Goal: Task Accomplishment & Management: Manage account settings

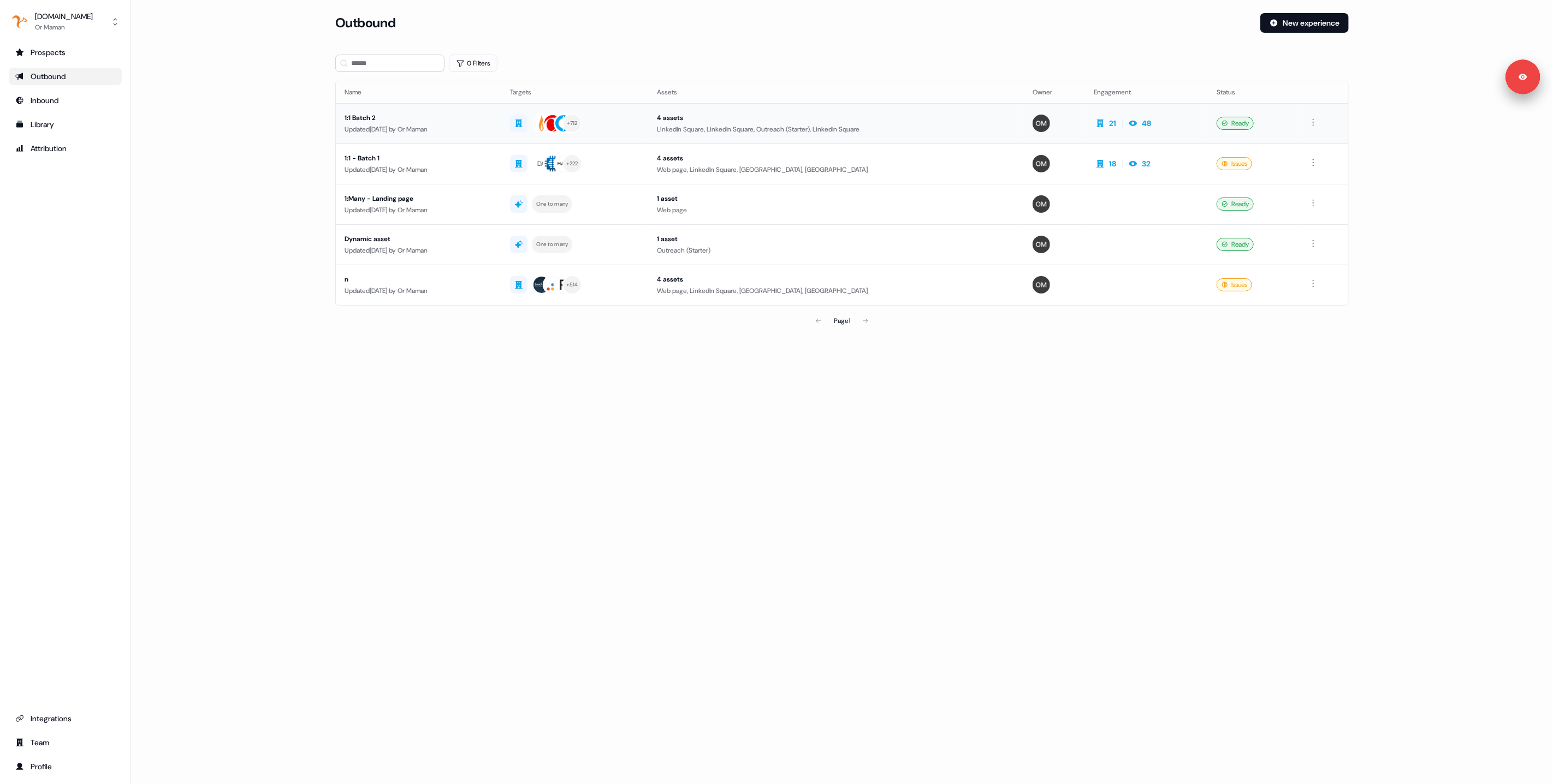
click at [436, 128] on div "Updated [DATE] by Or Maman" at bounding box center [418, 129] width 148 height 11
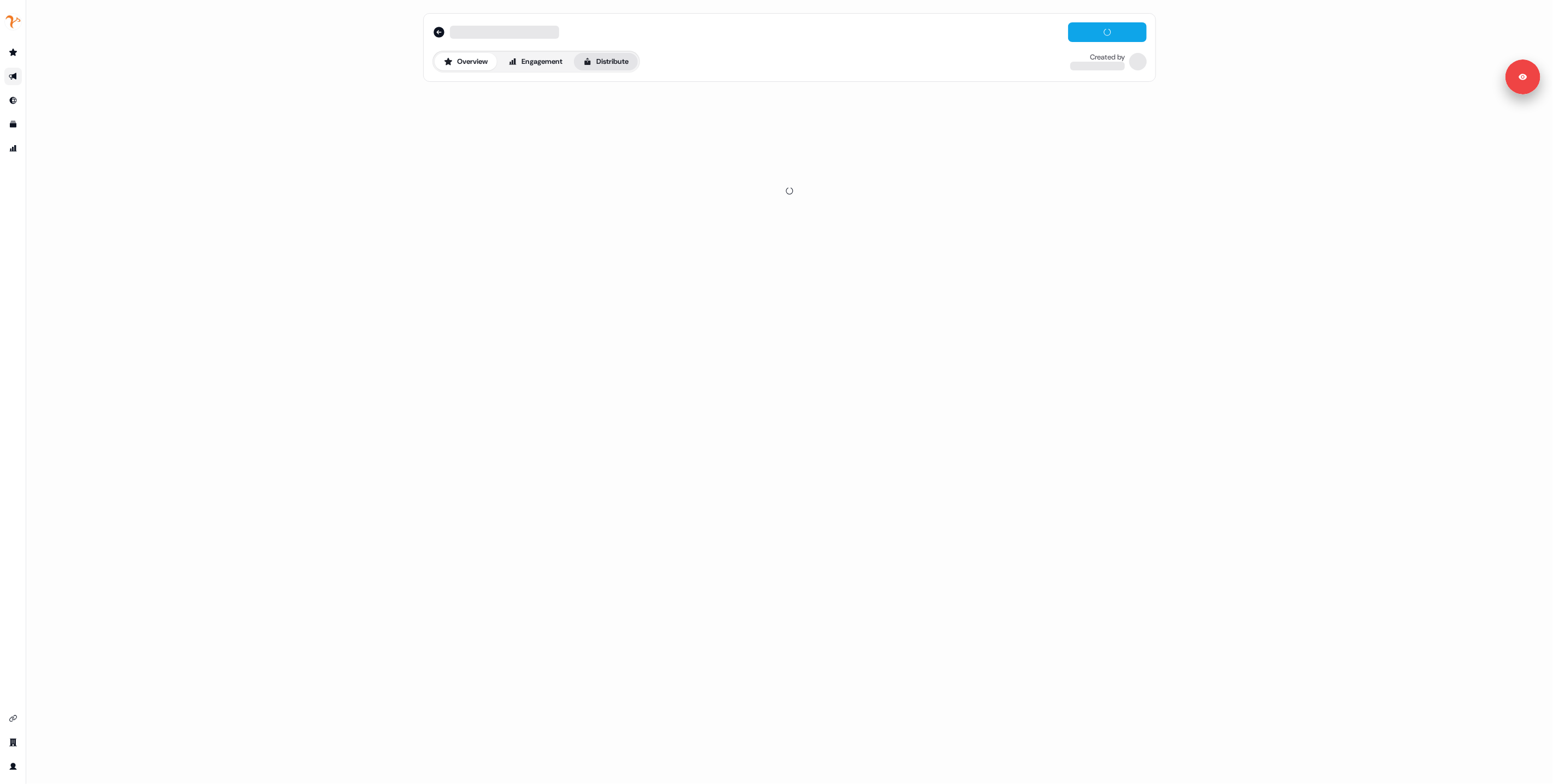
click at [615, 63] on button "Distribute" at bounding box center [605, 62] width 64 height 17
click at [541, 86] on div "1:1 Batch 2 Editor Overview Engagement Distribute Created by Or Maman Sync to C…" at bounding box center [789, 82] width 759 height 164
click at [541, 93] on span "LinkedIn Ads" at bounding box center [536, 98] width 35 height 11
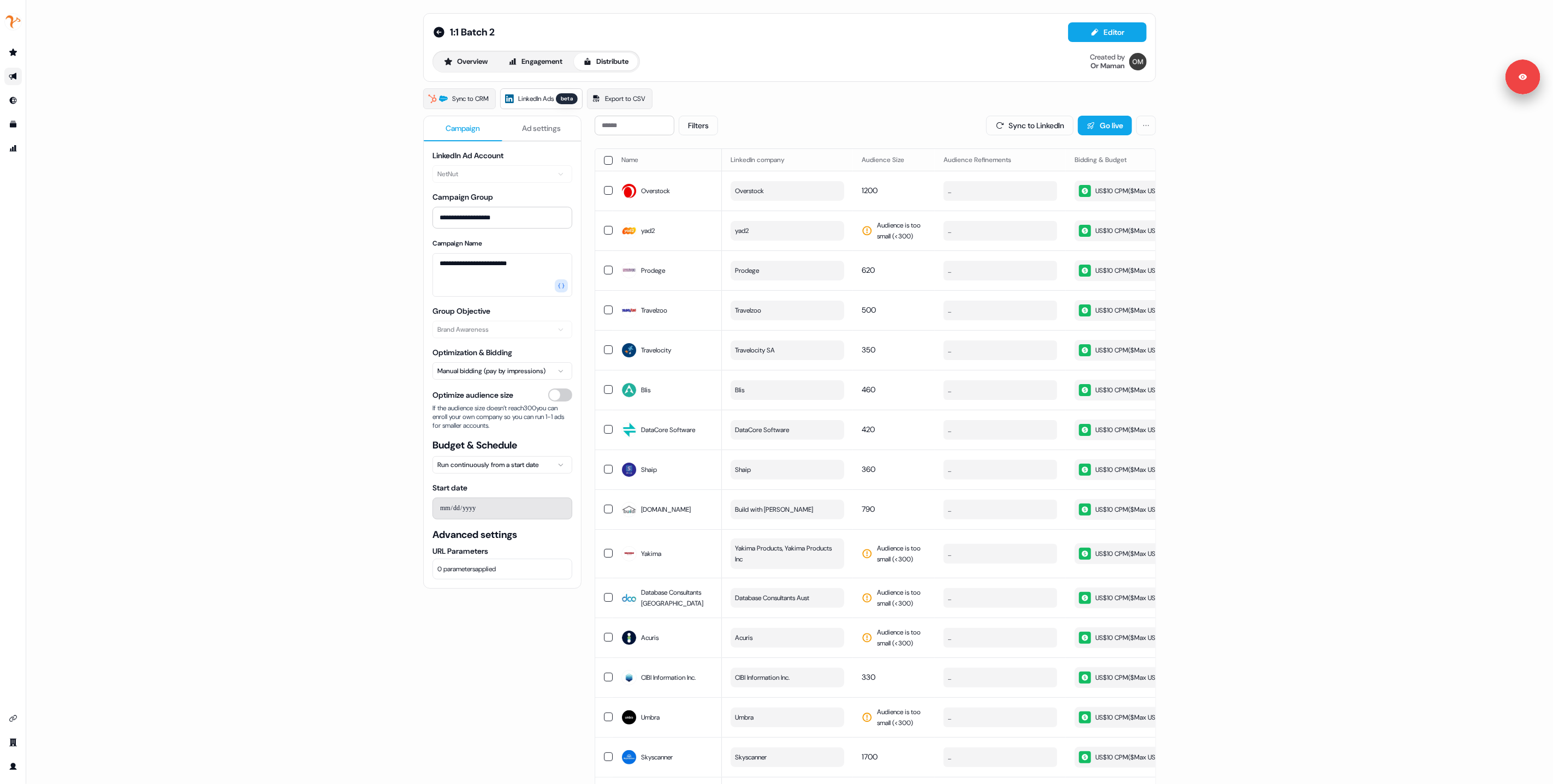
click at [445, 32] on div "1:1 Batch 2" at bounding box center [464, 32] width 63 height 13
click at [443, 32] on icon at bounding box center [439, 32] width 13 height 13
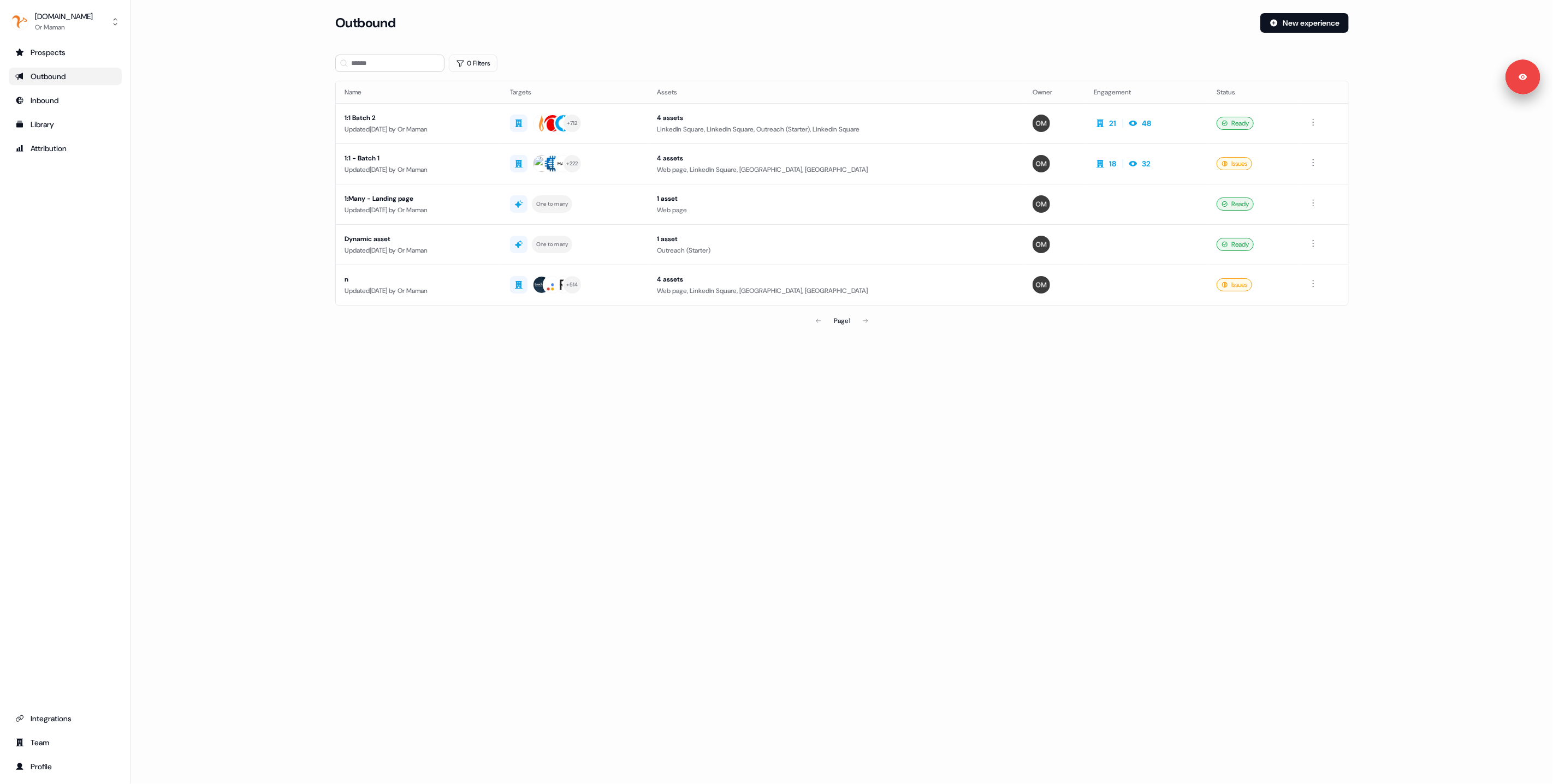
click at [1127, 395] on div "Loading... Outbound New experience 0 Filters Name Targets Assets Owner Engageme…" at bounding box center [842, 392] width 1422 height 784
click at [638, 119] on div "+ 712" at bounding box center [574, 123] width 130 height 19
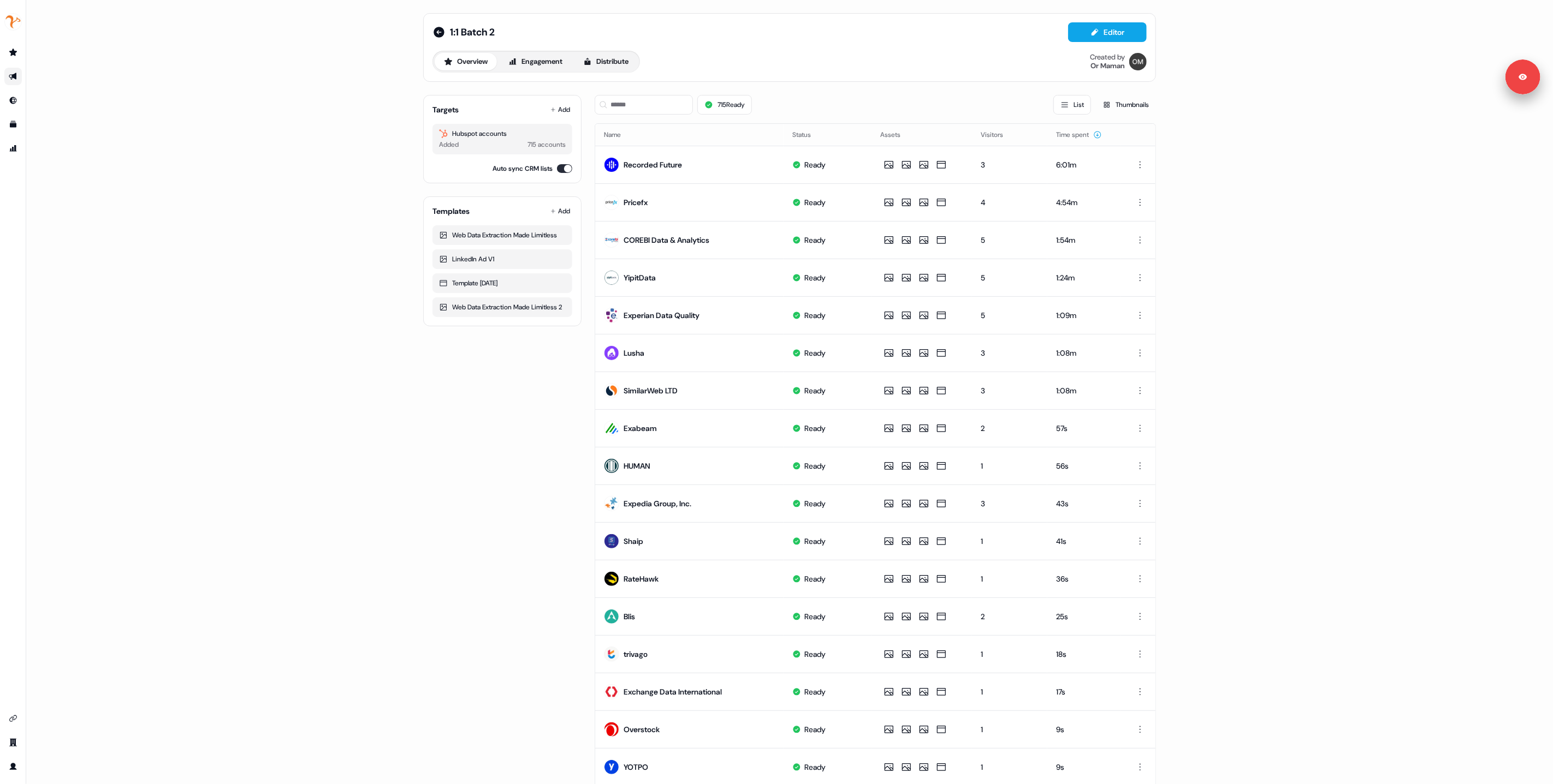
click at [528, 148] on div "715 accounts" at bounding box center [546, 144] width 38 height 11
click at [516, 146] on div "Added 715 accounts" at bounding box center [503, 144] width 127 height 11
click at [485, 139] on div "Added 715 accounts" at bounding box center [503, 144] width 127 height 11
click at [478, 135] on div "Hubspot accounts" at bounding box center [503, 133] width 127 height 11
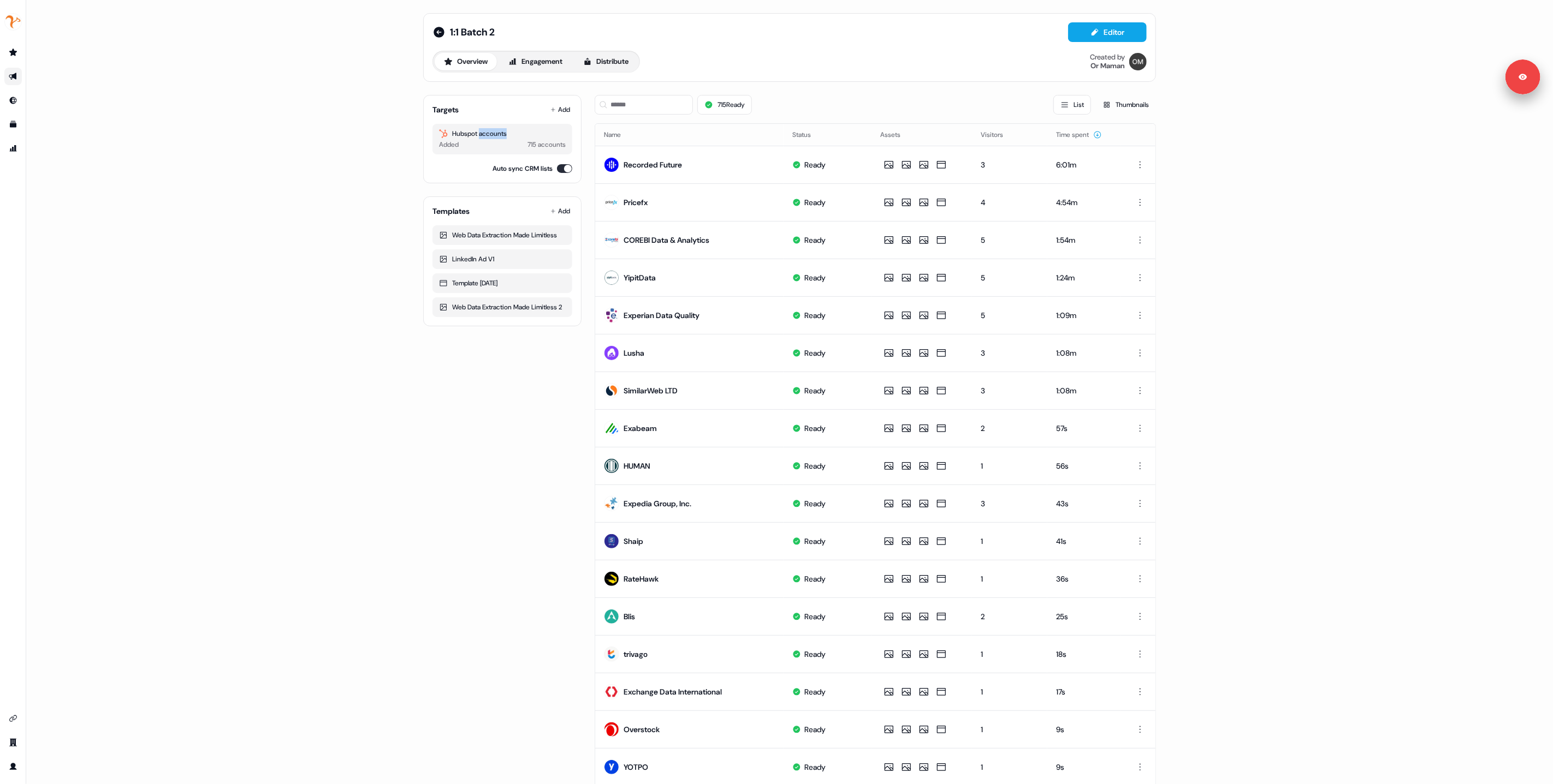
click at [478, 135] on div "Hubspot accounts" at bounding box center [503, 133] width 127 height 11
click at [482, 148] on div "Added 715 accounts" at bounding box center [503, 144] width 127 height 11
click at [556, 114] on button "Add" at bounding box center [560, 109] width 24 height 15
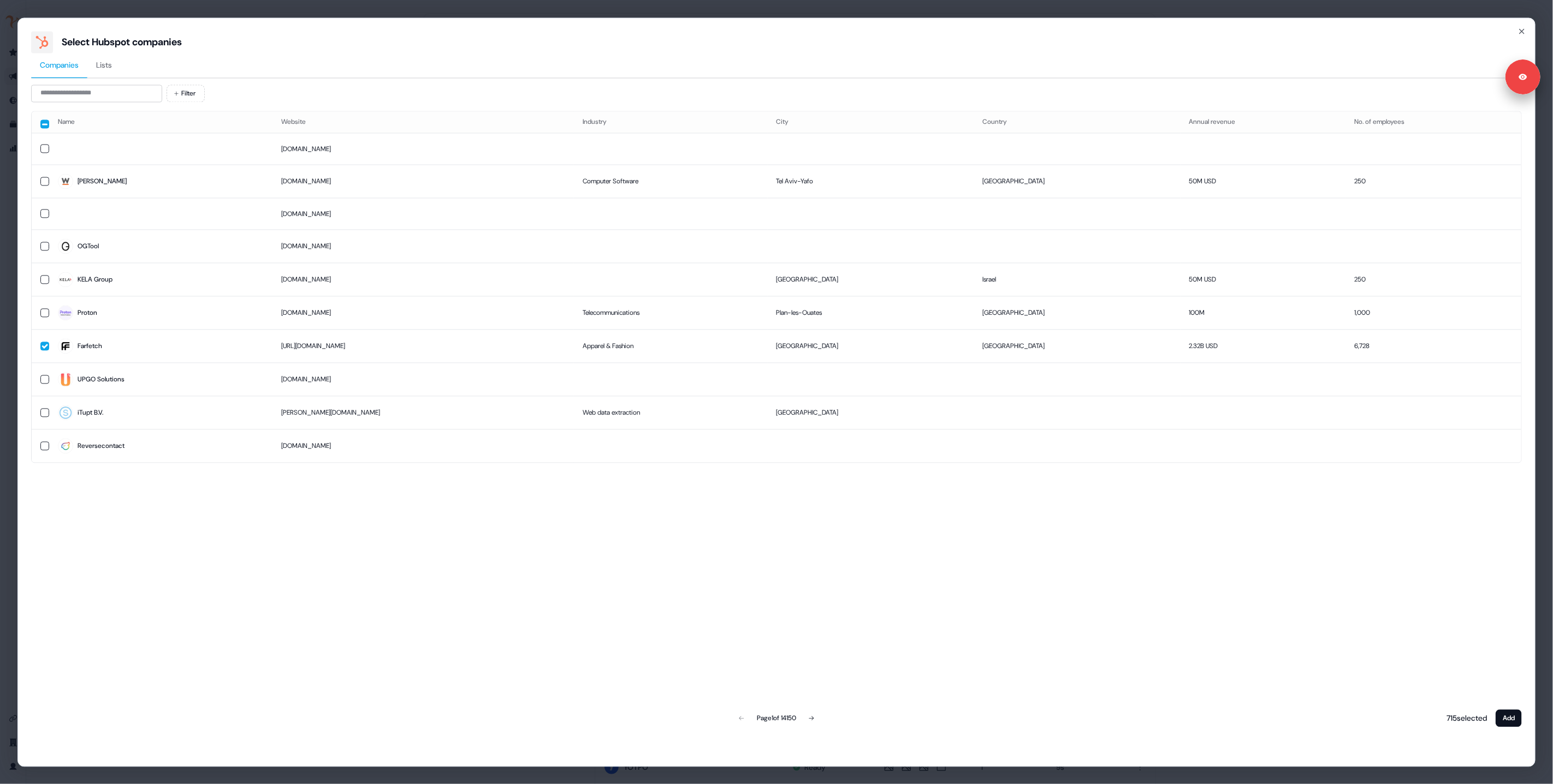
click at [102, 68] on span "Lists" at bounding box center [104, 65] width 16 height 11
click at [53, 64] on span "Companies" at bounding box center [59, 65] width 39 height 11
click at [815, 717] on icon at bounding box center [811, 718] width 6 height 6
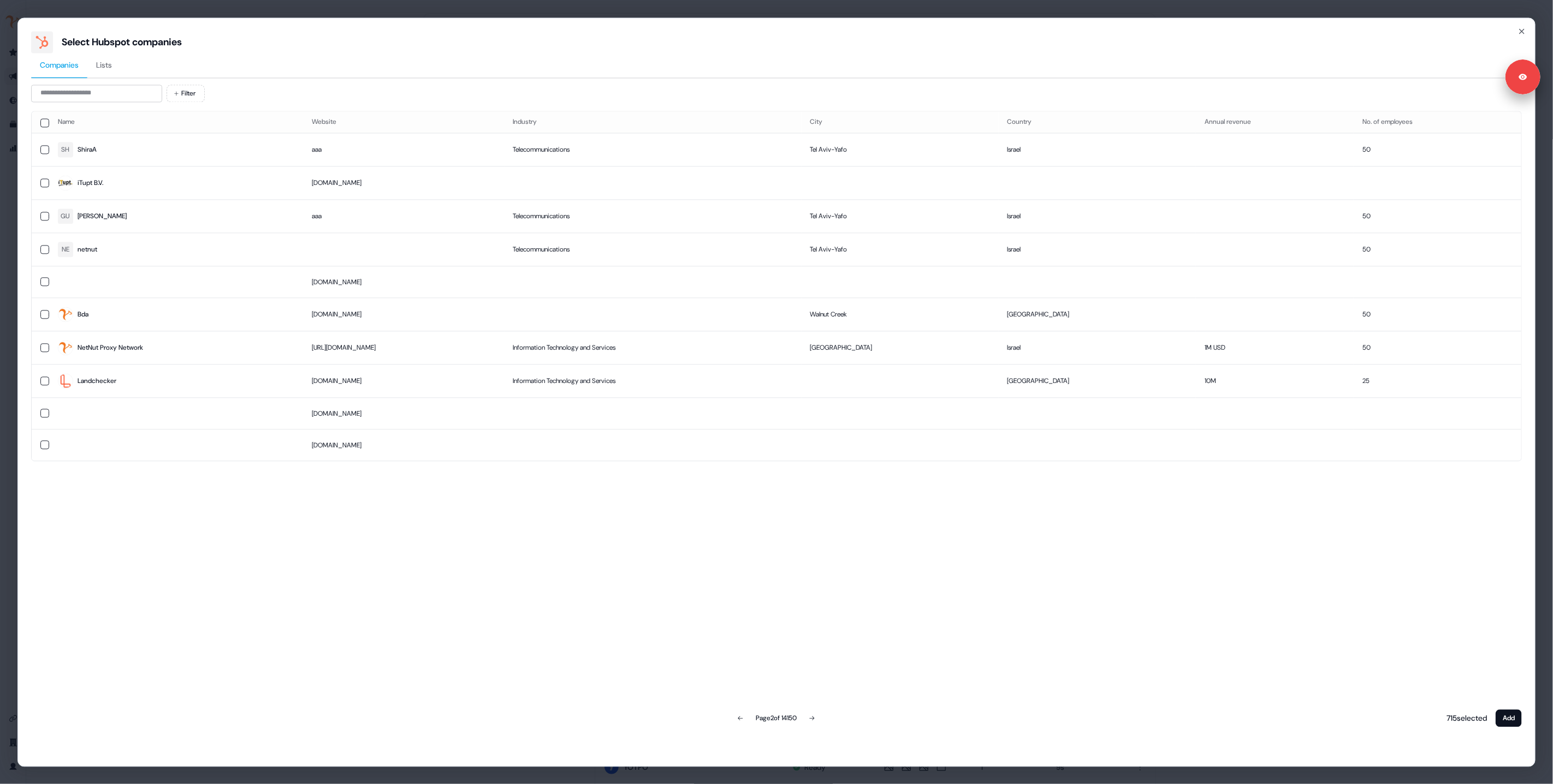
click at [815, 717] on icon at bounding box center [812, 718] width 6 height 6
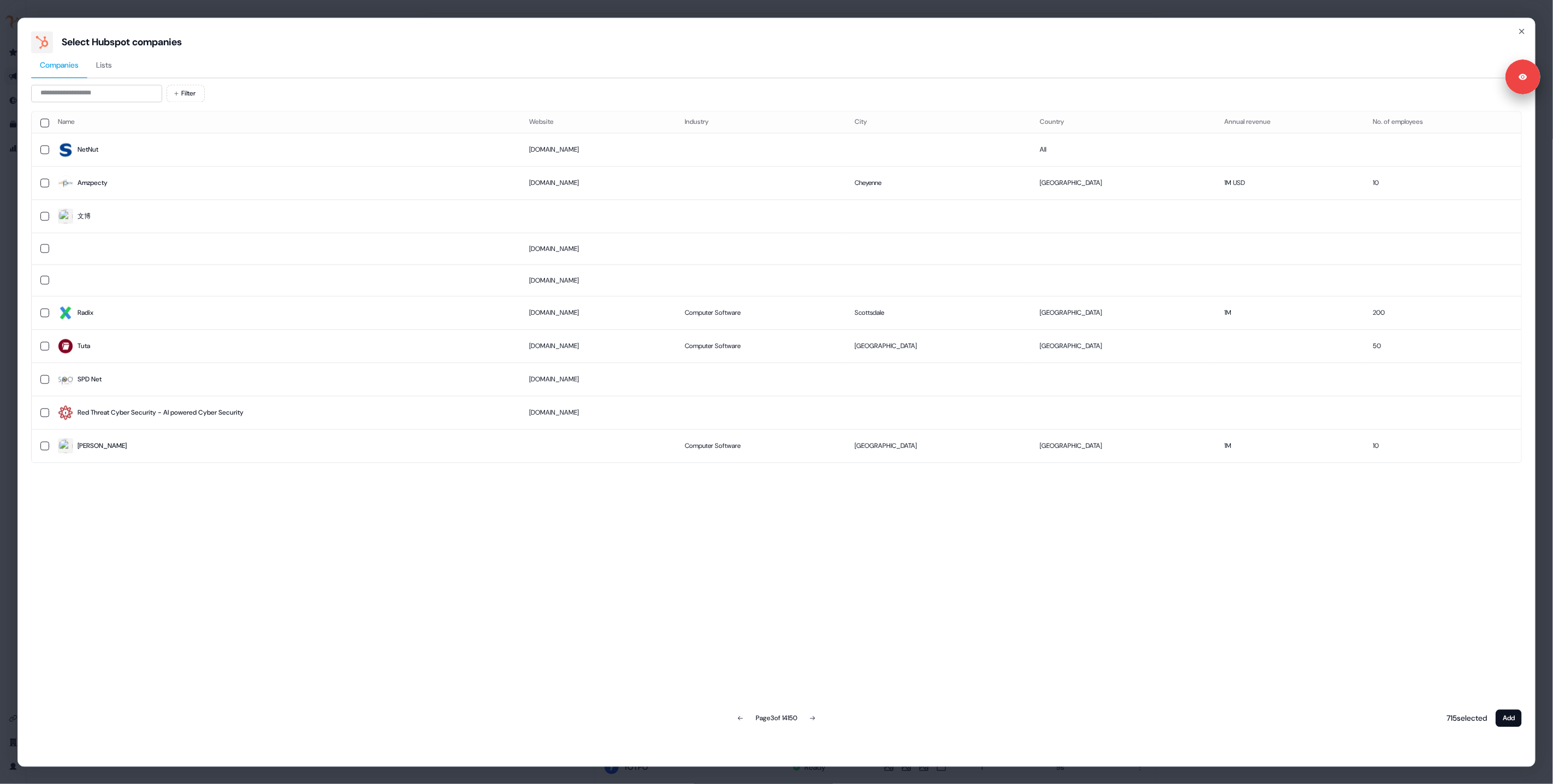
click at [816, 717] on icon at bounding box center [812, 718] width 6 height 6
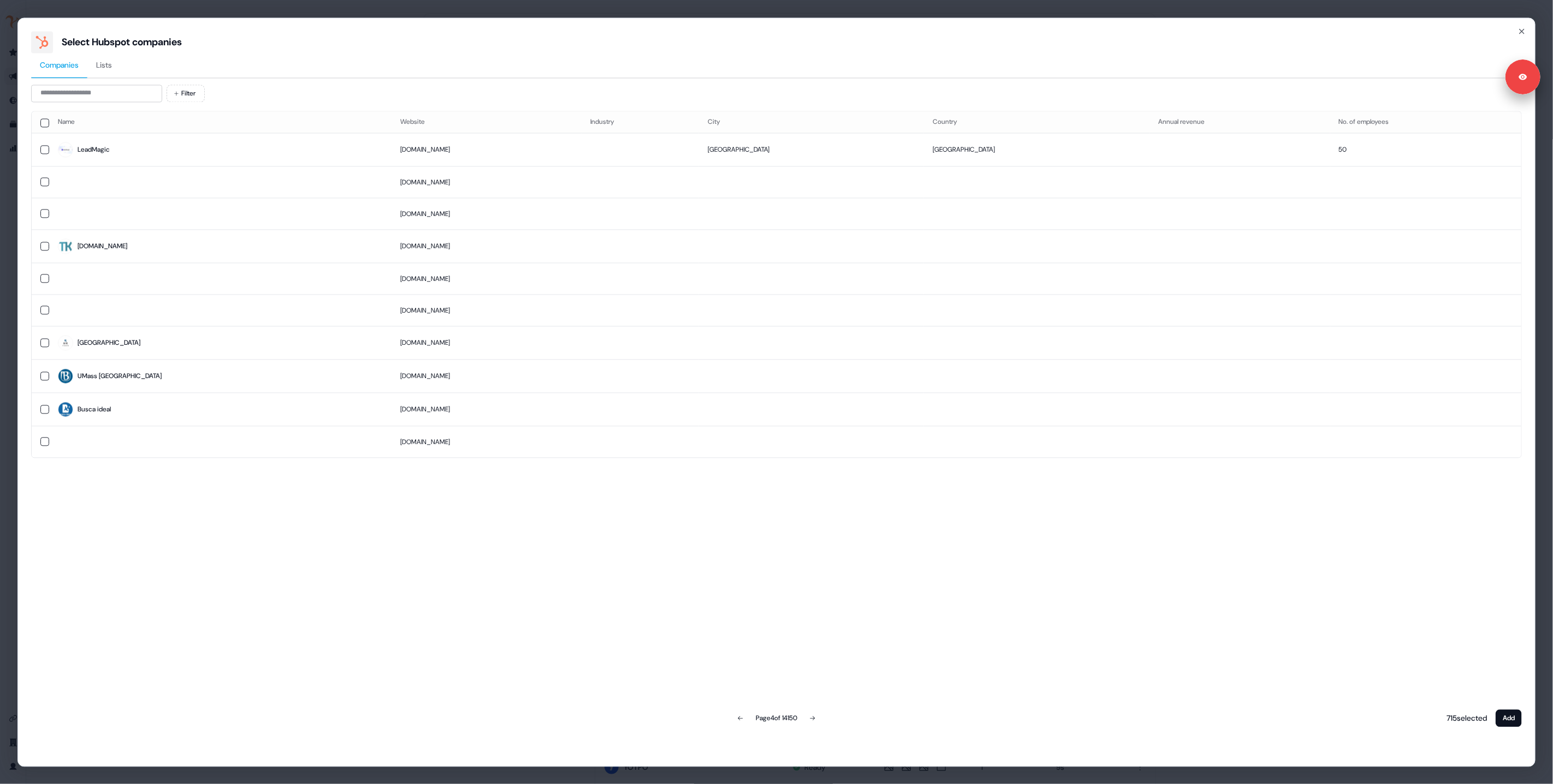
click at [816, 717] on icon at bounding box center [812, 718] width 6 height 6
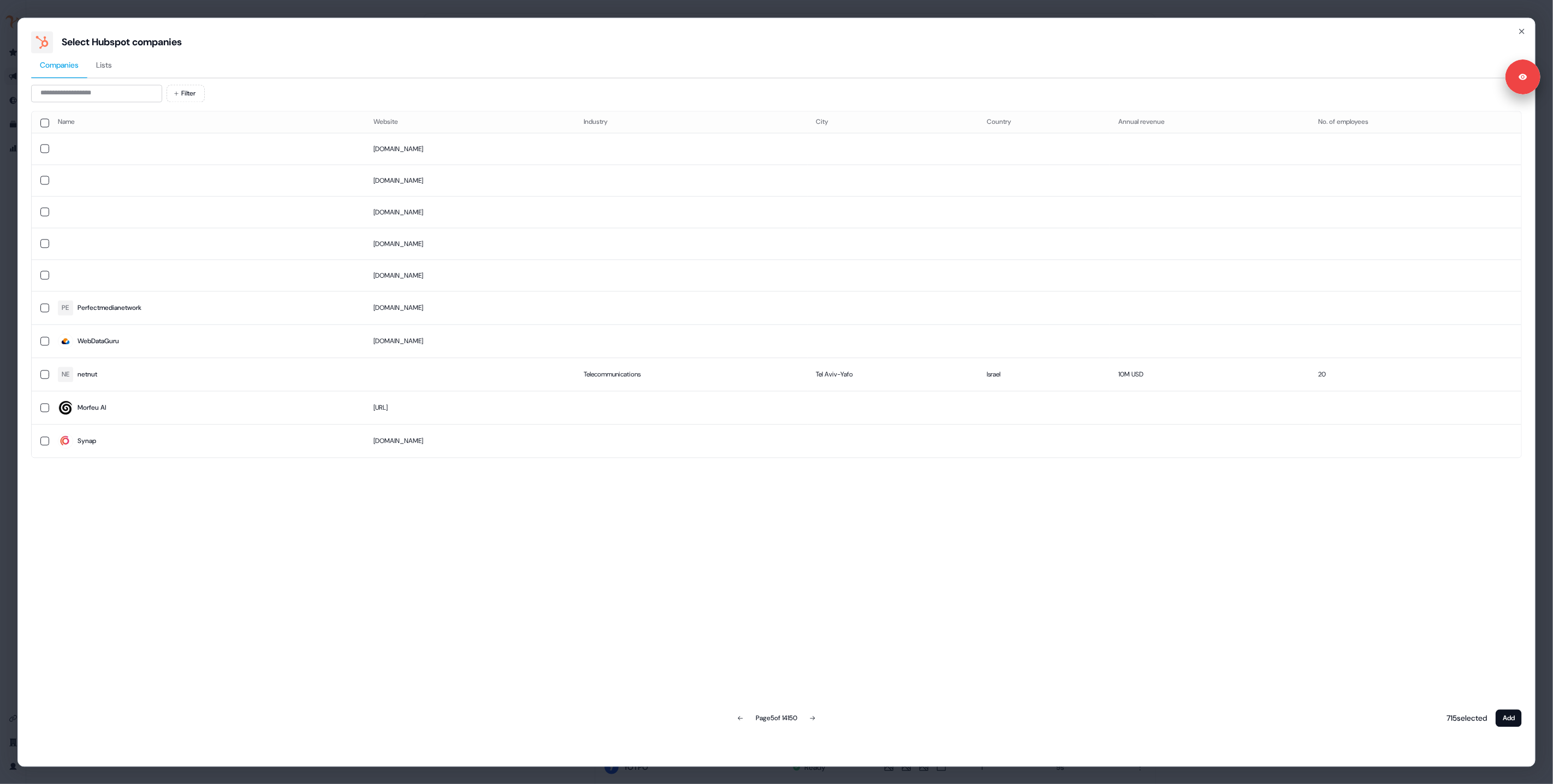
click at [103, 67] on span "Lists" at bounding box center [104, 65] width 16 height 11
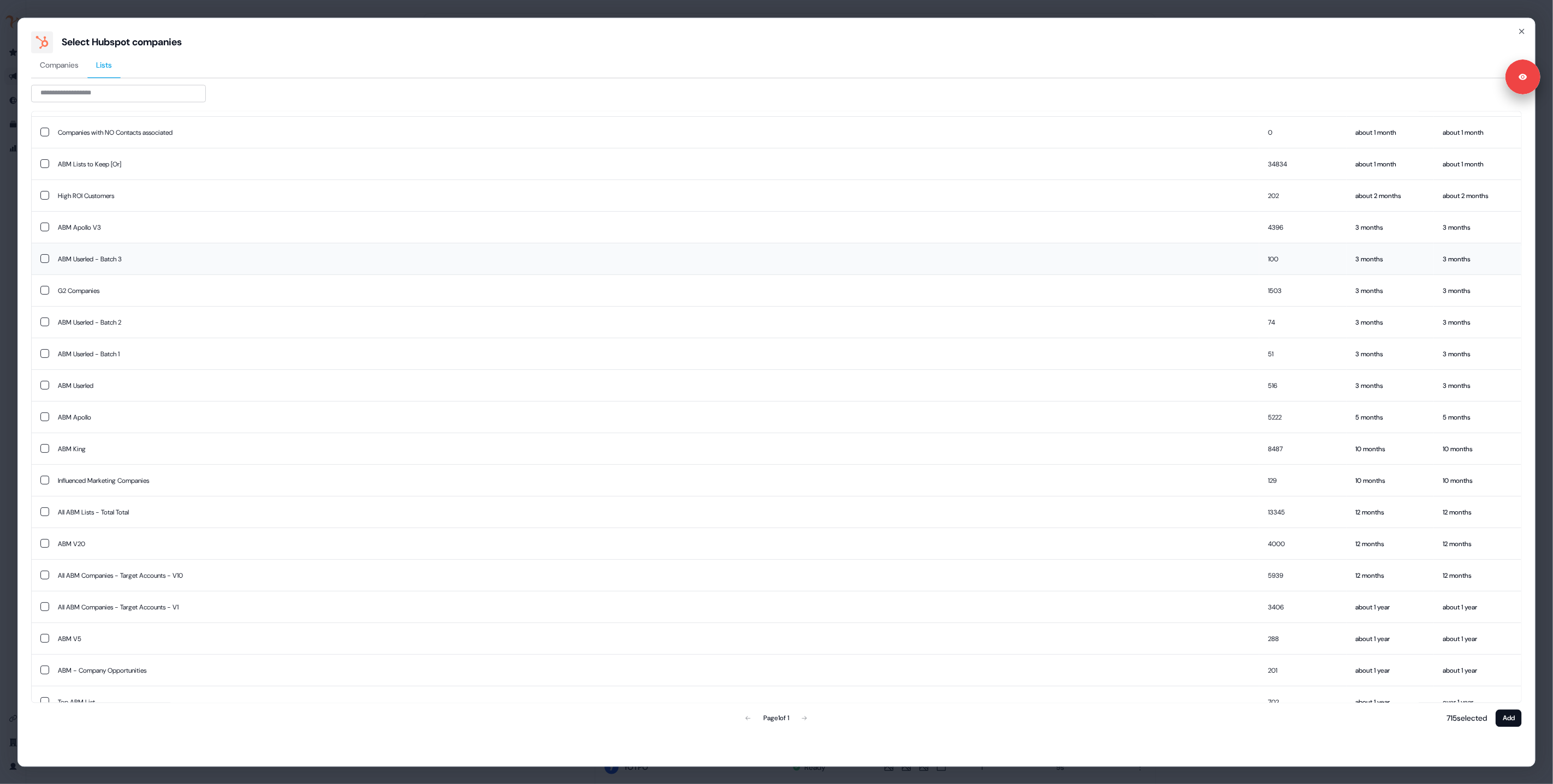
scroll to position [466, 0]
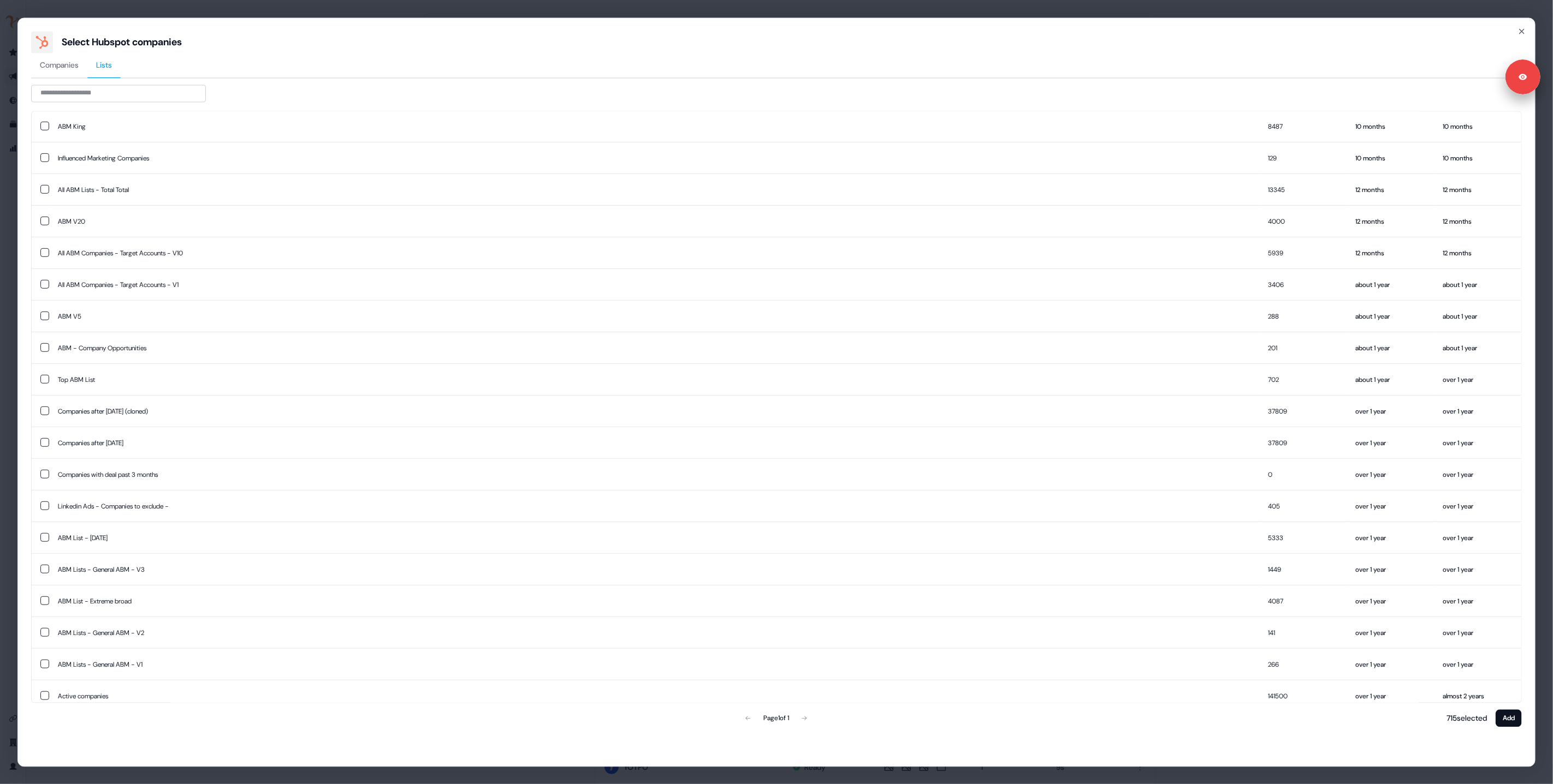
click at [807, 718] on div "Page 1 of 1" at bounding box center [776, 718] width 491 height 22
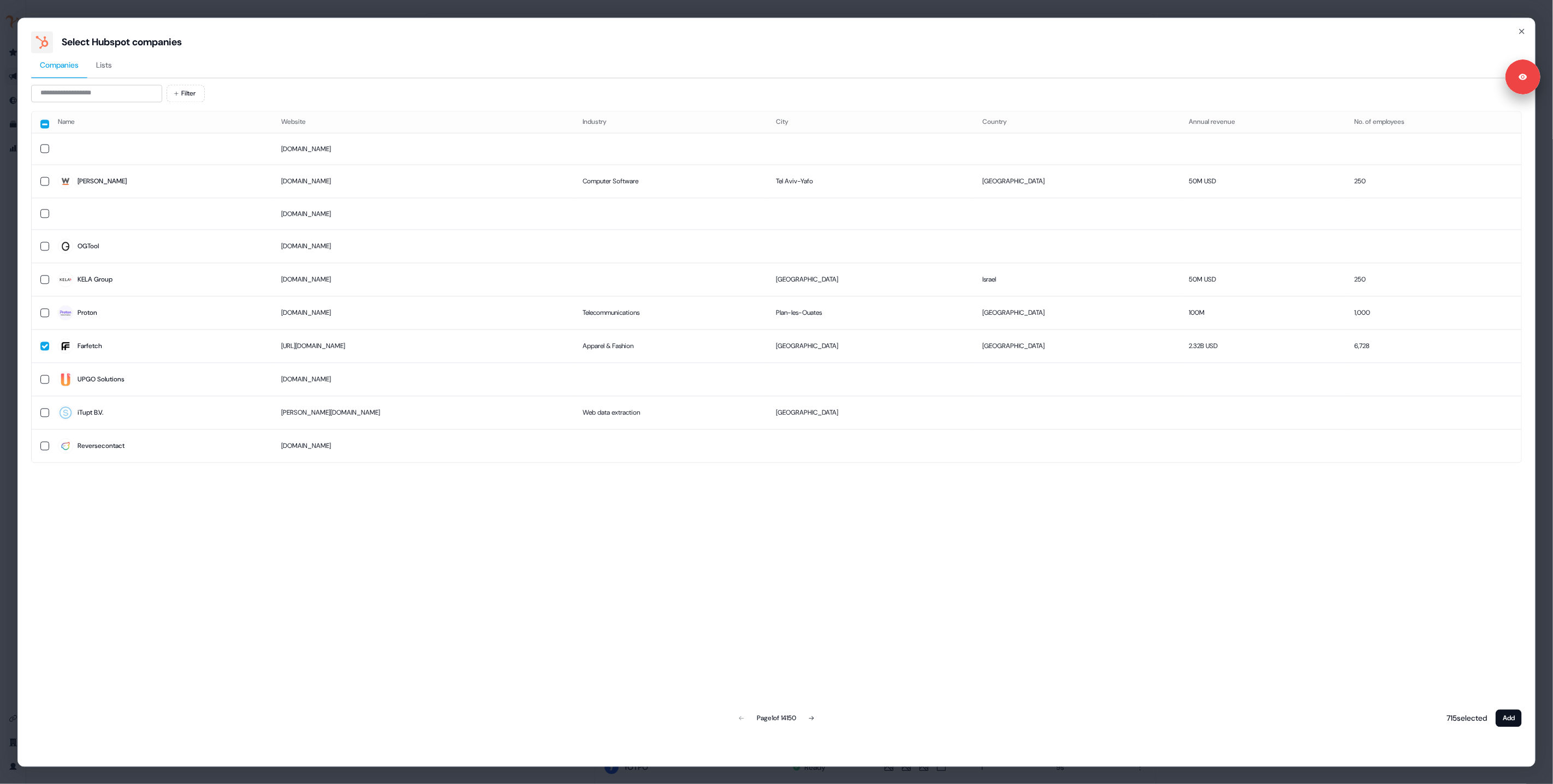
click at [54, 67] on span "Companies" at bounding box center [59, 65] width 39 height 11
click at [1521, 28] on icon "button" at bounding box center [1522, 31] width 9 height 9
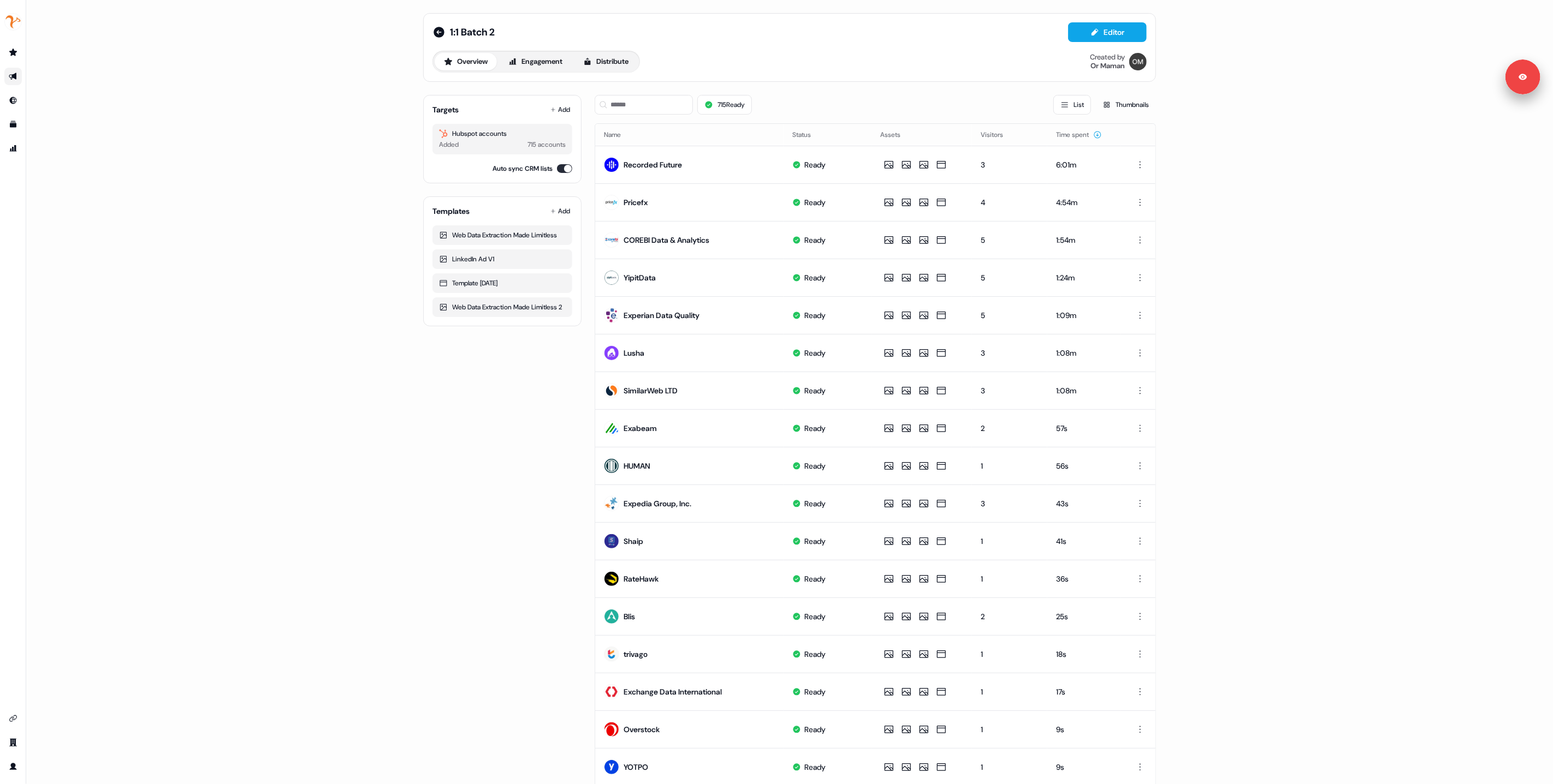
click at [1321, 327] on div "1:1 Batch 2 Editor Overview Engagement Distribute Created by Or Maman Targets A…" at bounding box center [789, 392] width 1527 height 784
click at [1298, 244] on div "1:1 Batch 2 Editor Overview Engagement Distribute Created by Or Maman Targets A…" at bounding box center [789, 392] width 1527 height 784
click at [436, 34] on icon at bounding box center [439, 32] width 11 height 11
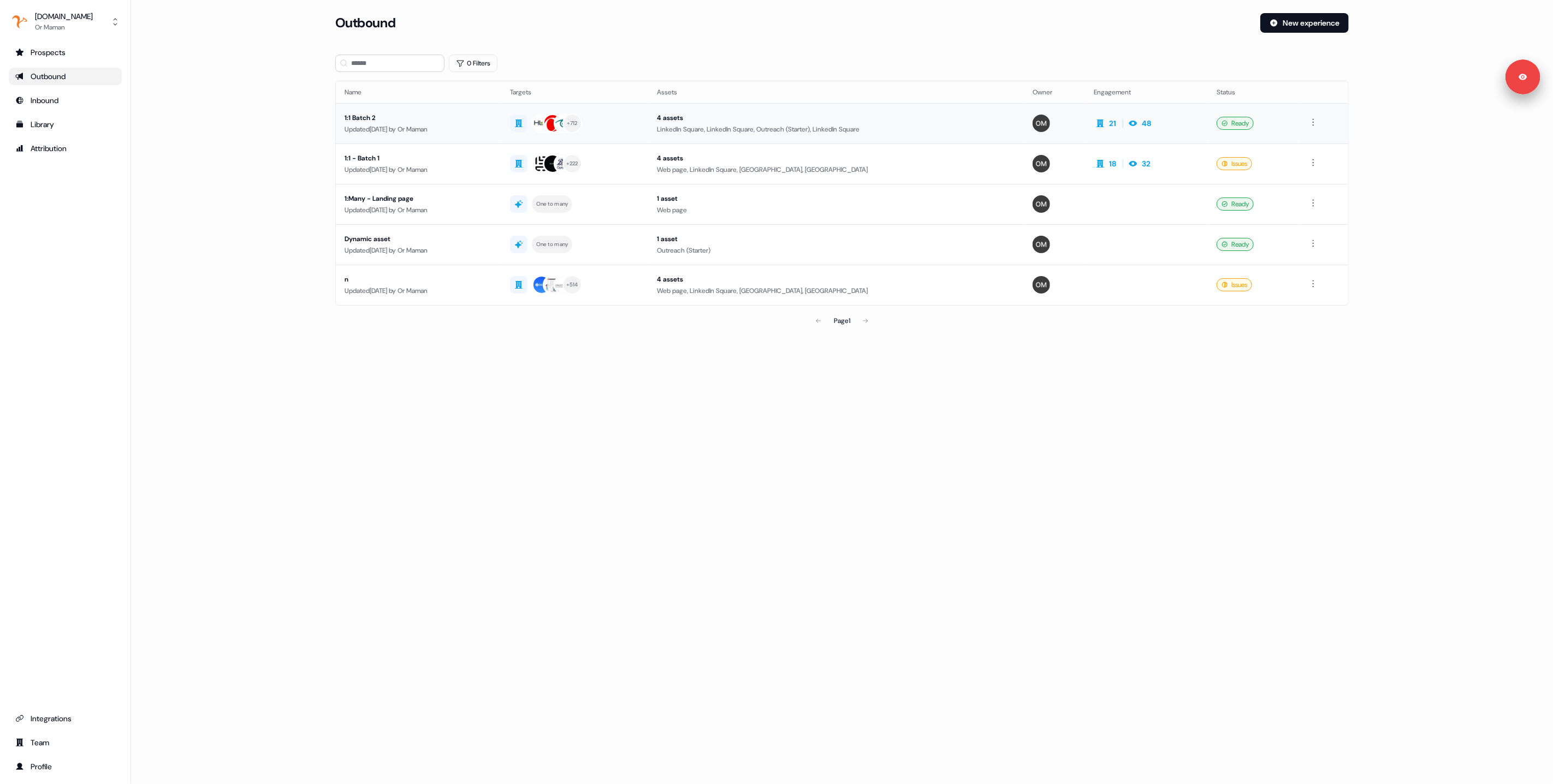
click at [640, 132] on div "+ 712" at bounding box center [574, 123] width 130 height 19
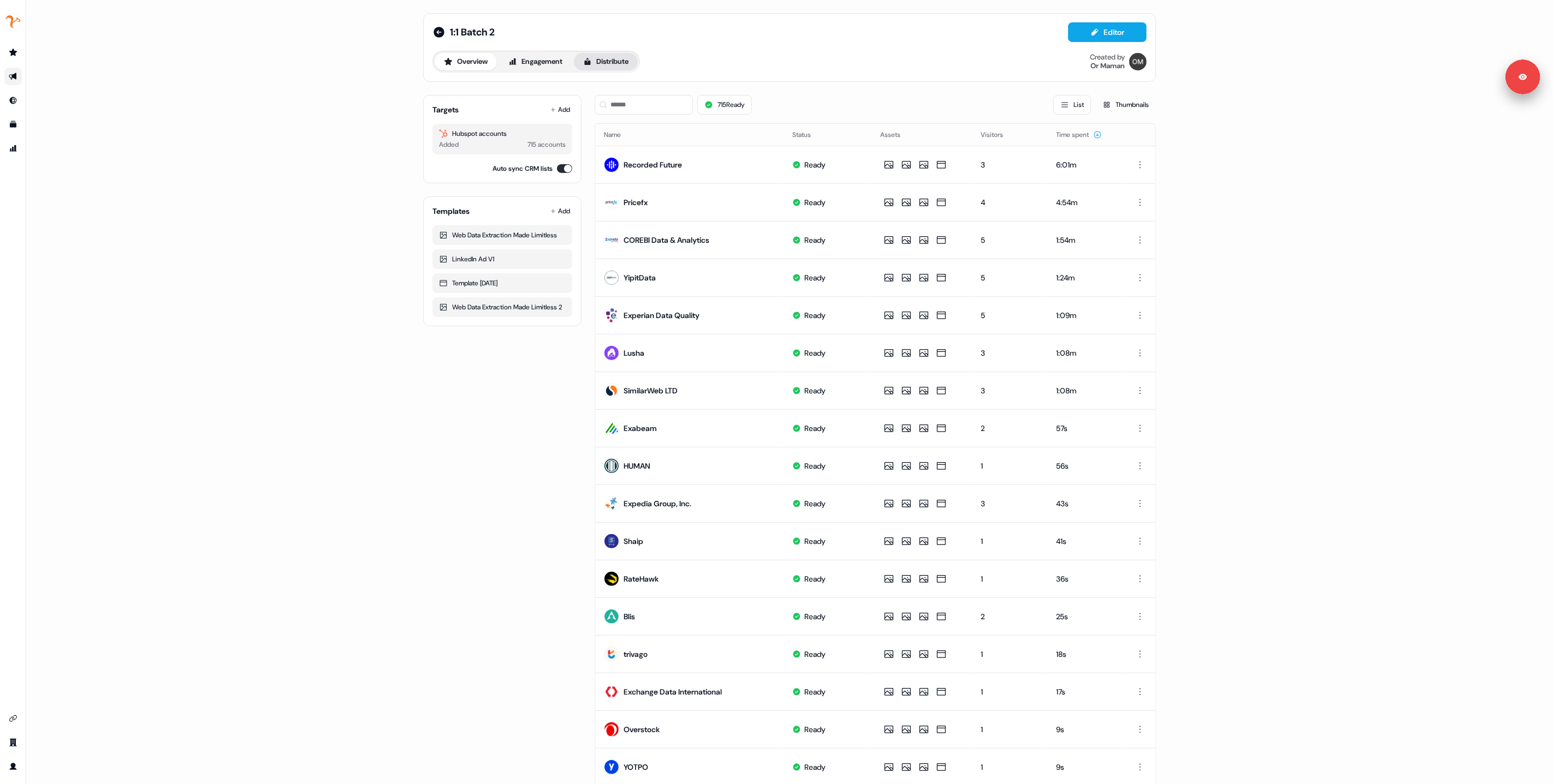
click at [602, 67] on button "Distribute" at bounding box center [605, 62] width 64 height 17
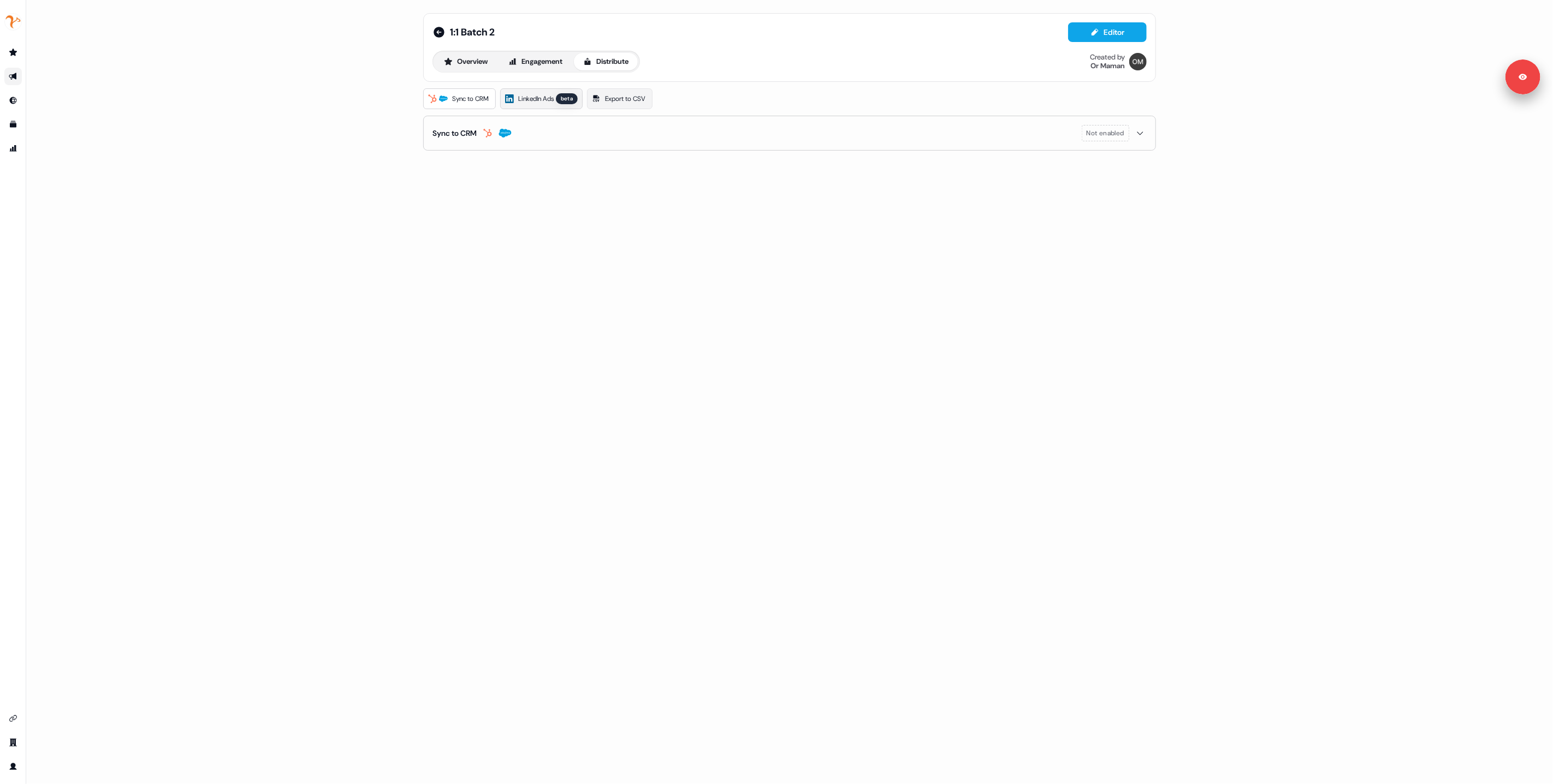
click at [536, 106] on link "LinkedIn Ads beta" at bounding box center [541, 98] width 83 height 21
click at [544, 101] on span "LinkedIn Ads" at bounding box center [536, 98] width 35 height 11
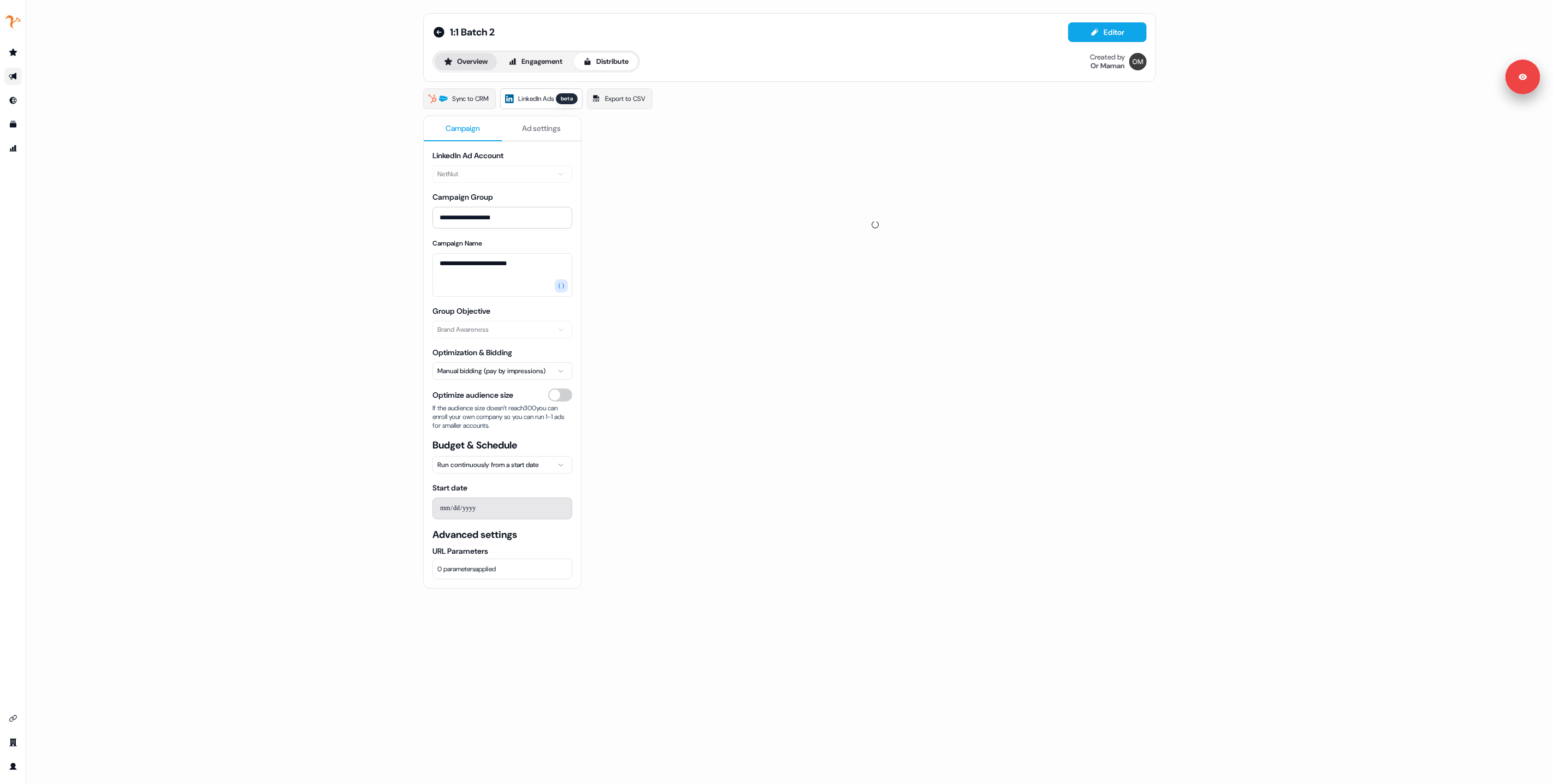
click at [462, 65] on button "Overview" at bounding box center [466, 62] width 63 height 17
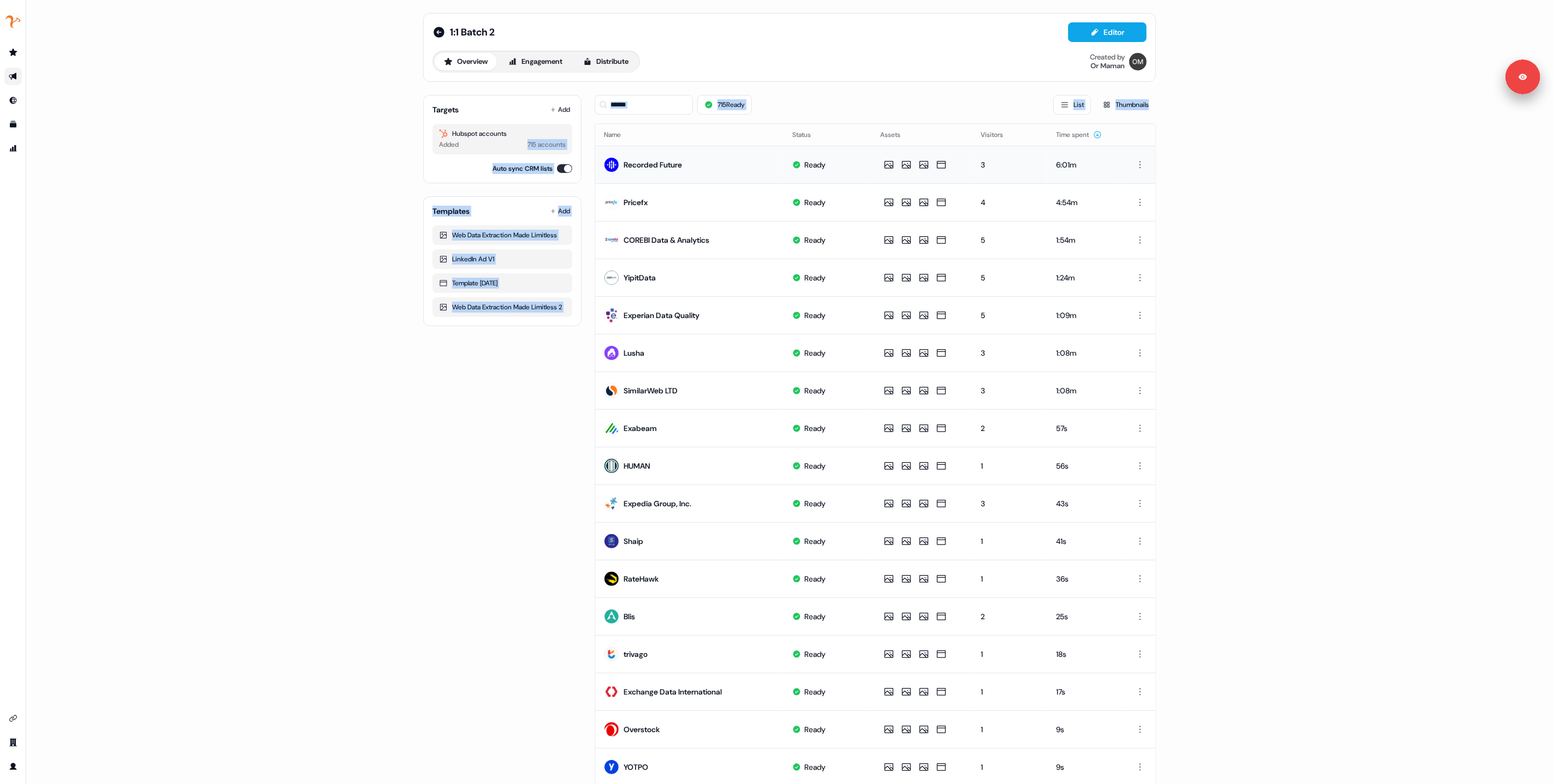
drag, startPoint x: 673, startPoint y: 148, endPoint x: 666, endPoint y: 148, distance: 7.0
click at [668, 148] on div "Targets Add Hubspot accounts Added 715 accounts Auto sync CRM lists Templates A…" at bounding box center [789, 504] width 733 height 835
click at [290, 218] on div "1:1 Batch 2 Editor Overview Engagement Distribute Created by Or Maman Targets A…" at bounding box center [789, 392] width 1527 height 784
click at [610, 60] on button "Distribute" at bounding box center [605, 62] width 64 height 17
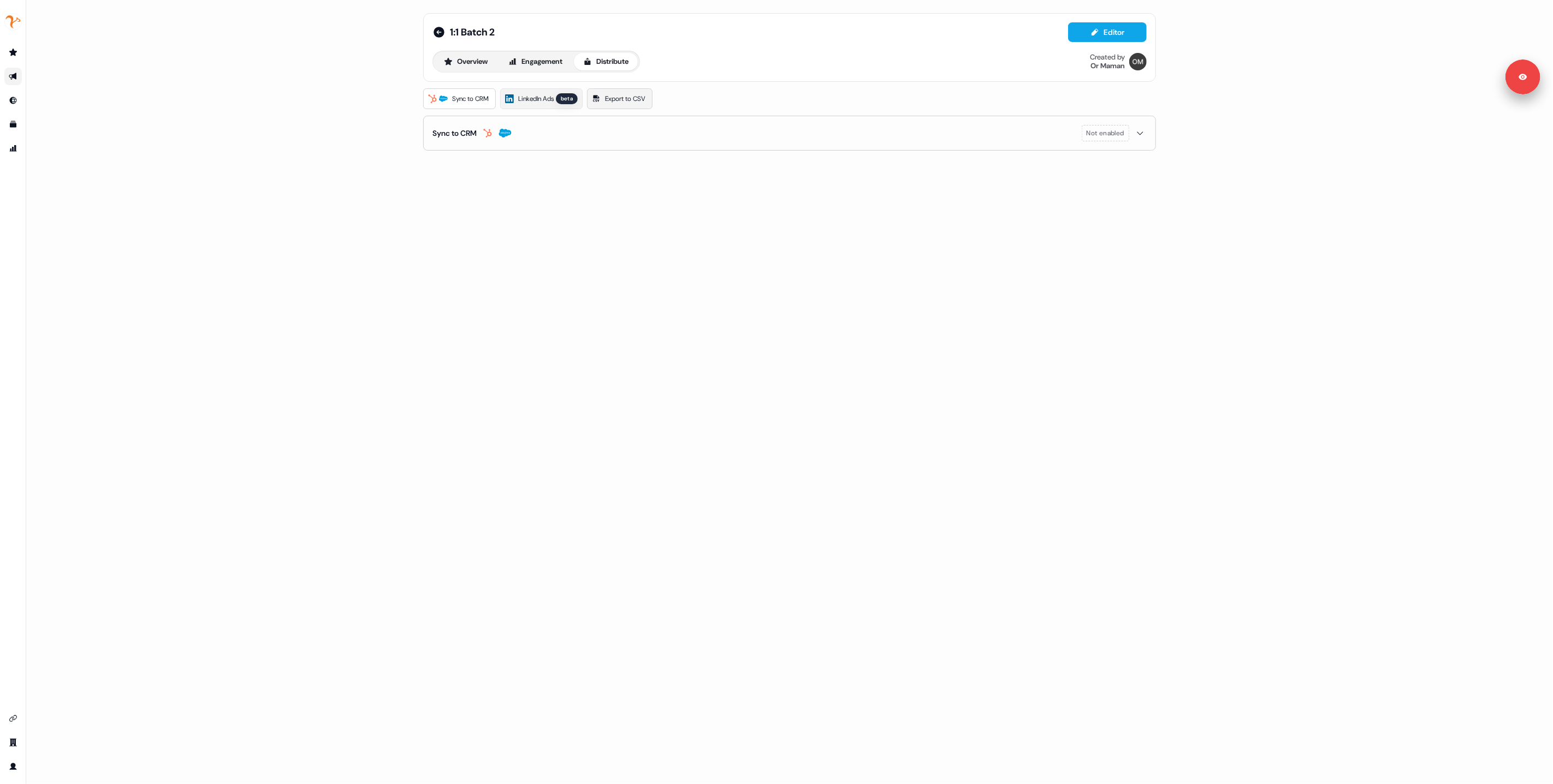
click at [621, 103] on span "Export to CSV" at bounding box center [626, 98] width 40 height 11
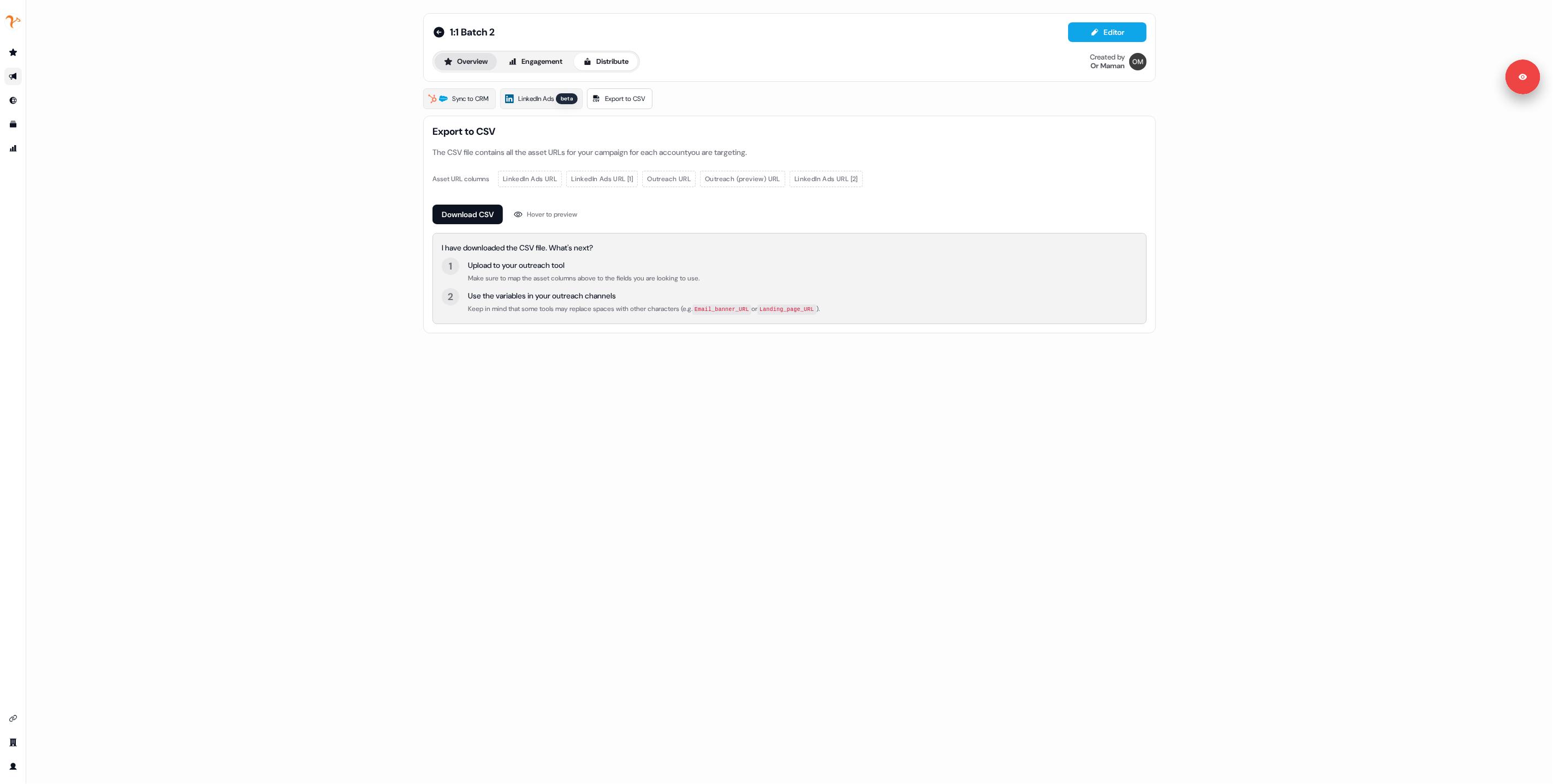
click at [459, 55] on button "Overview" at bounding box center [466, 62] width 63 height 17
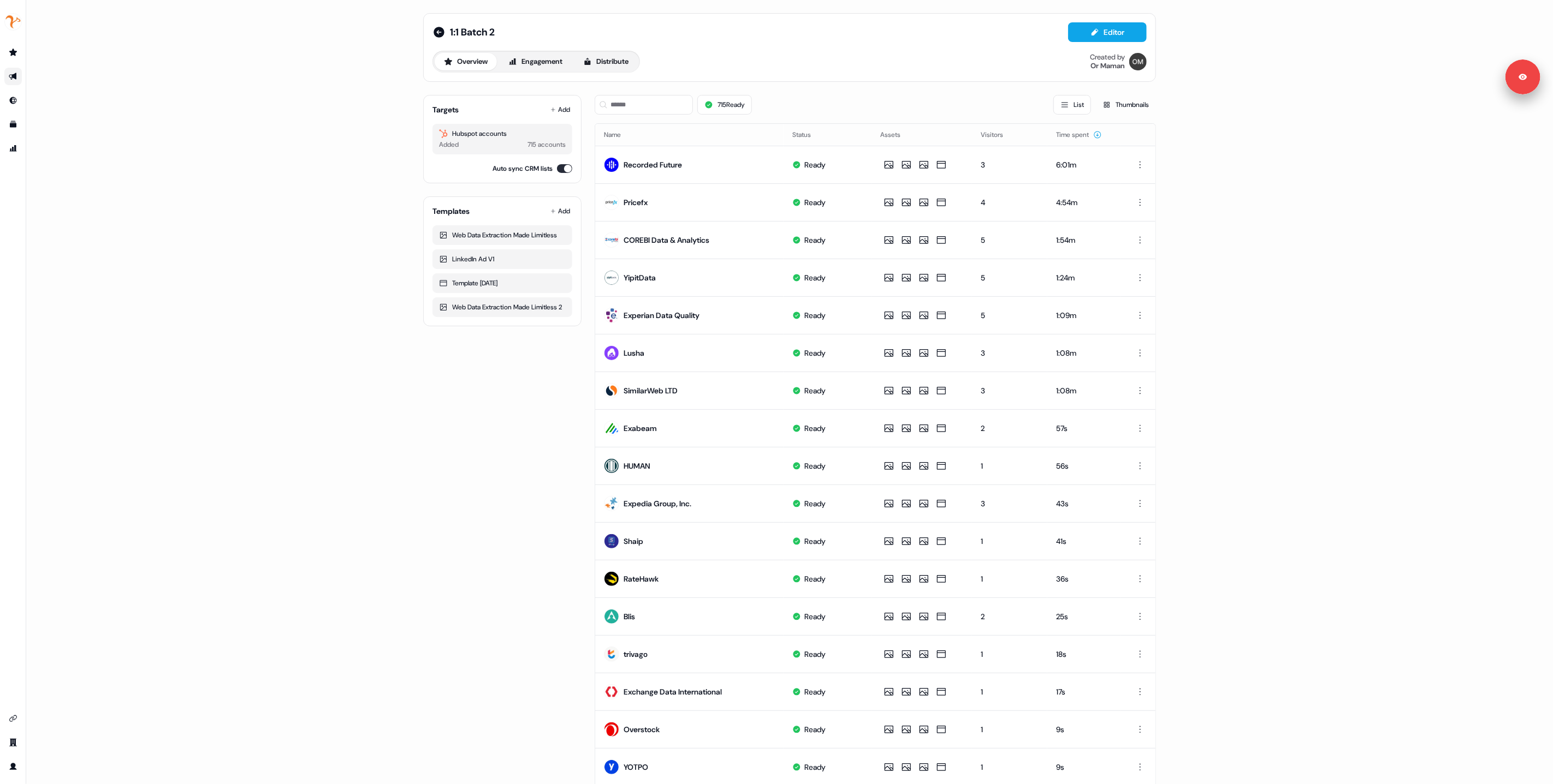
scroll to position [150, 0]
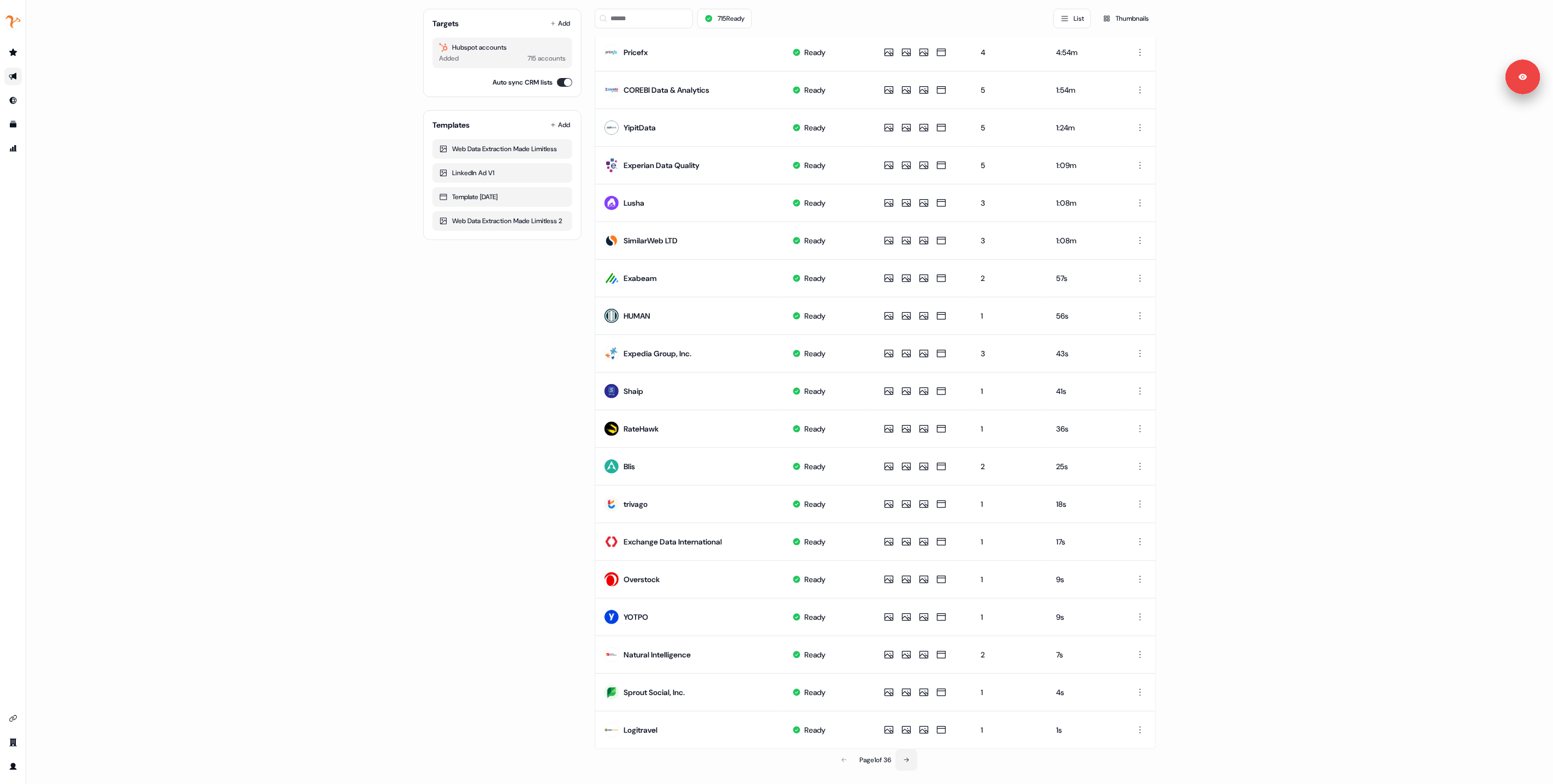
click at [907, 760] on icon at bounding box center [906, 760] width 6 height 6
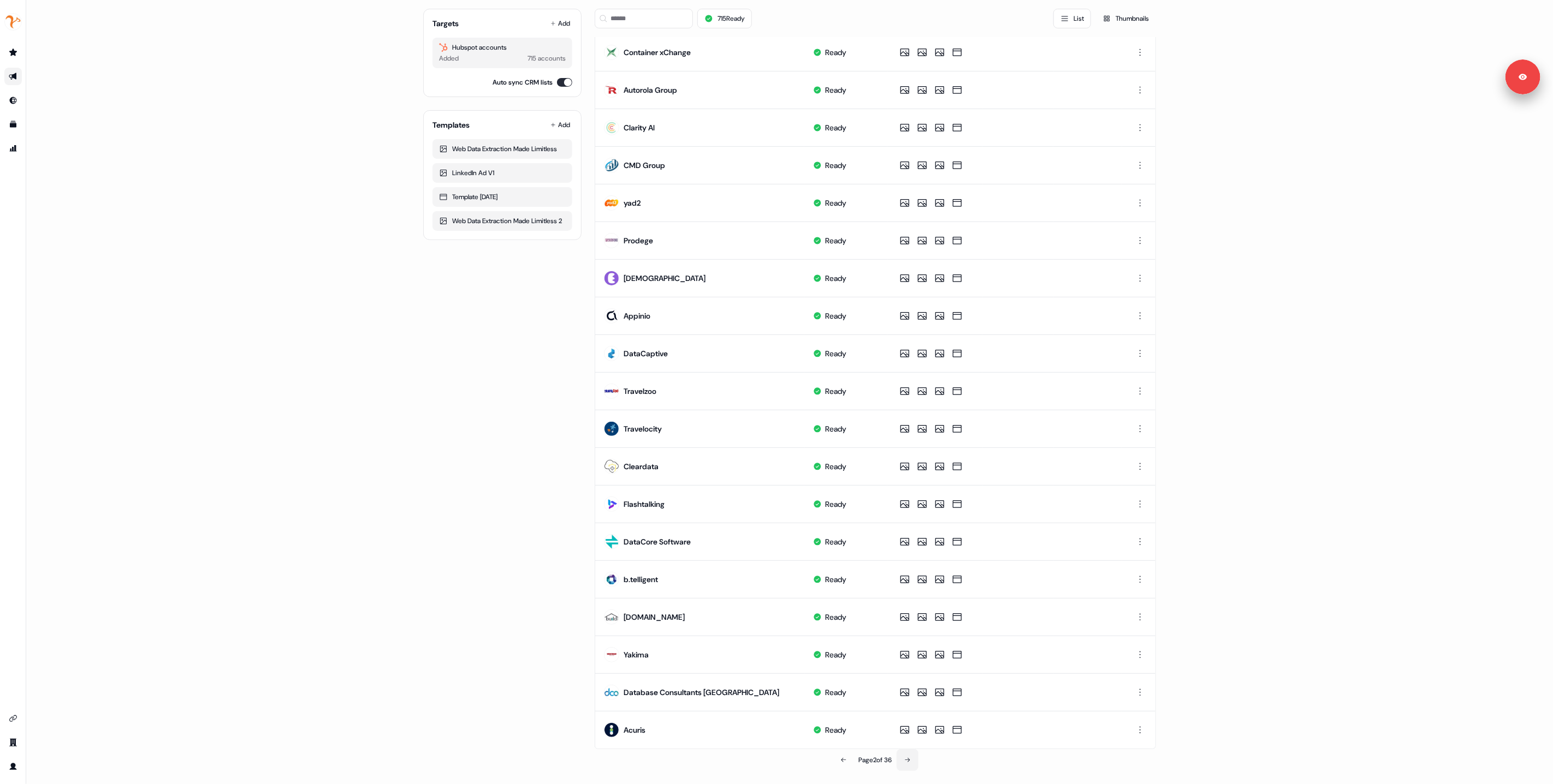
click at [907, 760] on icon at bounding box center [907, 760] width 6 height 6
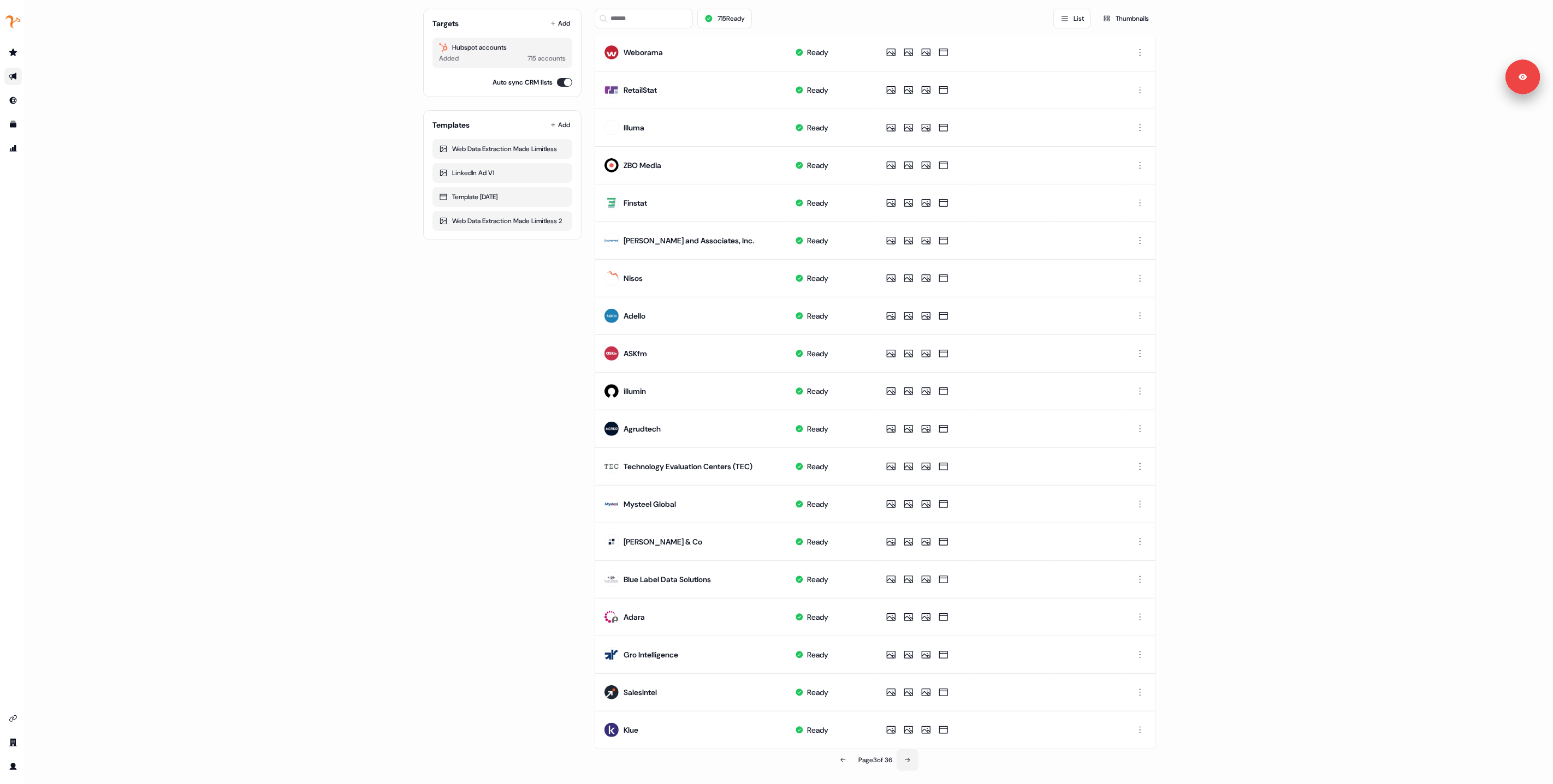
click at [907, 760] on icon at bounding box center [907, 760] width 6 height 6
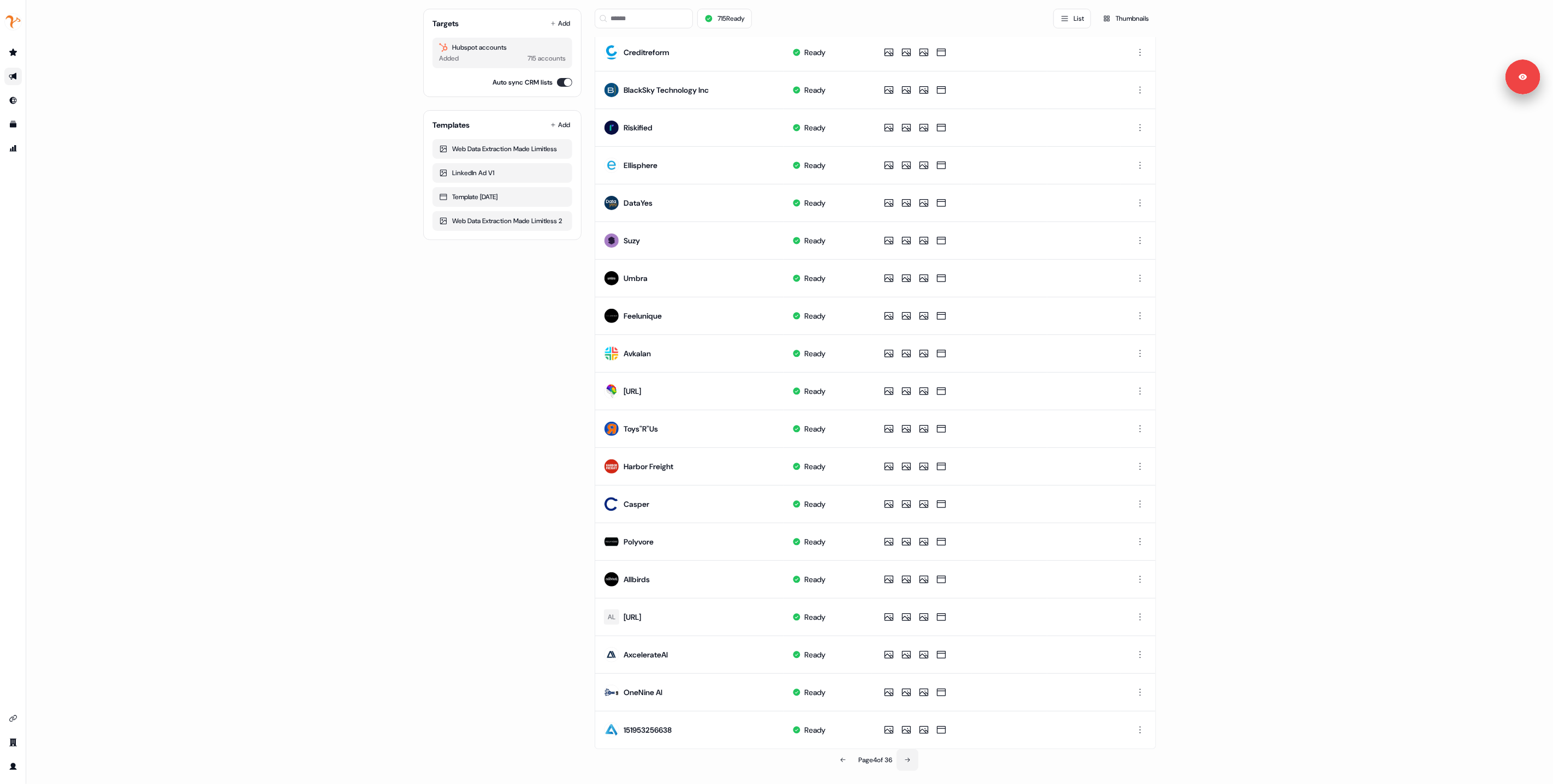
click at [907, 760] on icon at bounding box center [907, 760] width 6 height 6
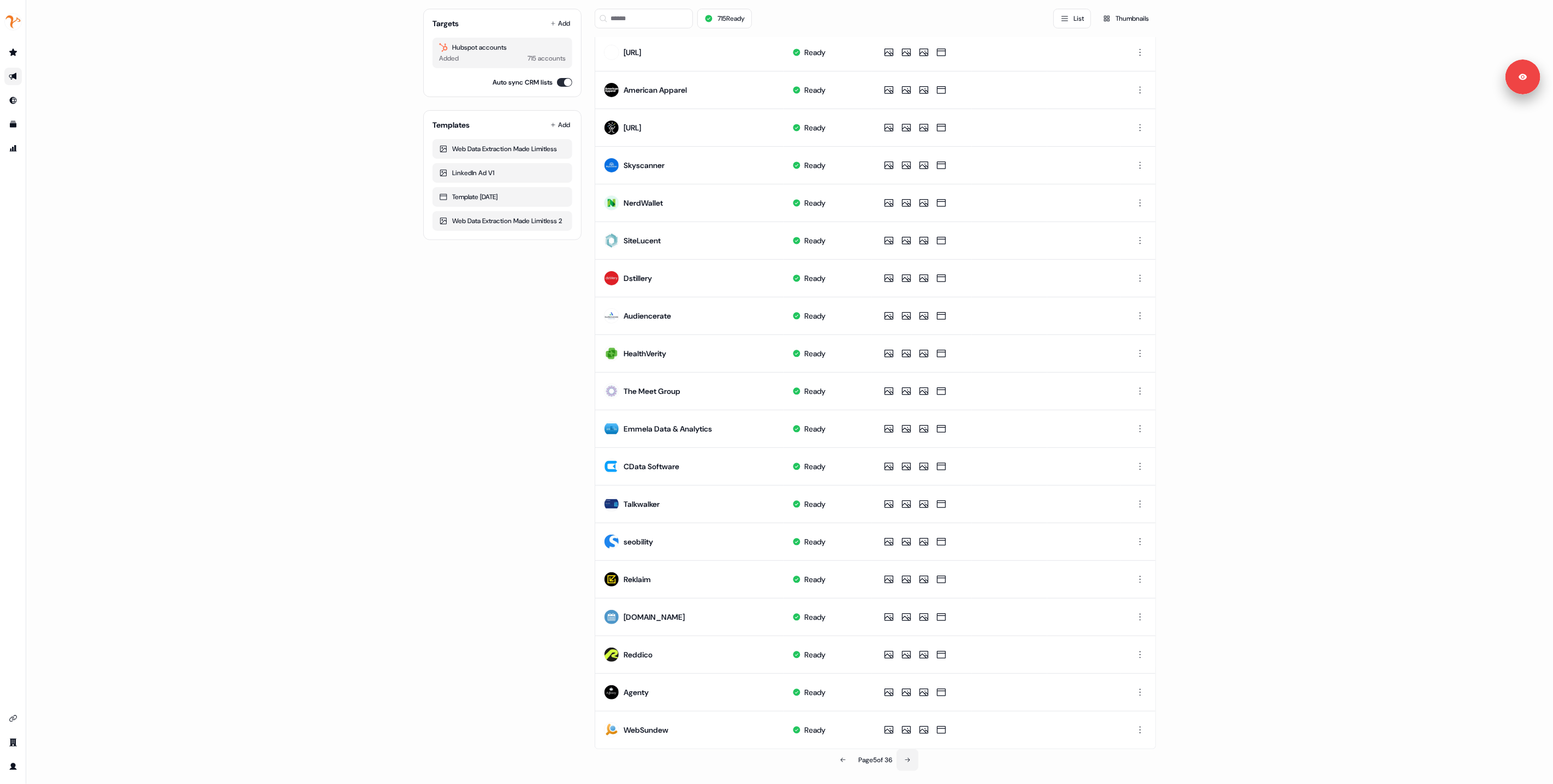
click at [907, 760] on icon at bounding box center [907, 760] width 6 height 6
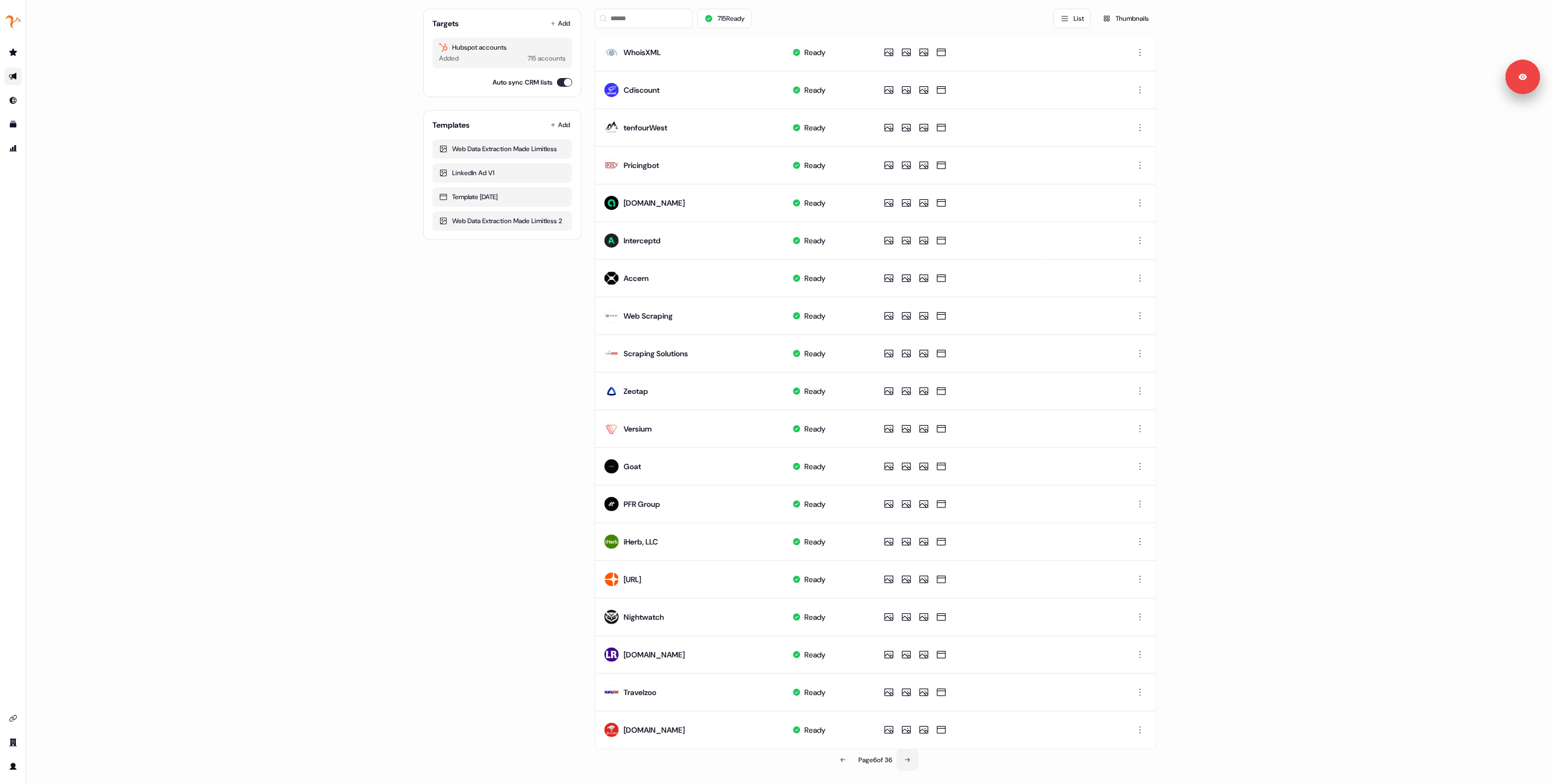
click at [907, 760] on icon at bounding box center [907, 760] width 6 height 6
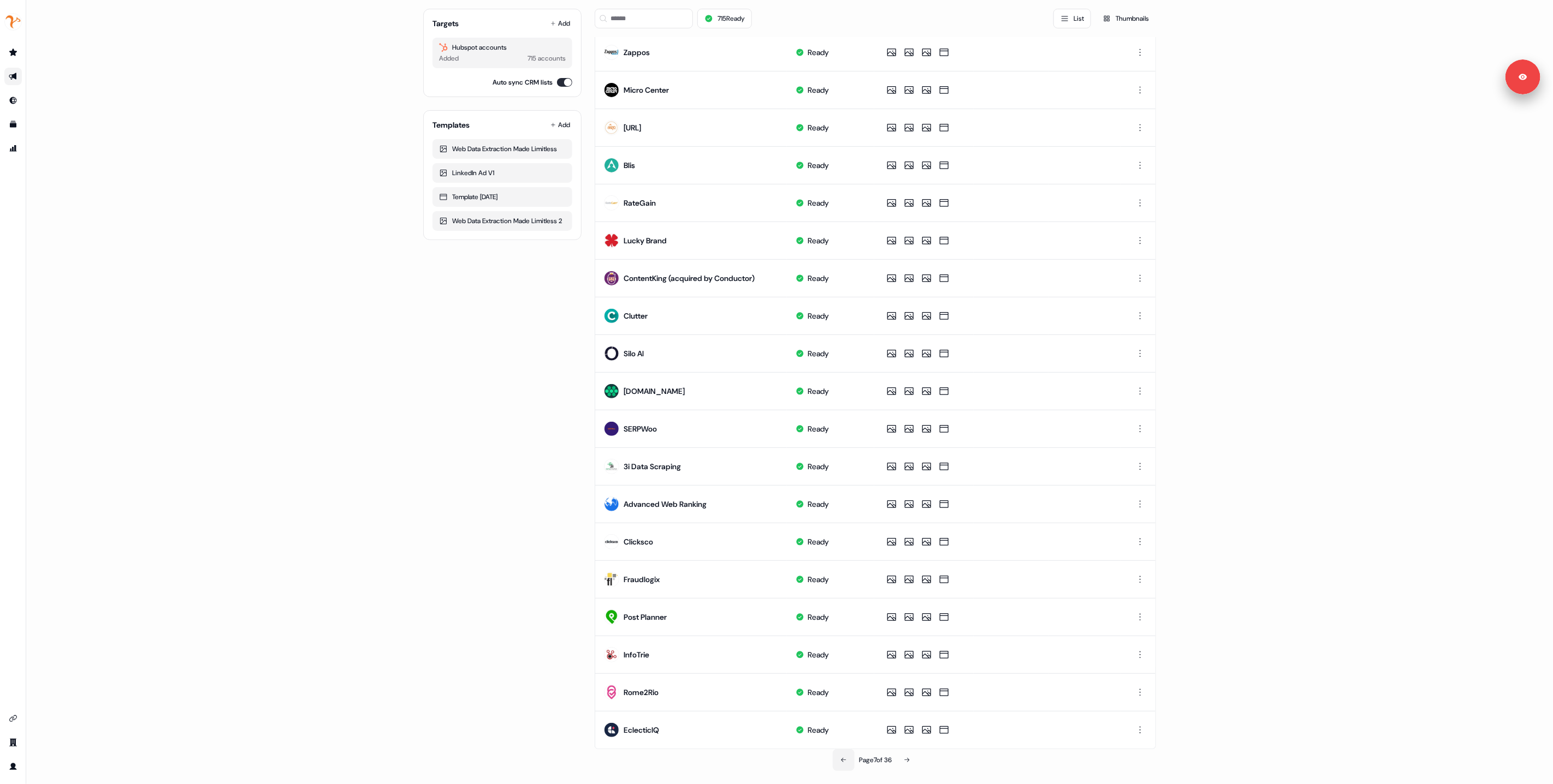
click at [846, 762] on button at bounding box center [843, 760] width 22 height 22
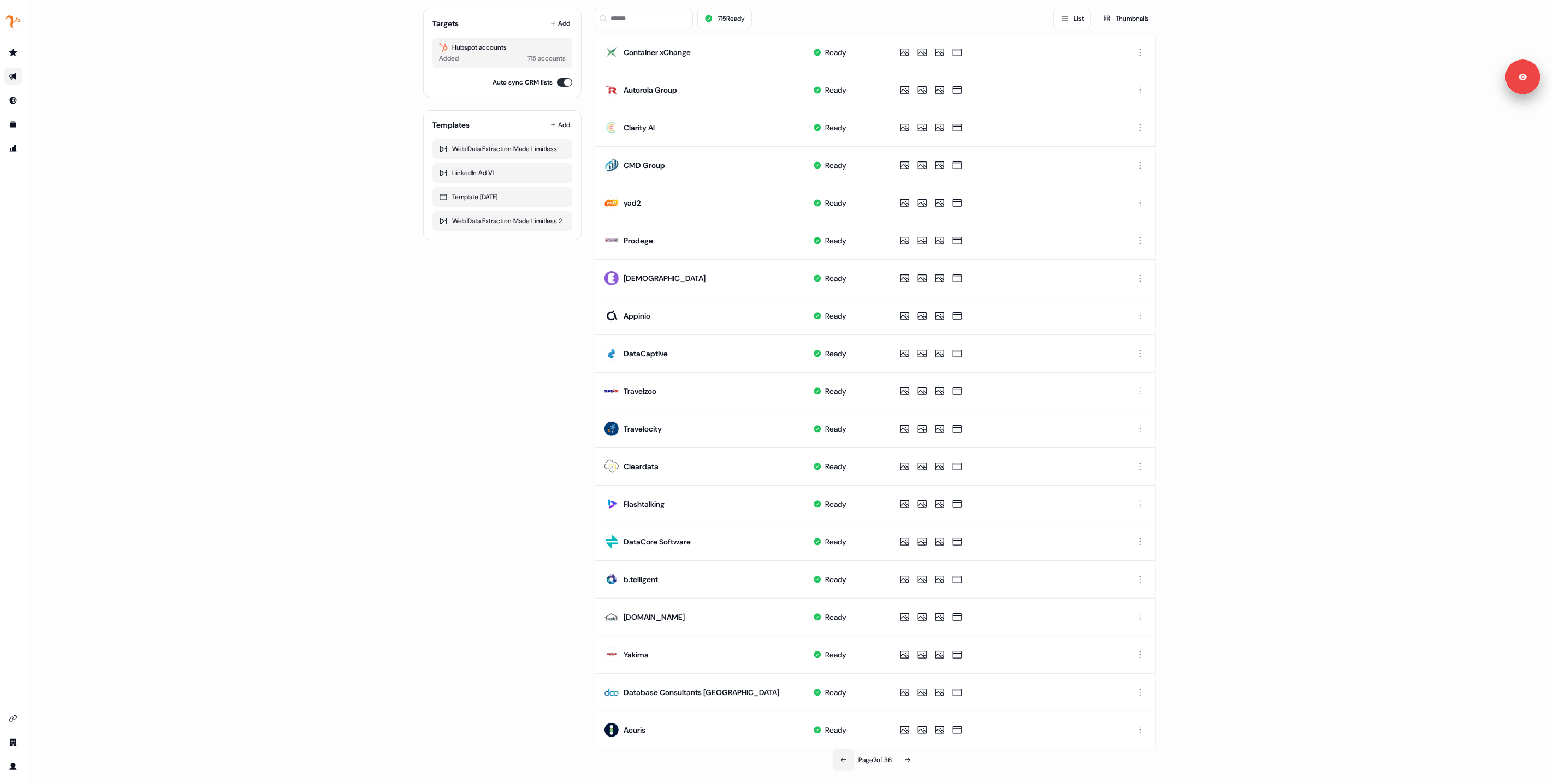
click at [846, 762] on button at bounding box center [843, 760] width 22 height 22
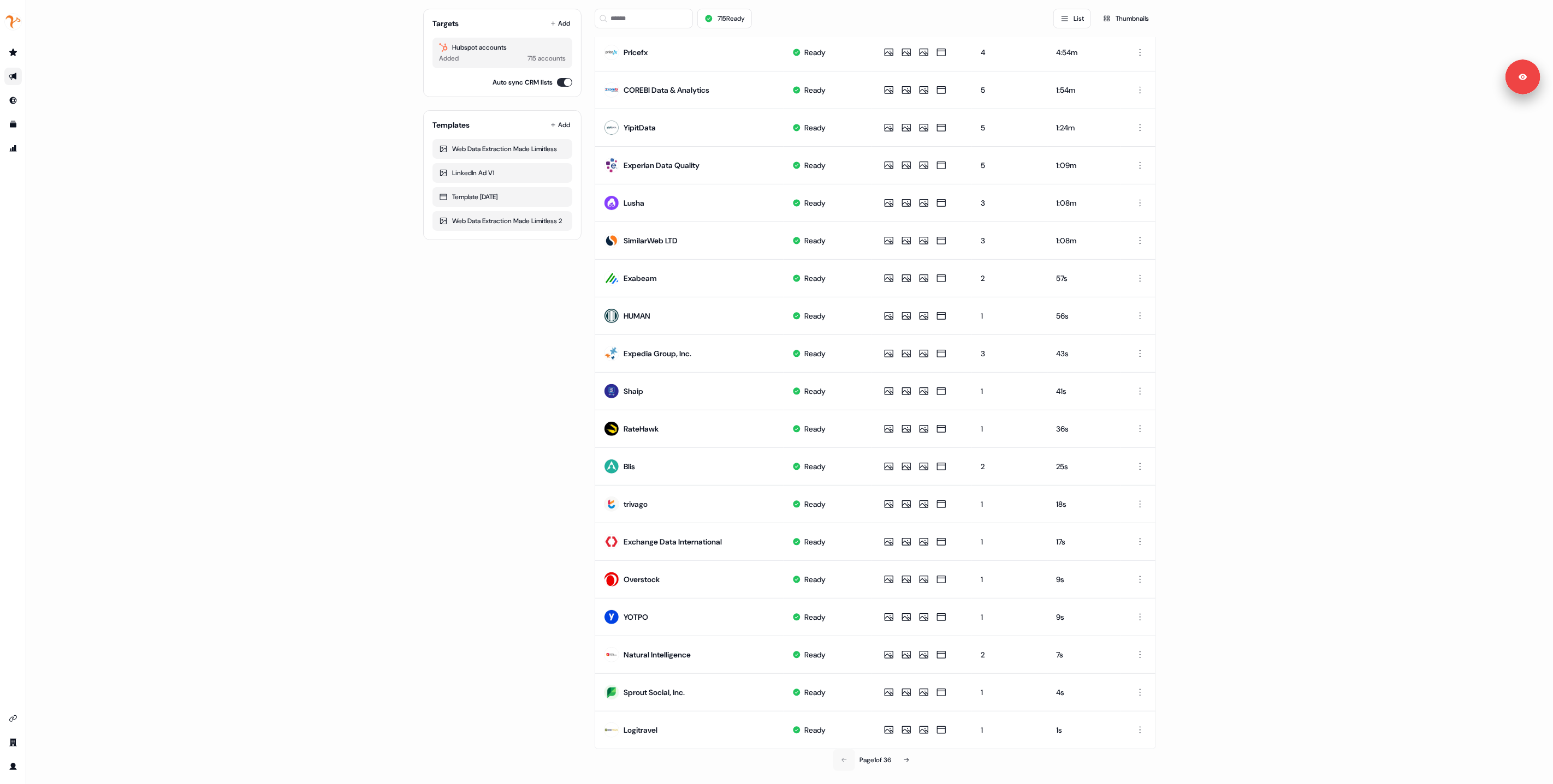
click at [846, 762] on div "Page 1 of 36" at bounding box center [875, 760] width 562 height 22
click at [844, 762] on div "Page 1 of 36" at bounding box center [875, 760] width 562 height 22
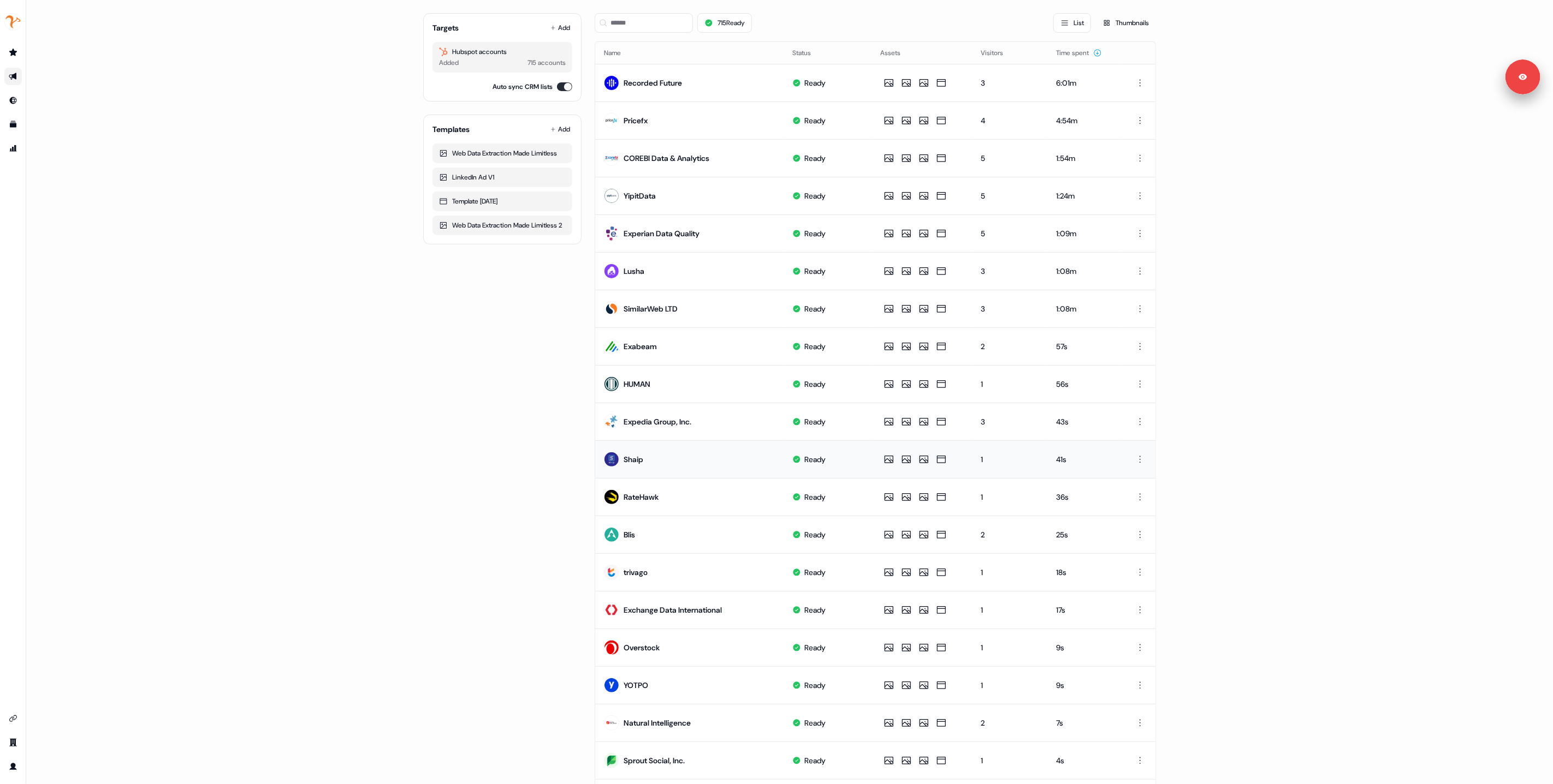
scroll to position [83, 0]
click at [621, 27] on input at bounding box center [643, 22] width 99 height 19
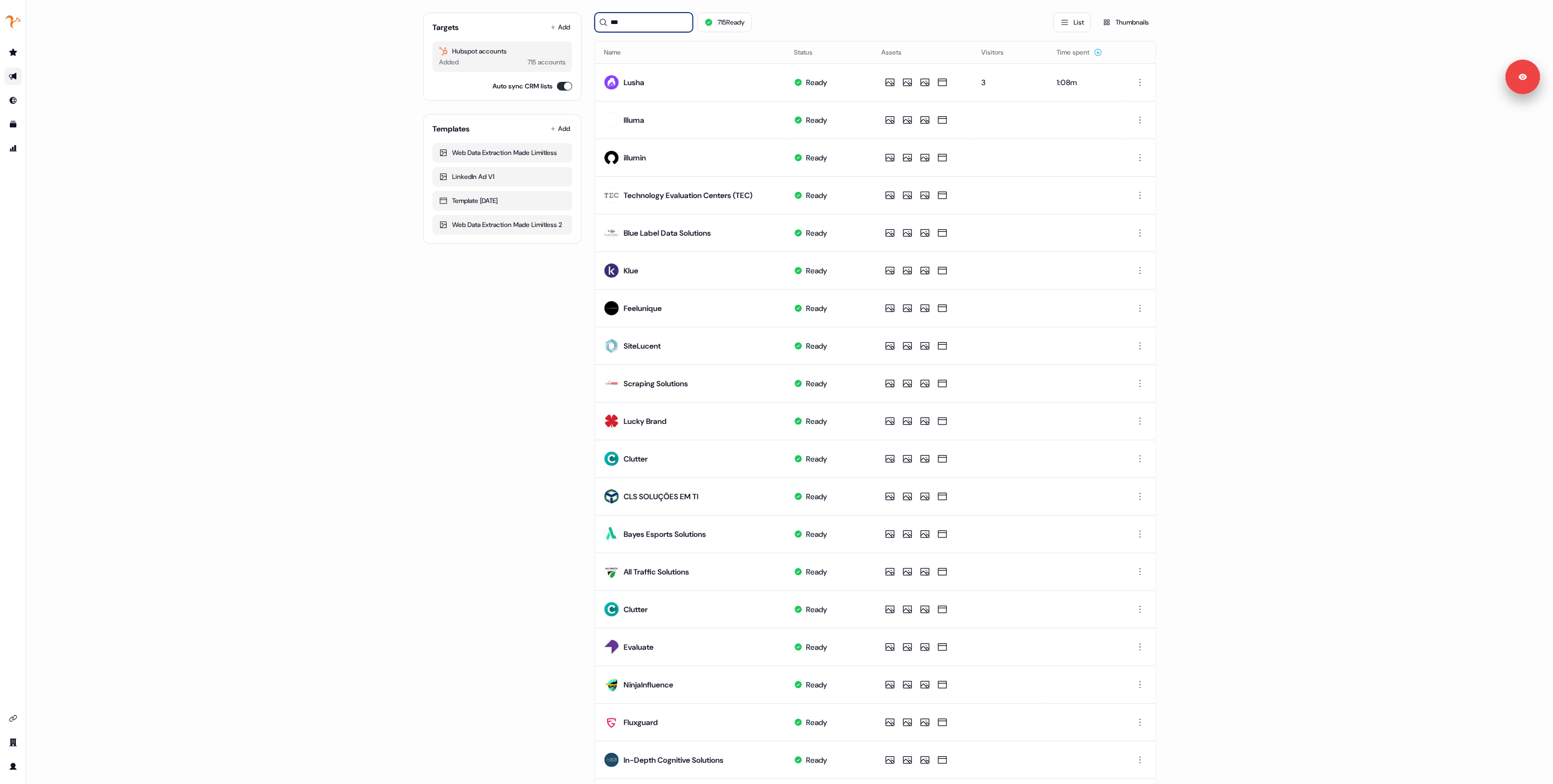
scroll to position [0, 0]
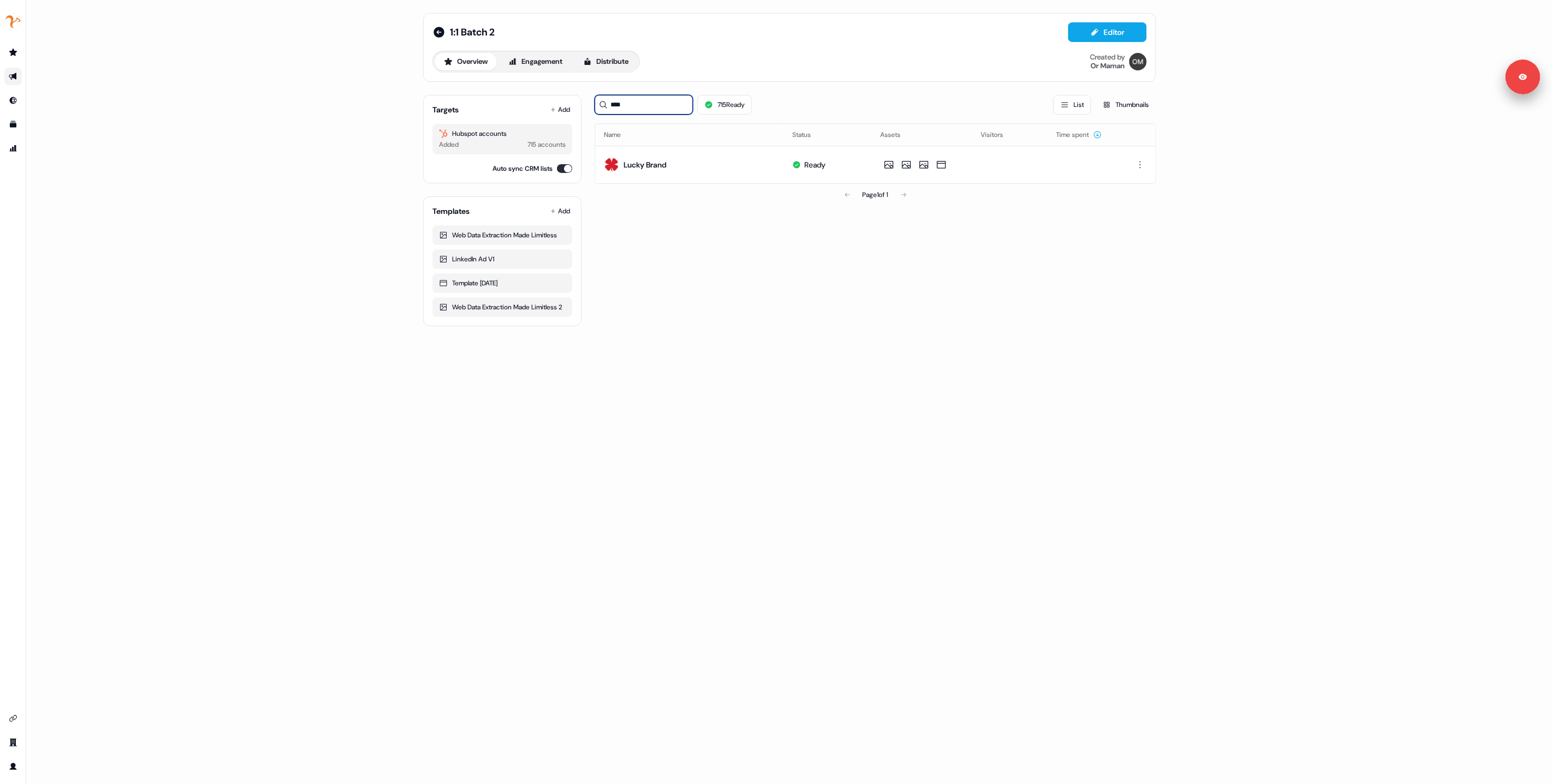
type input "*****"
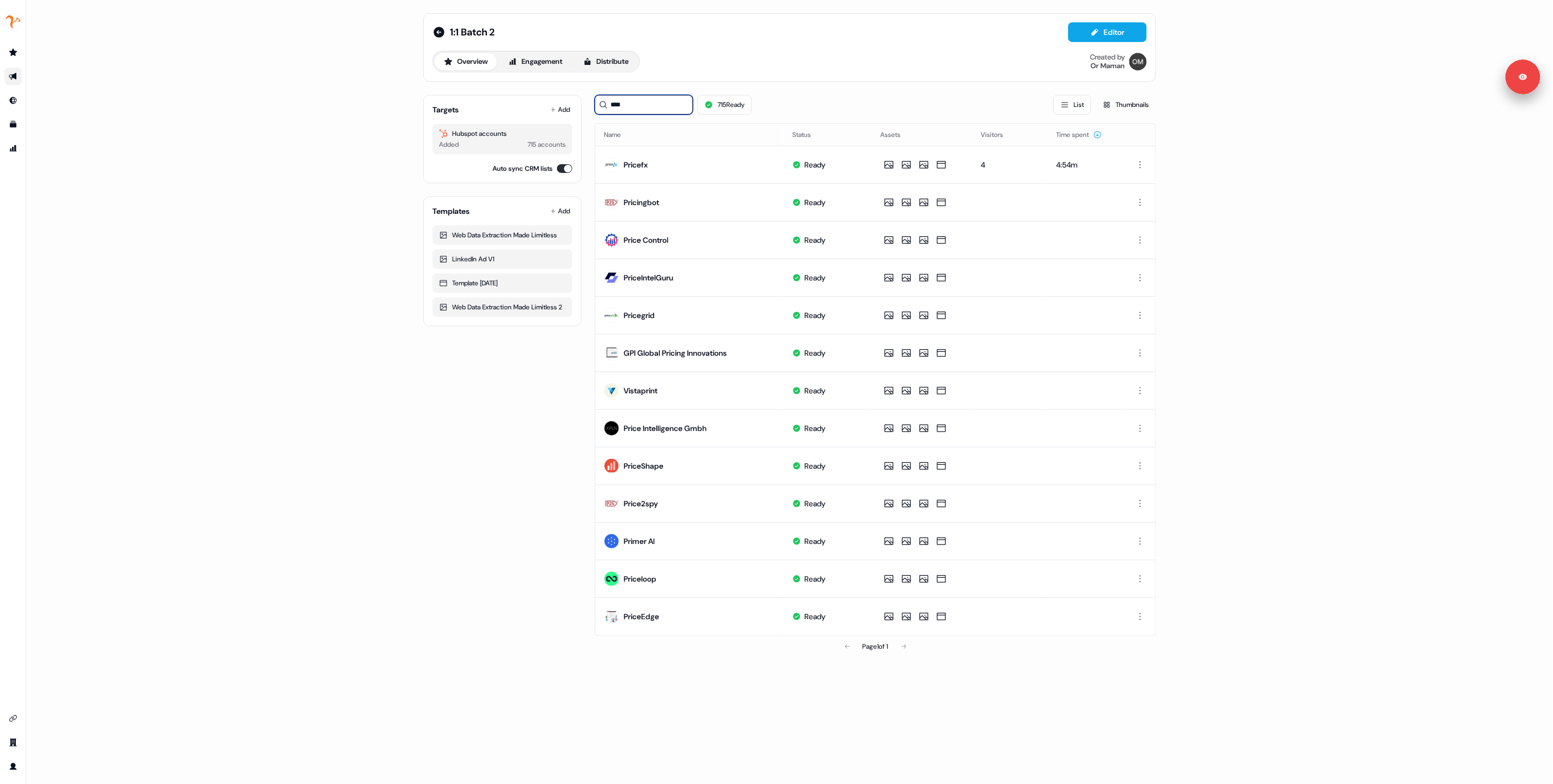
type input "*****"
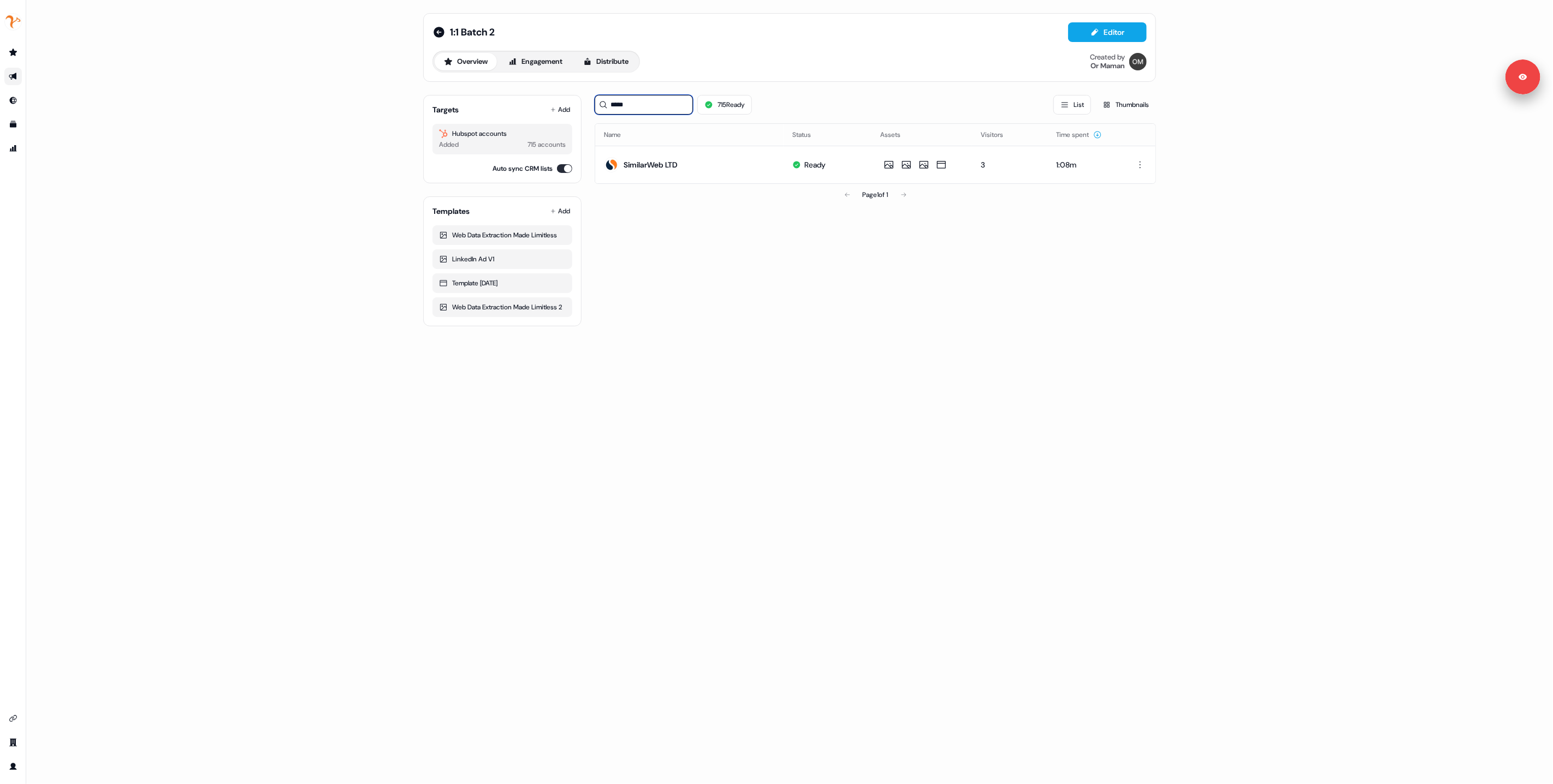
type input "******"
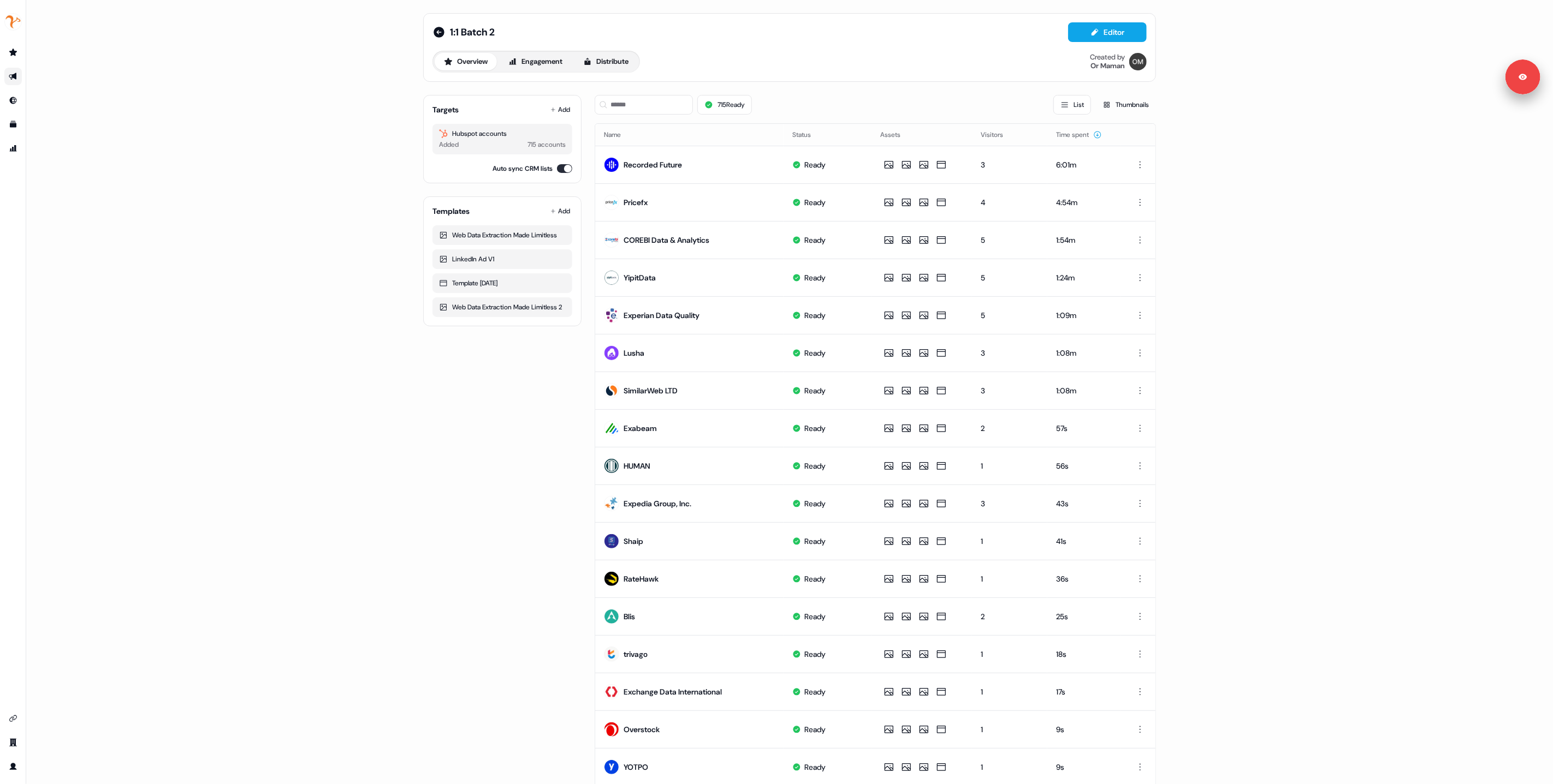
click at [525, 383] on div "Targets Add Hubspot accounts Added 715 accounts Auto sync CRM lists Templates A…" at bounding box center [503, 504] width 158 height 835
click at [508, 383] on div "Targets Add Hubspot accounts Added 715 accounts Auto sync CRM lists Templates A…" at bounding box center [503, 504] width 158 height 835
click at [725, 106] on button "715 Ready" at bounding box center [725, 104] width 55 height 19
click at [582, 117] on div "Targets Add Hubspot accounts Added 715 accounts Auto sync CRM lists Templates A…" at bounding box center [789, 504] width 733 height 835
click at [500, 591] on div "Targets Add Hubspot accounts Added 715 accounts Auto sync CRM lists Templates A…" at bounding box center [503, 504] width 158 height 835
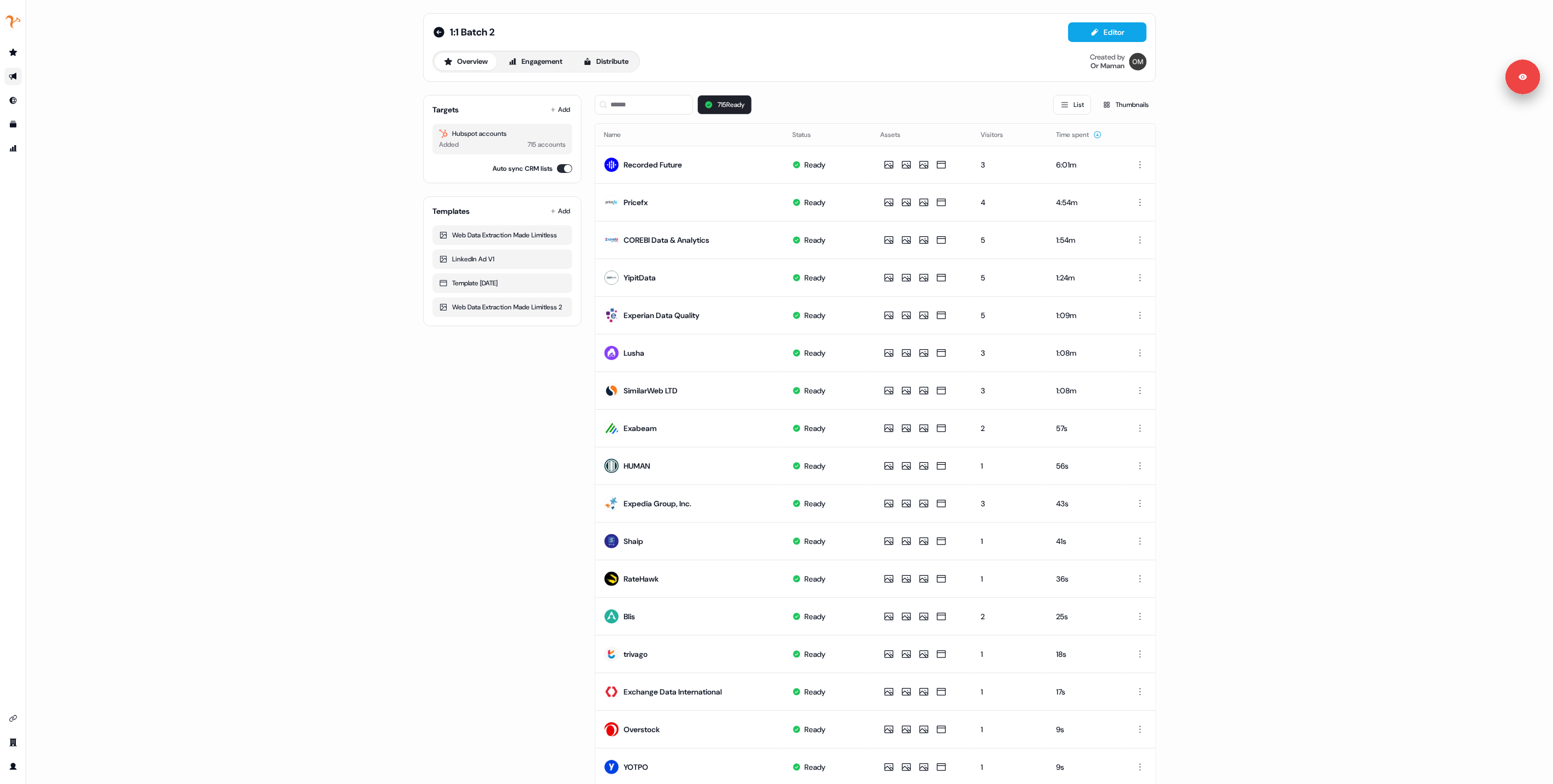
click at [508, 603] on div "Targets Add Hubspot accounts Added 715 accounts Auto sync CRM lists Templates A…" at bounding box center [503, 504] width 158 height 835
click at [523, 134] on div "Hubspot accounts" at bounding box center [503, 133] width 127 height 11
click at [528, 144] on div "715 accounts" at bounding box center [546, 144] width 38 height 11
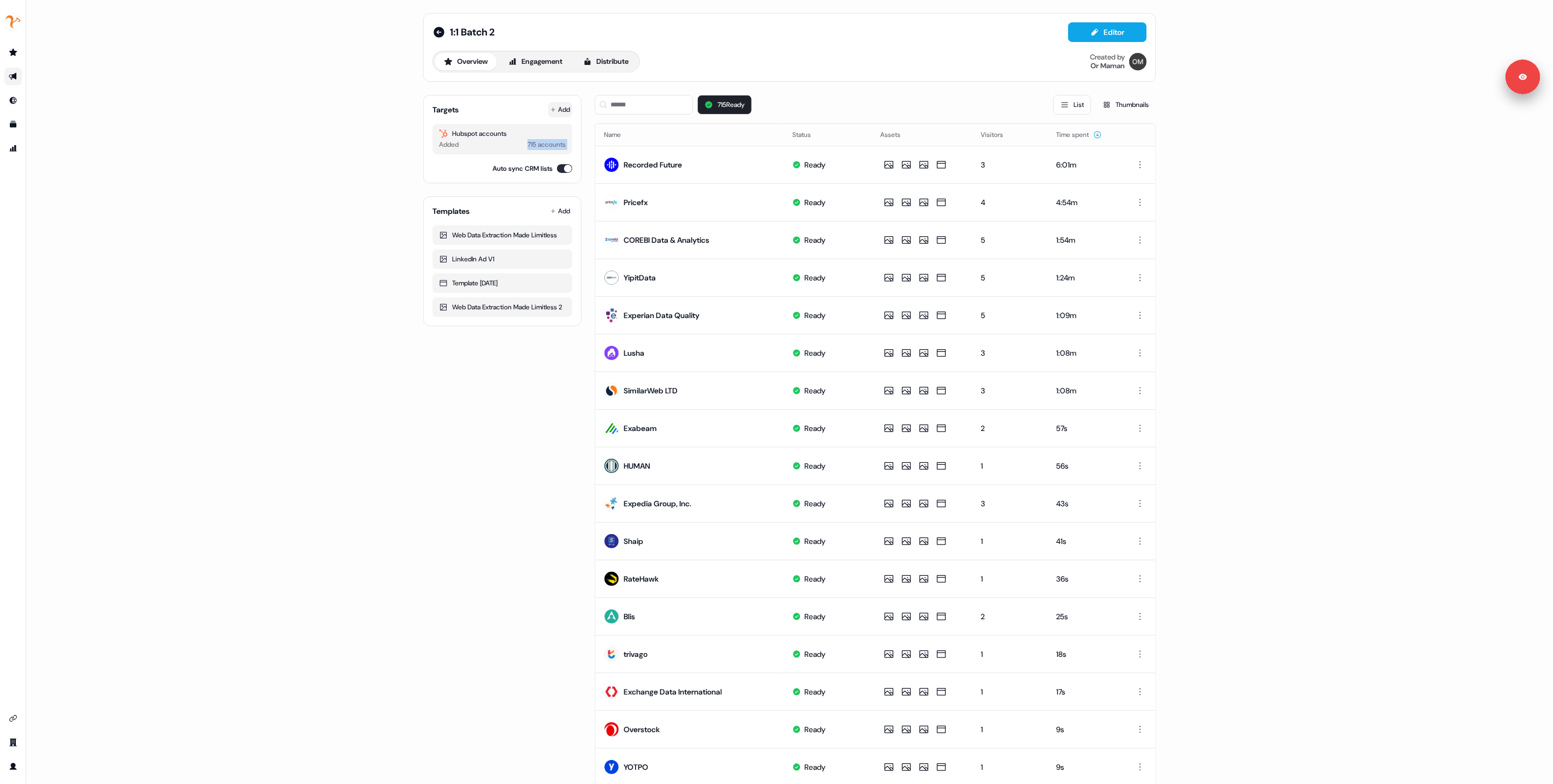
click at [556, 114] on button "Add" at bounding box center [560, 109] width 24 height 15
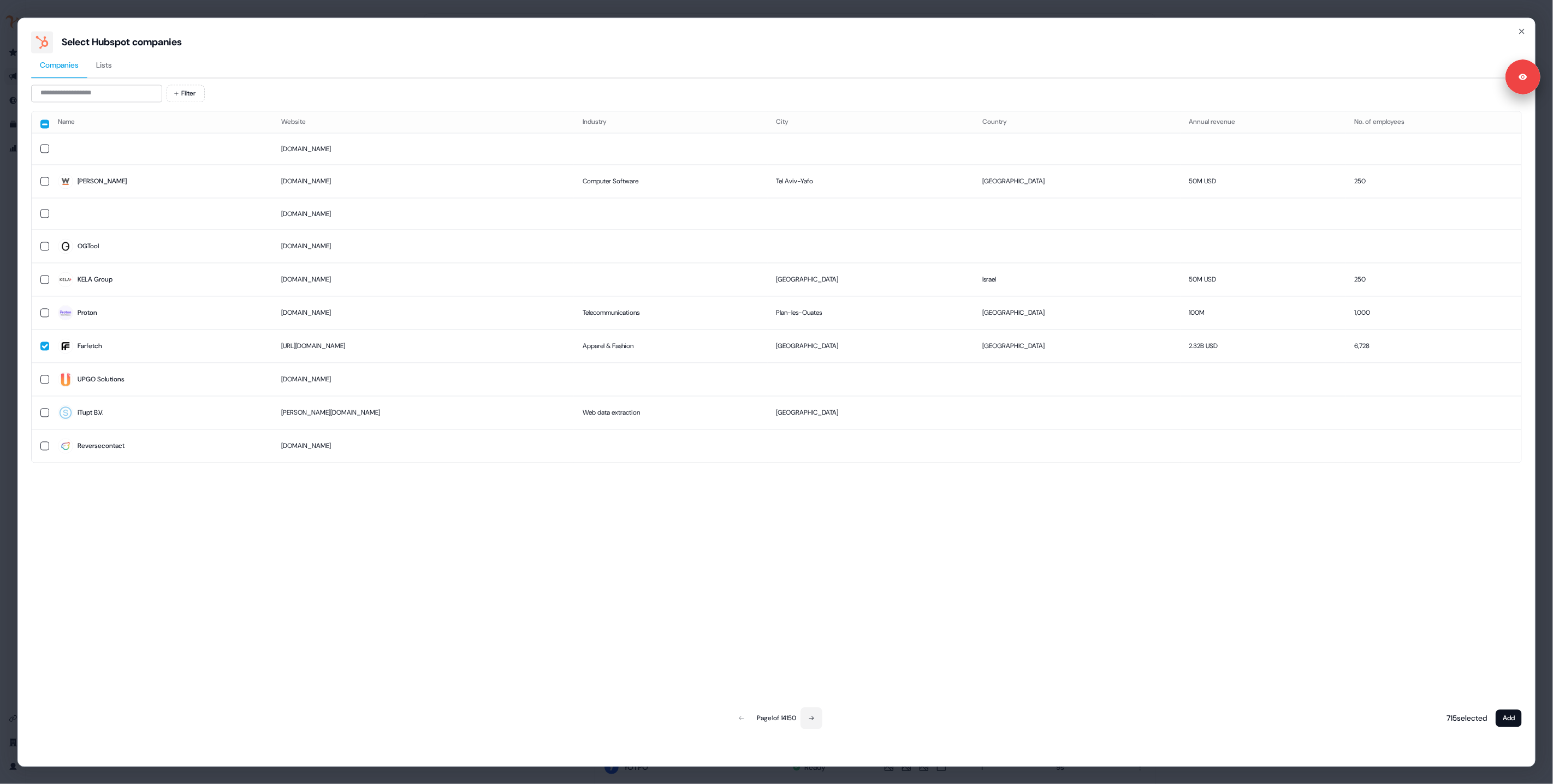
click at [815, 721] on icon at bounding box center [811, 718] width 6 height 6
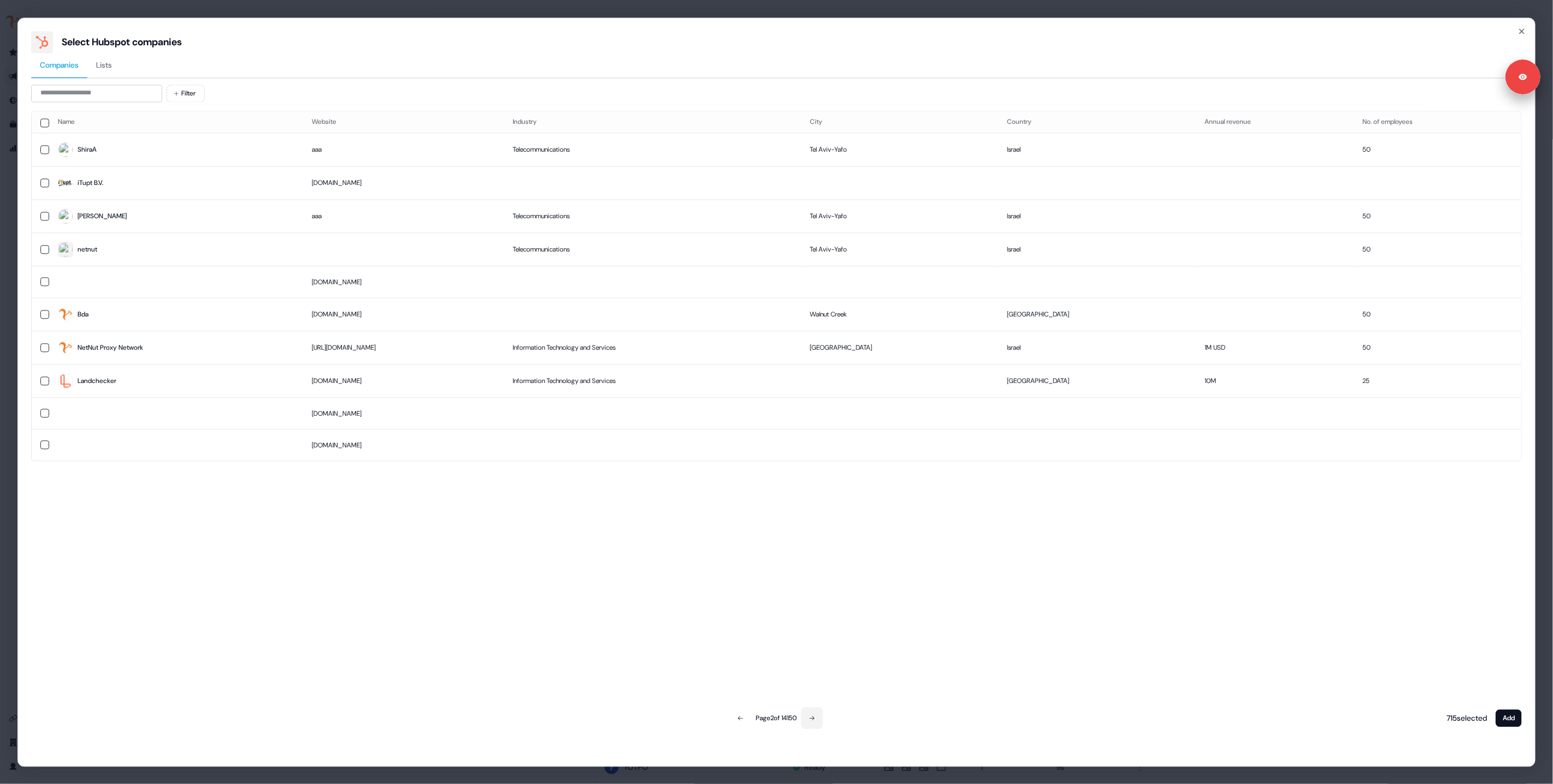
click at [815, 721] on icon at bounding box center [812, 718] width 6 height 6
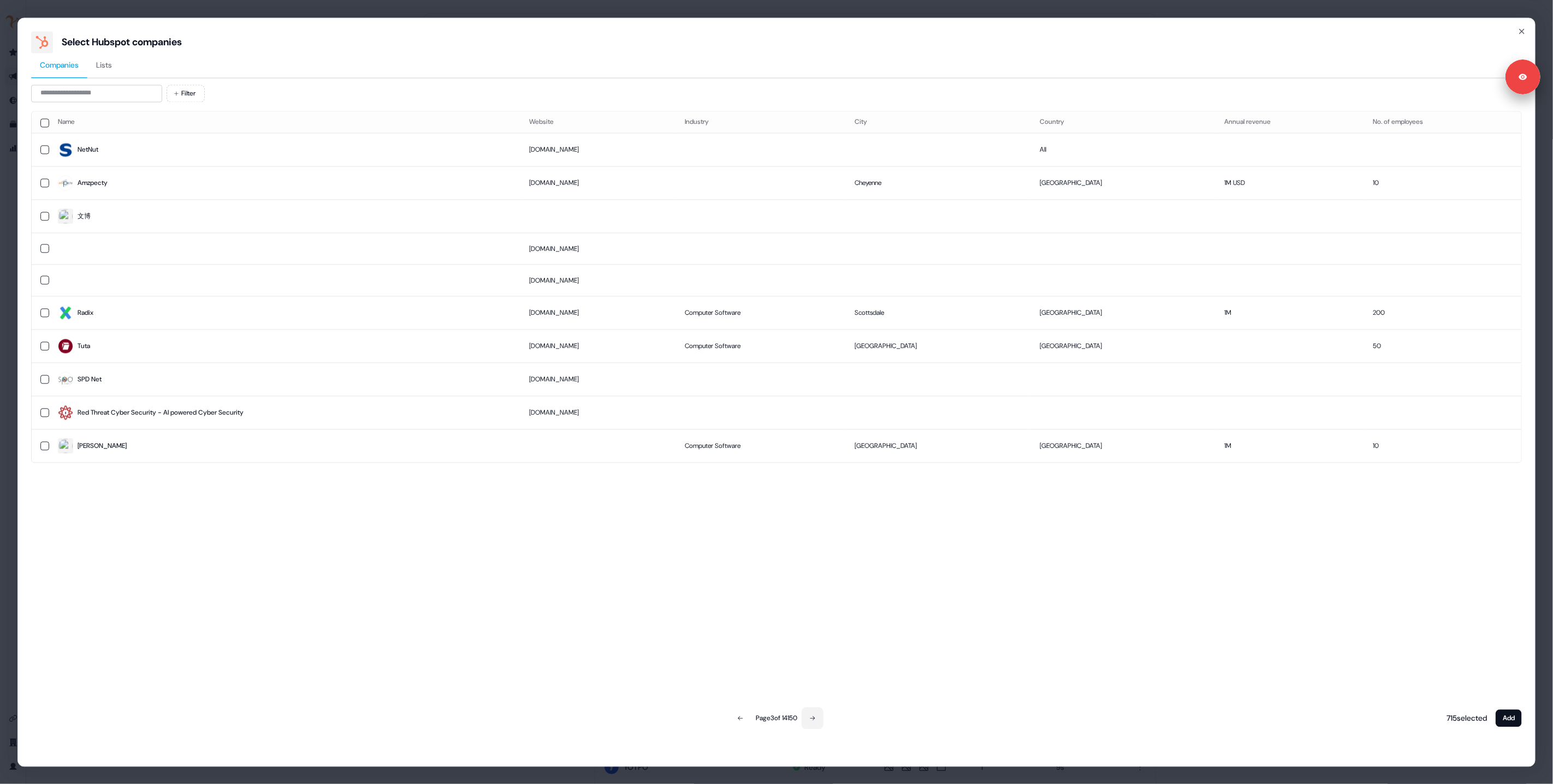
click at [815, 721] on icon at bounding box center [812, 718] width 6 height 6
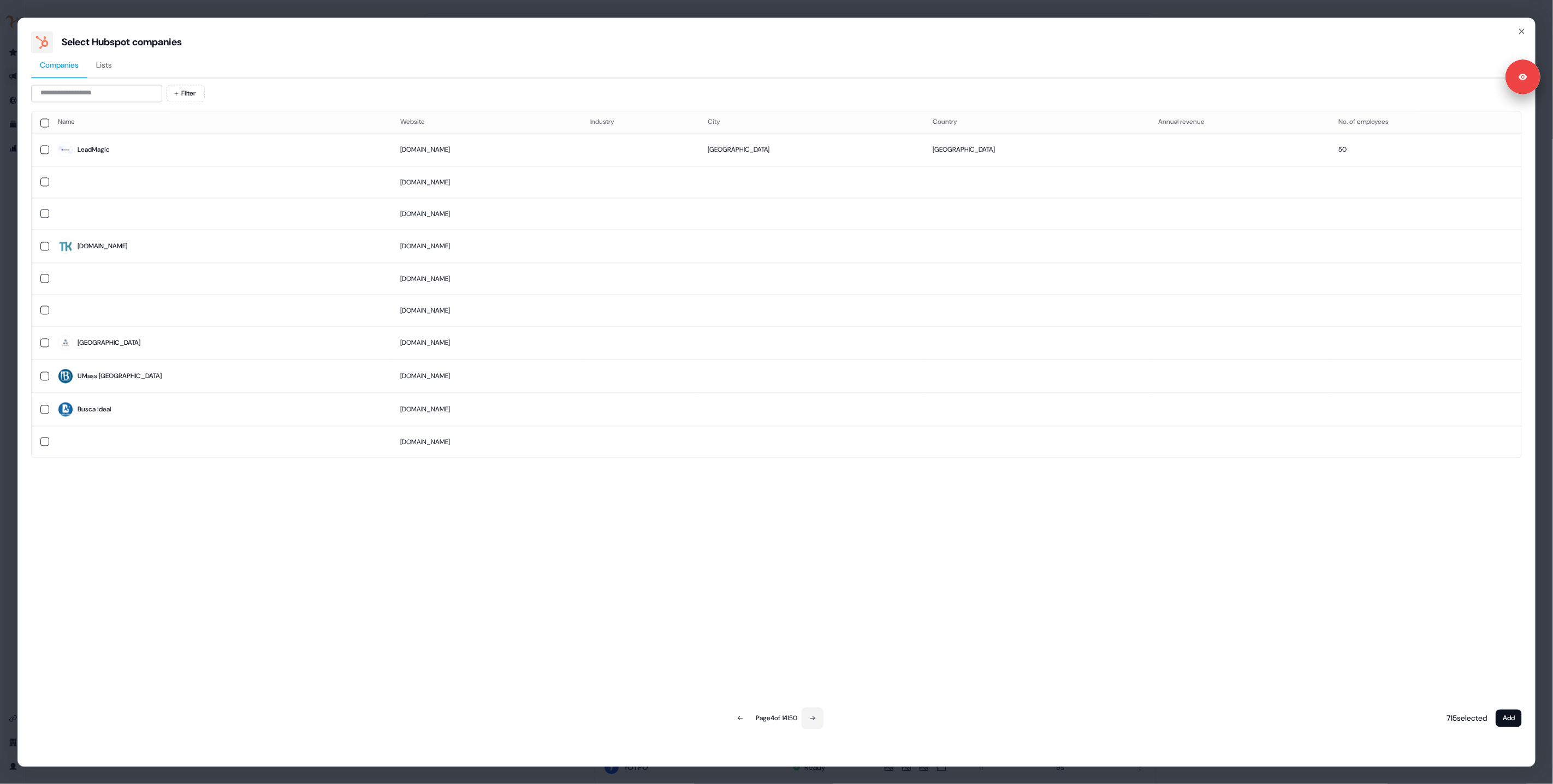
click at [815, 721] on icon at bounding box center [812, 718] width 6 height 6
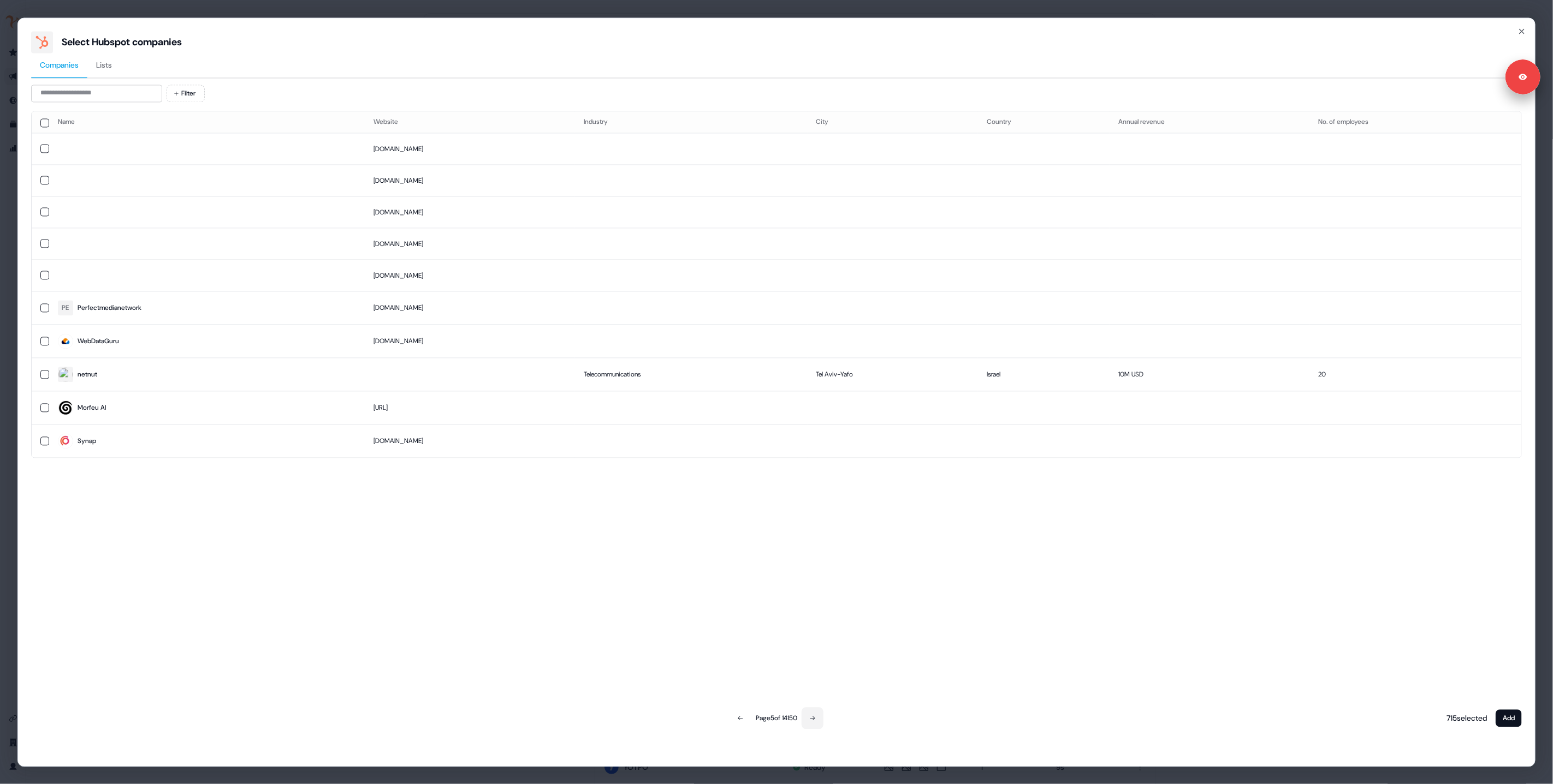
click at [815, 721] on icon at bounding box center [812, 718] width 6 height 6
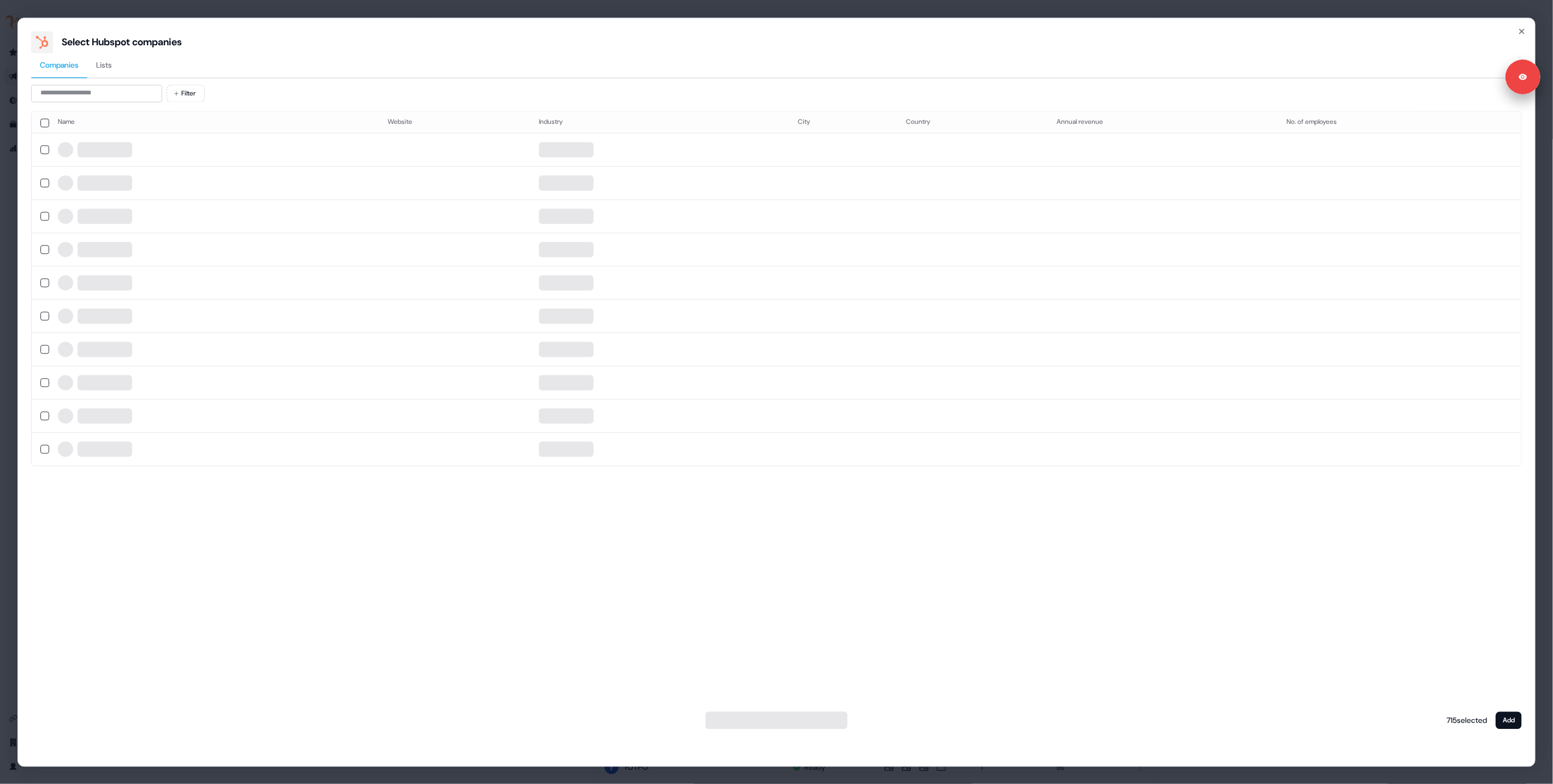
click at [815, 721] on div at bounding box center [776, 720] width 142 height 17
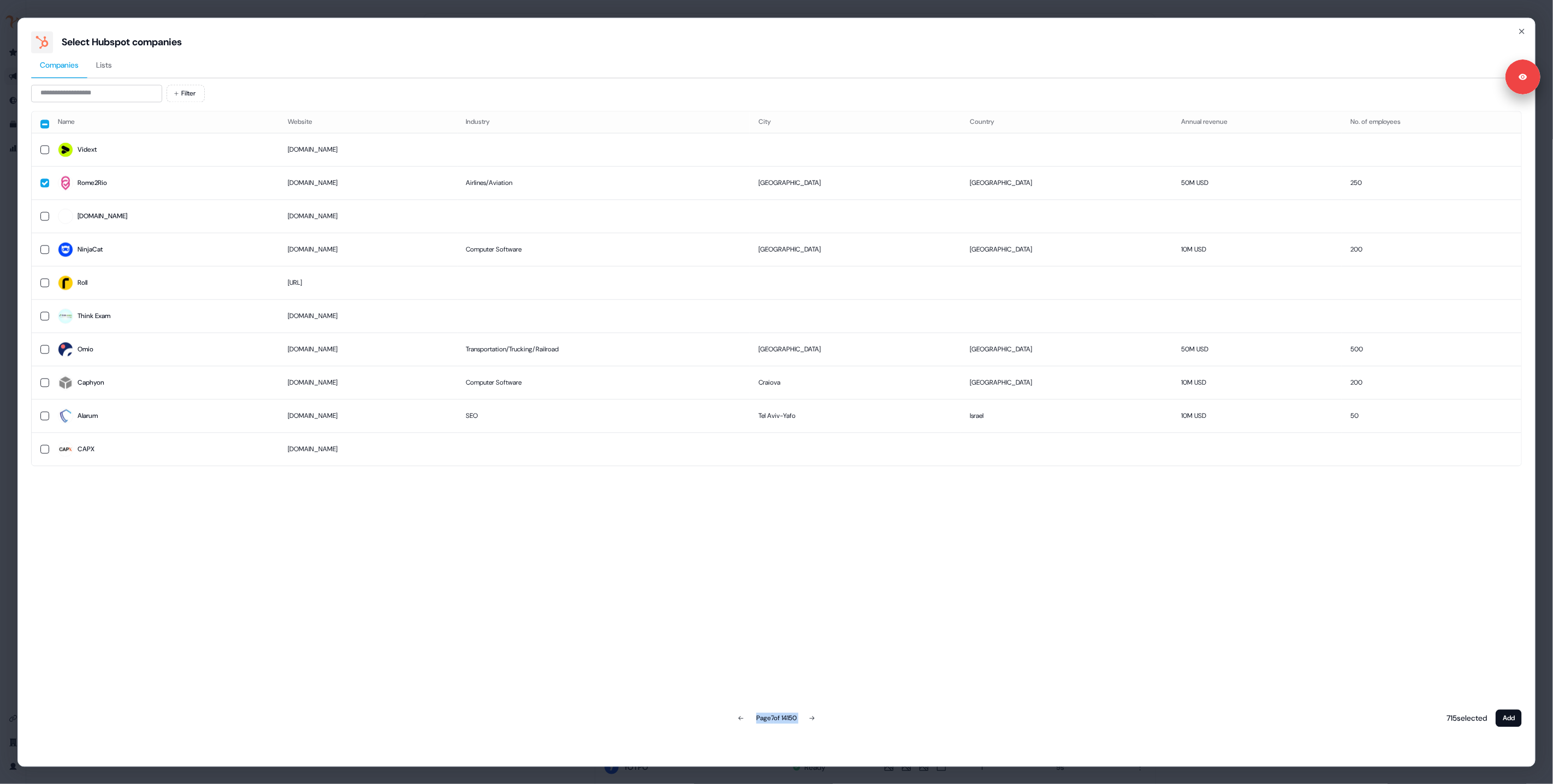
click at [815, 721] on icon at bounding box center [812, 718] width 6 height 6
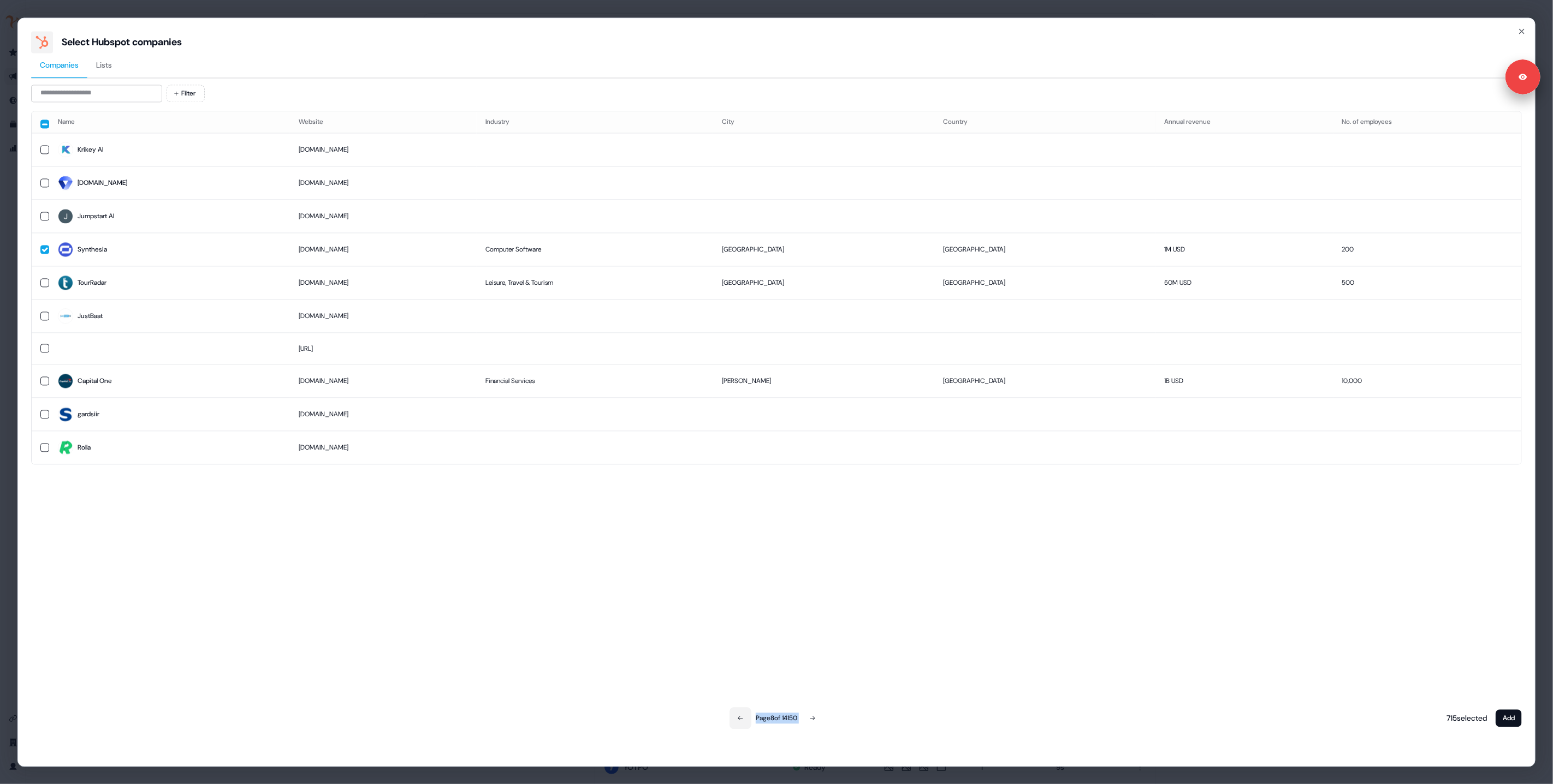
click at [732, 723] on button at bounding box center [741, 718] width 22 height 22
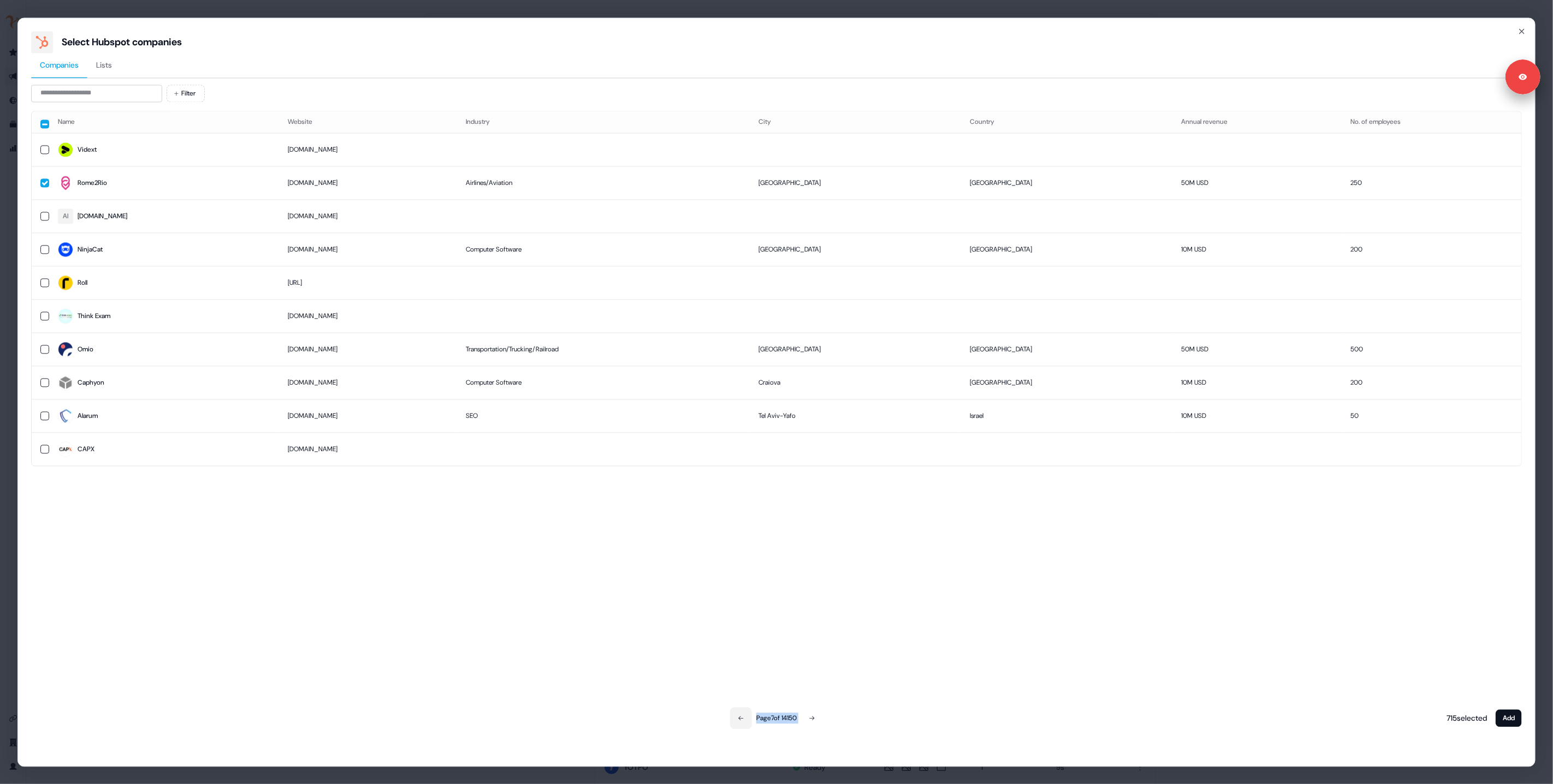
click at [732, 723] on button at bounding box center [741, 718] width 22 height 22
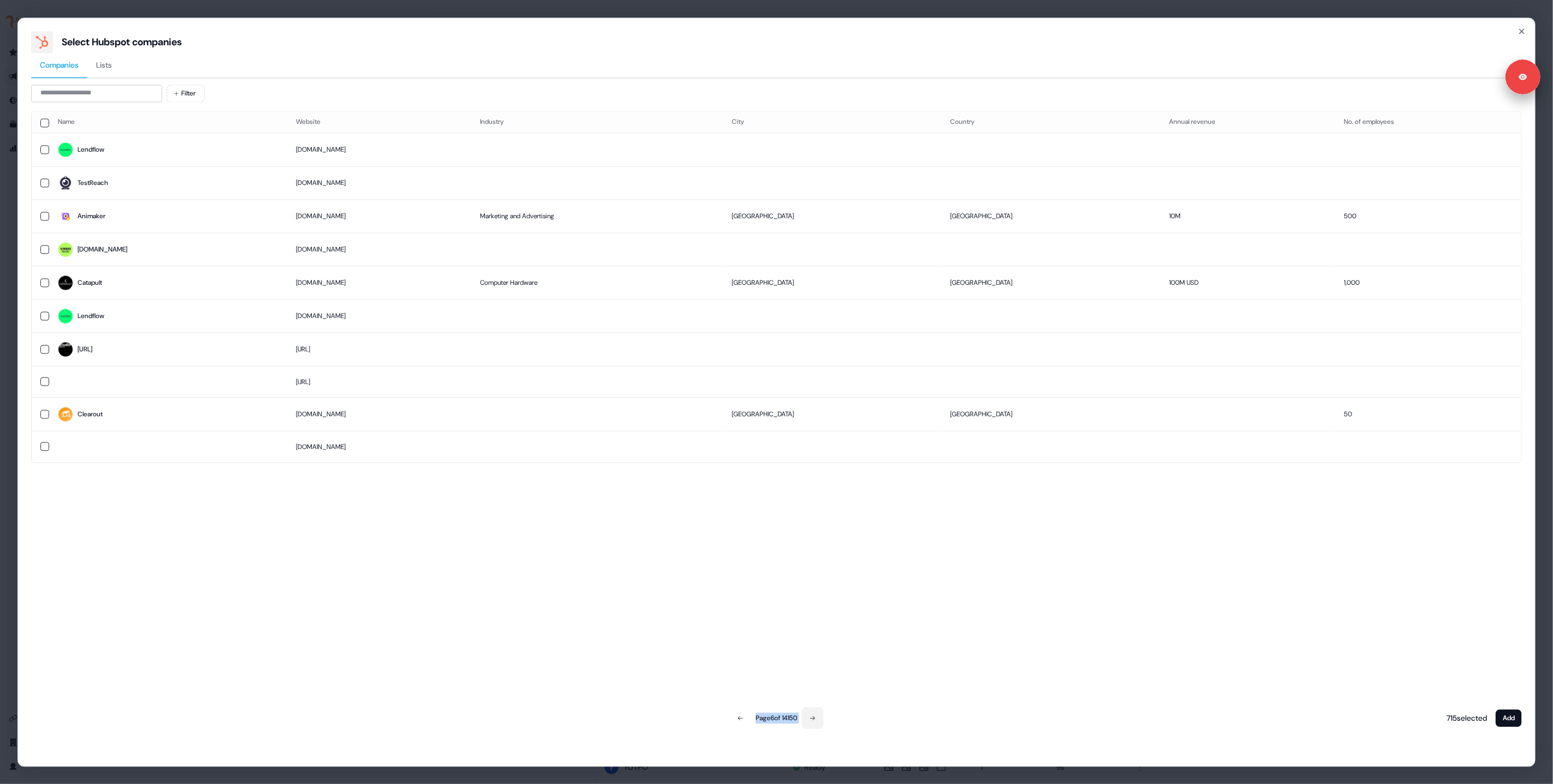
click at [816, 719] on icon at bounding box center [812, 718] width 6 height 6
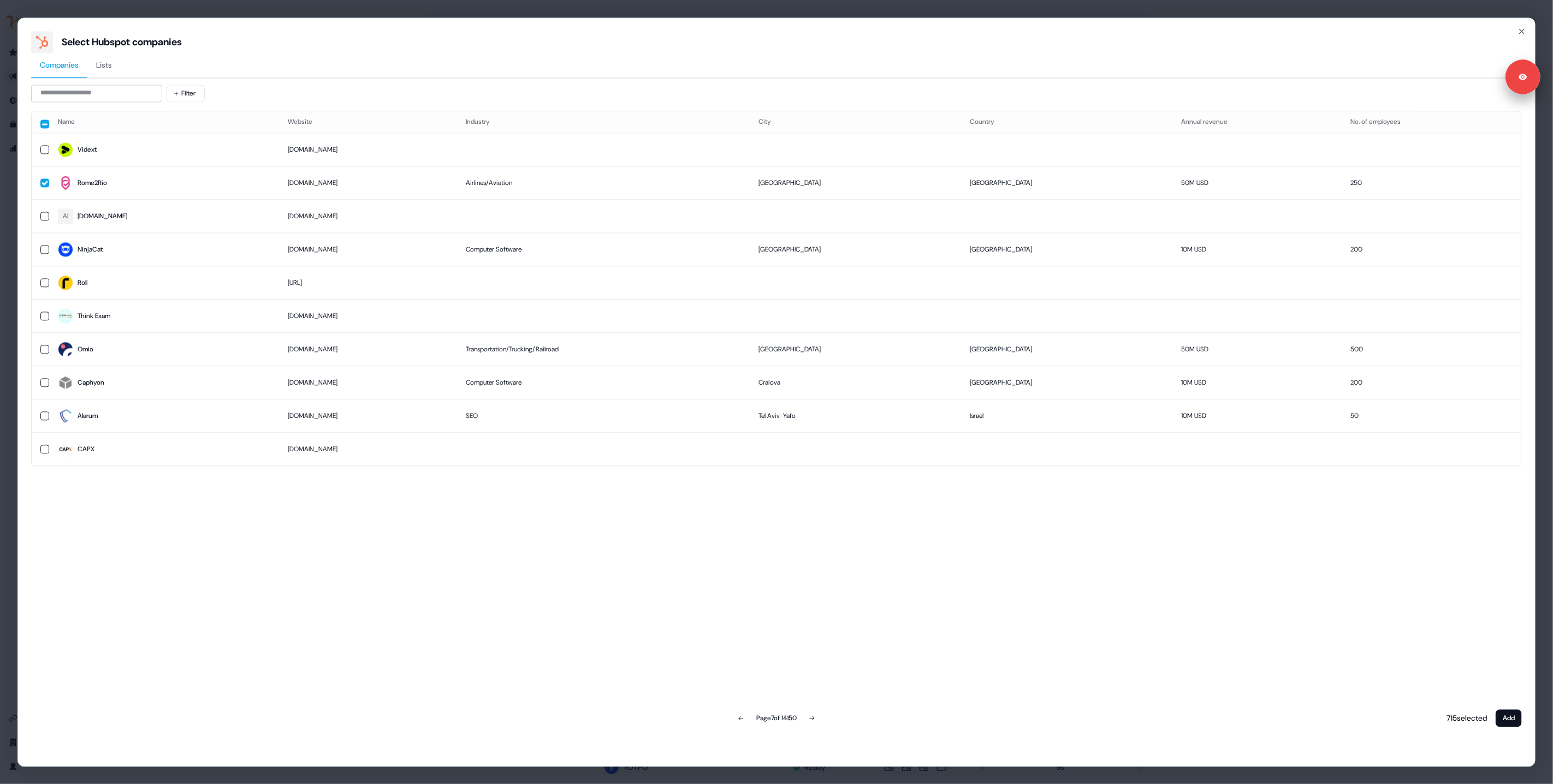
click at [644, 558] on div "Name Website Industry City Country Annual revenue No. of employees Vidext videx…" at bounding box center [776, 420] width 1491 height 619
click at [4, 339] on div "Select Hubspot companies Companies Lists Filter Name Website Industry City Coun…" at bounding box center [776, 392] width 1553 height 784
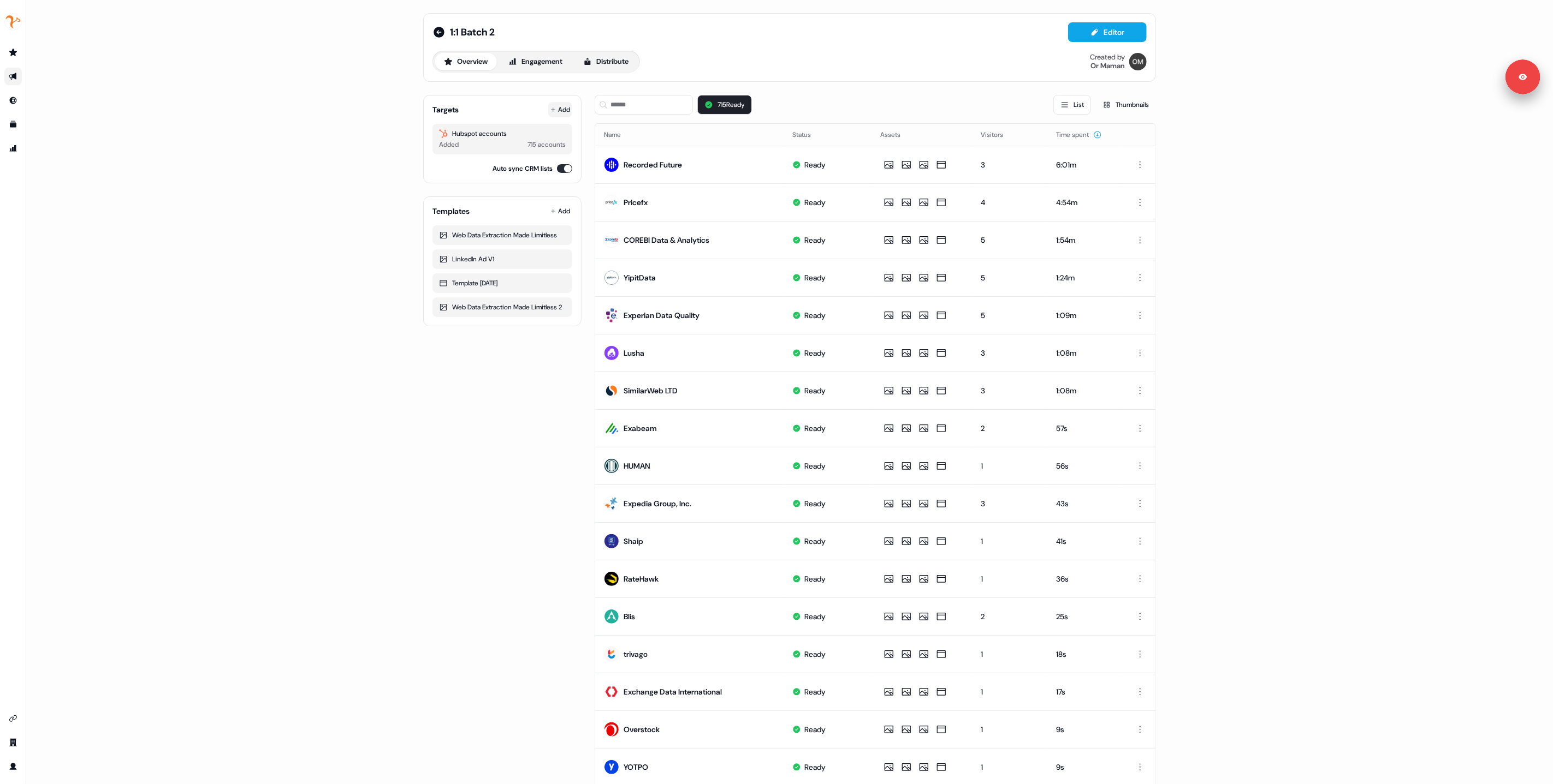
click at [555, 108] on button "Add" at bounding box center [560, 109] width 24 height 15
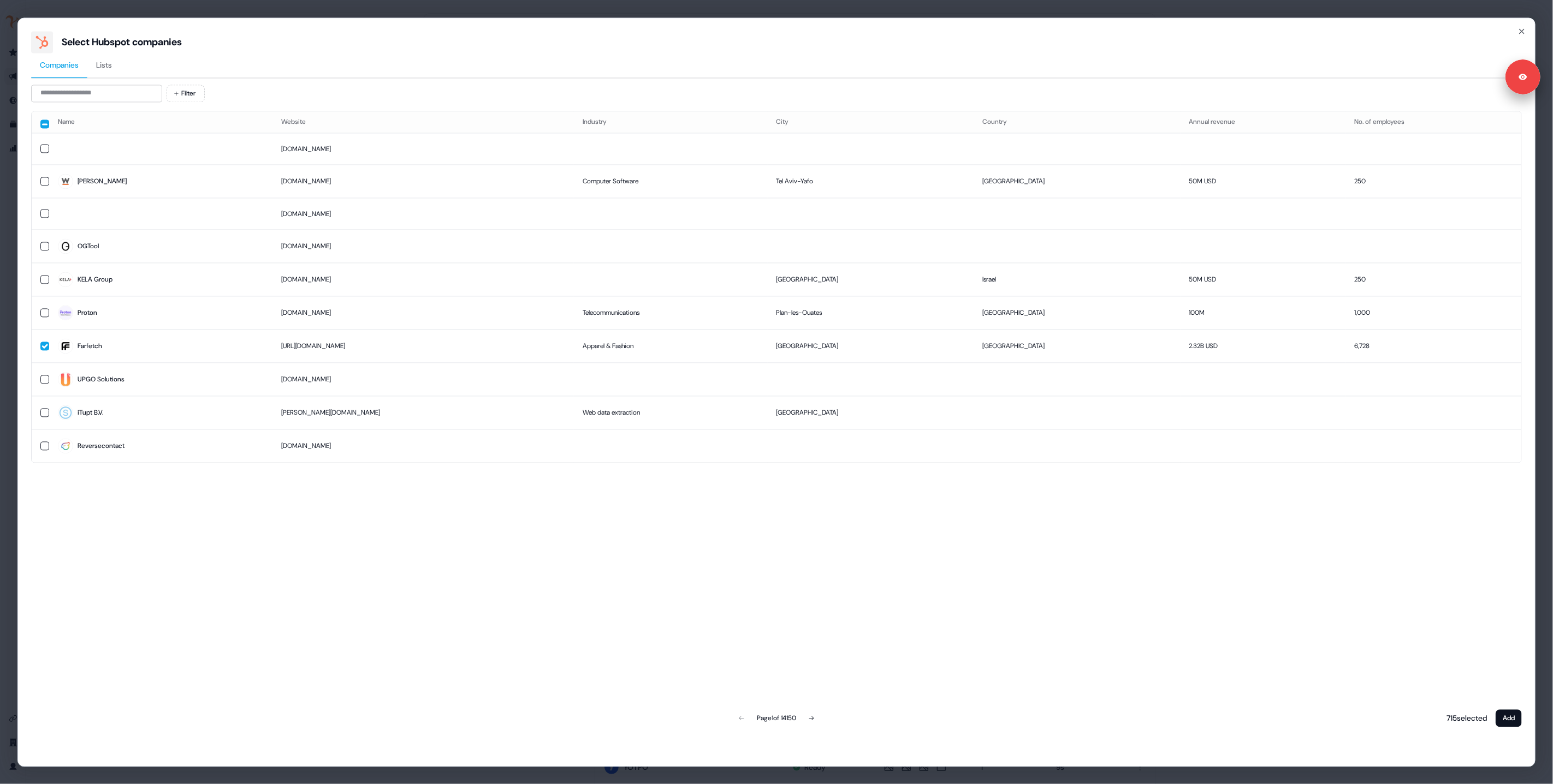
click at [101, 62] on span "Lists" at bounding box center [104, 65] width 16 height 11
click at [62, 64] on span "Companies" at bounding box center [59, 65] width 39 height 11
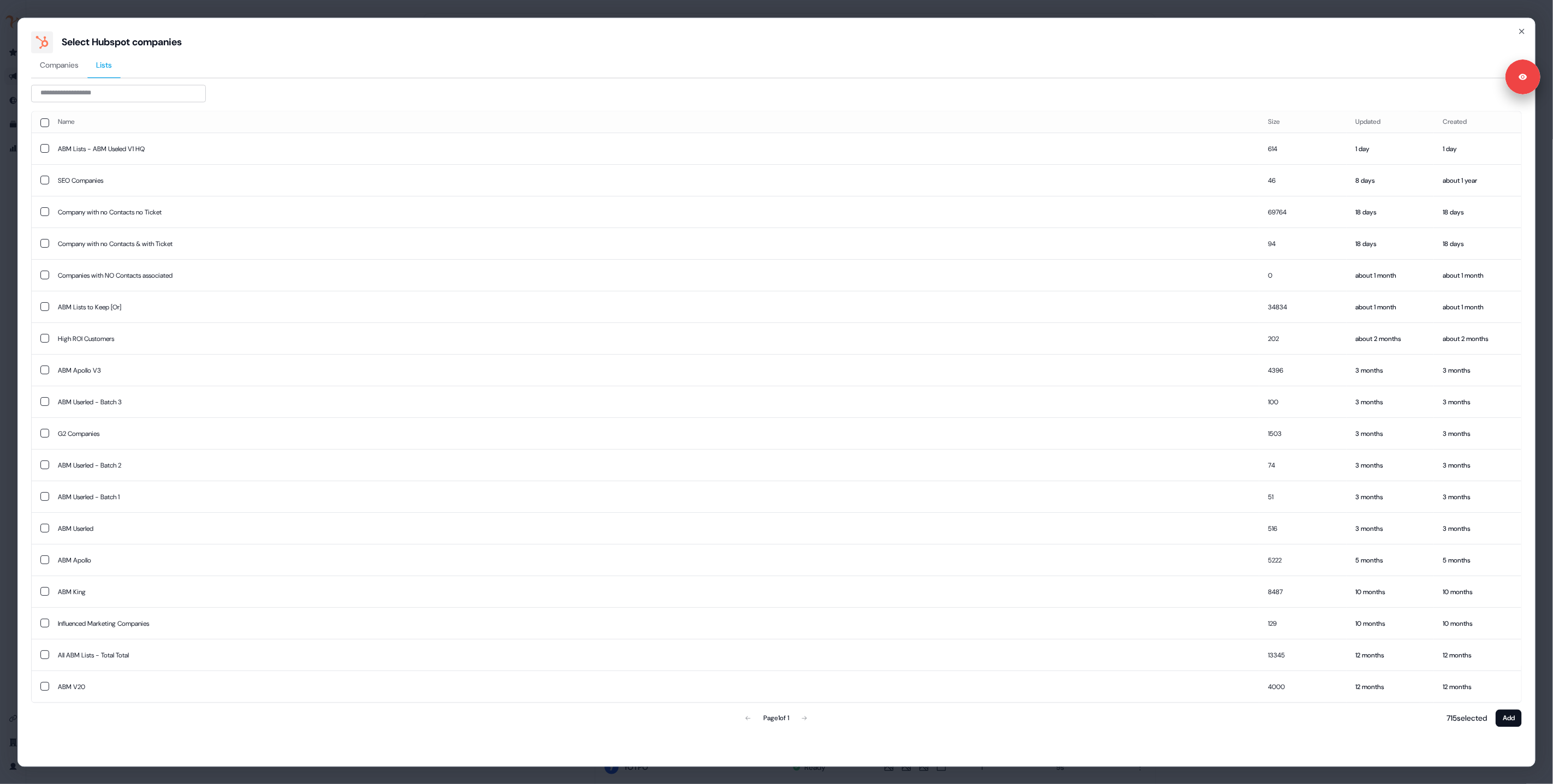
click at [108, 63] on span "Lists" at bounding box center [104, 65] width 16 height 11
click at [1520, 27] on icon "button" at bounding box center [1522, 31] width 9 height 9
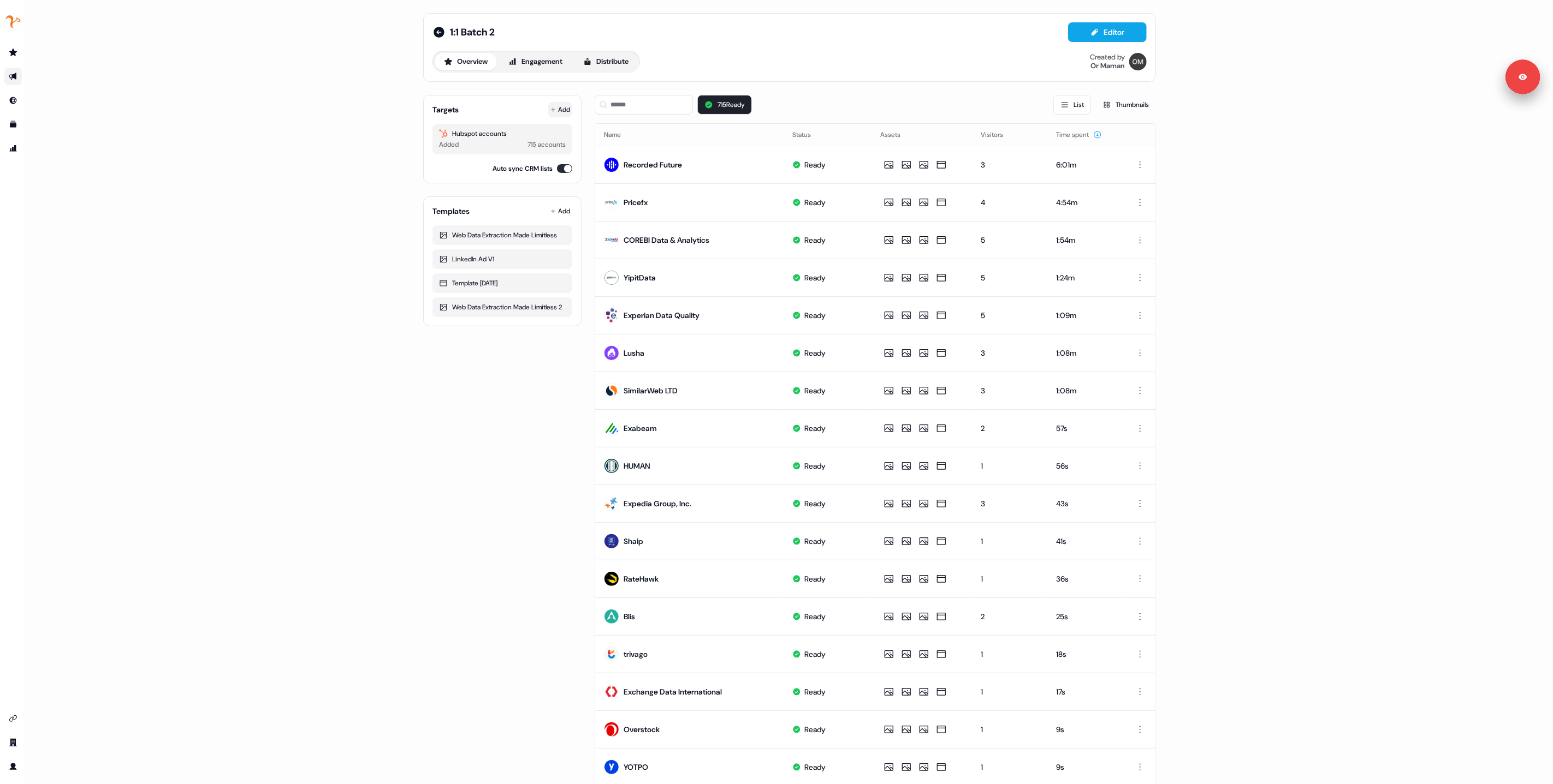
click at [567, 113] on button "Add" at bounding box center [560, 109] width 24 height 15
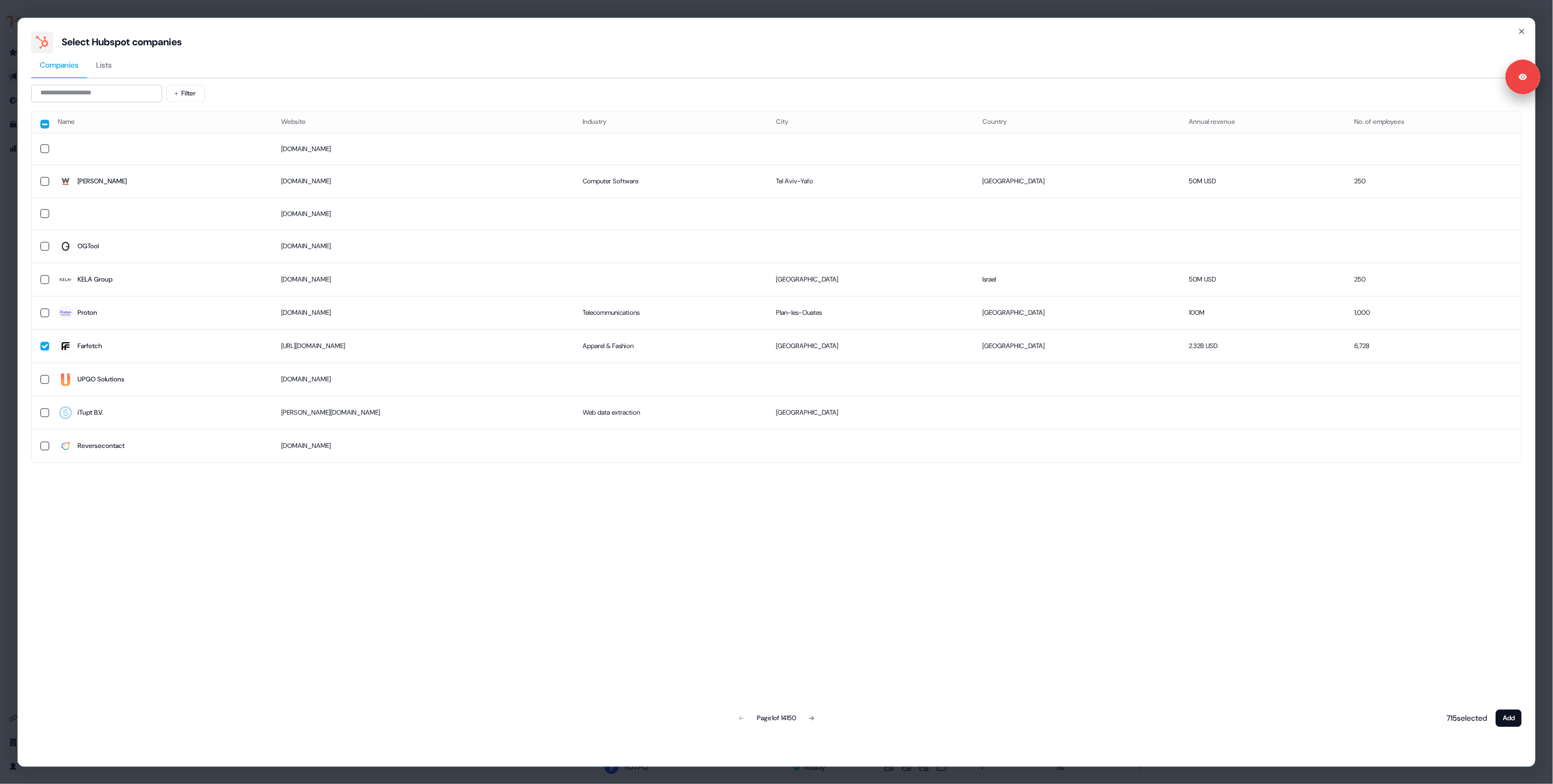
click at [112, 64] on span "Lists" at bounding box center [104, 65] width 16 height 11
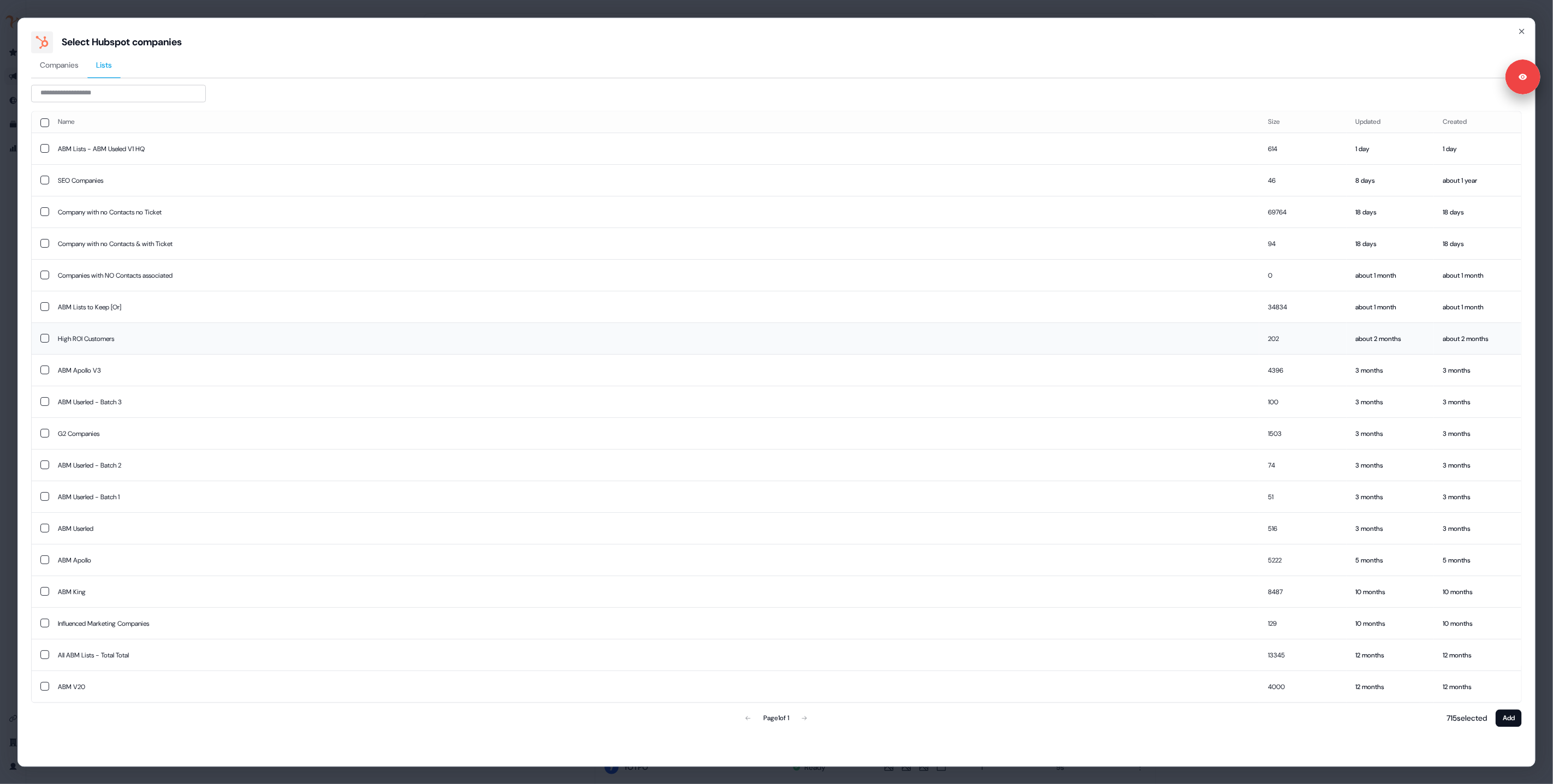
click at [412, 326] on td "High ROI Customers" at bounding box center [654, 339] width 1210 height 32
click at [1521, 33] on icon "button" at bounding box center [1522, 31] width 9 height 9
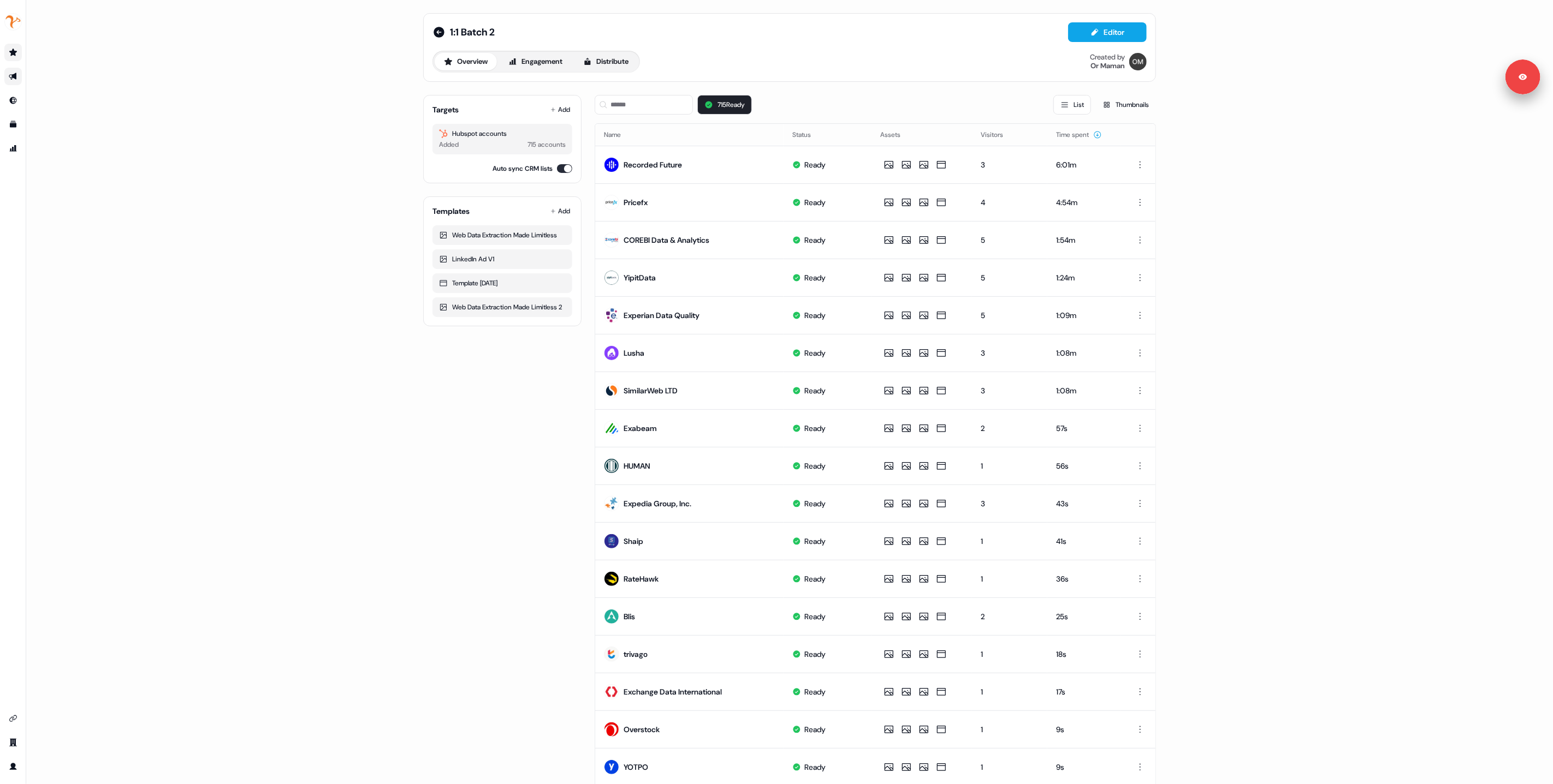
click at [15, 57] on link "Go to prospects" at bounding box center [13, 52] width 17 height 17
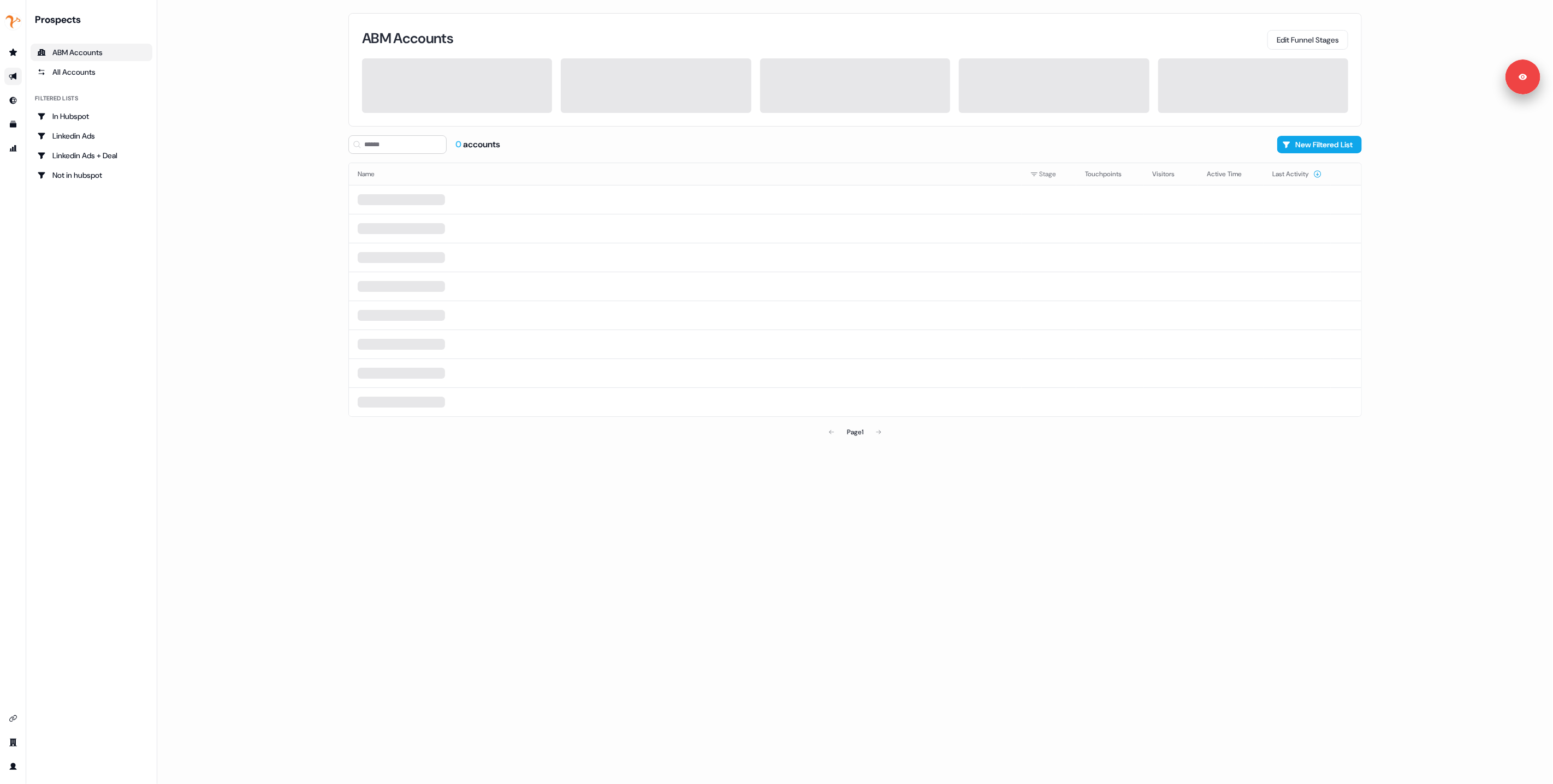
click at [11, 83] on link "Go to outbound experience" at bounding box center [13, 76] width 17 height 17
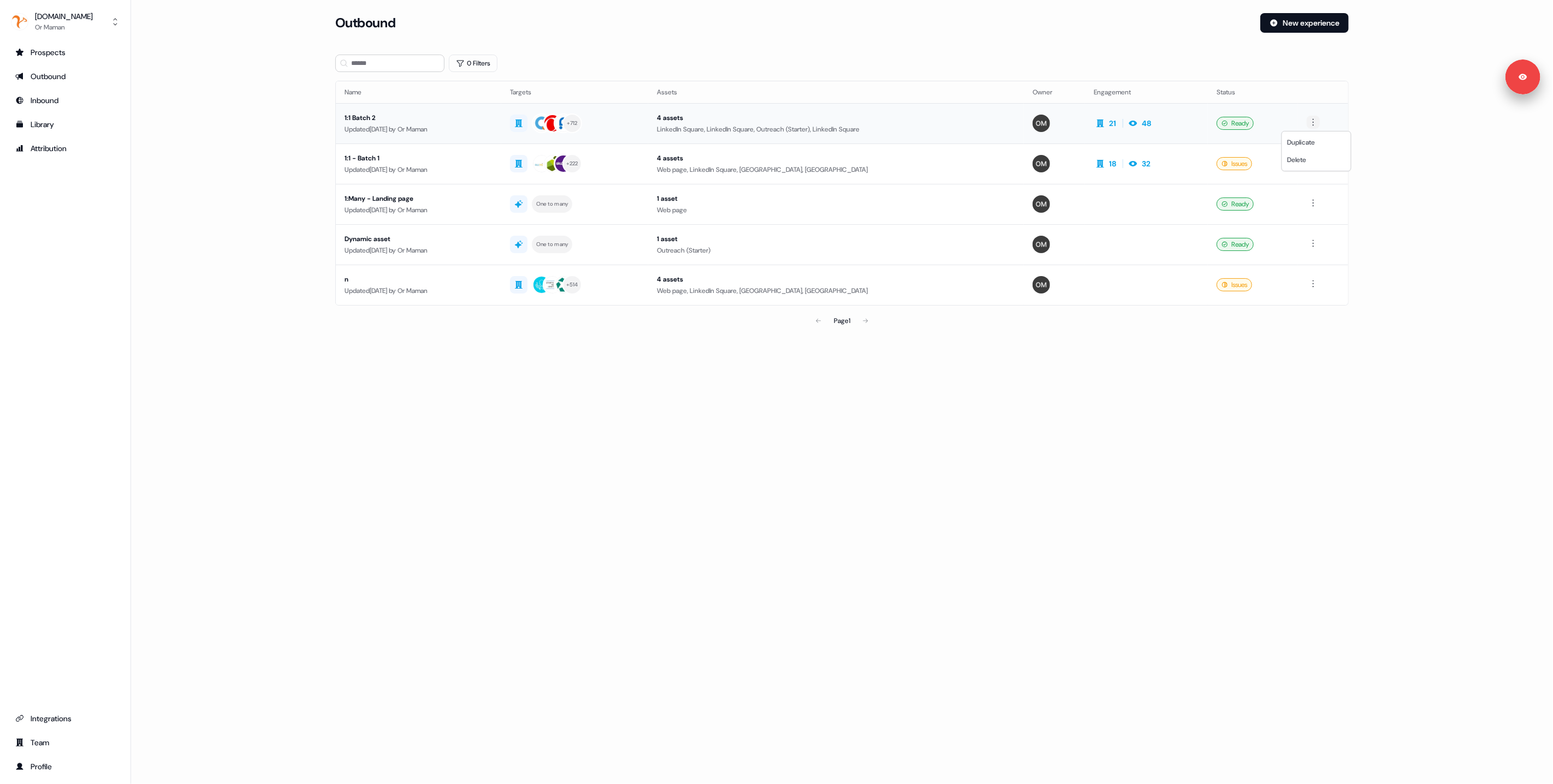
click at [1316, 122] on html "For the best experience switch devices to a bigger screen. Go to Userled.io Net…" at bounding box center [776, 392] width 1553 height 784
click at [1301, 144] on span "Duplicate" at bounding box center [1301, 142] width 28 height 9
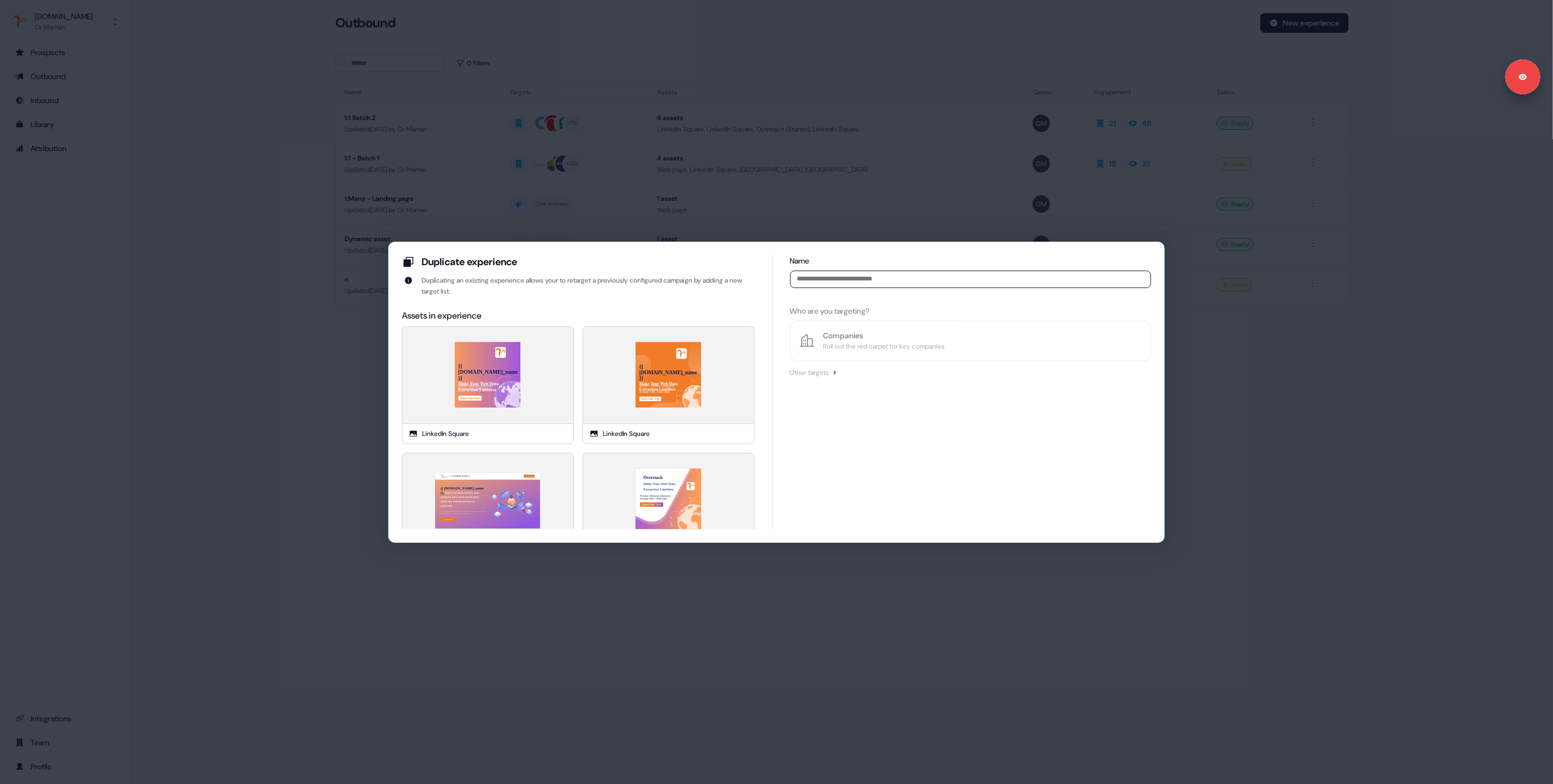
click at [815, 234] on div "Duplicate experience Duplicating an existing experience allows your to retarget…" at bounding box center [776, 392] width 1553 height 784
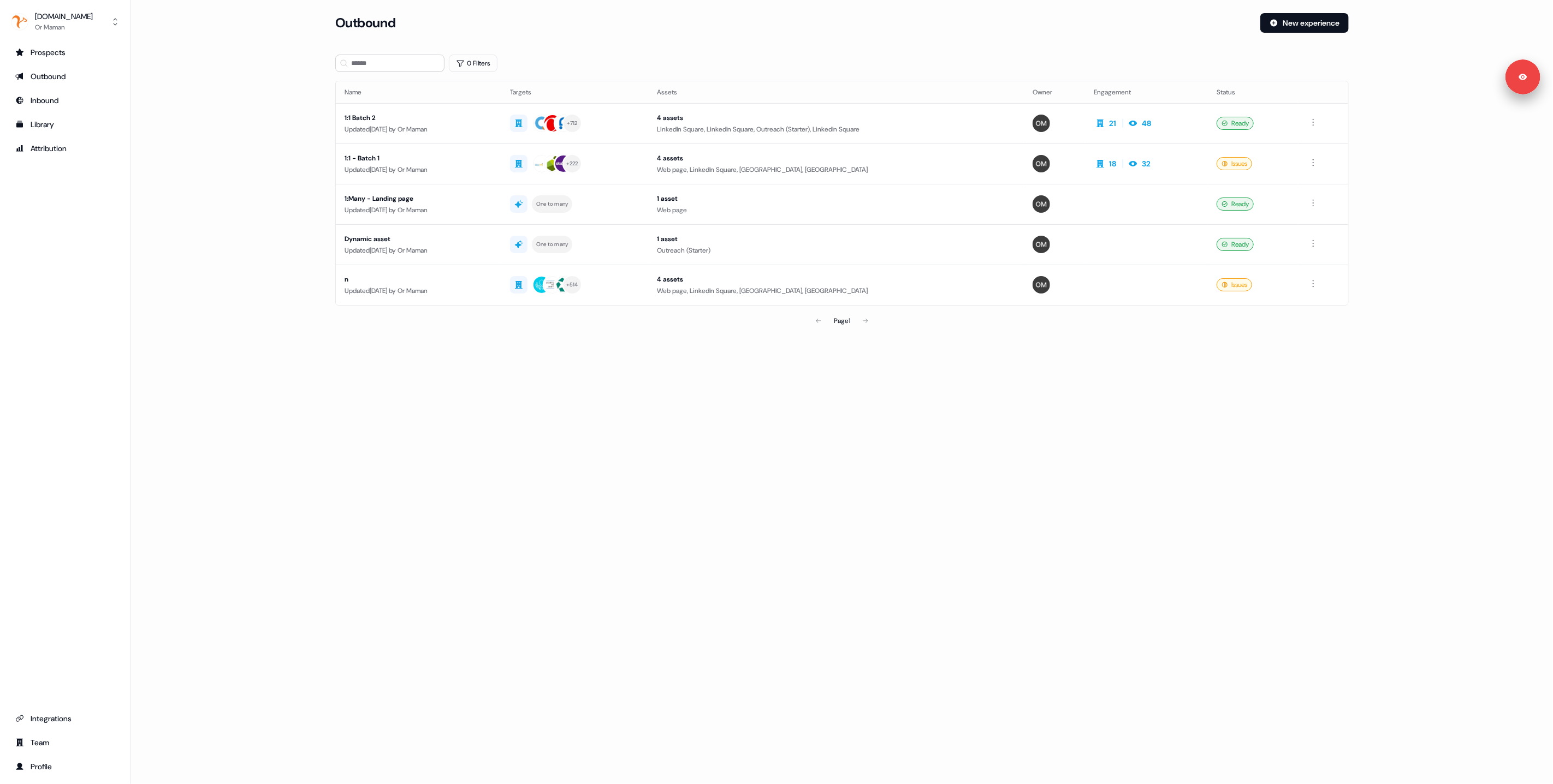
click at [325, 133] on section "Loading... Outbound New experience 0 Filters Name Targets Assets Owner Engageme…" at bounding box center [842, 188] width 1048 height 349
click at [1314, 124] on html "For the best experience switch devices to a bigger screen. Go to Userled.io Net…" at bounding box center [776, 392] width 1553 height 784
click at [1301, 147] on span "Duplicate" at bounding box center [1301, 142] width 28 height 9
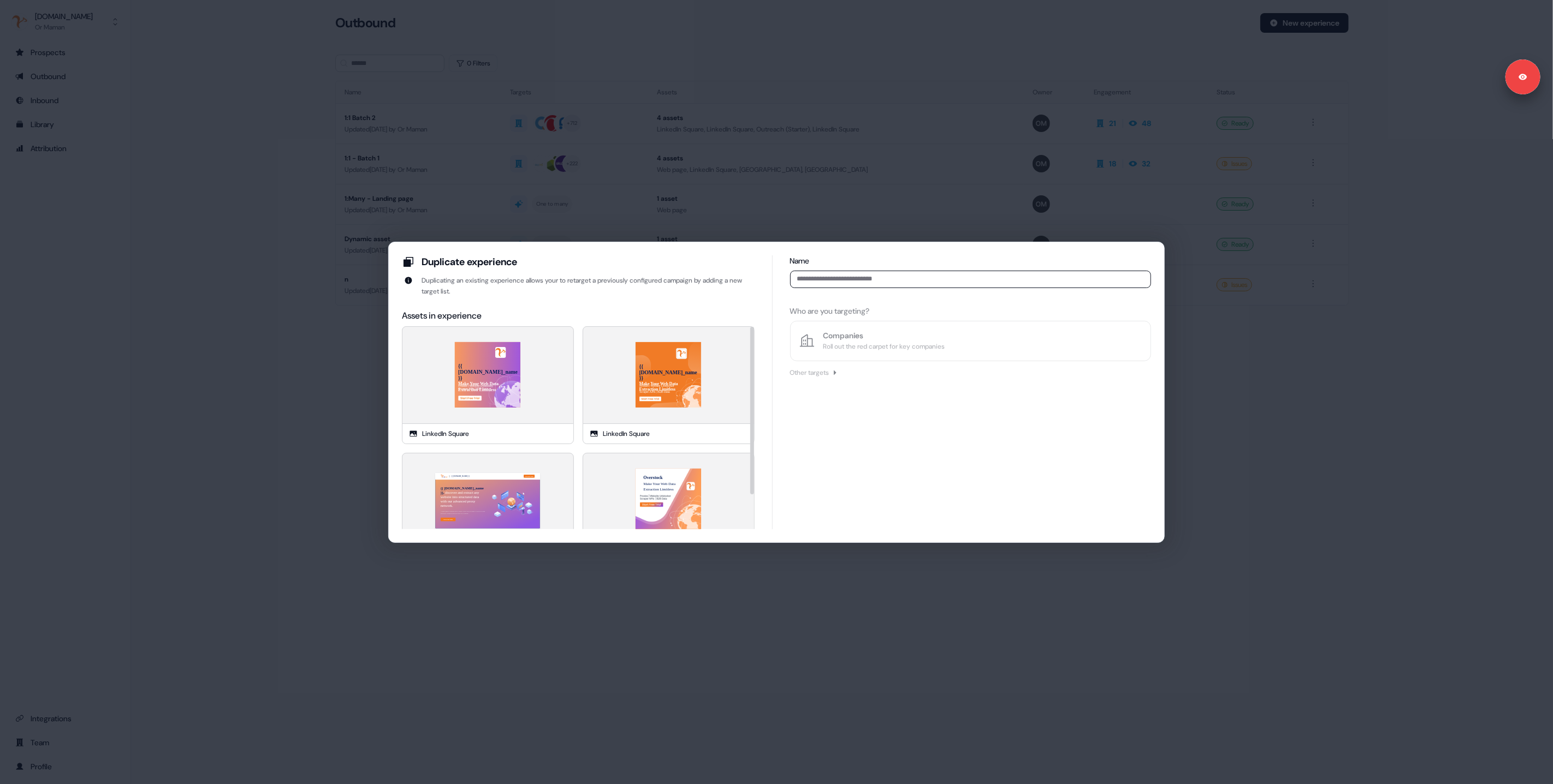
click at [810, 277] on input at bounding box center [971, 280] width 361 height 17
type input "**********"
click at [867, 363] on div "Who are you targeting? Companies Roll out the red carpet for key companies Othe…" at bounding box center [971, 342] width 361 height 82
click at [883, 351] on div "Roll out the red carpet for key companies" at bounding box center [884, 346] width 122 height 11
click at [890, 403] on div "HubSpot" at bounding box center [889, 407] width 31 height 11
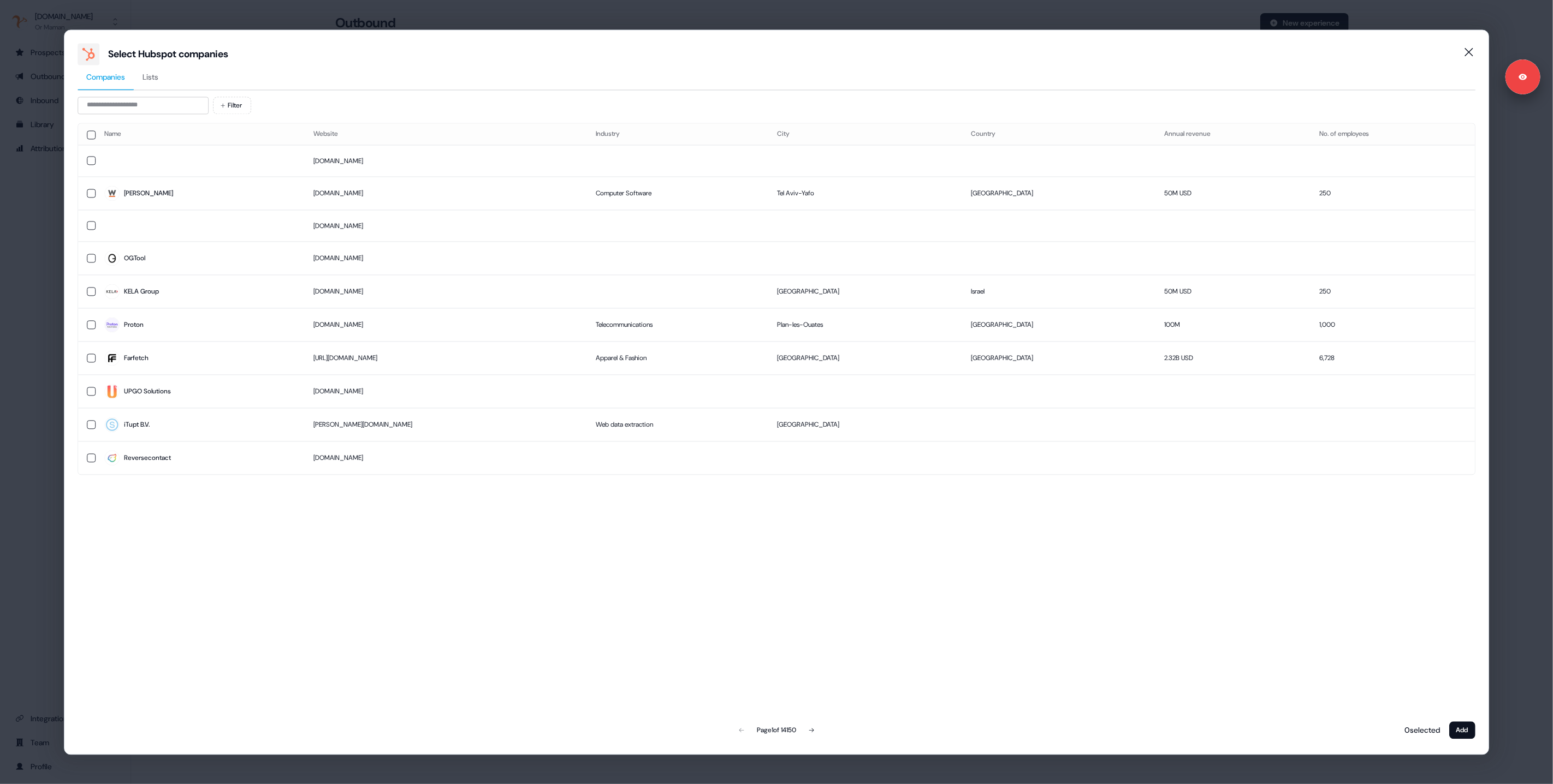
click at [142, 78] on button "Lists" at bounding box center [150, 77] width 33 height 25
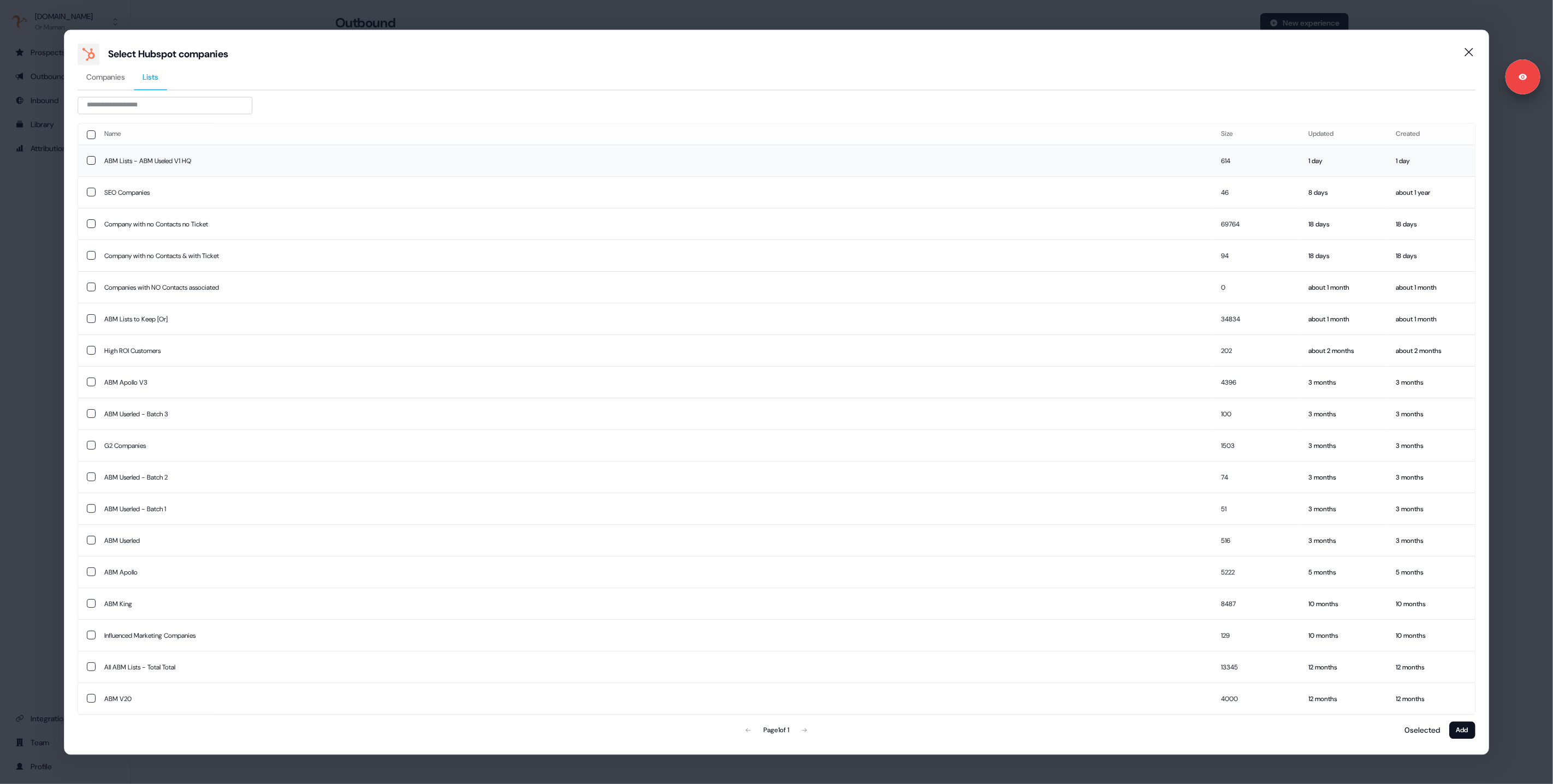
click at [1137, 158] on td "ABM Lists - ABM Useled V1 HQ" at bounding box center [654, 161] width 1117 height 32
click at [1459, 729] on button "Add" at bounding box center [1462, 730] width 26 height 17
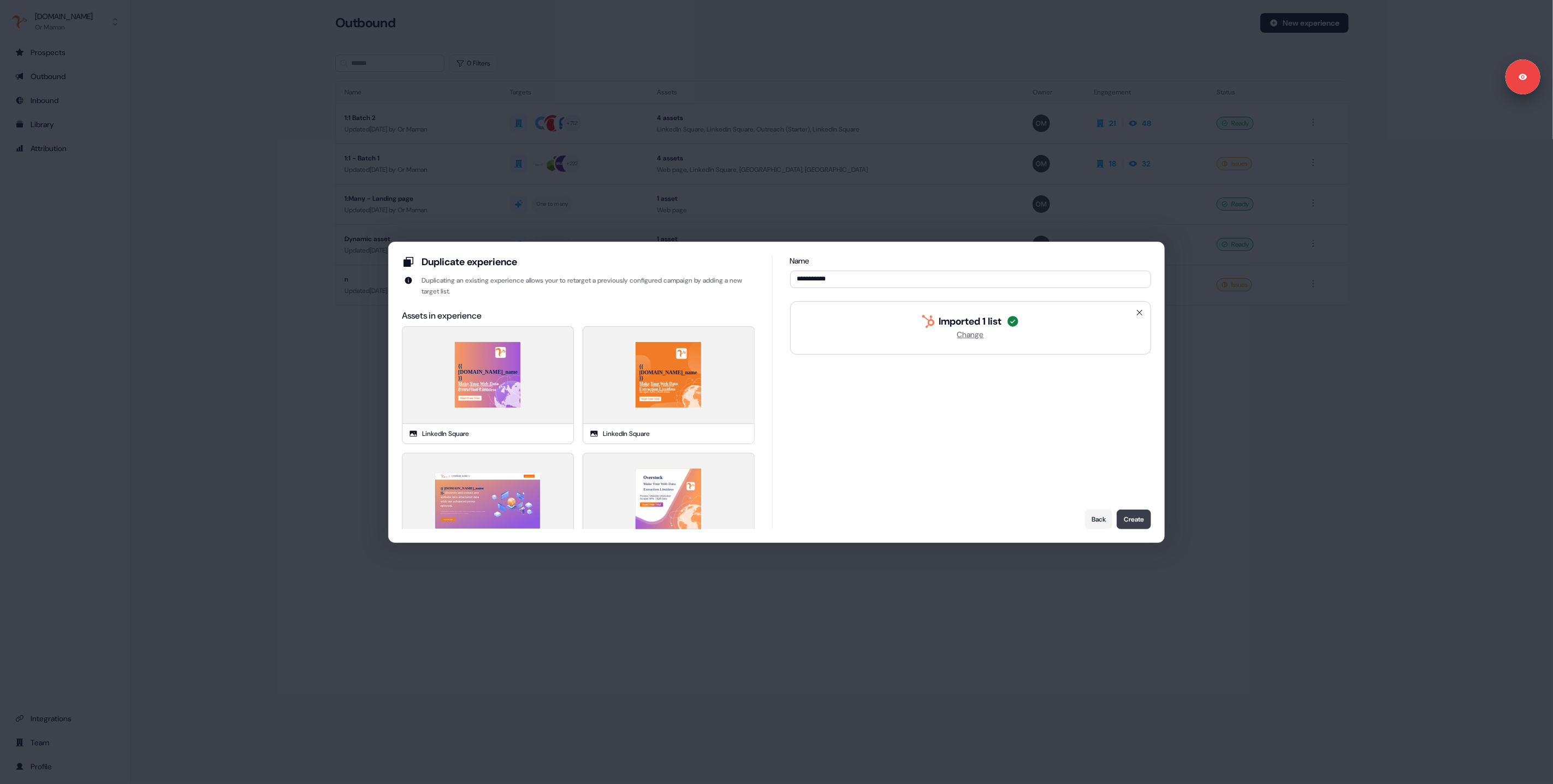
click at [1131, 523] on button "Create" at bounding box center [1134, 519] width 35 height 19
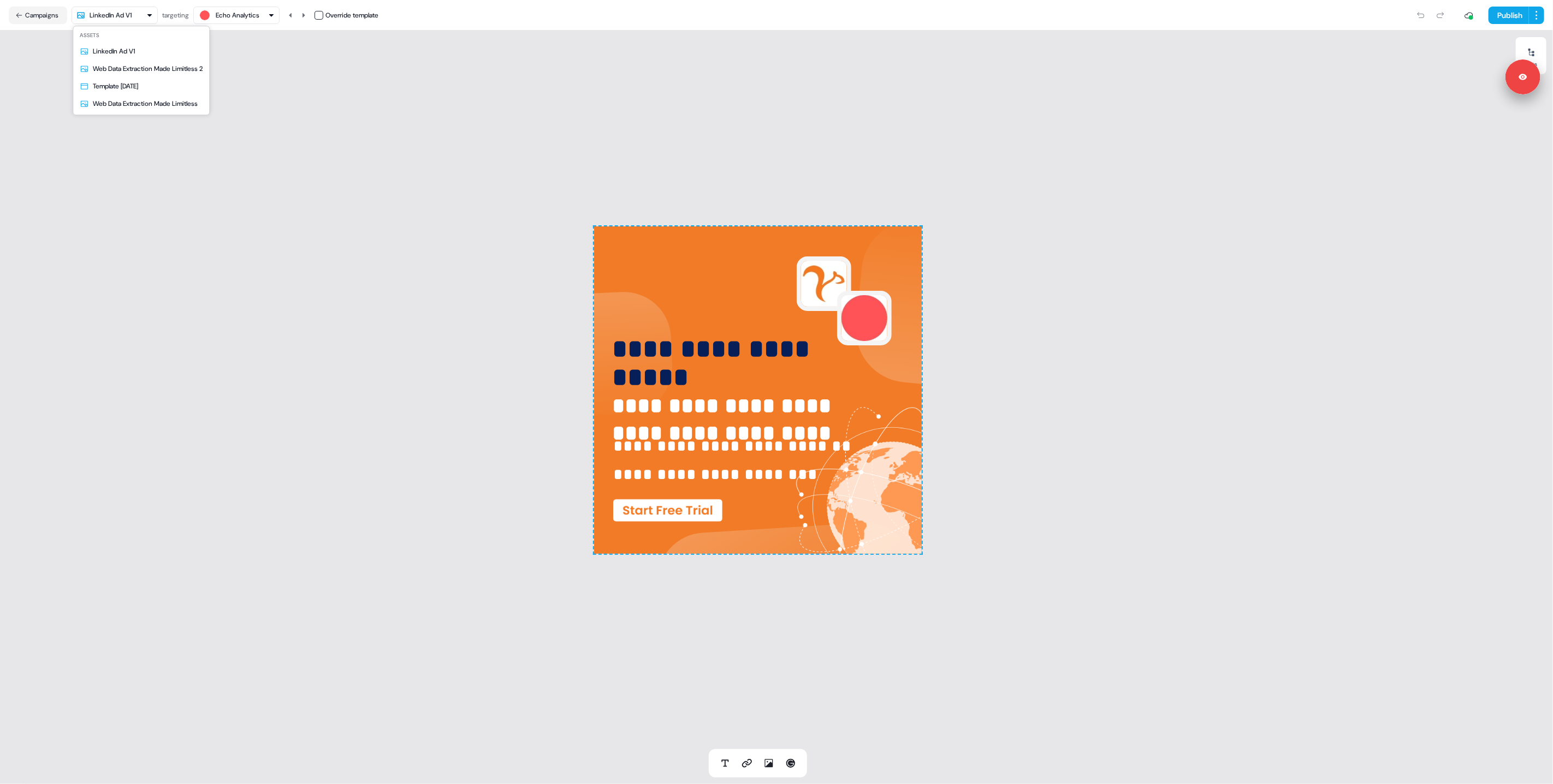
click at [131, 17] on html "**********" at bounding box center [776, 392] width 1553 height 784
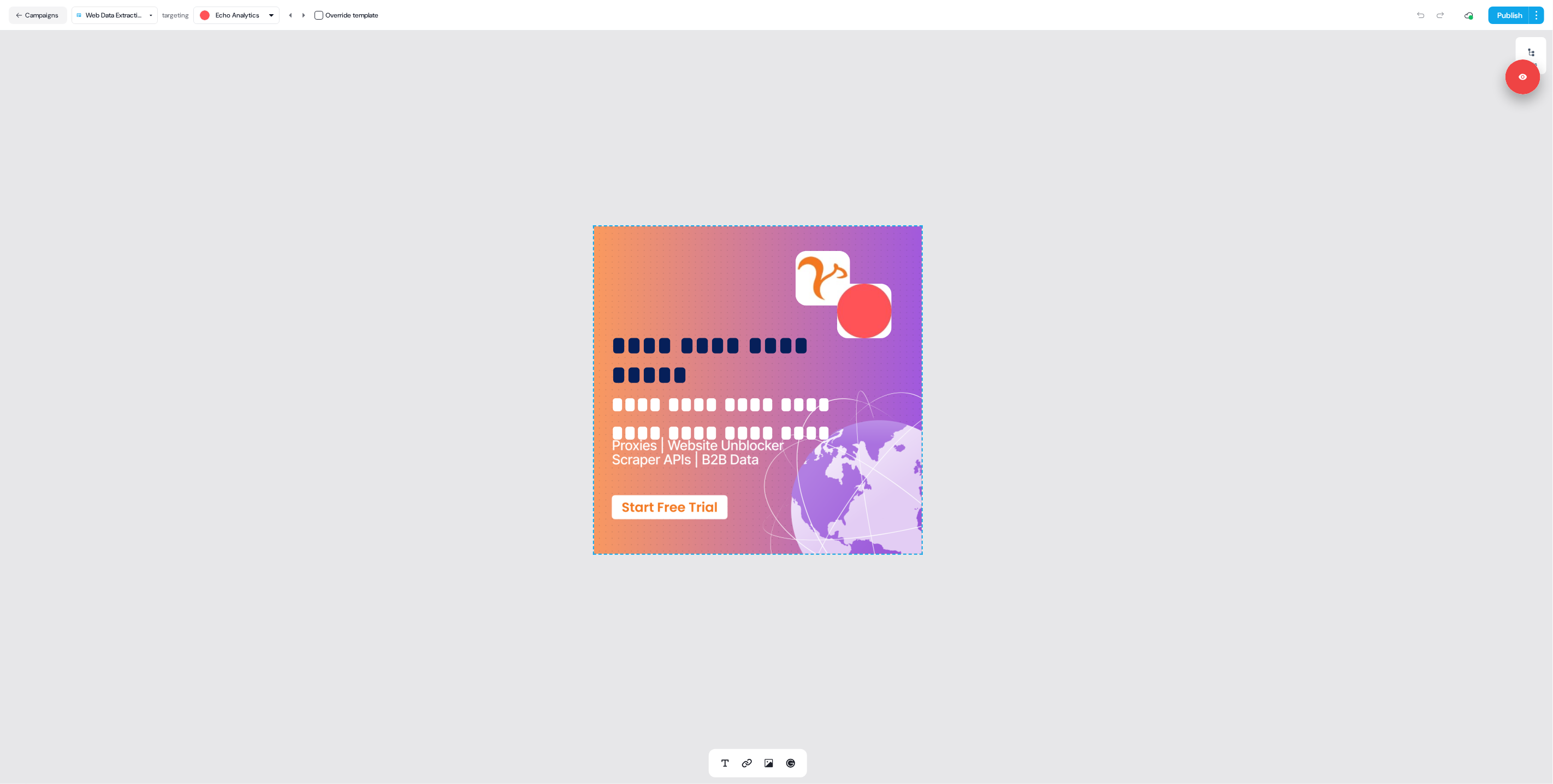
click at [103, 19] on html "**********" at bounding box center [776, 392] width 1553 height 784
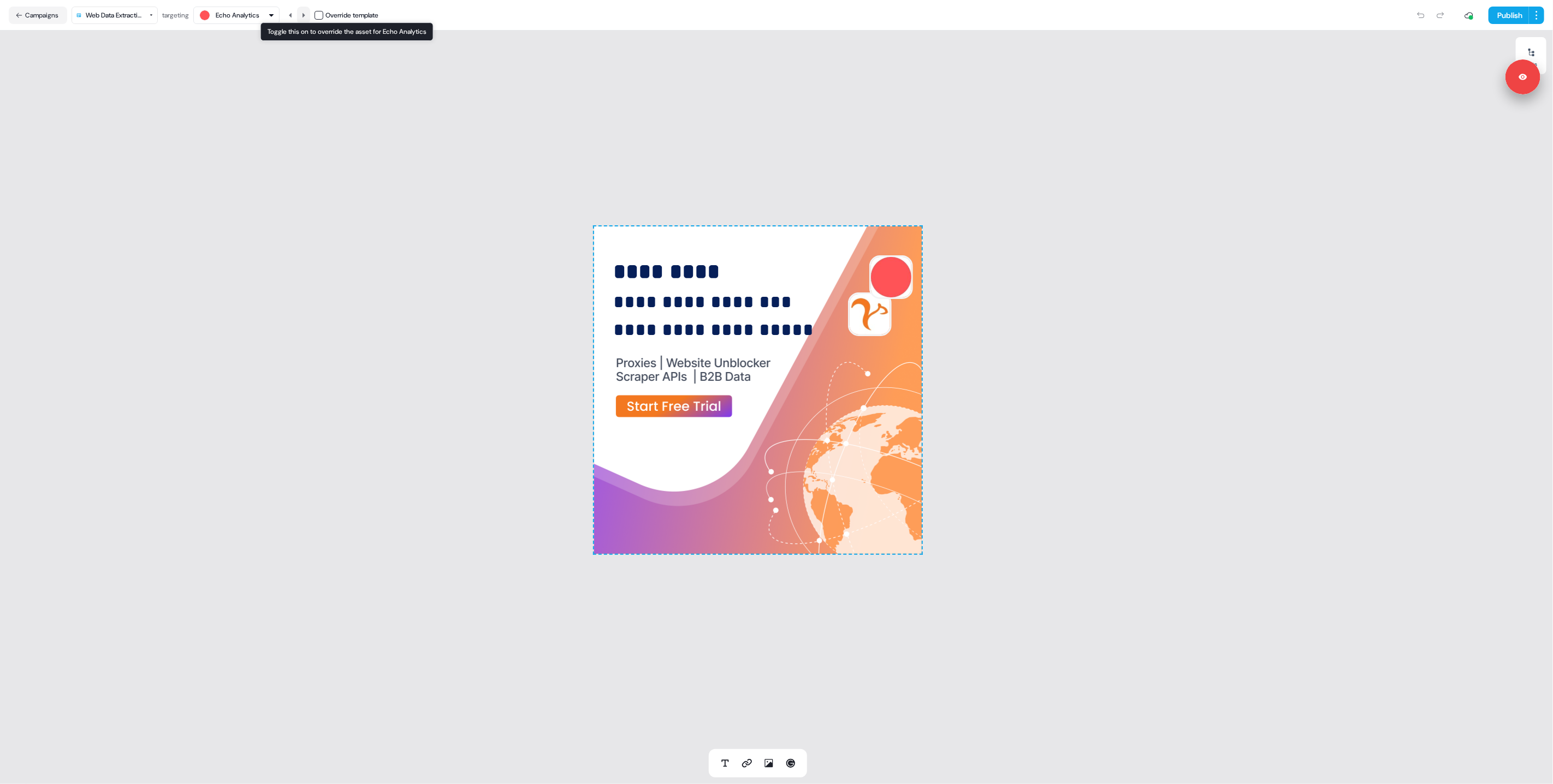
click at [307, 15] on icon at bounding box center [303, 15] width 6 height 6
click at [1509, 14] on button "Publish" at bounding box center [1509, 15] width 40 height 17
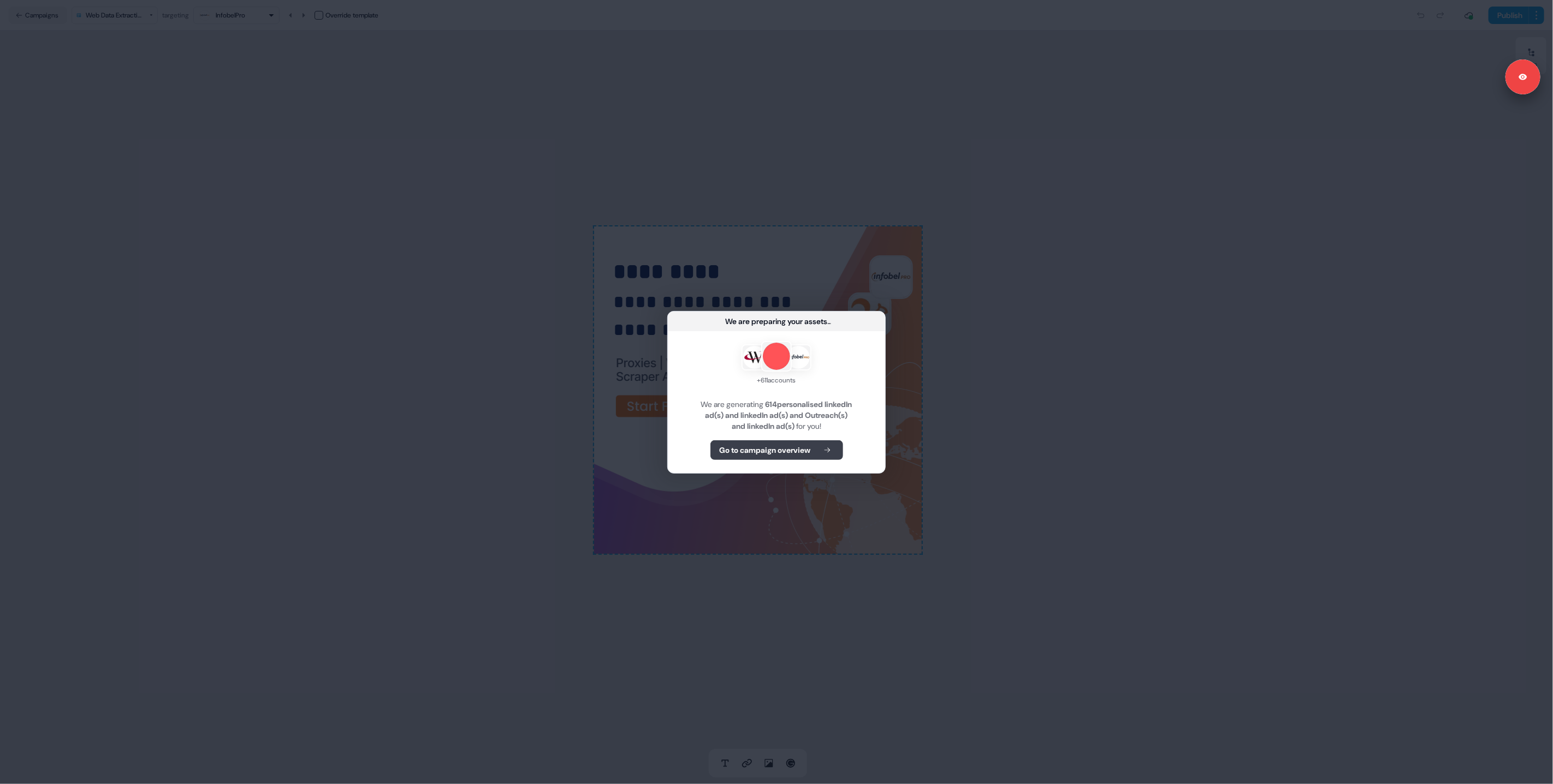
click at [784, 441] on button "Go to campaign overview" at bounding box center [776, 450] width 133 height 19
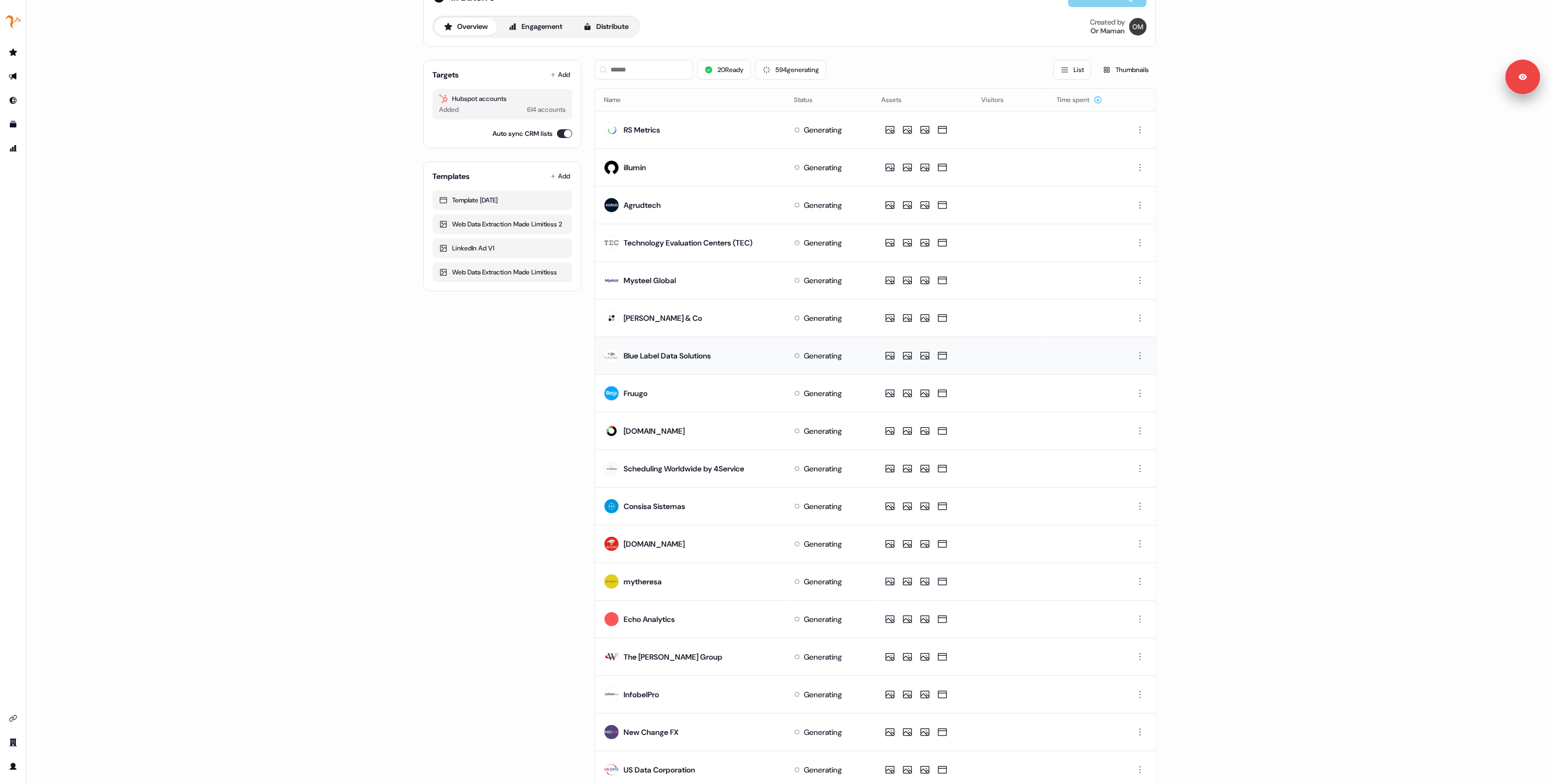
scroll to position [38, 0]
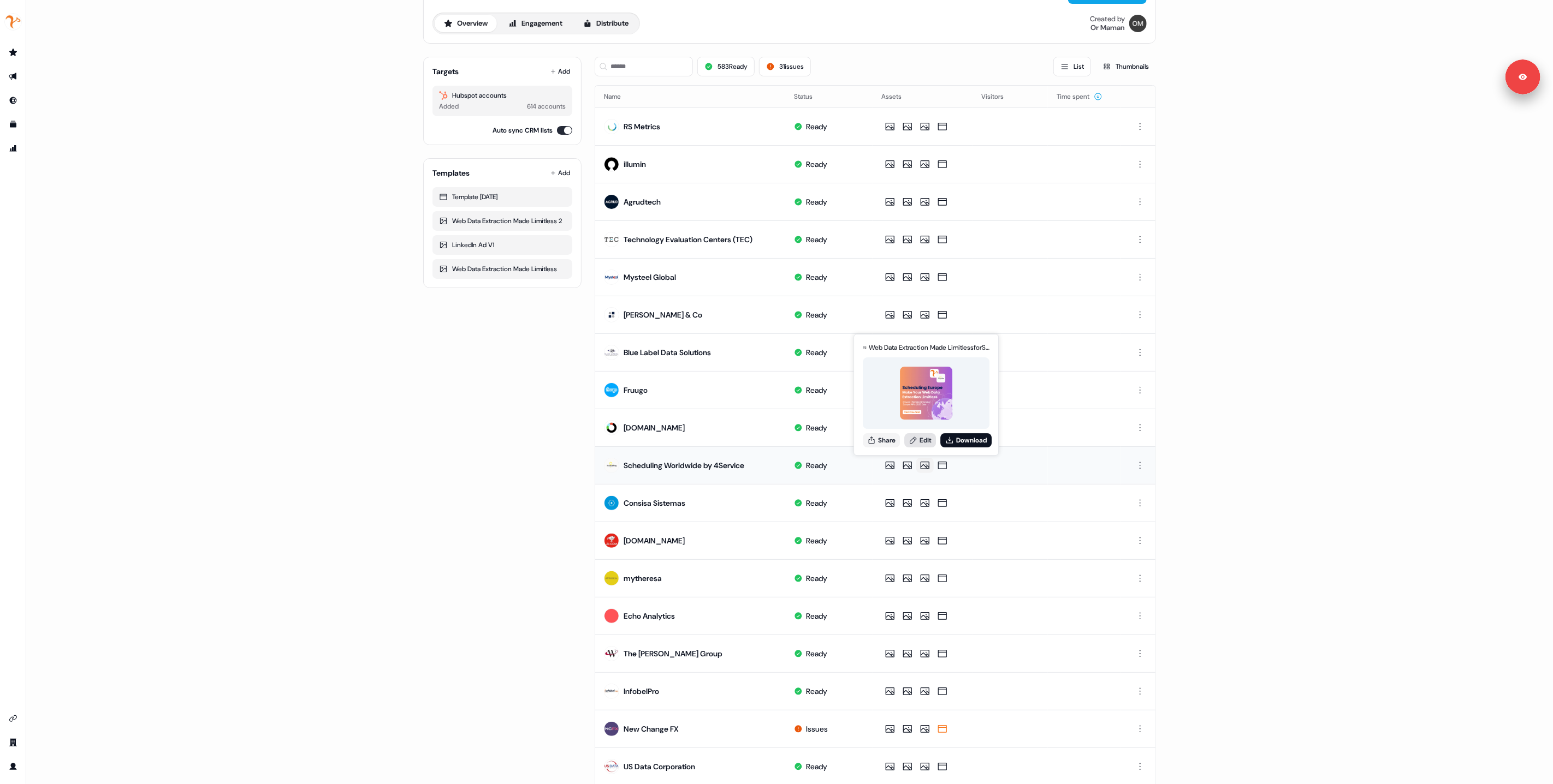
click at [920, 438] on link "Edit" at bounding box center [920, 441] width 32 height 14
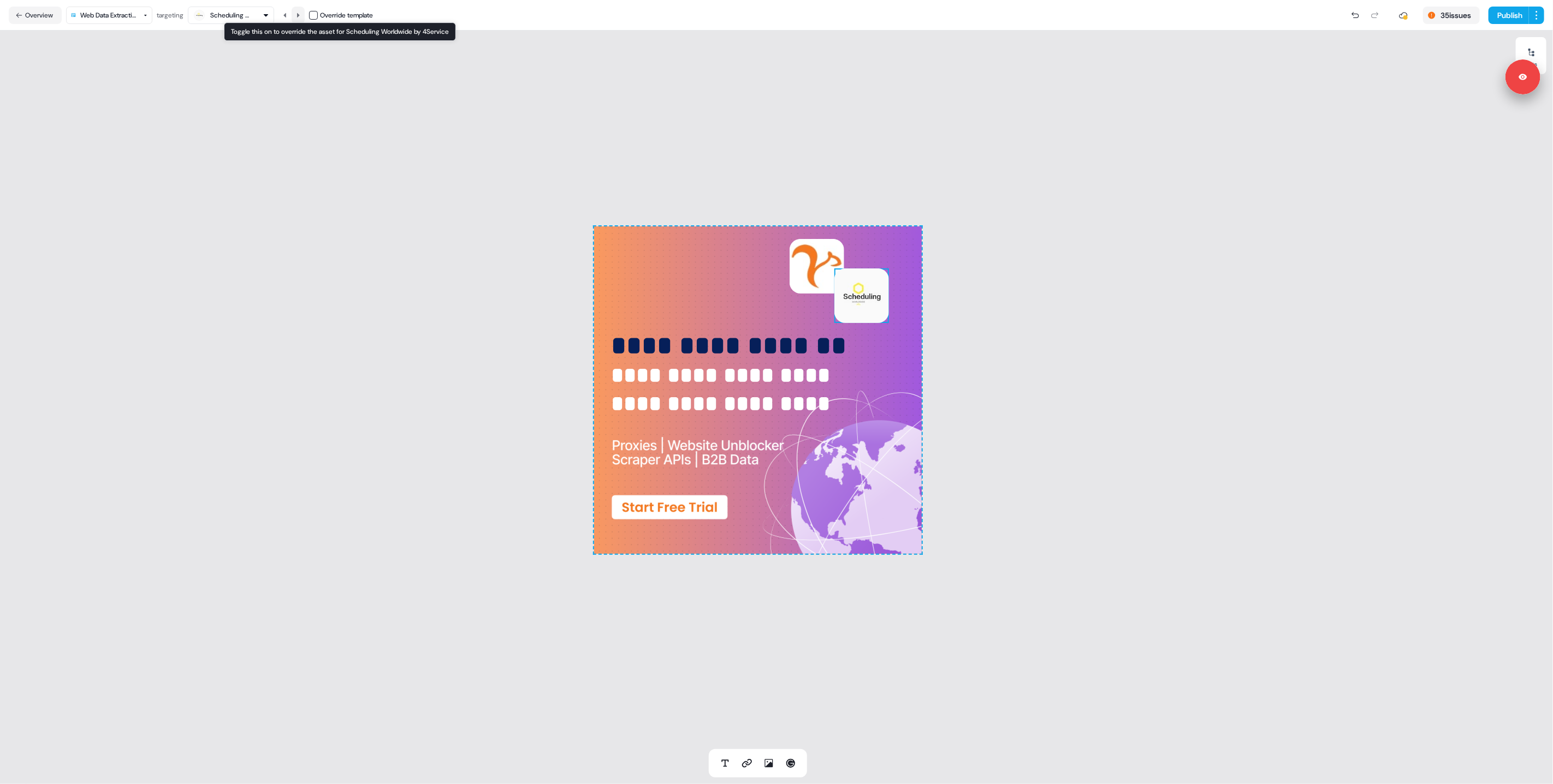
click at [296, 17] on button at bounding box center [298, 15] width 13 height 17
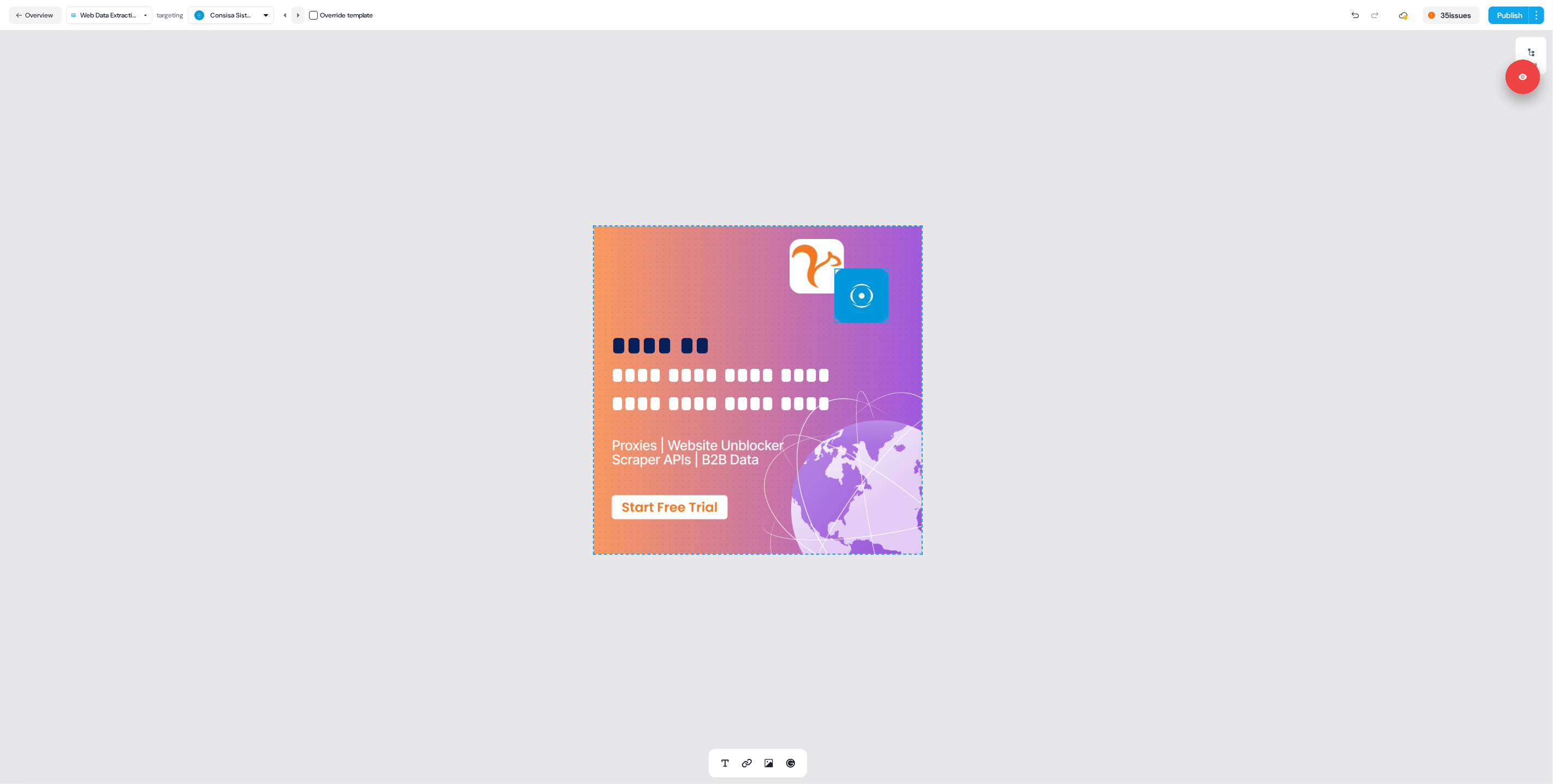
click at [296, 17] on button at bounding box center [298, 15] width 13 height 17
drag, startPoint x: 676, startPoint y: 462, endPoint x: 676, endPoint y: 474, distance: 12.0
click at [676, 474] on div "**********" at bounding box center [758, 390] width 328 height 328
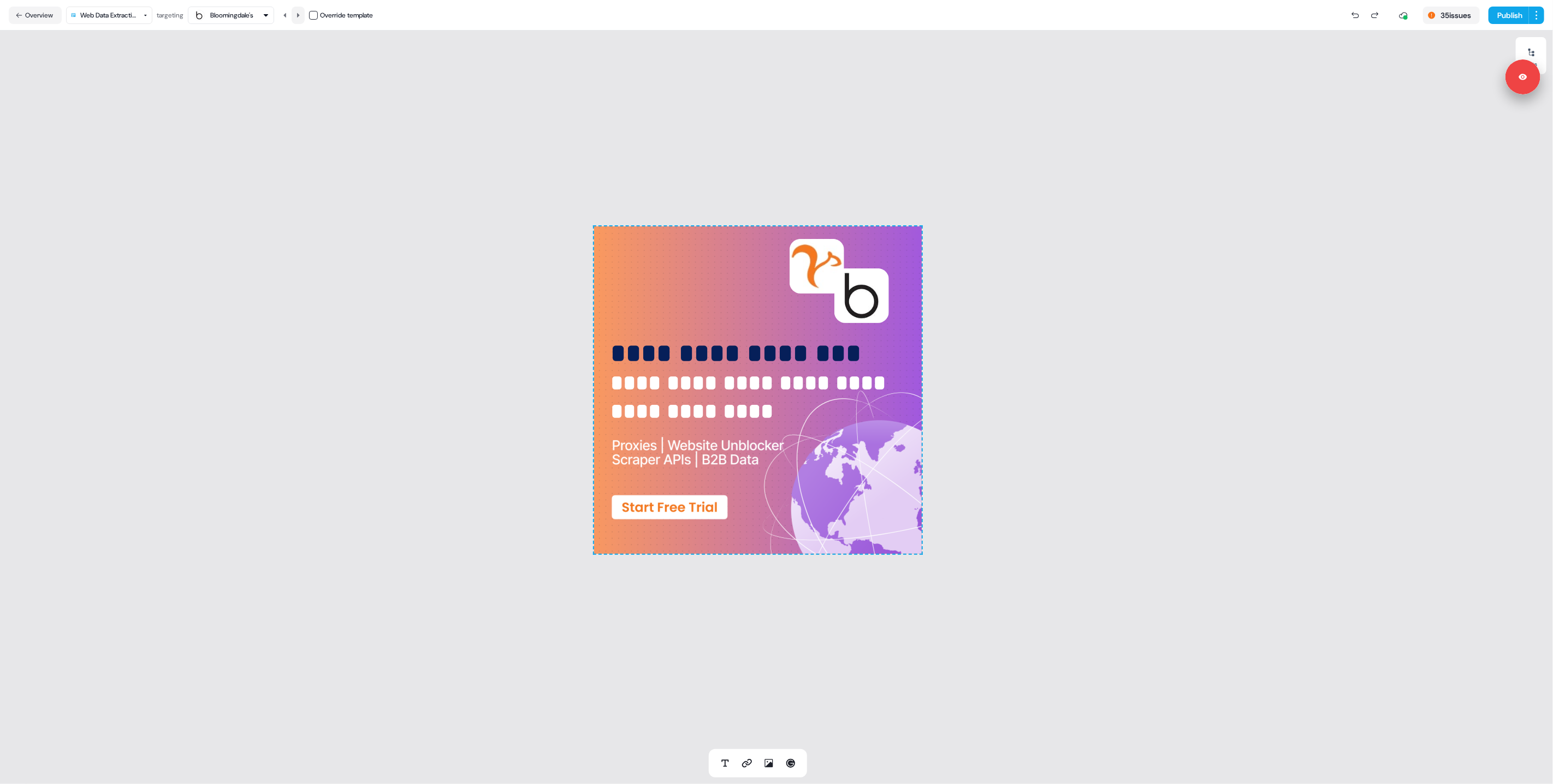
click at [301, 19] on button at bounding box center [298, 15] width 13 height 17
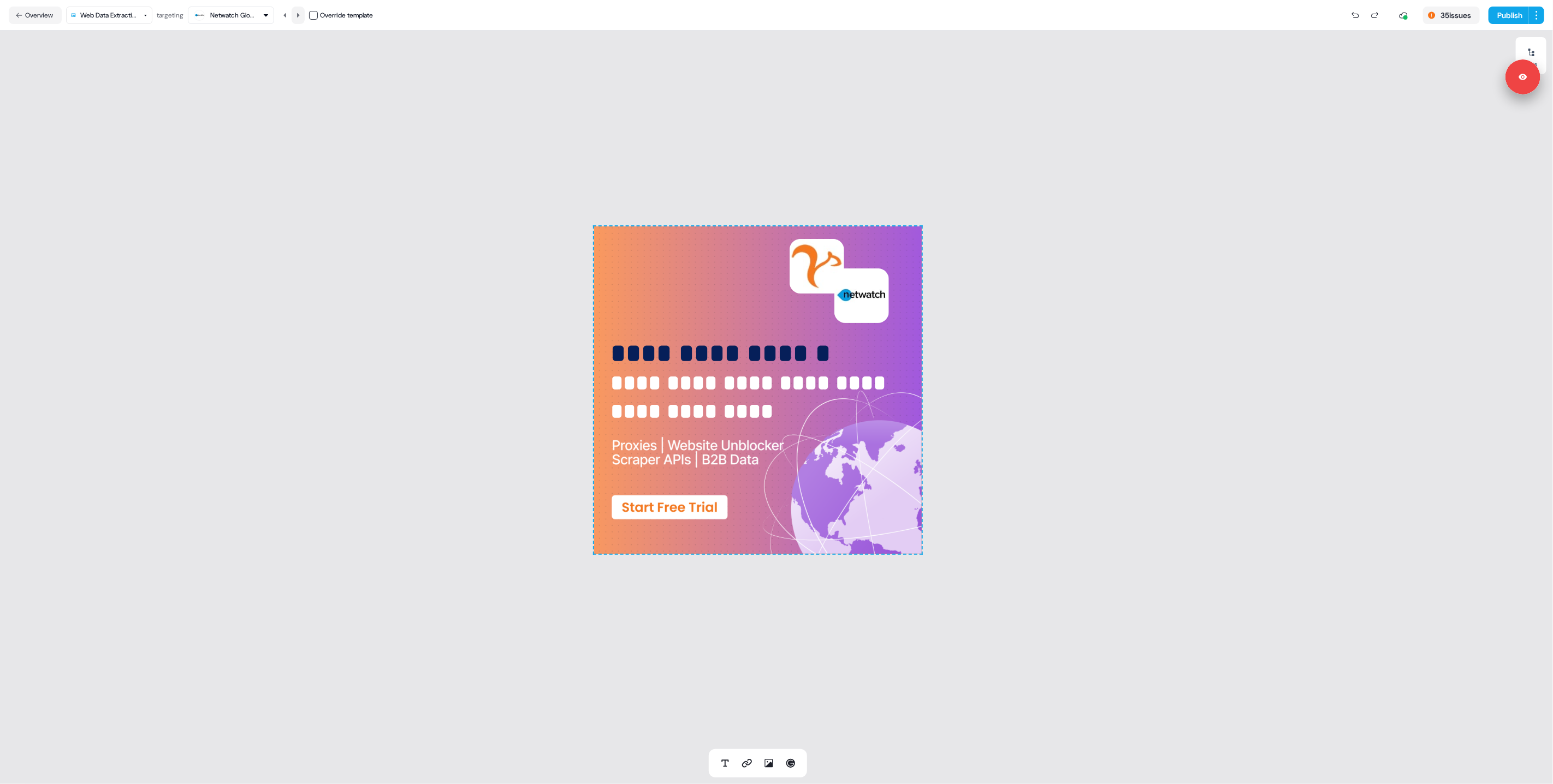
click at [301, 19] on button at bounding box center [298, 15] width 13 height 17
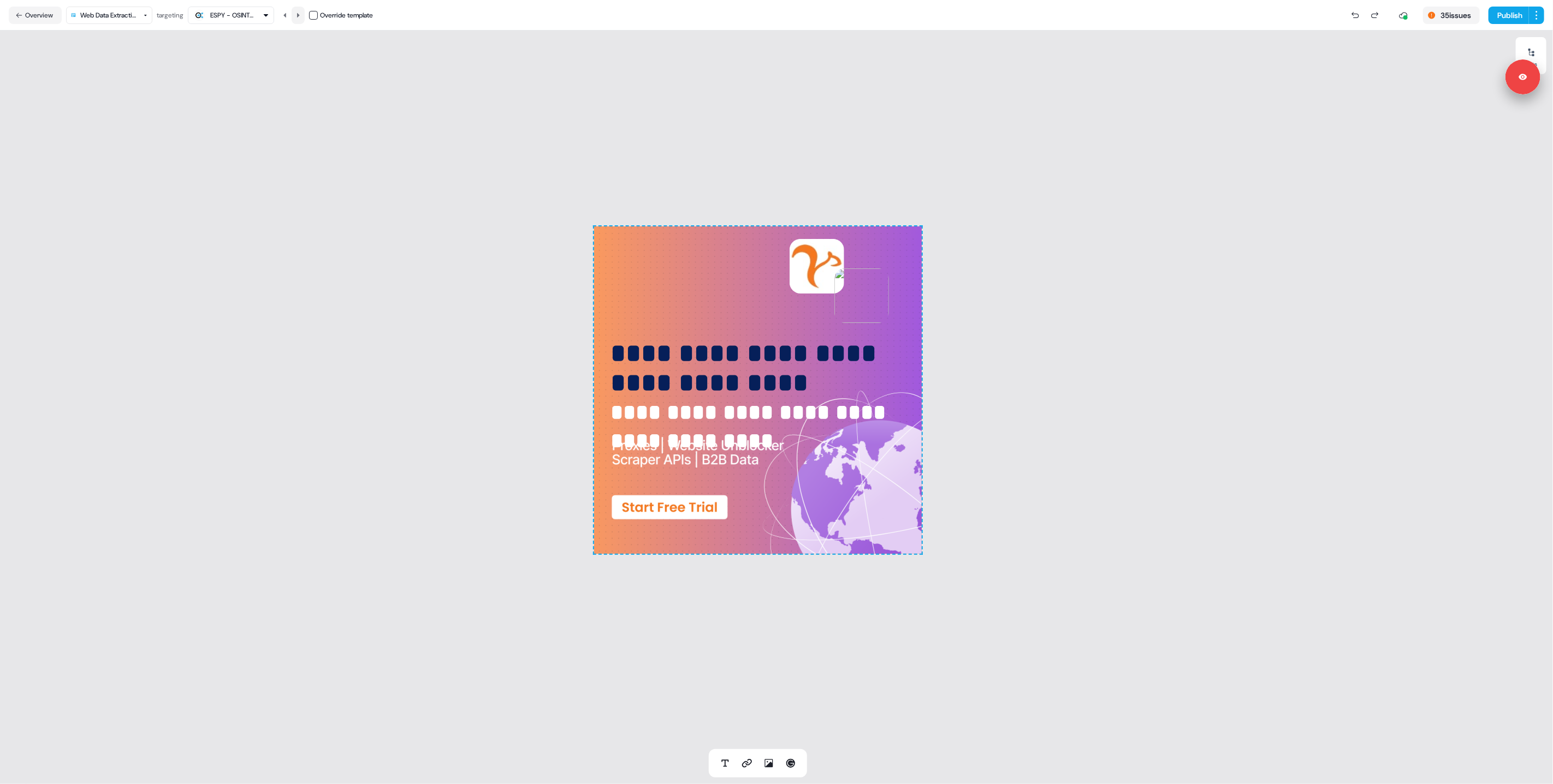
click at [301, 19] on button at bounding box center [298, 15] width 13 height 17
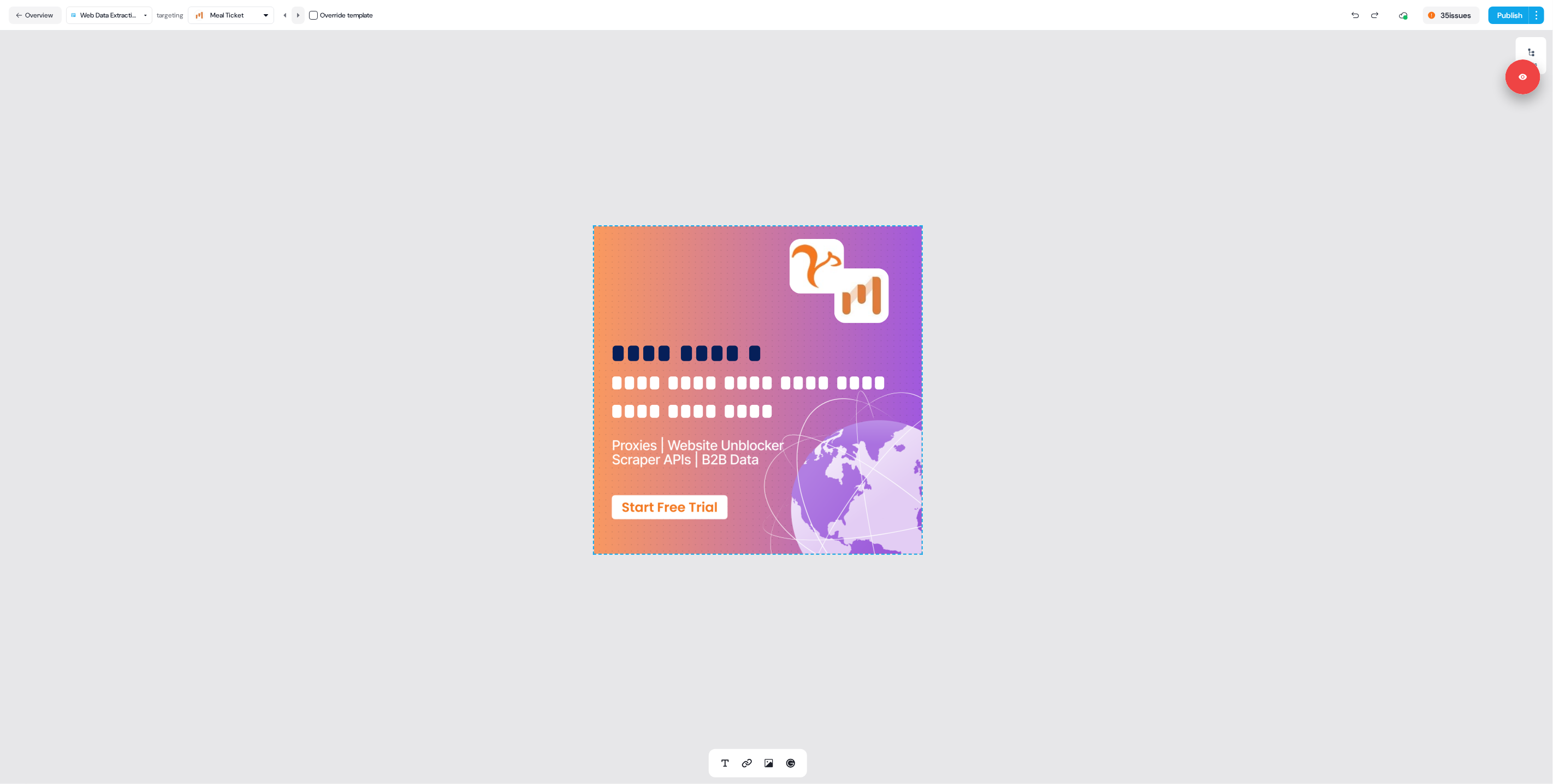
click at [301, 19] on button at bounding box center [298, 15] width 13 height 17
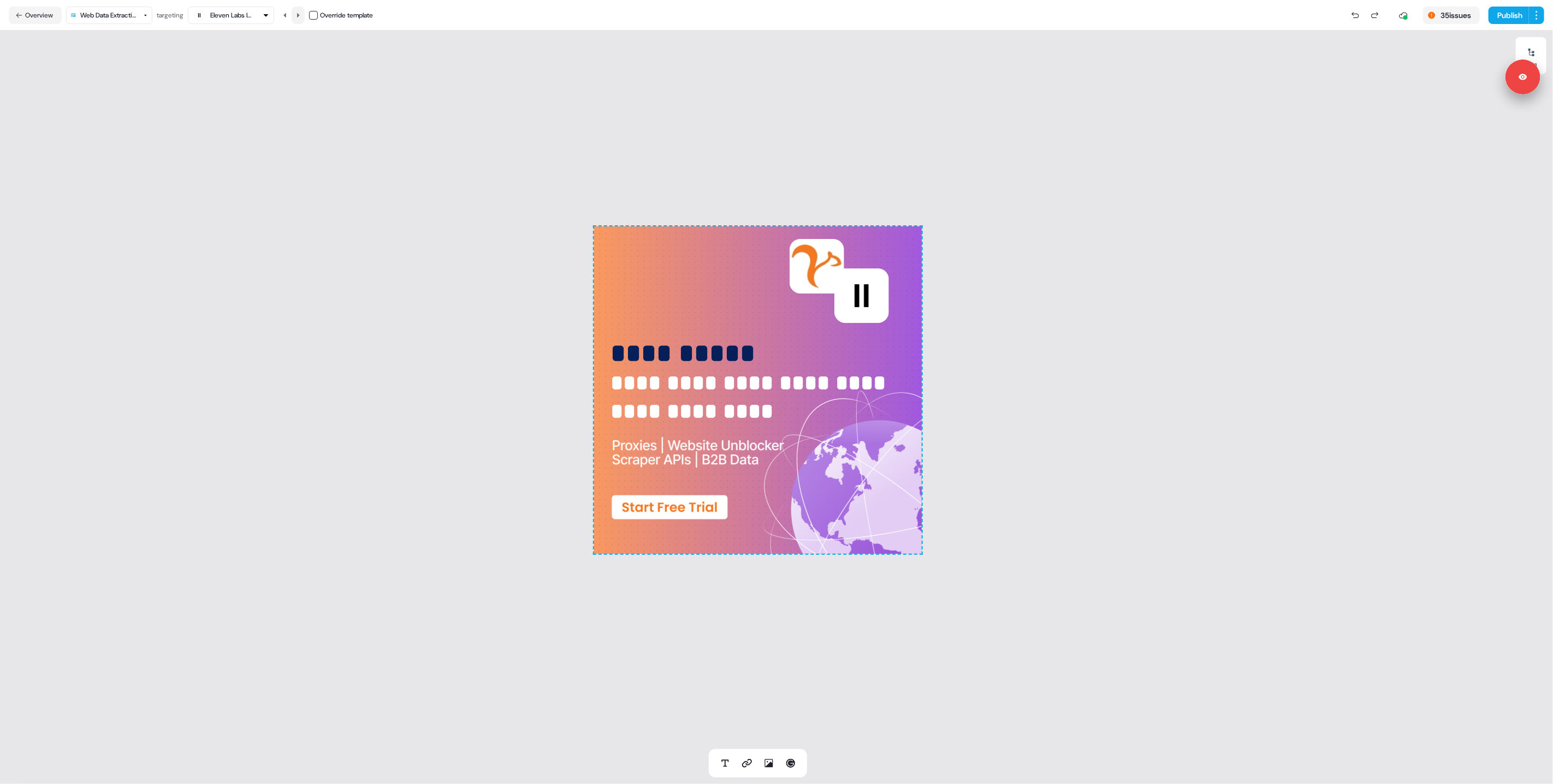
click at [301, 19] on button at bounding box center [298, 15] width 13 height 17
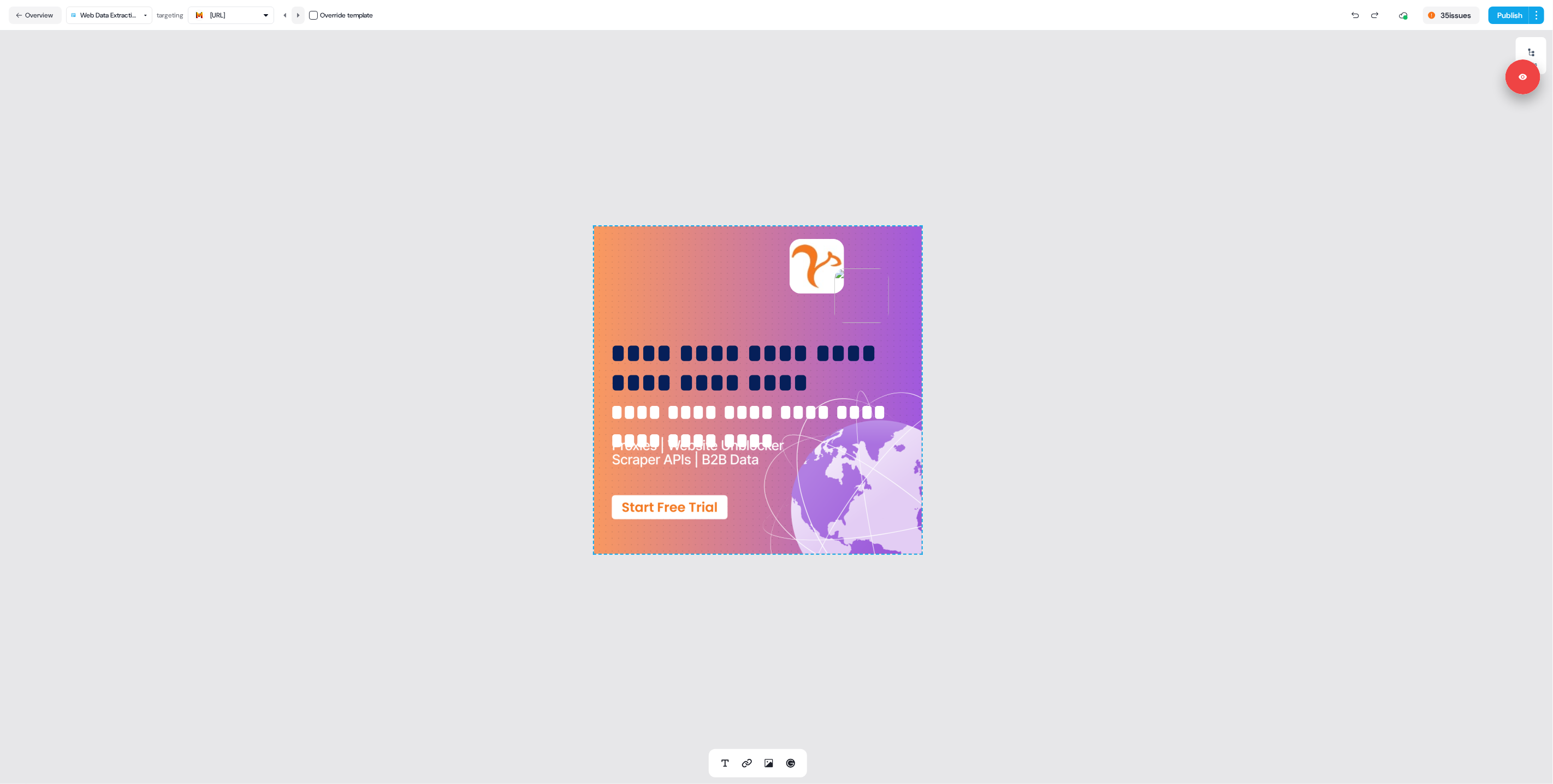
click at [301, 19] on button at bounding box center [298, 15] width 13 height 17
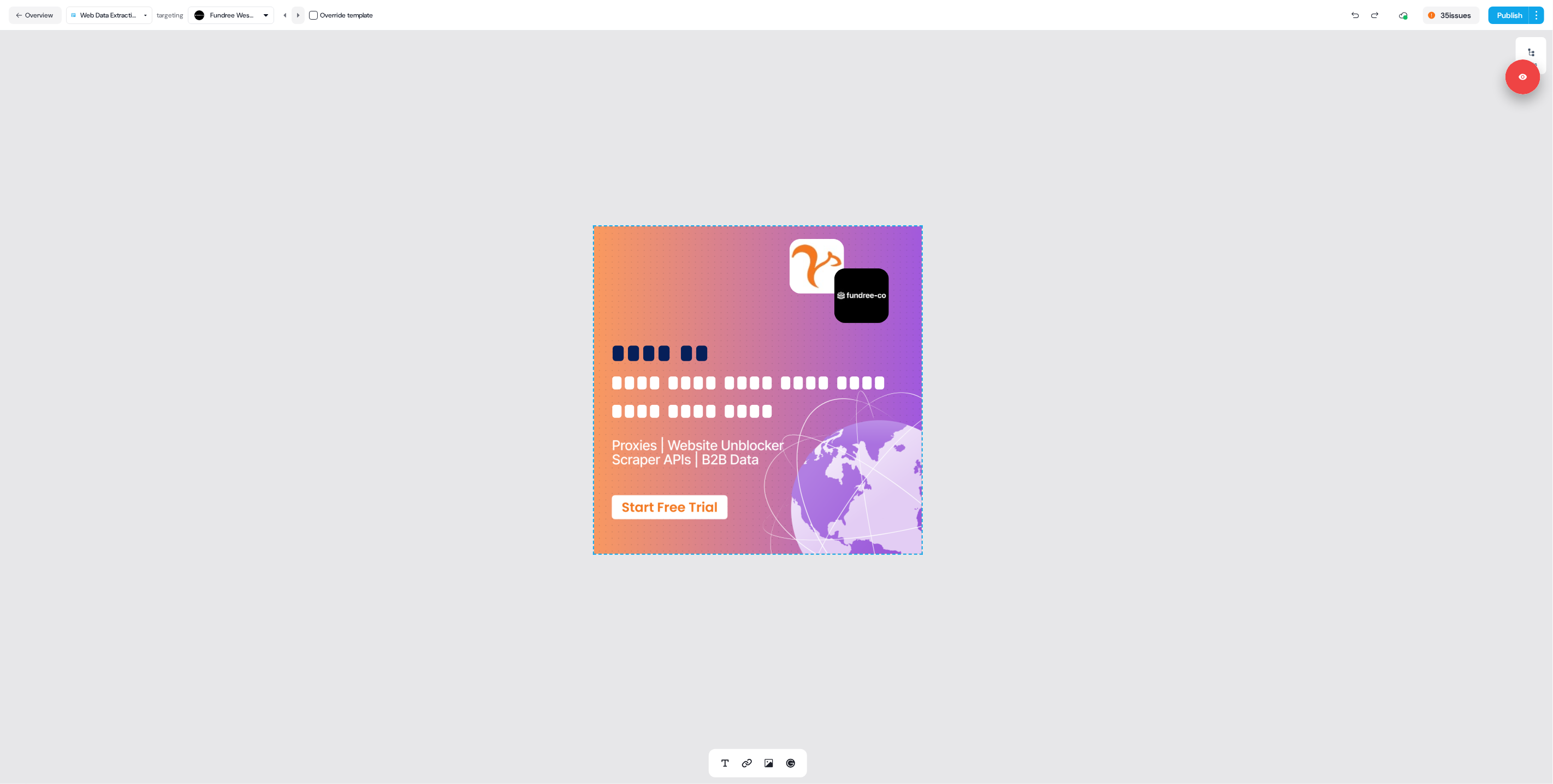
click at [301, 19] on button at bounding box center [298, 15] width 13 height 17
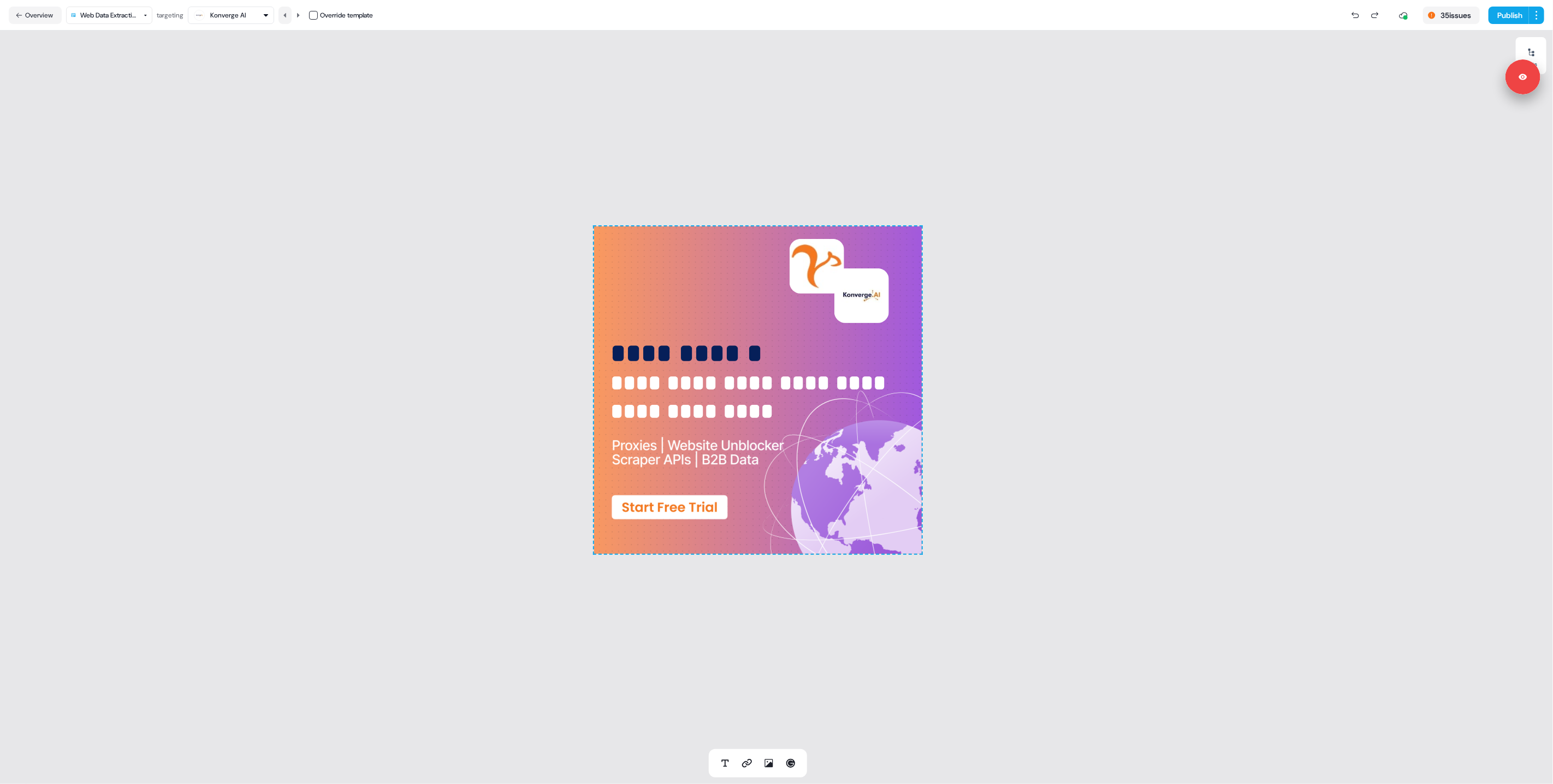
click at [285, 21] on button at bounding box center [285, 15] width 13 height 17
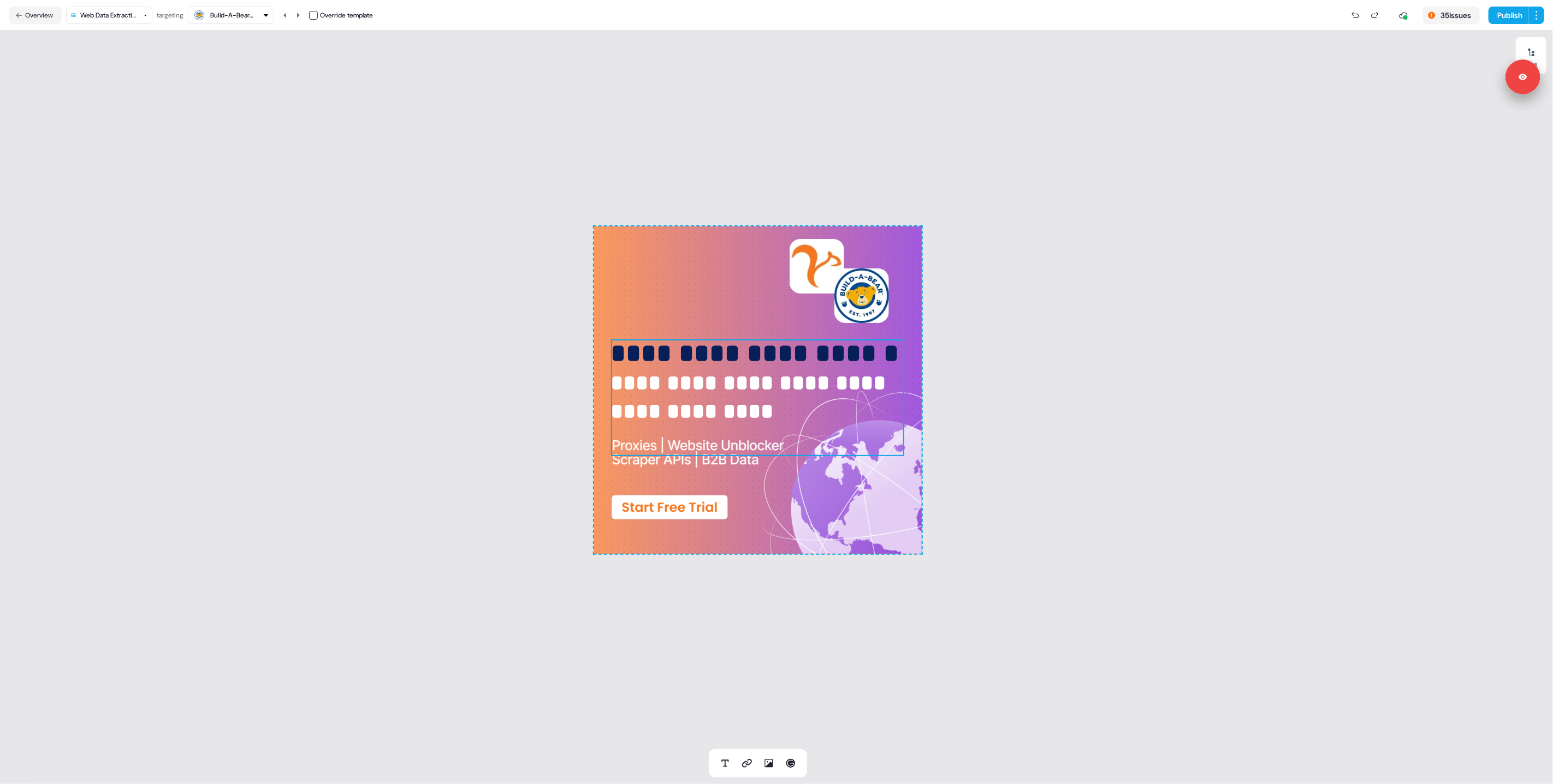
click at [662, 353] on span "**********" at bounding box center [755, 354] width 288 height 26
click at [1534, 54] on icon at bounding box center [1531, 52] width 6 height 8
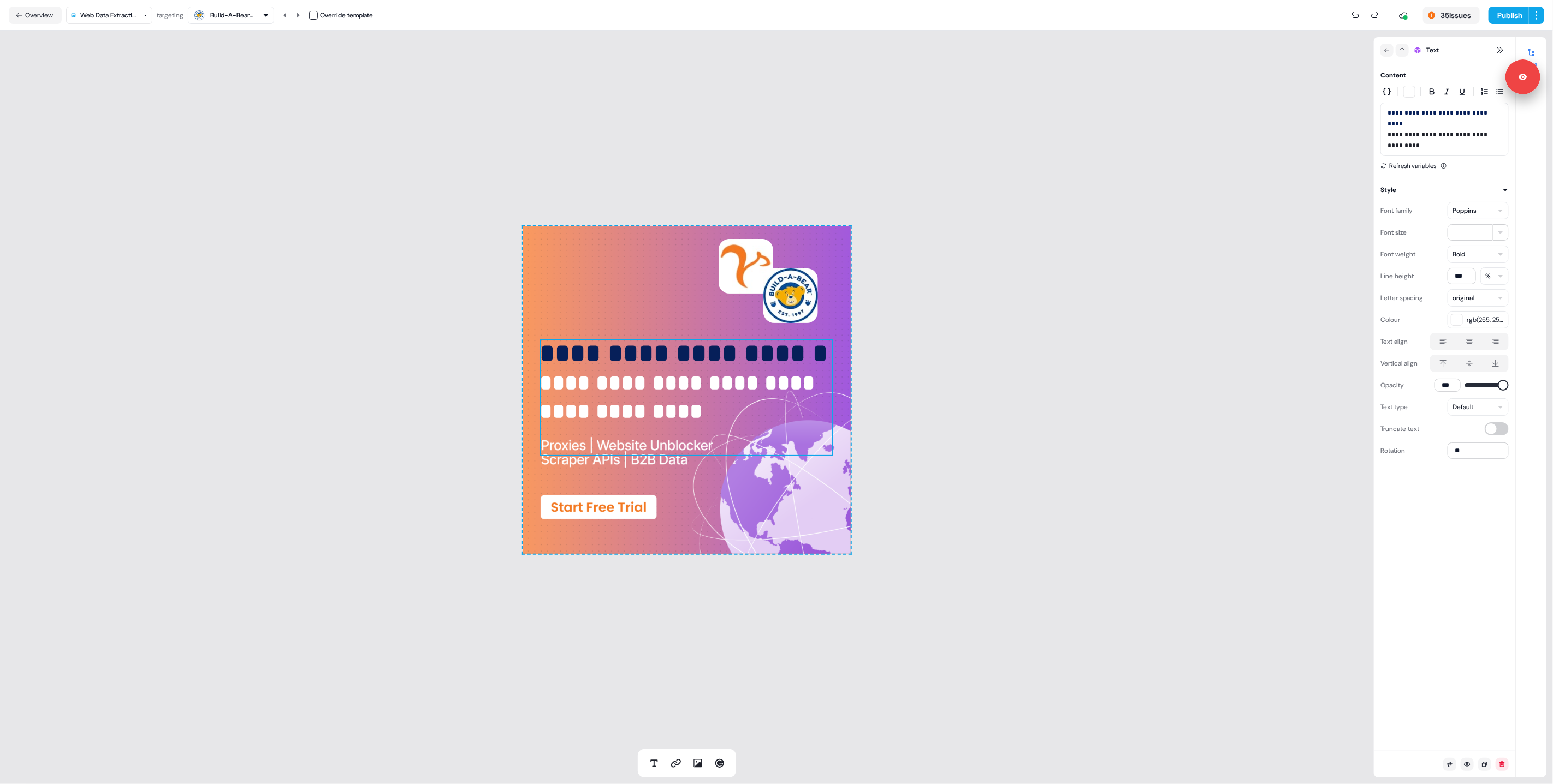
click at [1493, 358] on label at bounding box center [1495, 364] width 22 height 13
click at [1493, 359] on button "button" at bounding box center [1495, 364] width 9 height 9
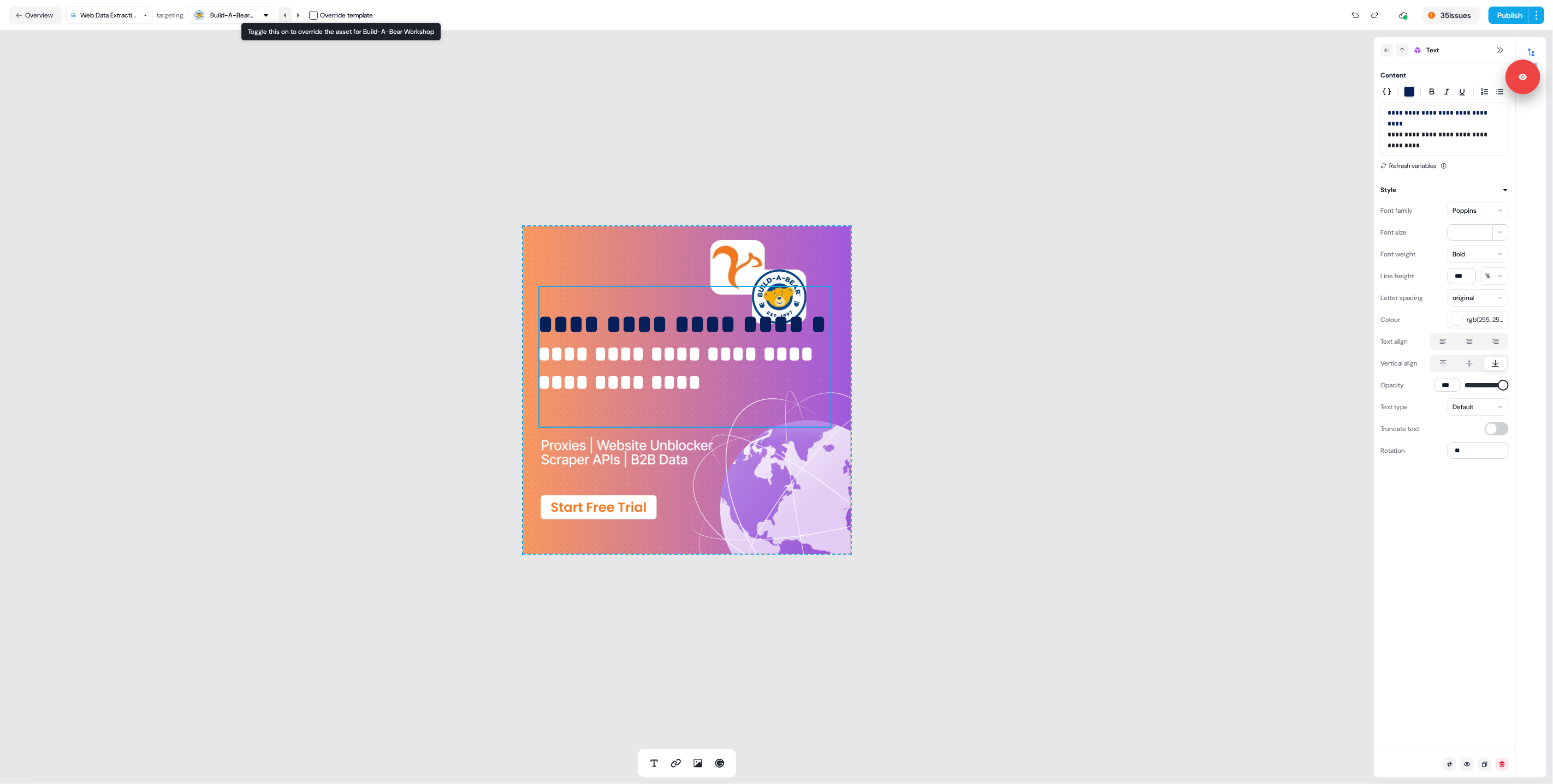
click at [291, 17] on button at bounding box center [285, 15] width 13 height 17
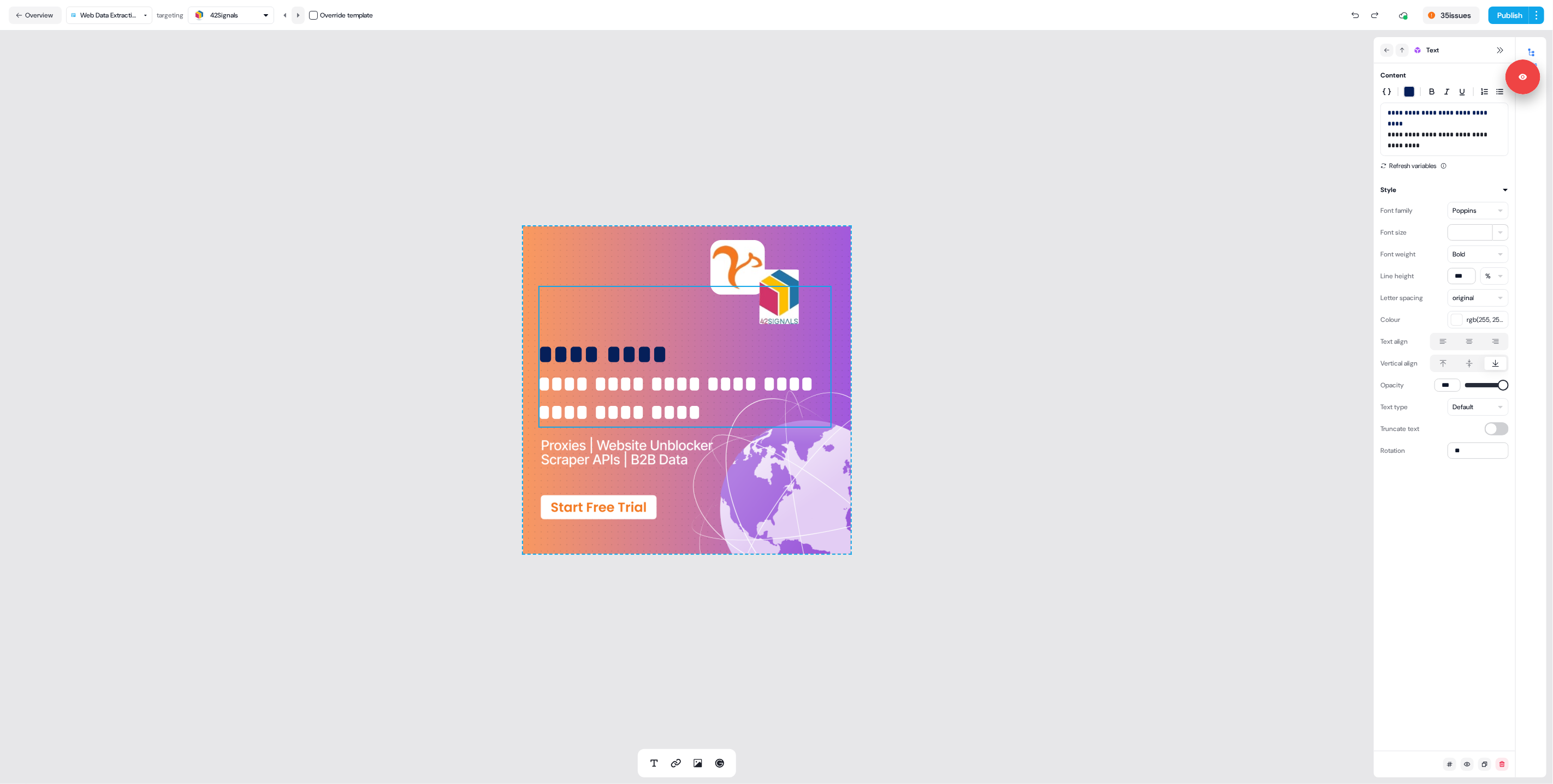
click at [301, 18] on icon at bounding box center [298, 15] width 6 height 6
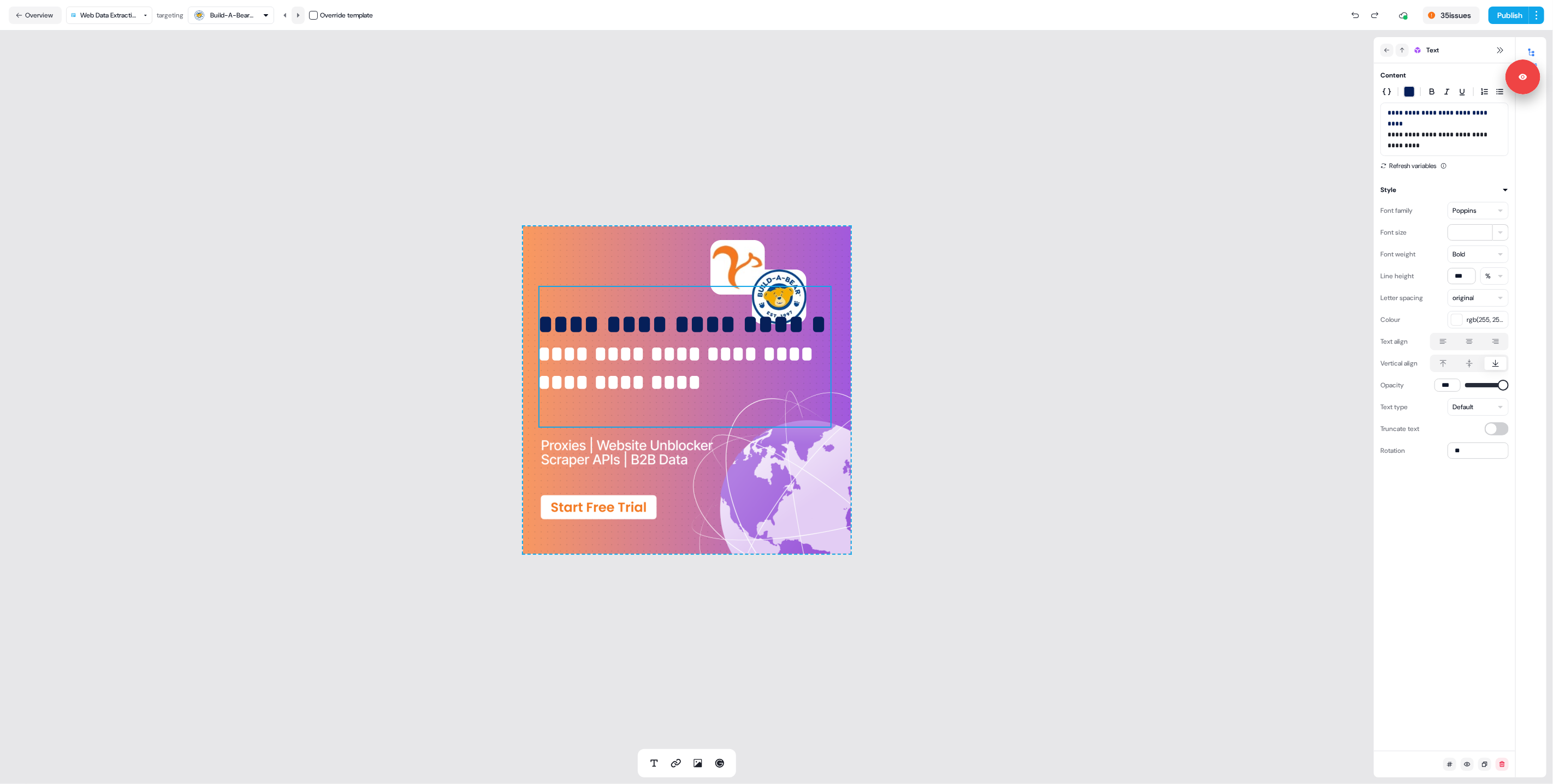
click at [301, 18] on icon at bounding box center [298, 15] width 6 height 6
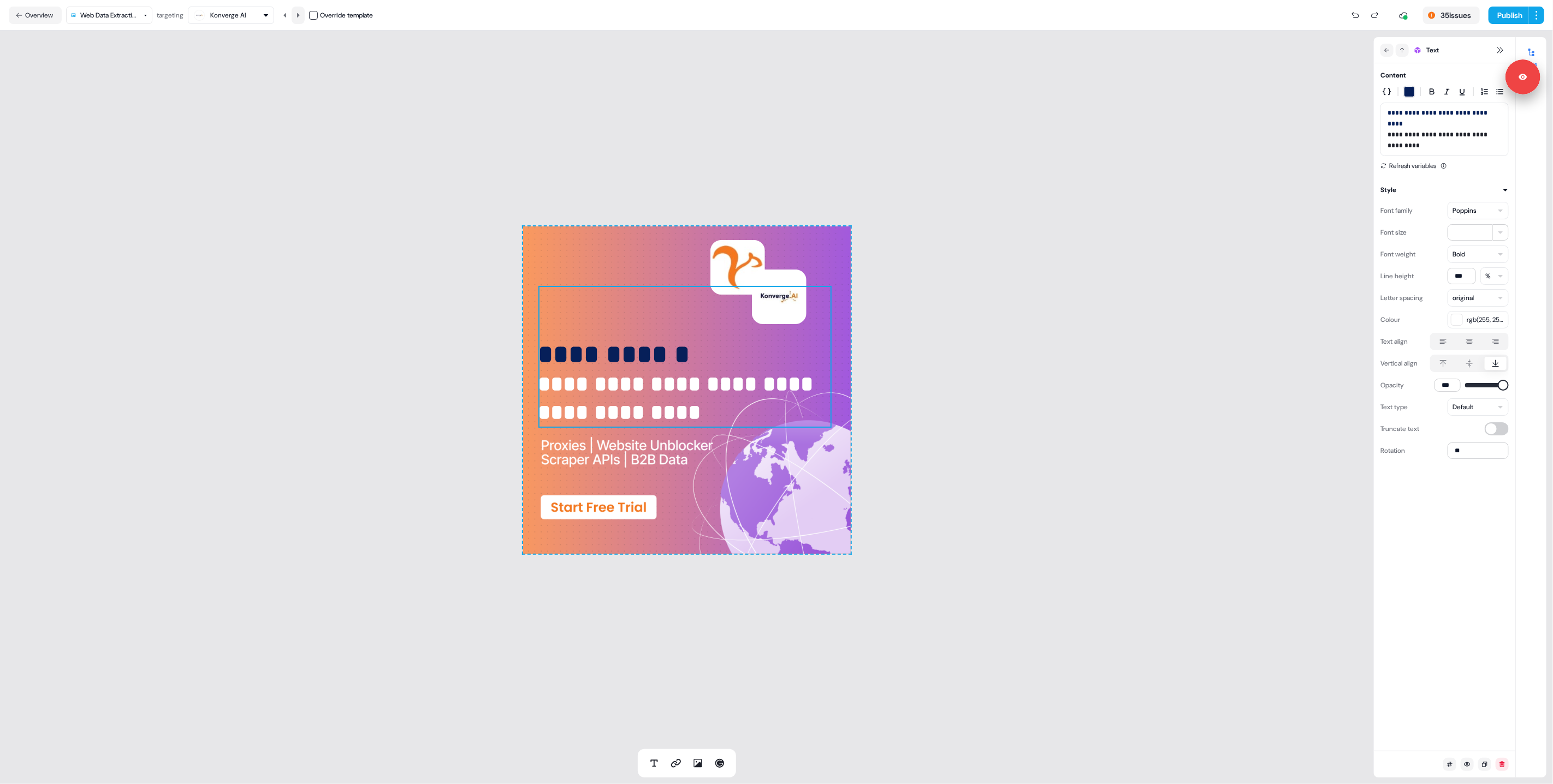
click at [301, 18] on icon at bounding box center [298, 15] width 6 height 6
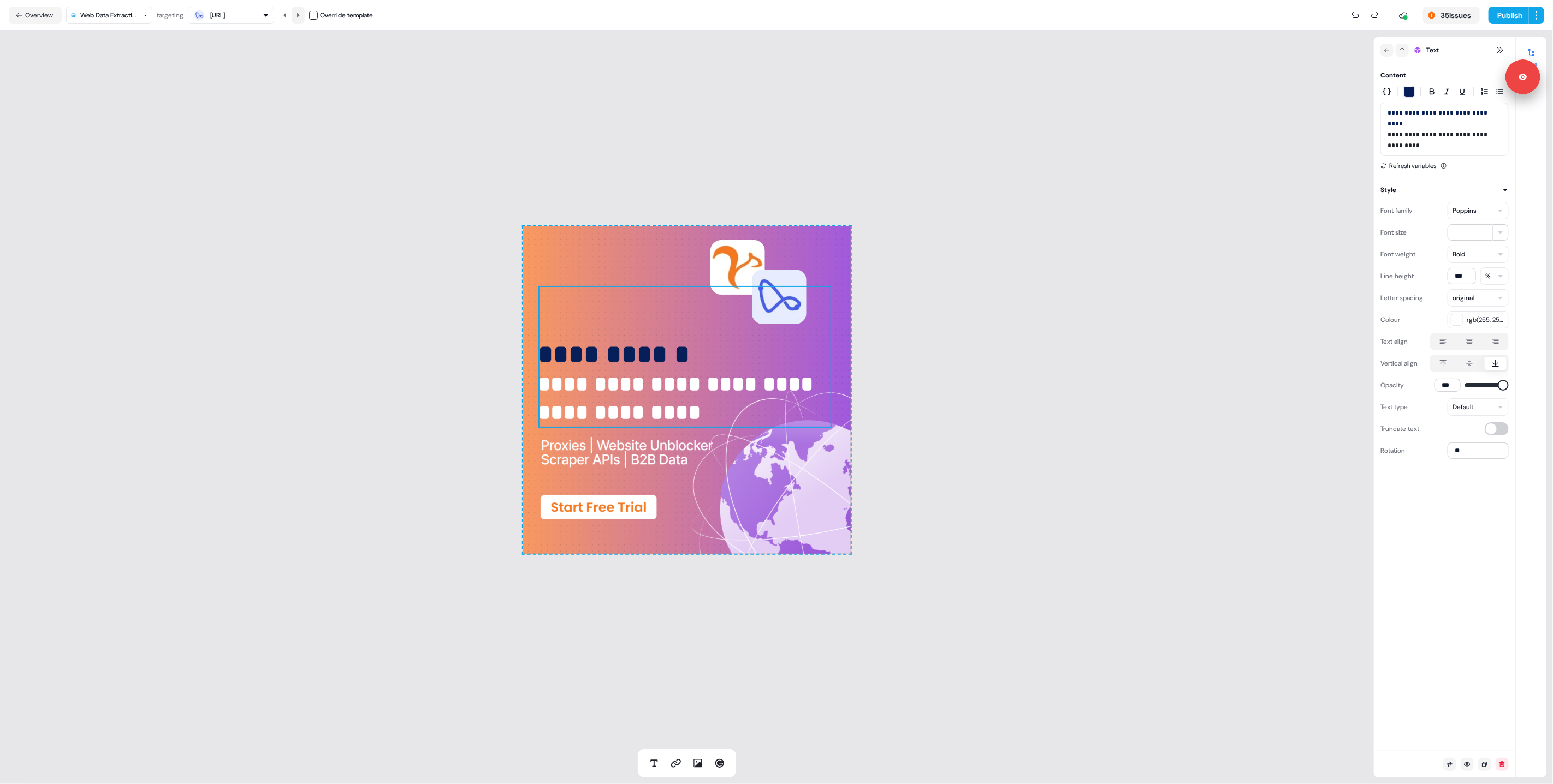
click at [301, 18] on icon at bounding box center [298, 15] width 6 height 6
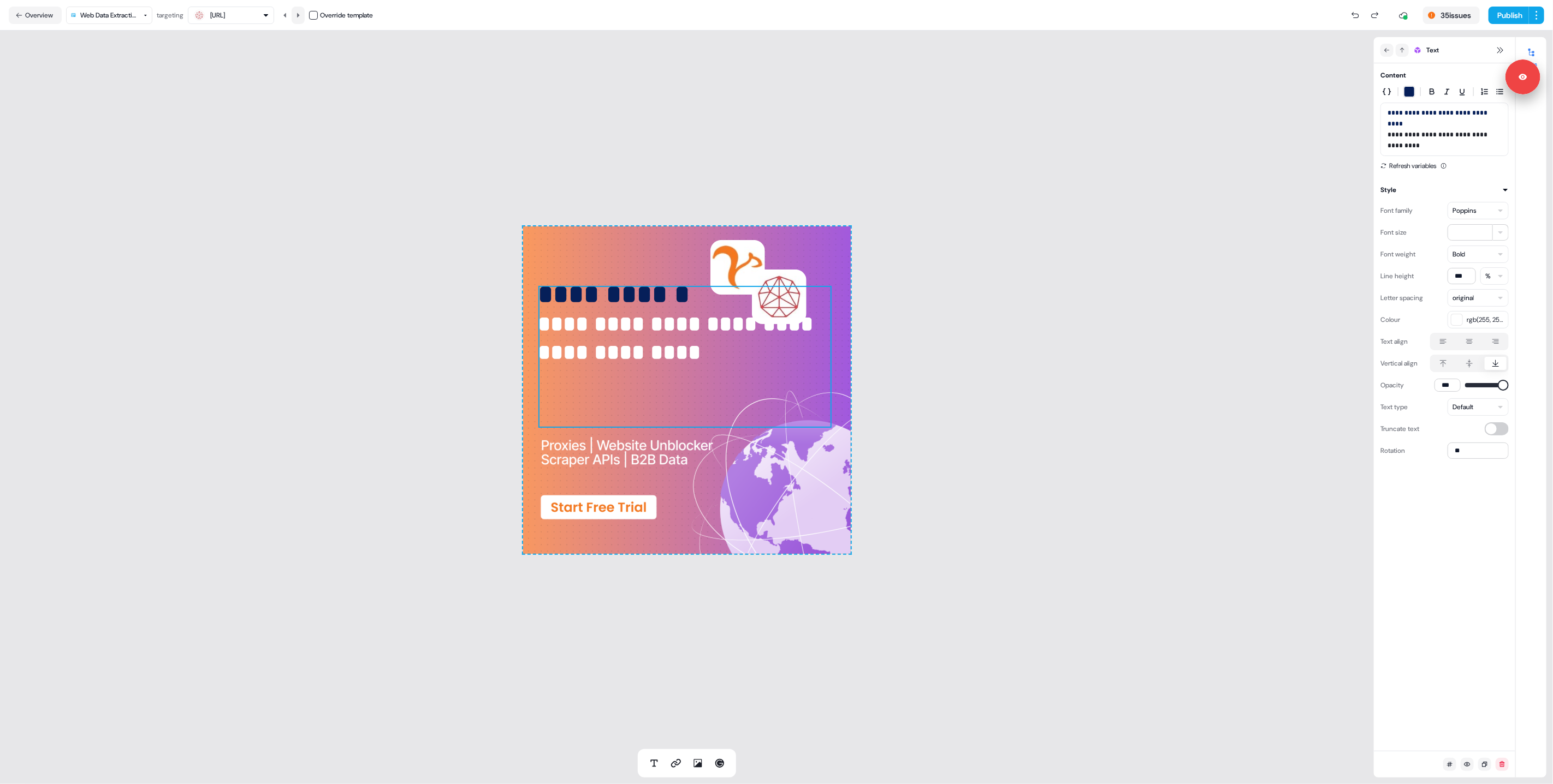
click at [301, 18] on icon at bounding box center [298, 15] width 6 height 6
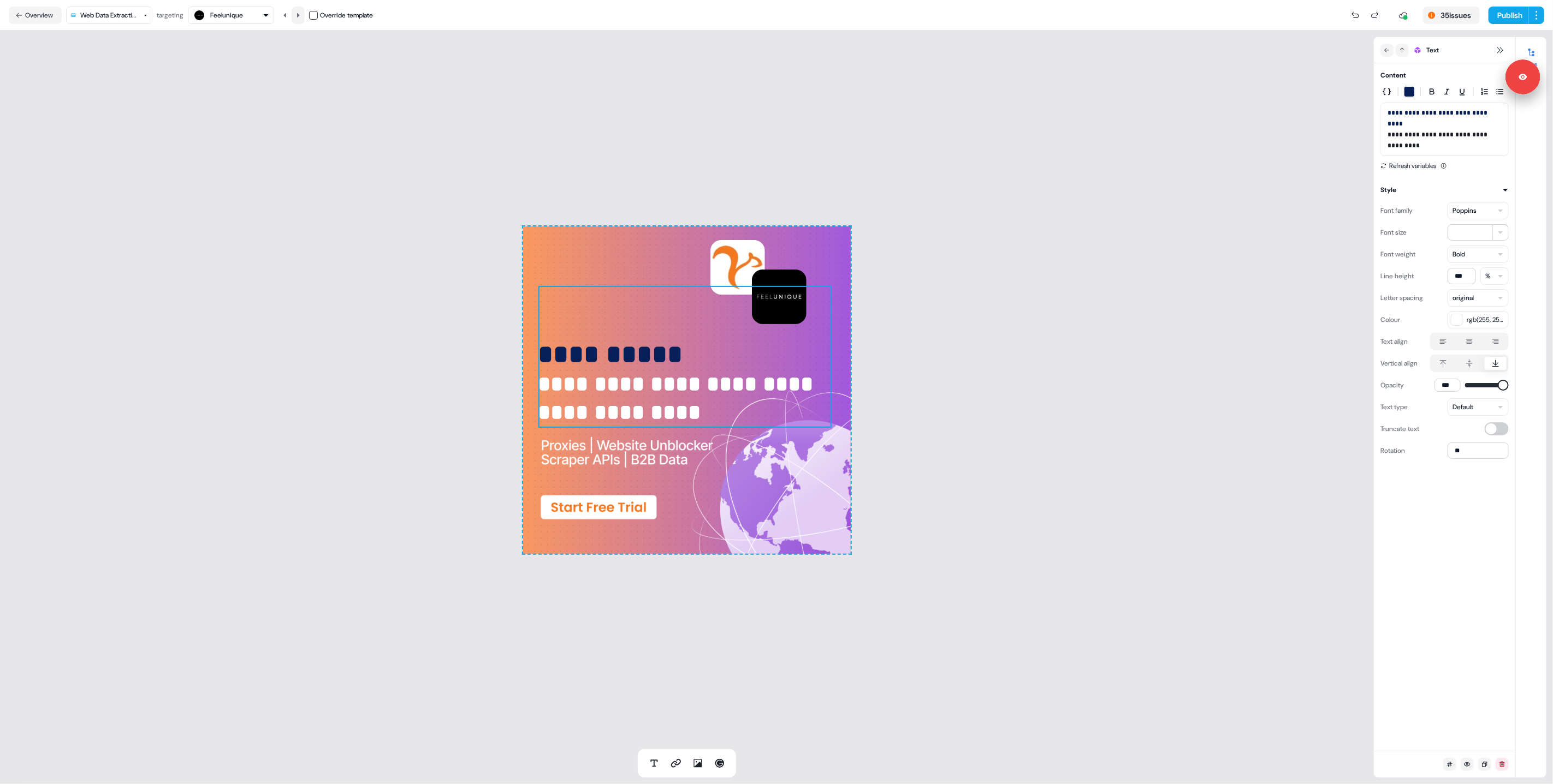
click at [301, 18] on icon at bounding box center [298, 15] width 6 height 6
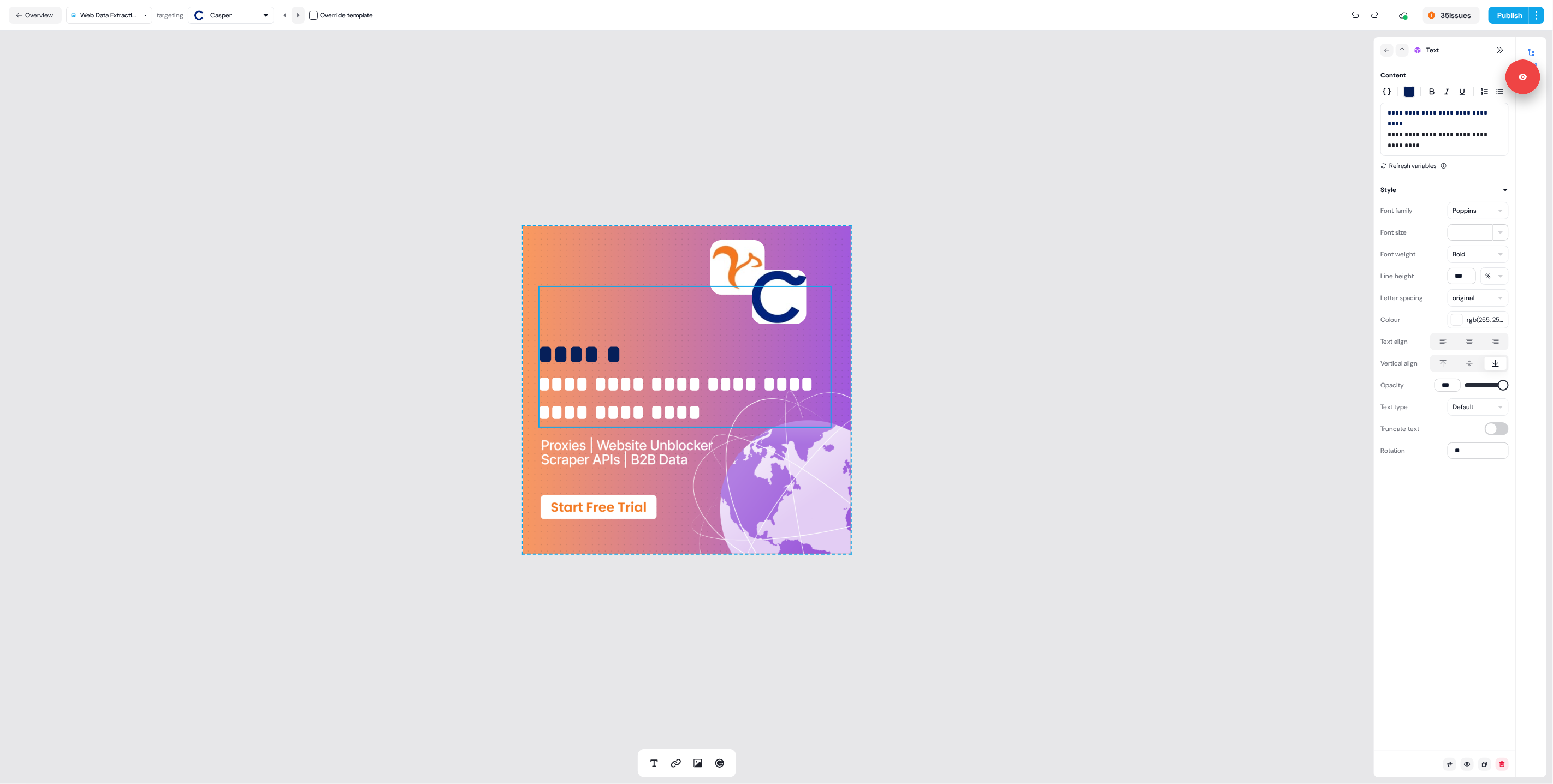
click at [301, 18] on icon at bounding box center [298, 15] width 6 height 6
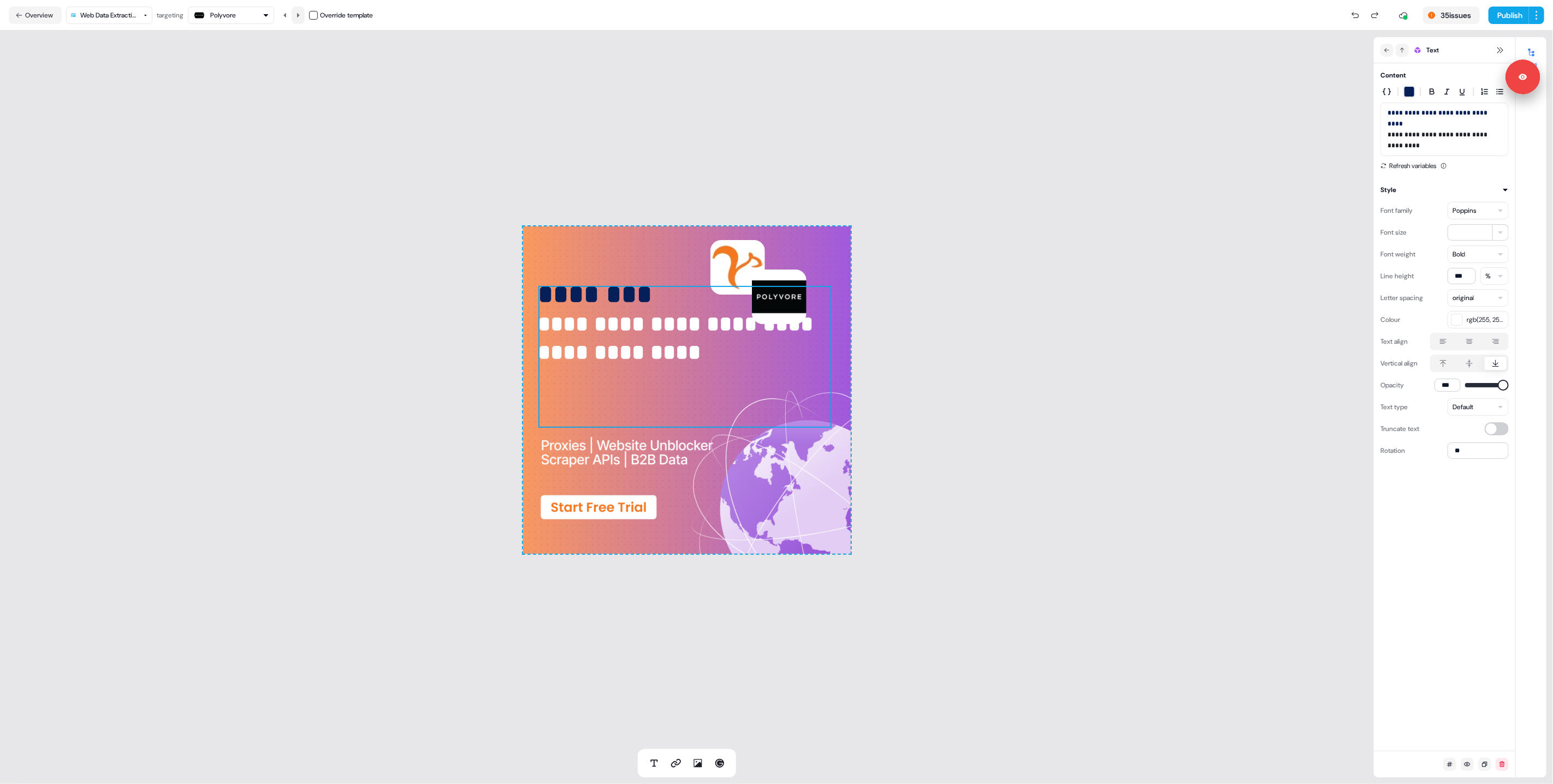
click at [301, 18] on icon at bounding box center [298, 15] width 6 height 6
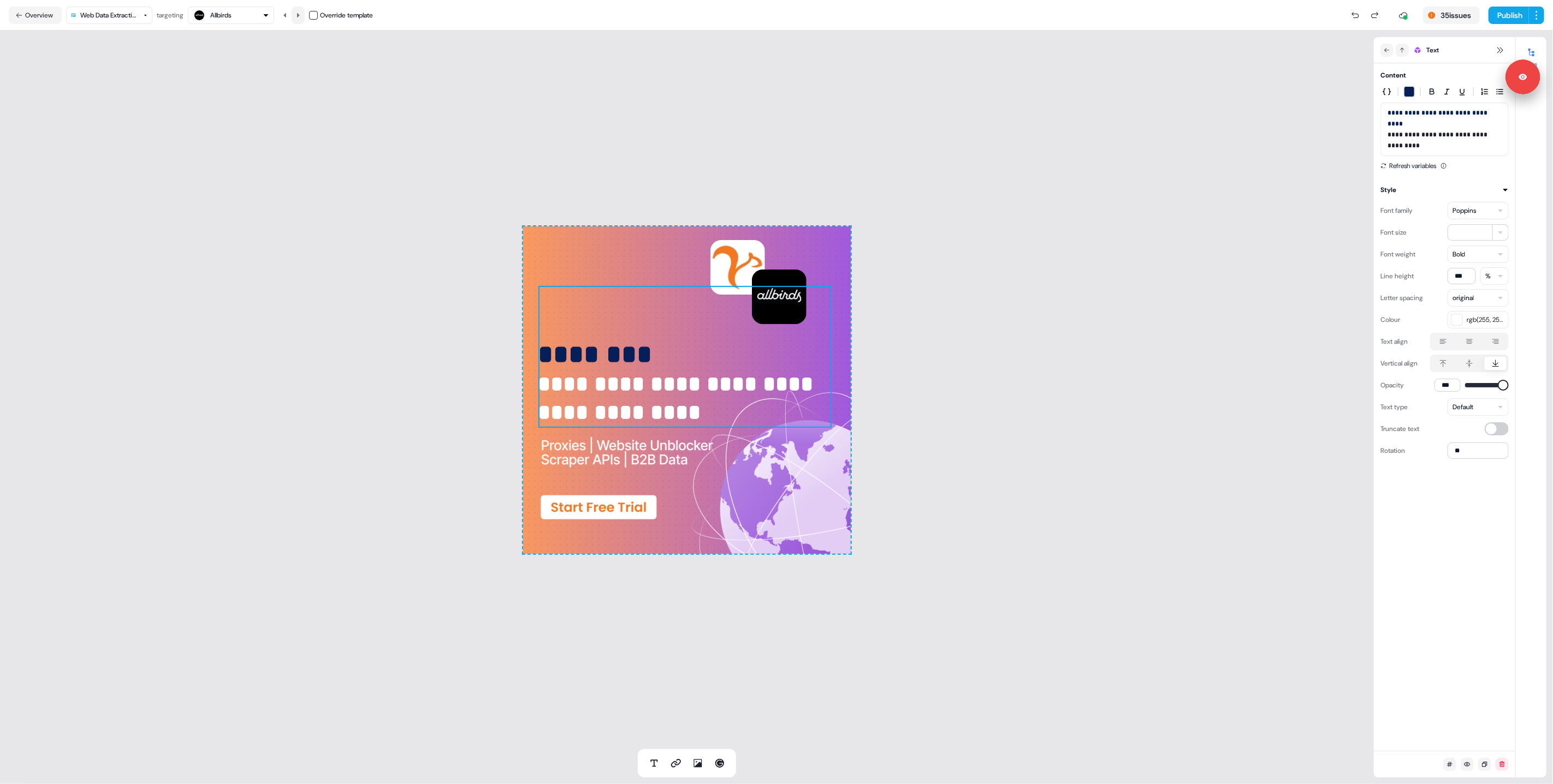
click at [301, 18] on icon at bounding box center [298, 15] width 6 height 6
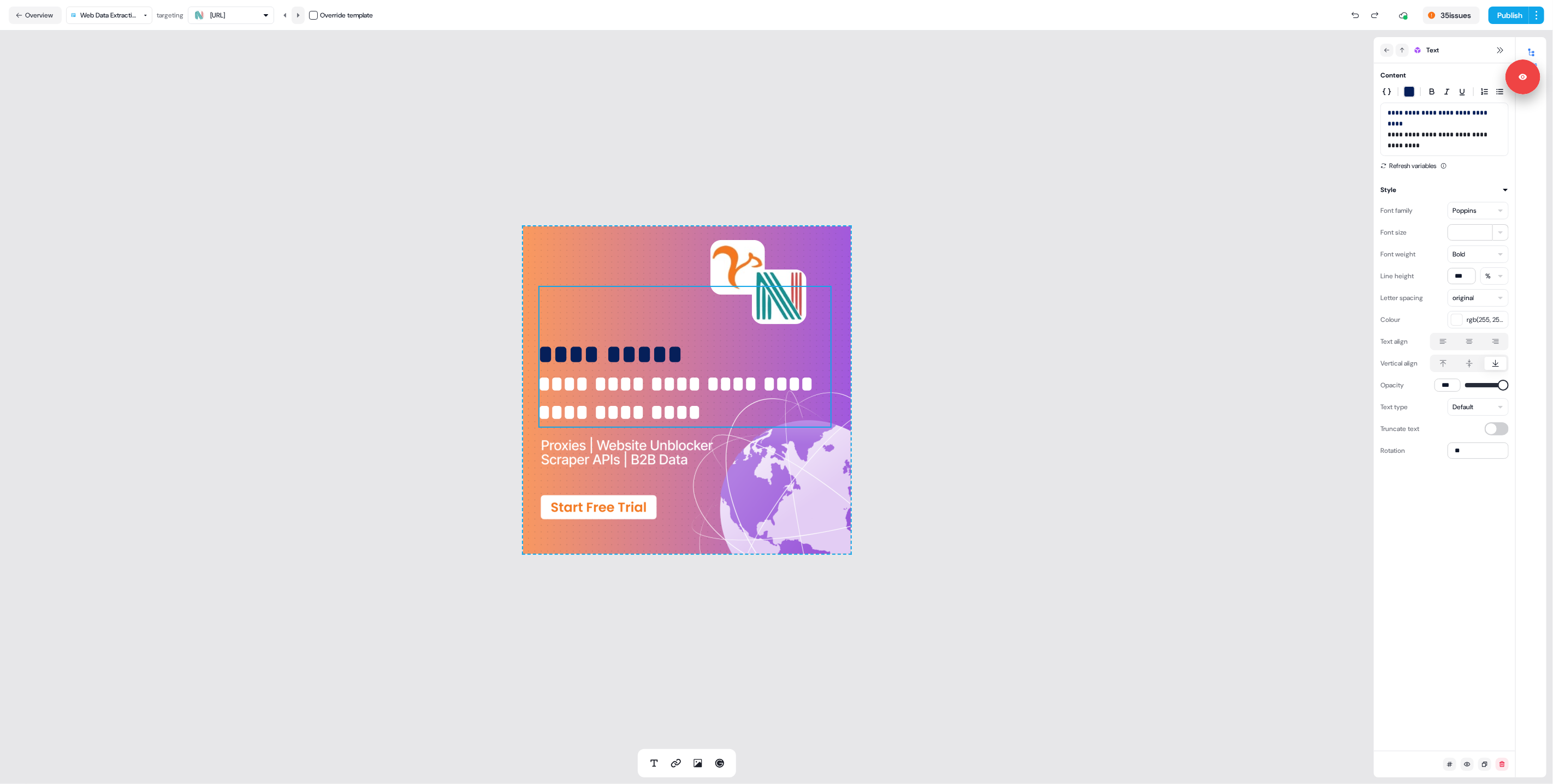
click at [301, 18] on icon at bounding box center [298, 15] width 6 height 6
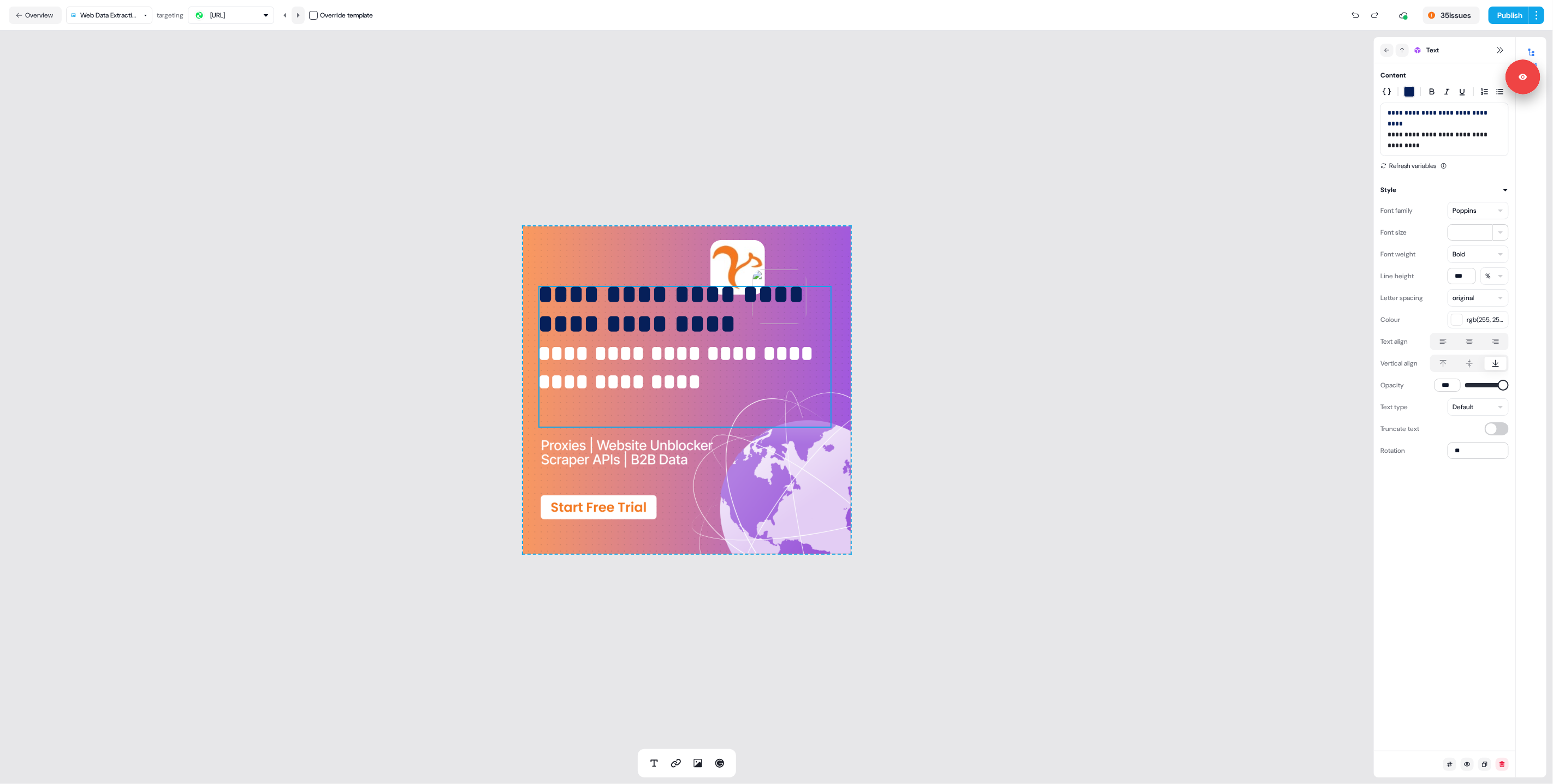
click at [301, 18] on icon at bounding box center [298, 15] width 6 height 6
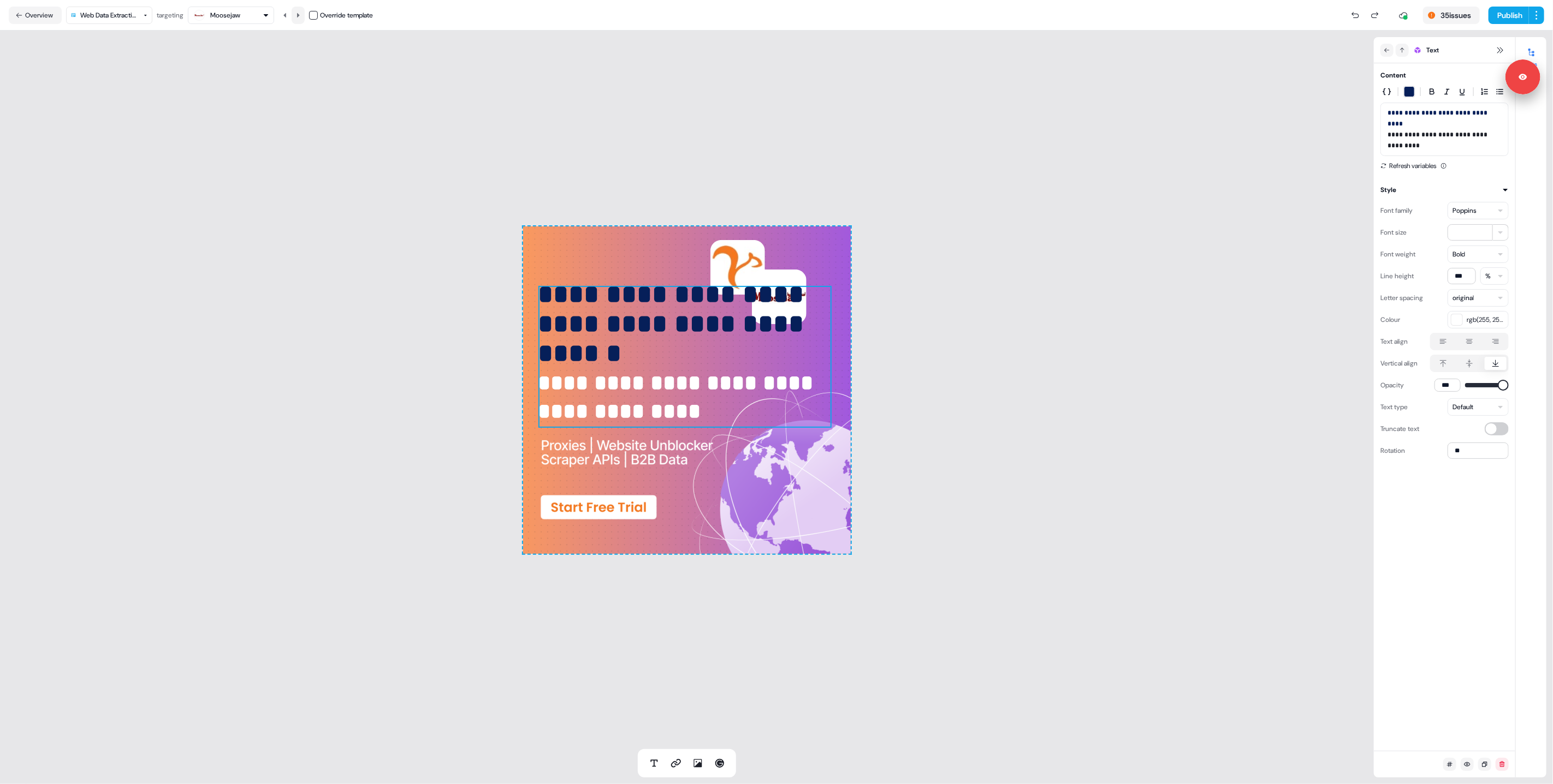
click at [301, 17] on icon at bounding box center [298, 15] width 6 height 6
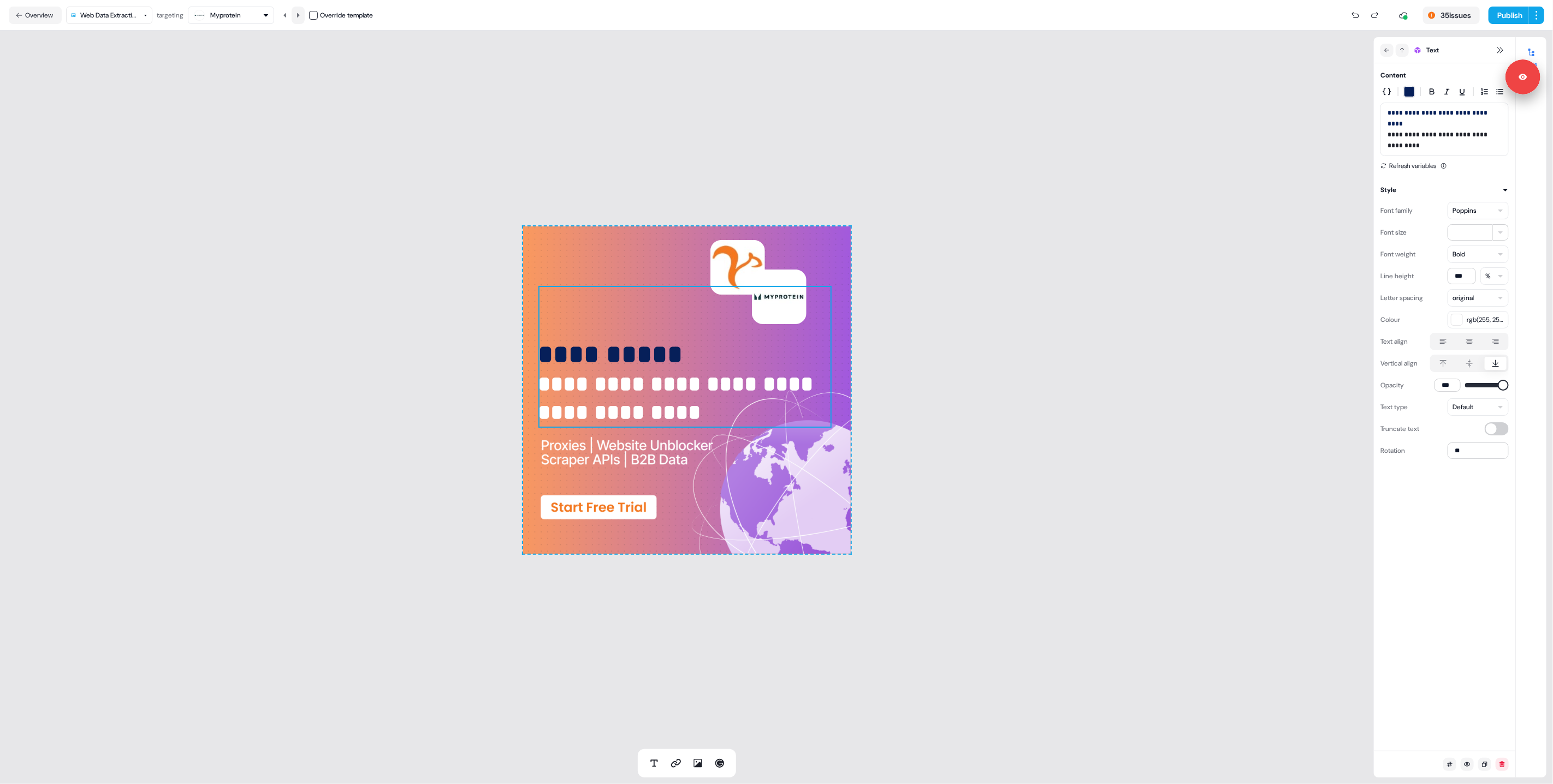
click at [301, 17] on icon at bounding box center [298, 15] width 6 height 6
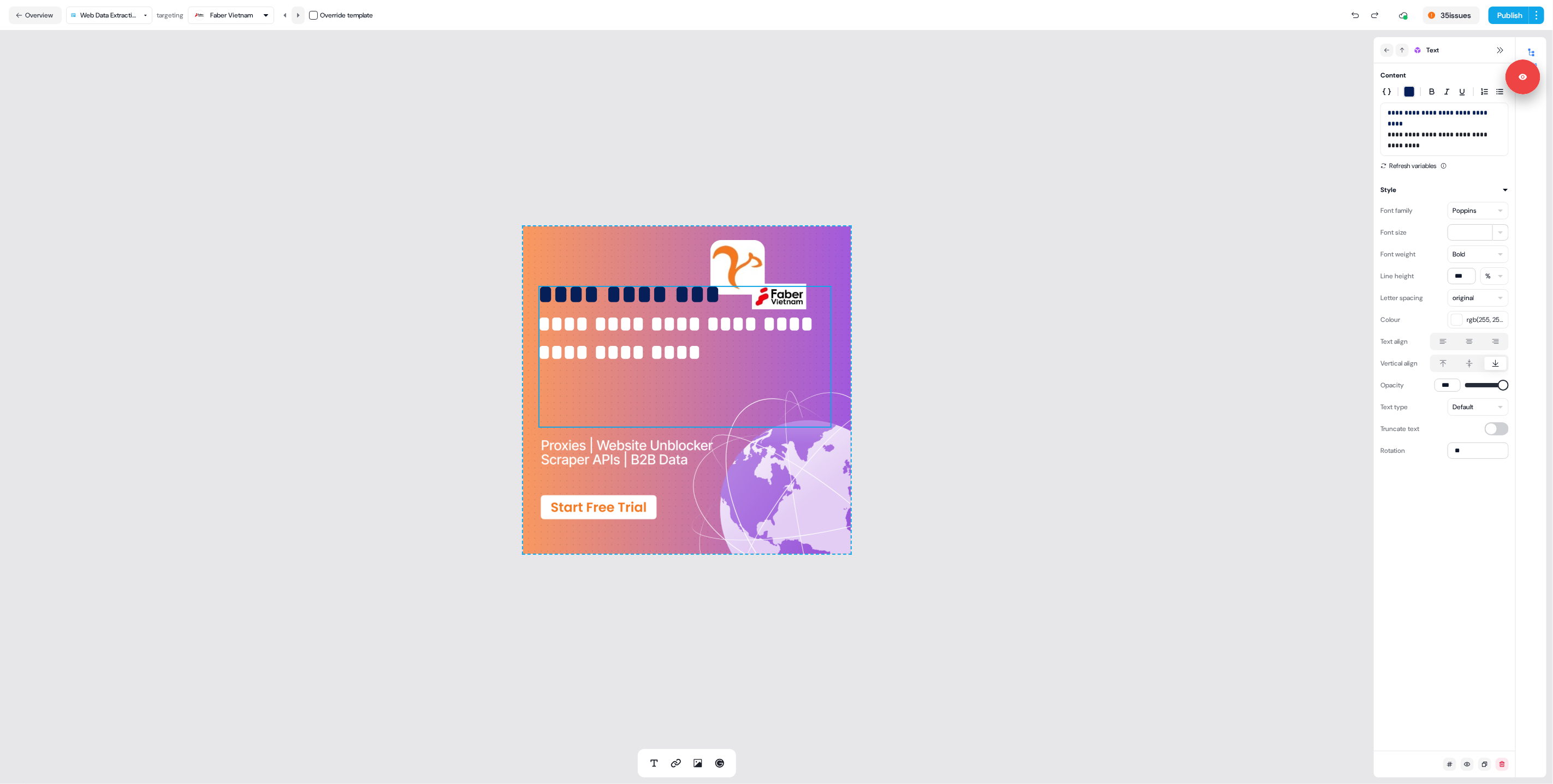
click at [301, 17] on icon at bounding box center [298, 15] width 6 height 6
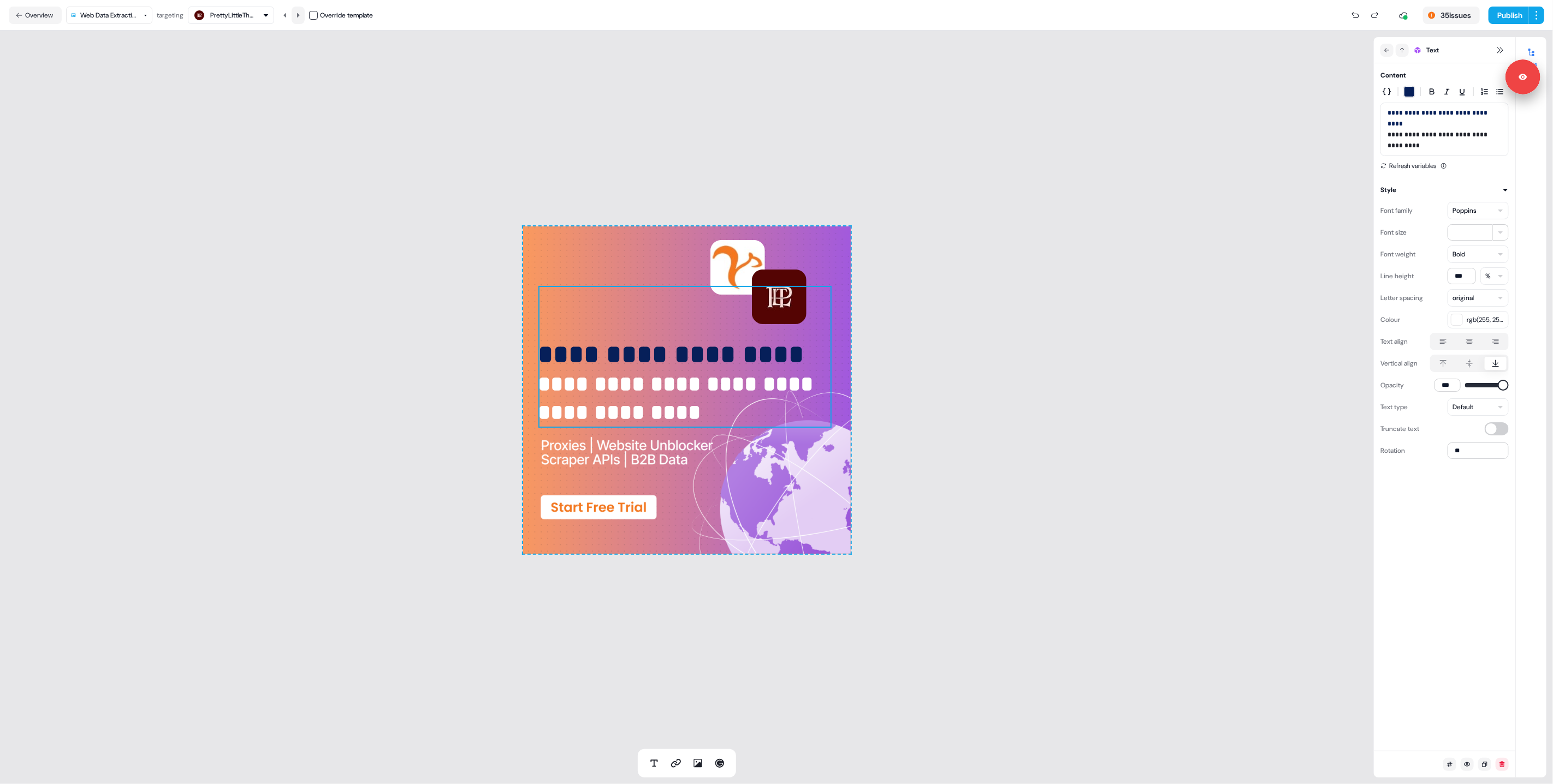
click at [301, 17] on icon at bounding box center [298, 15] width 6 height 6
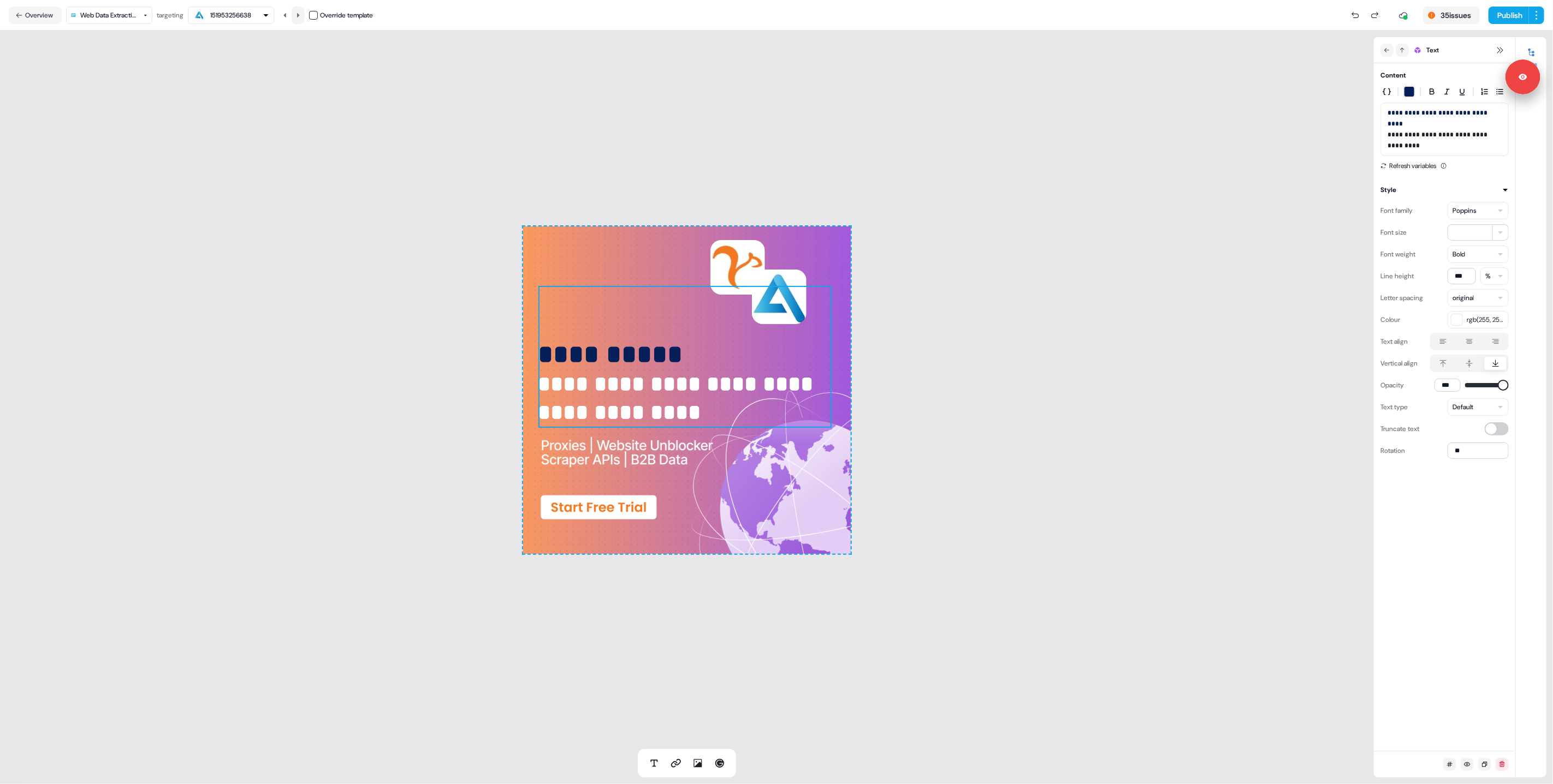
click at [301, 17] on icon at bounding box center [298, 15] width 6 height 6
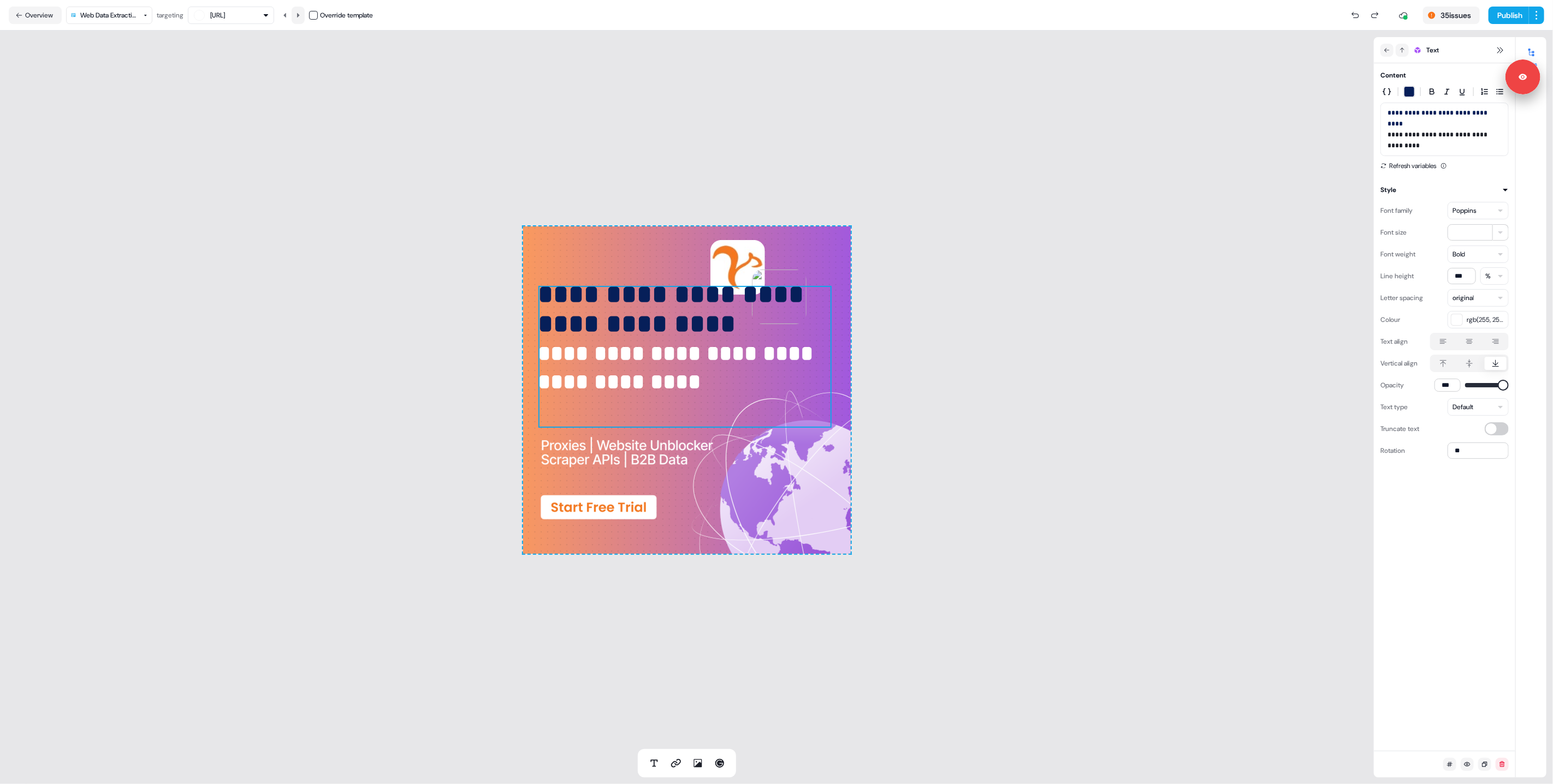
click at [301, 17] on icon at bounding box center [298, 15] width 6 height 6
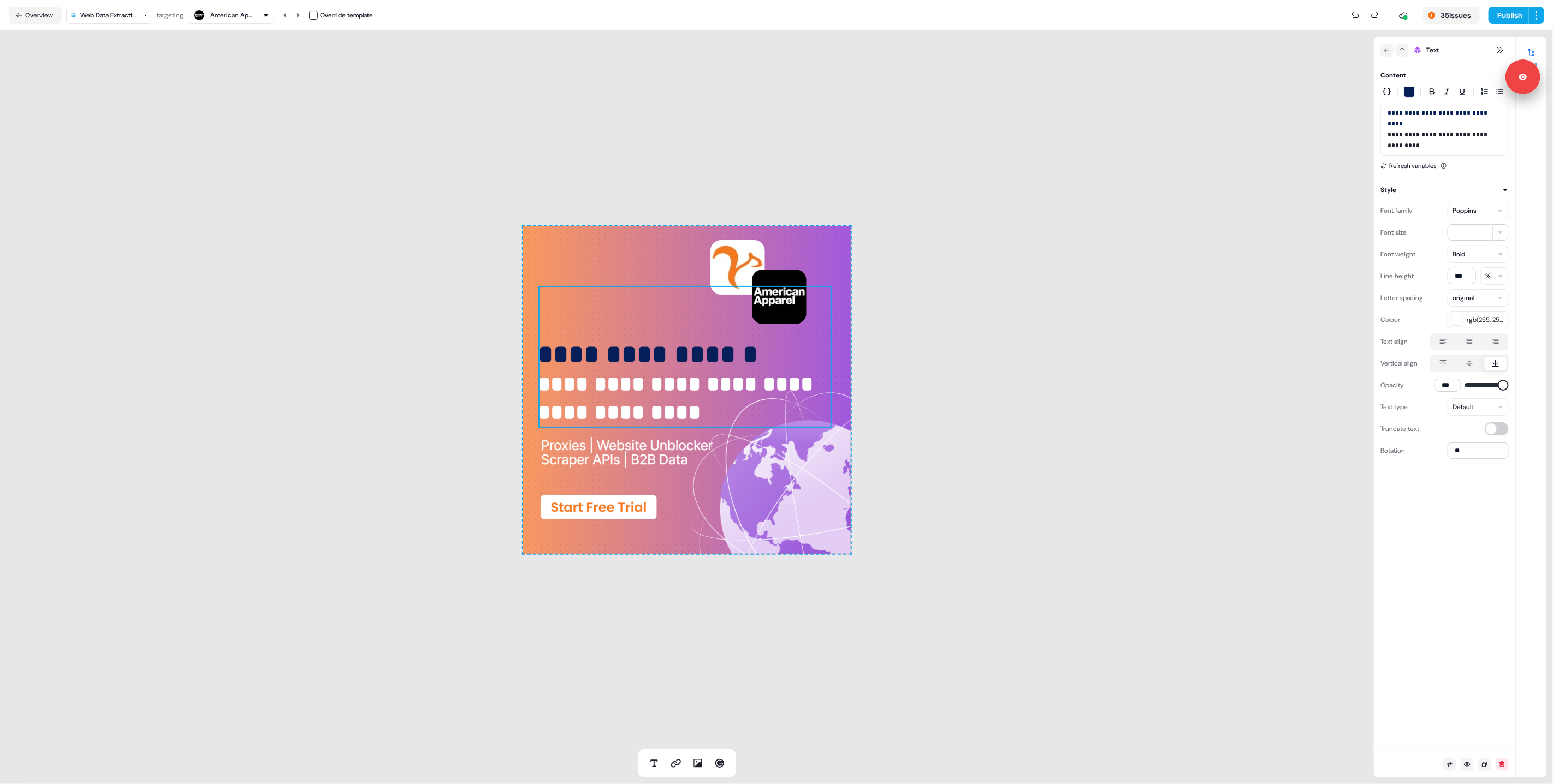
click at [142, 20] on html "**********" at bounding box center [776, 392] width 1553 height 784
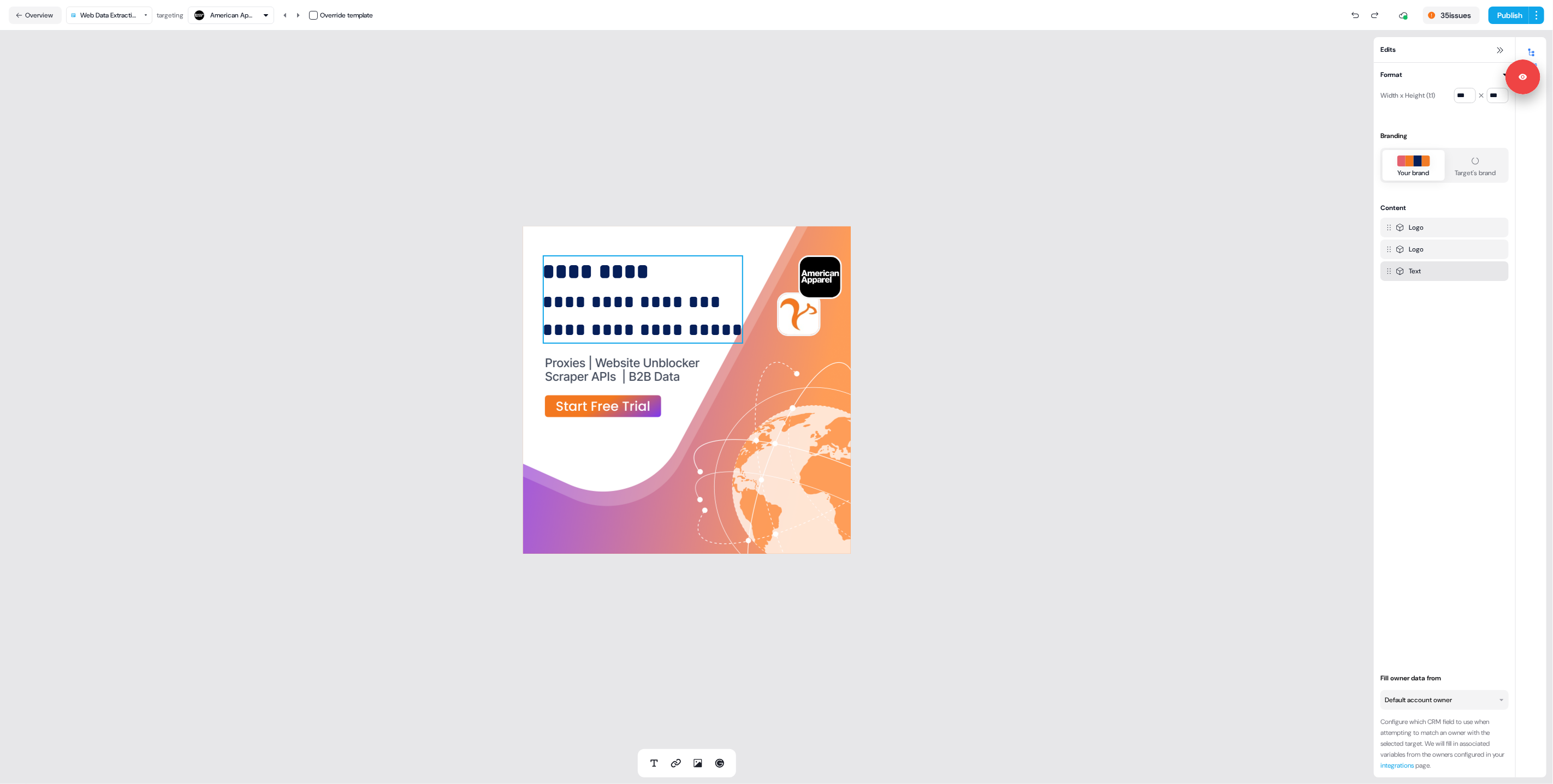
click at [610, 311] on span "**********" at bounding box center [634, 302] width 183 height 19
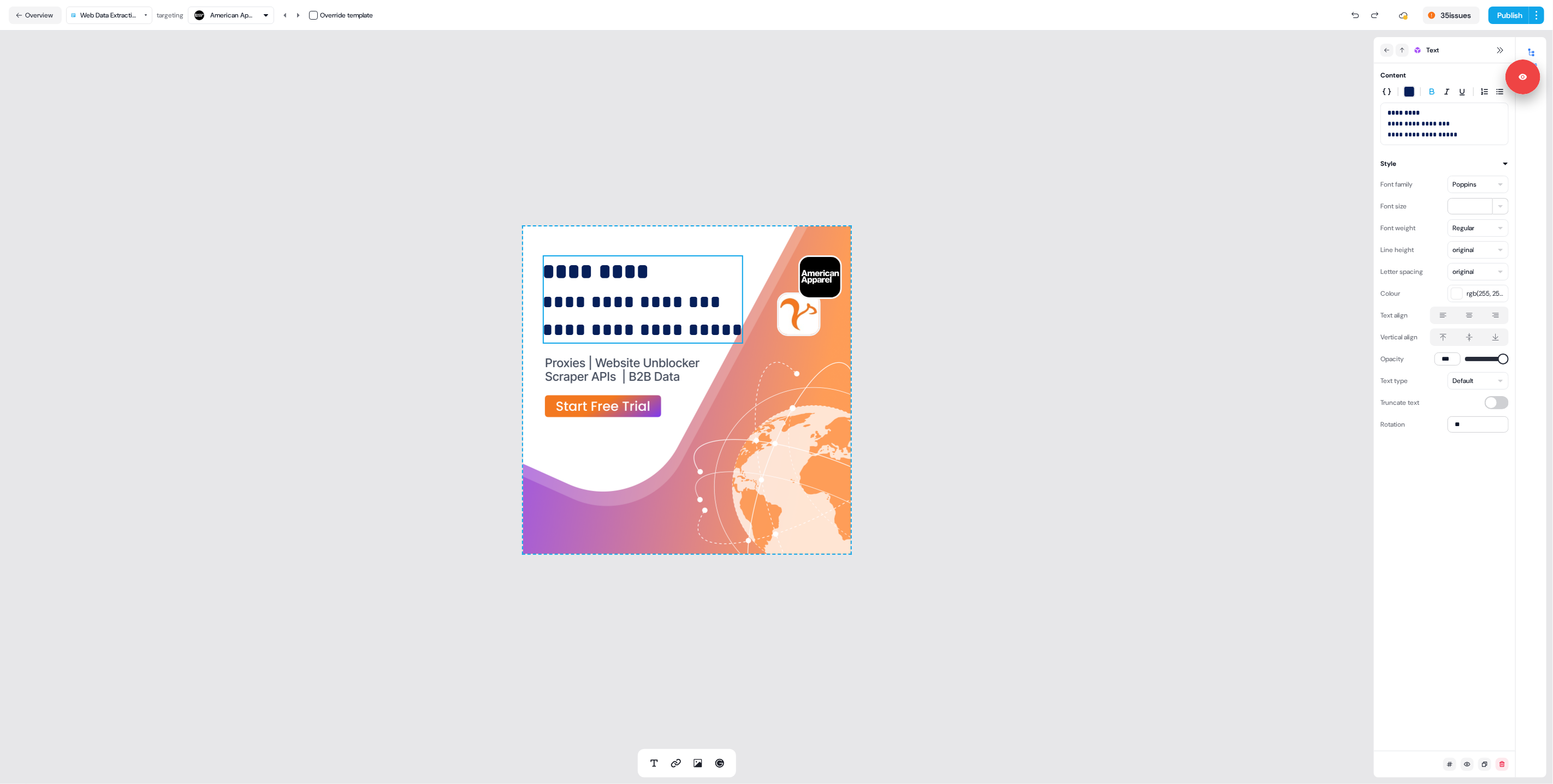
click at [1495, 336] on icon at bounding box center [1495, 338] width 6 height 7
click at [1495, 336] on button "button" at bounding box center [1495, 337] width 9 height 9
click at [297, 20] on button at bounding box center [298, 15] width 13 height 17
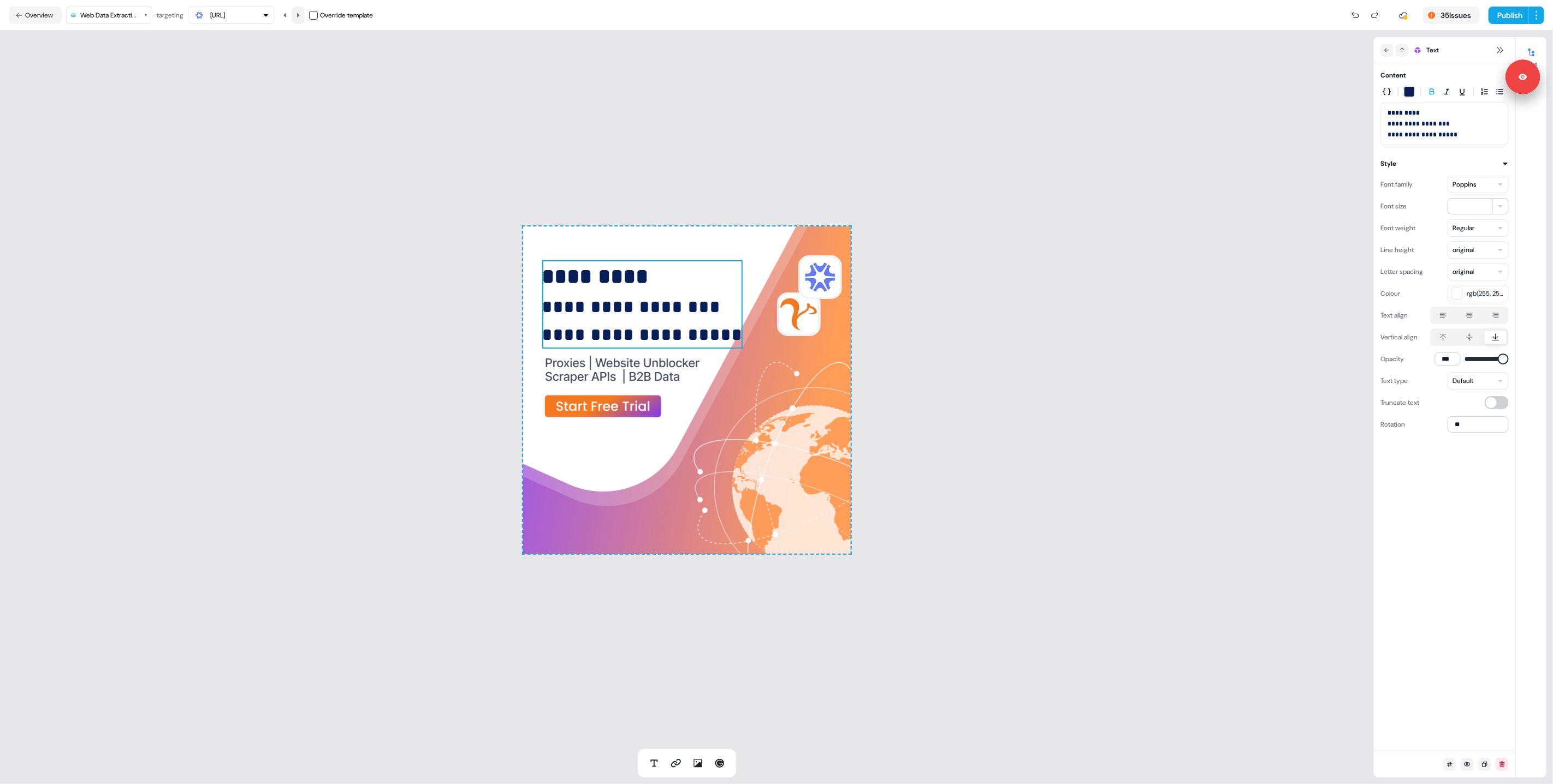
click at [297, 20] on button at bounding box center [298, 15] width 13 height 17
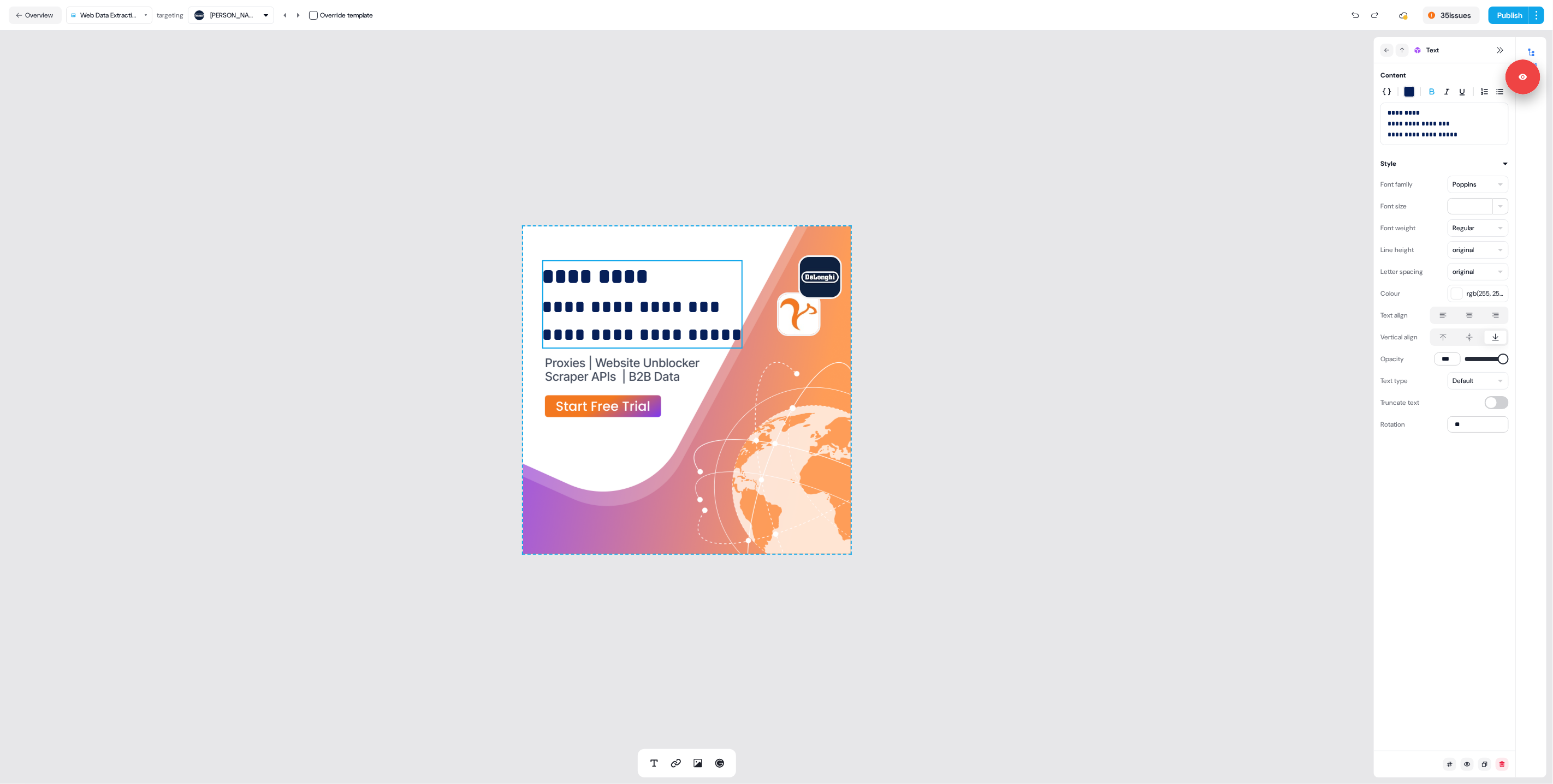
click at [618, 274] on span "*********" at bounding box center [595, 277] width 106 height 22
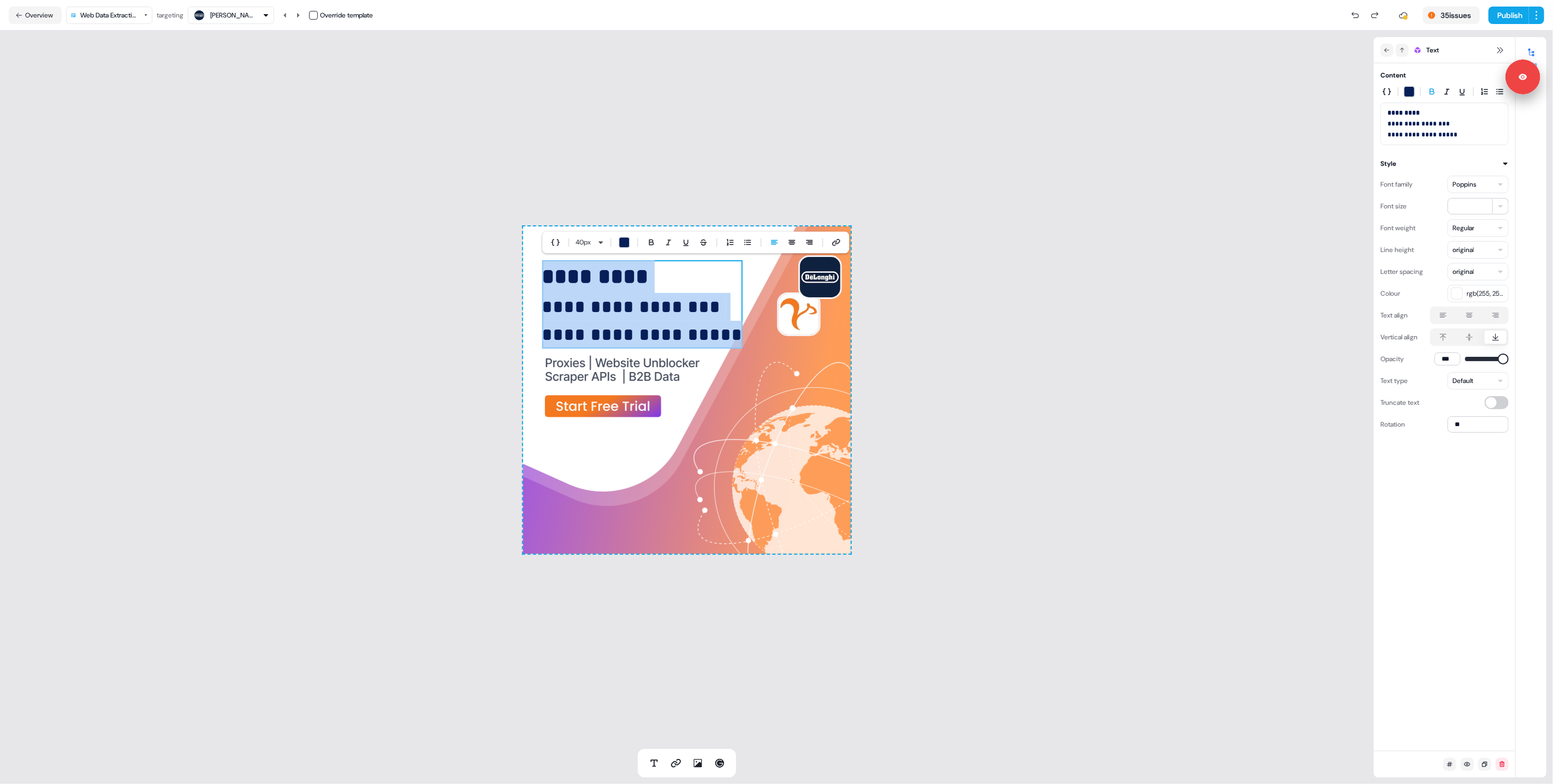
click at [616, 275] on span "*********" at bounding box center [595, 277] width 106 height 22
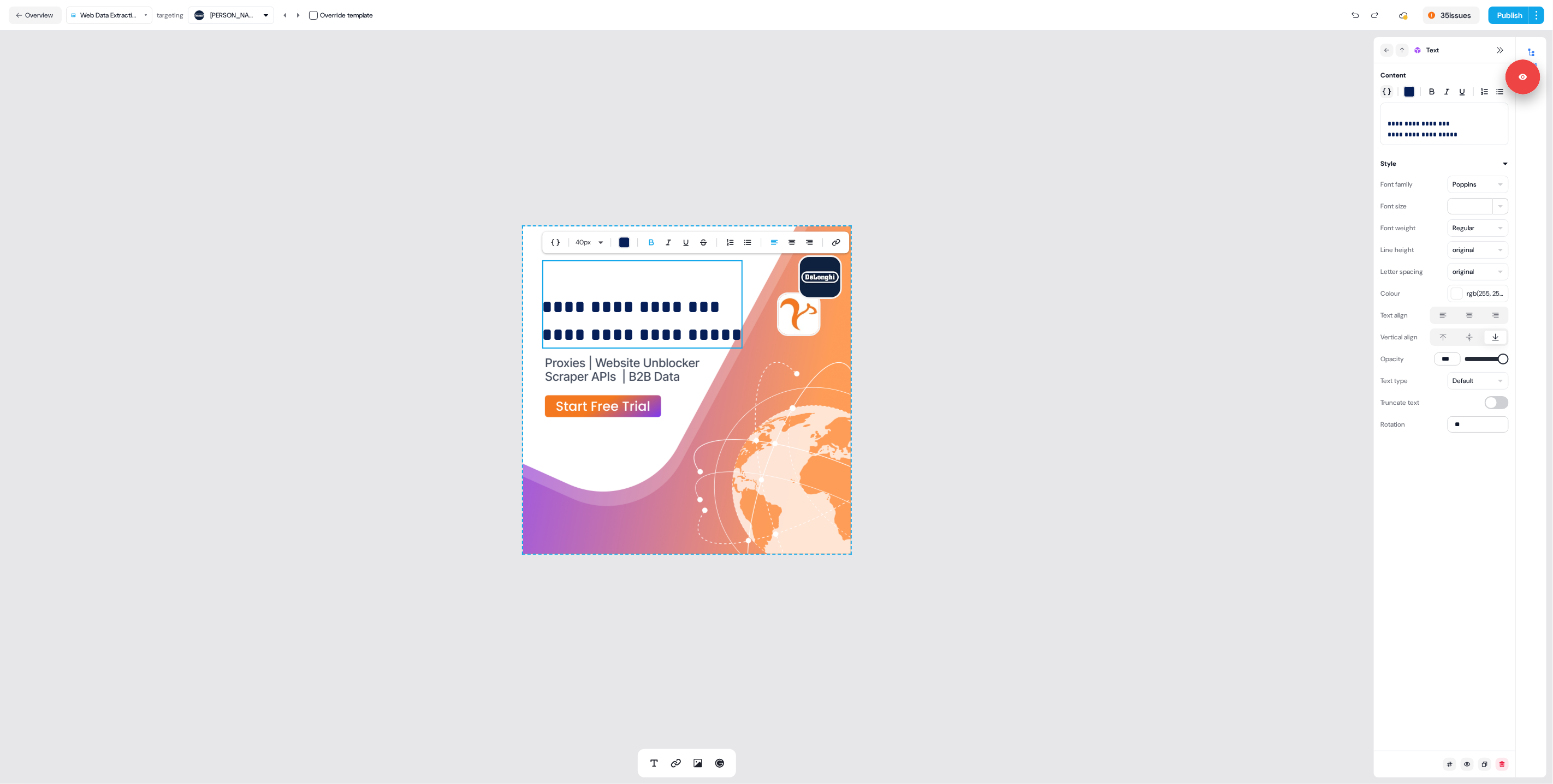
click at [1388, 94] on icon "button" at bounding box center [1387, 92] width 9 height 9
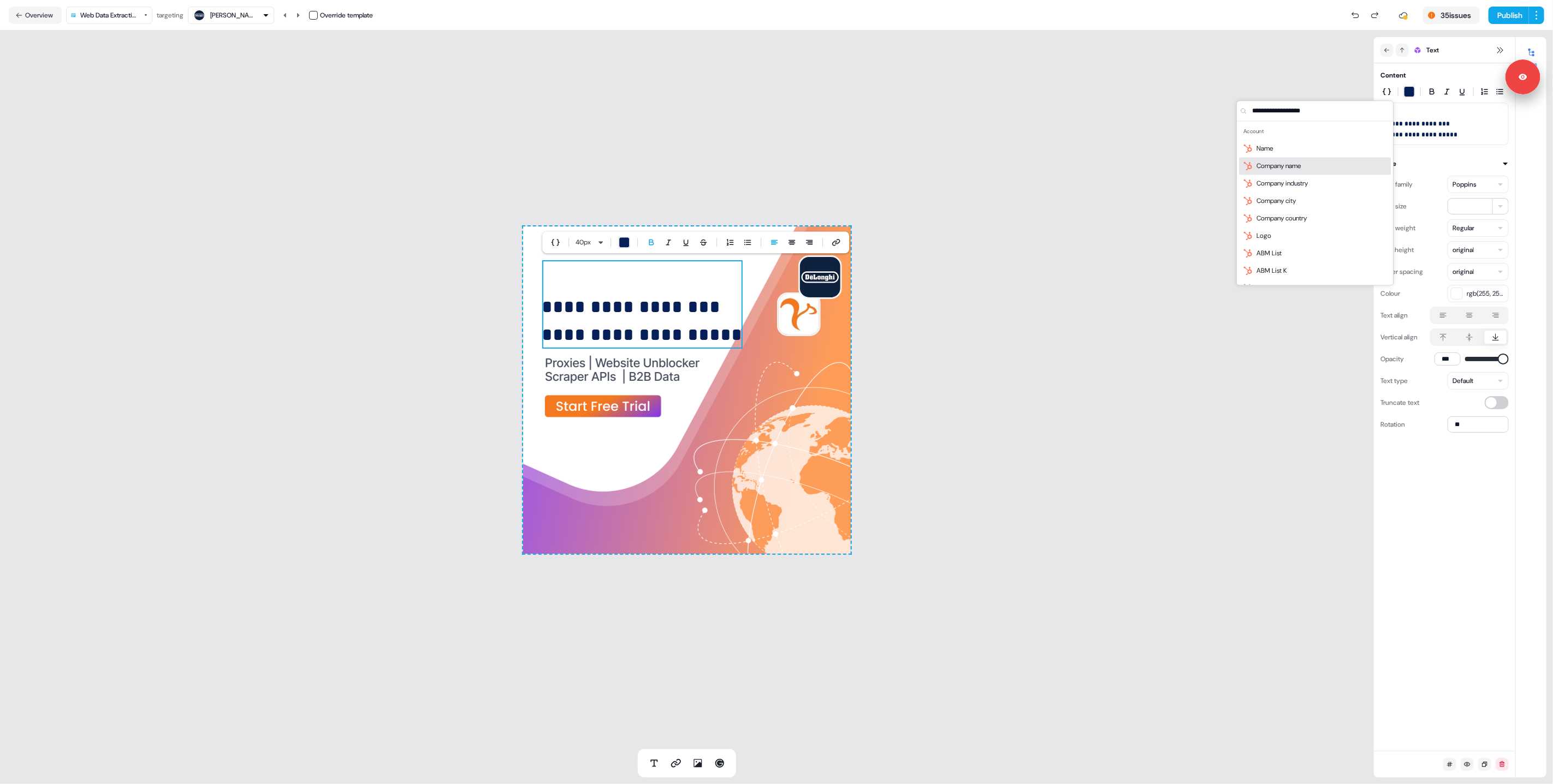
click at [1301, 167] on span "Company name" at bounding box center [1279, 165] width 45 height 11
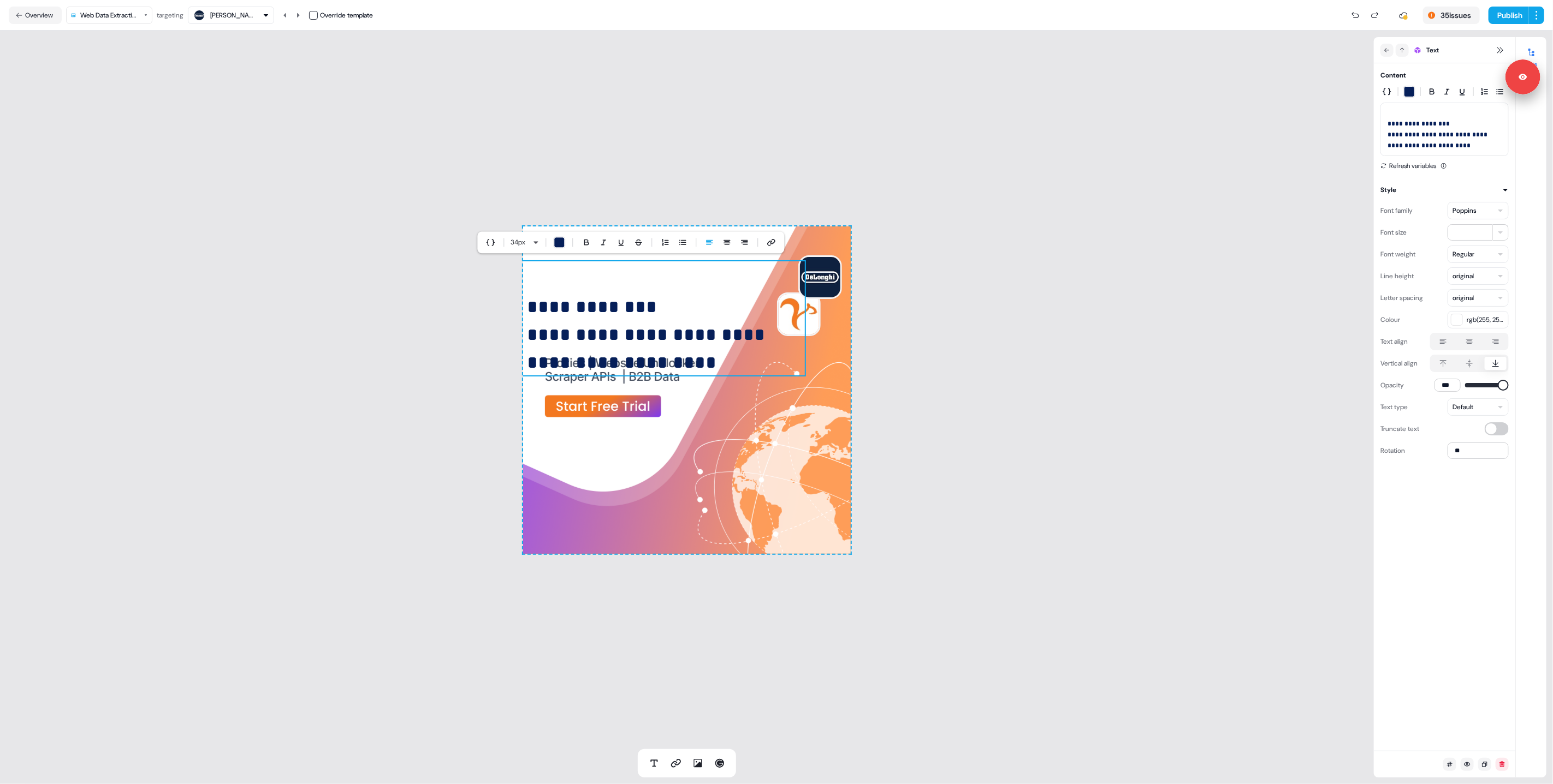
click at [393, 392] on div "**********" at bounding box center [687, 390] width 1374 height 719
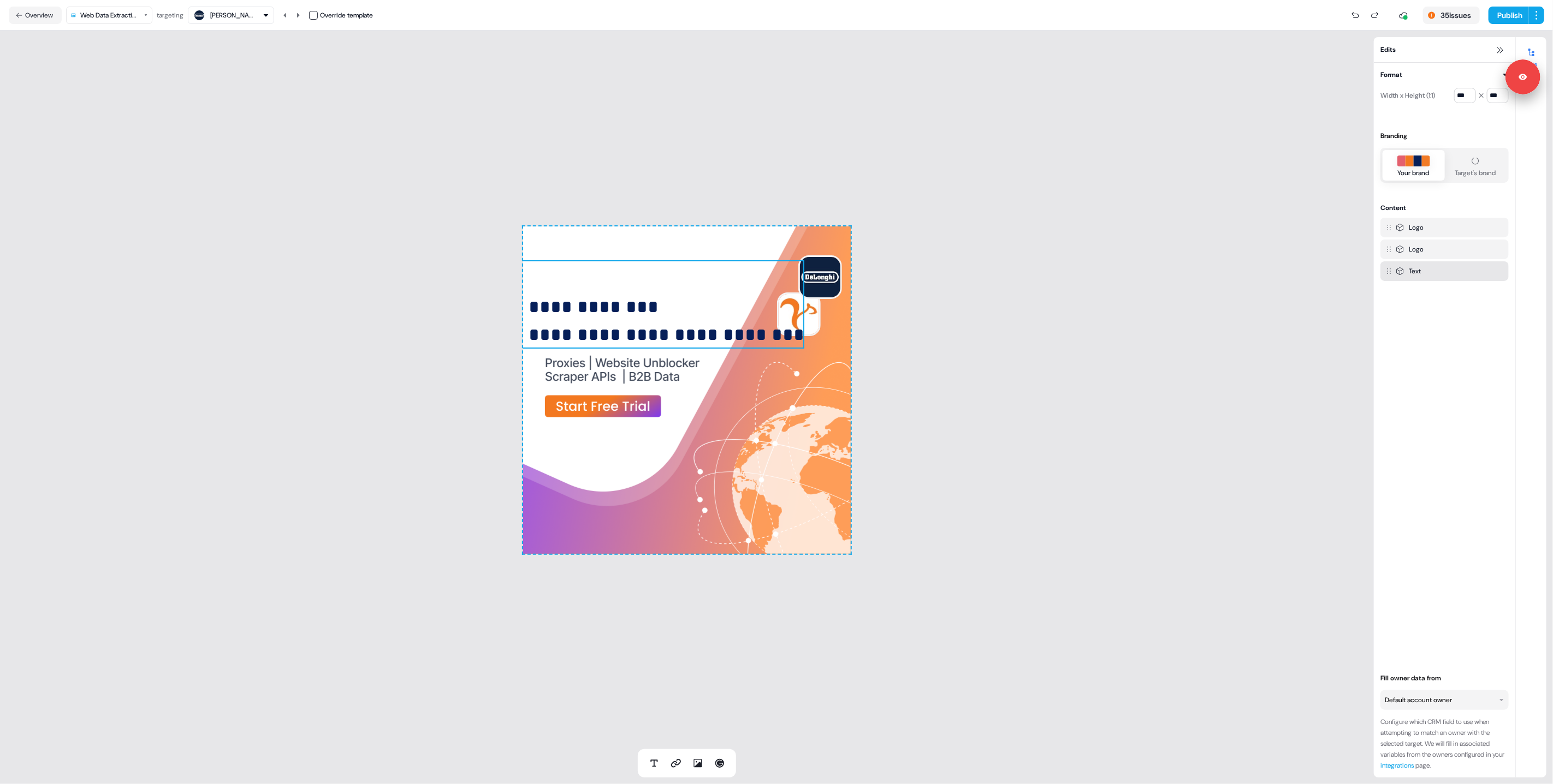
click at [606, 320] on p "**********" at bounding box center [642, 304] width 324 height 88
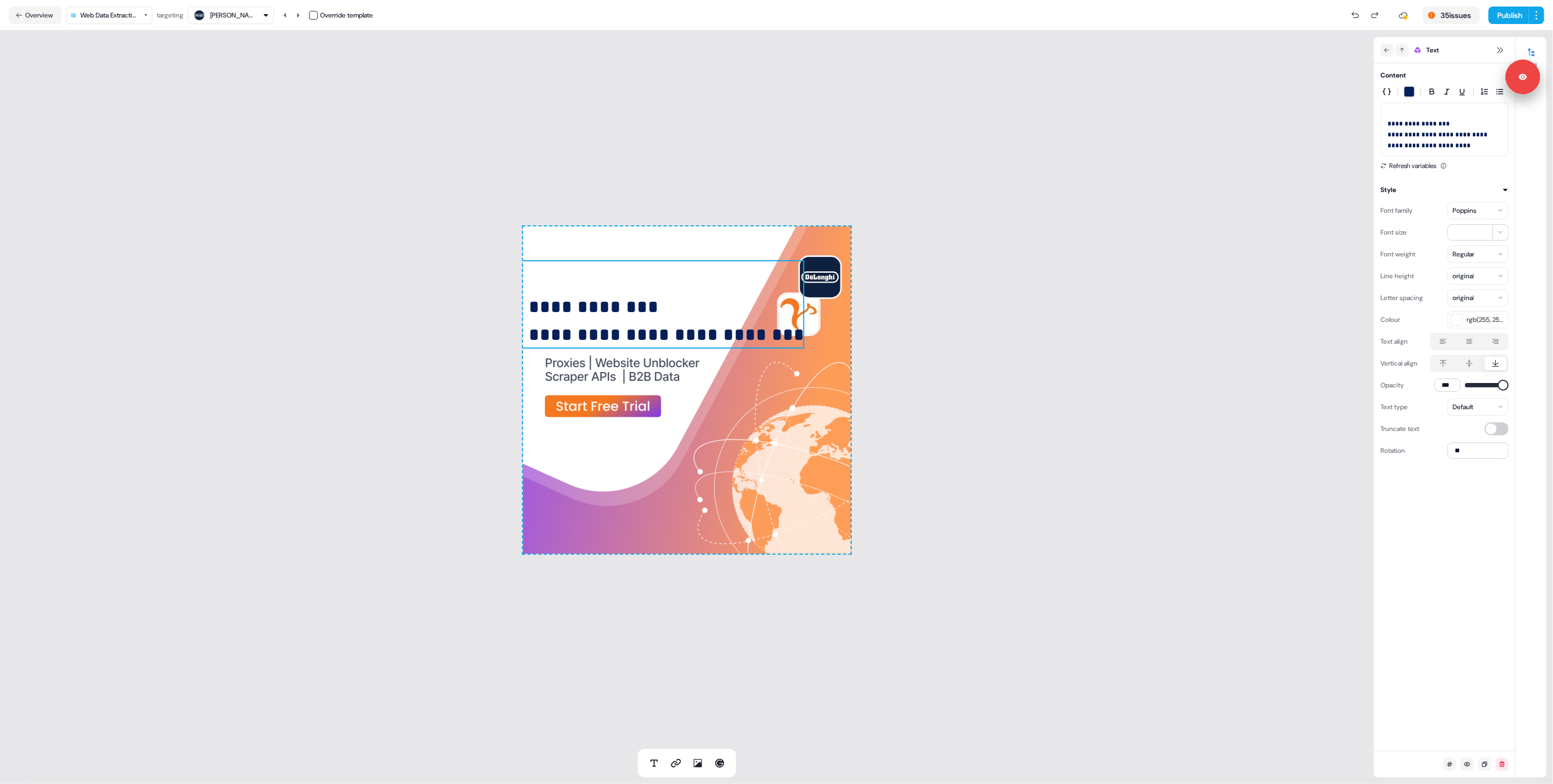
click at [1449, 136] on span "**********" at bounding box center [1438, 140] width 101 height 17
drag, startPoint x: 1448, startPoint y: 136, endPoint x: 1503, endPoint y: 157, distance: 58.9
click at [1503, 157] on div "**********" at bounding box center [1444, 120] width 128 height 101
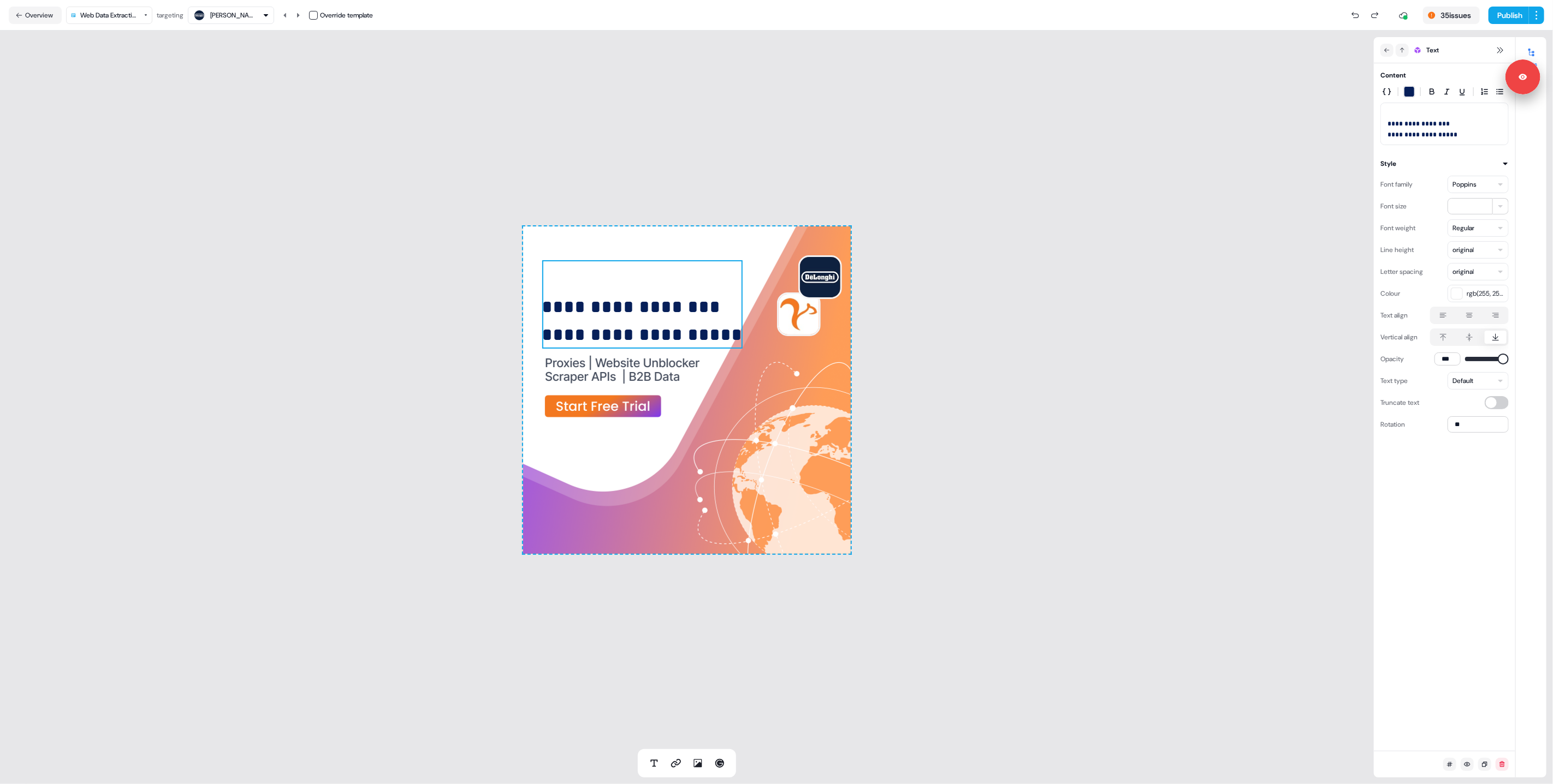
click at [1388, 123] on span "**********" at bounding box center [1419, 124] width 64 height 6
paste div
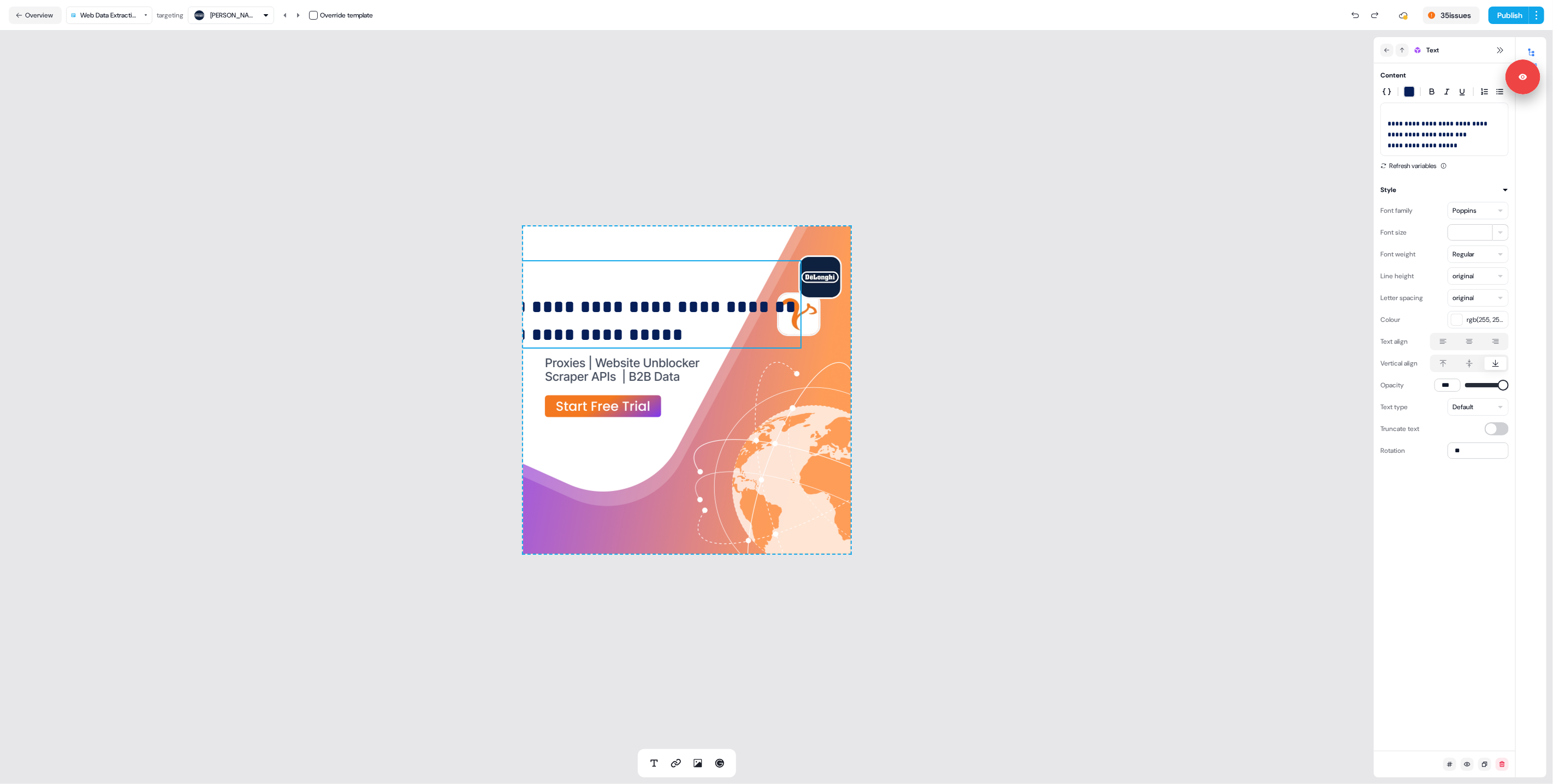
click at [1388, 125] on span "**********" at bounding box center [1438, 129] width 101 height 17
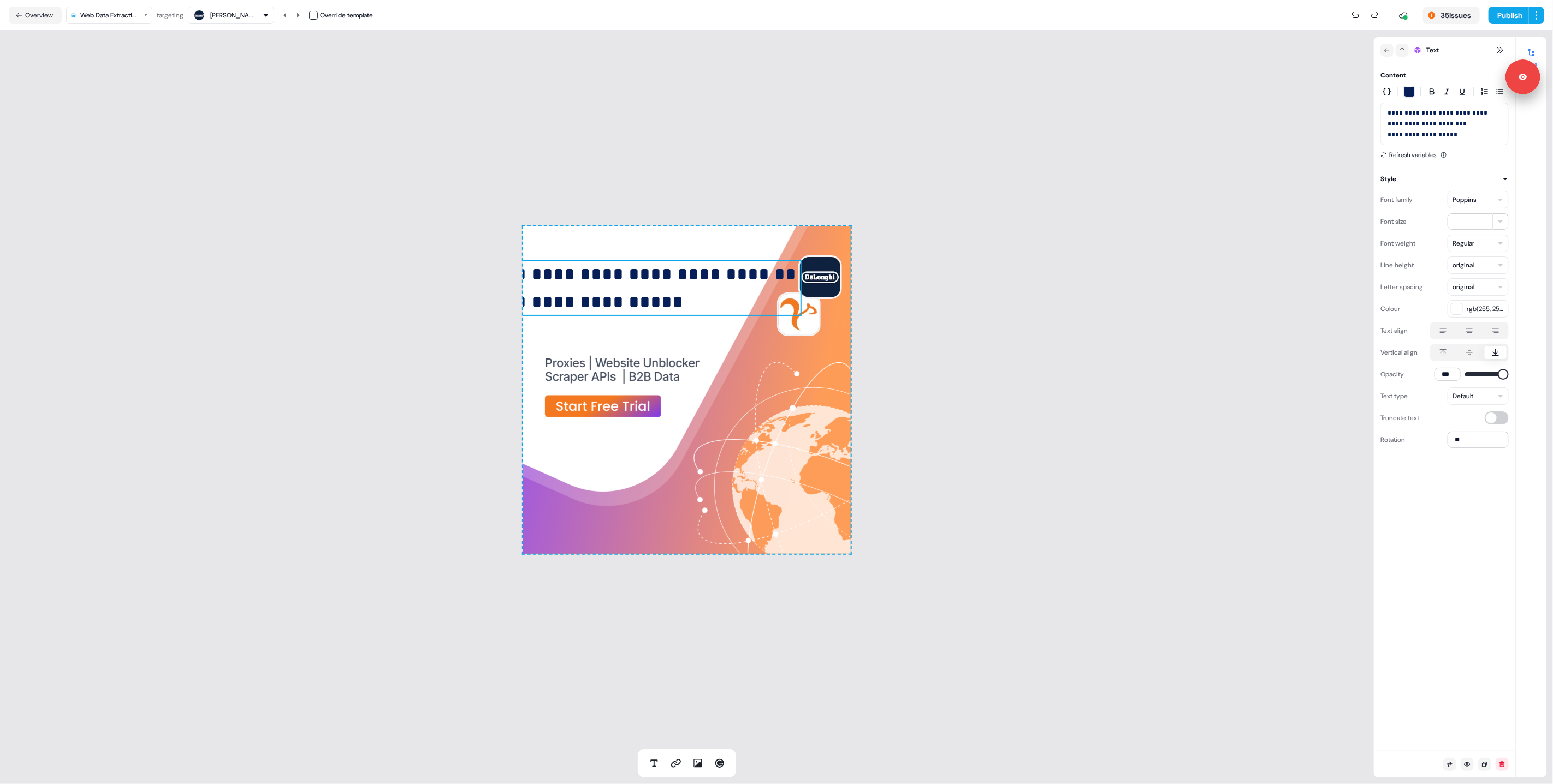
click at [1255, 151] on div "**********" at bounding box center [687, 390] width 1374 height 719
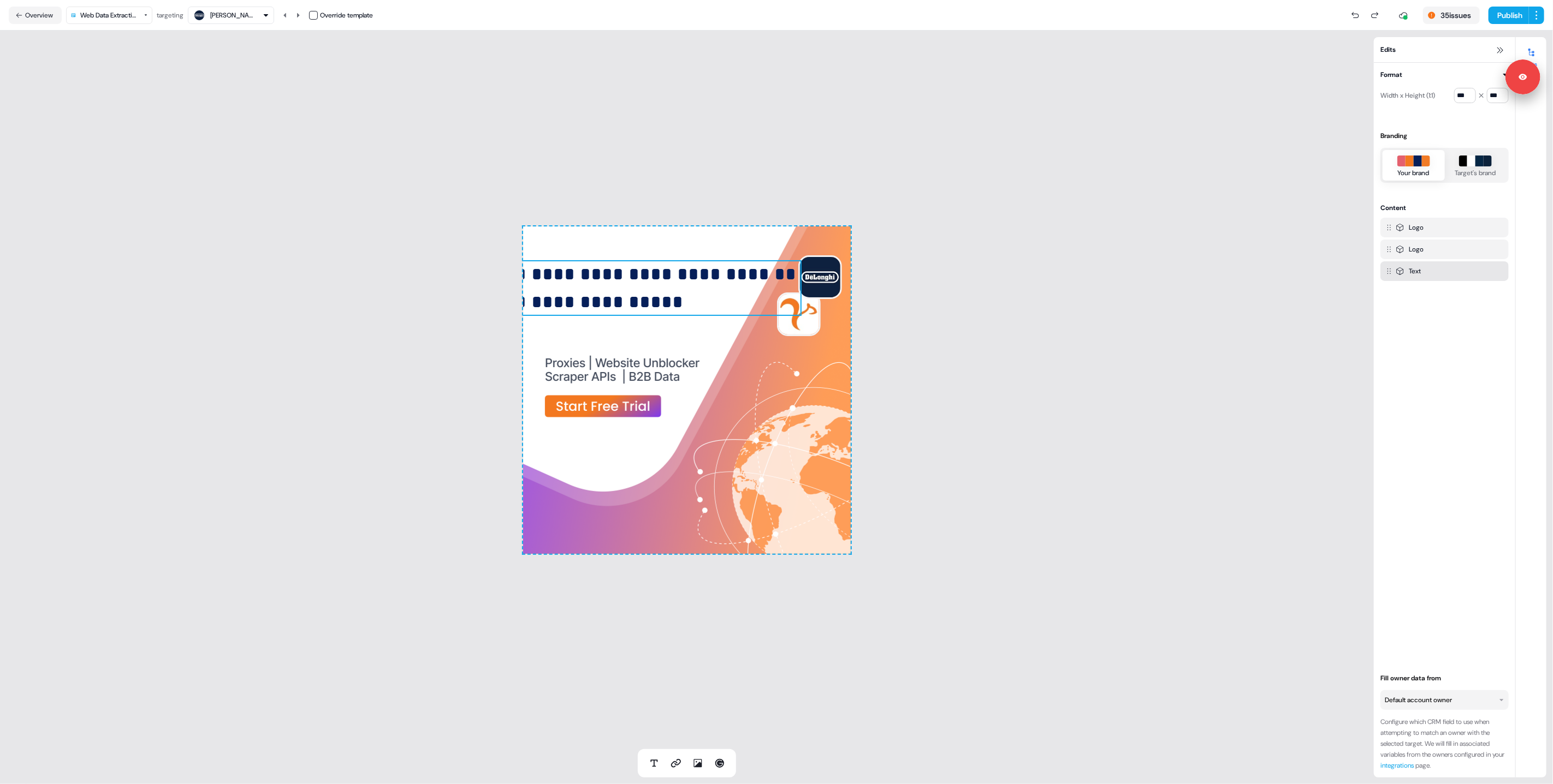
click at [661, 292] on p "**********" at bounding box center [642, 287] width 319 height 55
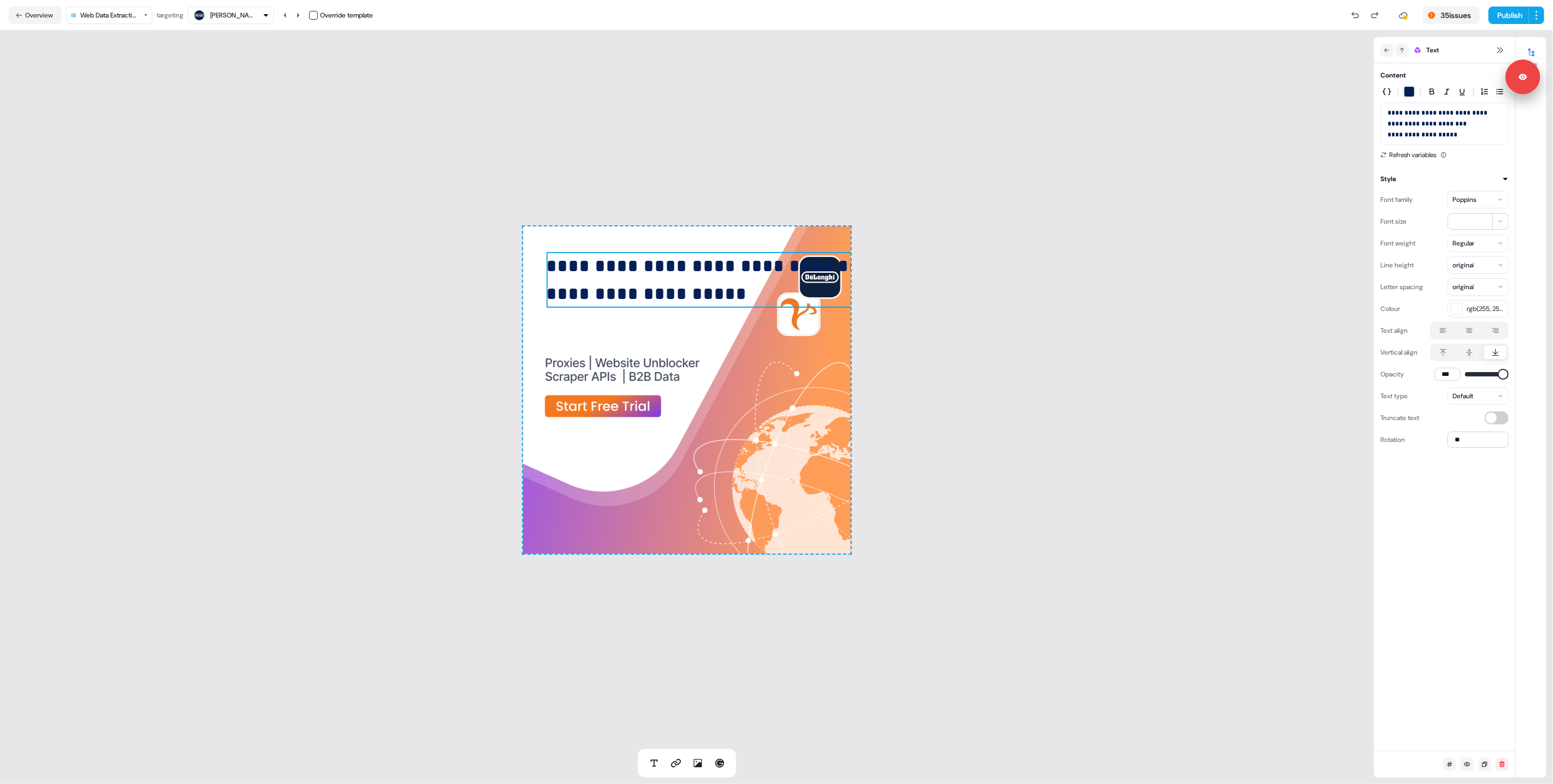
click at [694, 266] on span "**********" at bounding box center [705, 266] width 319 height 19
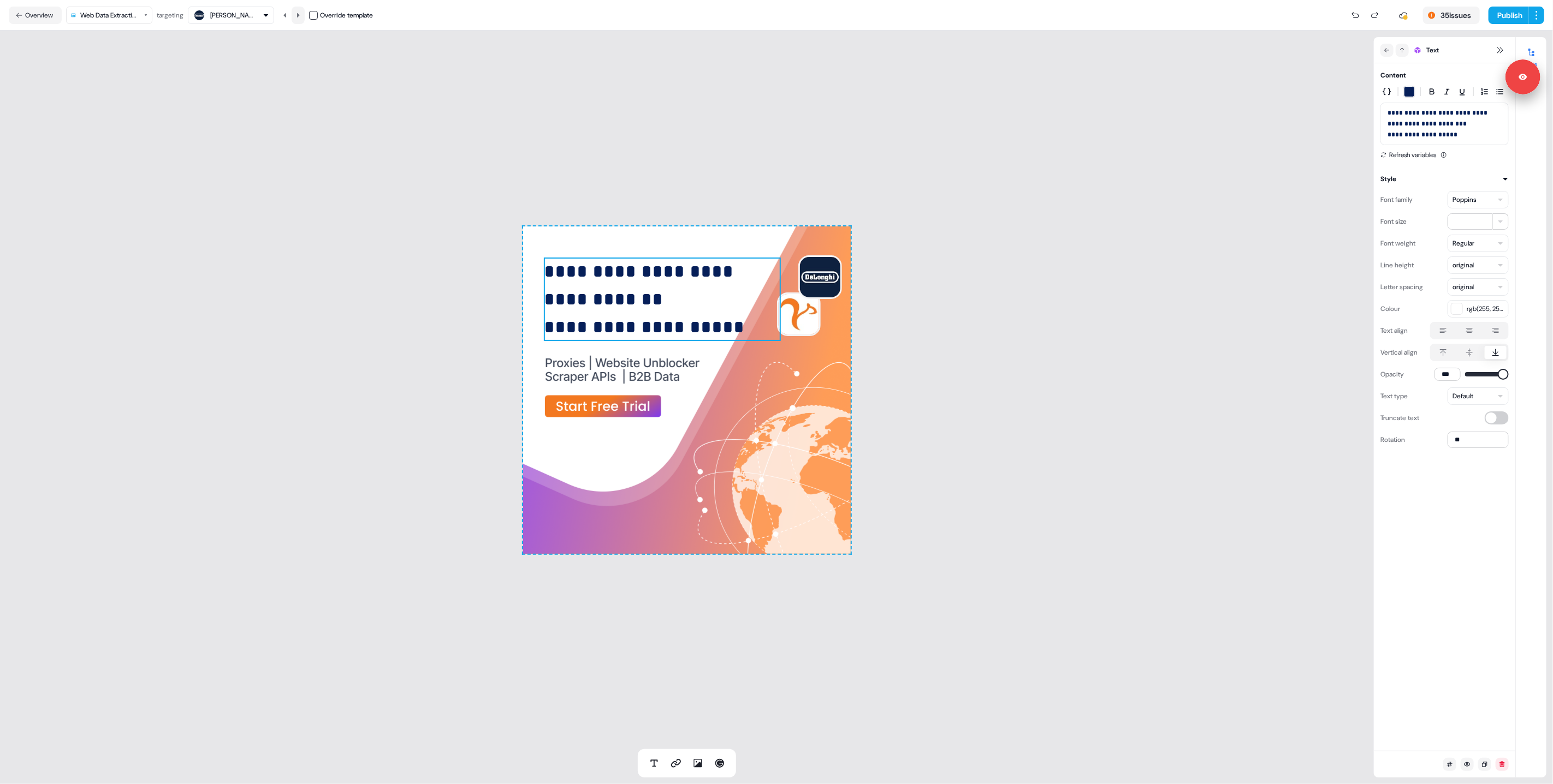
click at [298, 12] on icon at bounding box center [298, 15] width 6 height 6
click at [605, 297] on span "**********" at bounding box center [641, 285] width 194 height 47
drag, startPoint x: 1395, startPoint y: 126, endPoint x: 1384, endPoint y: 113, distance: 17.0
click at [1384, 113] on div "**********" at bounding box center [1444, 124] width 128 height 42
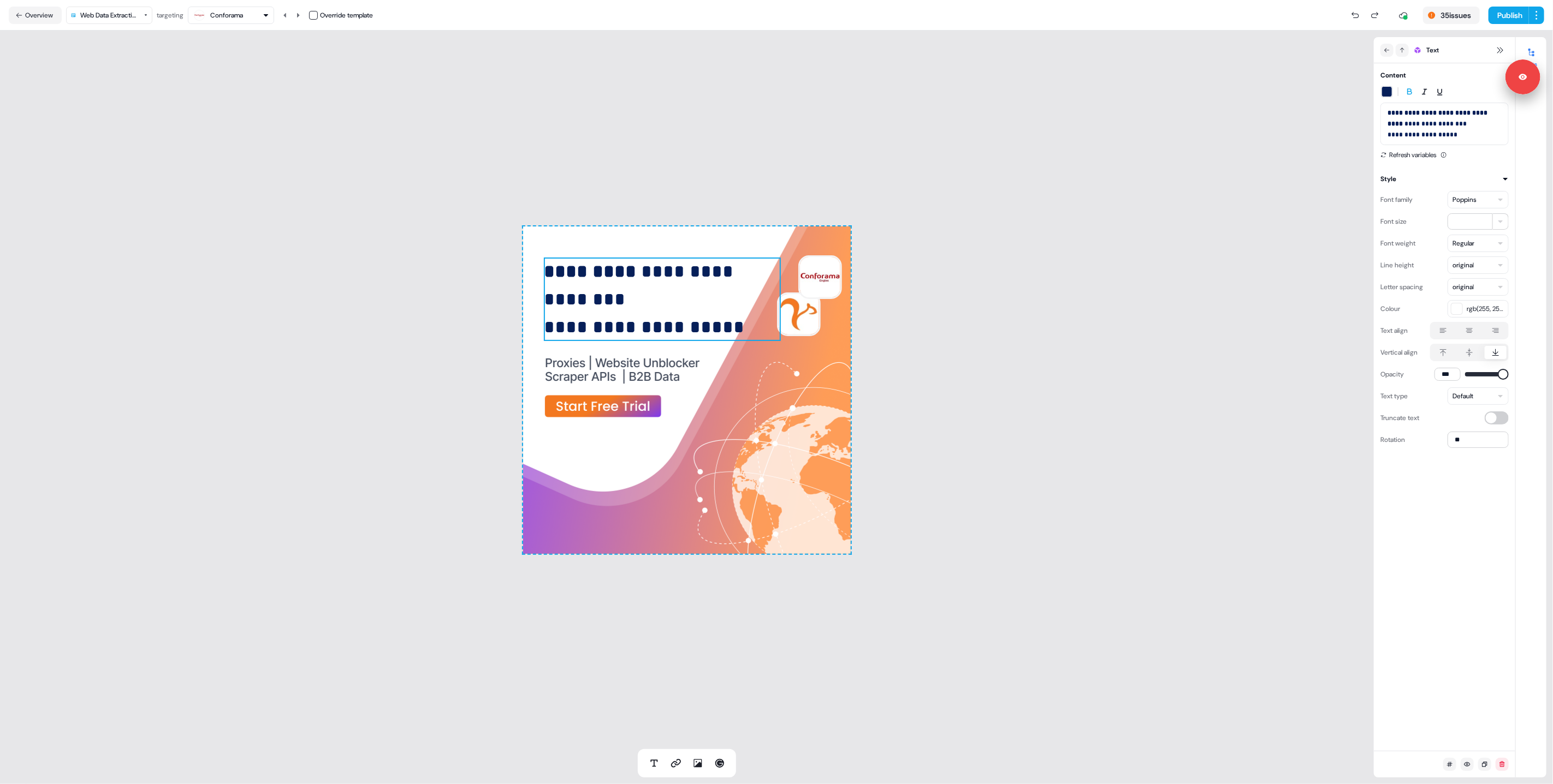
click at [1403, 127] on span "**********" at bounding box center [1435, 124] width 65 height 6
click at [396, 238] on div "**********" at bounding box center [687, 390] width 1374 height 719
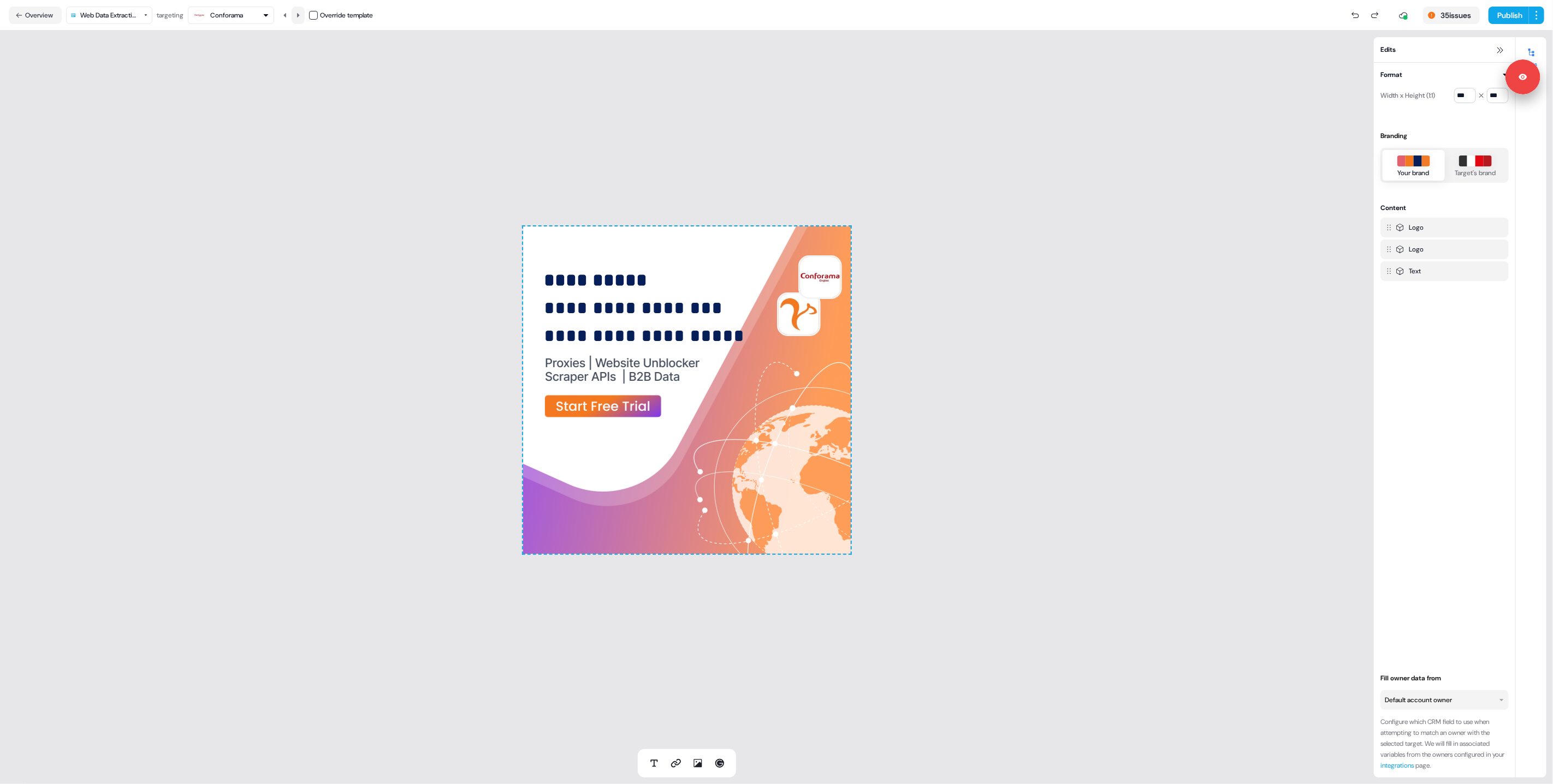
click at [303, 11] on button at bounding box center [298, 15] width 13 height 17
click at [301, 14] on icon at bounding box center [298, 15] width 6 height 6
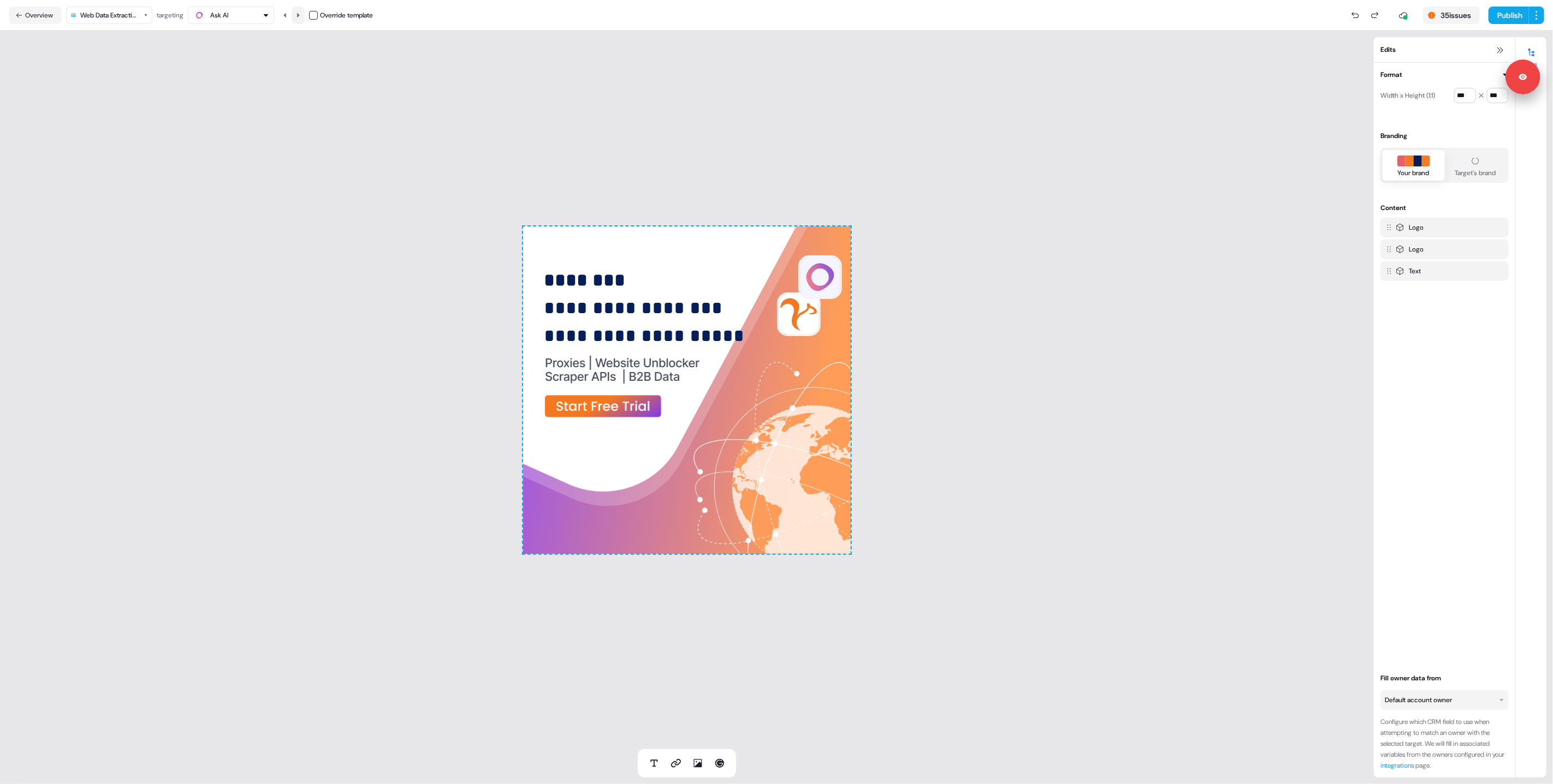
click at [301, 14] on icon at bounding box center [298, 15] width 6 height 6
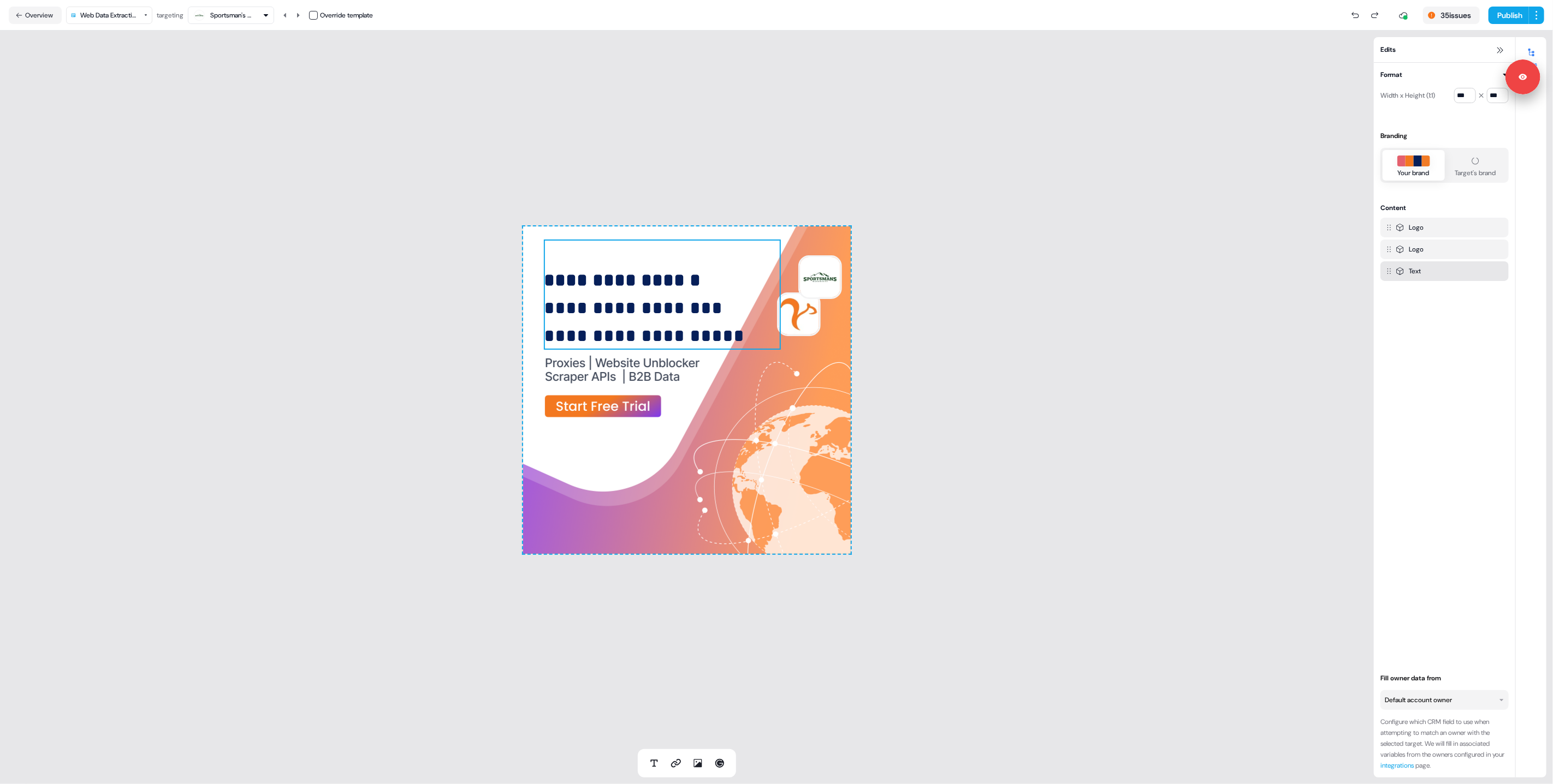
click at [766, 319] on p "**********" at bounding box center [663, 308] width 237 height 83
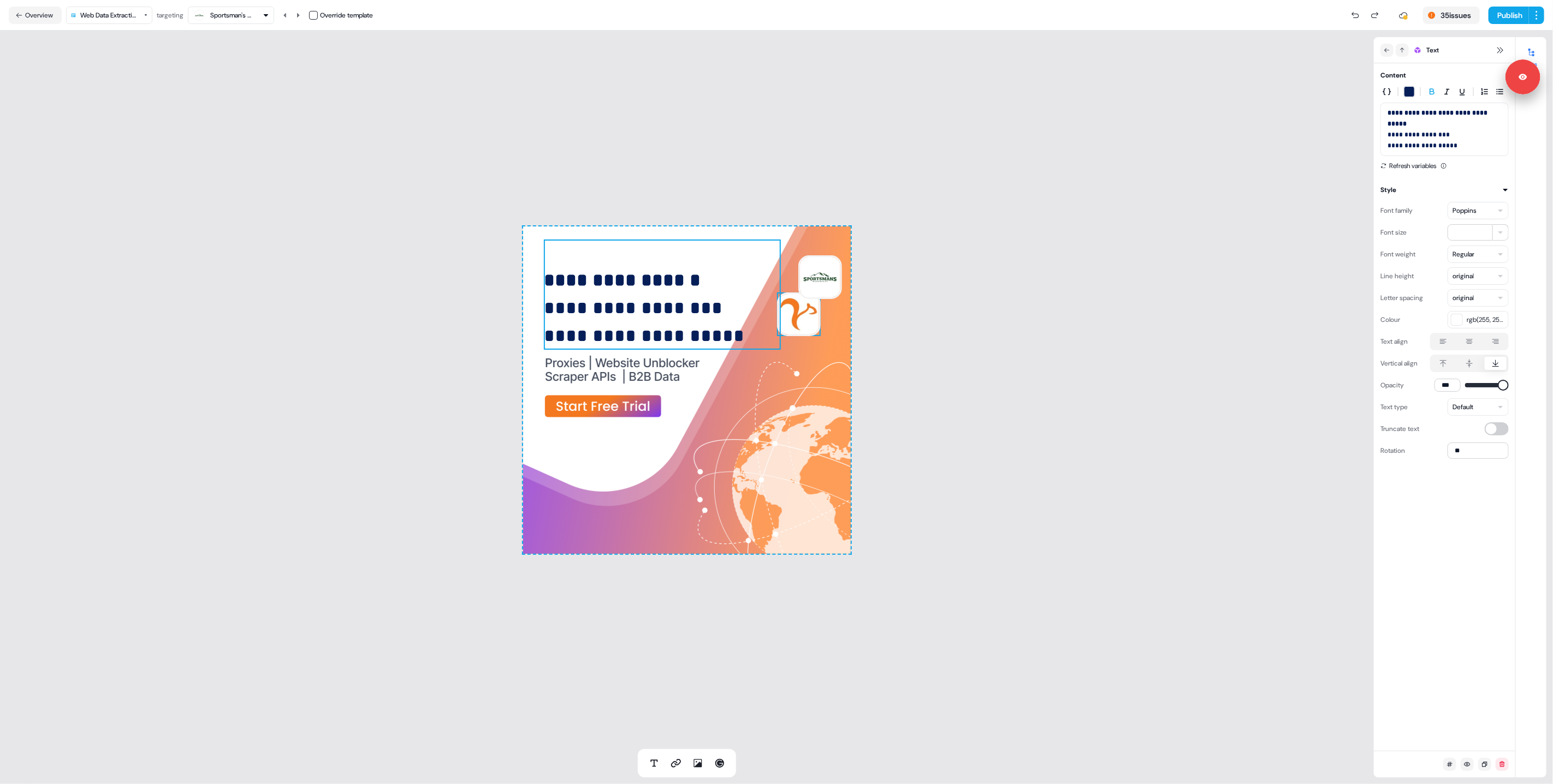
click at [781, 310] on img at bounding box center [799, 314] width 44 height 44
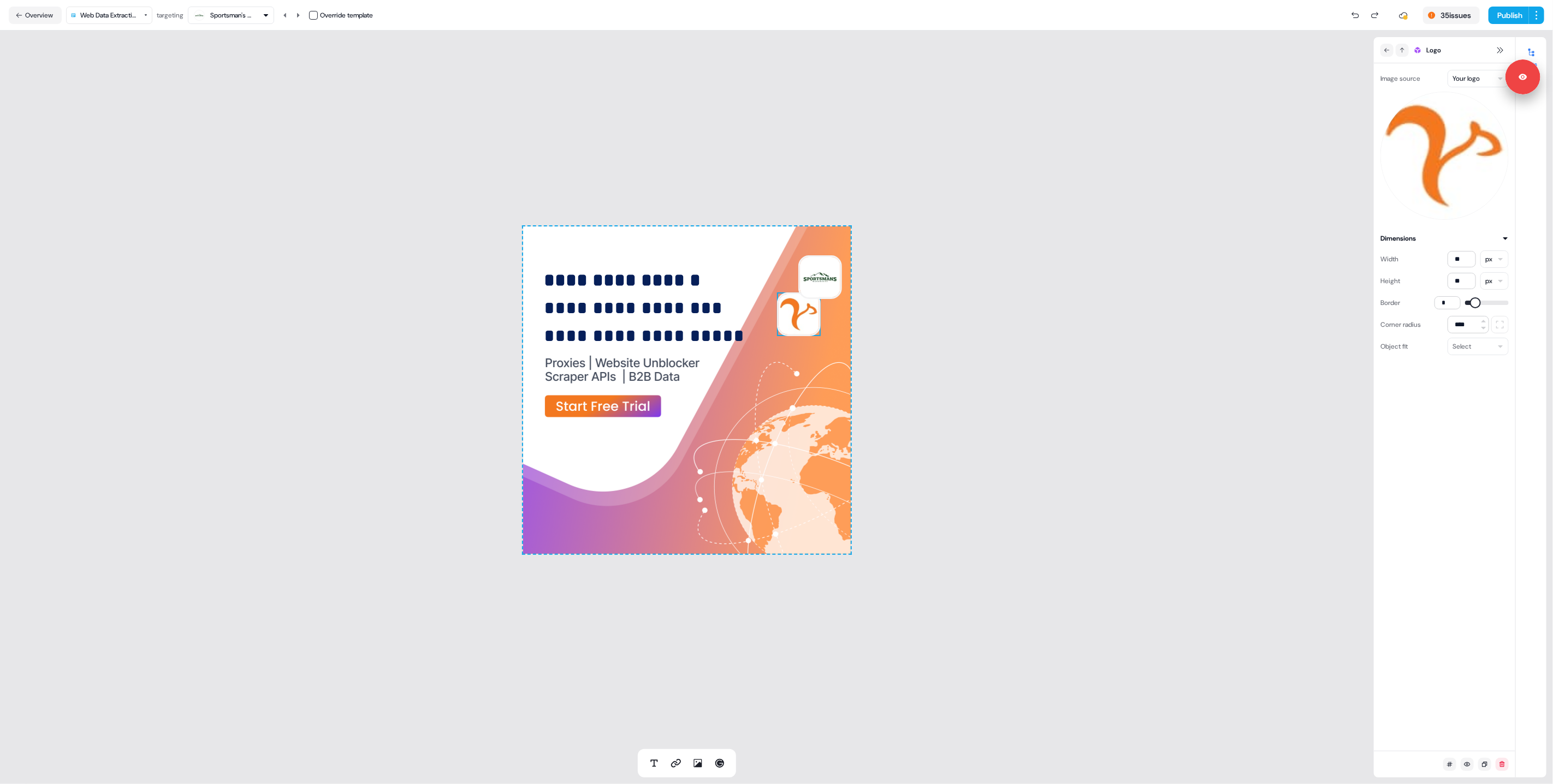
click at [781, 310] on img at bounding box center [799, 314] width 44 height 44
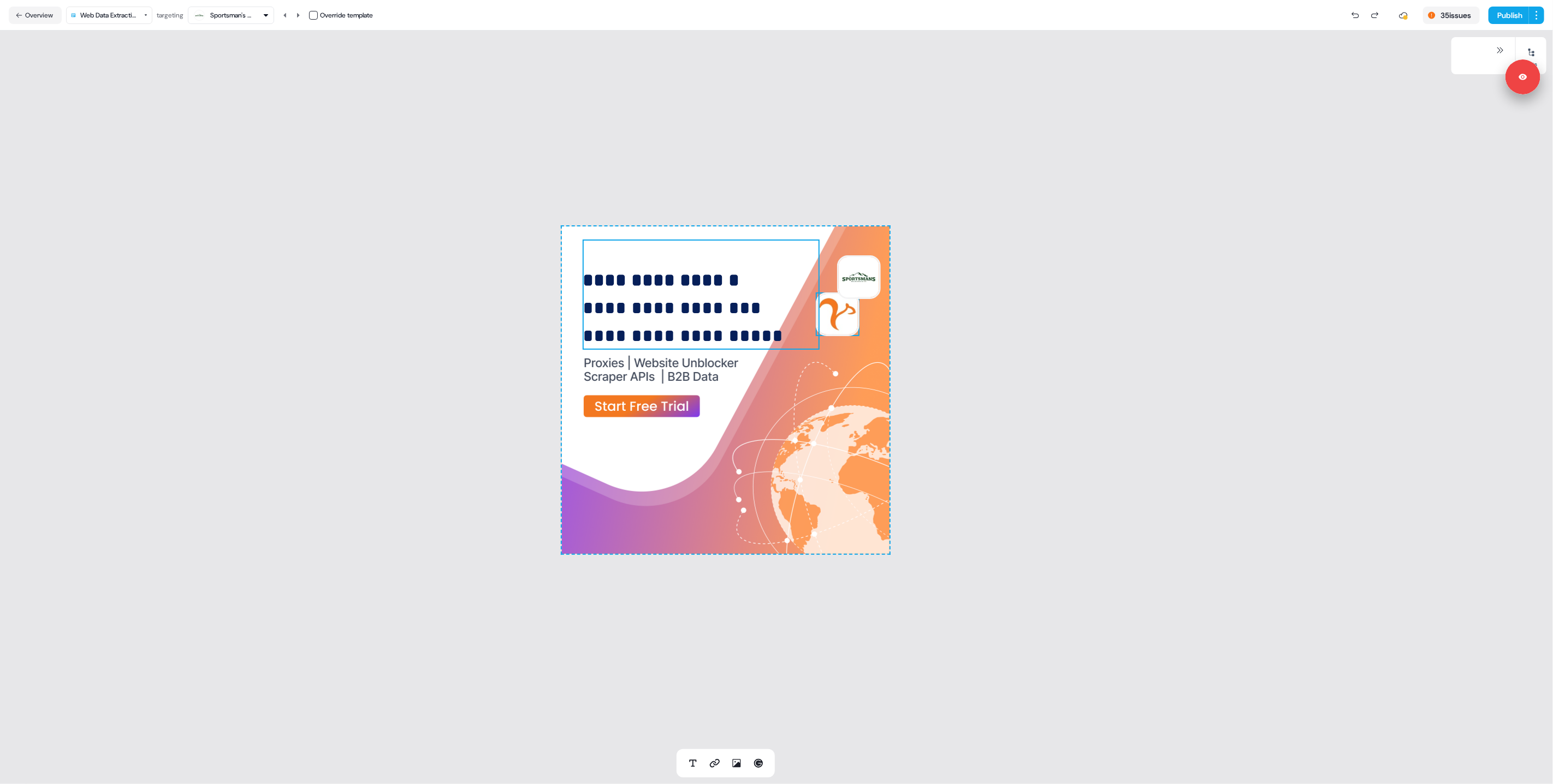
click at [725, 303] on span "**********" at bounding box center [674, 308] width 183 height 19
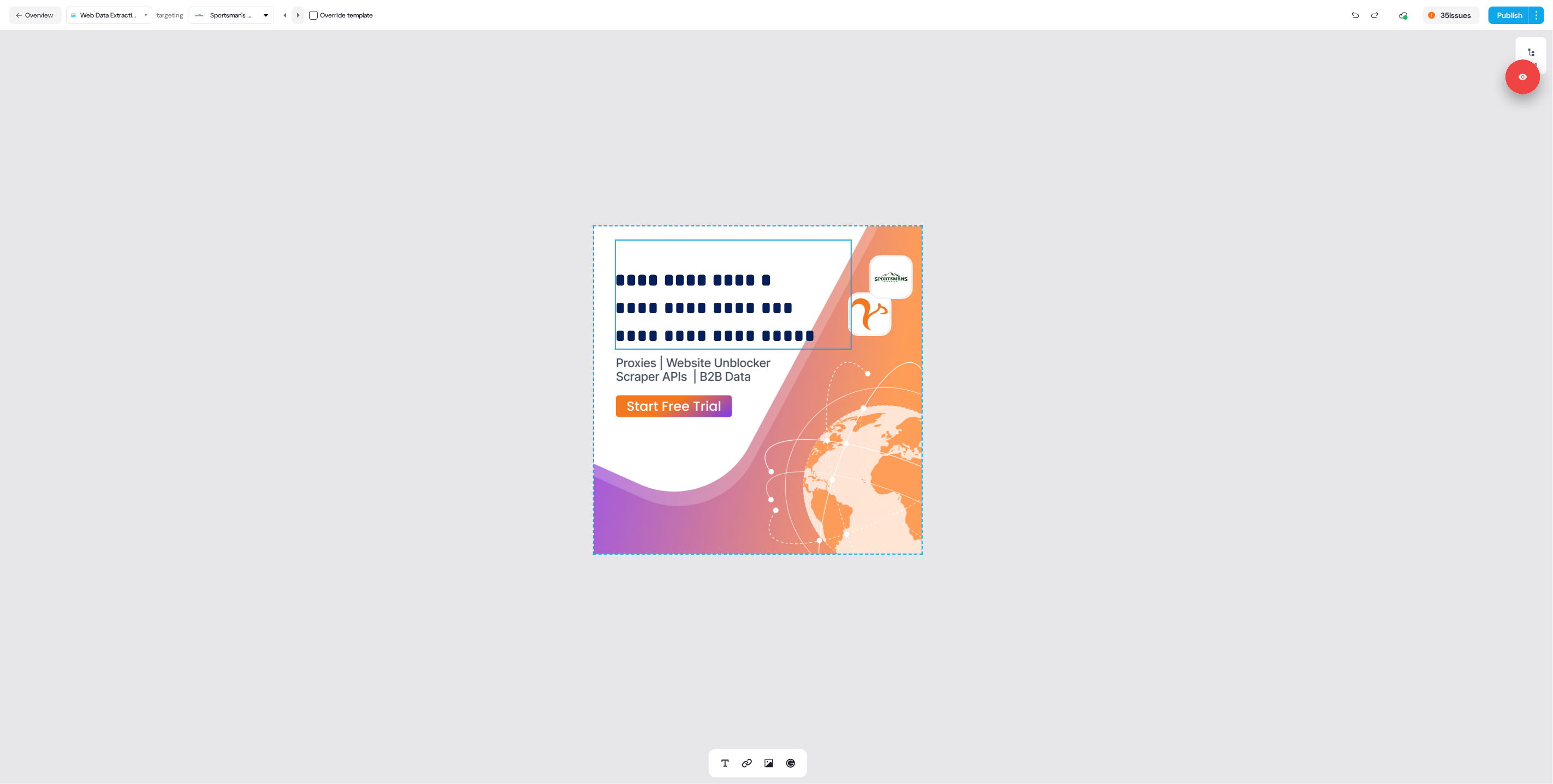
click at [298, 17] on icon at bounding box center [298, 15] width 6 height 6
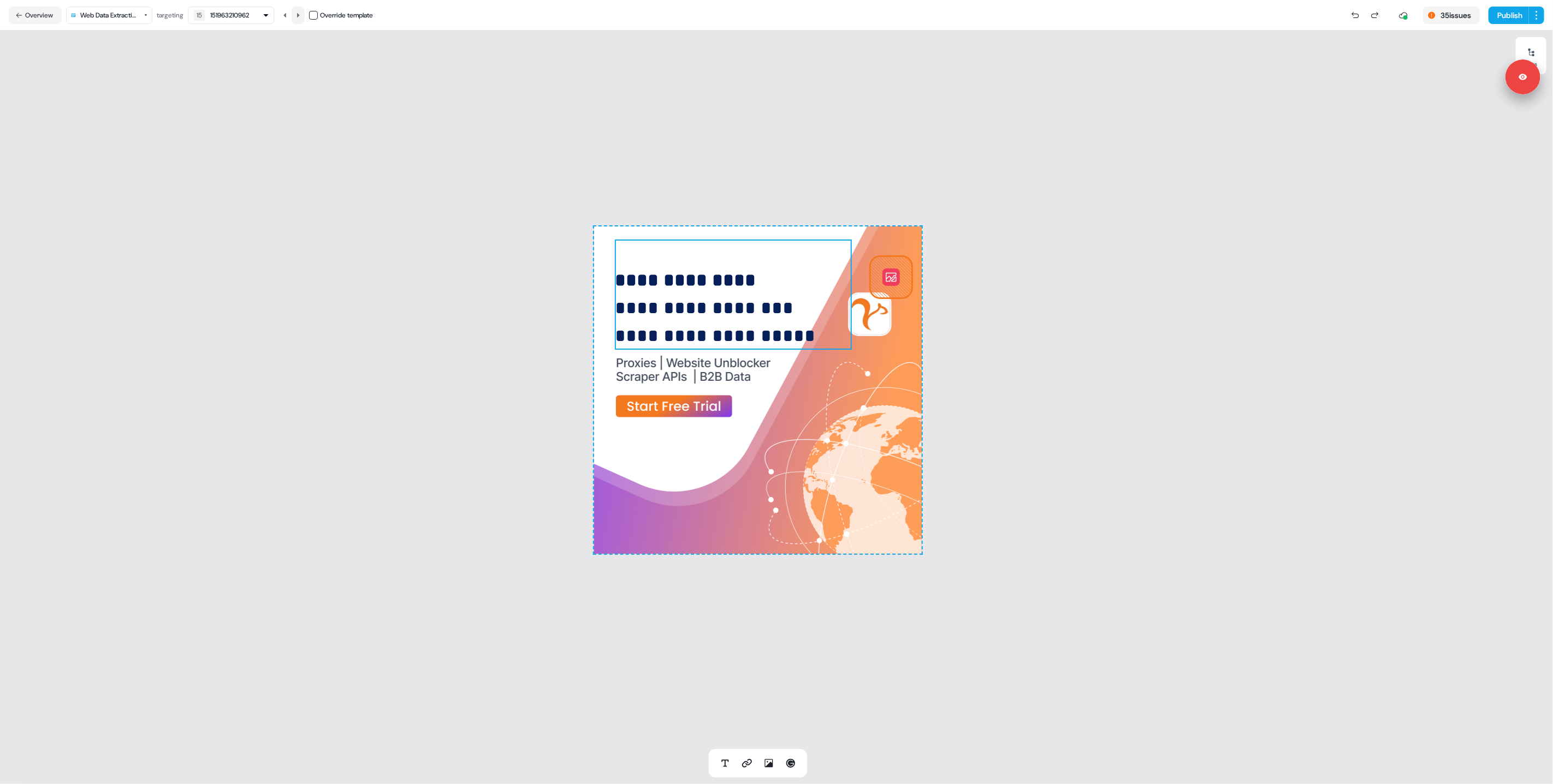
click at [298, 17] on icon at bounding box center [298, 15] width 6 height 6
click at [287, 17] on icon at bounding box center [285, 15] width 6 height 6
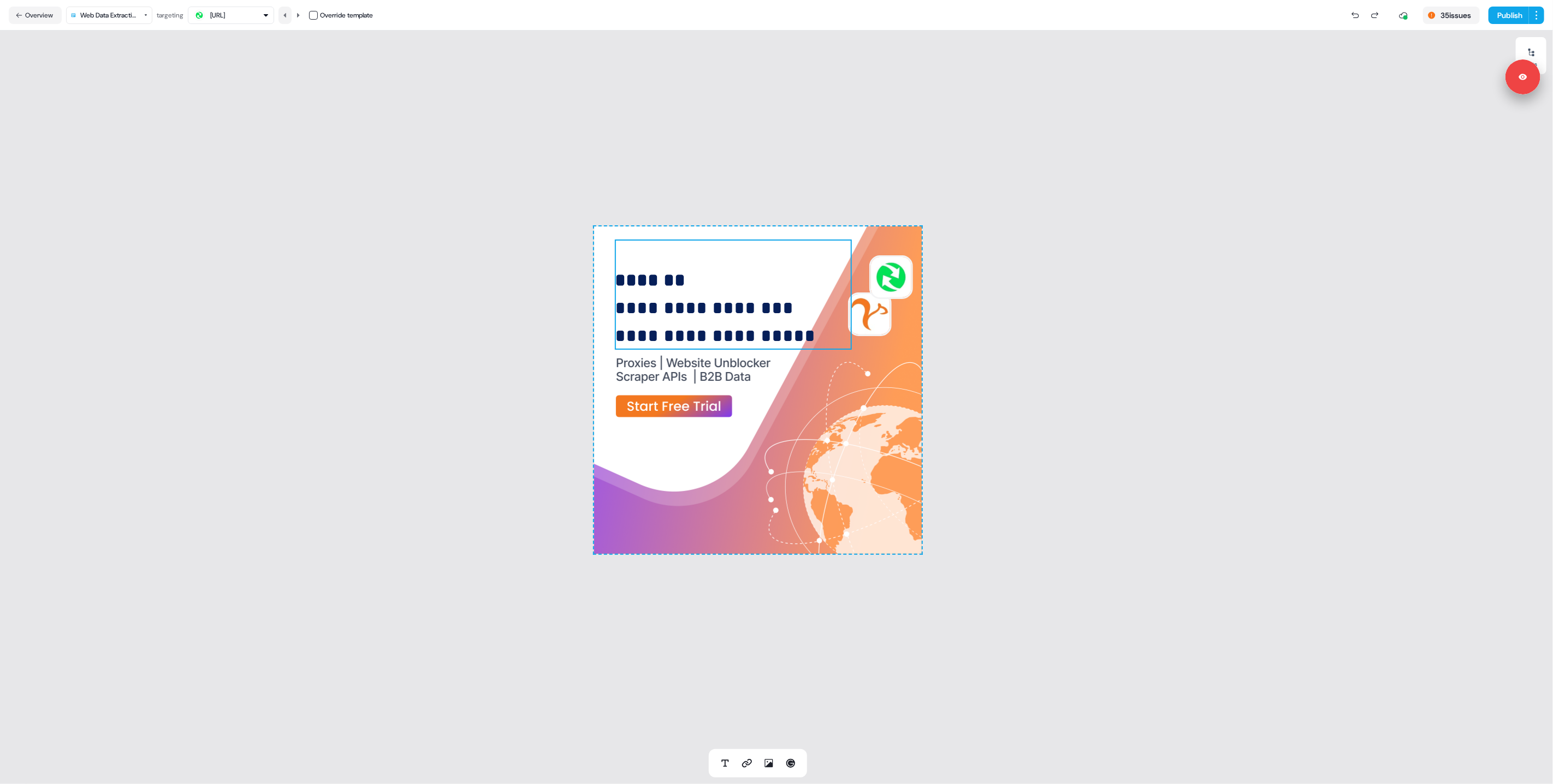
click at [287, 17] on icon at bounding box center [285, 15] width 6 height 6
click at [301, 15] on icon at bounding box center [298, 15] width 6 height 6
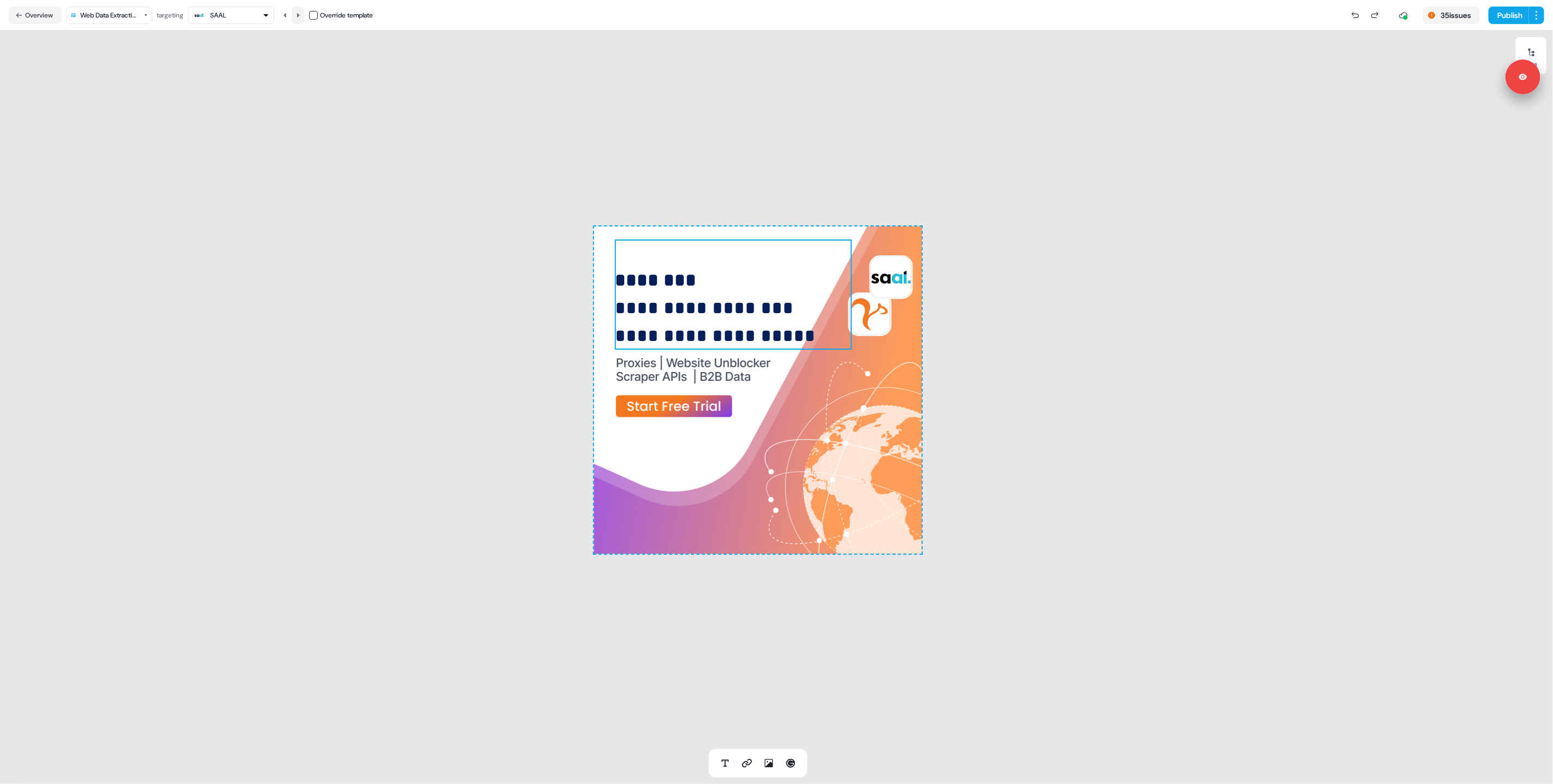
click at [301, 15] on icon at bounding box center [298, 15] width 6 height 6
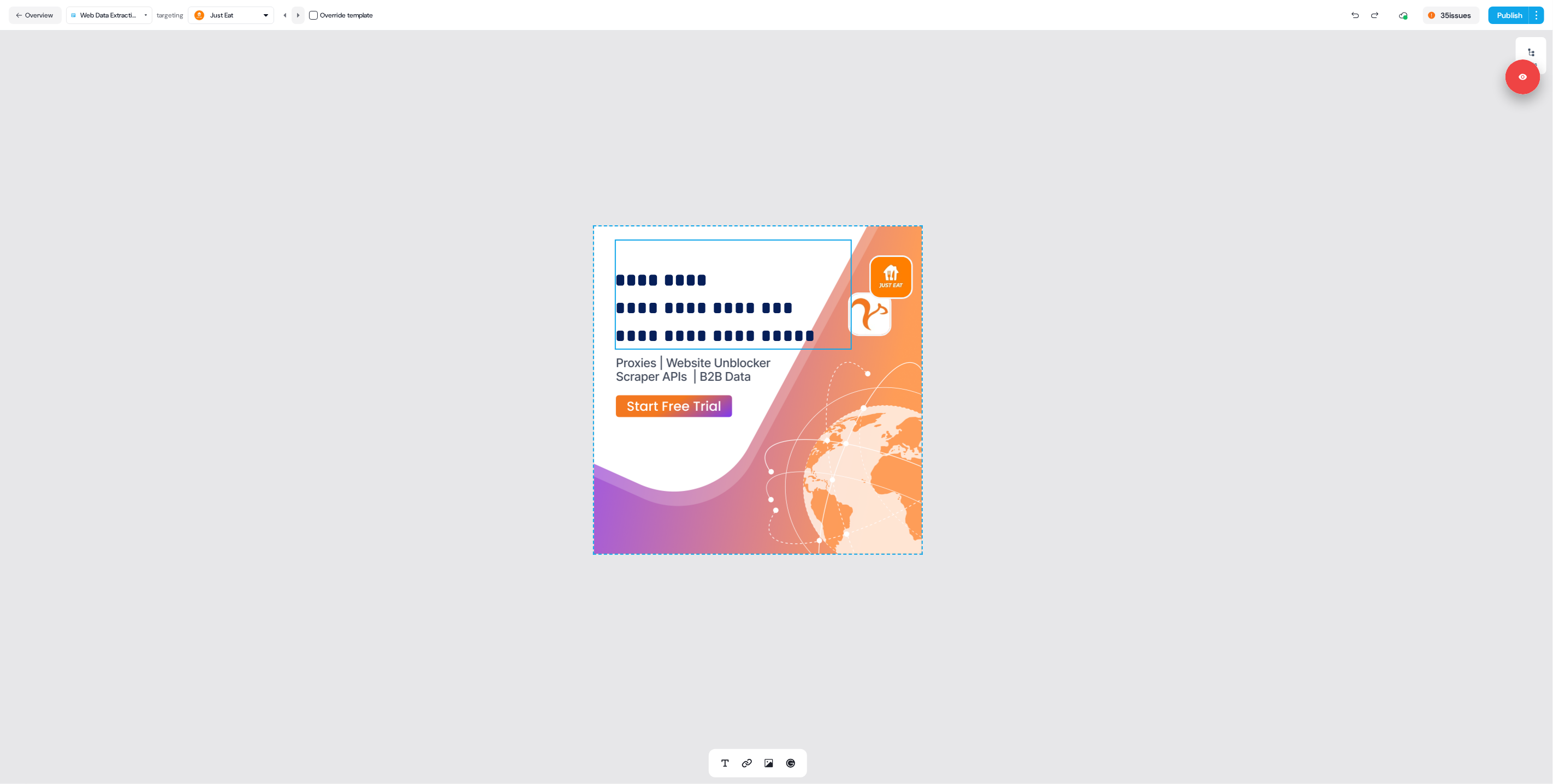
click at [301, 15] on icon at bounding box center [298, 15] width 6 height 6
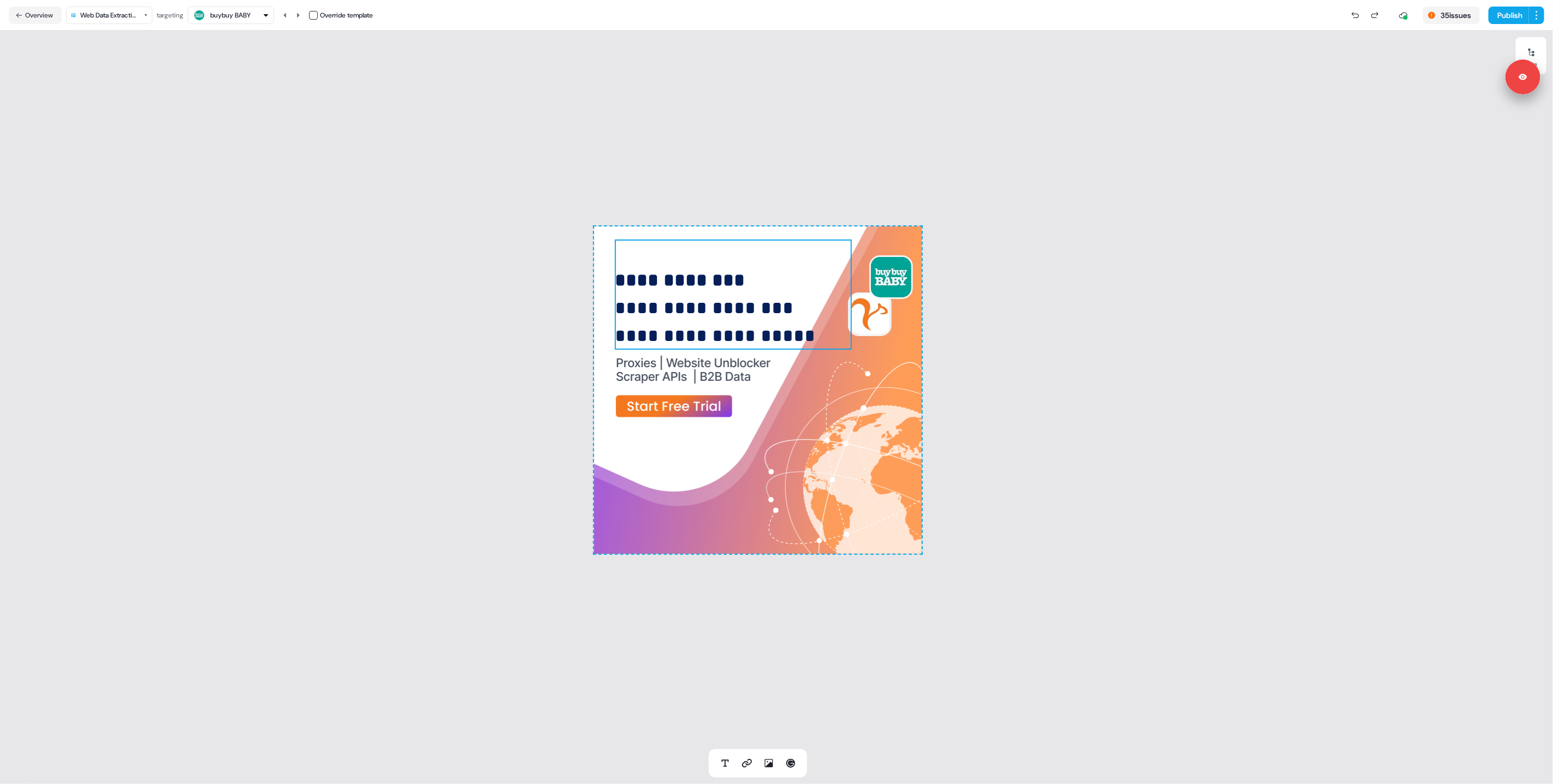
click at [131, 16] on html "**********" at bounding box center [776, 392] width 1553 height 784
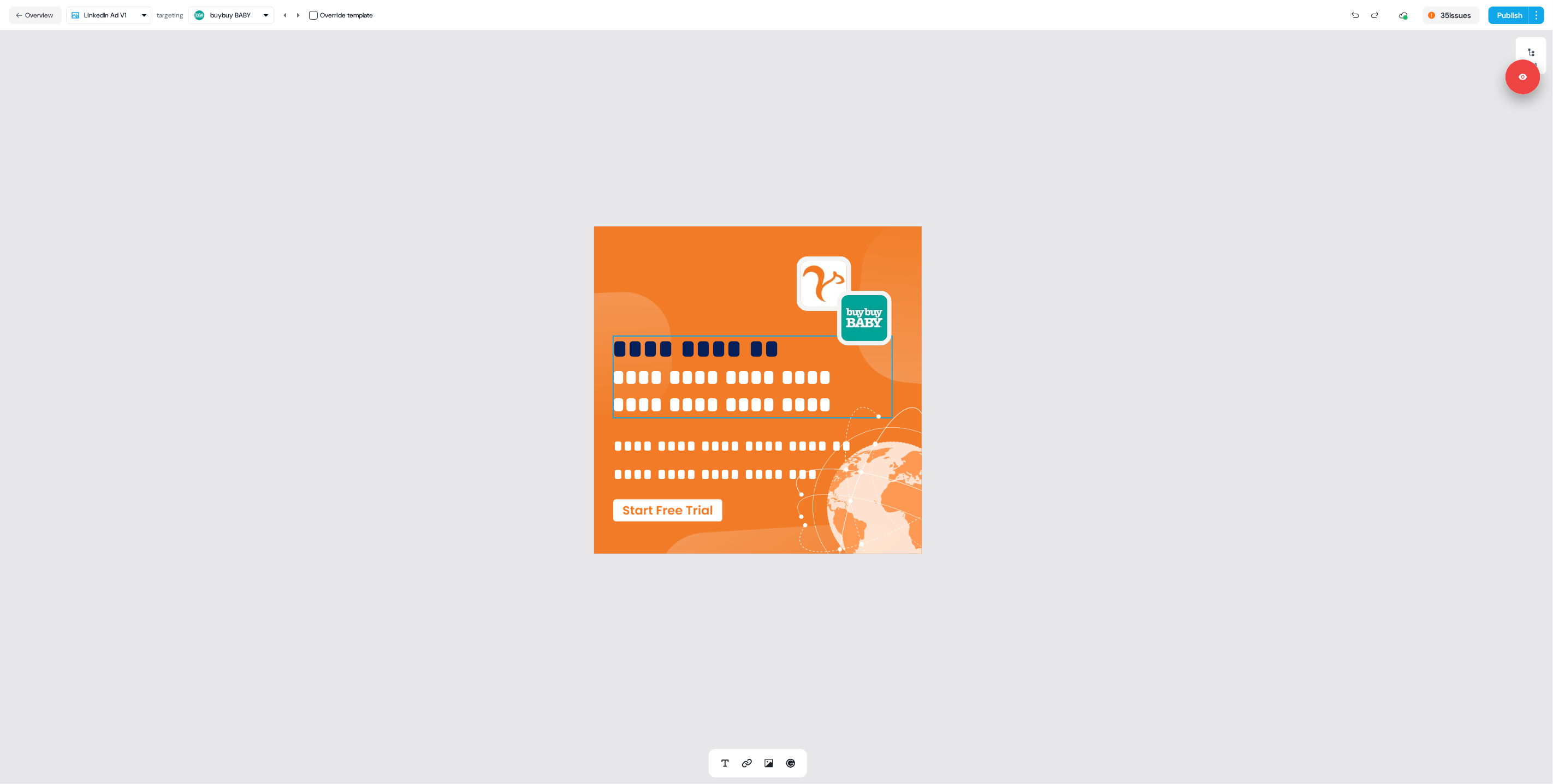
click at [710, 355] on span "**********" at bounding box center [696, 349] width 167 height 26
drag, startPoint x: 710, startPoint y: 355, endPoint x: 710, endPoint y: 381, distance: 26.0
click at [710, 382] on p "**********" at bounding box center [753, 377] width 280 height 83
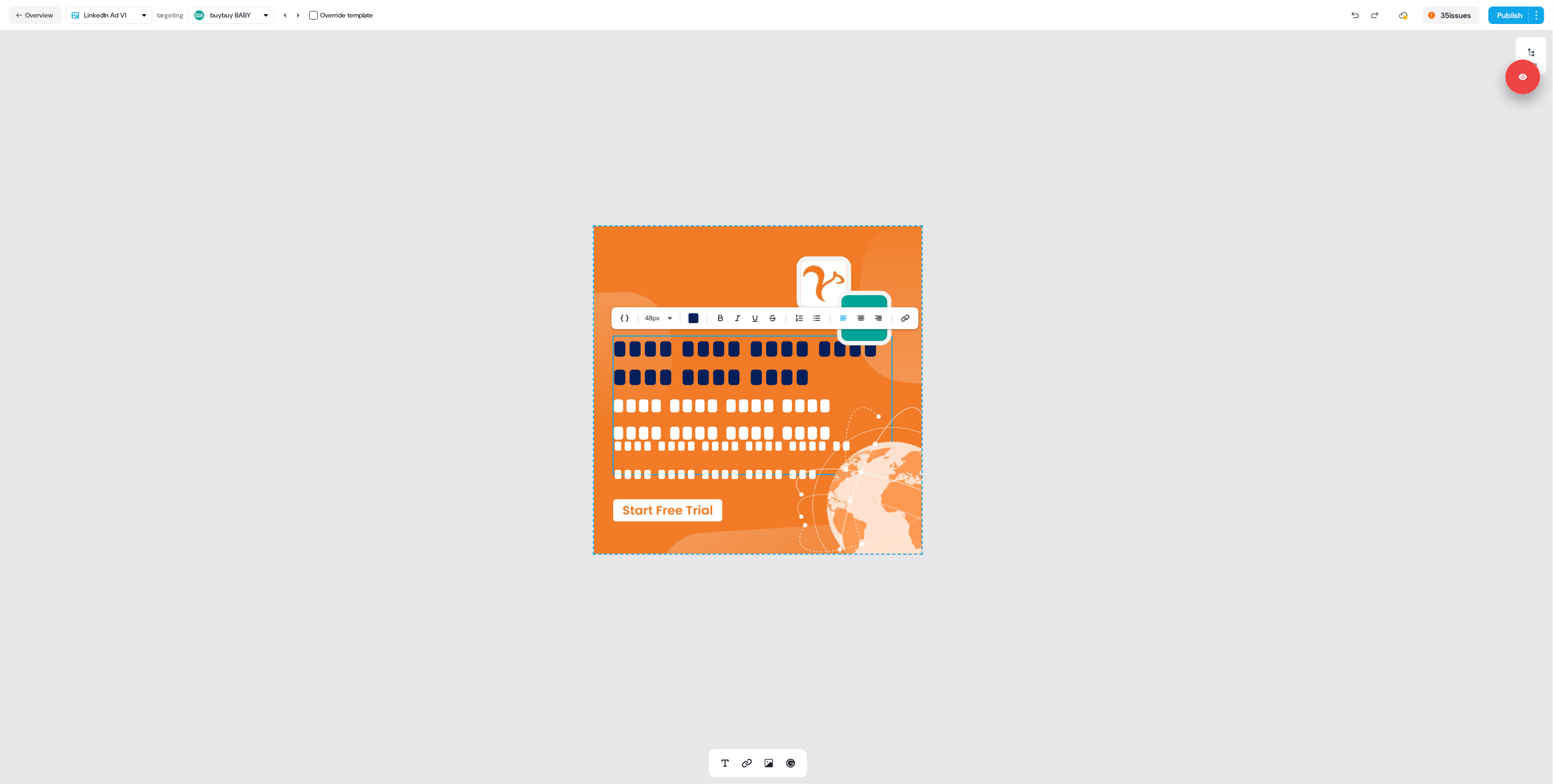
click at [519, 317] on div "**********" at bounding box center [758, 390] width 1516 height 719
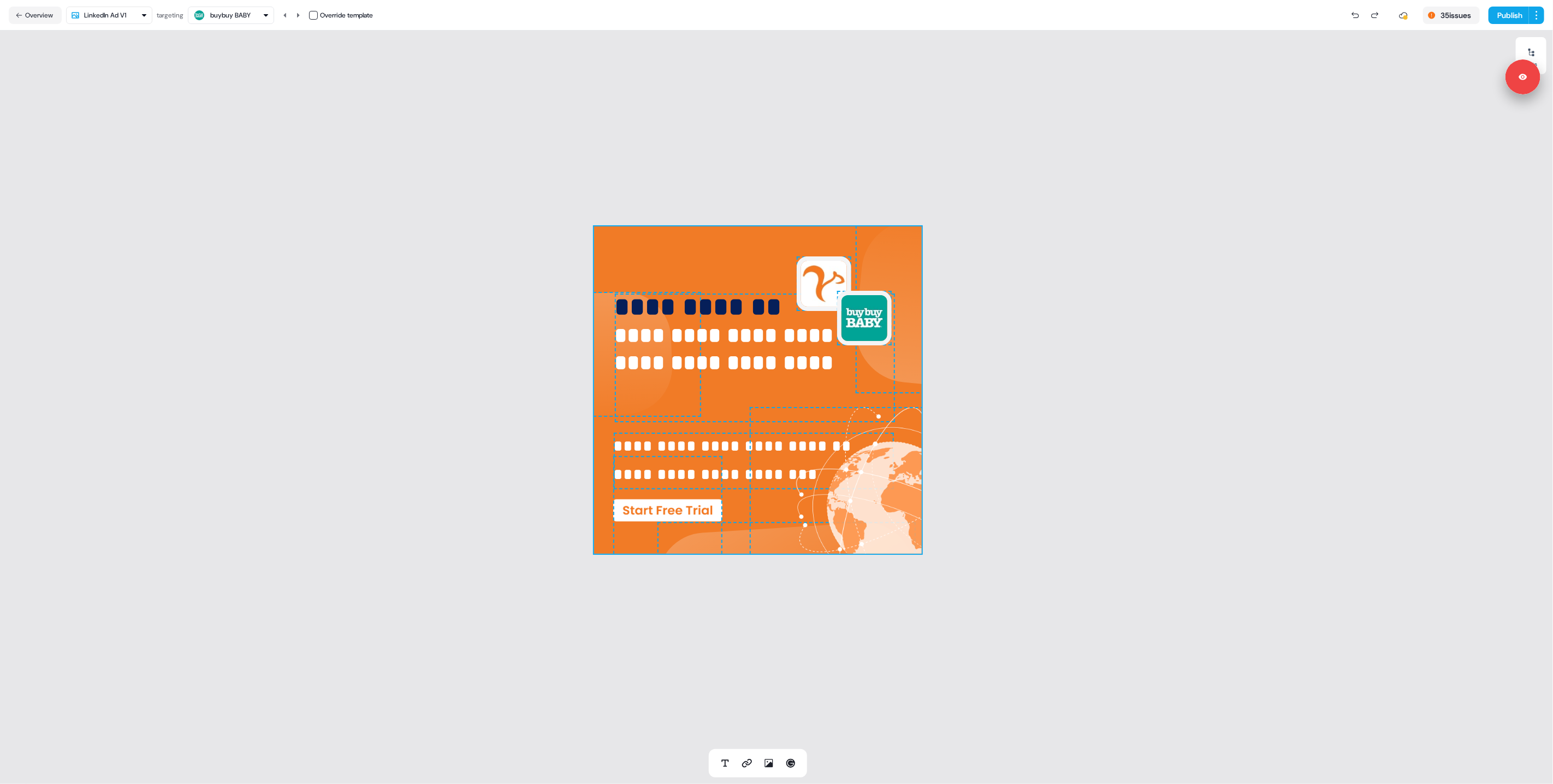
drag, startPoint x: 705, startPoint y: 382, endPoint x: 705, endPoint y: 364, distance: 18.0
click at [1531, 55] on icon at bounding box center [1531, 52] width 9 height 9
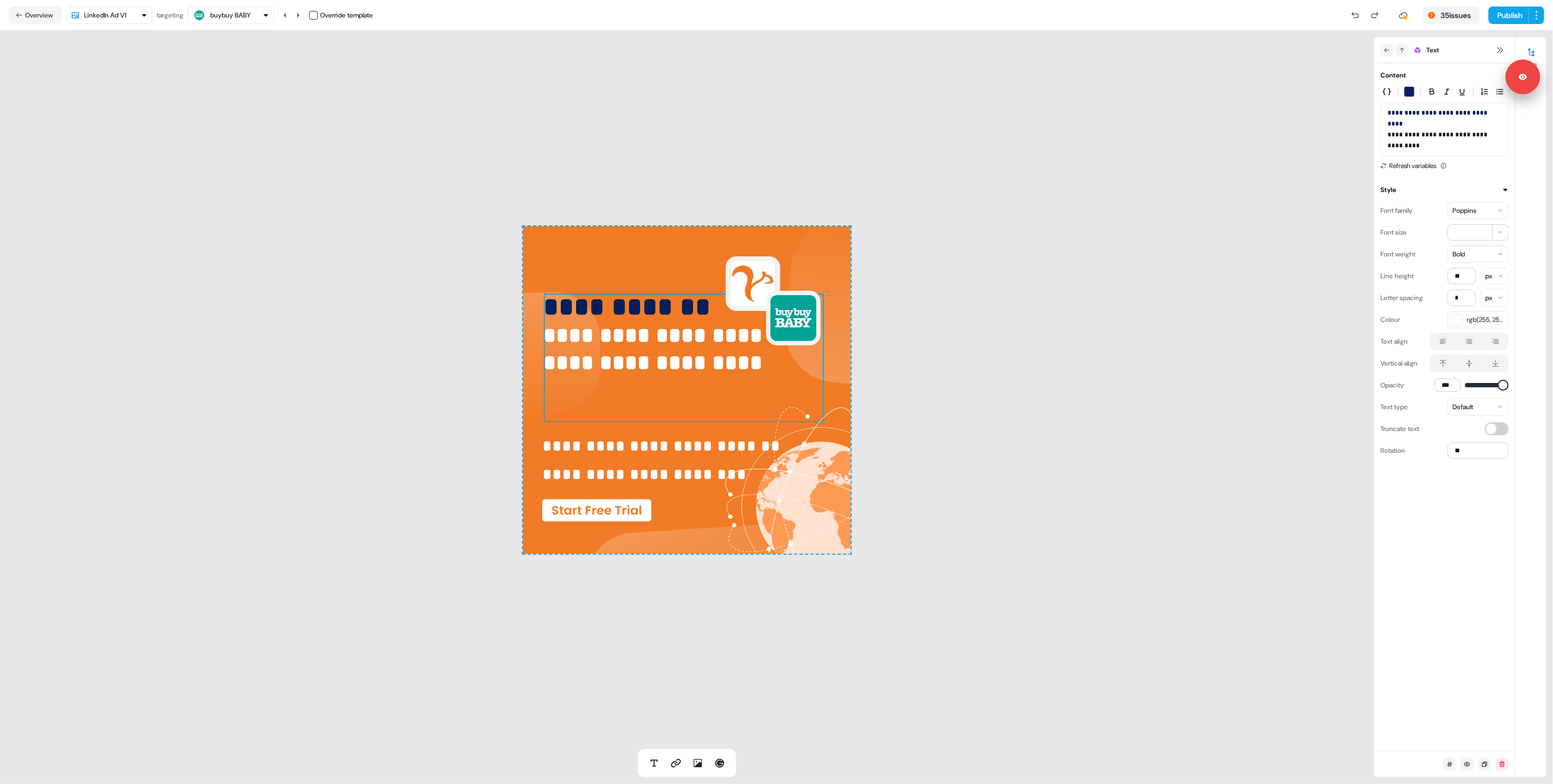
click at [1005, 180] on div "**********" at bounding box center [687, 390] width 1374 height 719
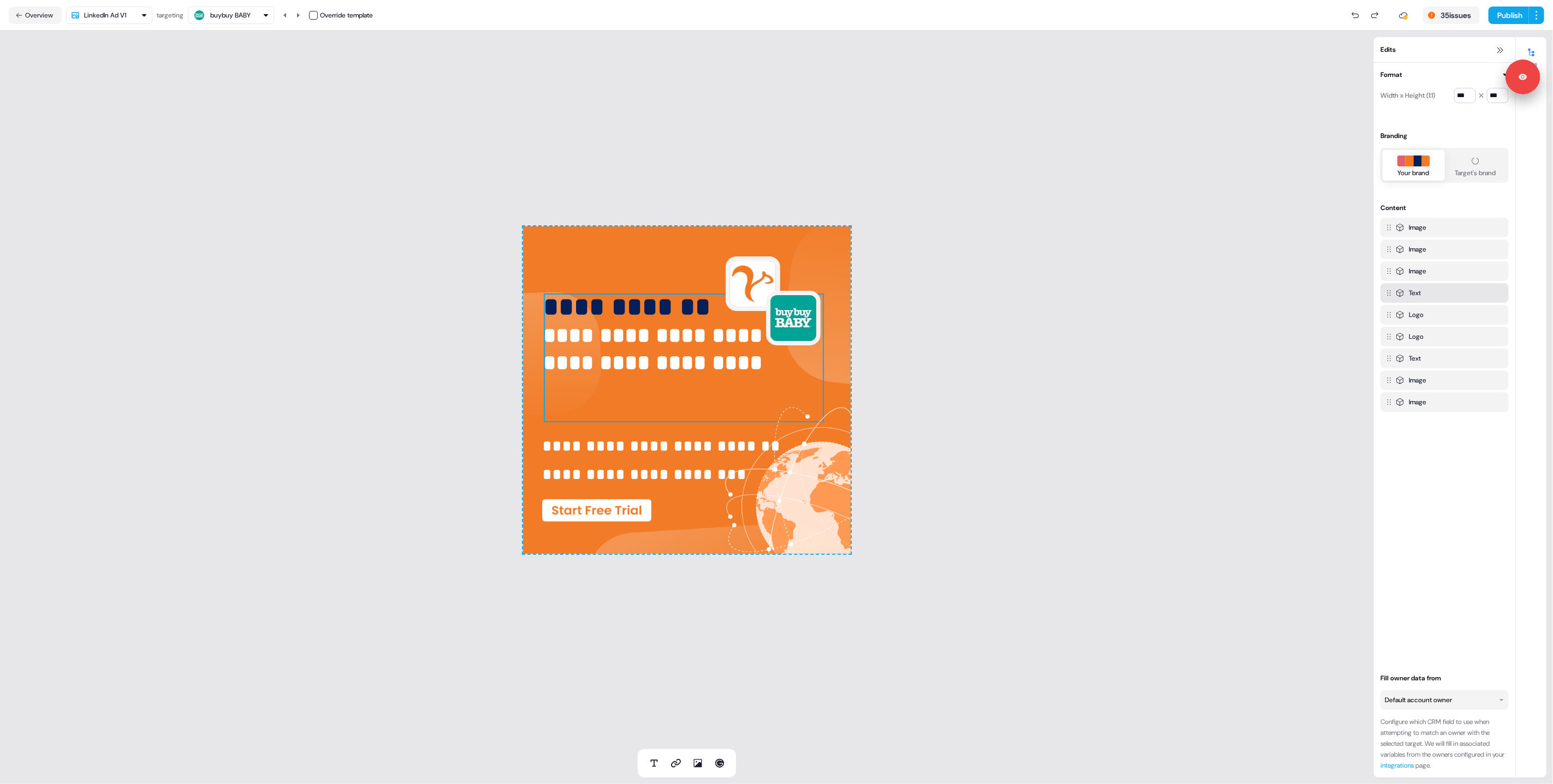
click at [672, 302] on span "**********" at bounding box center [628, 307] width 167 height 26
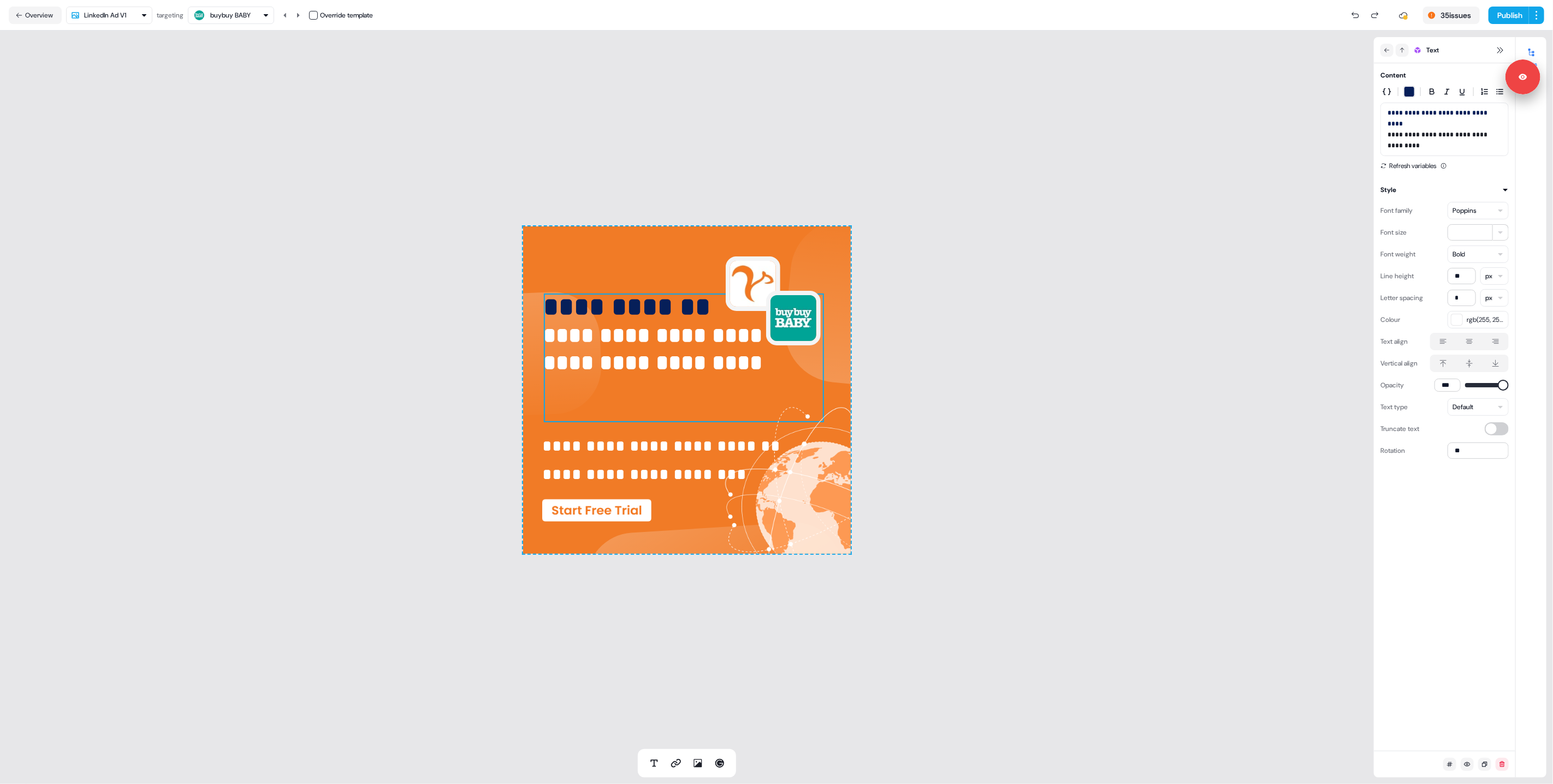
click at [1499, 361] on icon at bounding box center [1495, 364] width 13 height 9
click at [1499, 361] on button "button" at bounding box center [1495, 364] width 9 height 9
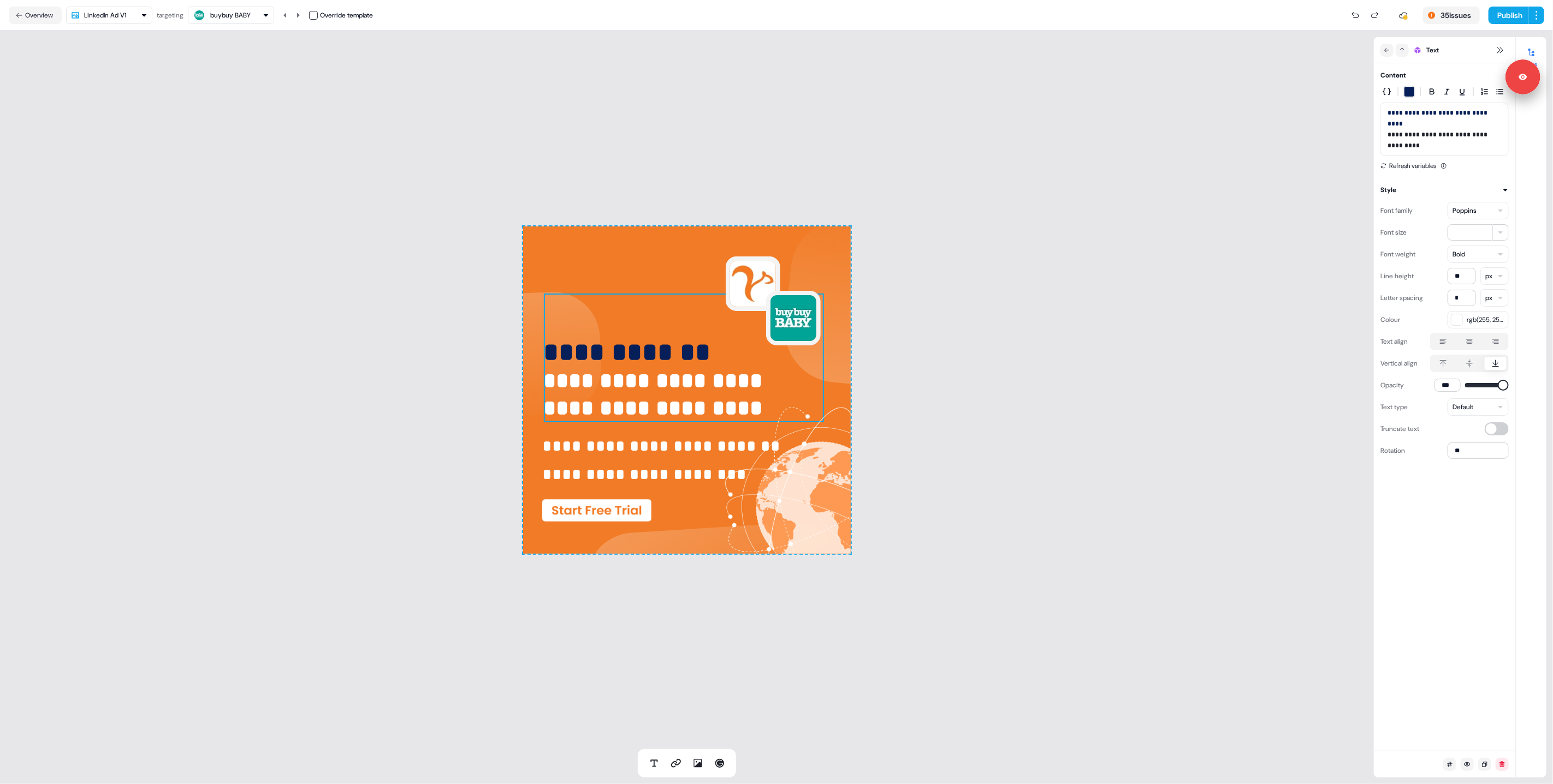
click at [1084, 303] on div "**********" at bounding box center [687, 390] width 1374 height 719
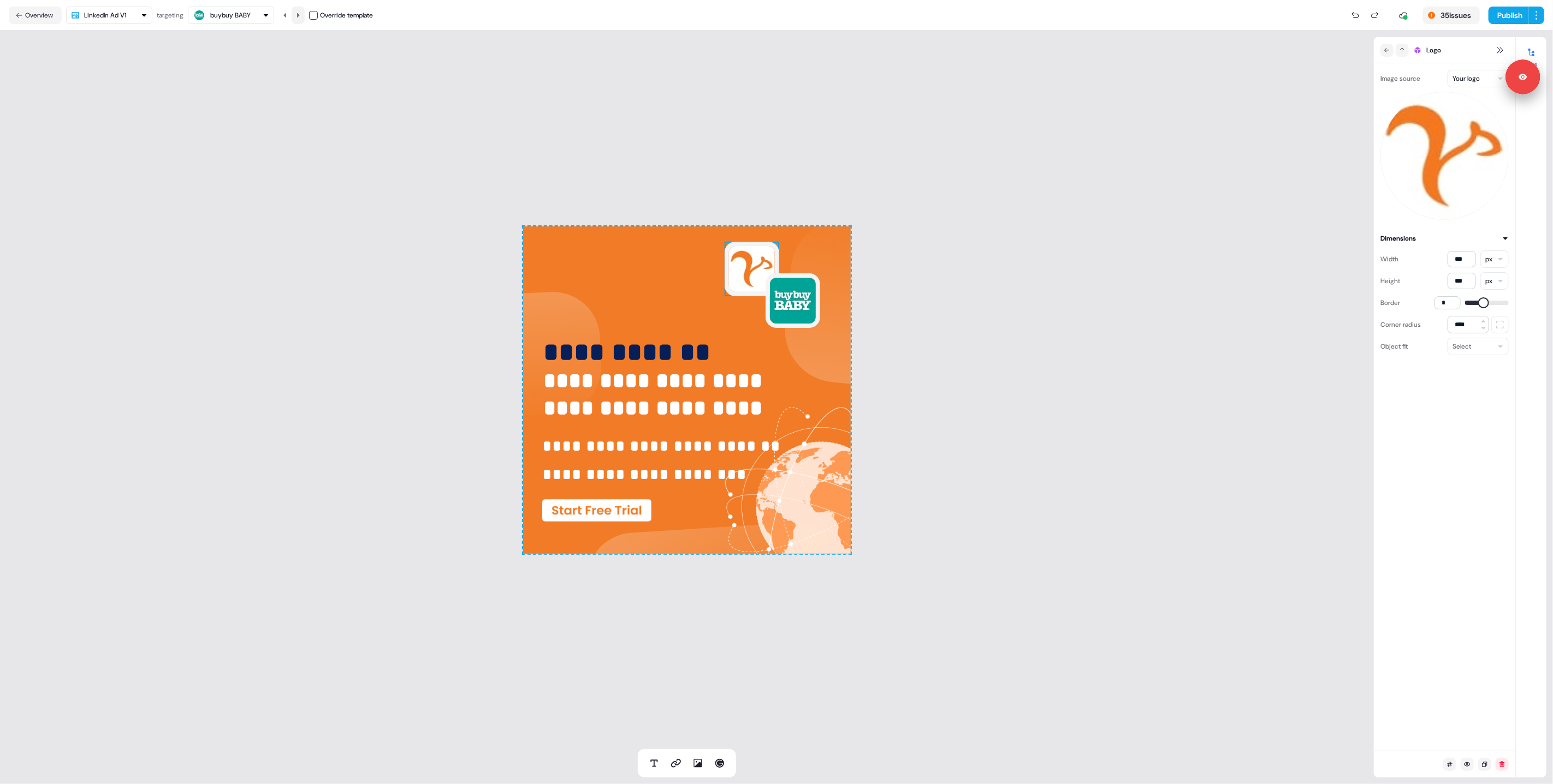
click at [298, 16] on icon at bounding box center [298, 15] width 6 height 6
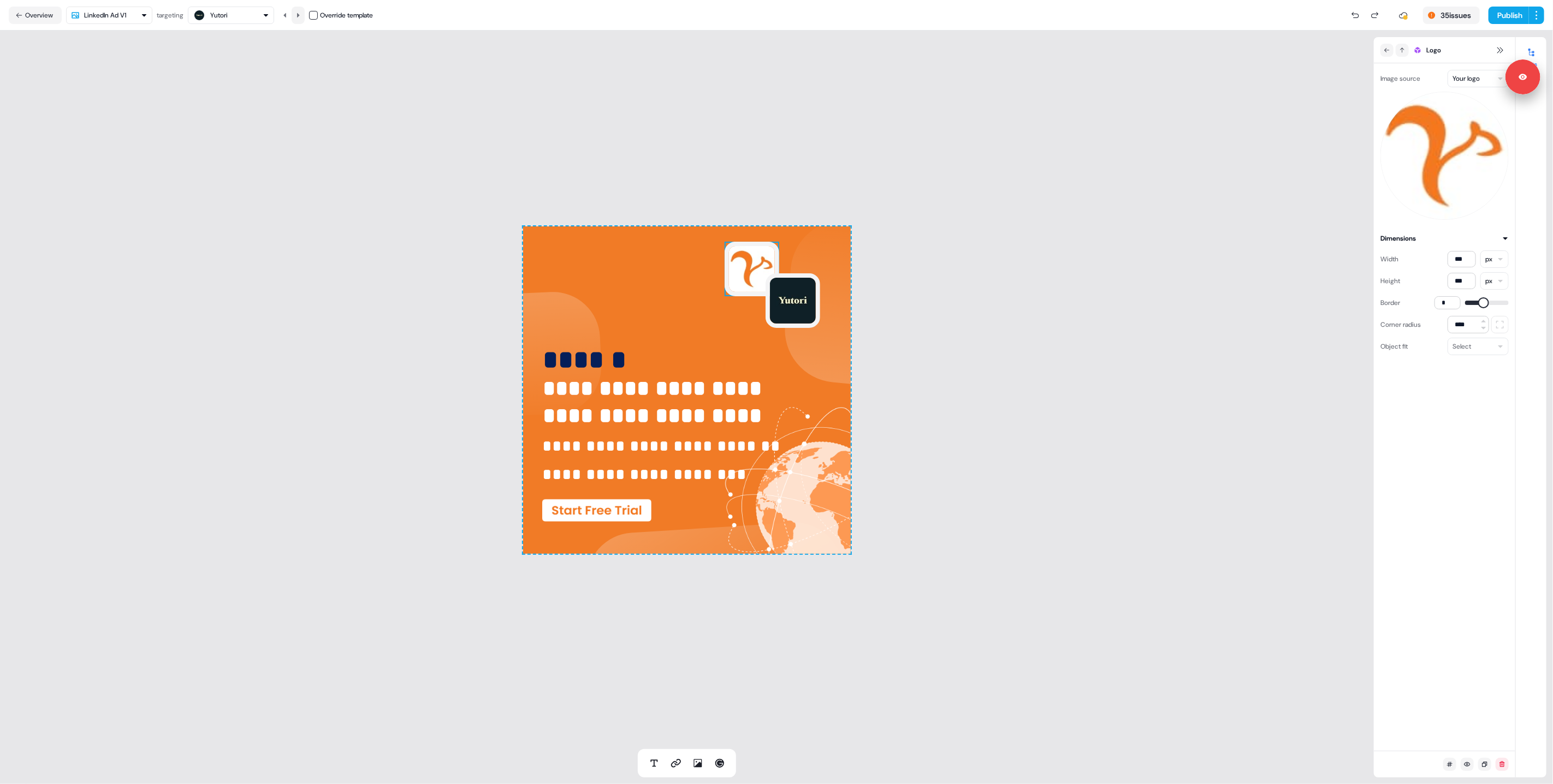
click at [303, 17] on button at bounding box center [298, 15] width 13 height 17
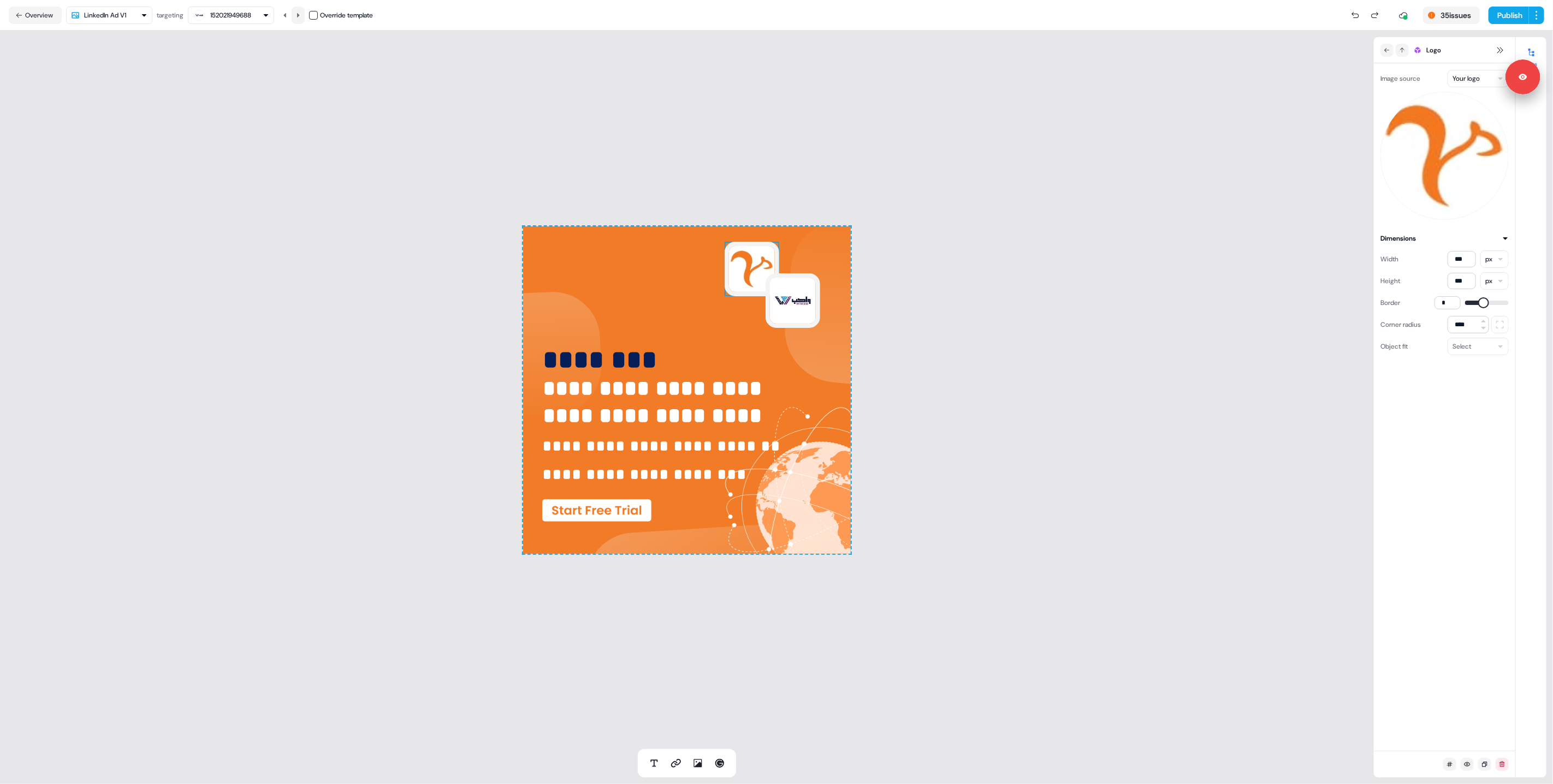
click at [303, 17] on button at bounding box center [298, 15] width 13 height 17
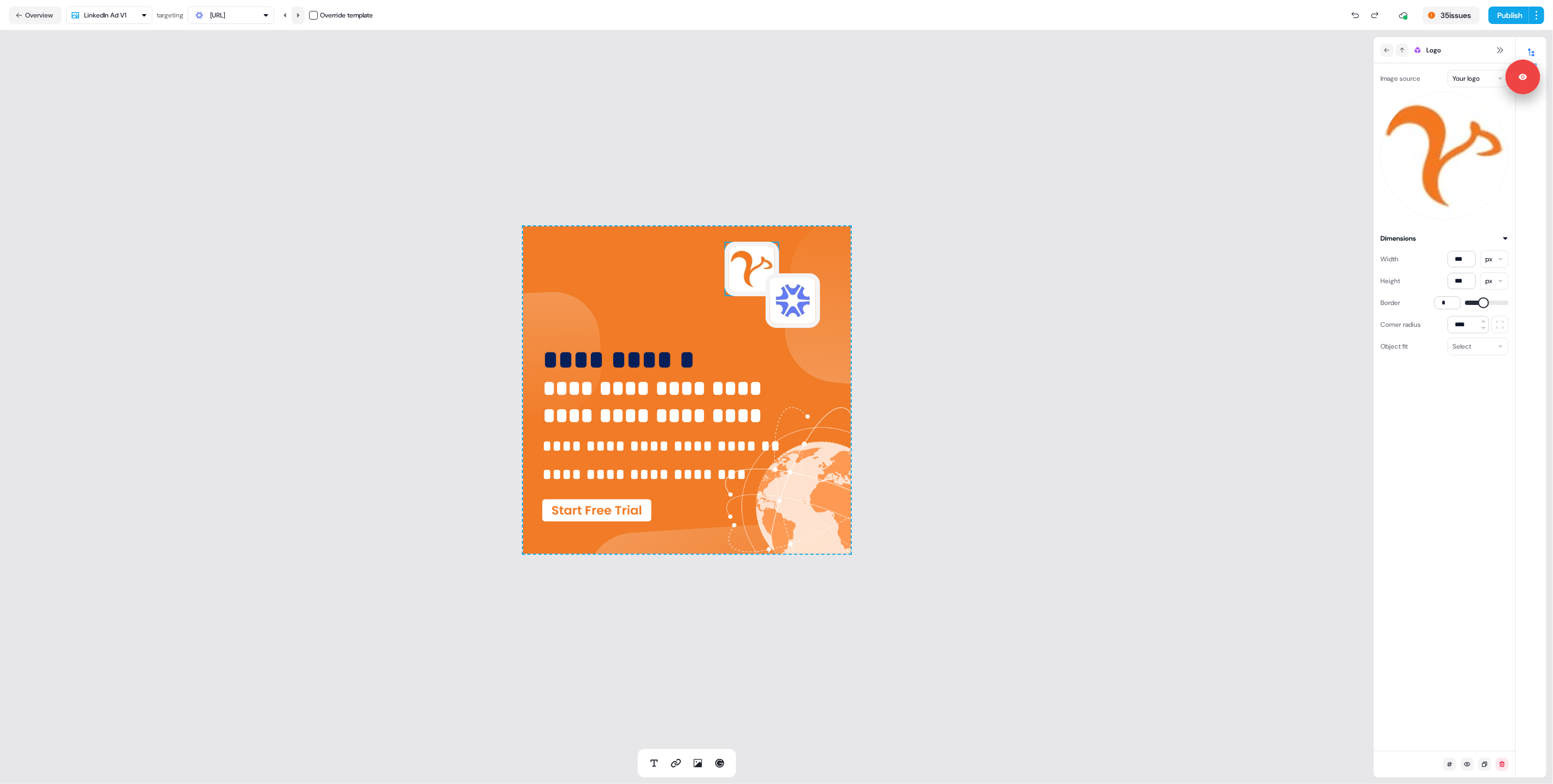
click at [303, 17] on button at bounding box center [298, 15] width 13 height 17
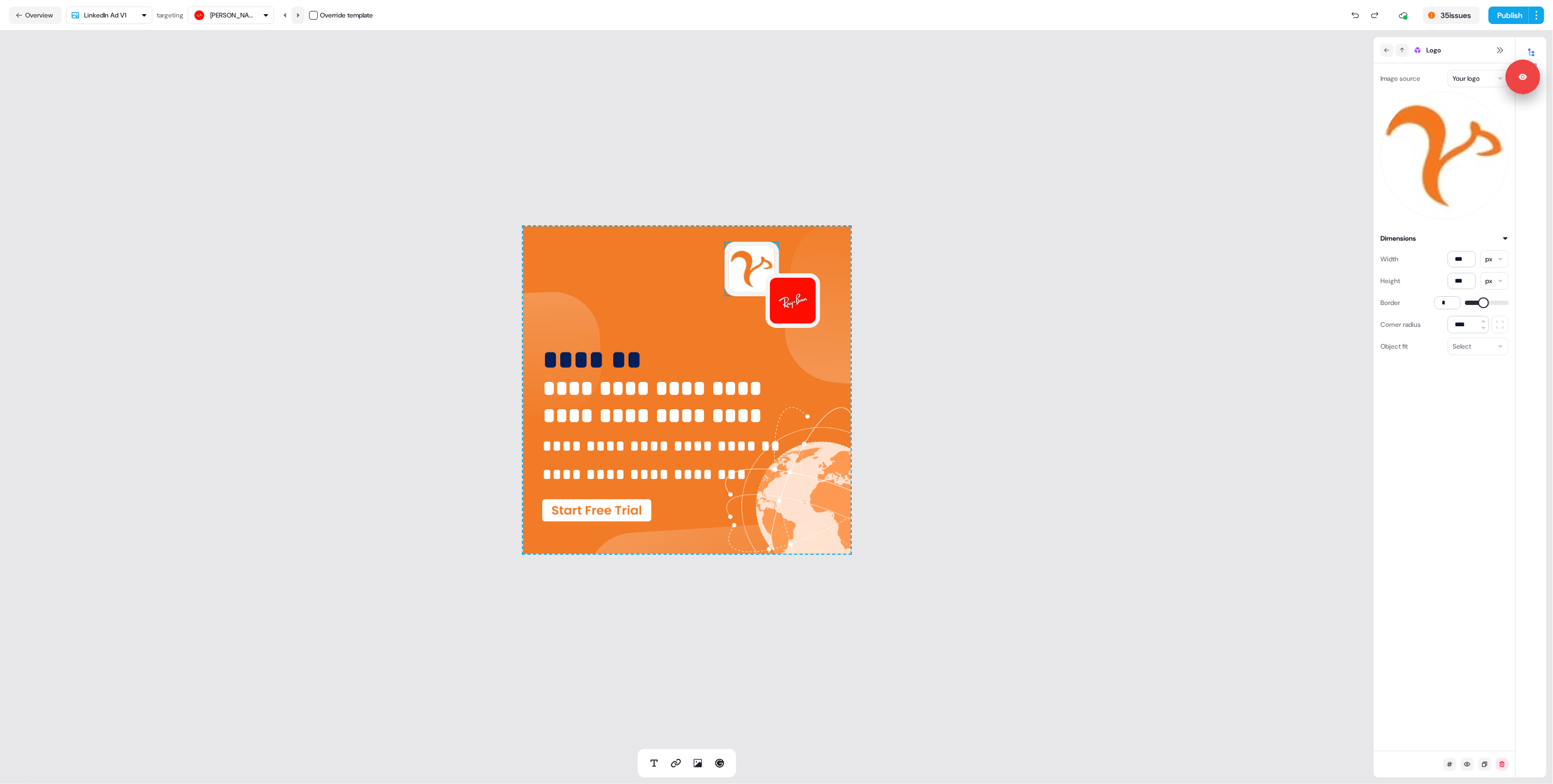
click at [303, 17] on button at bounding box center [298, 15] width 13 height 17
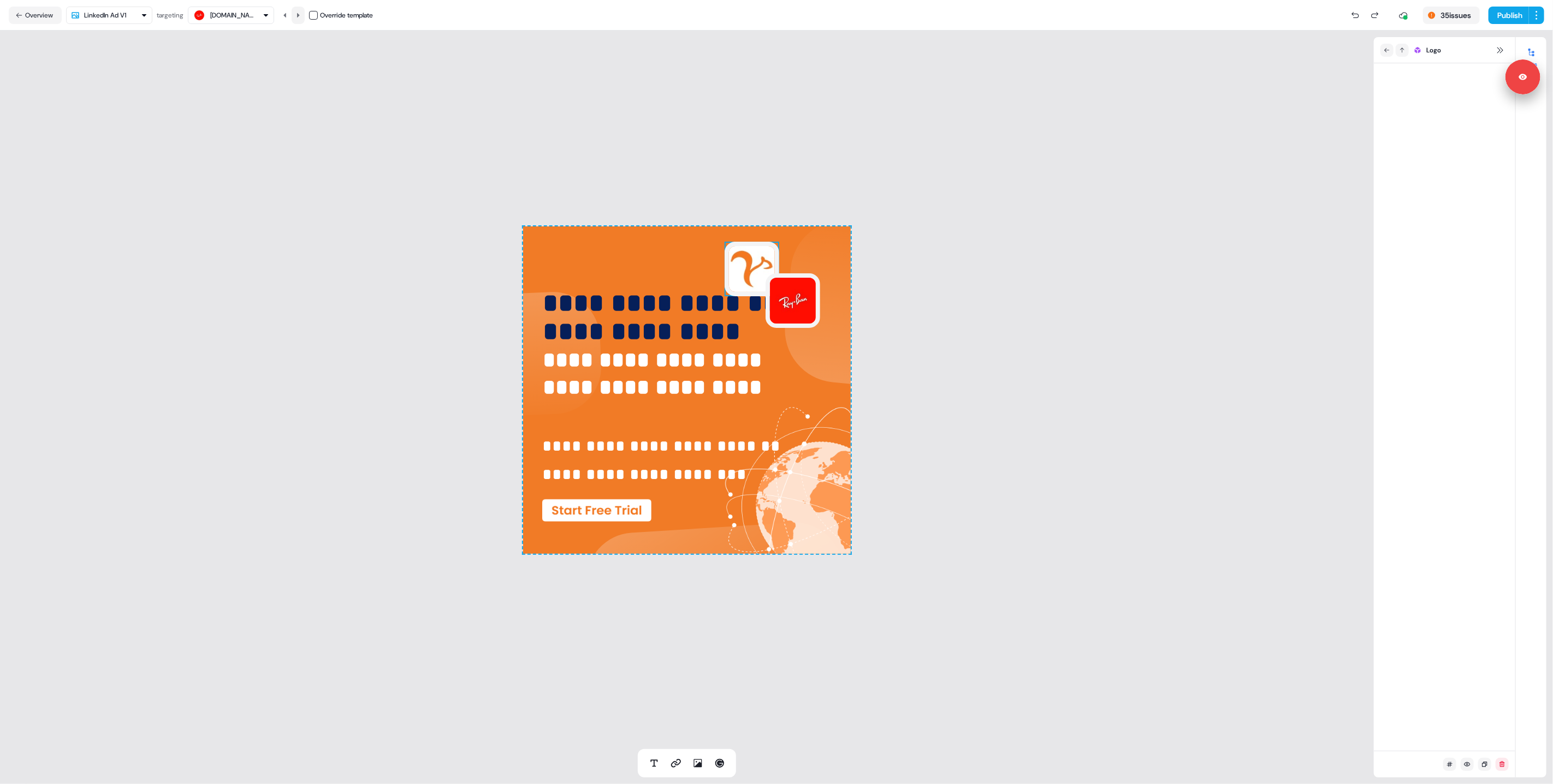
click at [303, 17] on button at bounding box center [298, 15] width 13 height 17
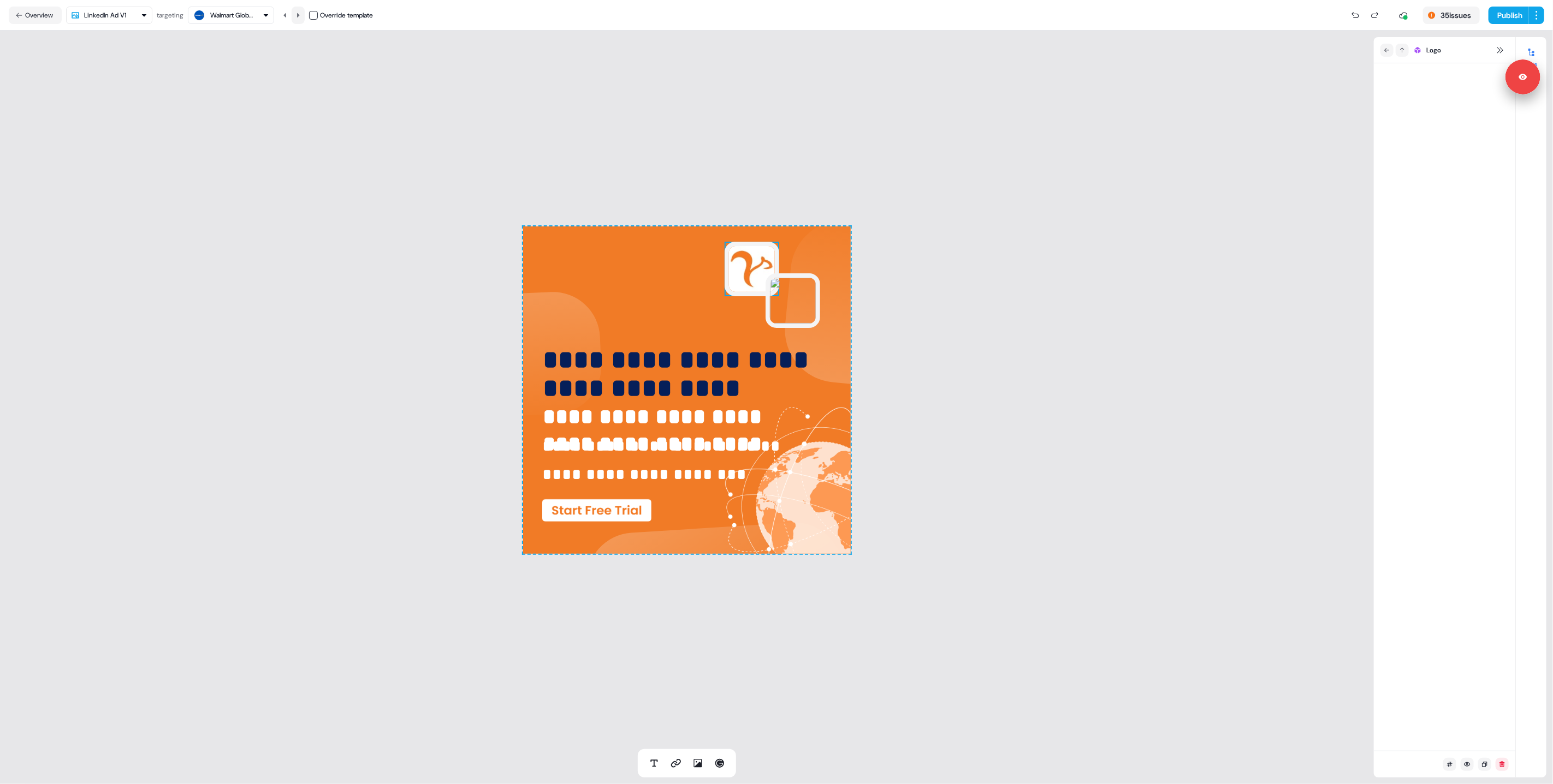
click at [303, 17] on button at bounding box center [298, 15] width 13 height 17
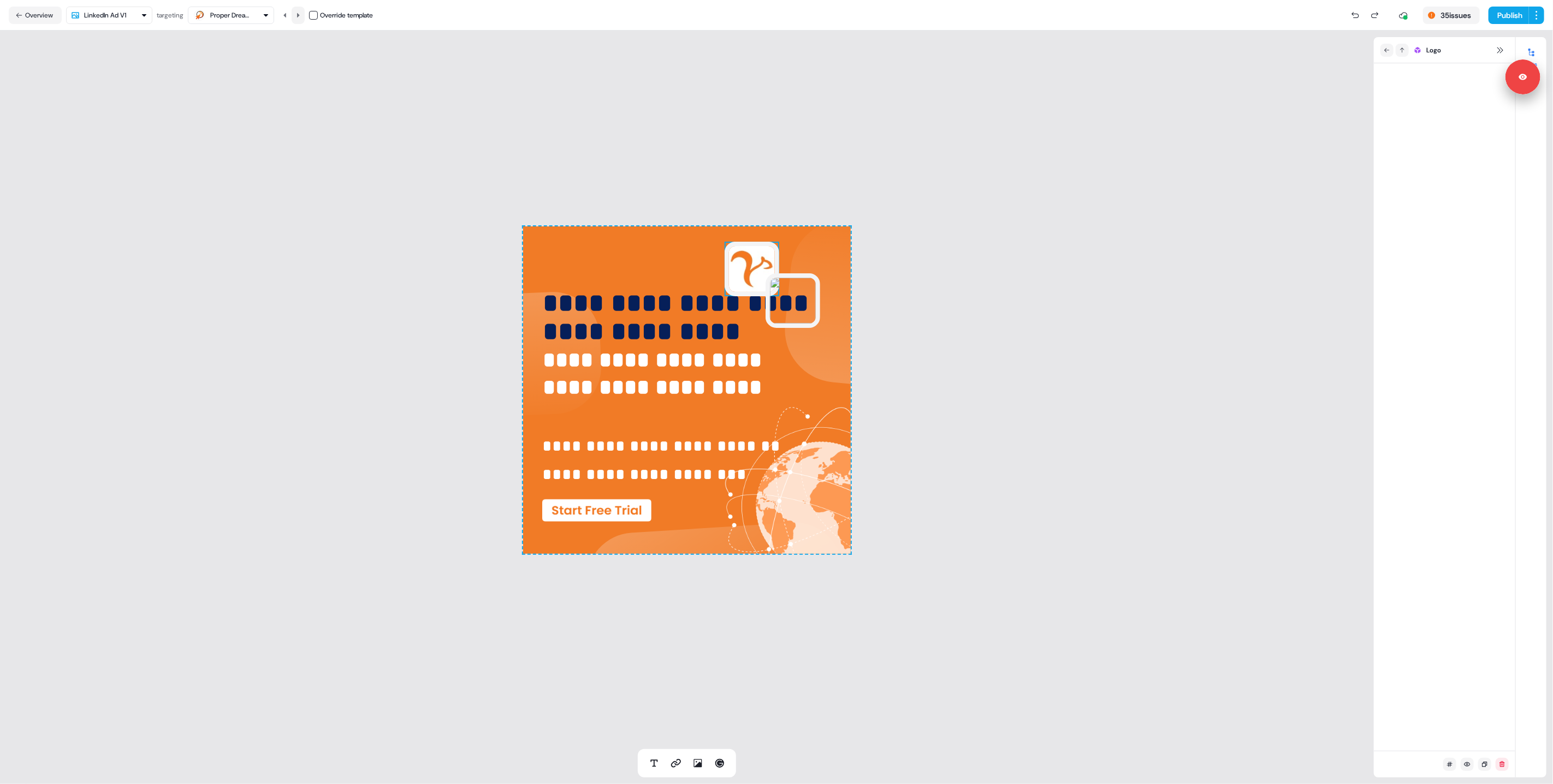
click at [303, 17] on button at bounding box center [298, 15] width 13 height 17
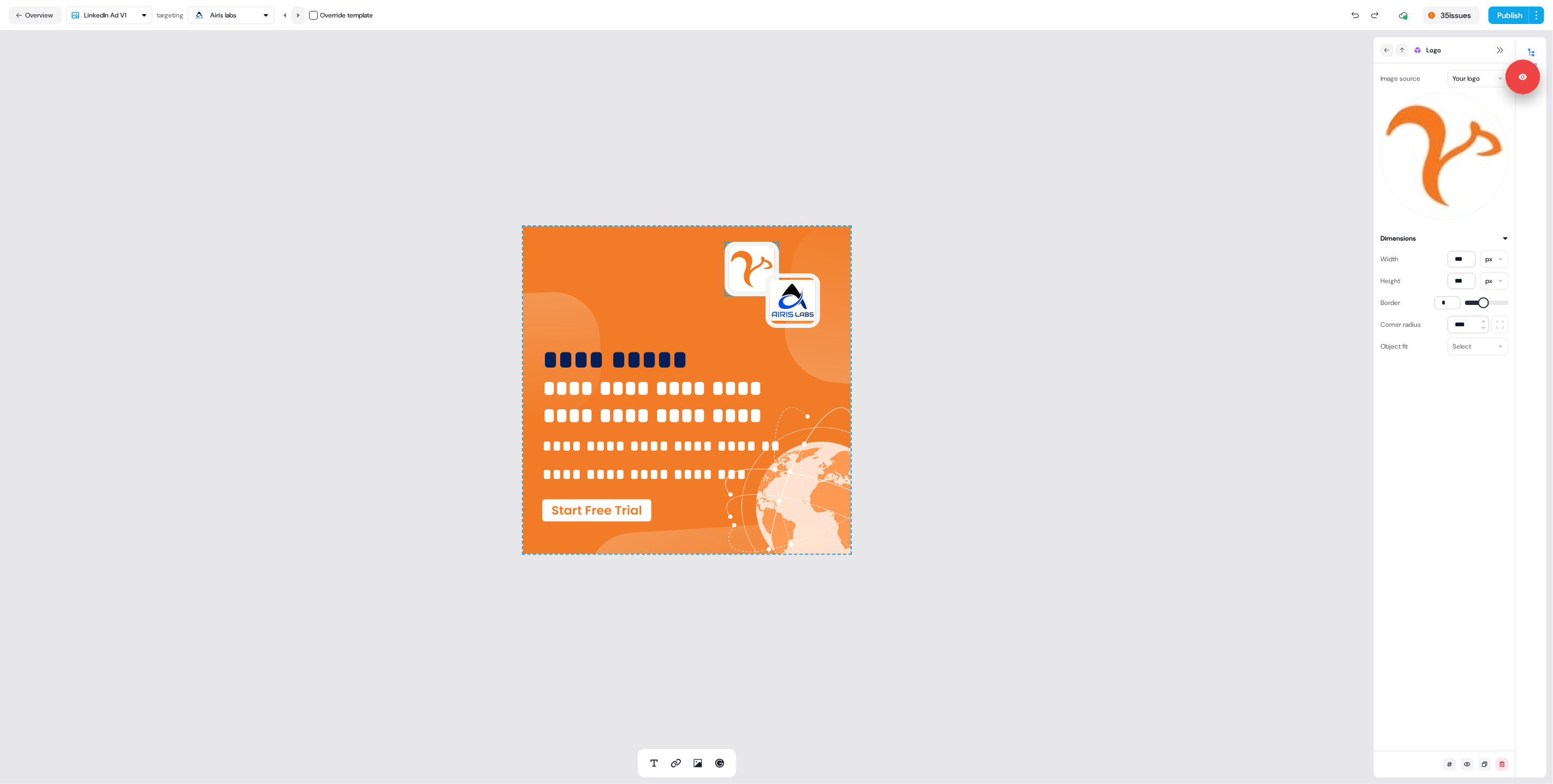
click at [303, 17] on button at bounding box center [298, 15] width 13 height 17
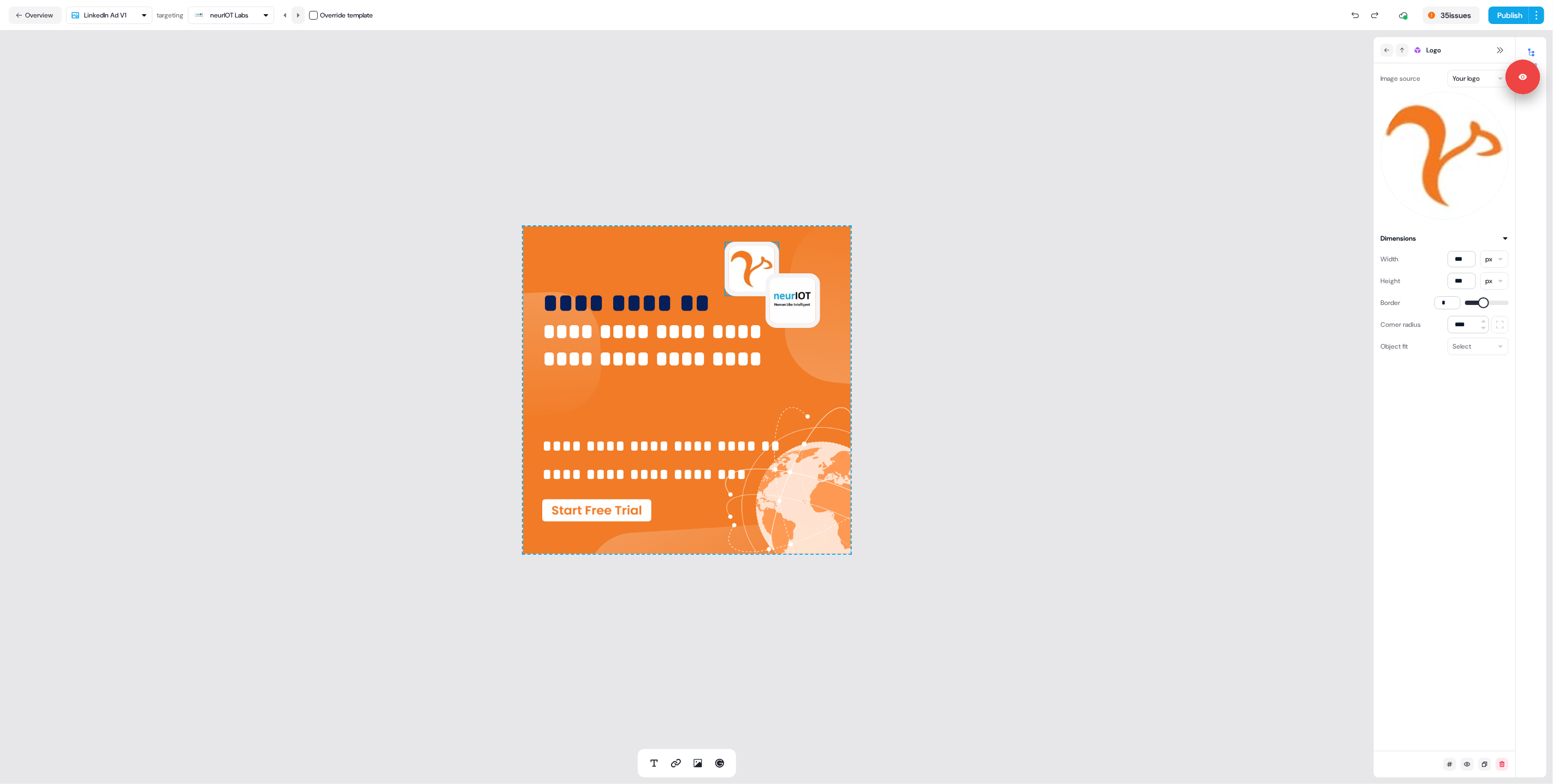
click at [303, 17] on button at bounding box center [298, 15] width 13 height 17
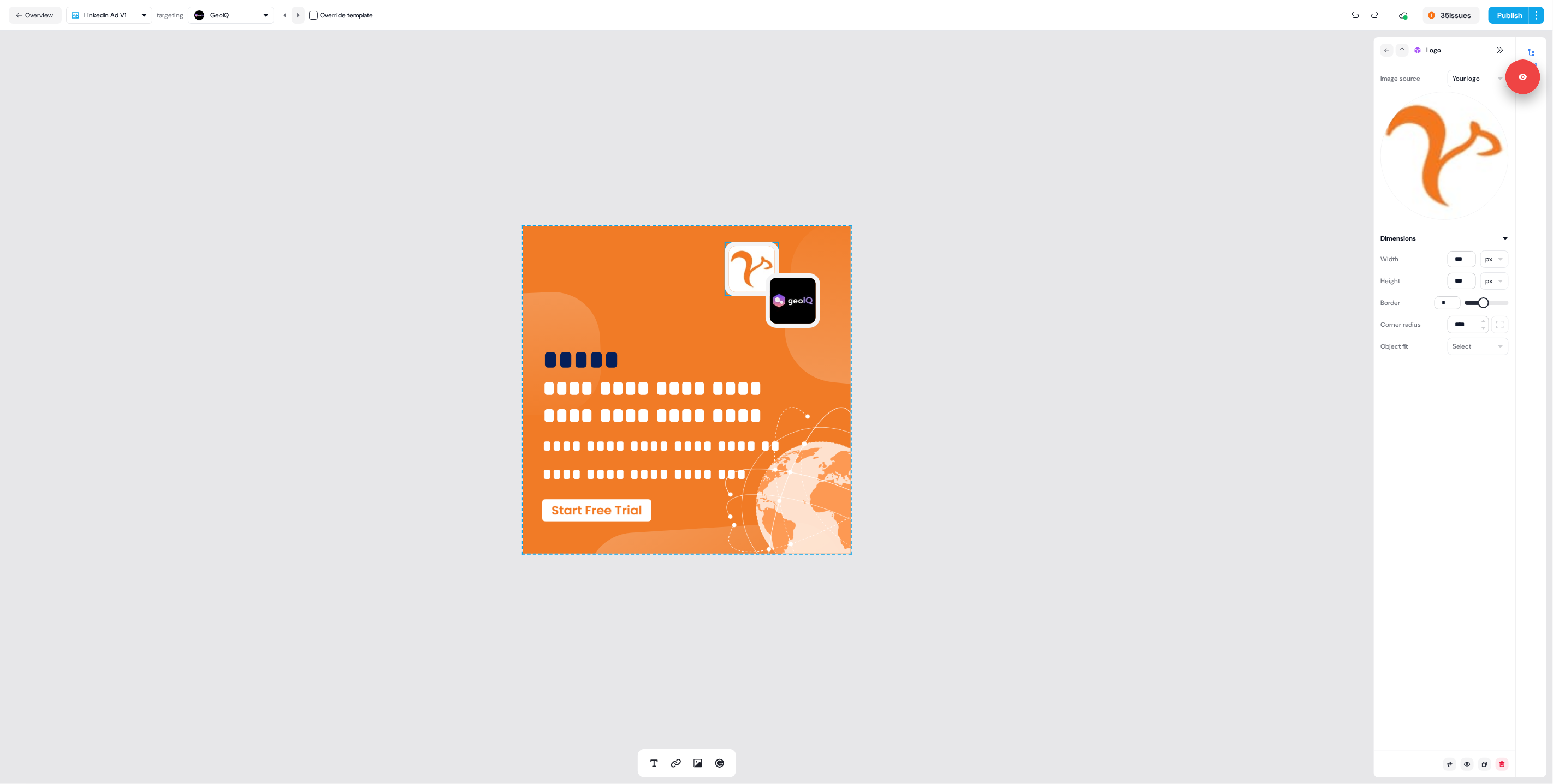
click at [303, 17] on button at bounding box center [298, 15] width 13 height 17
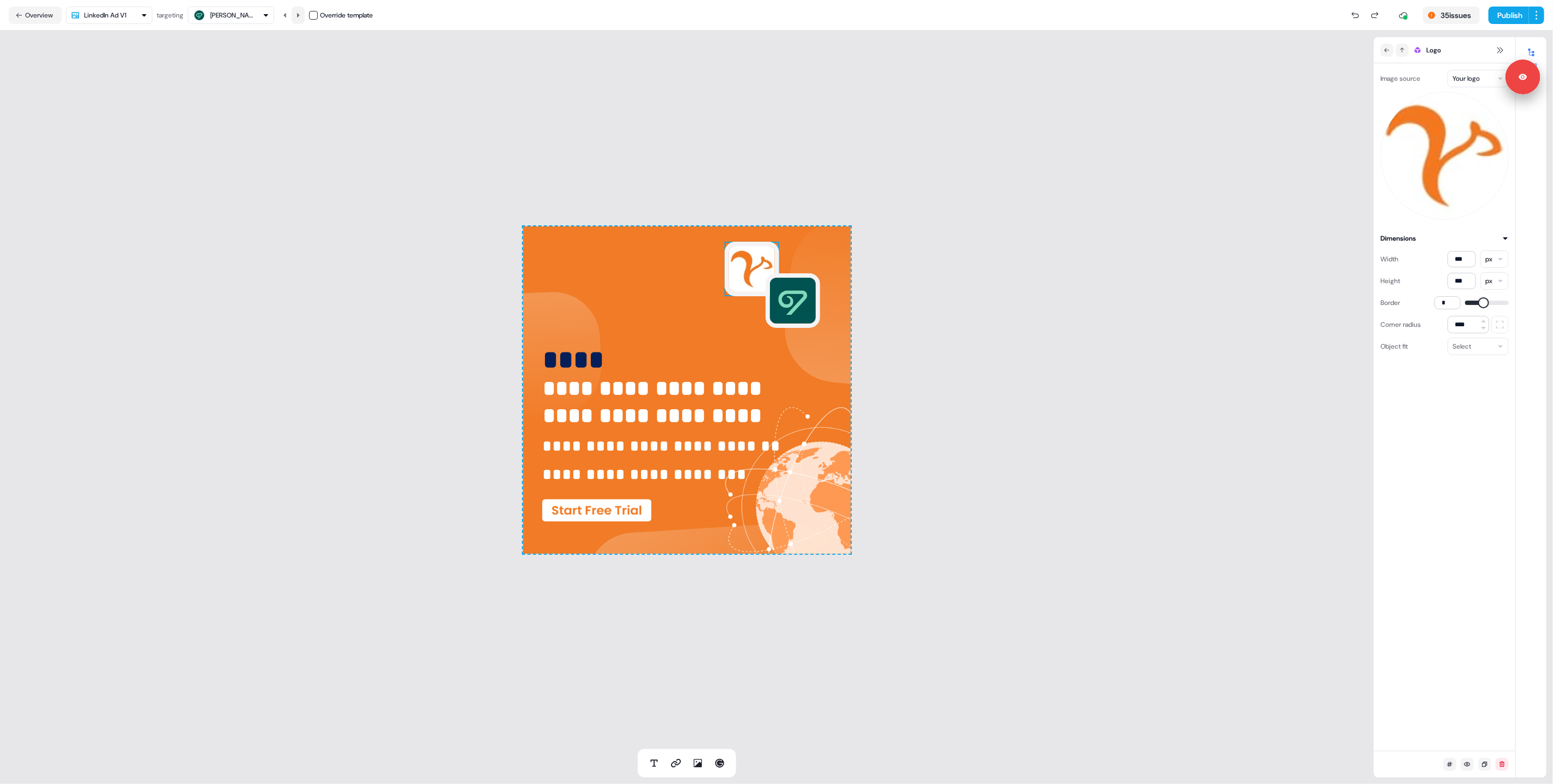
click at [303, 17] on button at bounding box center [298, 15] width 13 height 17
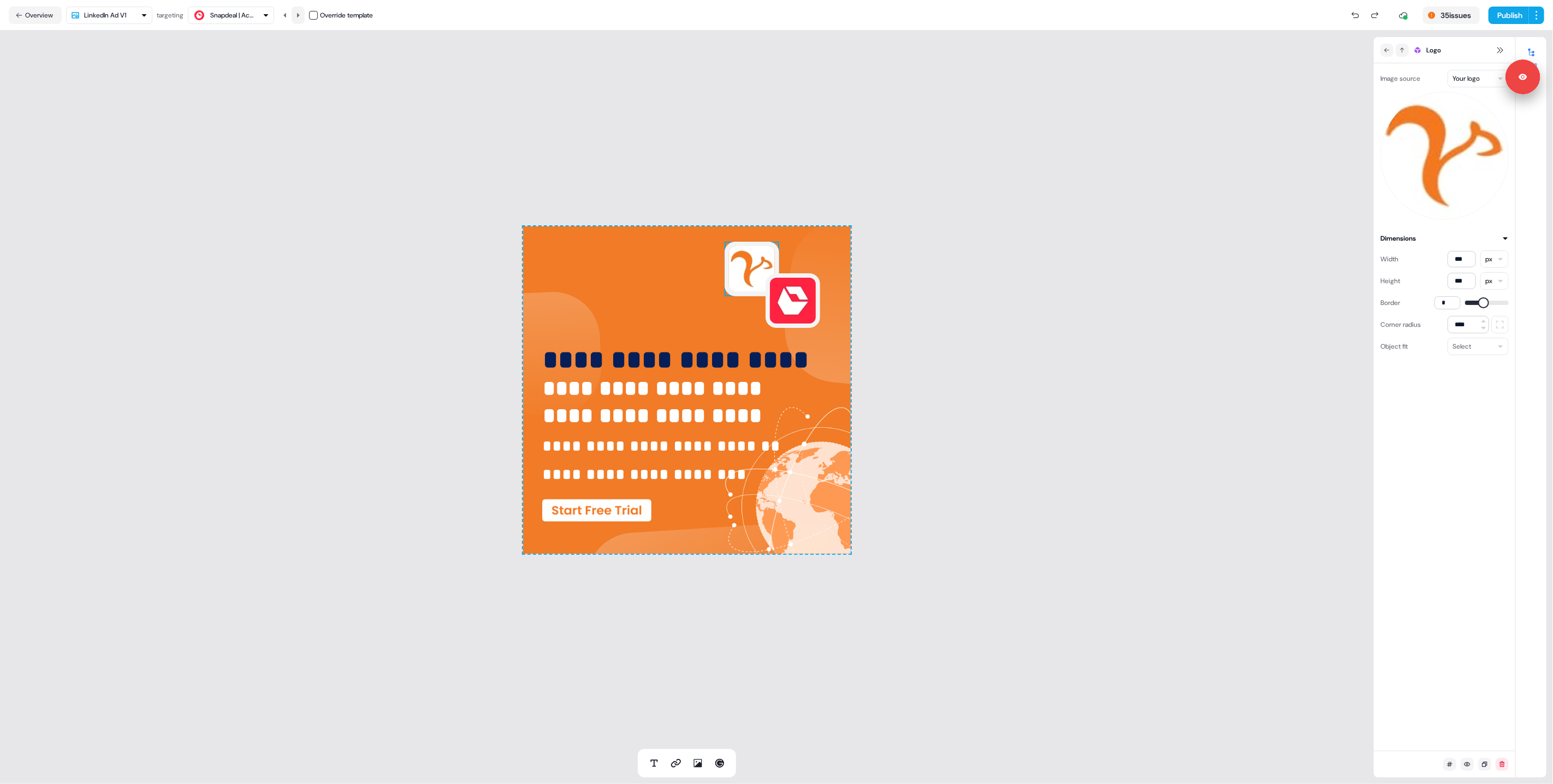
click at [303, 17] on button at bounding box center [298, 15] width 13 height 17
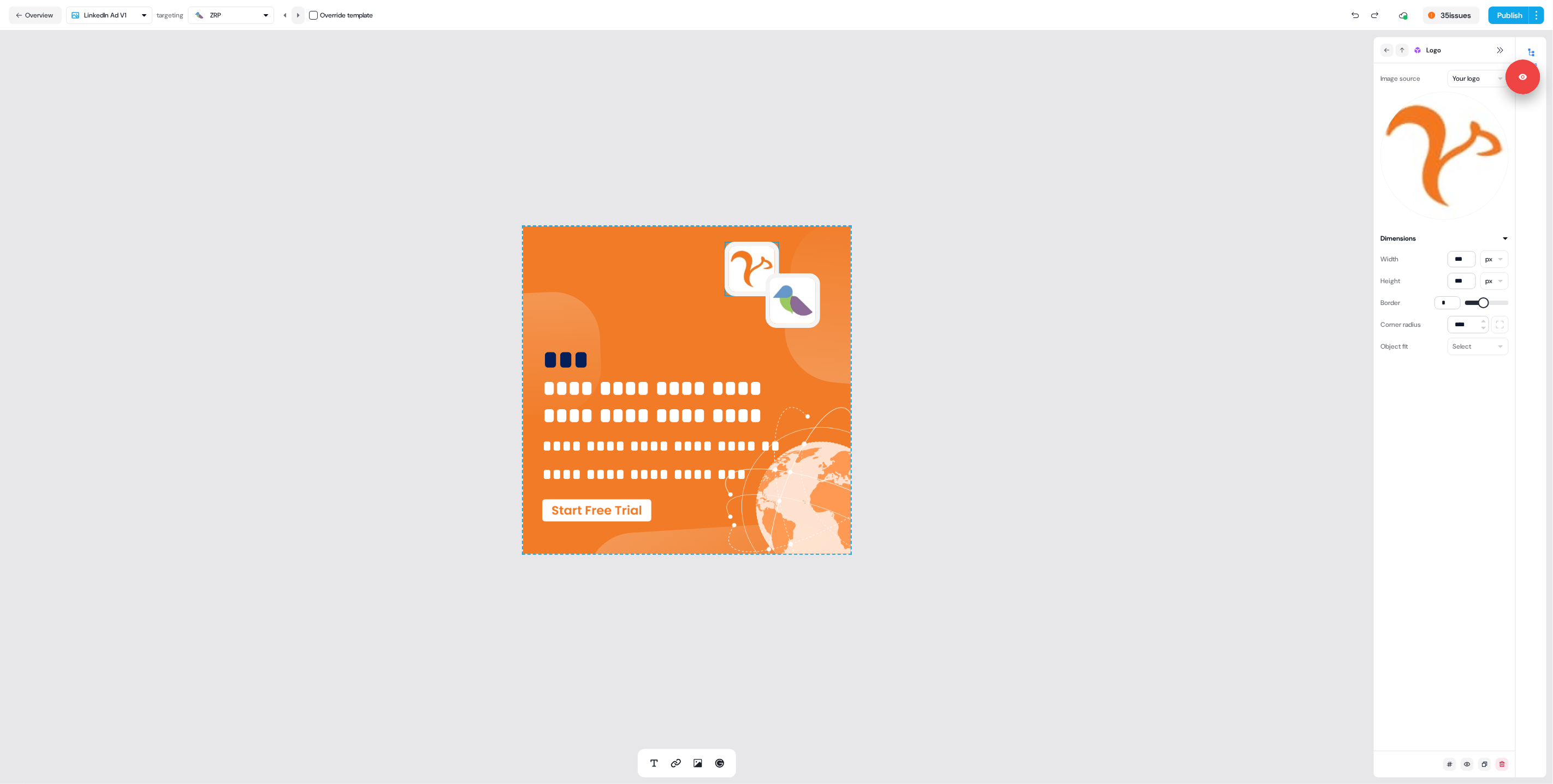
click at [303, 17] on button at bounding box center [298, 15] width 13 height 17
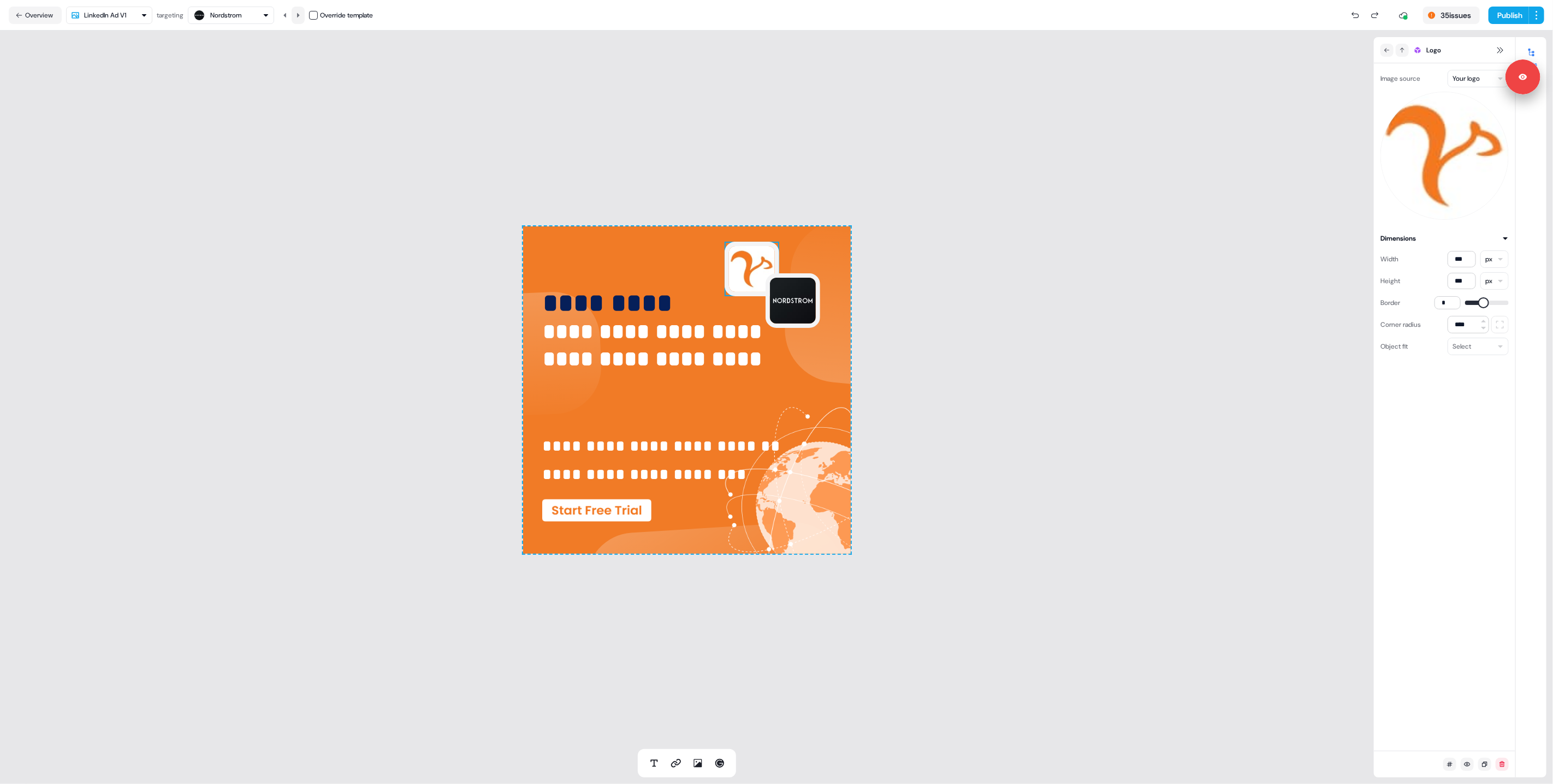
click at [303, 17] on button at bounding box center [298, 15] width 13 height 17
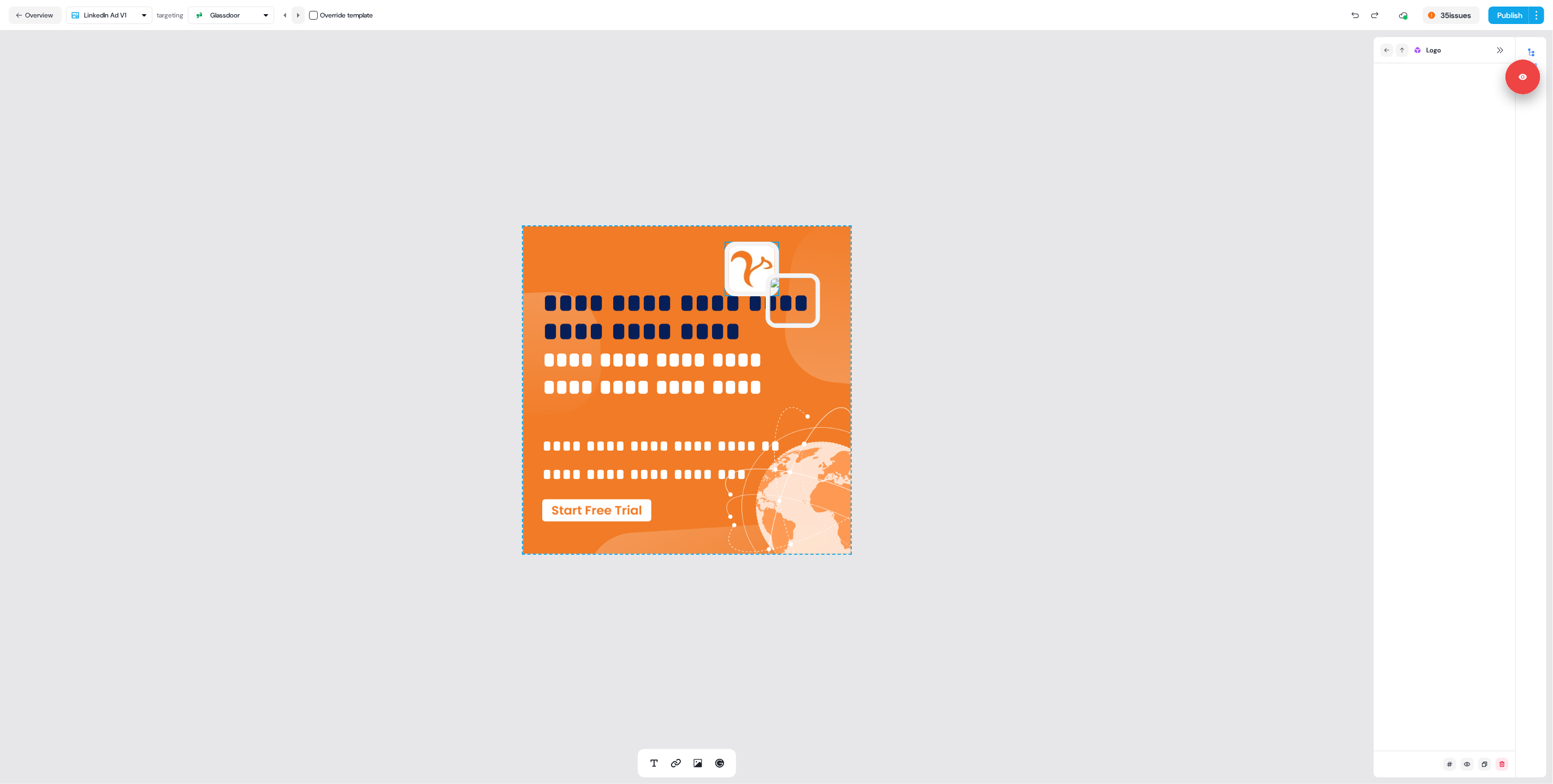
click at [303, 17] on button at bounding box center [298, 15] width 13 height 17
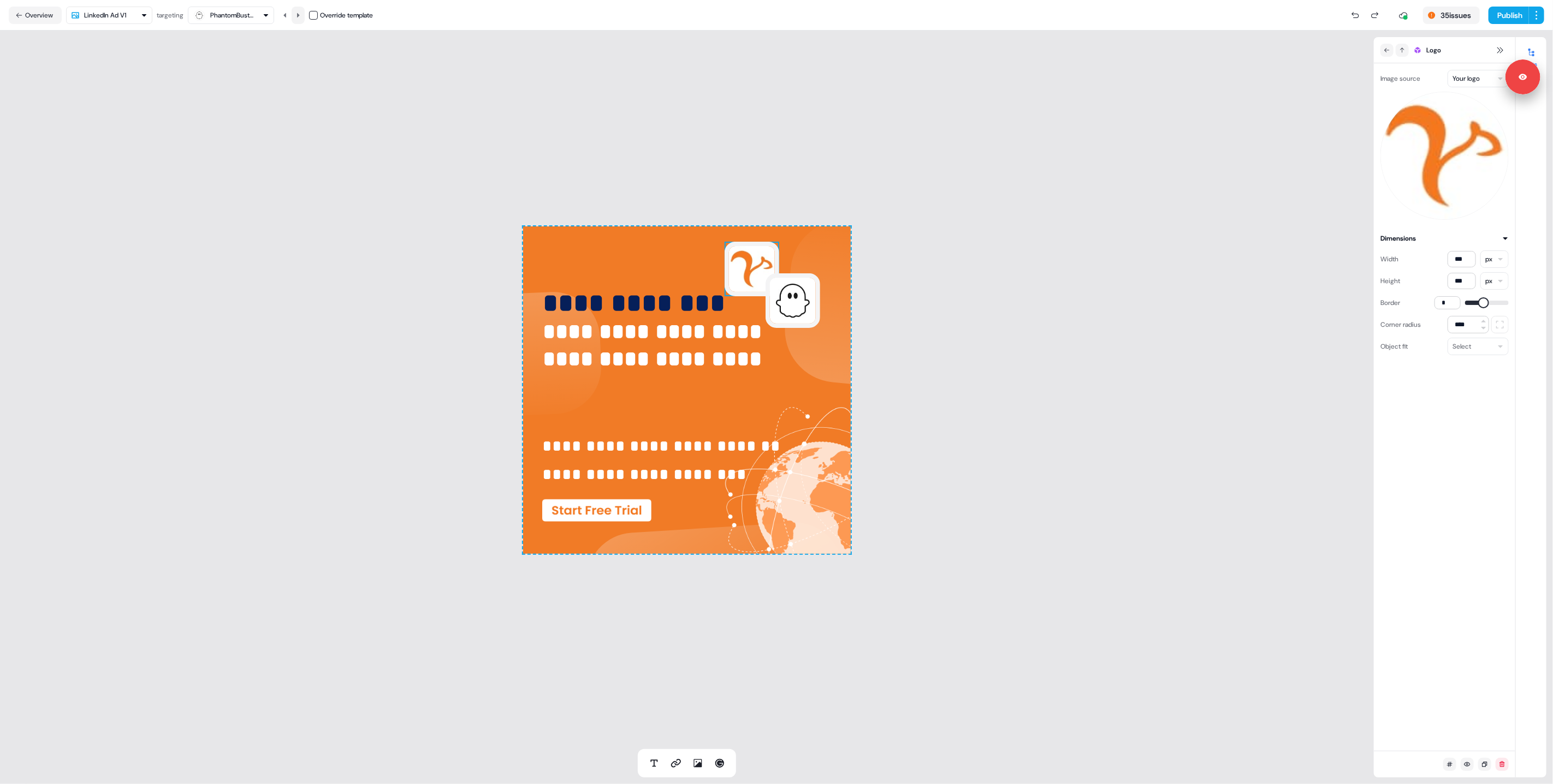
click at [303, 17] on button at bounding box center [298, 15] width 13 height 17
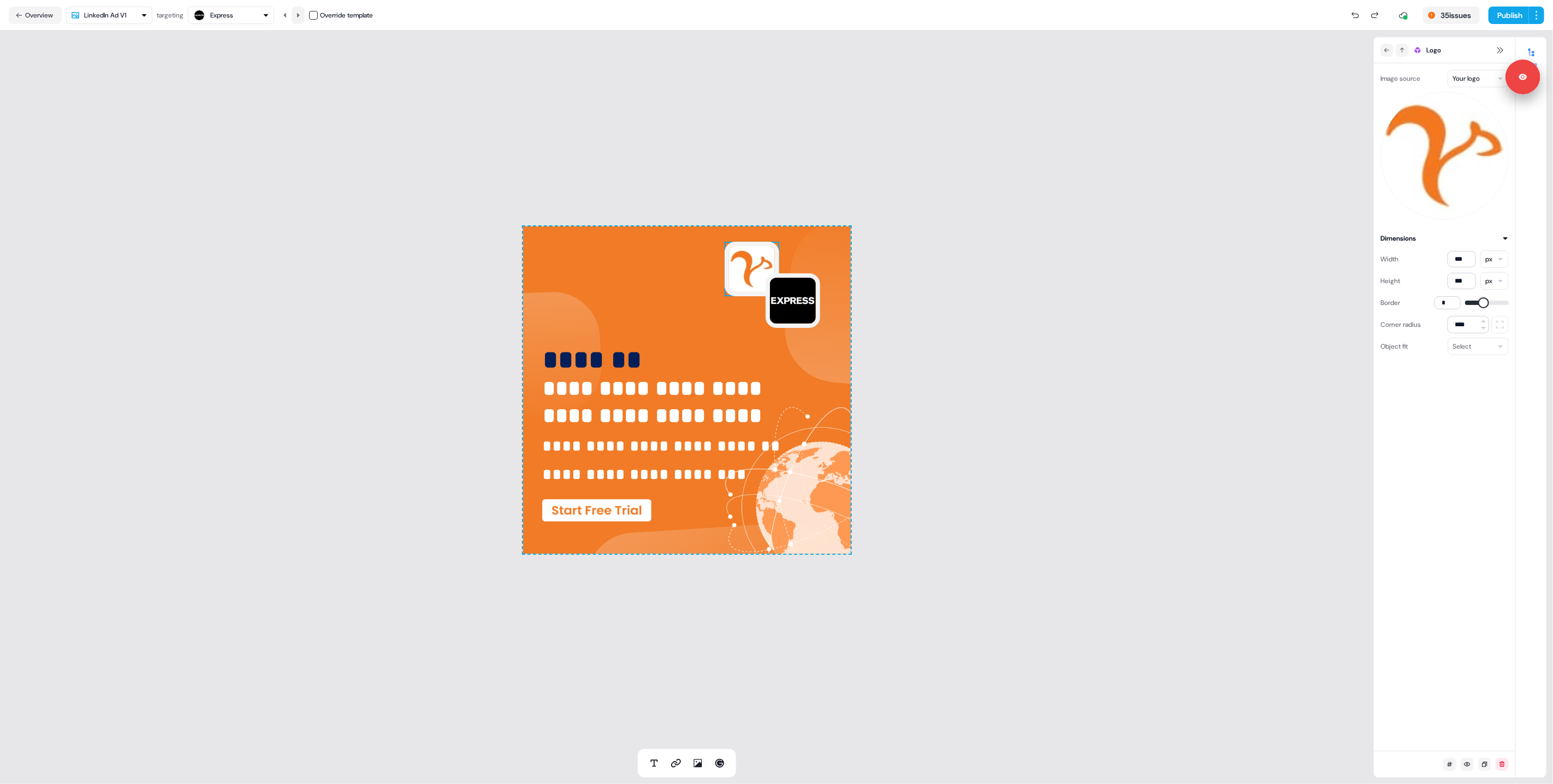
click at [303, 17] on button at bounding box center [298, 15] width 13 height 17
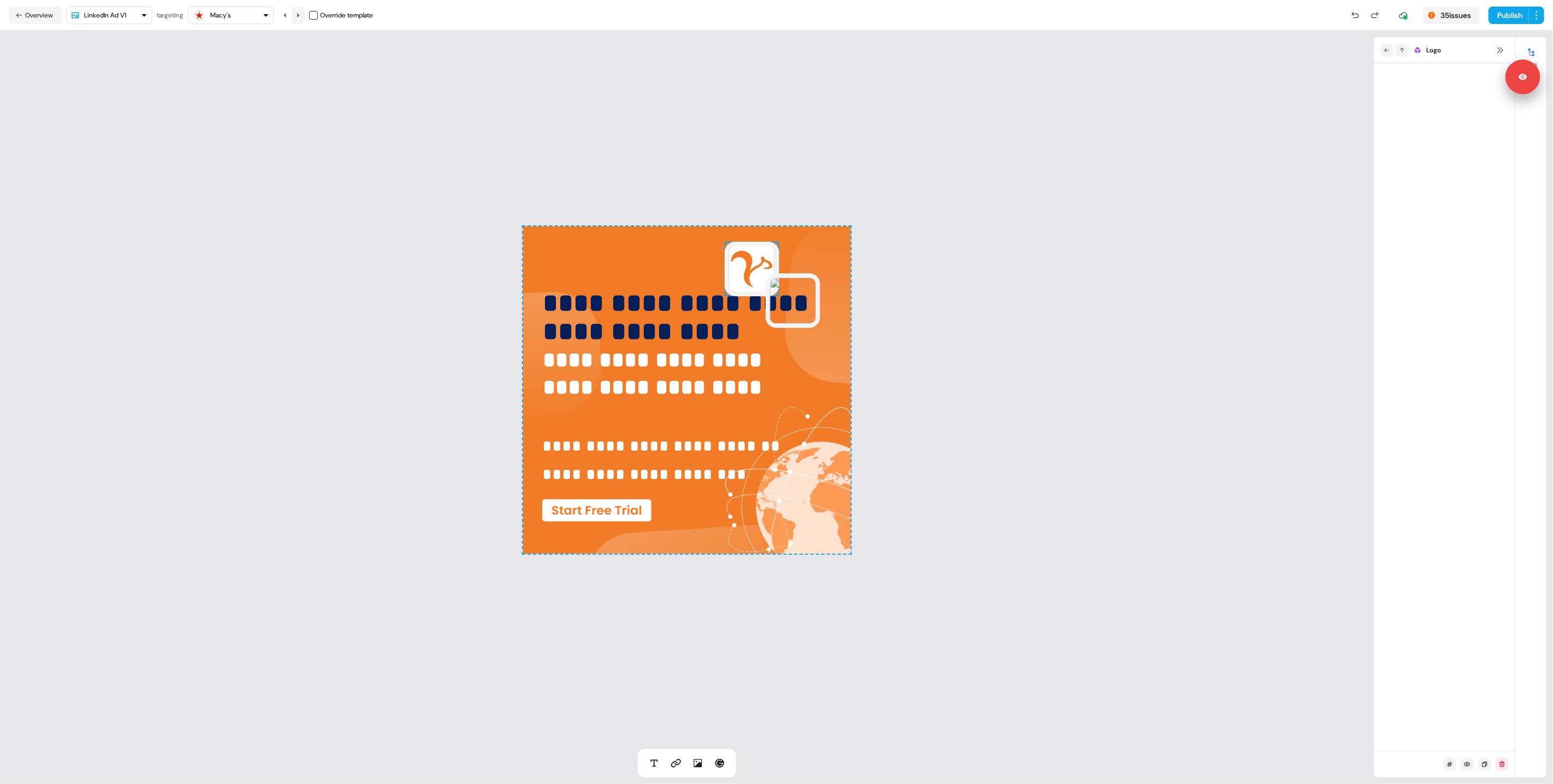
click at [303, 17] on button at bounding box center [298, 15] width 13 height 17
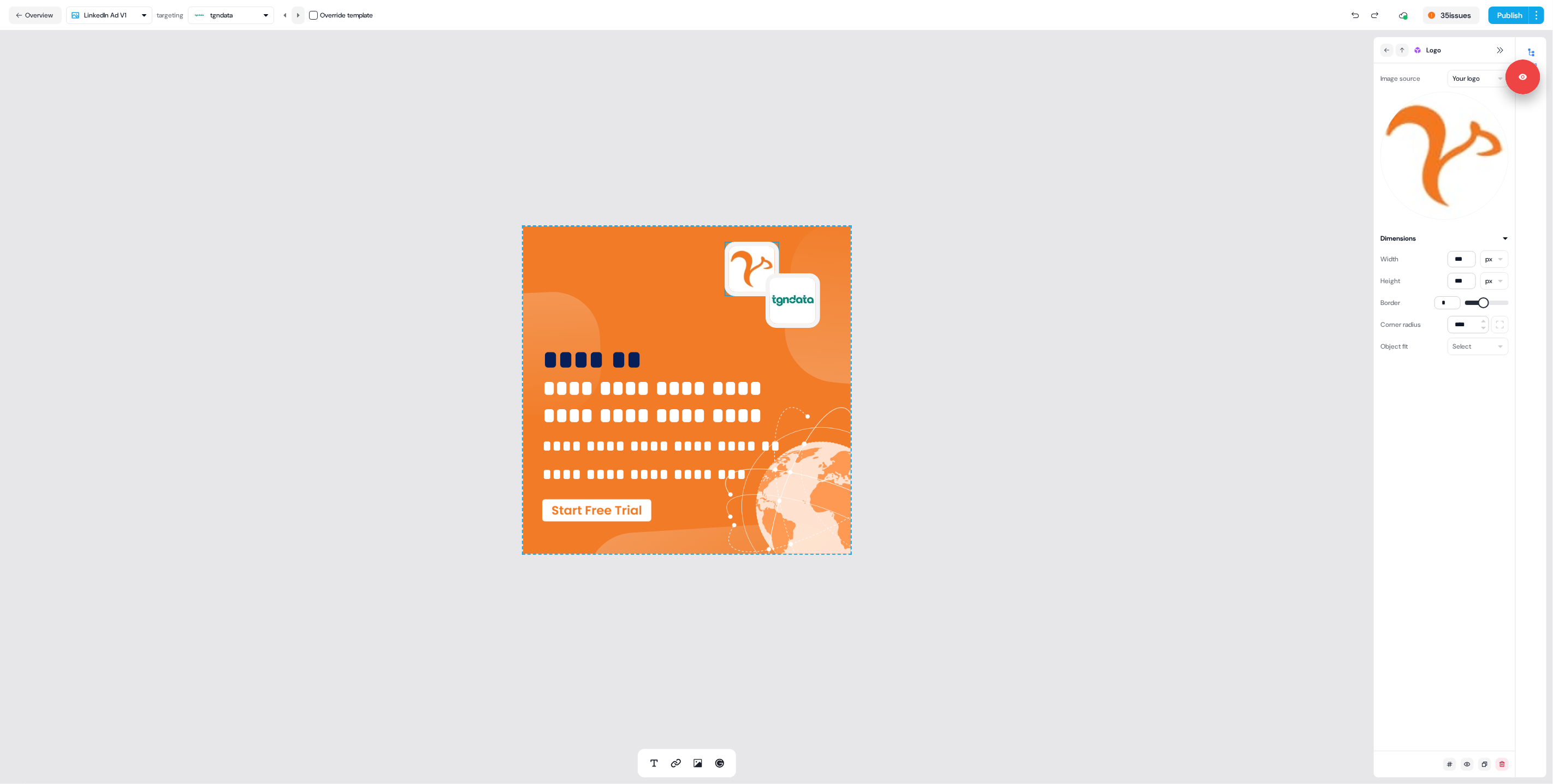
click at [301, 12] on icon at bounding box center [298, 15] width 6 height 6
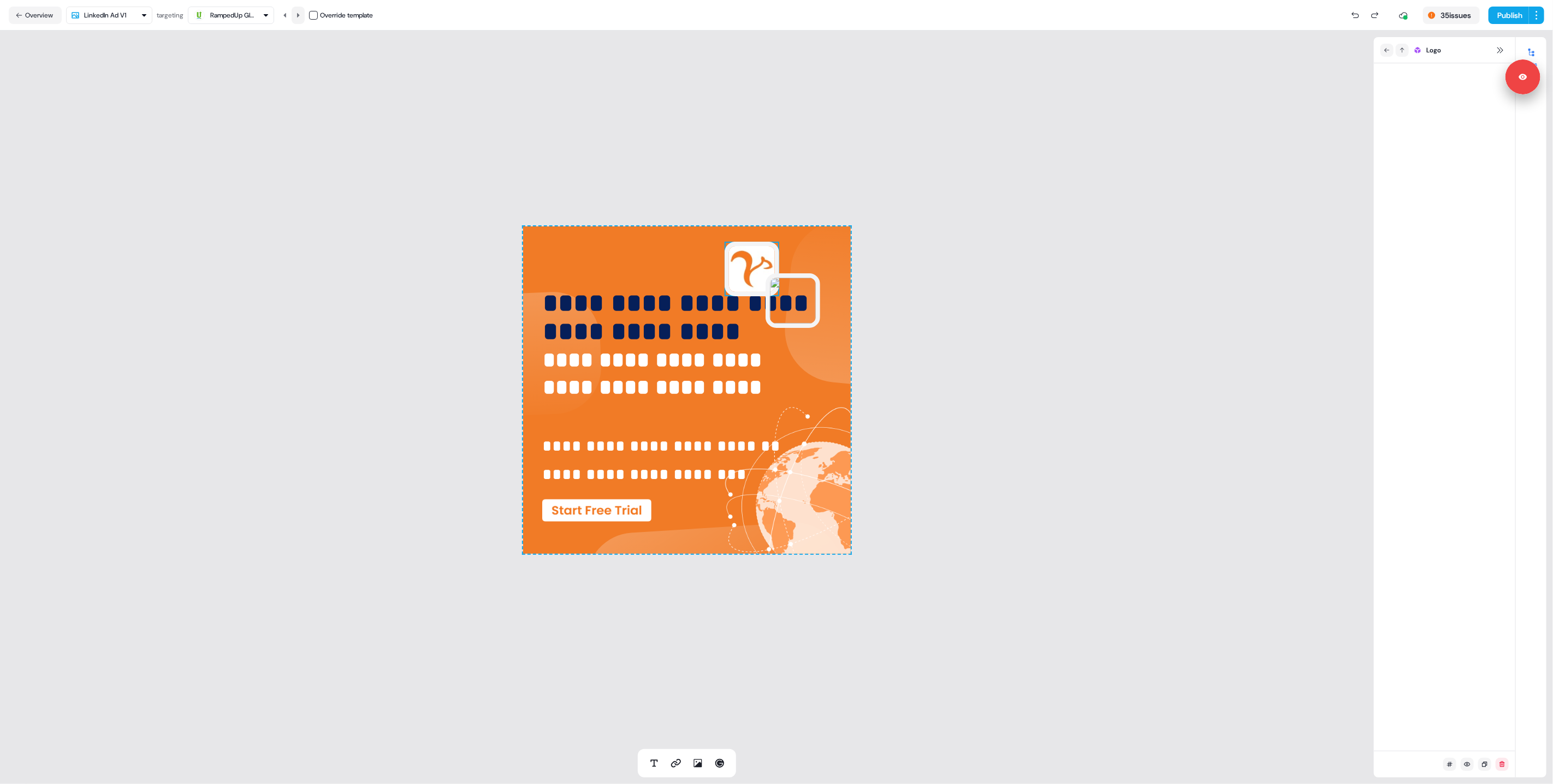
click at [301, 12] on icon at bounding box center [298, 15] width 6 height 6
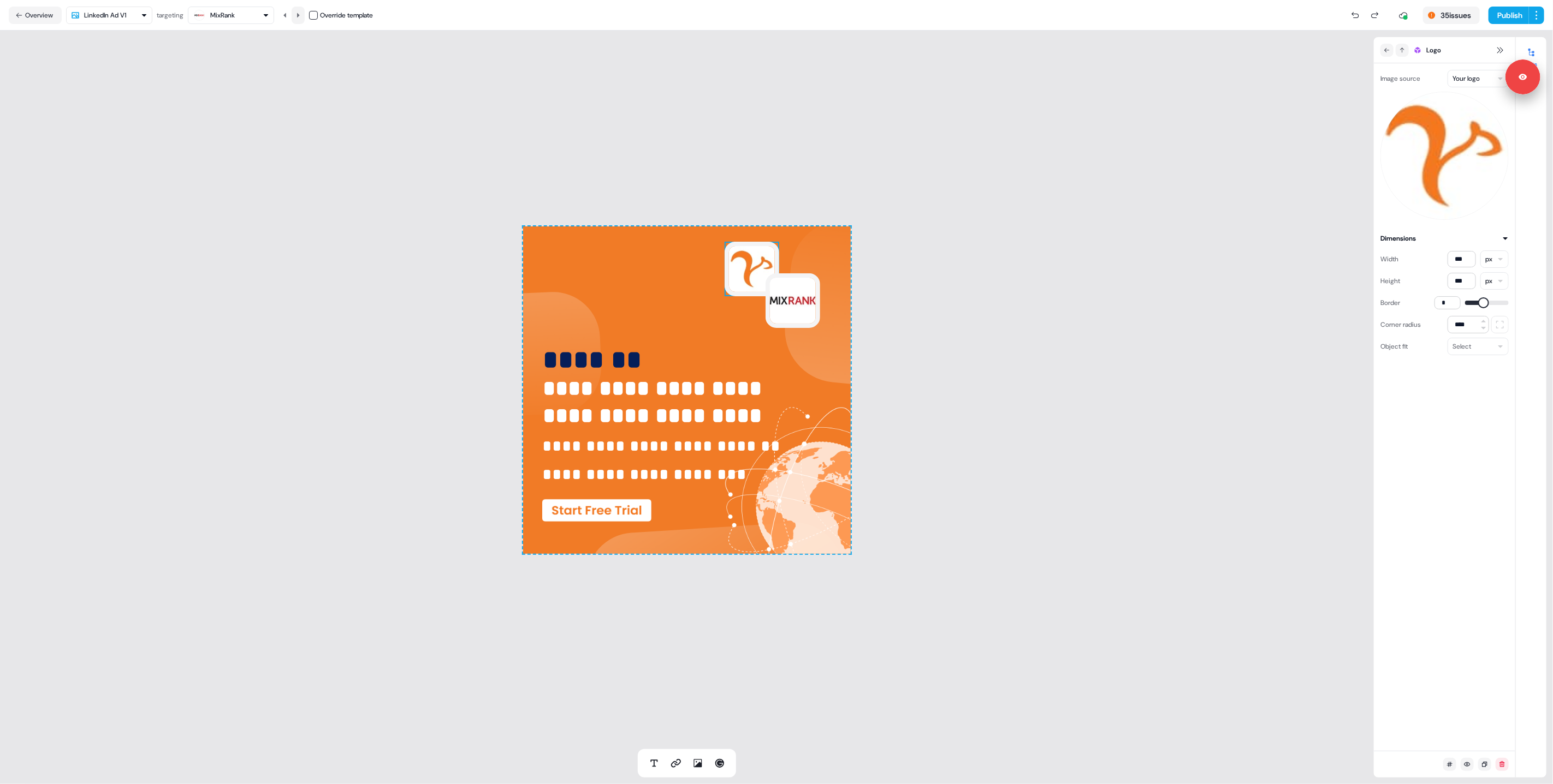
click at [301, 12] on icon at bounding box center [298, 15] width 6 height 6
click at [288, 12] on icon at bounding box center [285, 15] width 6 height 6
click at [296, 15] on button at bounding box center [298, 15] width 13 height 17
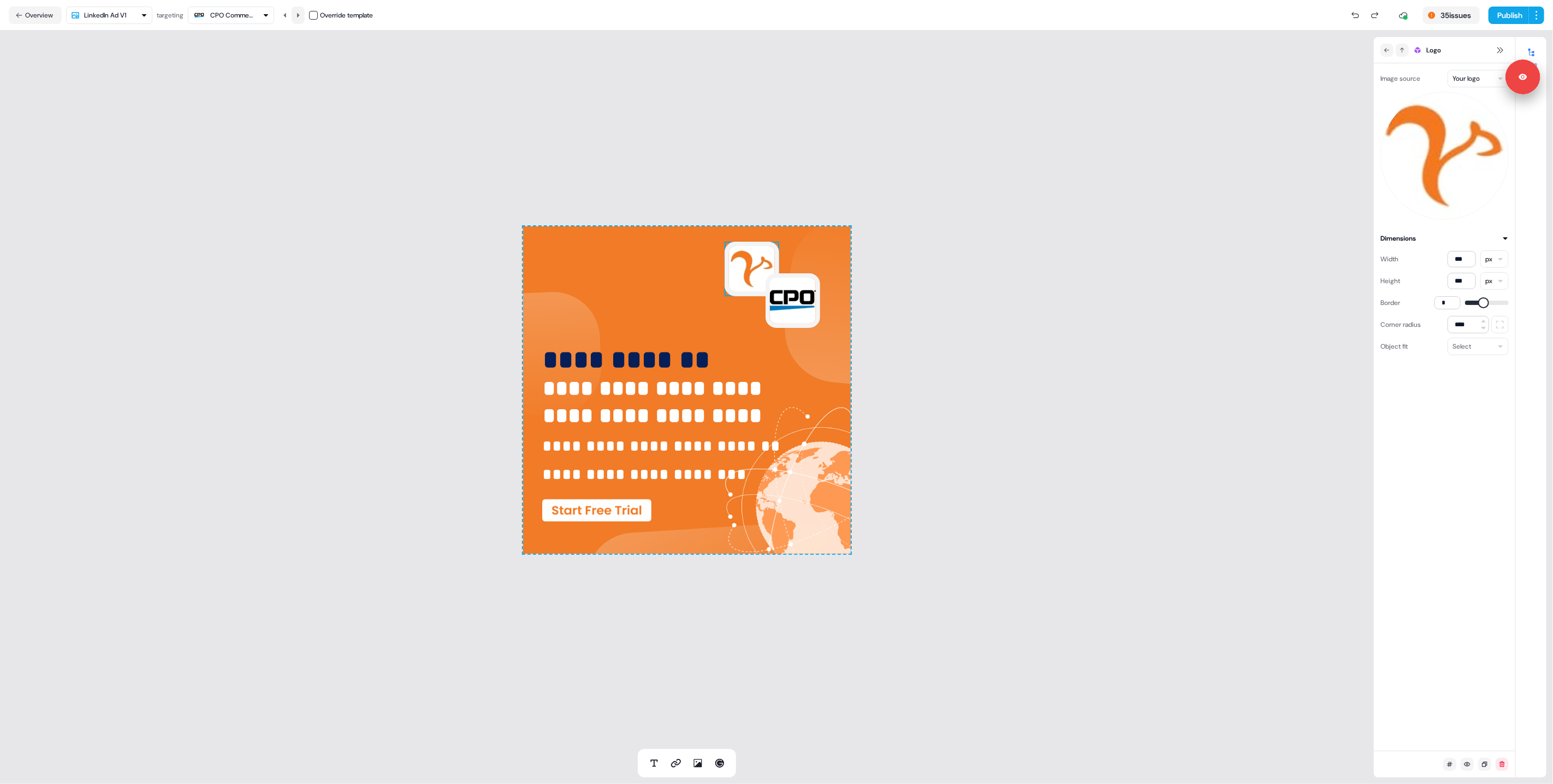
click at [296, 15] on button at bounding box center [298, 15] width 13 height 17
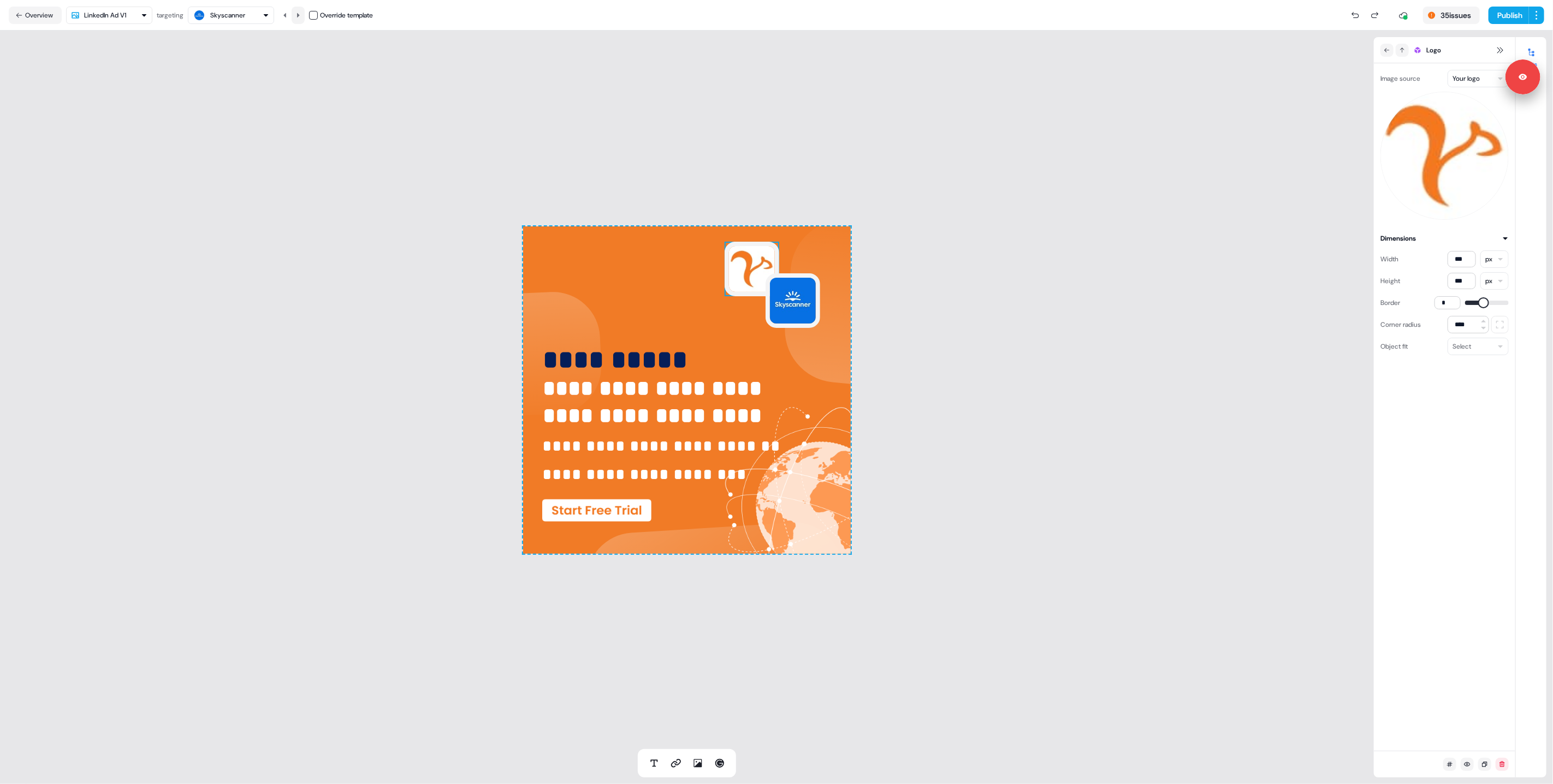
click at [296, 15] on button at bounding box center [298, 15] width 13 height 17
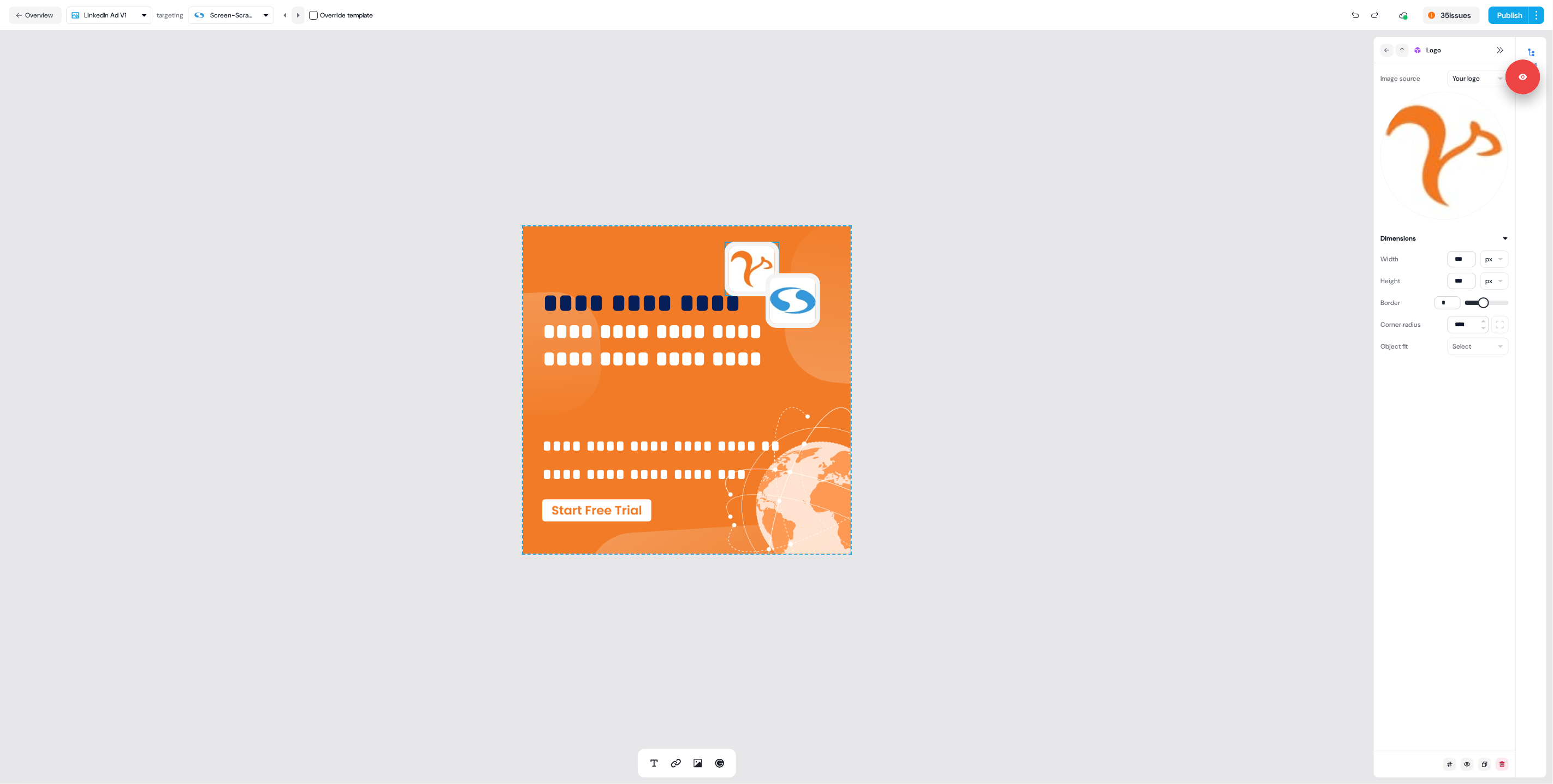
click at [296, 15] on button at bounding box center [298, 15] width 13 height 17
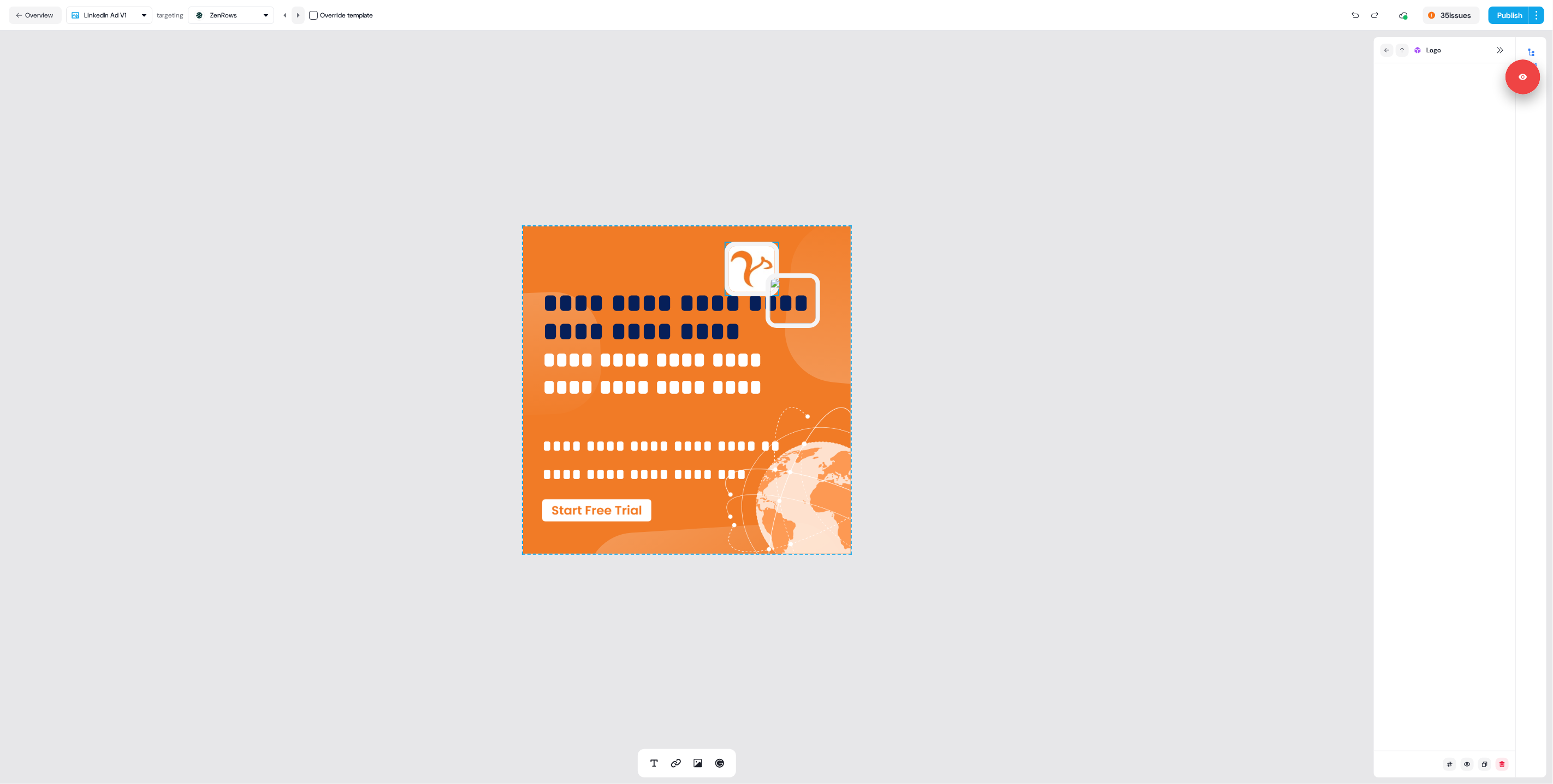
click at [296, 15] on button at bounding box center [298, 15] width 13 height 17
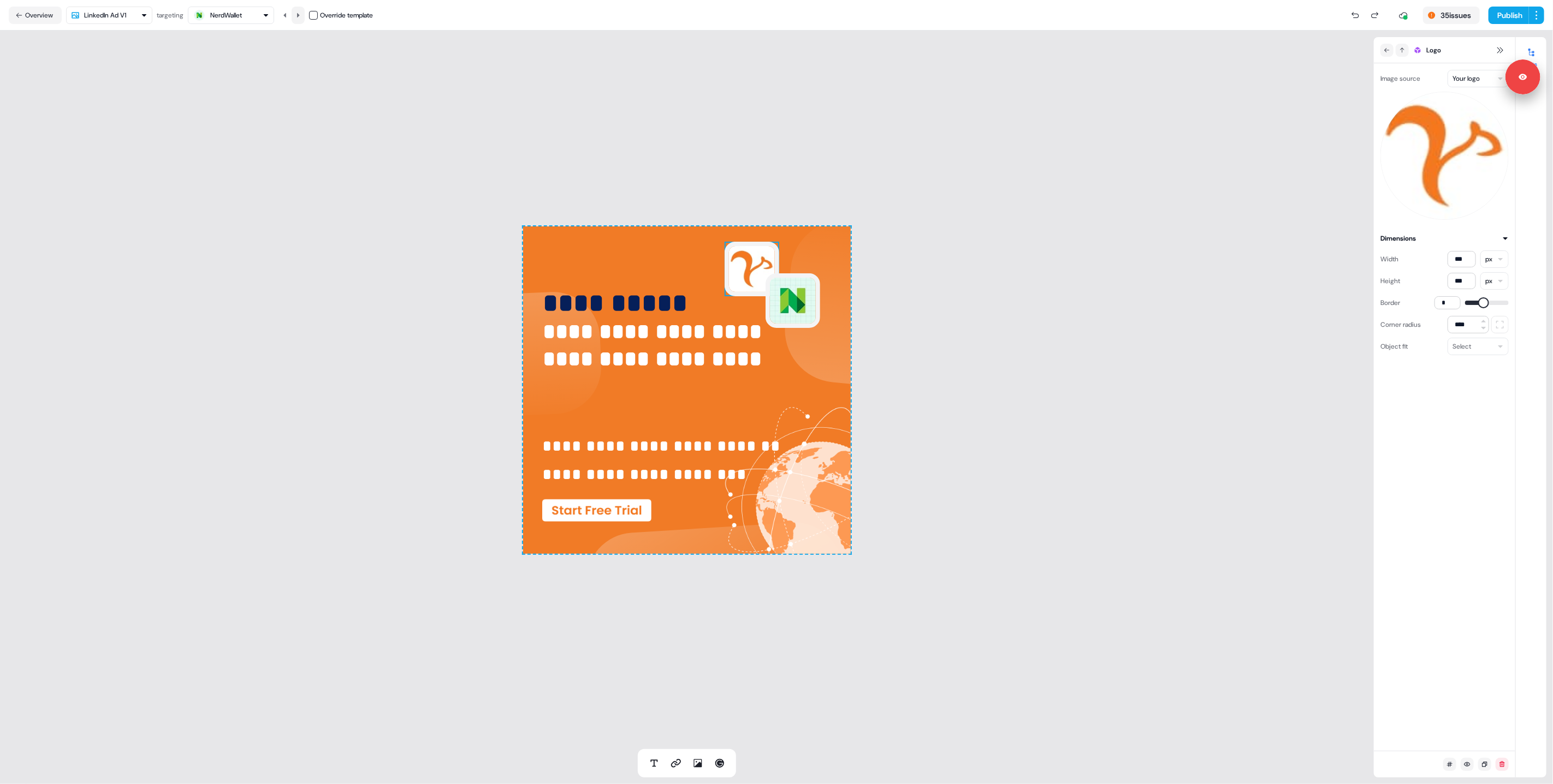
click at [296, 15] on button at bounding box center [298, 15] width 13 height 17
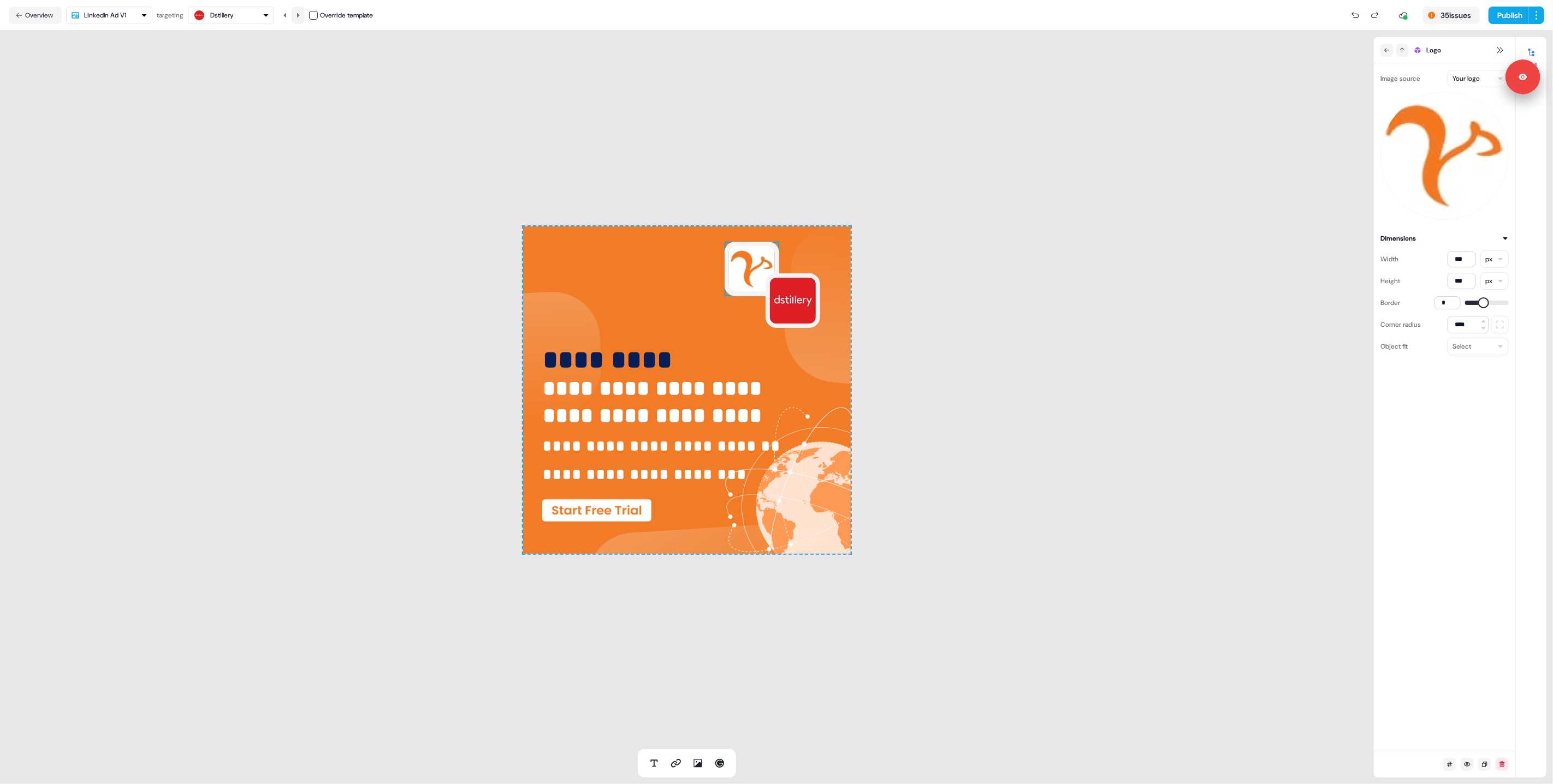
click at [296, 15] on button at bounding box center [298, 15] width 13 height 17
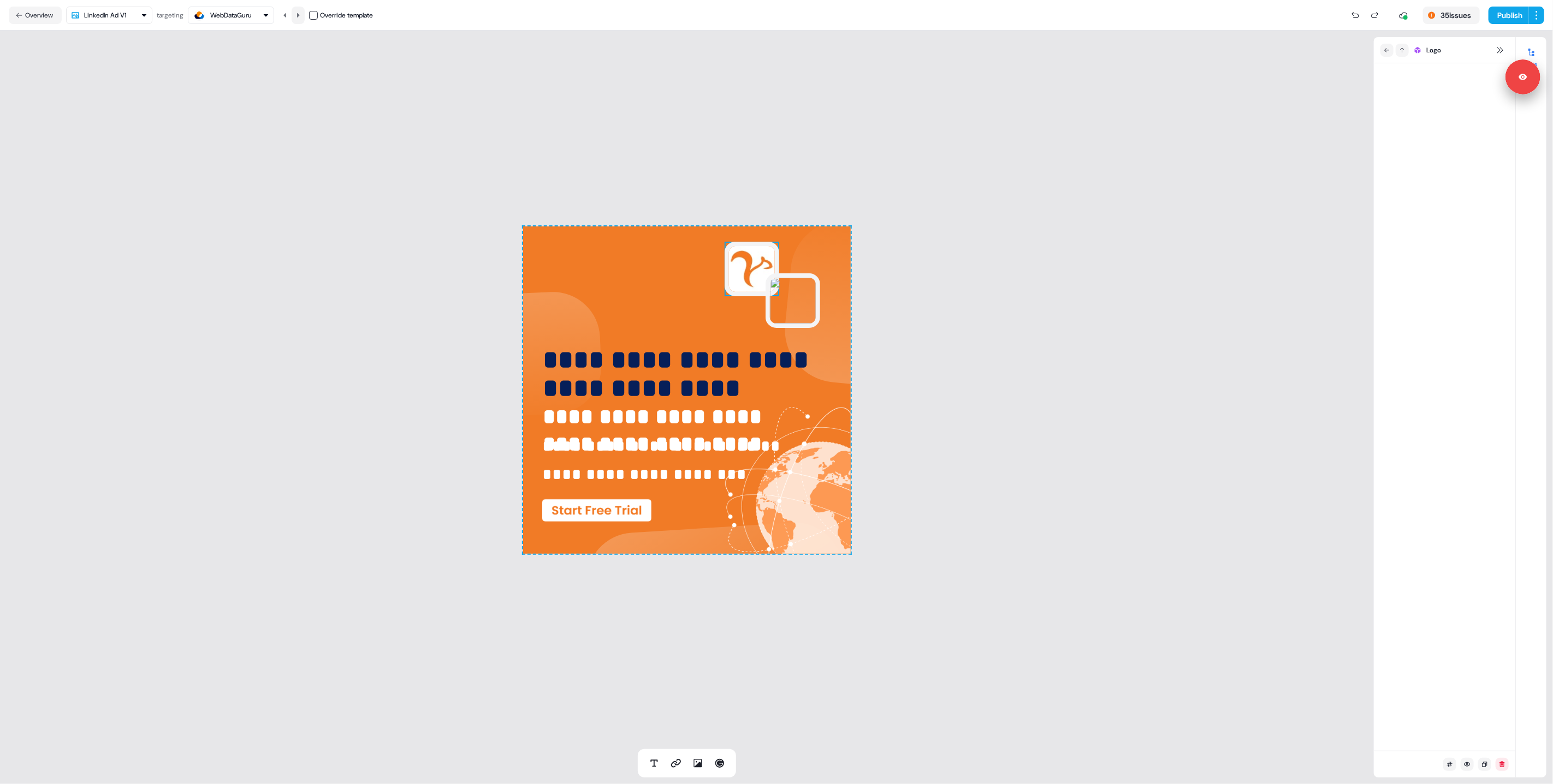
click at [296, 15] on button at bounding box center [298, 15] width 13 height 17
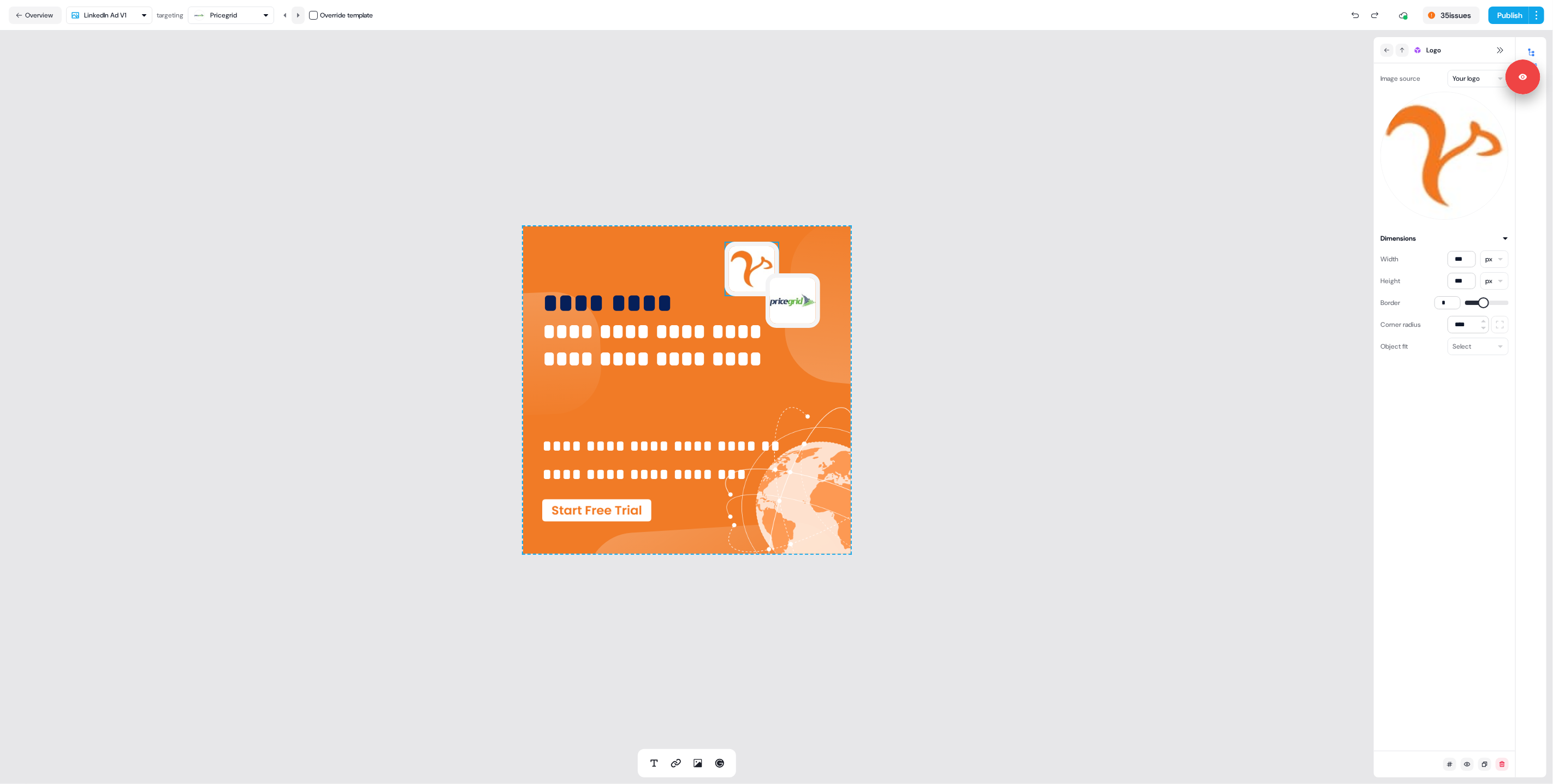
click at [296, 15] on button at bounding box center [298, 15] width 13 height 17
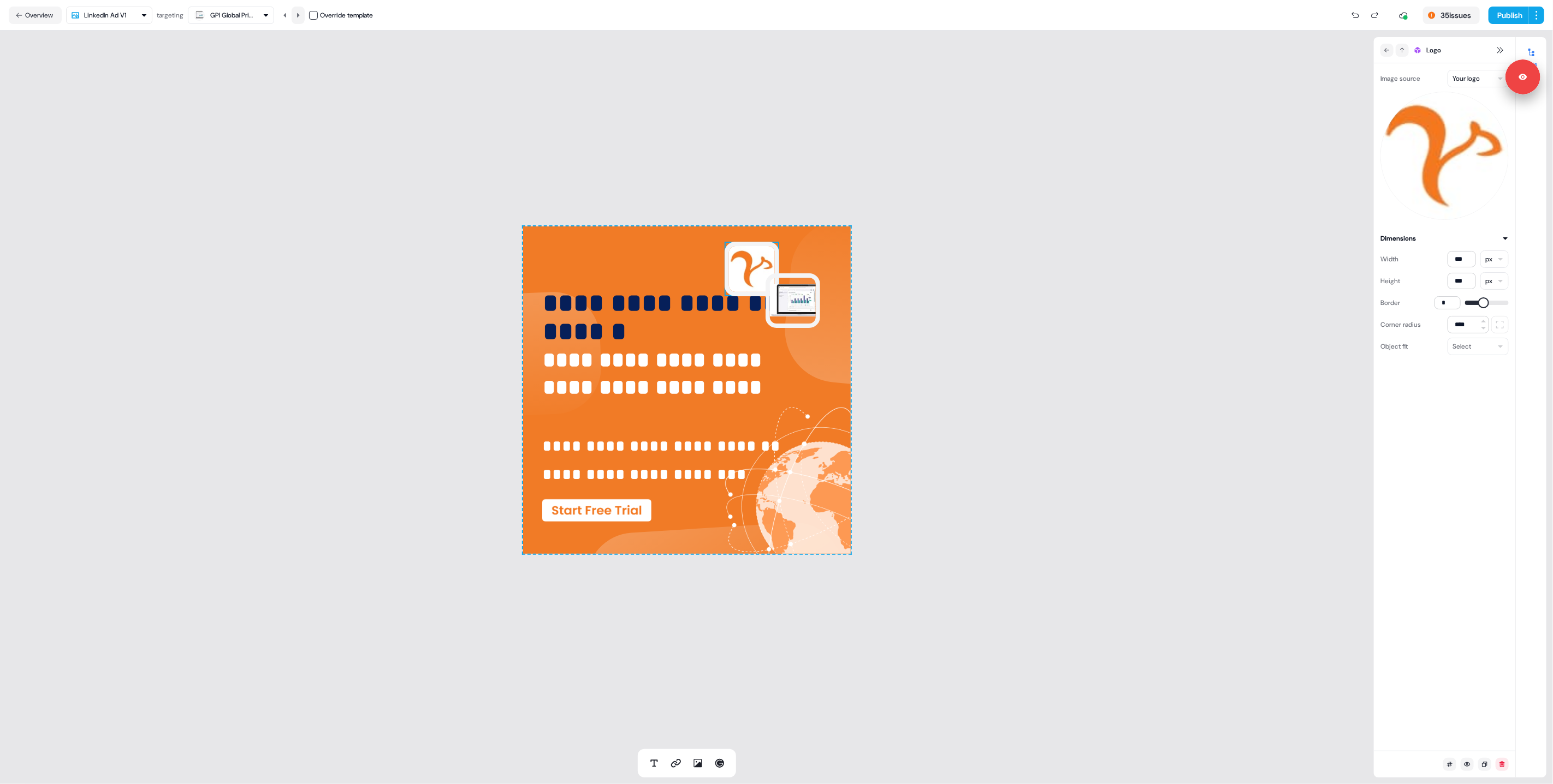
click at [296, 15] on button at bounding box center [298, 15] width 13 height 17
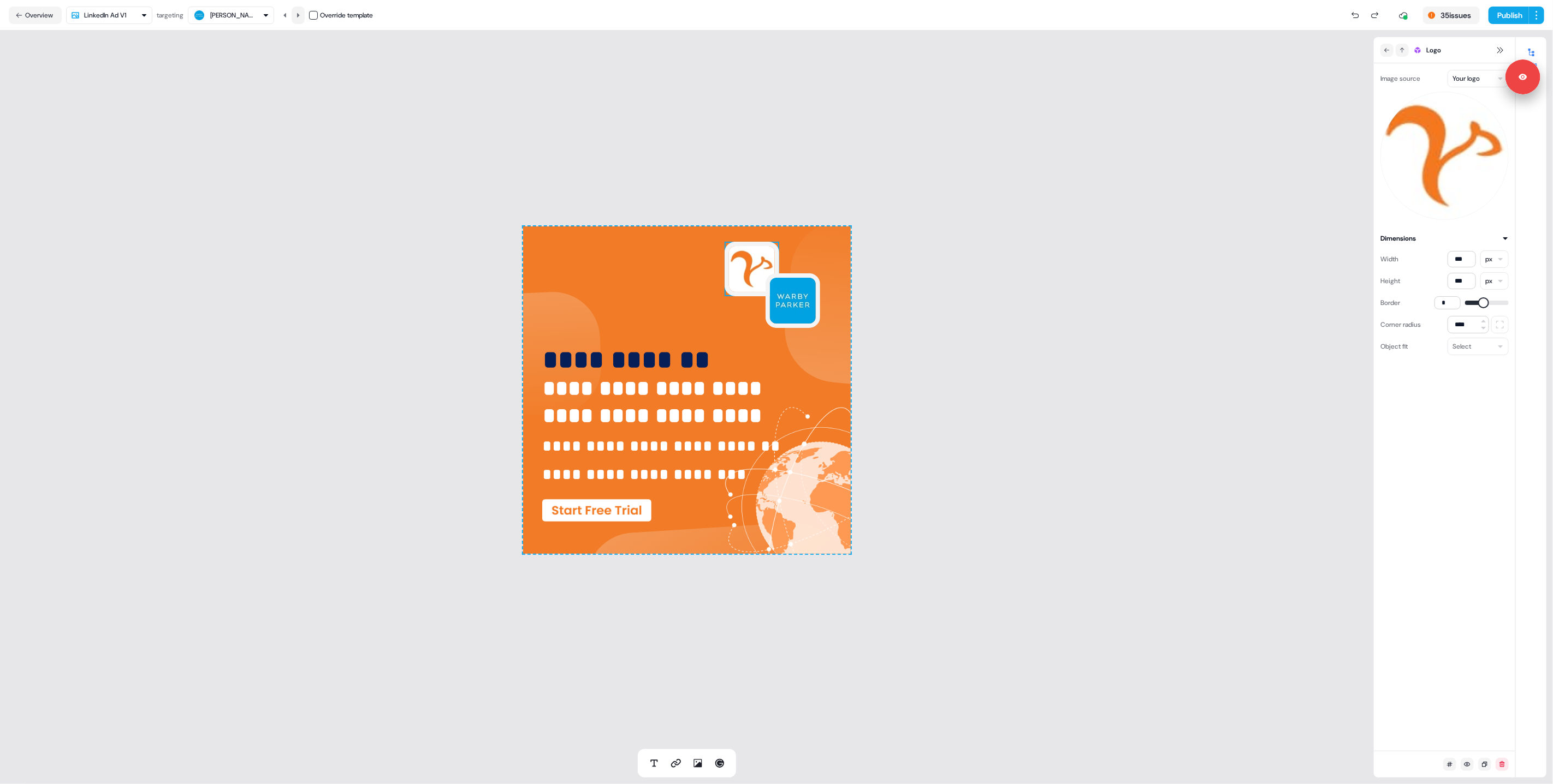
click at [296, 15] on button at bounding box center [298, 15] width 13 height 17
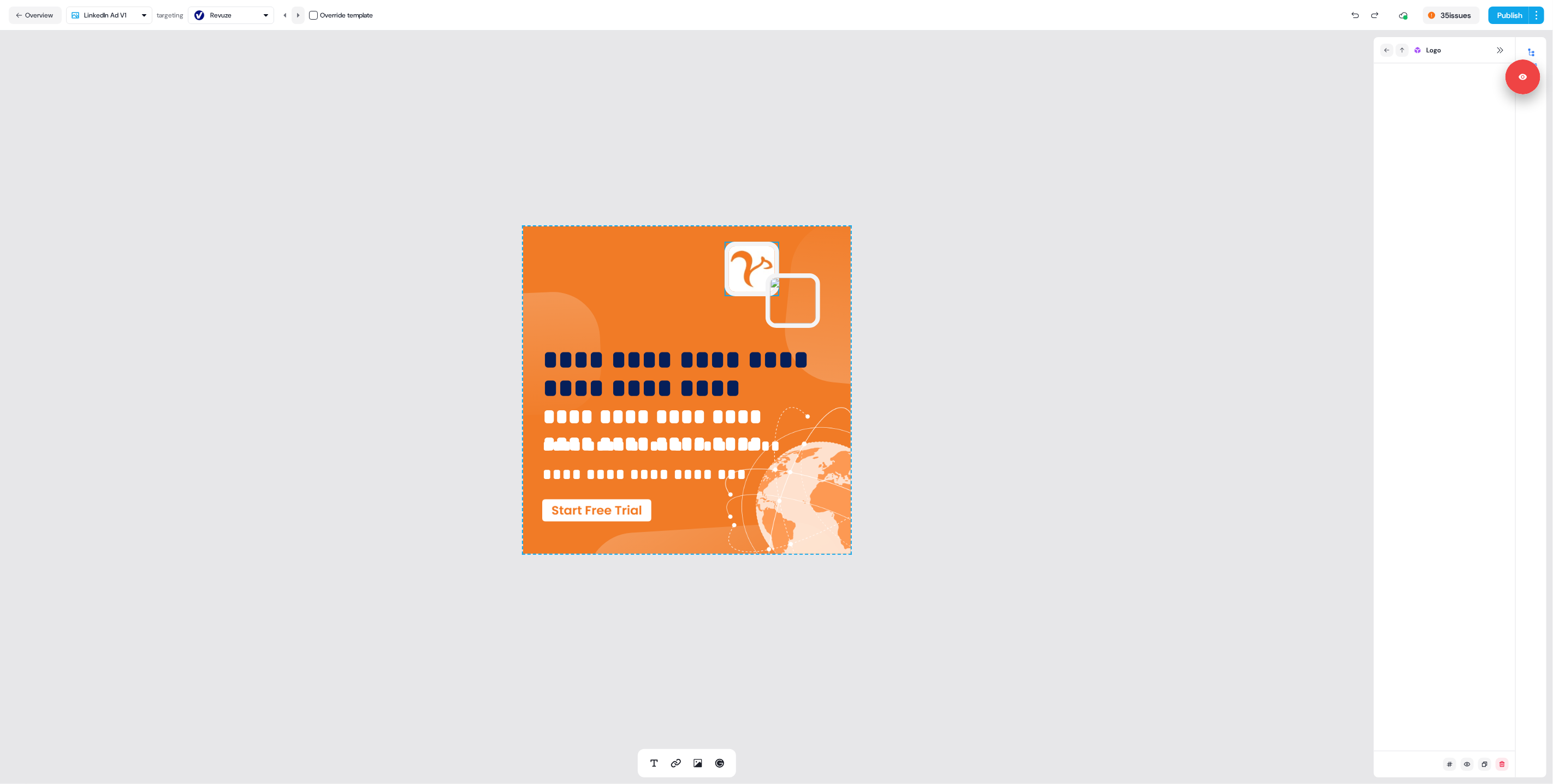
click at [296, 15] on button at bounding box center [298, 15] width 13 height 17
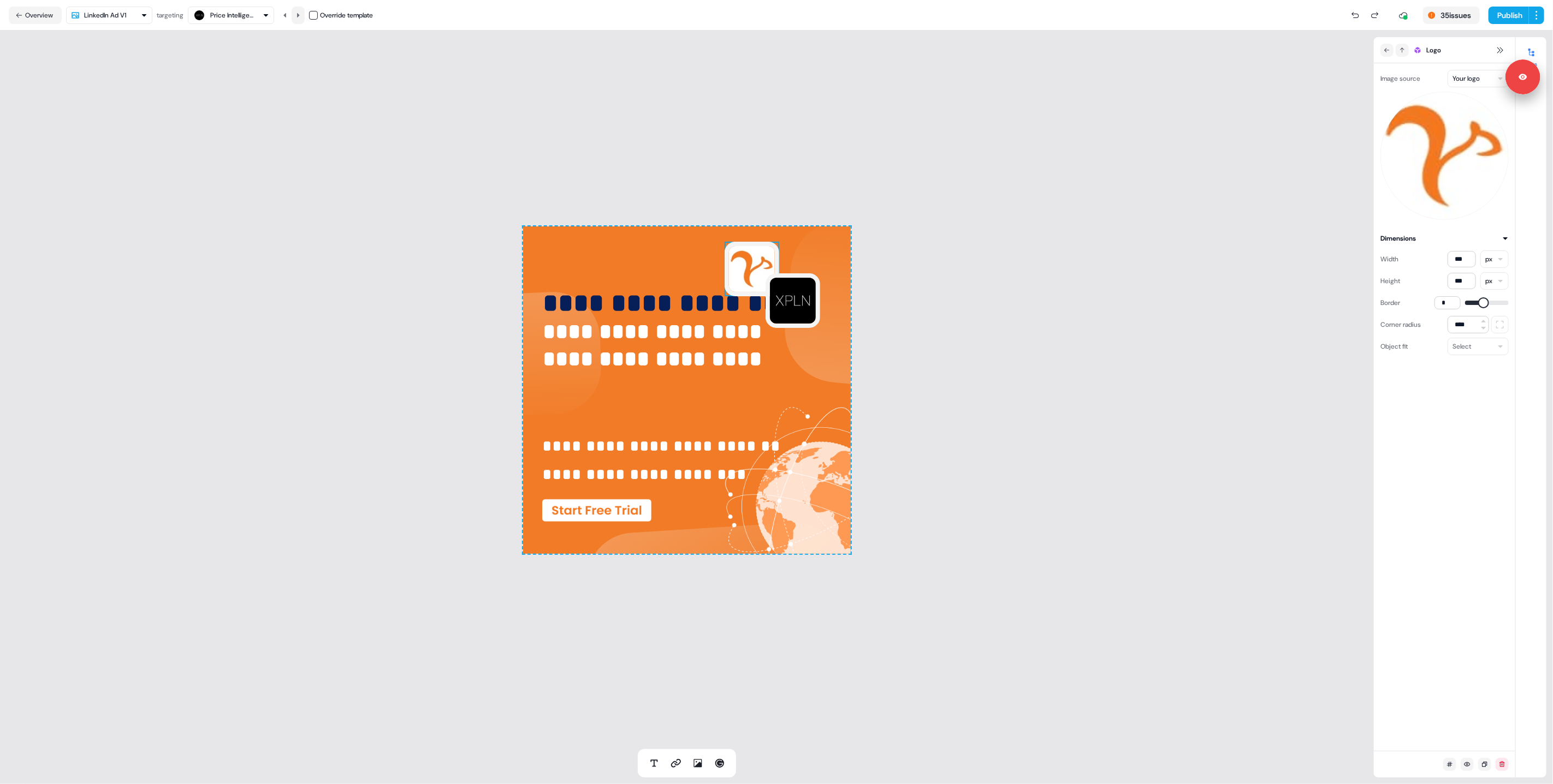
click at [296, 15] on button at bounding box center [298, 15] width 13 height 17
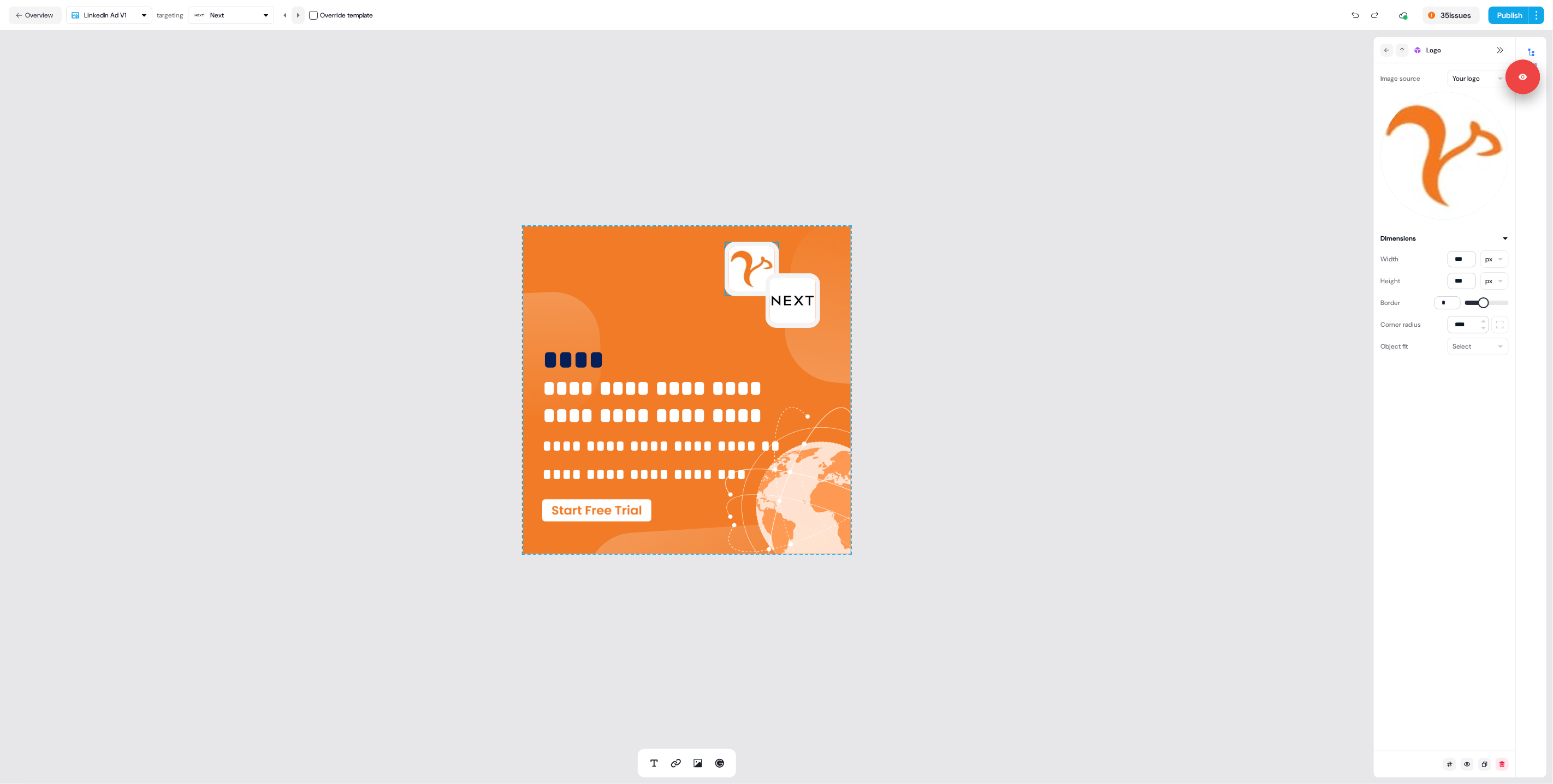
click at [296, 15] on button at bounding box center [298, 15] width 13 height 17
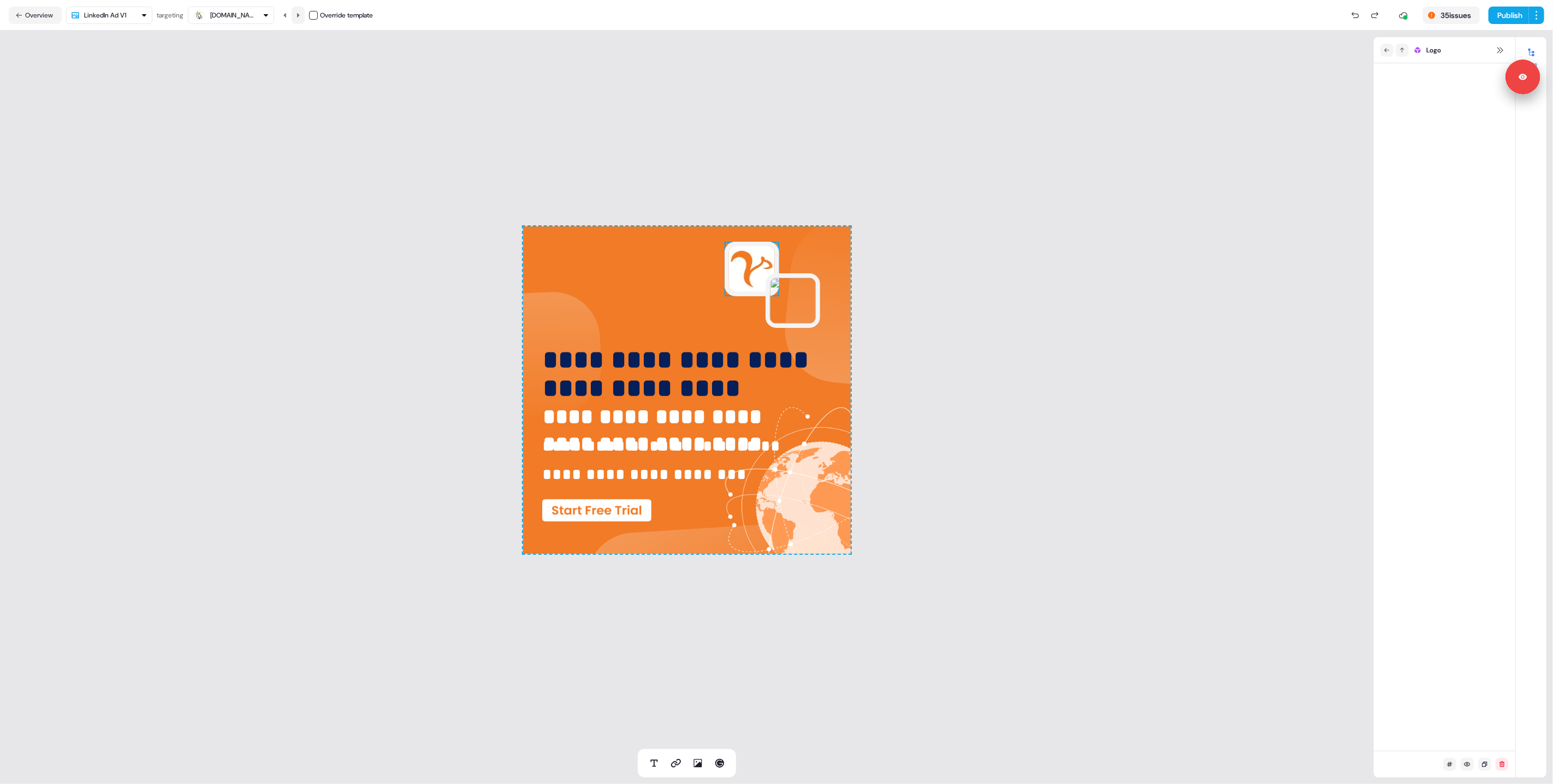
click at [296, 15] on button at bounding box center [298, 15] width 13 height 17
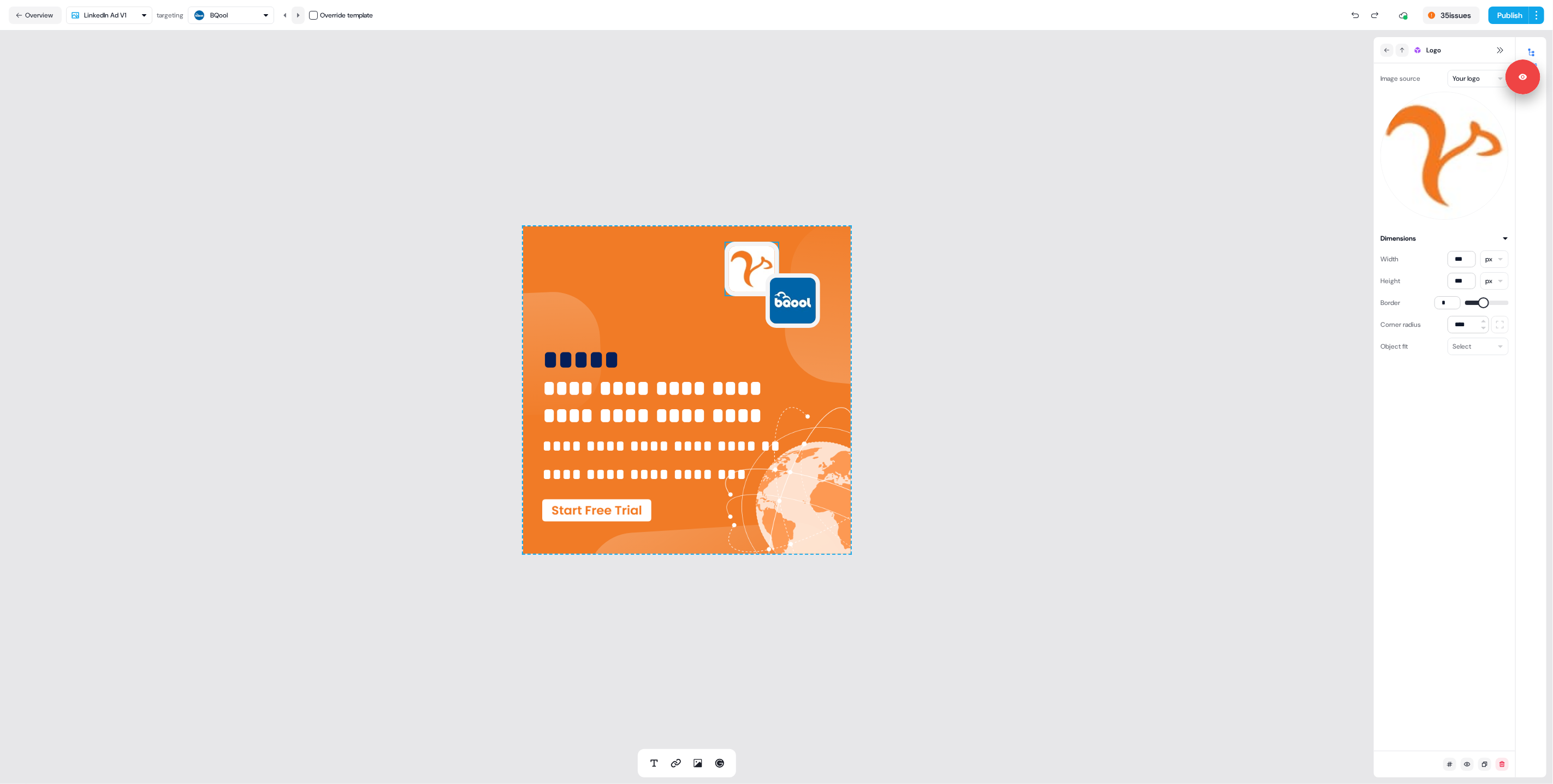
click at [296, 15] on button at bounding box center [298, 15] width 13 height 17
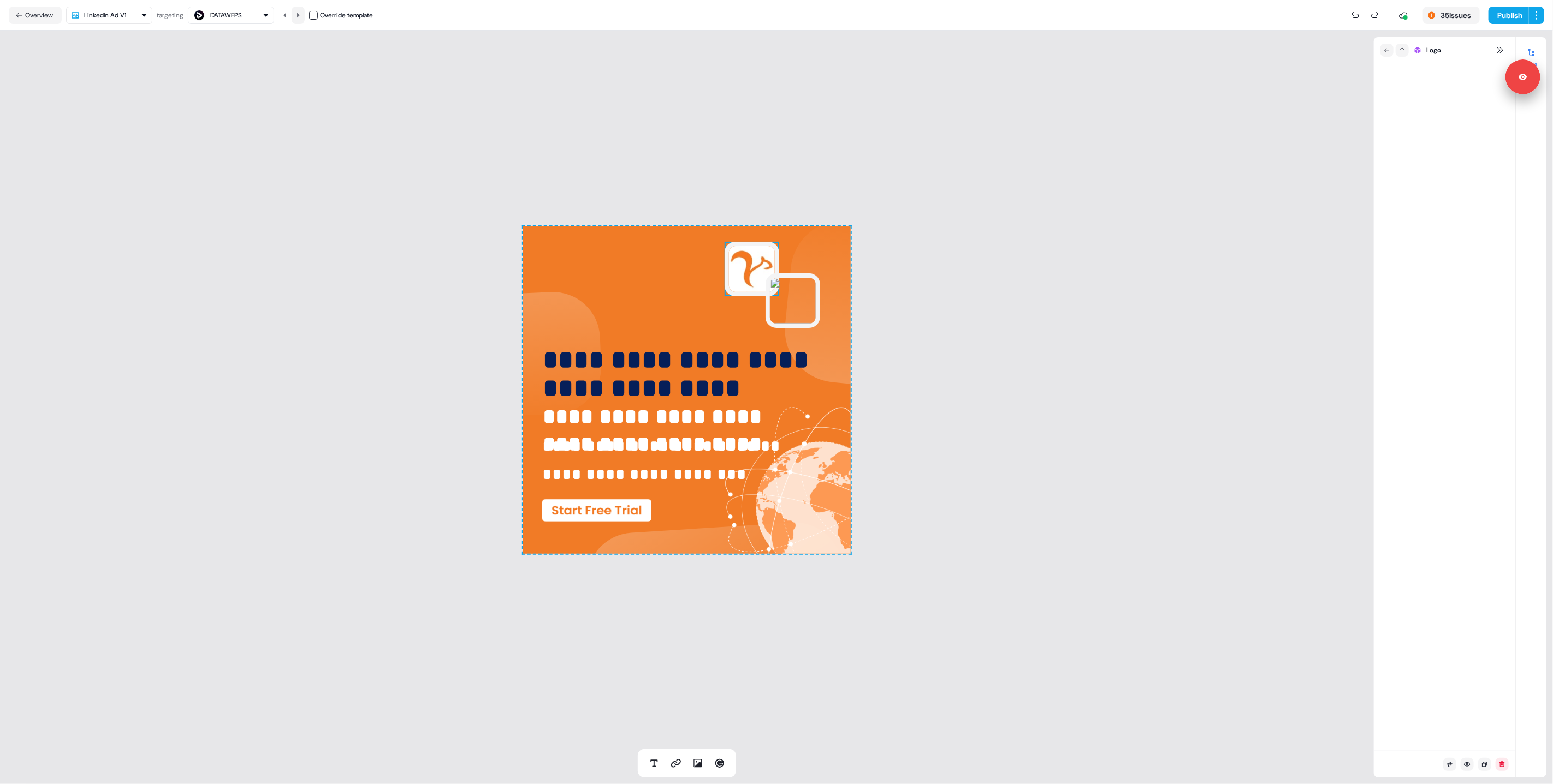
click at [296, 15] on button at bounding box center [298, 15] width 13 height 17
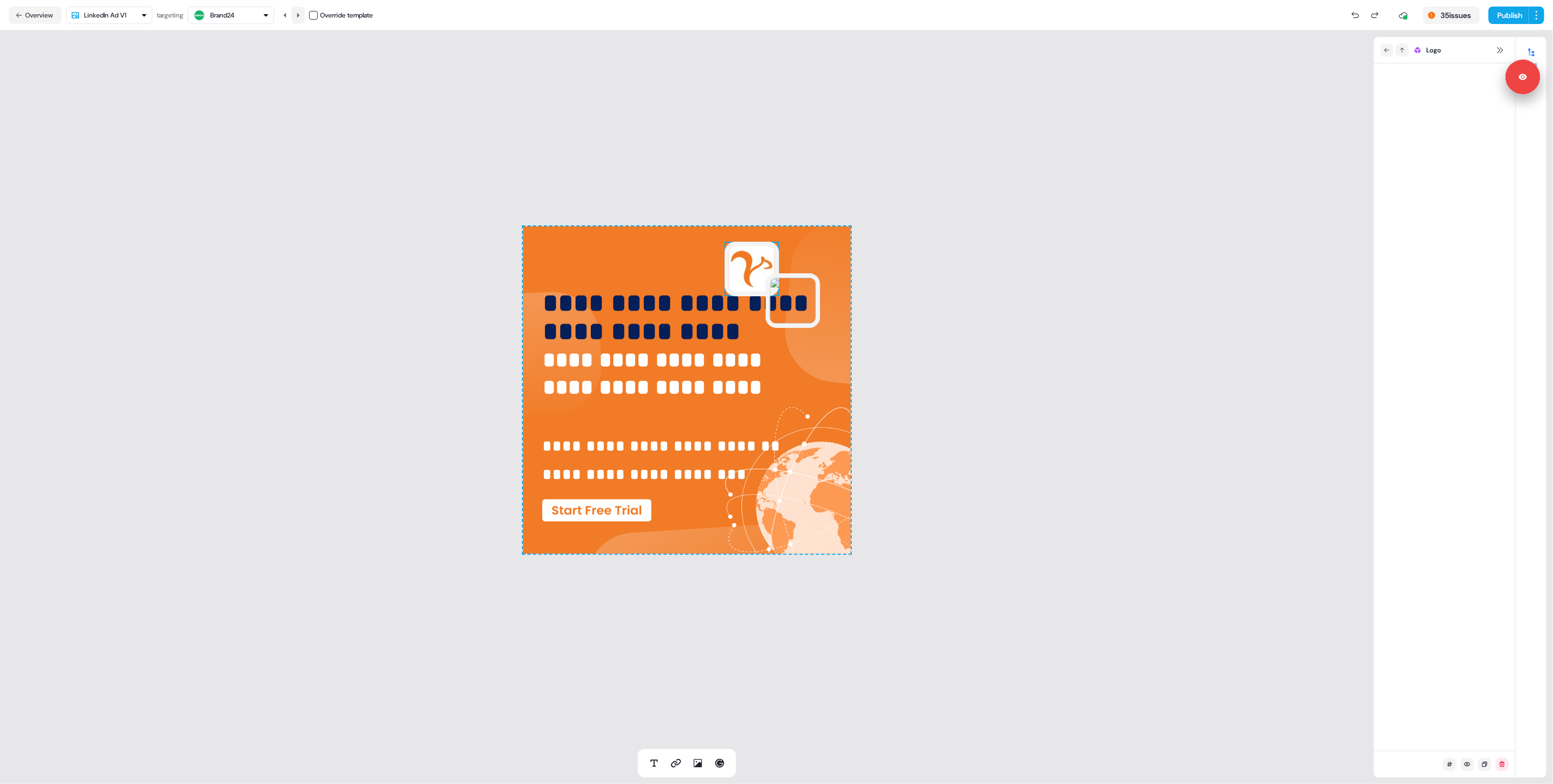
click at [296, 15] on button at bounding box center [298, 15] width 13 height 17
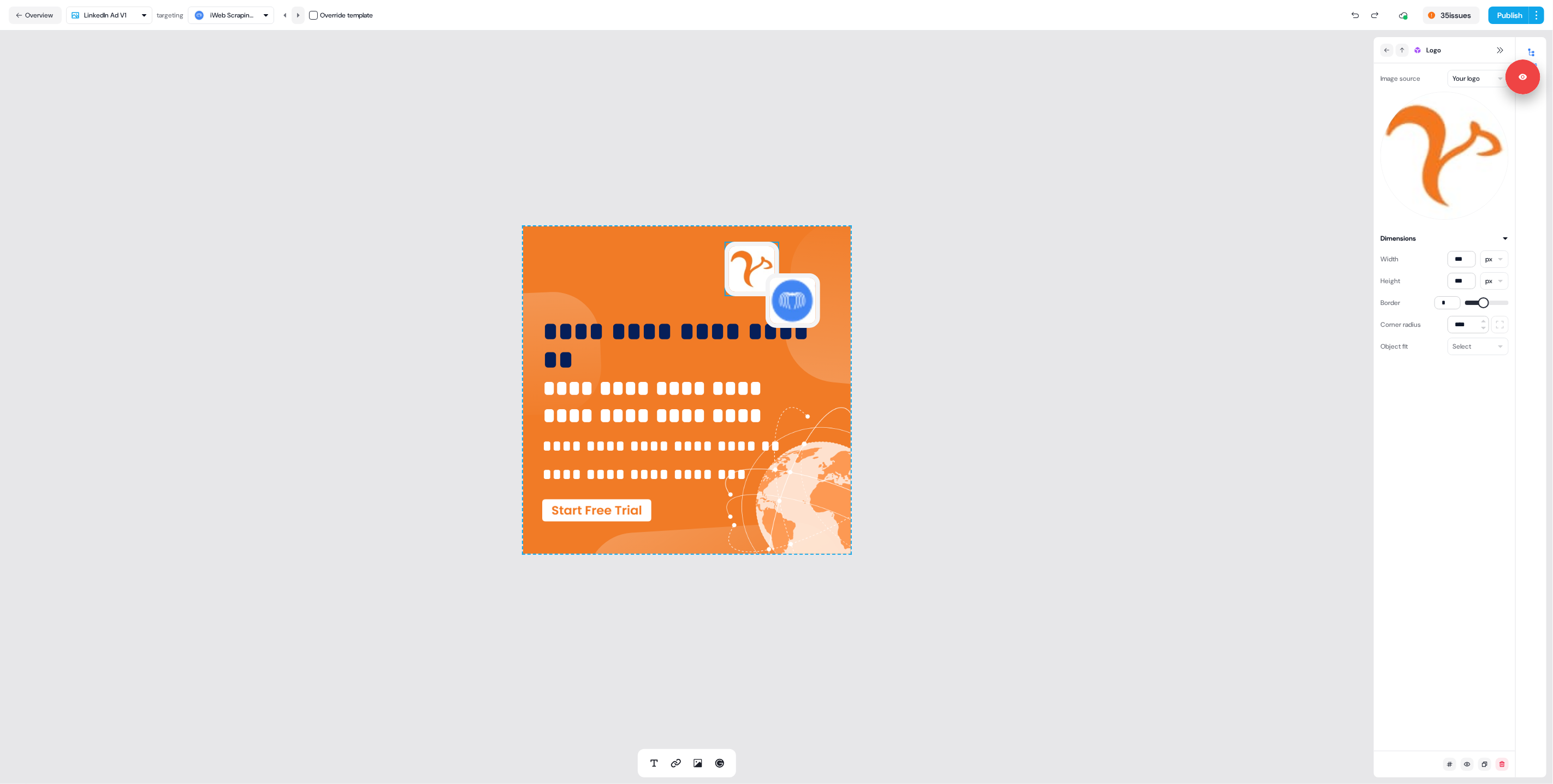
click at [296, 15] on button at bounding box center [298, 15] width 13 height 17
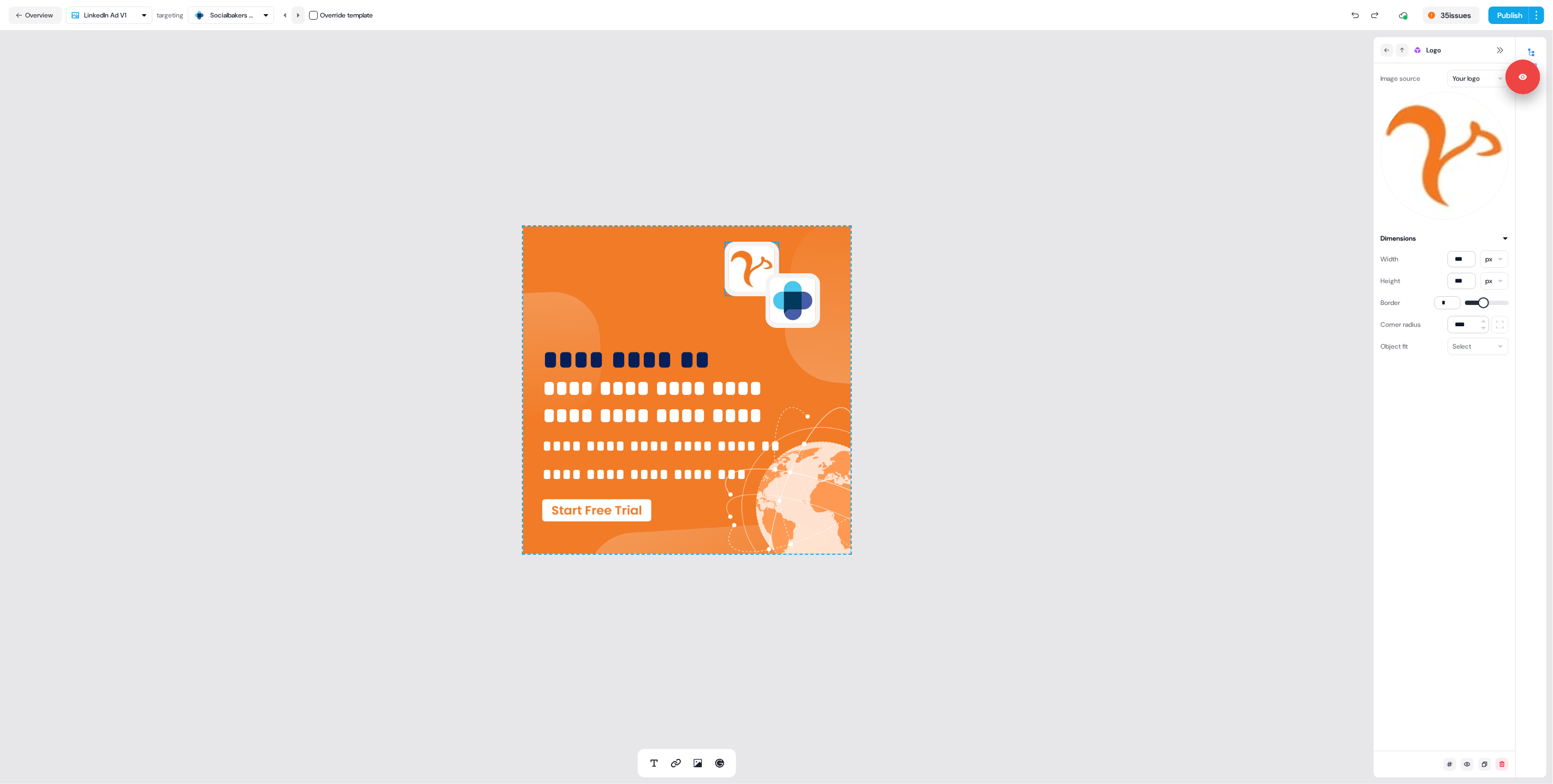
click at [296, 15] on button at bounding box center [298, 15] width 13 height 17
click at [296, 14] on button at bounding box center [298, 15] width 13 height 17
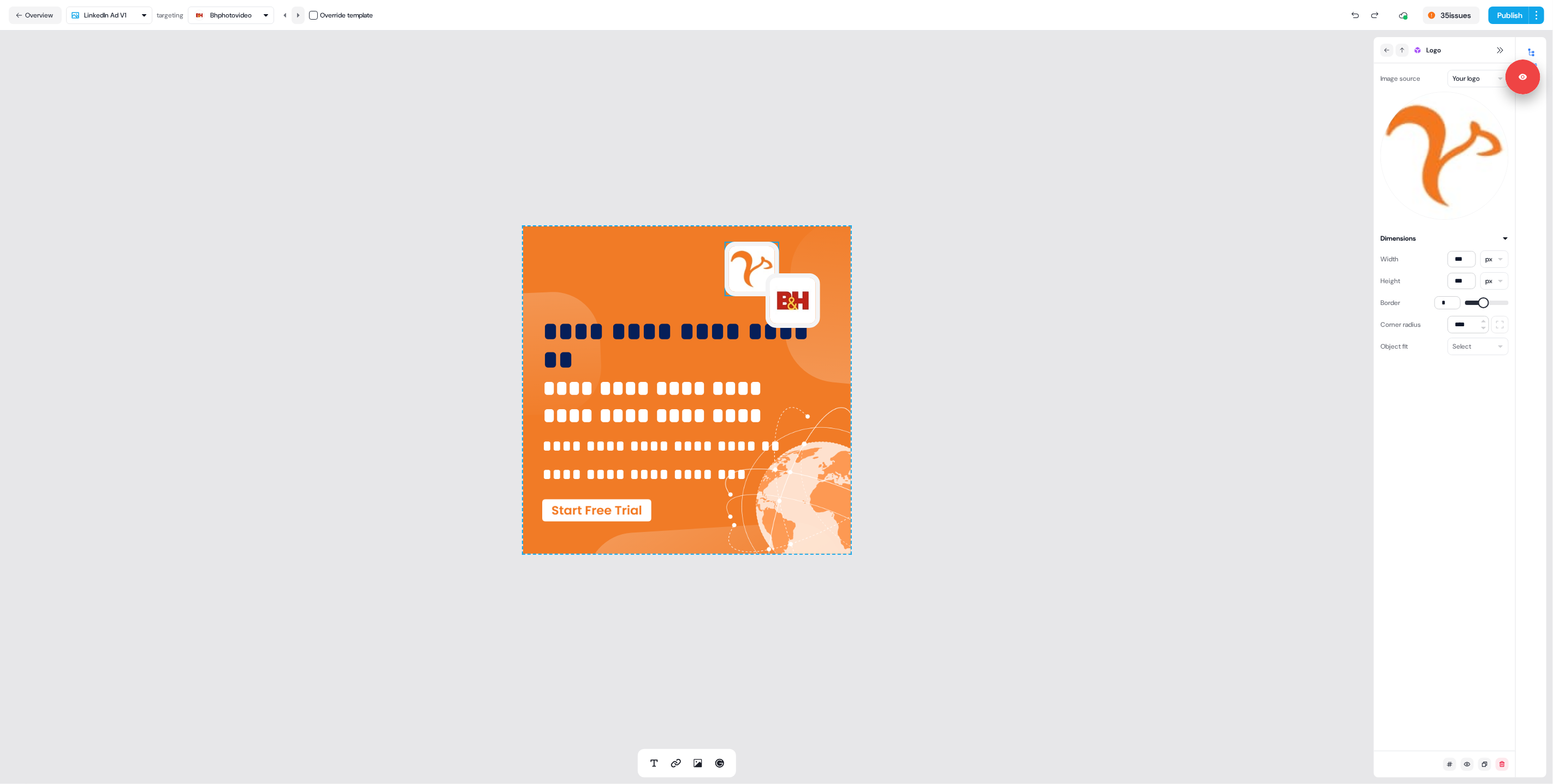
click at [296, 14] on button at bounding box center [298, 15] width 13 height 17
click at [284, 12] on icon at bounding box center [285, 15] width 6 height 6
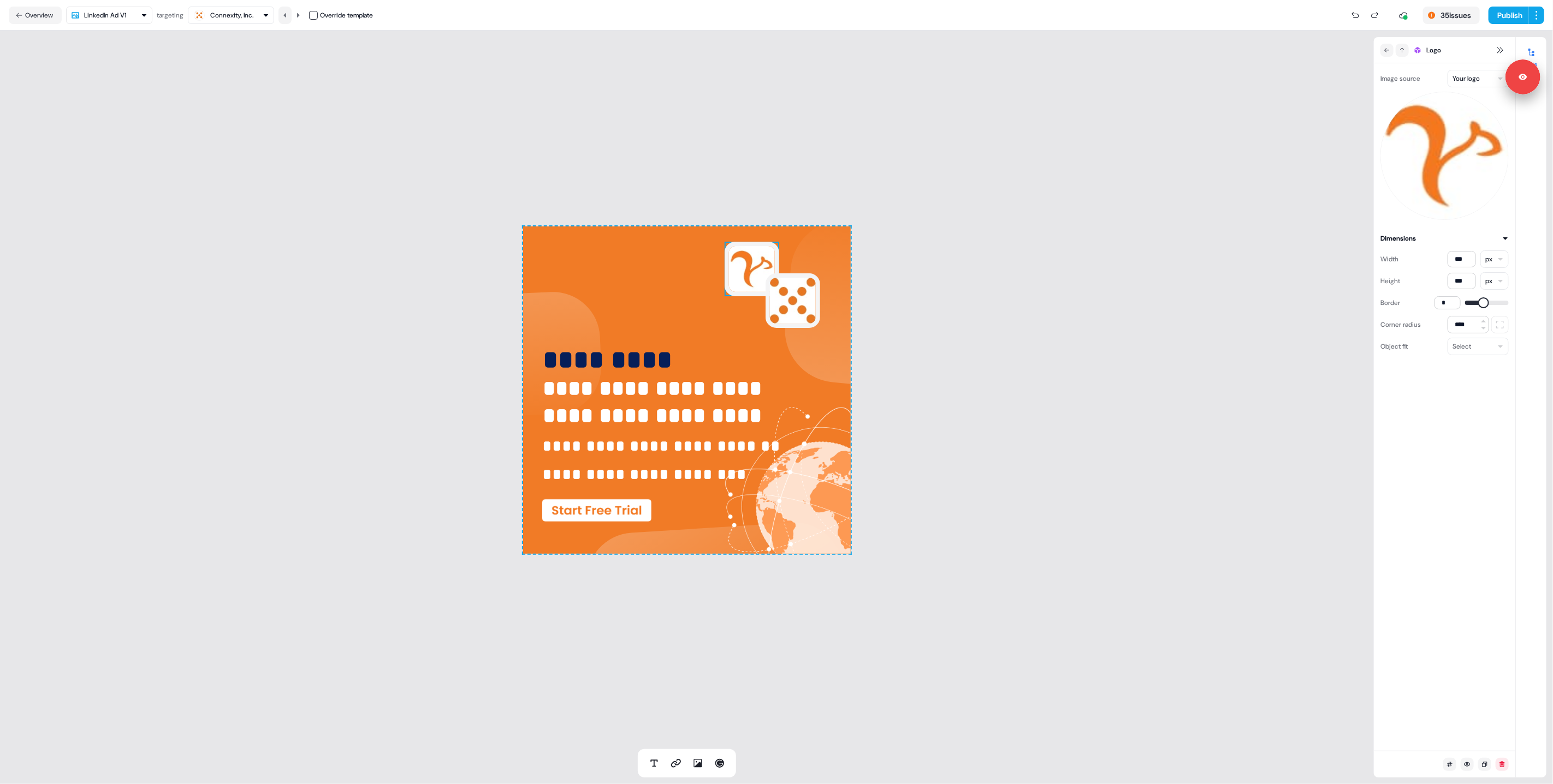
click at [284, 12] on icon at bounding box center [285, 15] width 6 height 6
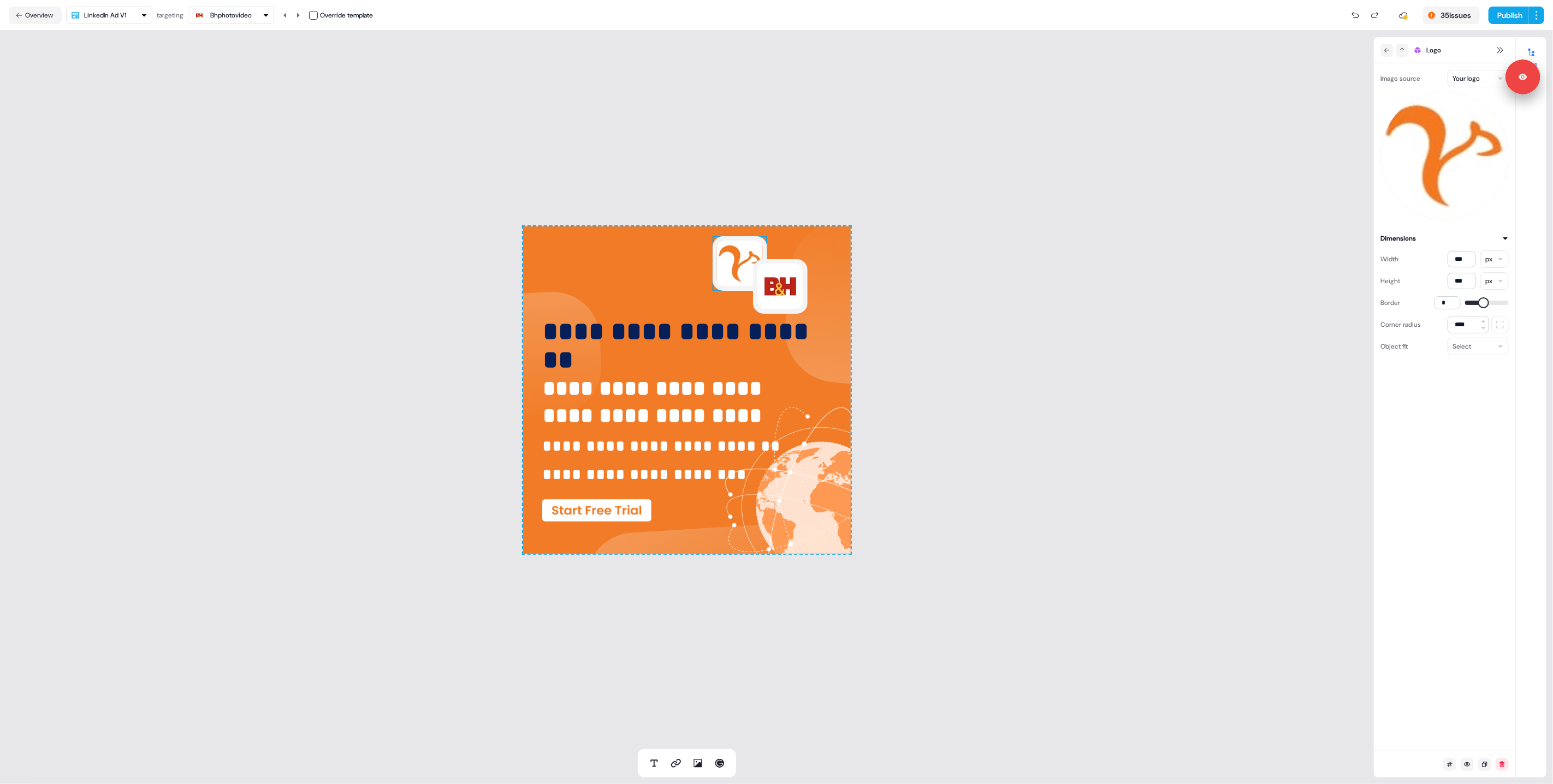
click at [242, 15] on div "Bhphotovideo" at bounding box center [231, 15] width 42 height 11
click at [116, 12] on html "**********" at bounding box center [776, 392] width 1553 height 784
click at [408, 203] on html "**********" at bounding box center [776, 392] width 1553 height 784
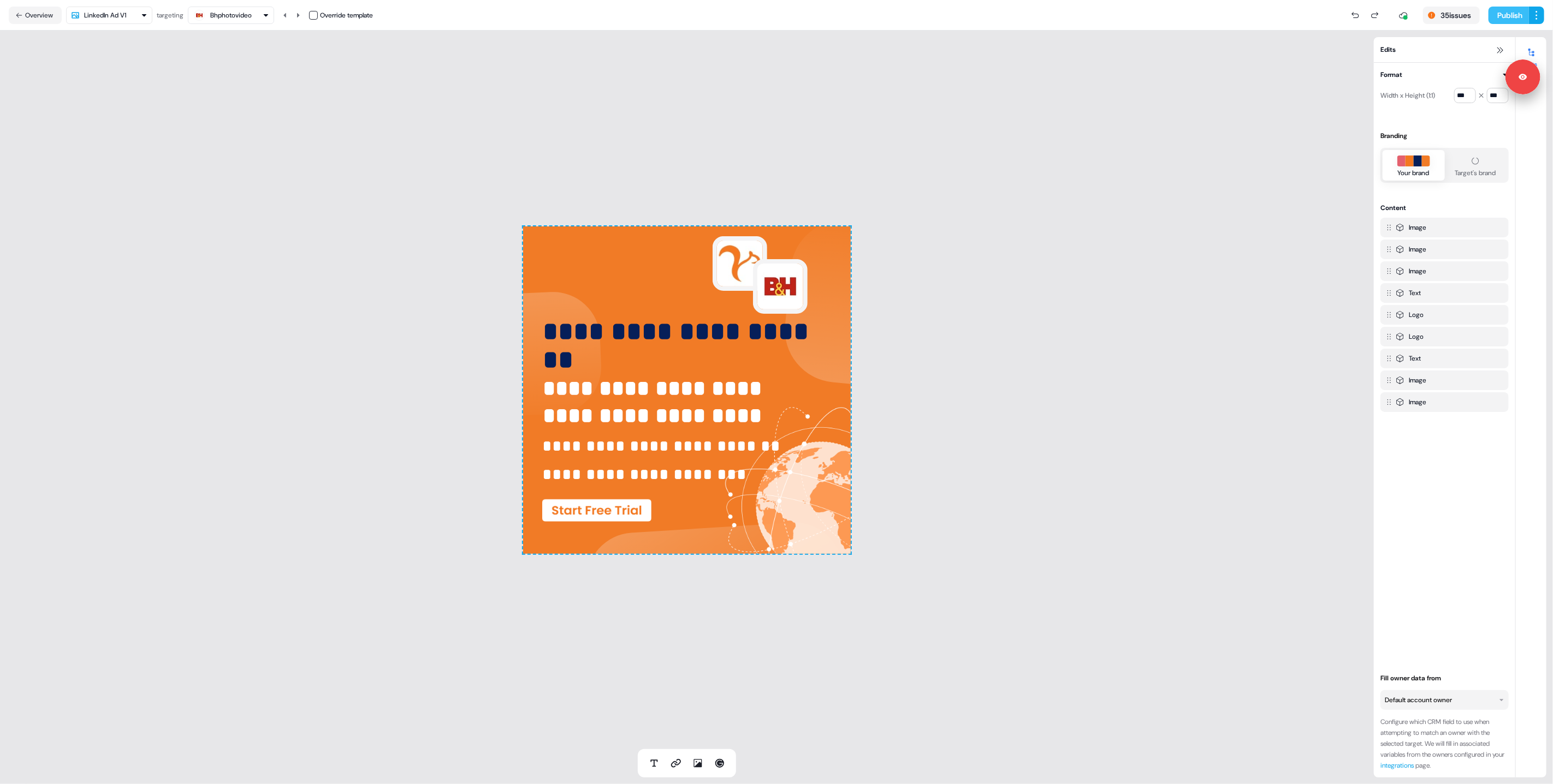
click at [1498, 19] on button "Publish" at bounding box center [1509, 15] width 40 height 17
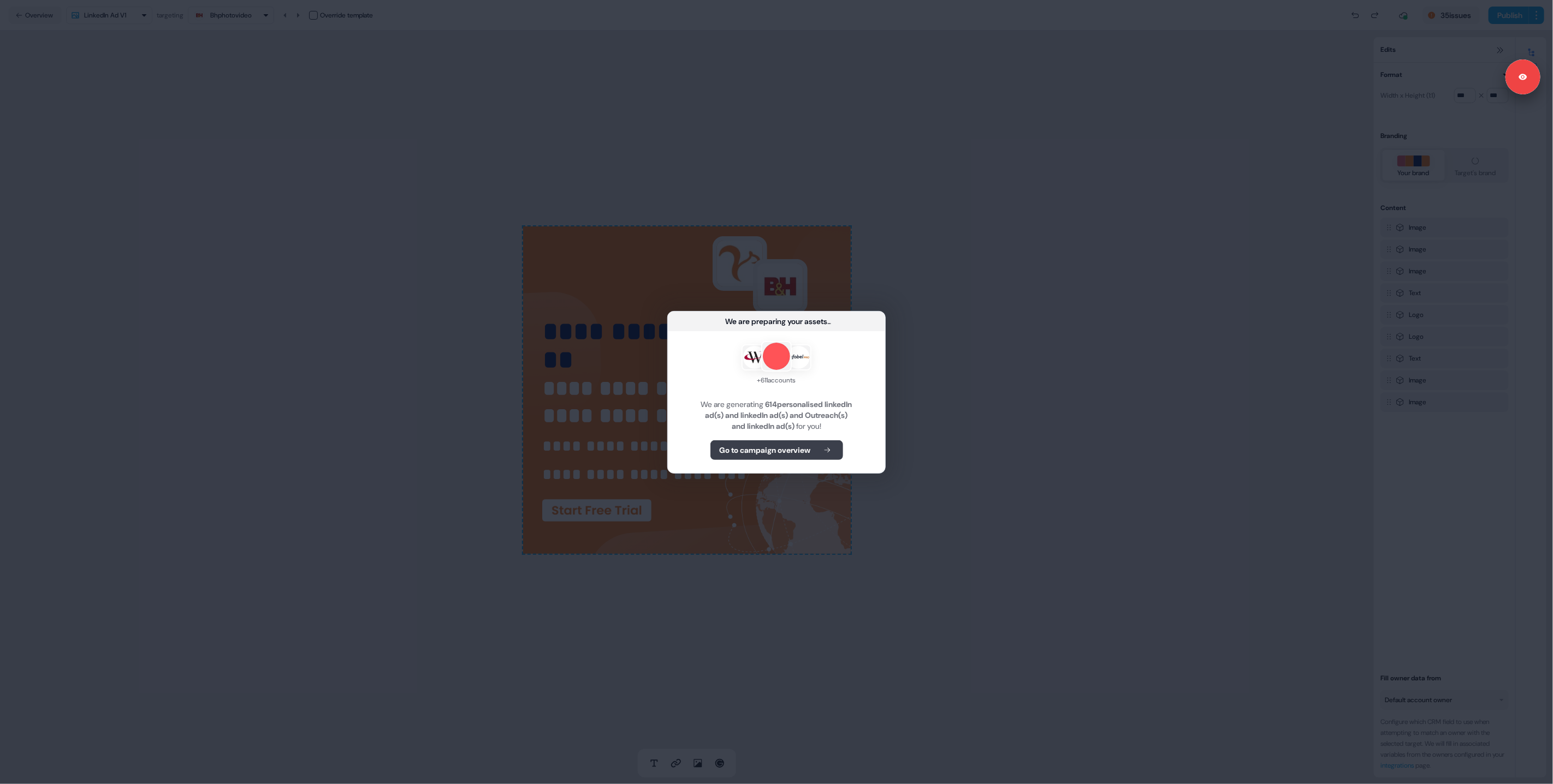
click at [805, 449] on b "Go to campaign overview" at bounding box center [765, 450] width 91 height 11
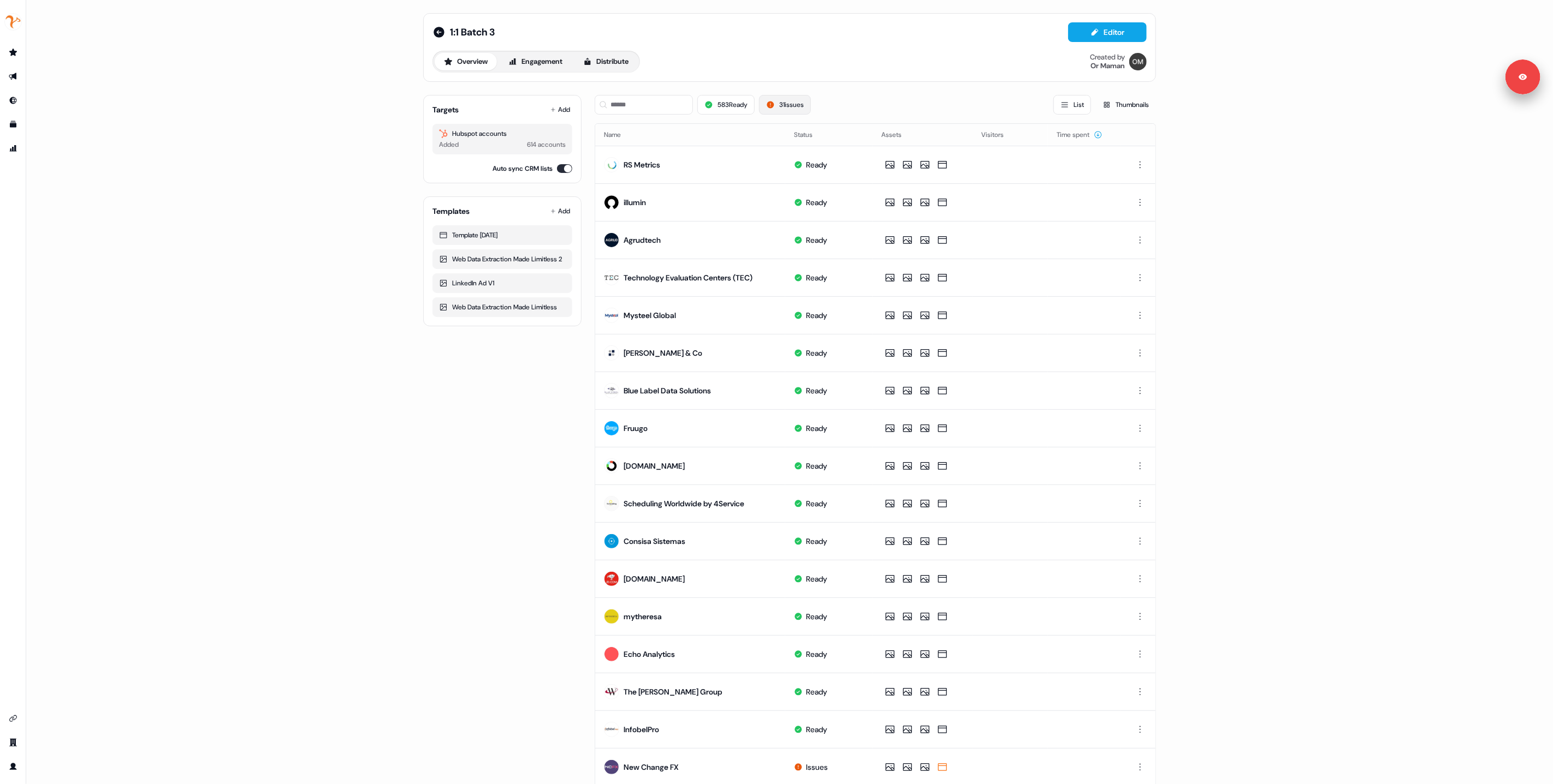
click at [782, 106] on button "31 issues" at bounding box center [785, 104] width 52 height 19
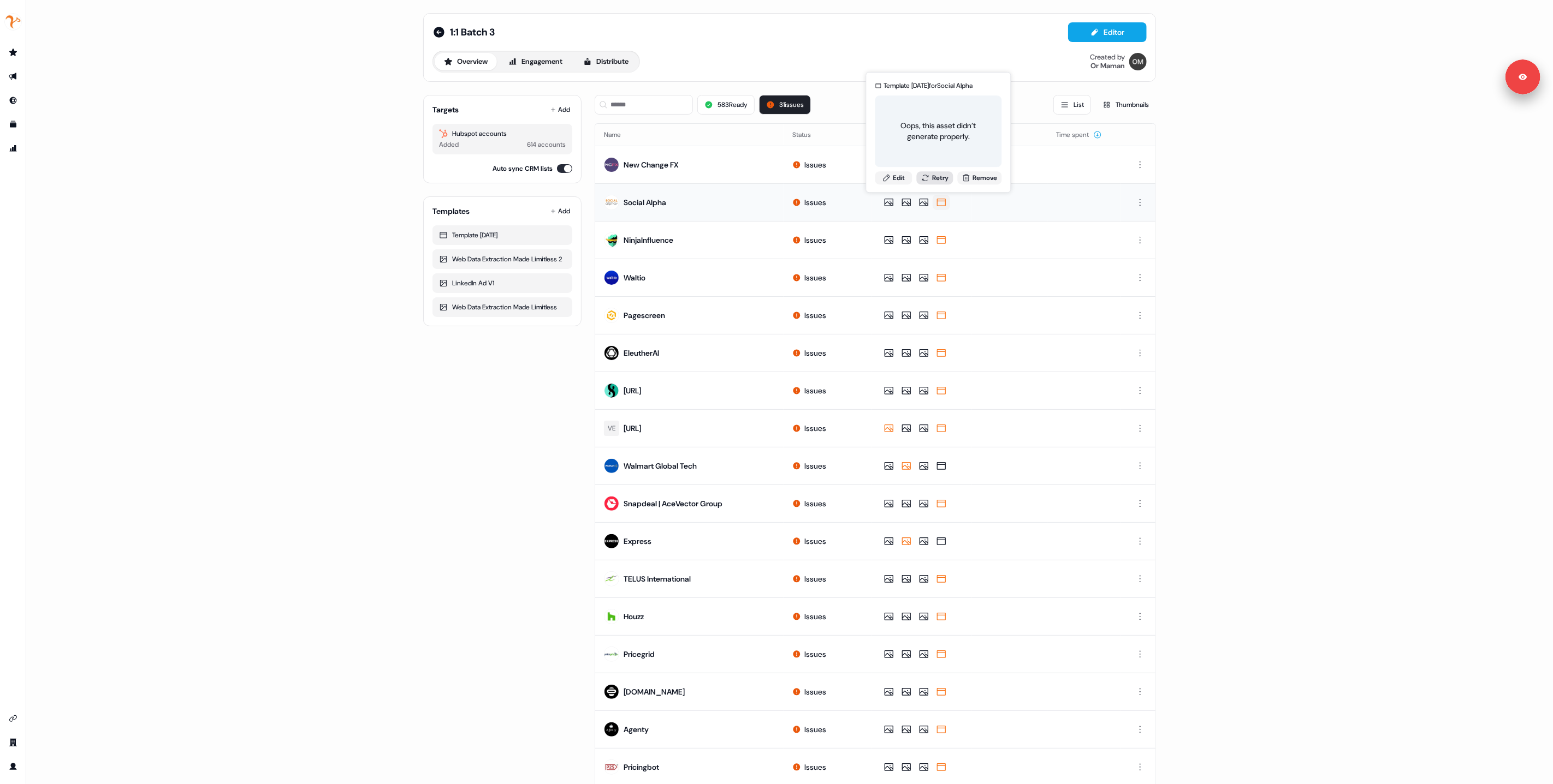
click at [938, 170] on div "Template 3.7.25 for Social Alpha Oops, this asset didn’t generate properly. Edi…" at bounding box center [939, 132] width 131 height 112
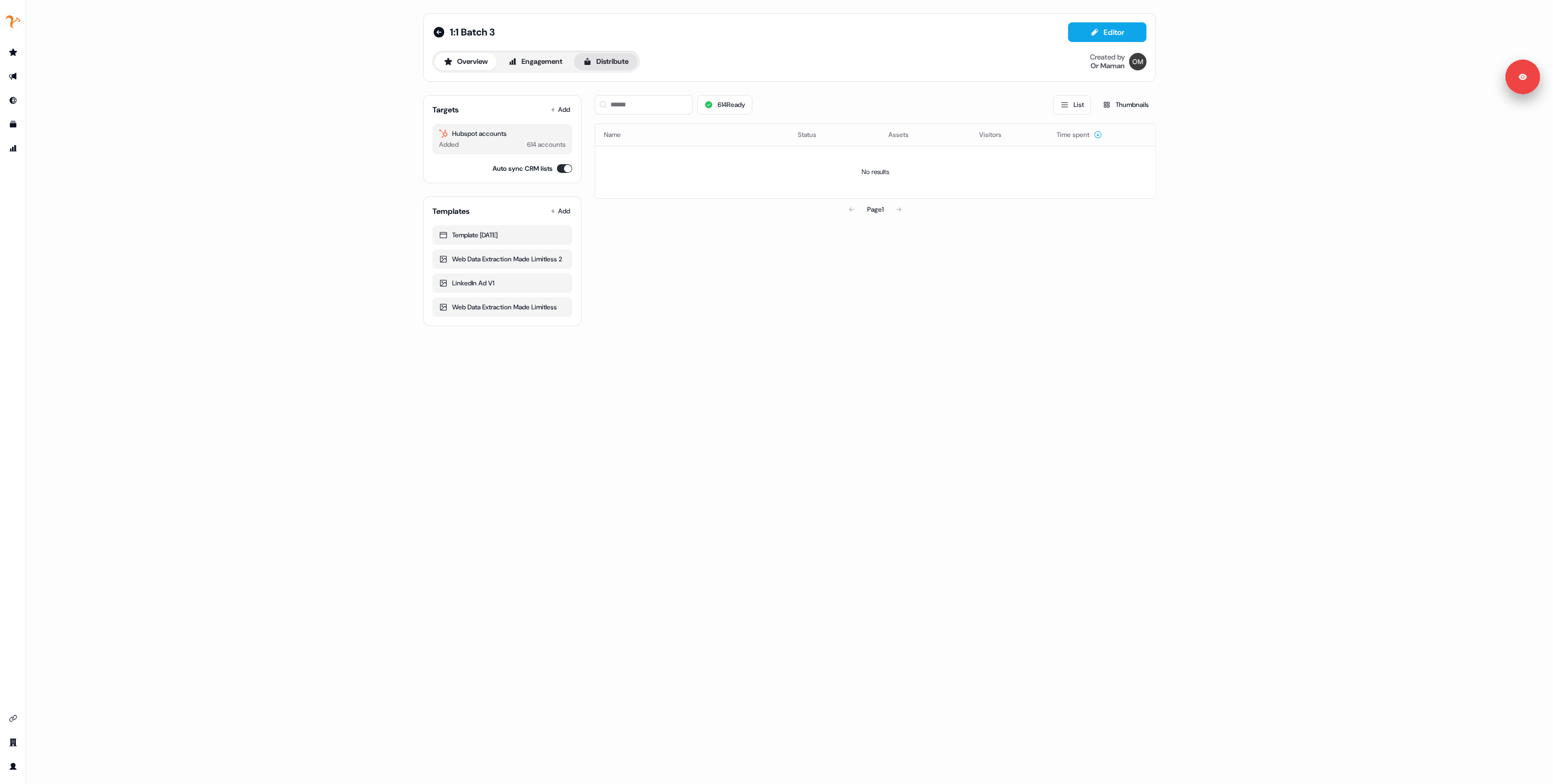
click at [600, 60] on button "Distribute" at bounding box center [605, 62] width 64 height 17
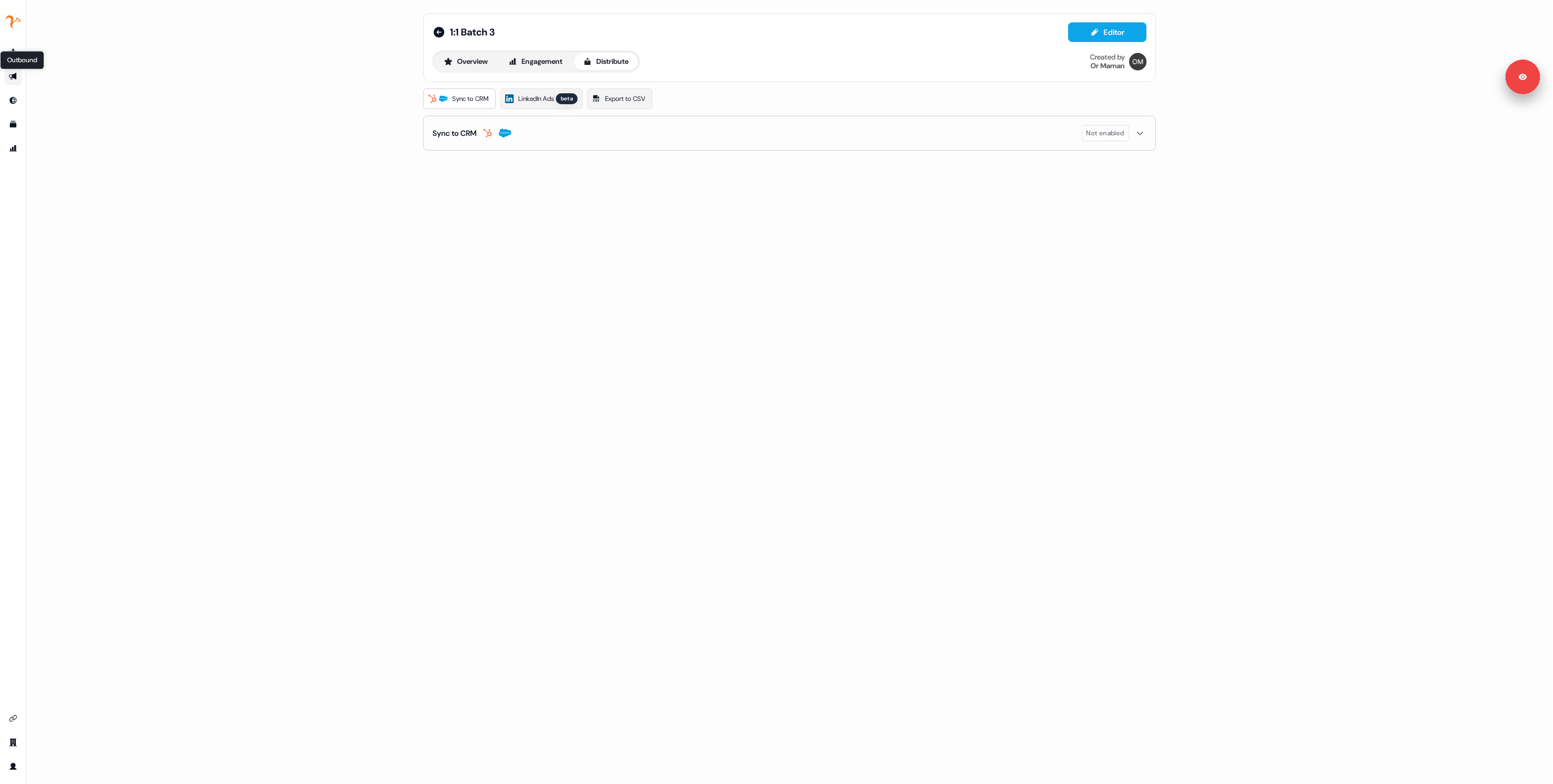
click at [17, 75] on icon "Go to outbound experience" at bounding box center [13, 76] width 9 height 9
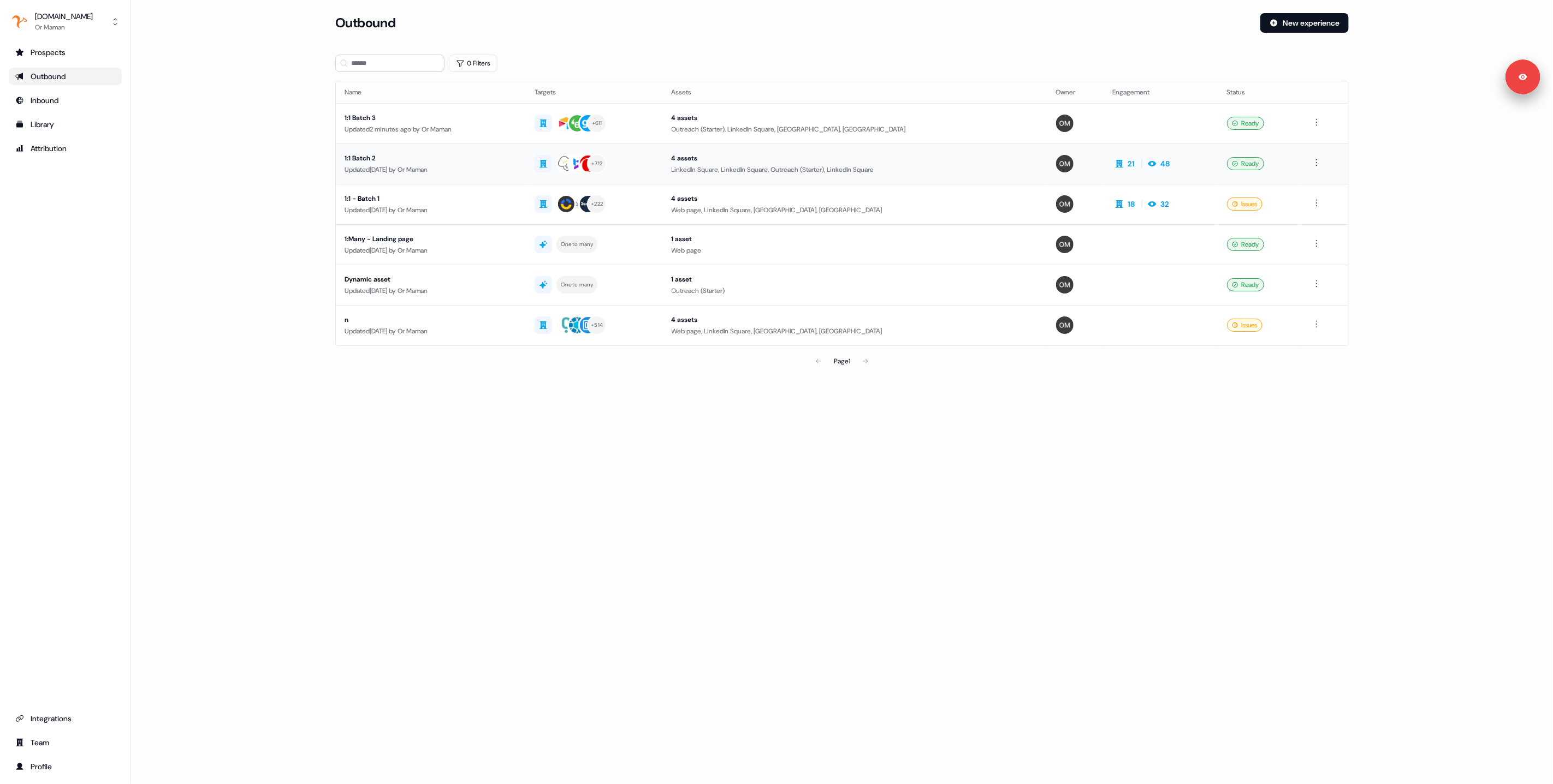
click at [459, 174] on div "Updated 1 day ago by Or Maman" at bounding box center [431, 170] width 173 height 11
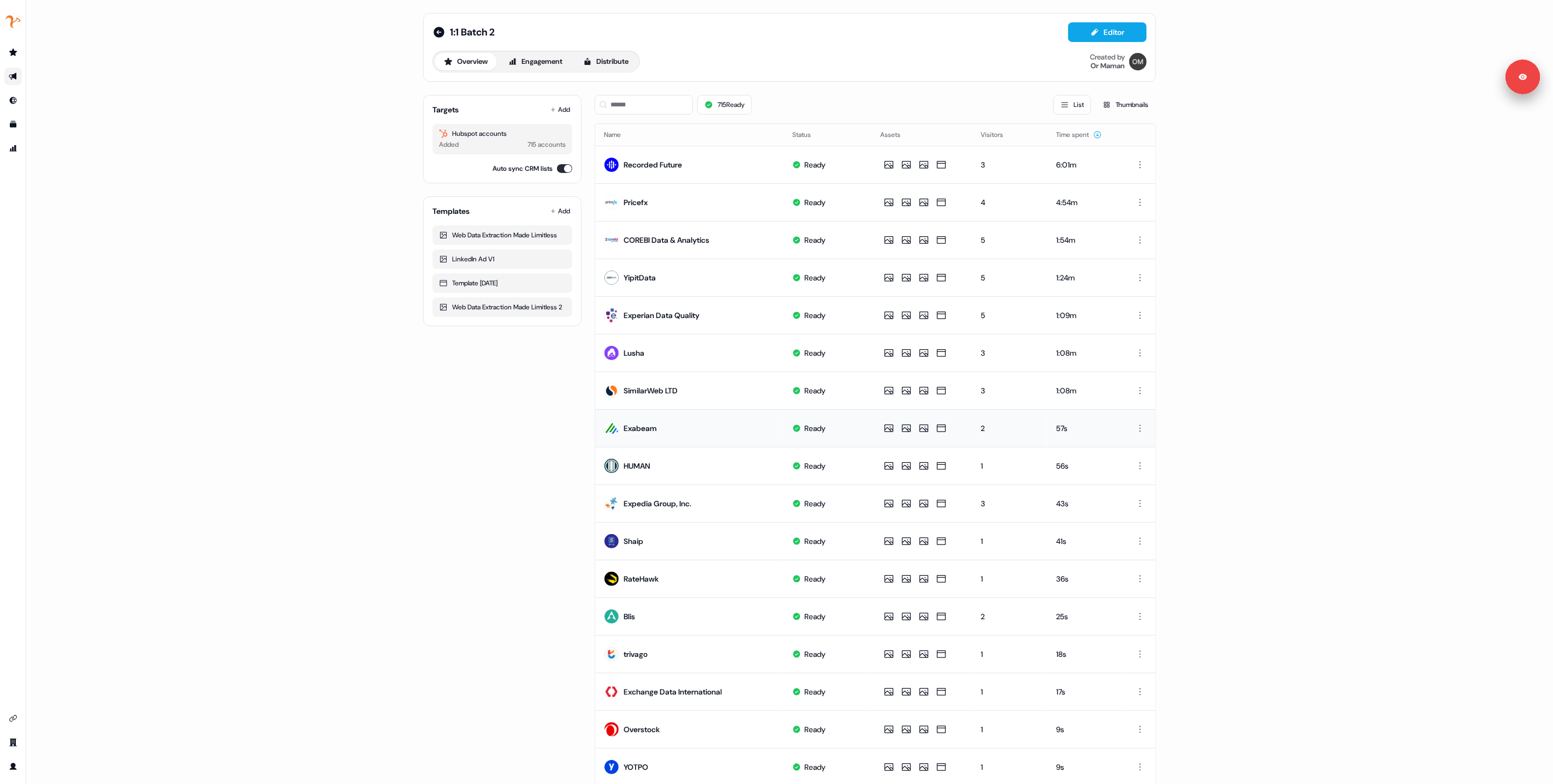
scroll to position [150, 0]
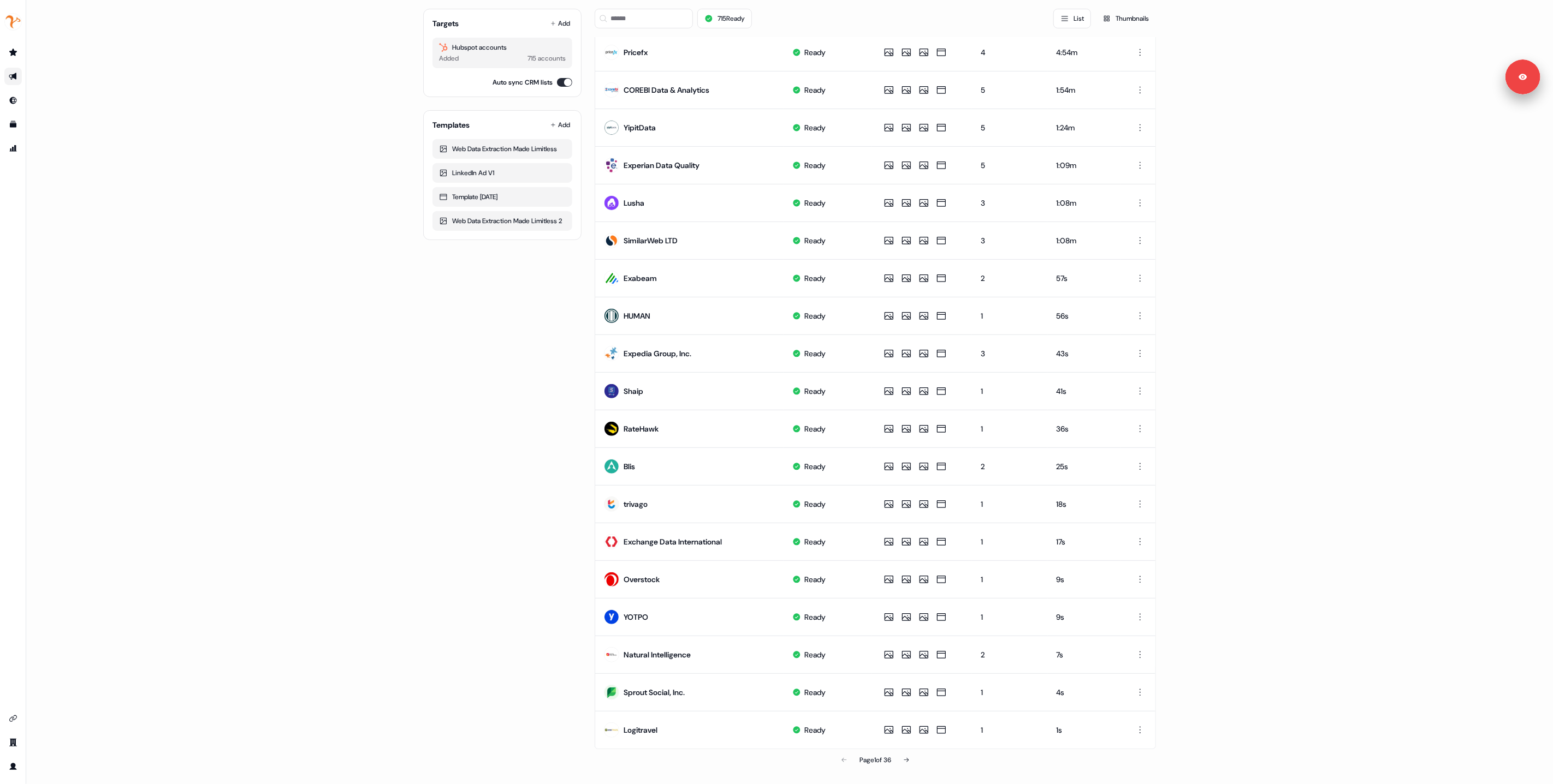
click at [188, 147] on div "1:1 Batch 2 Editor Overview Engagement Distribute Created by Or Maman Targets A…" at bounding box center [789, 392] width 1527 height 784
click at [258, 308] on div "1:1 Batch 2 Editor Overview Engagement Distribute Created by Or Maman Targets A…" at bounding box center [789, 392] width 1527 height 784
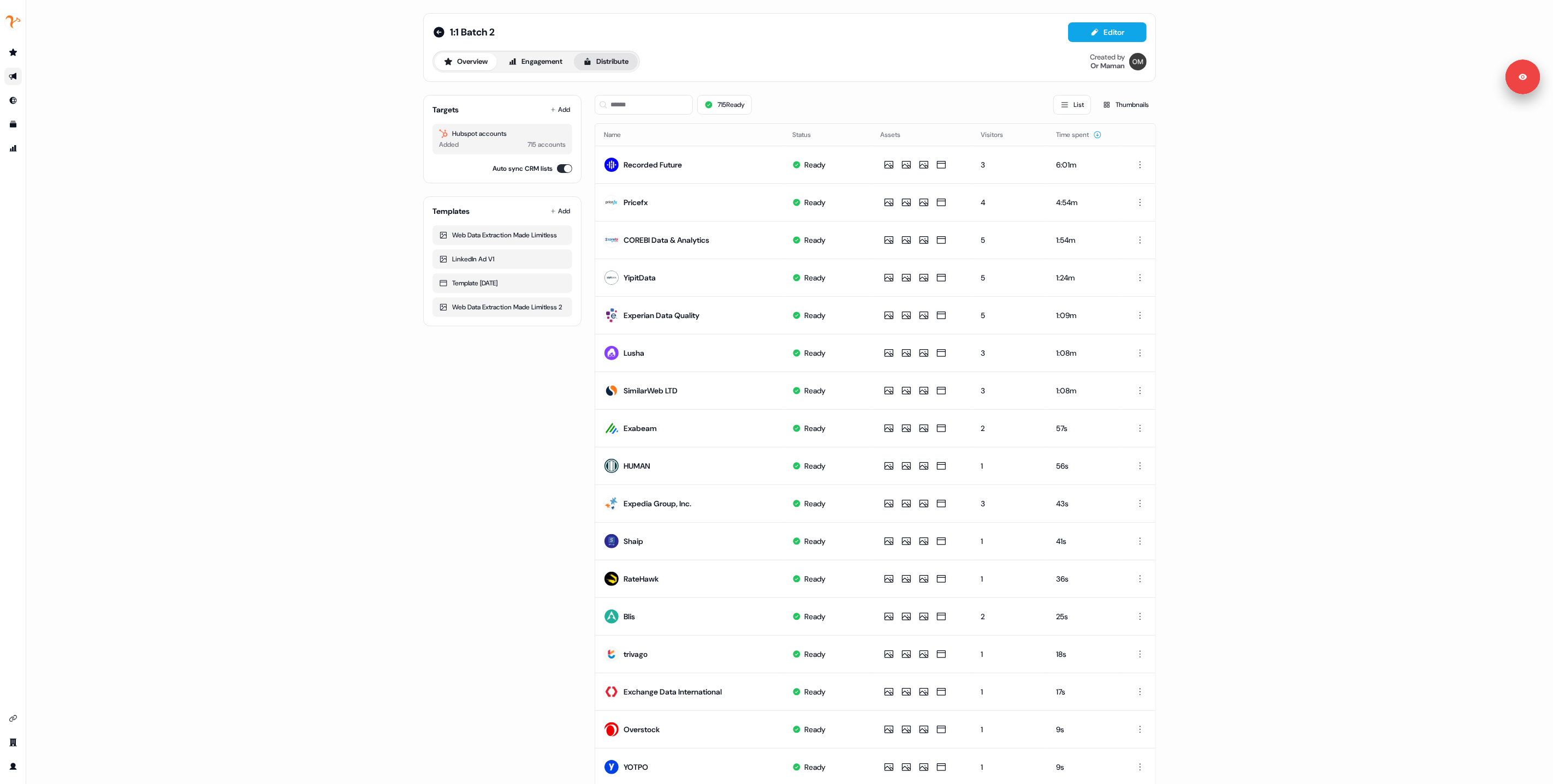
click at [622, 66] on button "Distribute" at bounding box center [605, 62] width 64 height 17
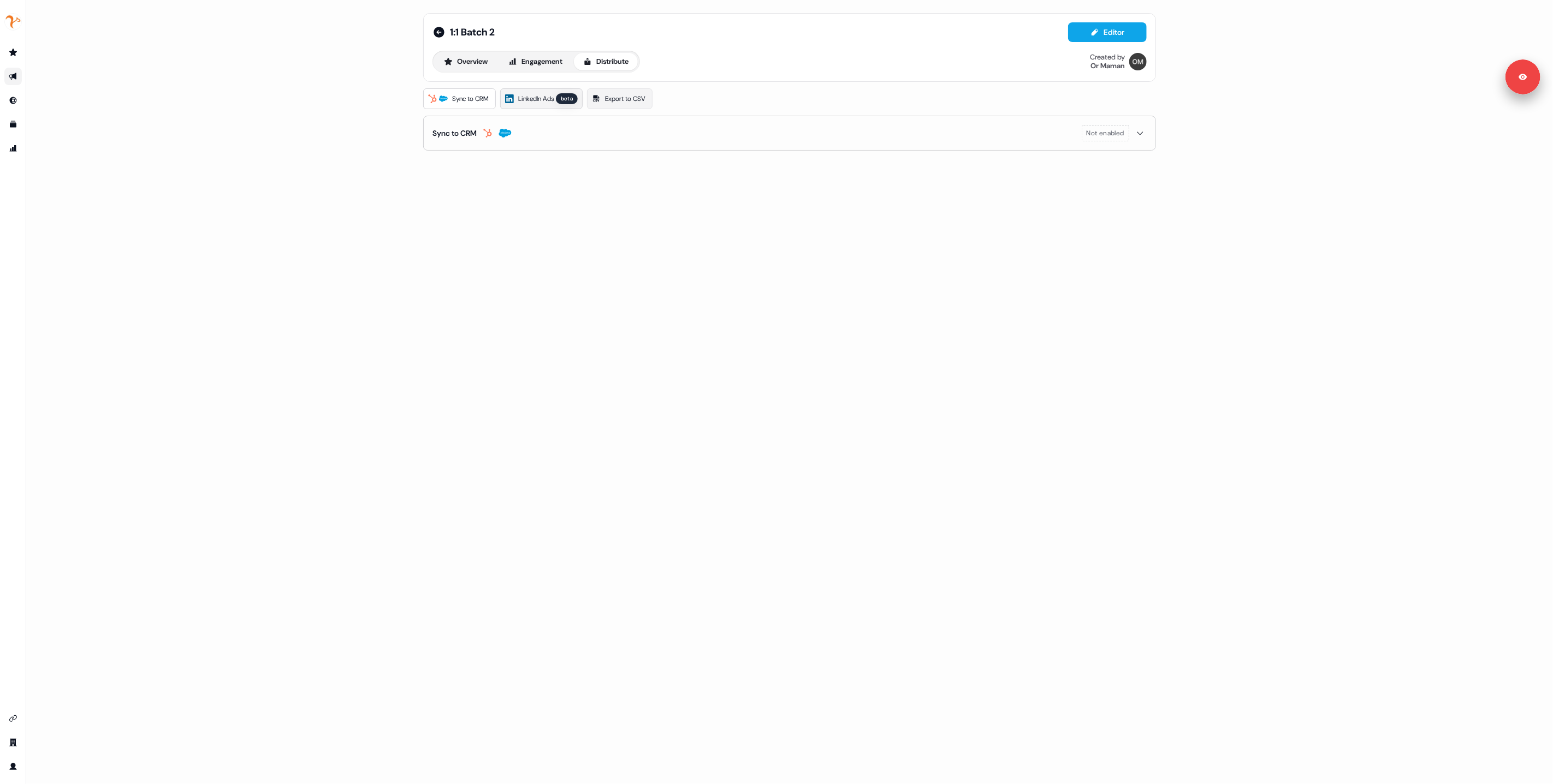
click at [520, 103] on link "LinkedIn Ads beta" at bounding box center [541, 98] width 83 height 21
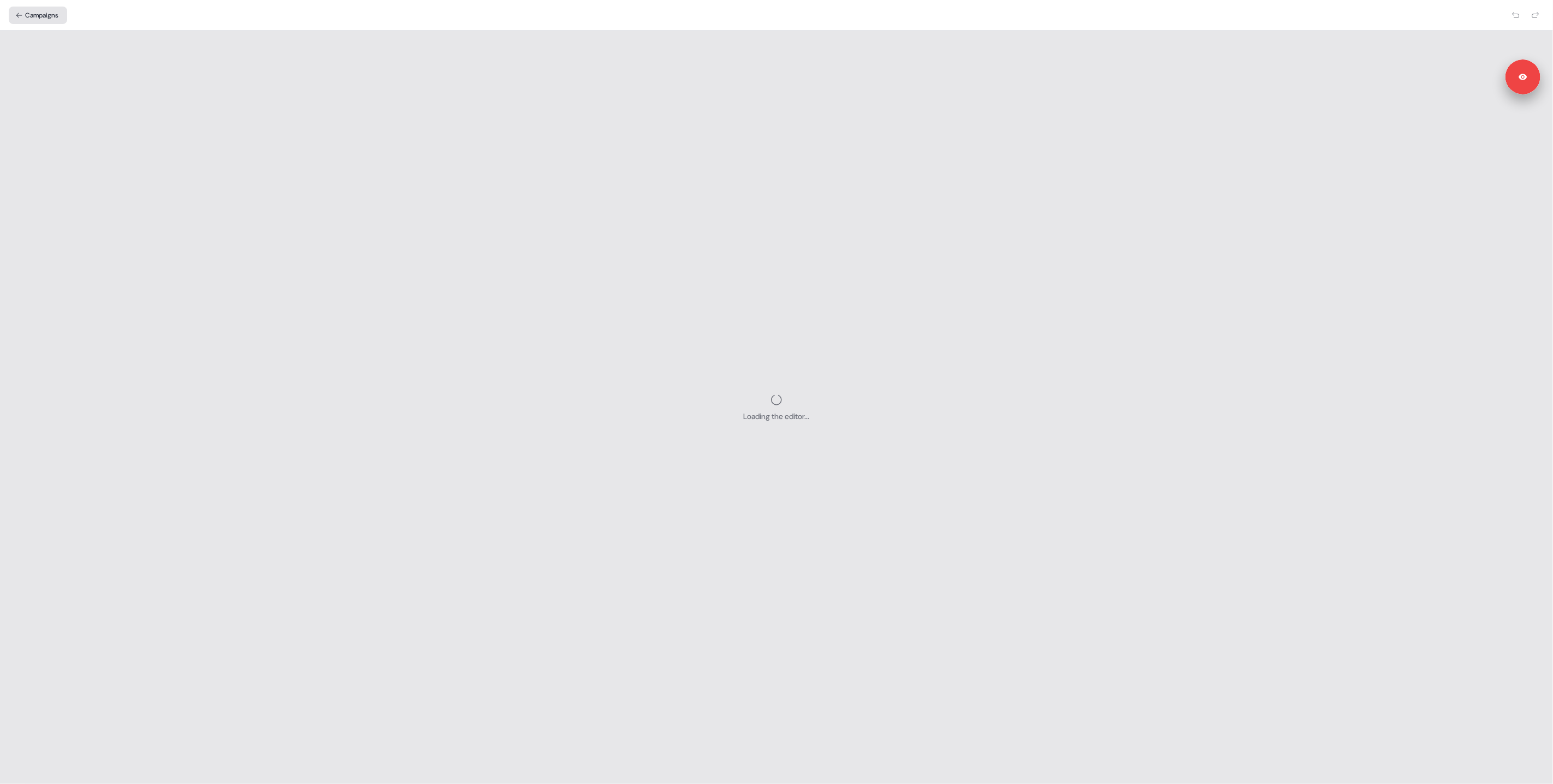
click at [42, 18] on button "Campaigns" at bounding box center [37, 15] width 58 height 17
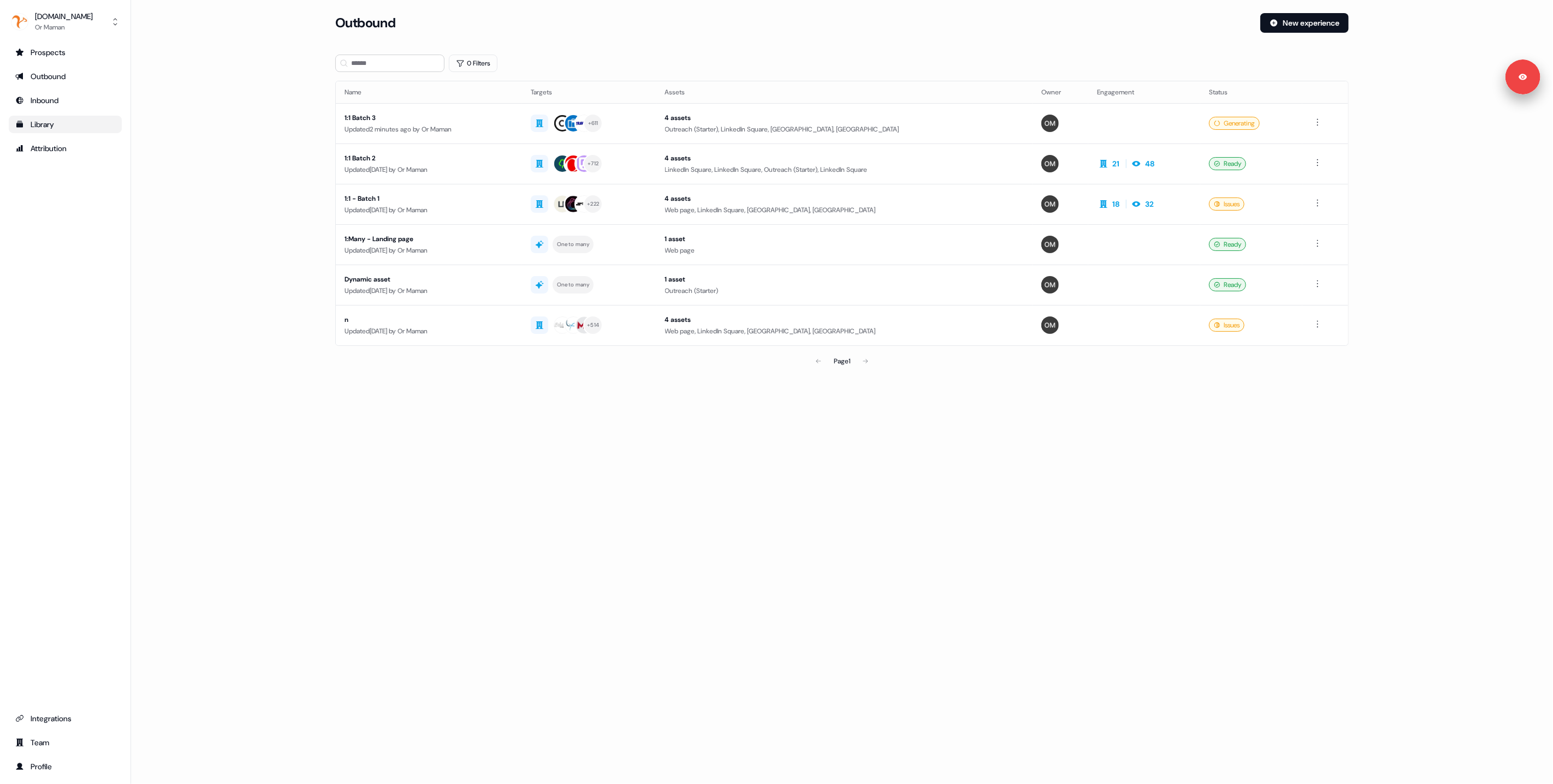
click at [49, 130] on link "Library" at bounding box center [65, 124] width 113 height 17
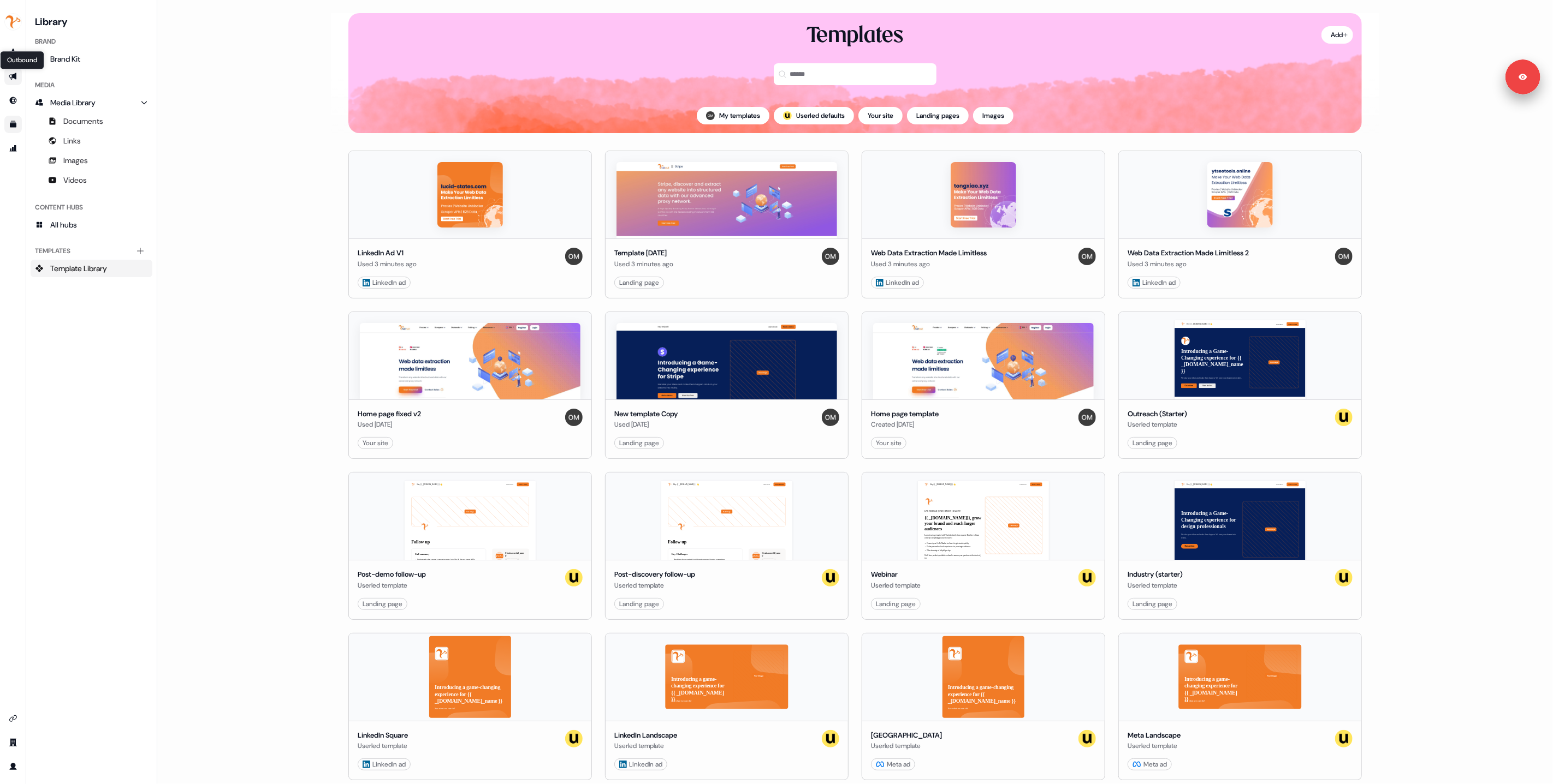
click at [11, 76] on icon "Go to outbound experience" at bounding box center [13, 76] width 9 height 9
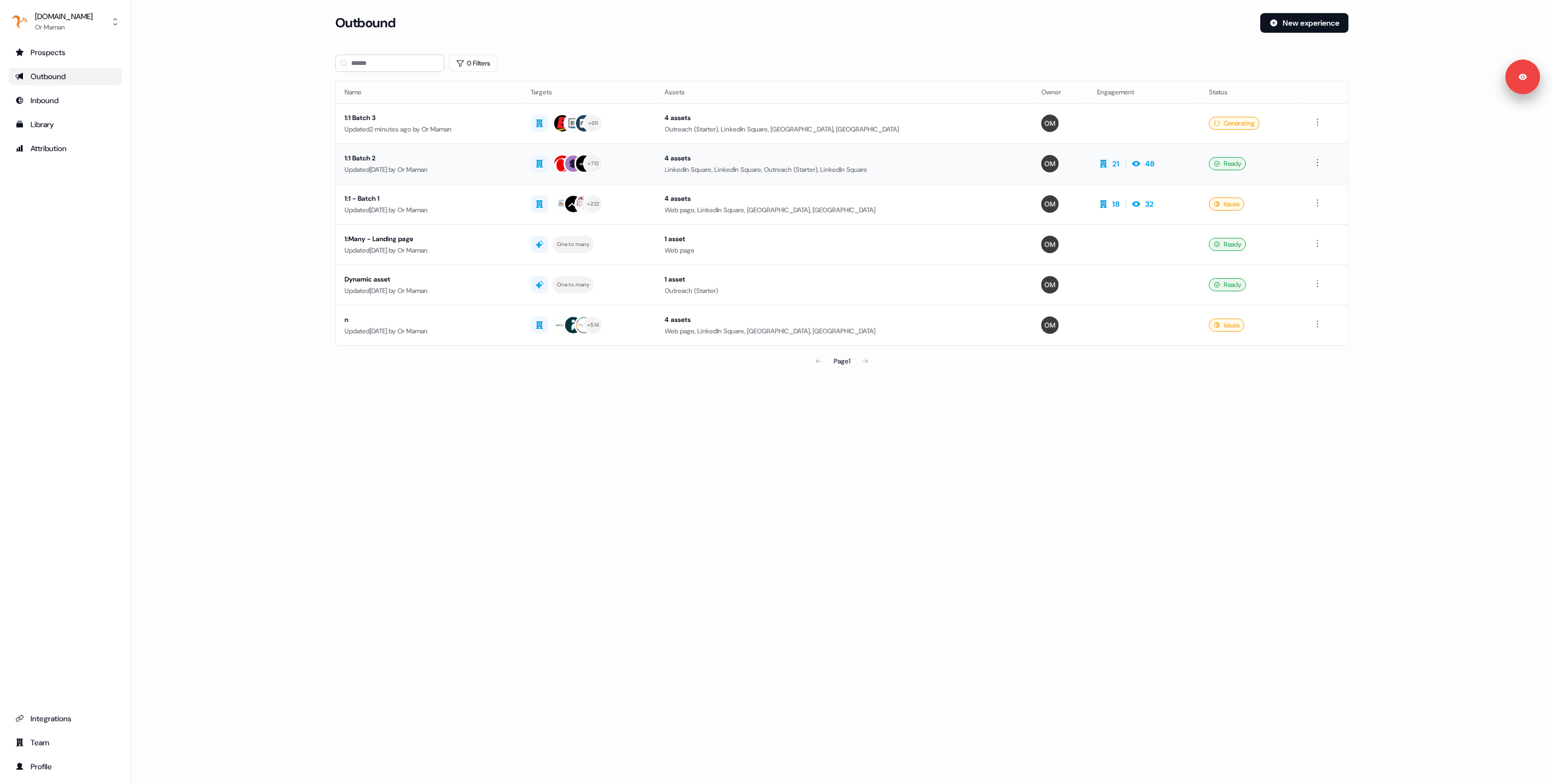
click at [444, 155] on div "1:1 Batch 2" at bounding box center [429, 158] width 169 height 11
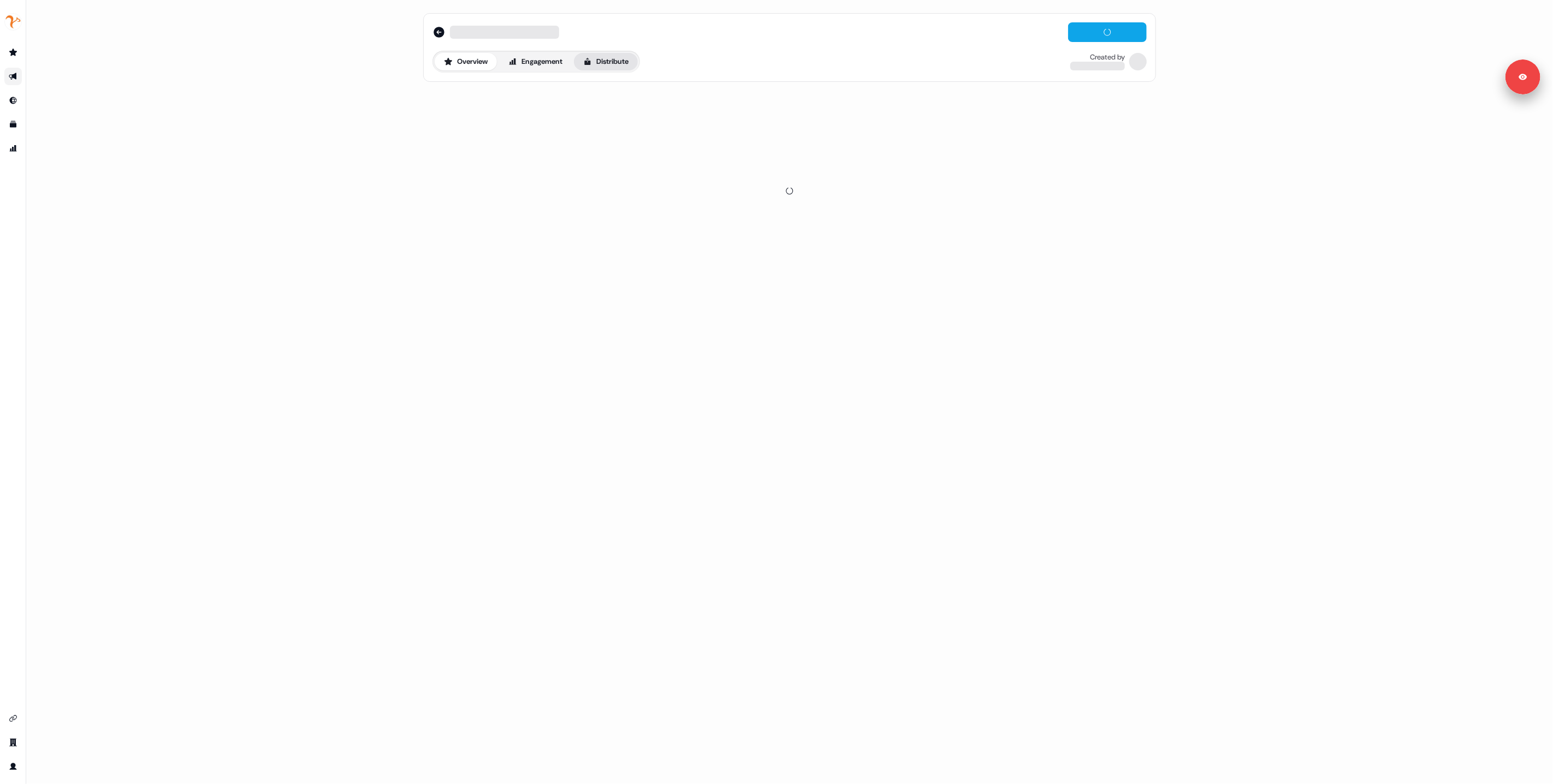
click at [621, 60] on button "Distribute" at bounding box center [605, 62] width 64 height 17
click at [561, 101] on link "LinkedIn Ads beta" at bounding box center [541, 98] width 83 height 21
click at [537, 96] on span "LinkedIn Ads" at bounding box center [536, 98] width 35 height 11
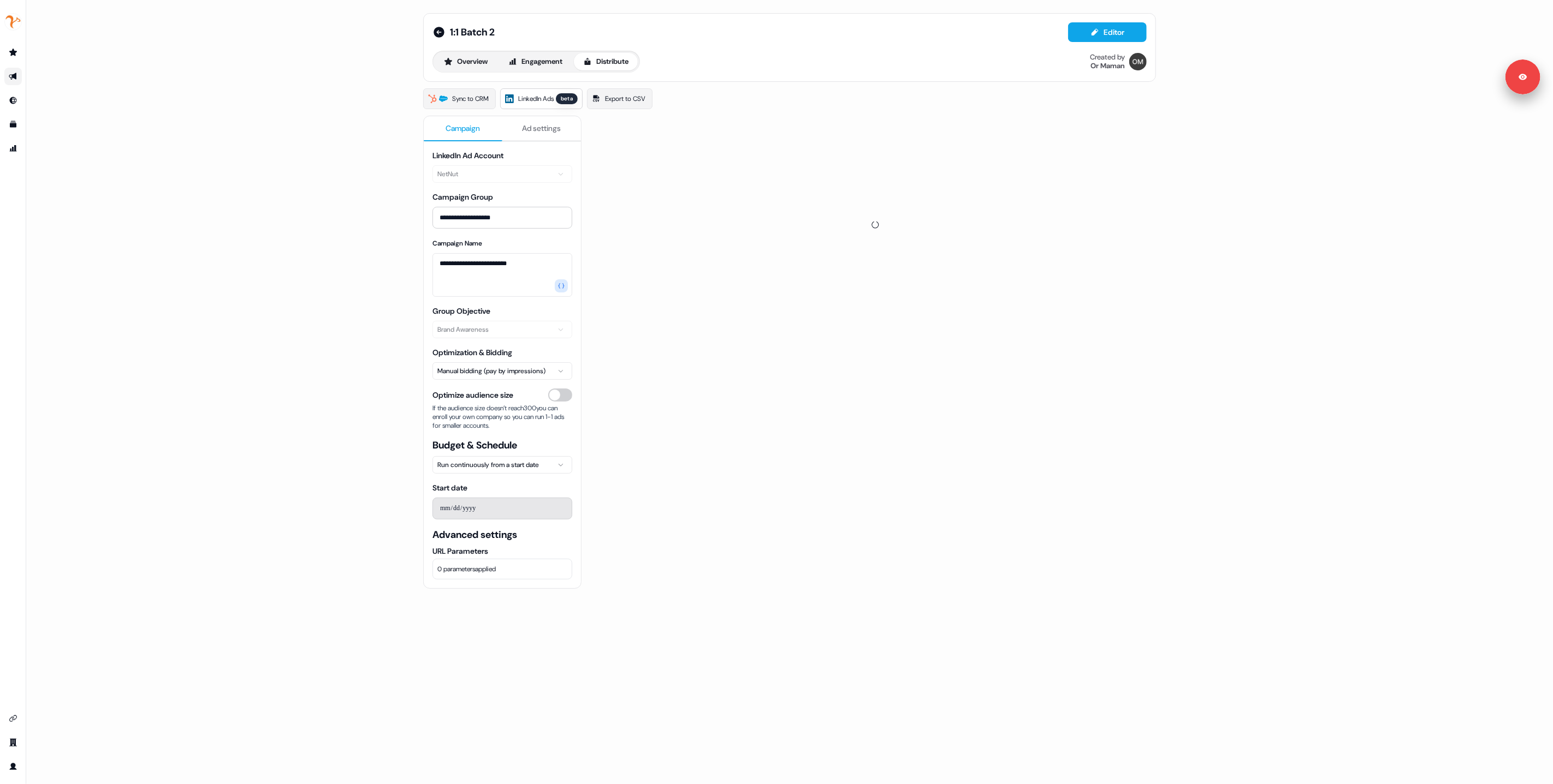
click at [267, 287] on div "**********" at bounding box center [789, 392] width 1527 height 784
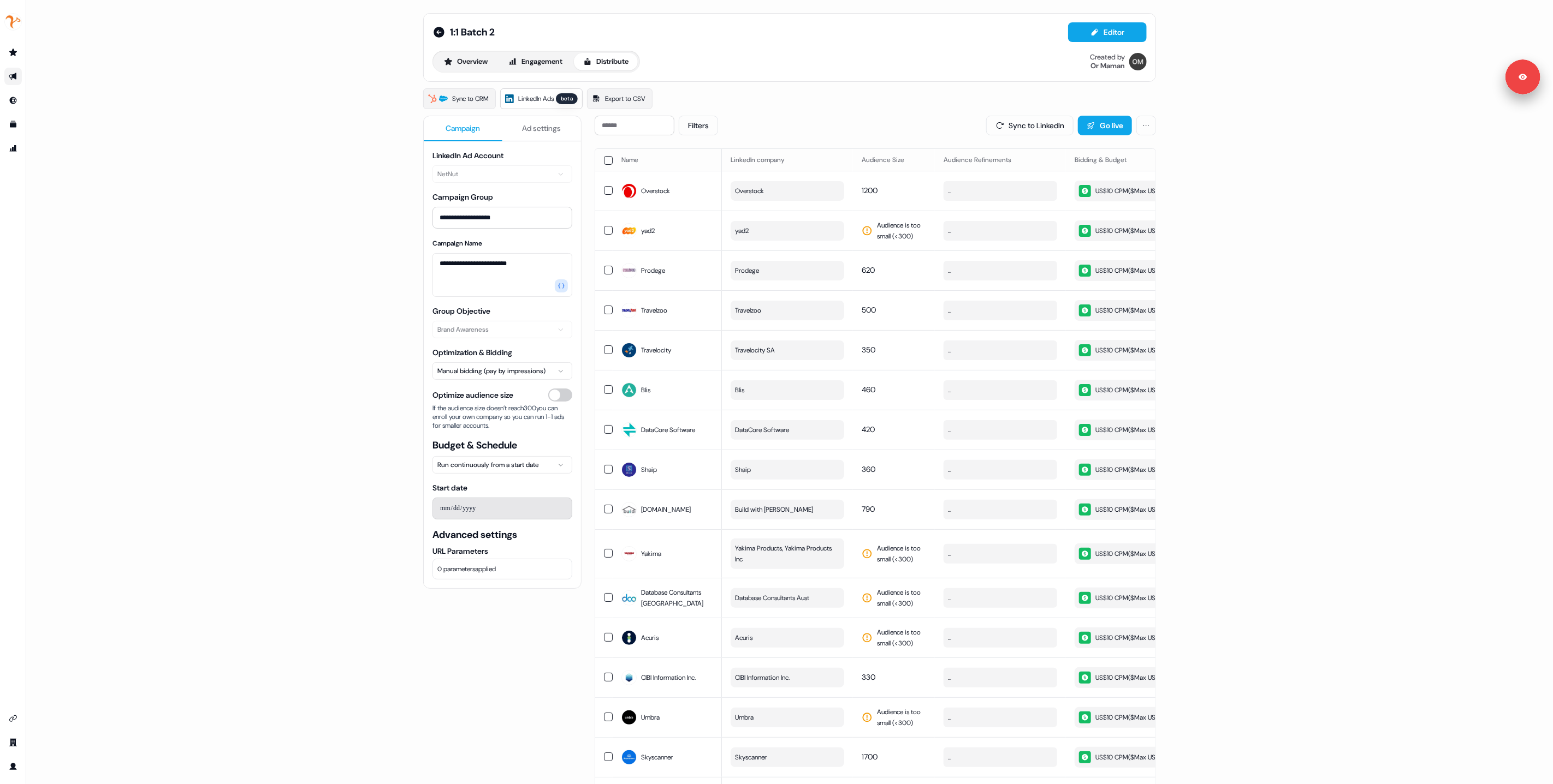
click at [293, 548] on div "**********" at bounding box center [789, 392] width 1527 height 784
click at [245, 115] on div "**********" at bounding box center [789, 392] width 1527 height 784
click at [435, 33] on icon at bounding box center [439, 32] width 11 height 11
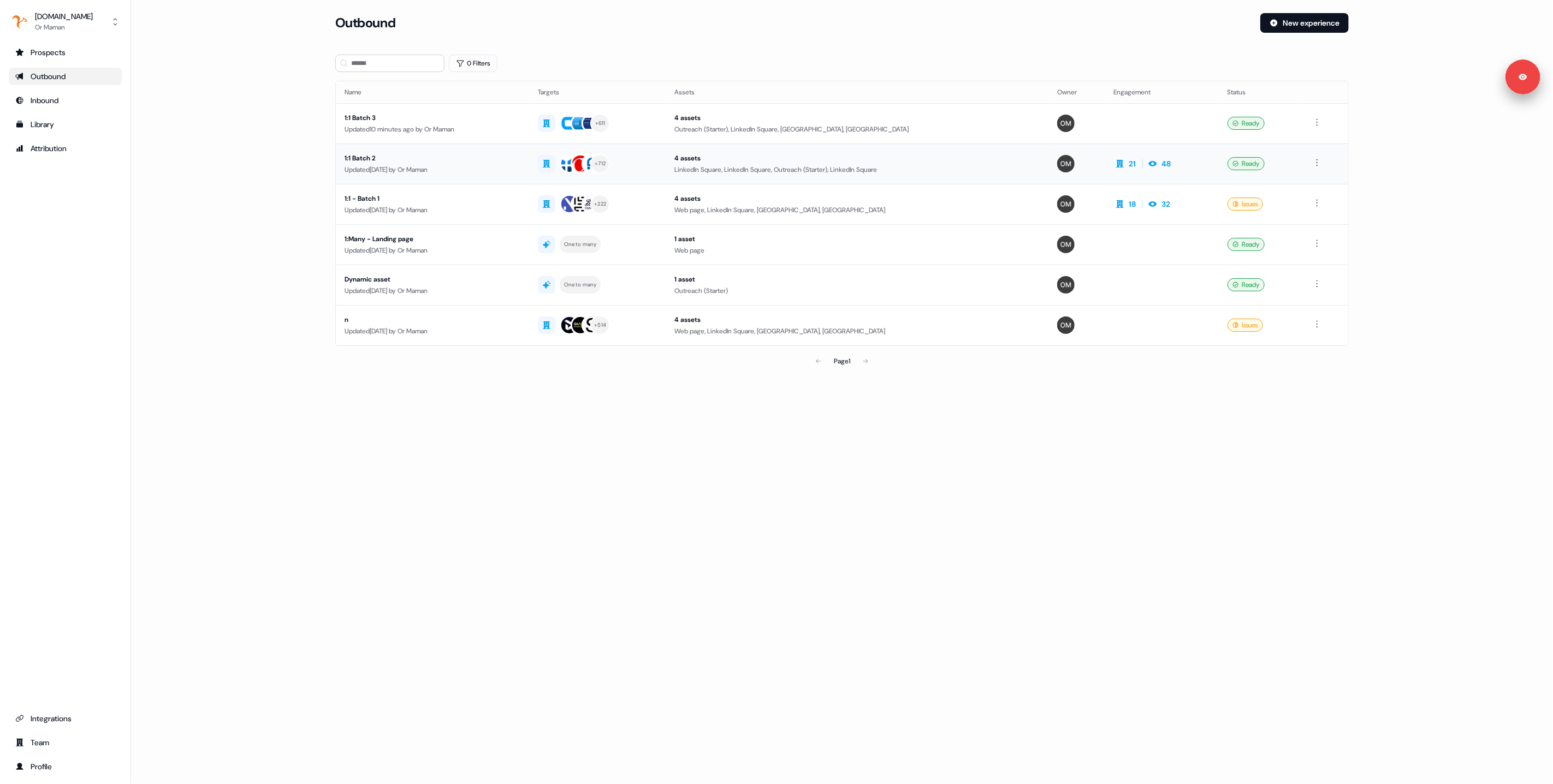
click at [468, 165] on div "Updated 1 day ago by Or Maman" at bounding box center [432, 170] width 176 height 11
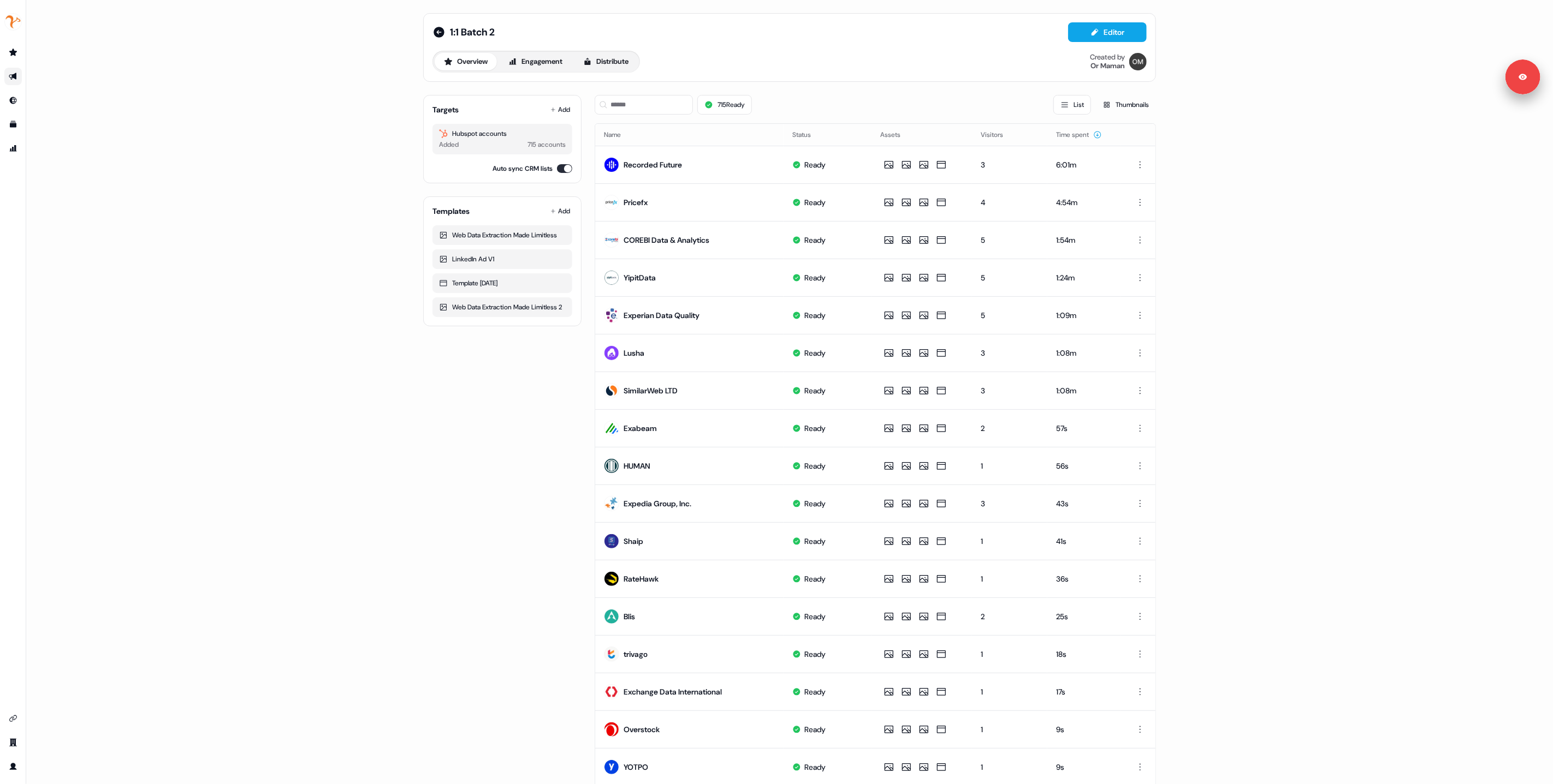
click at [434, 349] on div "Targets Add Hubspot accounts Added 715 accounts Auto sync CRM lists Templates A…" at bounding box center [503, 504] width 158 height 835
click at [641, 106] on input at bounding box center [643, 104] width 99 height 19
click at [385, 453] on div "1:1 Batch 2 Editor Overview Engagement Distribute Created by Or Maman Targets A…" at bounding box center [789, 392] width 1527 height 784
click at [651, 108] on input at bounding box center [643, 104] width 99 height 19
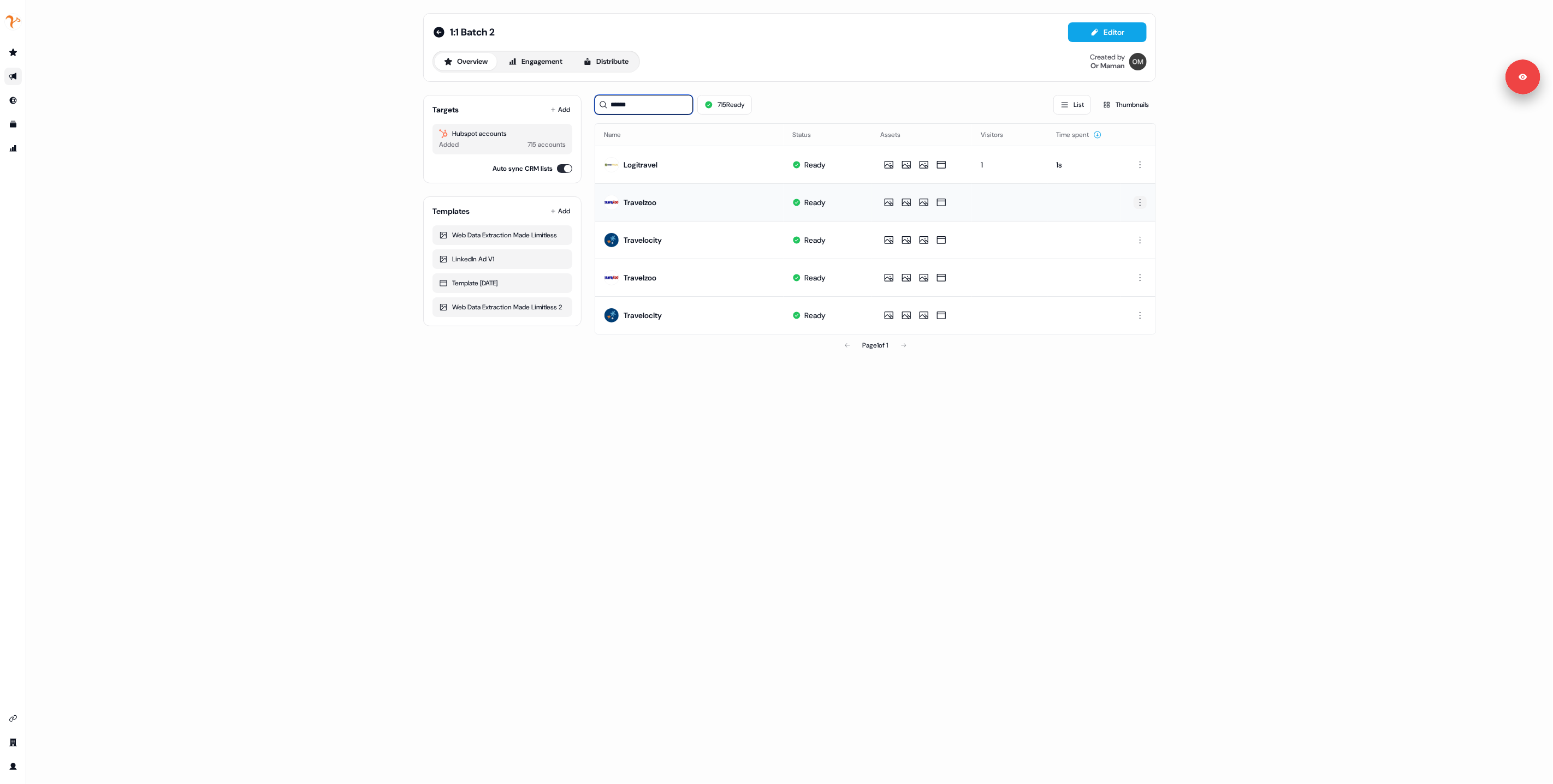
type input "******"
click at [1140, 202] on html "For the best experience switch devices to a bigger screen. Go to Userled.io 1:1…" at bounding box center [776, 392] width 1553 height 784
click at [1124, 240] on span "Delete" at bounding box center [1121, 240] width 19 height 9
click at [1140, 203] on html "For the best experience switch devices to a bigger screen. Go to Userled.io 1:1…" at bounding box center [776, 392] width 1553 height 784
click at [1135, 239] on div "Delete" at bounding box center [1140, 240] width 65 height 17
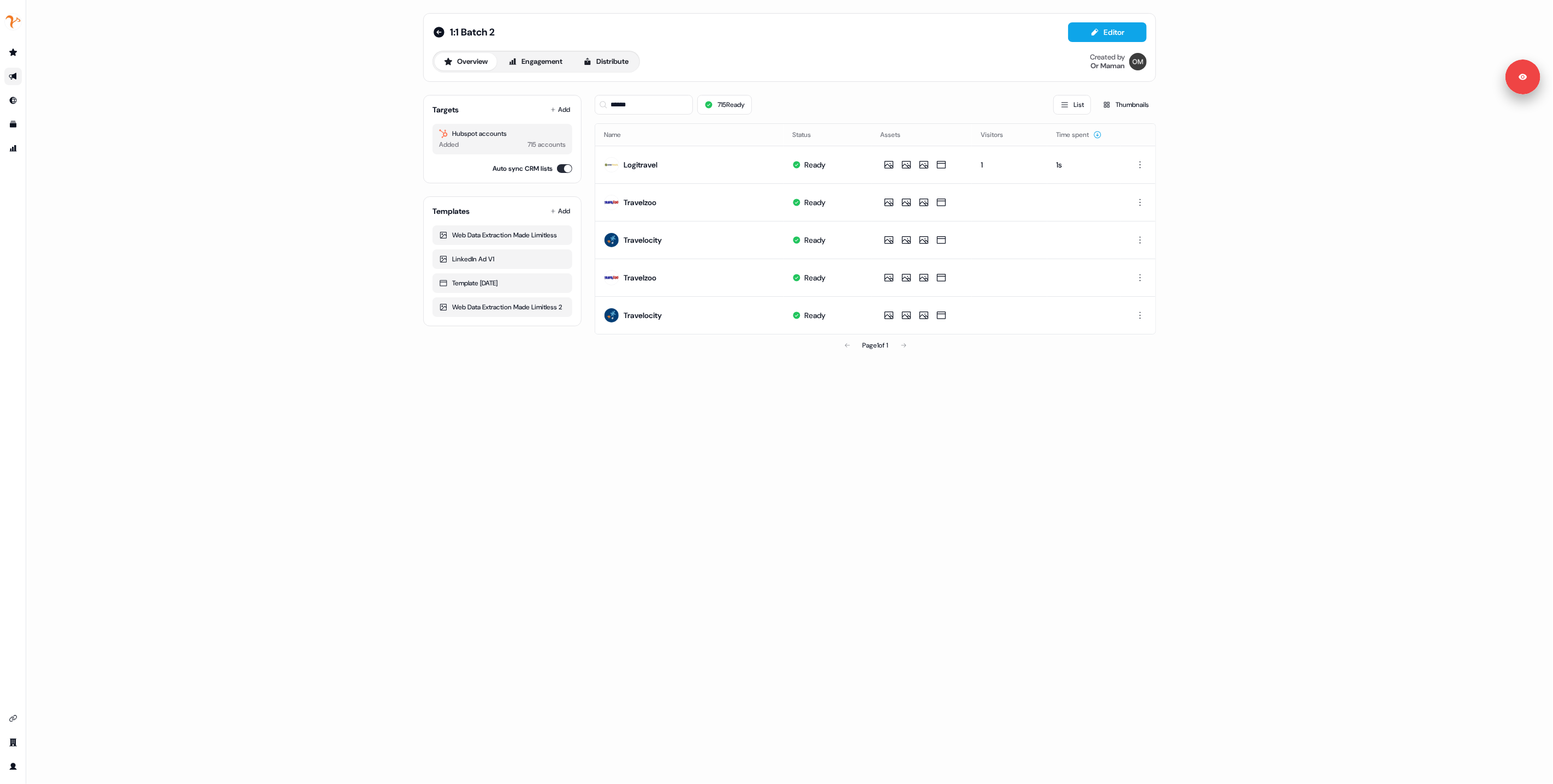
click at [1120, 407] on div "1:1 Batch 2 Editor Overview Engagement Distribute Created by Or Maman Targets A…" at bounding box center [789, 392] width 1527 height 784
click at [636, 106] on input "******" at bounding box center [643, 104] width 99 height 19
click at [1143, 203] on html "For the best experience switch devices to a bigger screen. Go to Userled.io 1:1…" at bounding box center [776, 392] width 1553 height 784
click at [1119, 287] on html "For the best experience switch devices to a bigger screen. Go to Userled.io 1:1…" at bounding box center [776, 392] width 1553 height 784
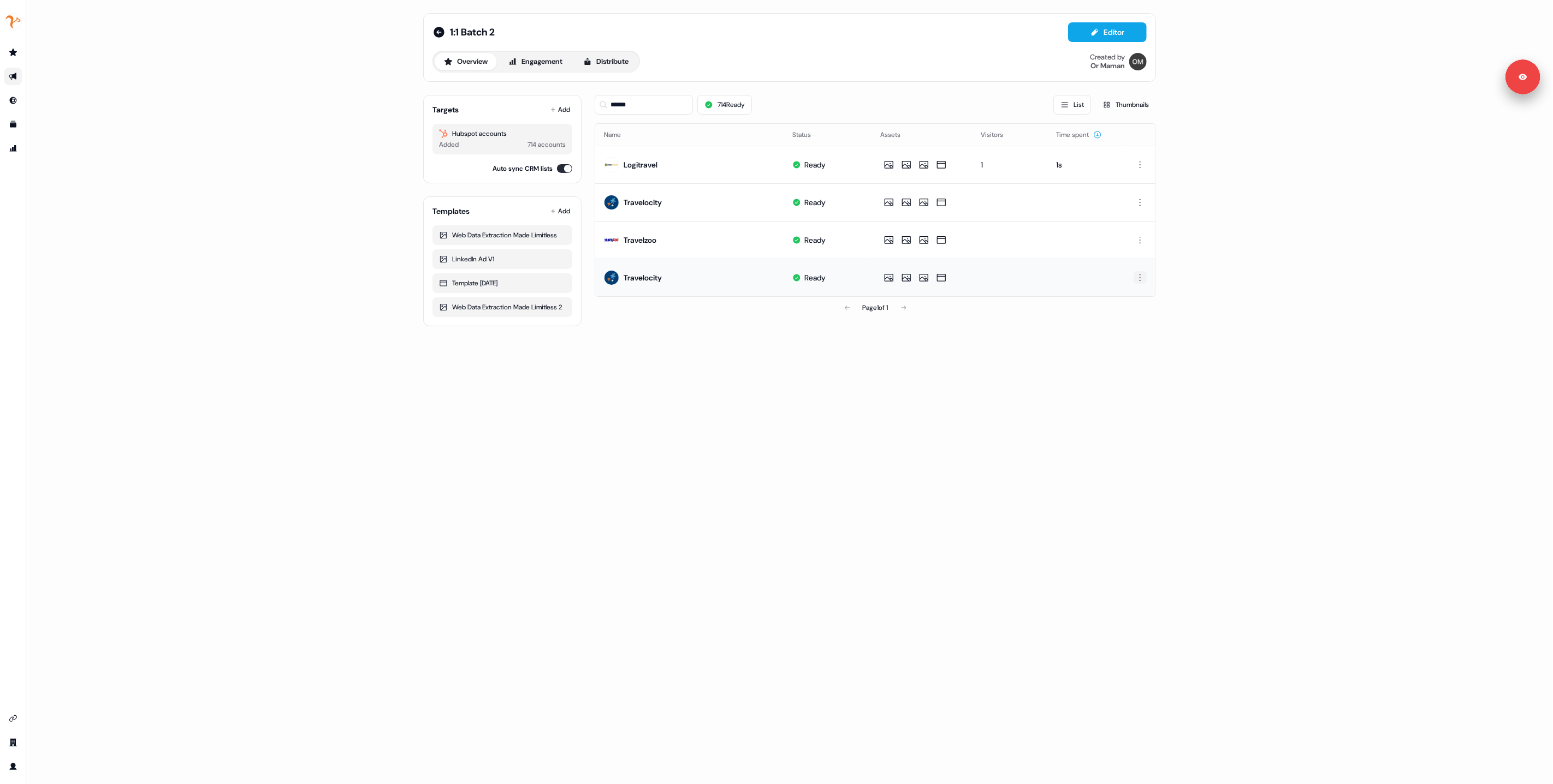
click at [1140, 275] on html "For the best experience switch devices to a bigger screen. Go to Userled.io 1:1…" at bounding box center [776, 392] width 1553 height 784
click at [1135, 319] on div "Delete" at bounding box center [1140, 315] width 65 height 17
click at [637, 104] on input "******" at bounding box center [643, 104] width 99 height 19
type input "*****"
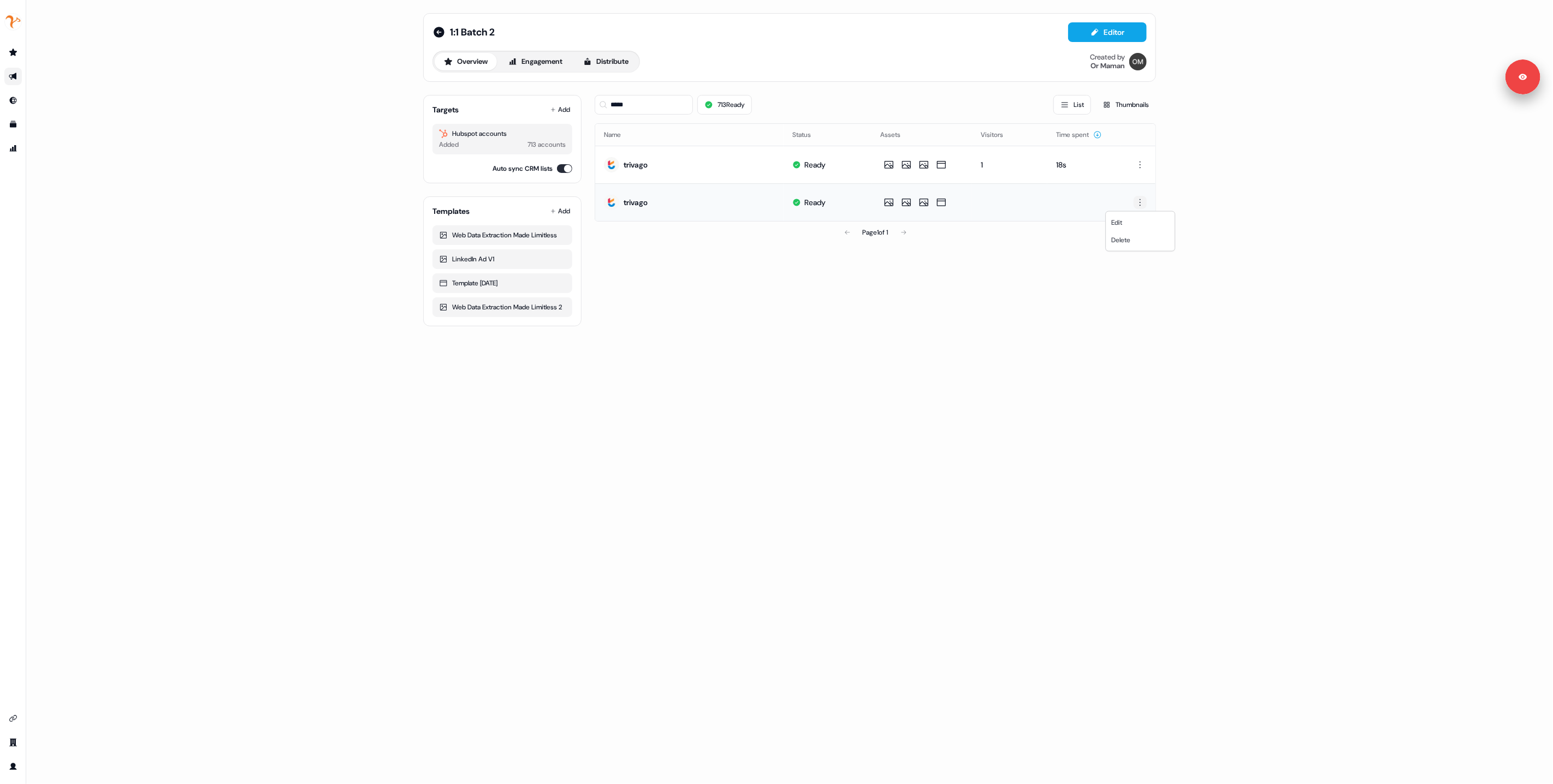
click at [1137, 201] on html "For the best experience switch devices to a bigger screen. Go to Userled.io 1:1…" at bounding box center [776, 392] width 1553 height 784
click at [1140, 241] on div "Delete" at bounding box center [1140, 240] width 65 height 17
click at [622, 105] on input "*****" at bounding box center [643, 104] width 99 height 19
type input "*******"
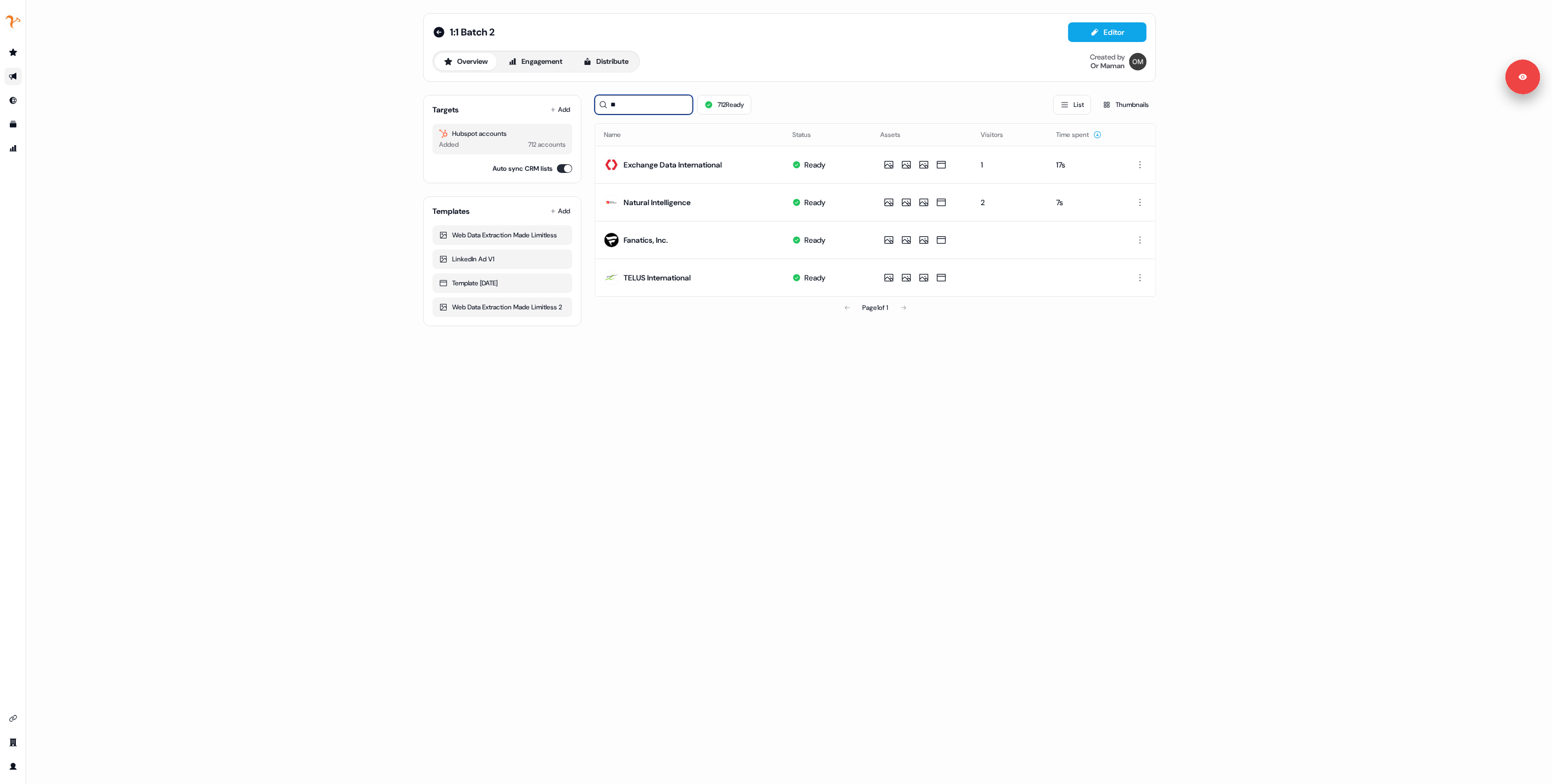
type input "*"
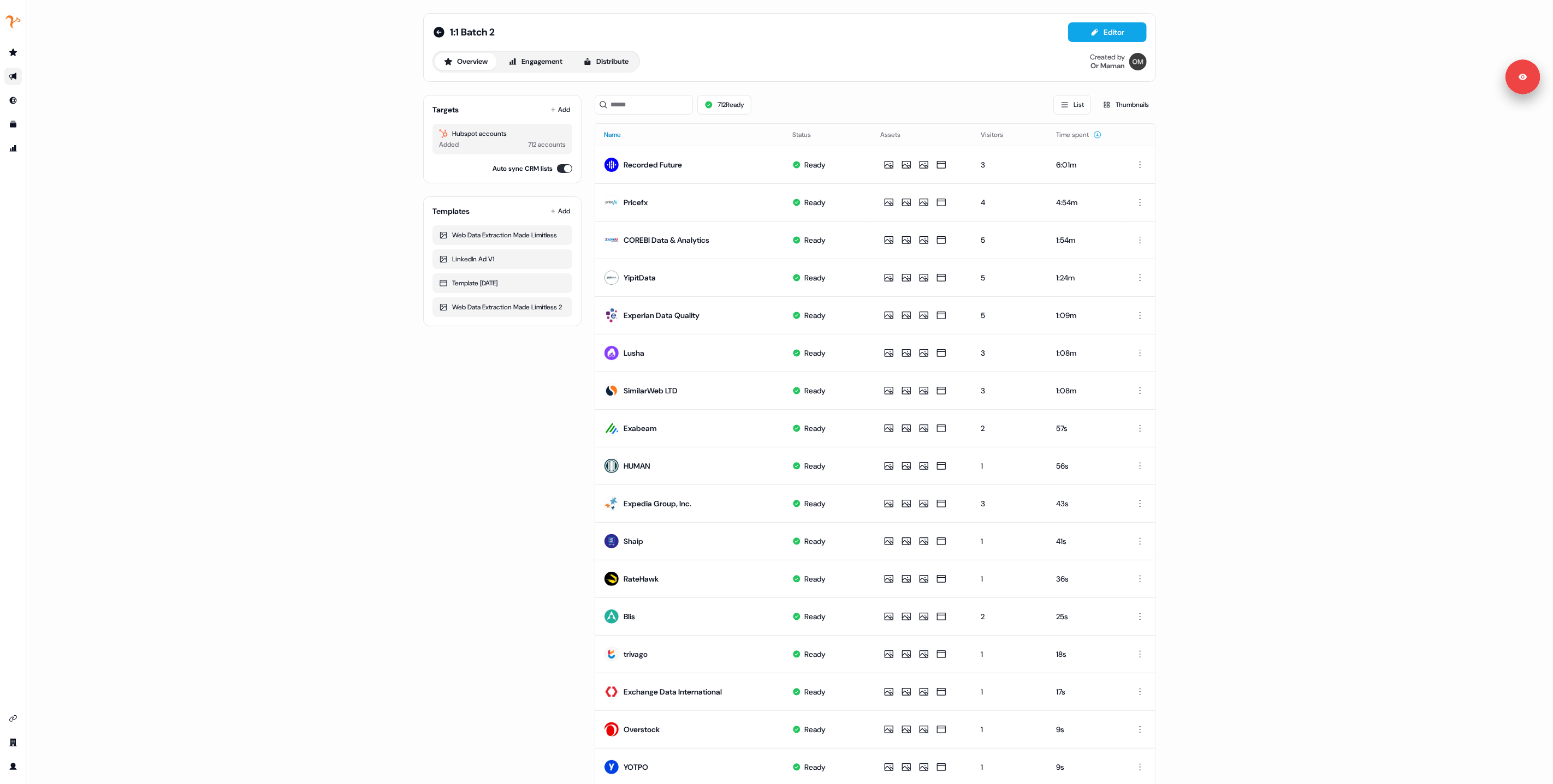
click at [616, 144] on button "Name" at bounding box center [619, 134] width 30 height 19
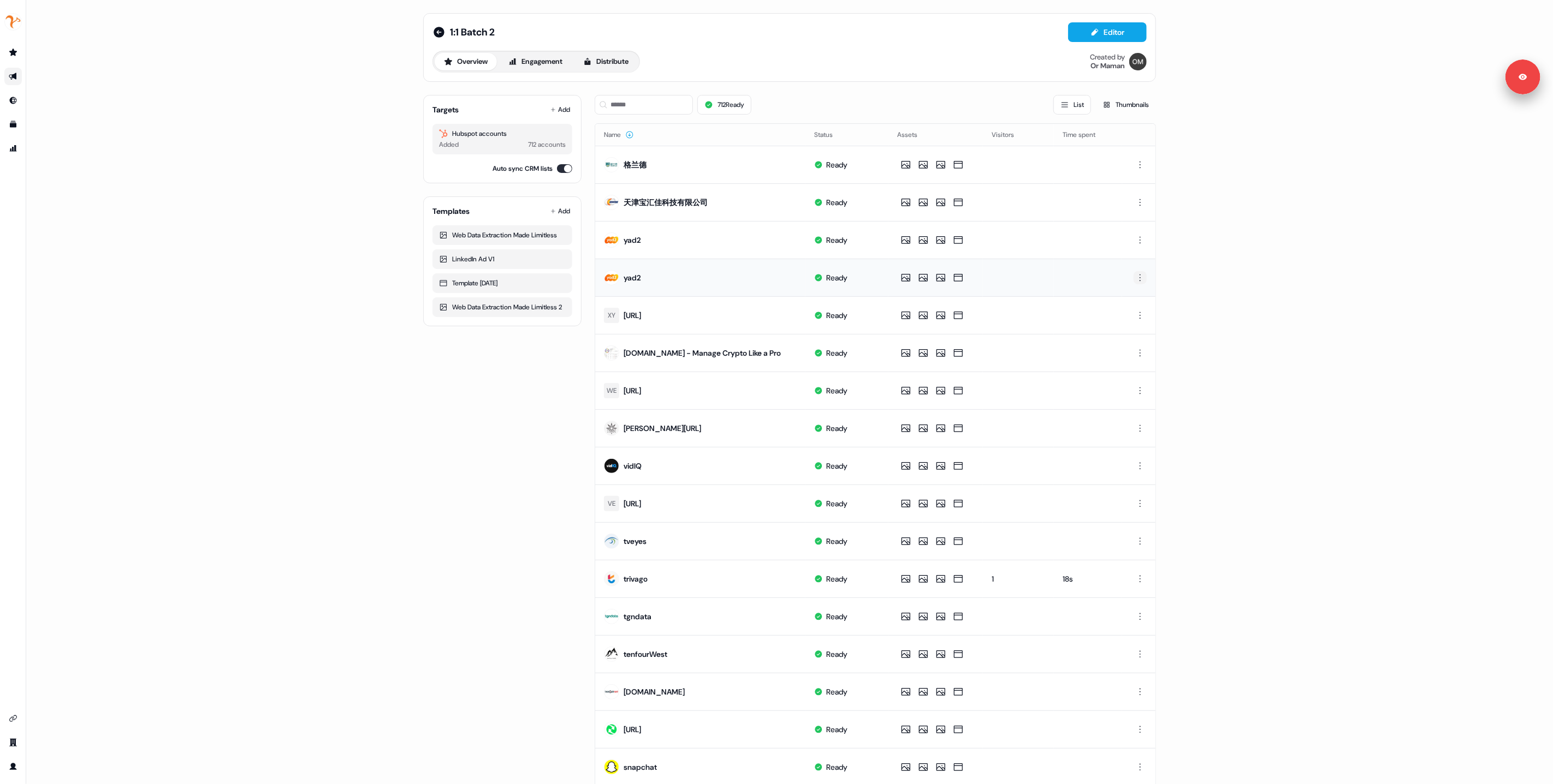
click at [1141, 280] on html "For the best experience switch devices to a bigger screen. Go to Userled.io 1:1…" at bounding box center [776, 392] width 1553 height 784
click at [1122, 317] on span "Delete" at bounding box center [1119, 315] width 19 height 9
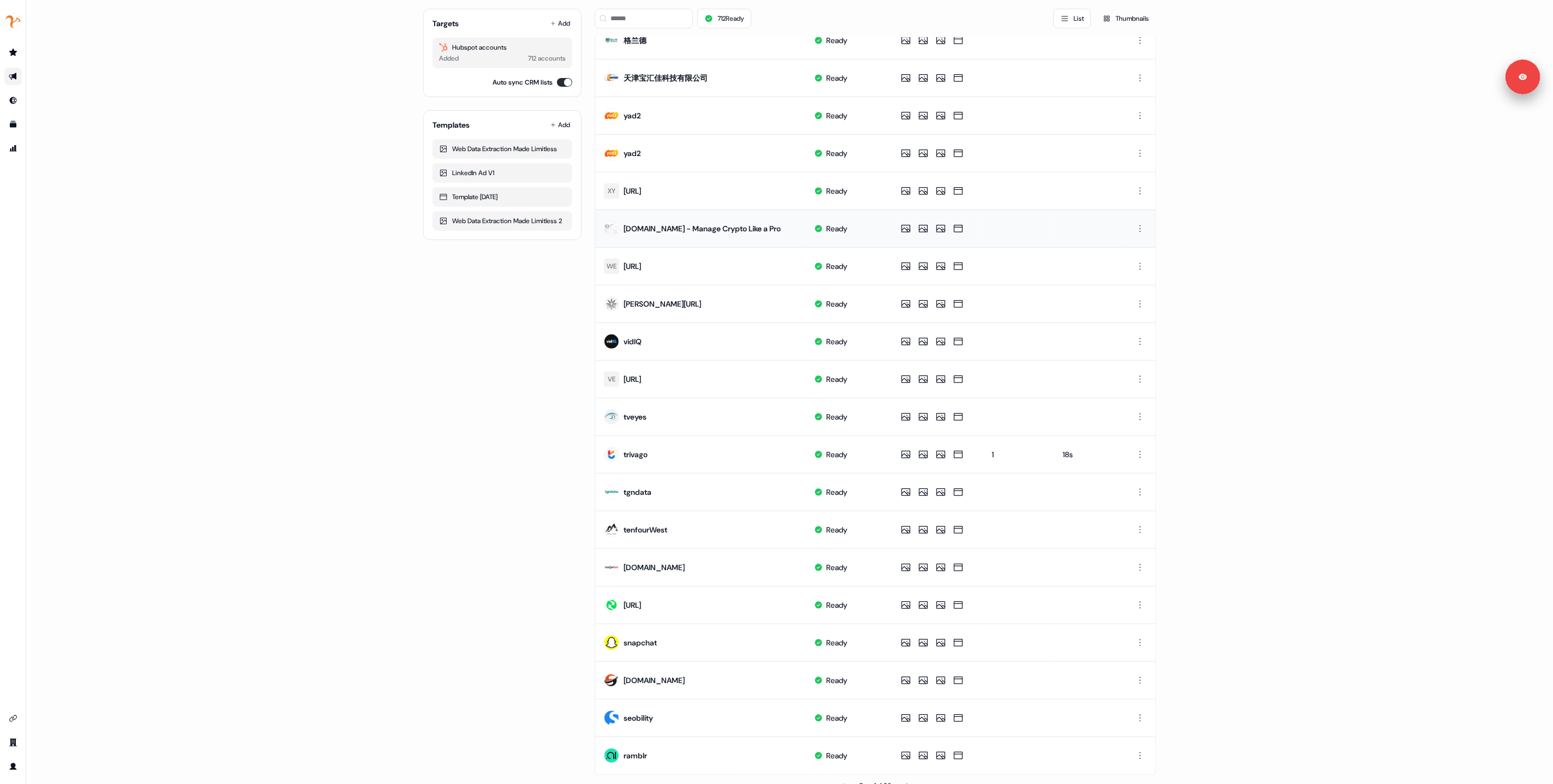
scroll to position [150, 0]
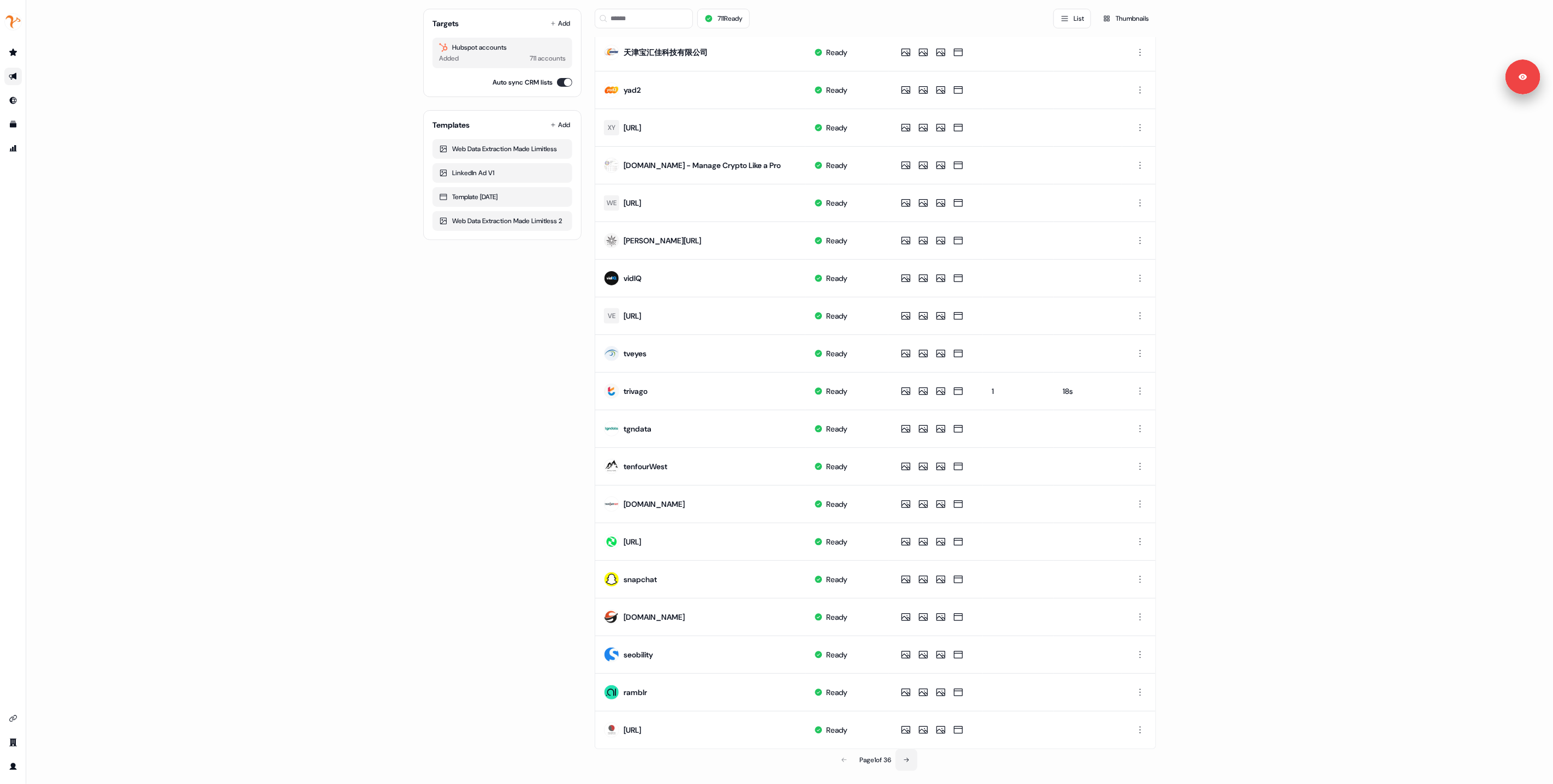
click at [906, 762] on icon at bounding box center [906, 760] width 6 height 6
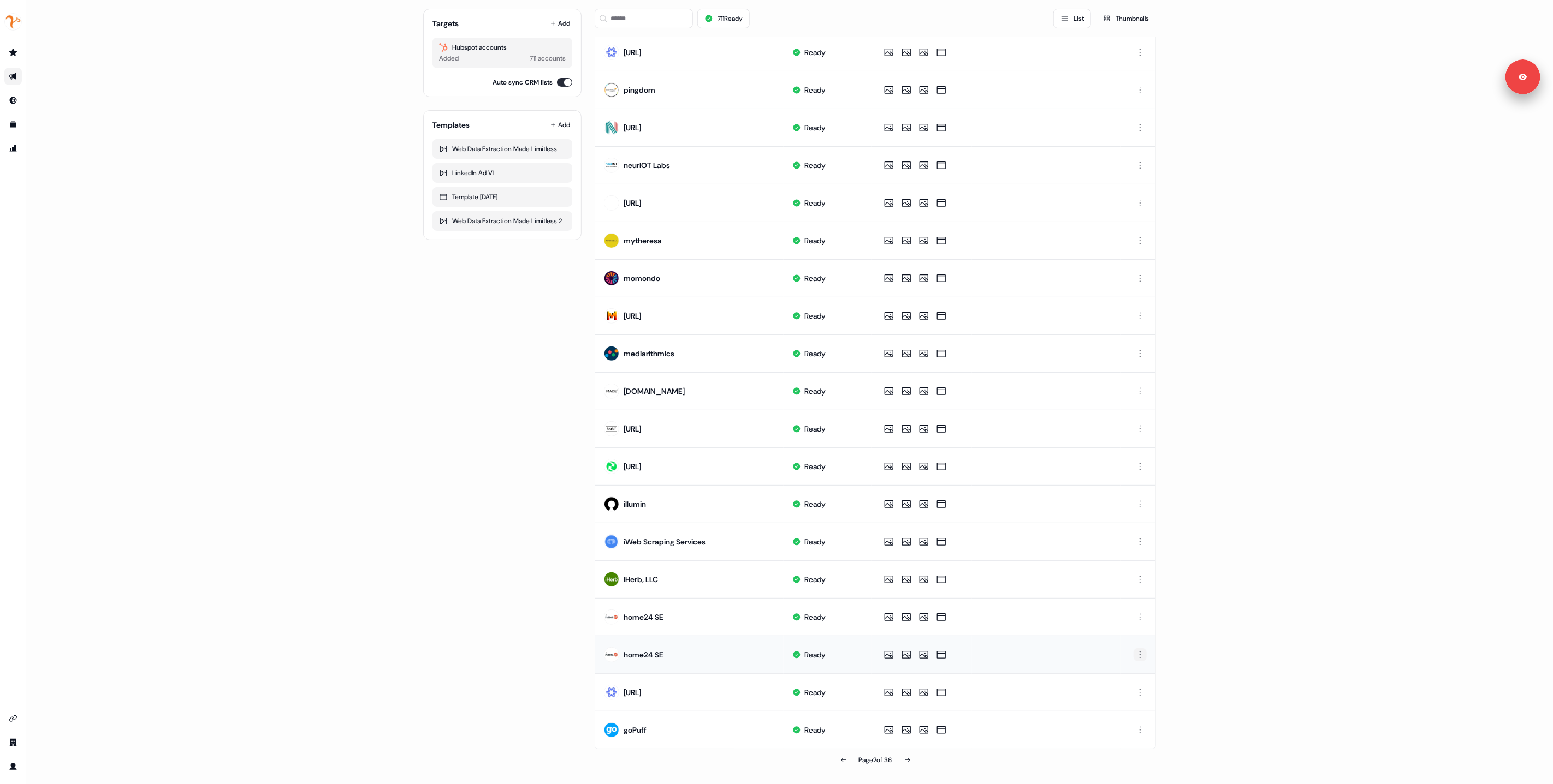
click at [1138, 658] on html "For the best experience switch devices to a bigger screen. Go to Userled.io 1:1…" at bounding box center [776, 392] width 1553 height 784
click at [1123, 693] on span "Delete" at bounding box center [1119, 693] width 19 height 9
click at [907, 759] on icon at bounding box center [907, 760] width 6 height 6
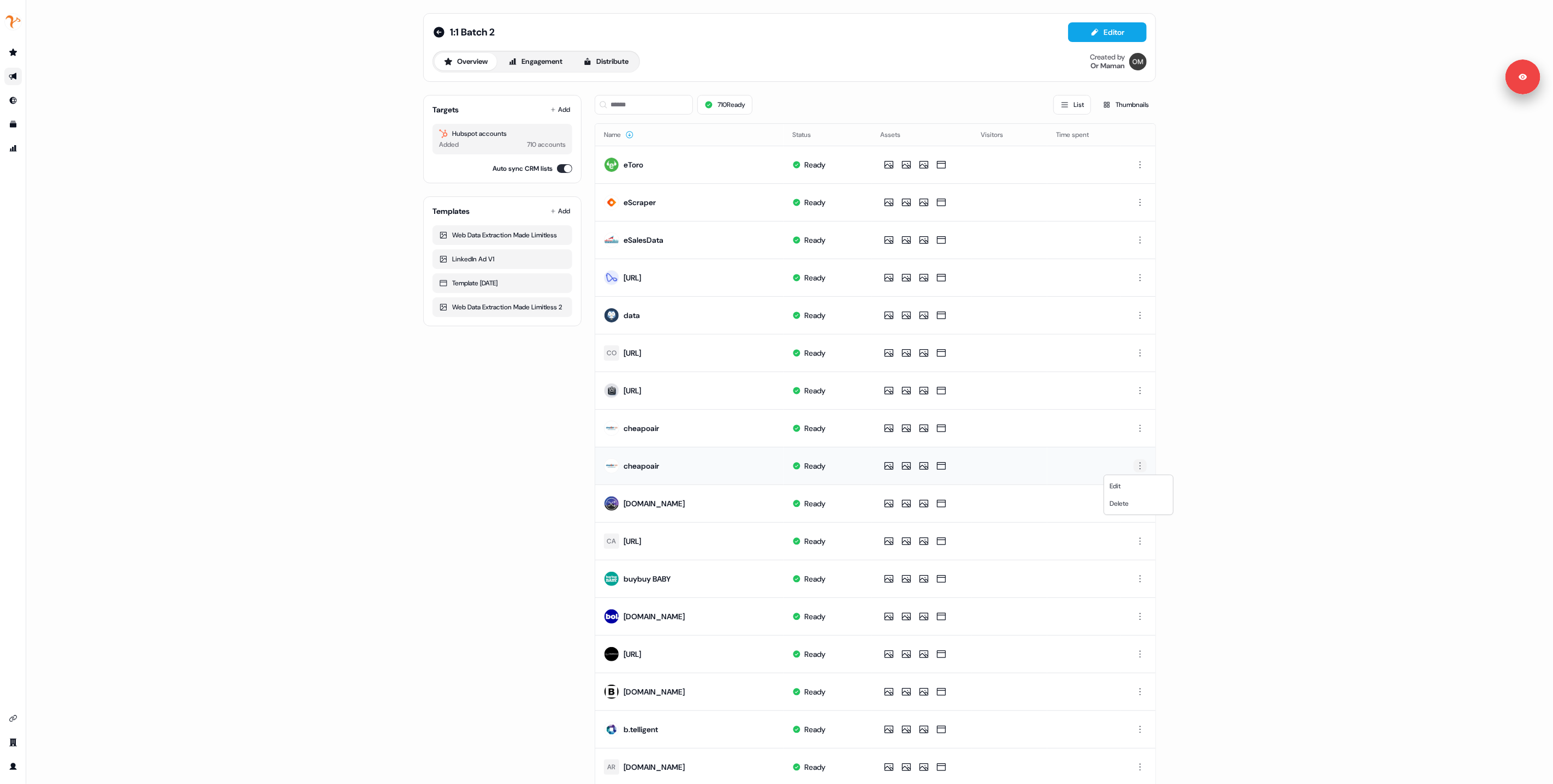
click at [1144, 469] on html "For the best experience switch devices to a bigger screen. Go to Userled.io 1:1…" at bounding box center [776, 392] width 1553 height 784
click at [1128, 504] on span "Delete" at bounding box center [1119, 504] width 19 height 9
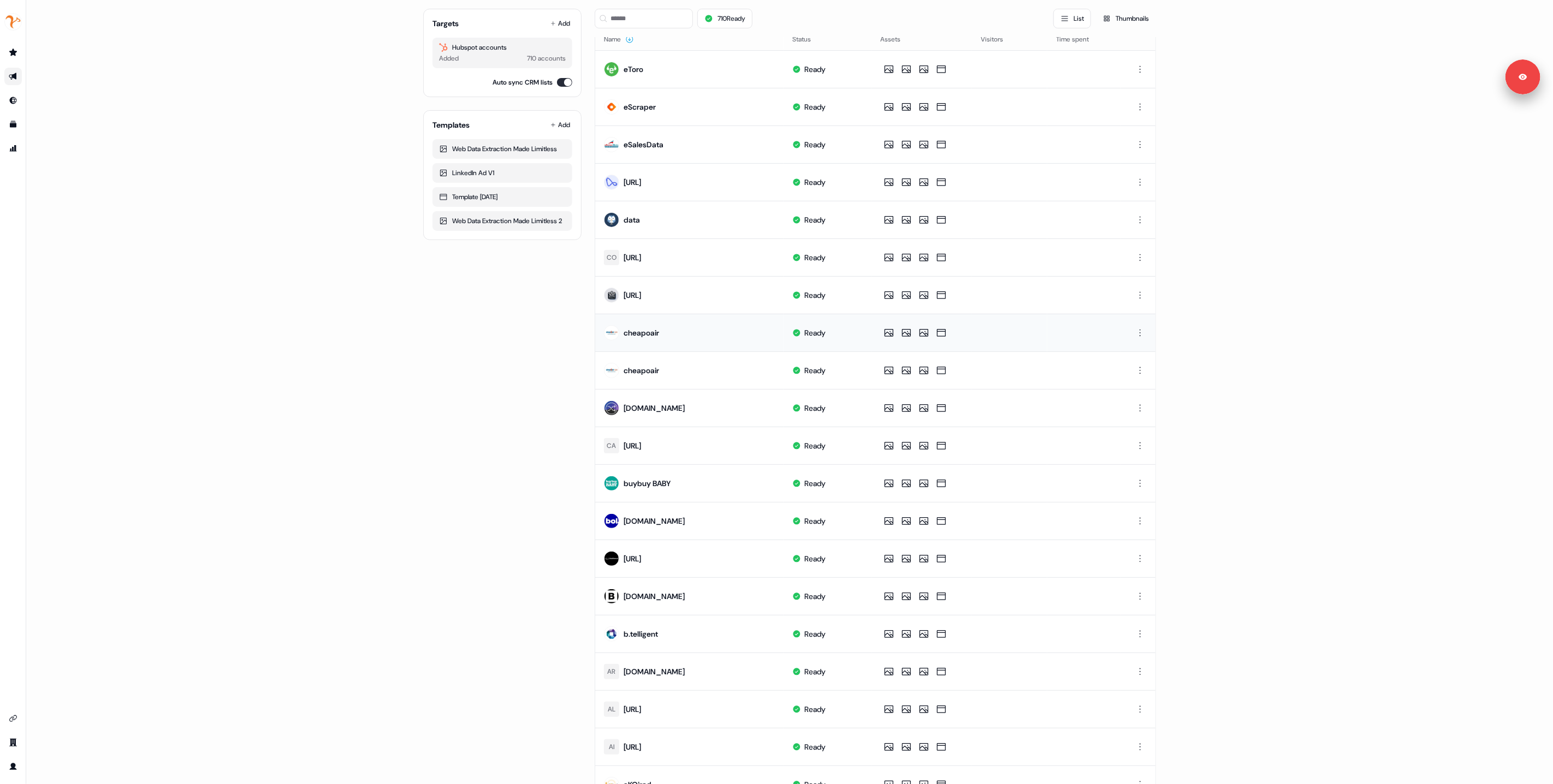
scroll to position [150, 0]
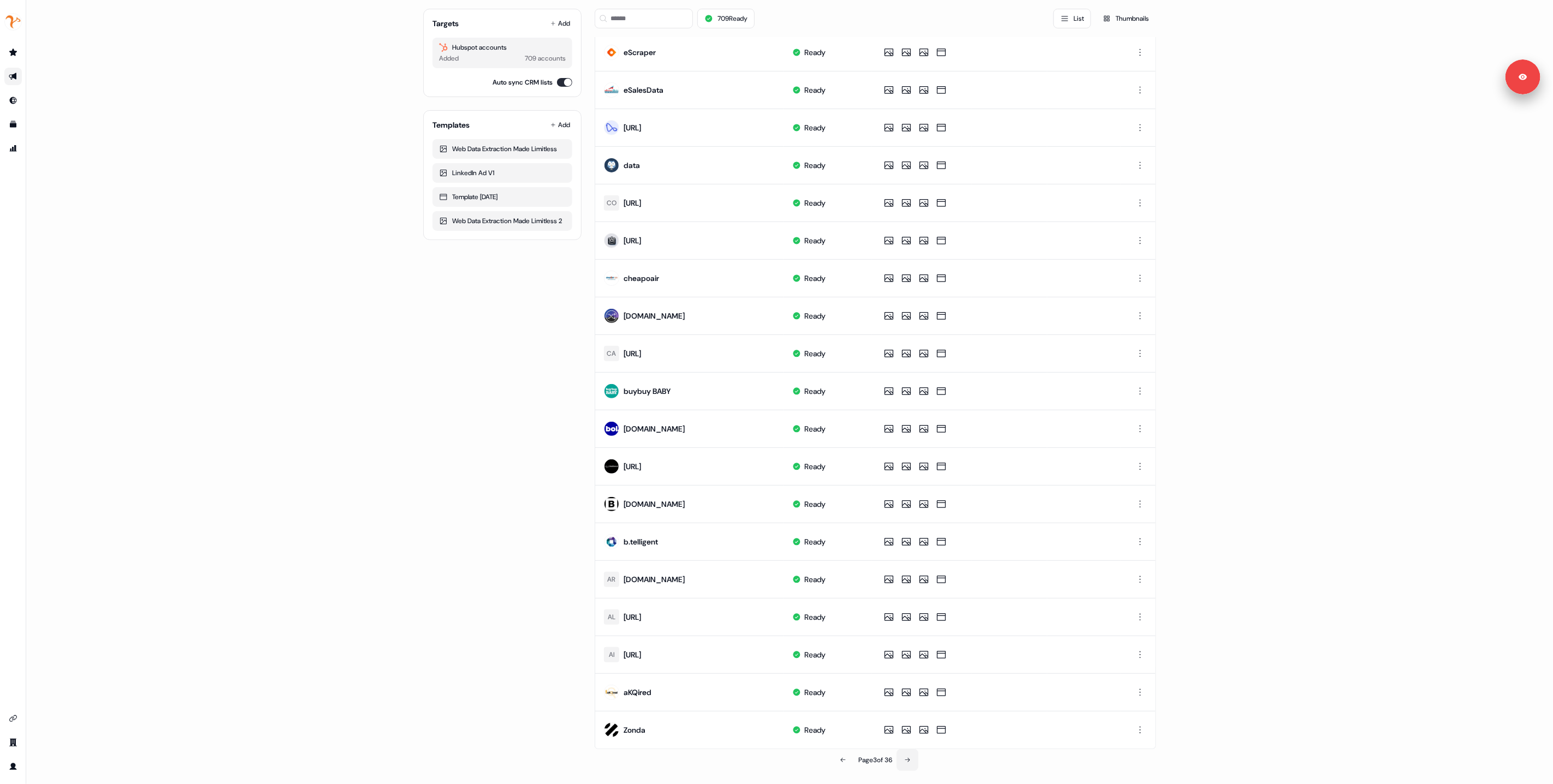
click at [907, 764] on icon at bounding box center [907, 760] width 6 height 6
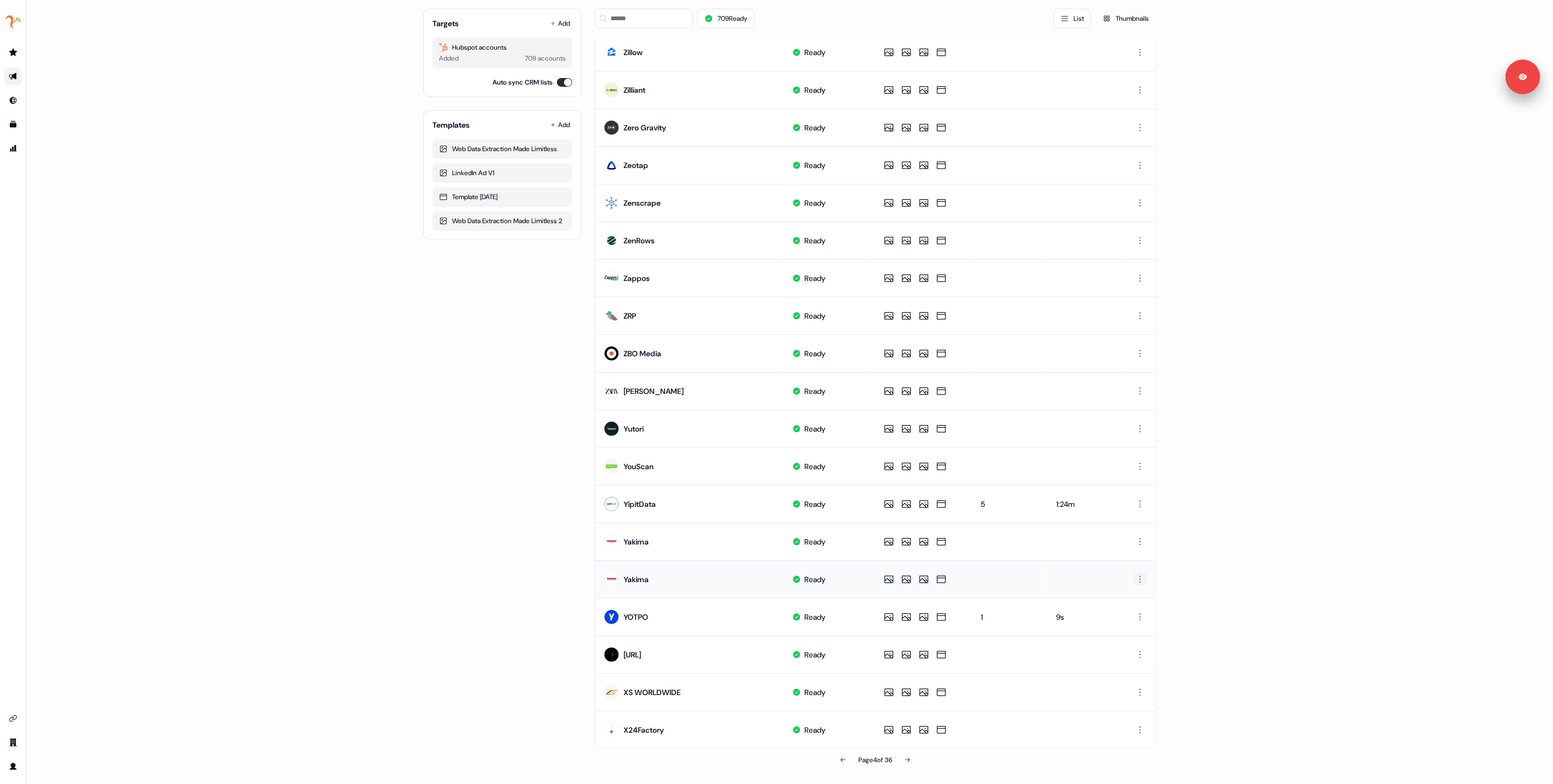
click at [1138, 583] on html "For the best experience switch devices to a bigger screen. Go to Userled.io 1:1…" at bounding box center [776, 392] width 1553 height 784
click at [1124, 618] on span "Delete" at bounding box center [1119, 618] width 19 height 9
click at [912, 760] on button at bounding box center [907, 760] width 22 height 22
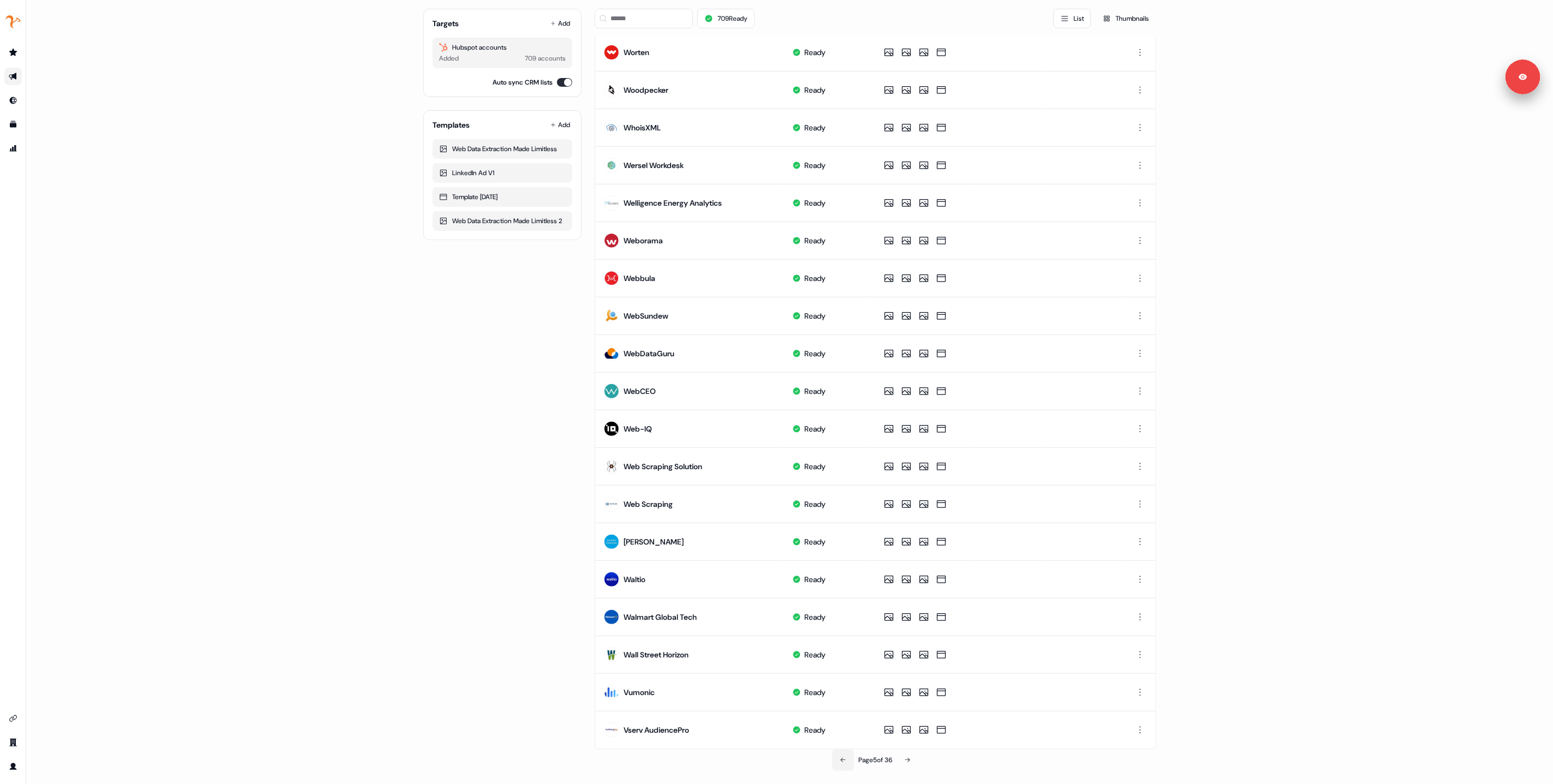
click at [840, 762] on icon at bounding box center [843, 760] width 6 height 6
click at [909, 764] on icon at bounding box center [907, 760] width 6 height 6
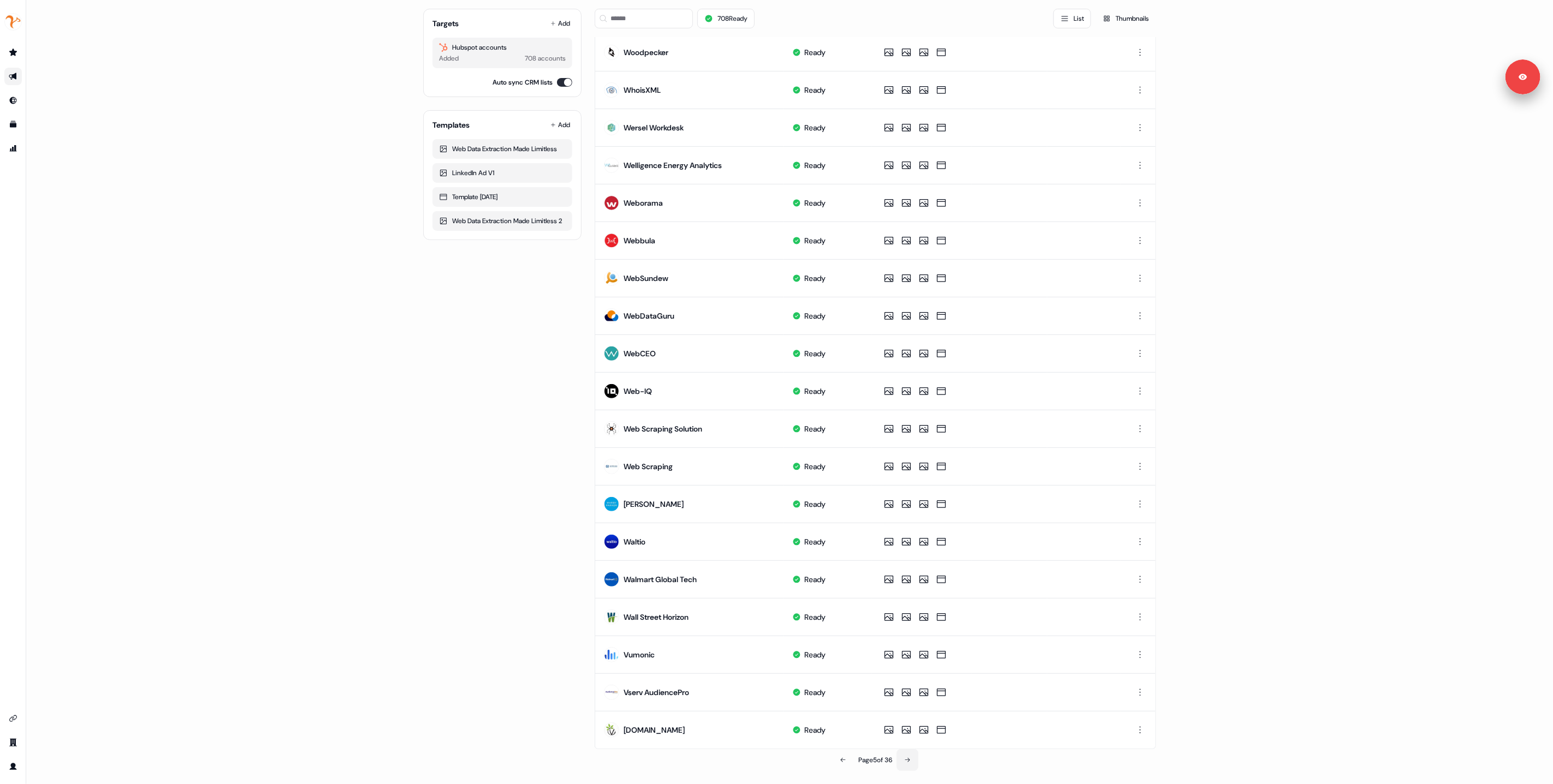
click at [912, 762] on button at bounding box center [907, 760] width 22 height 22
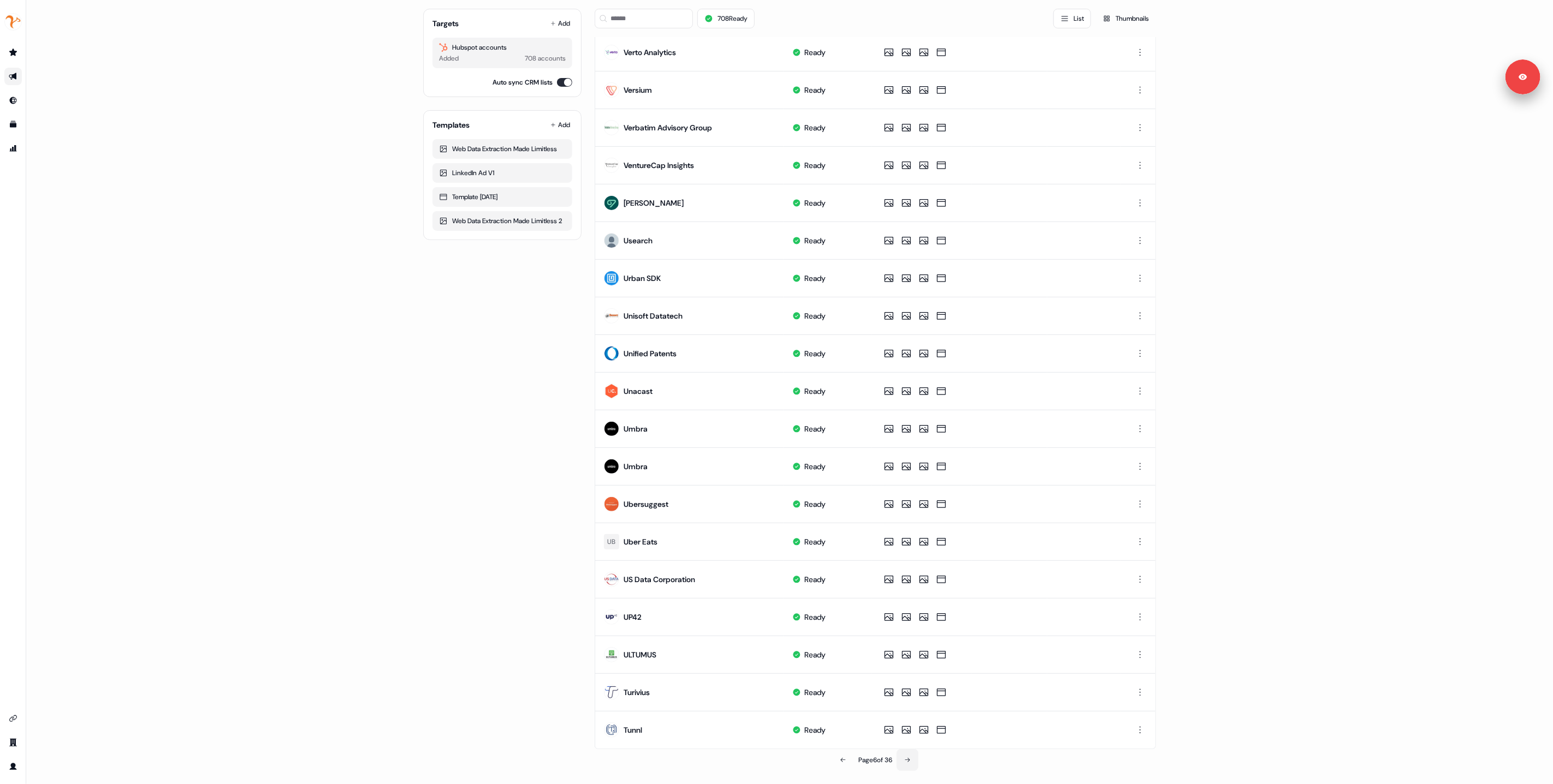
click at [907, 762] on icon at bounding box center [907, 760] width 6 height 6
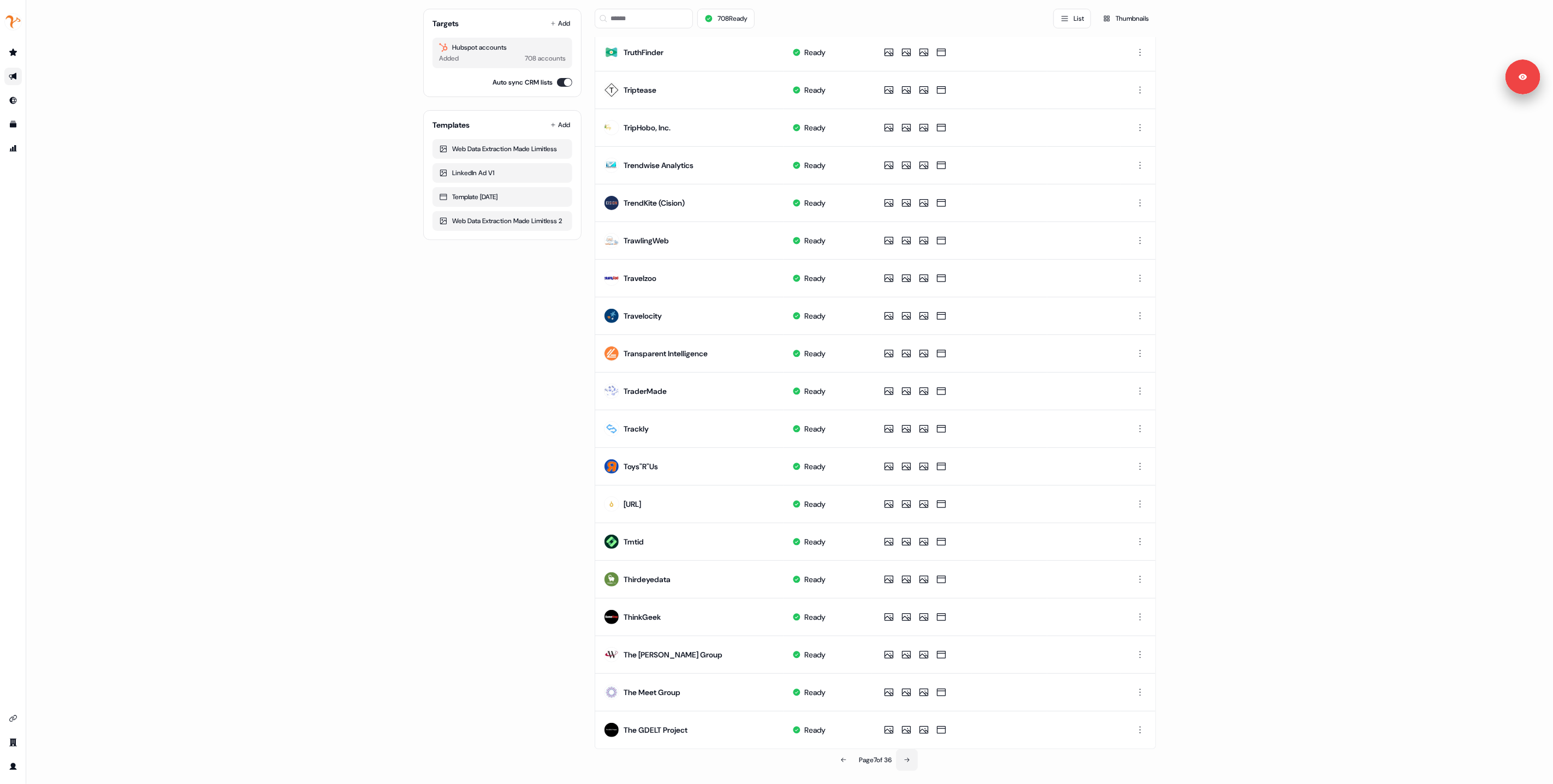
click at [908, 757] on button at bounding box center [907, 760] width 22 height 22
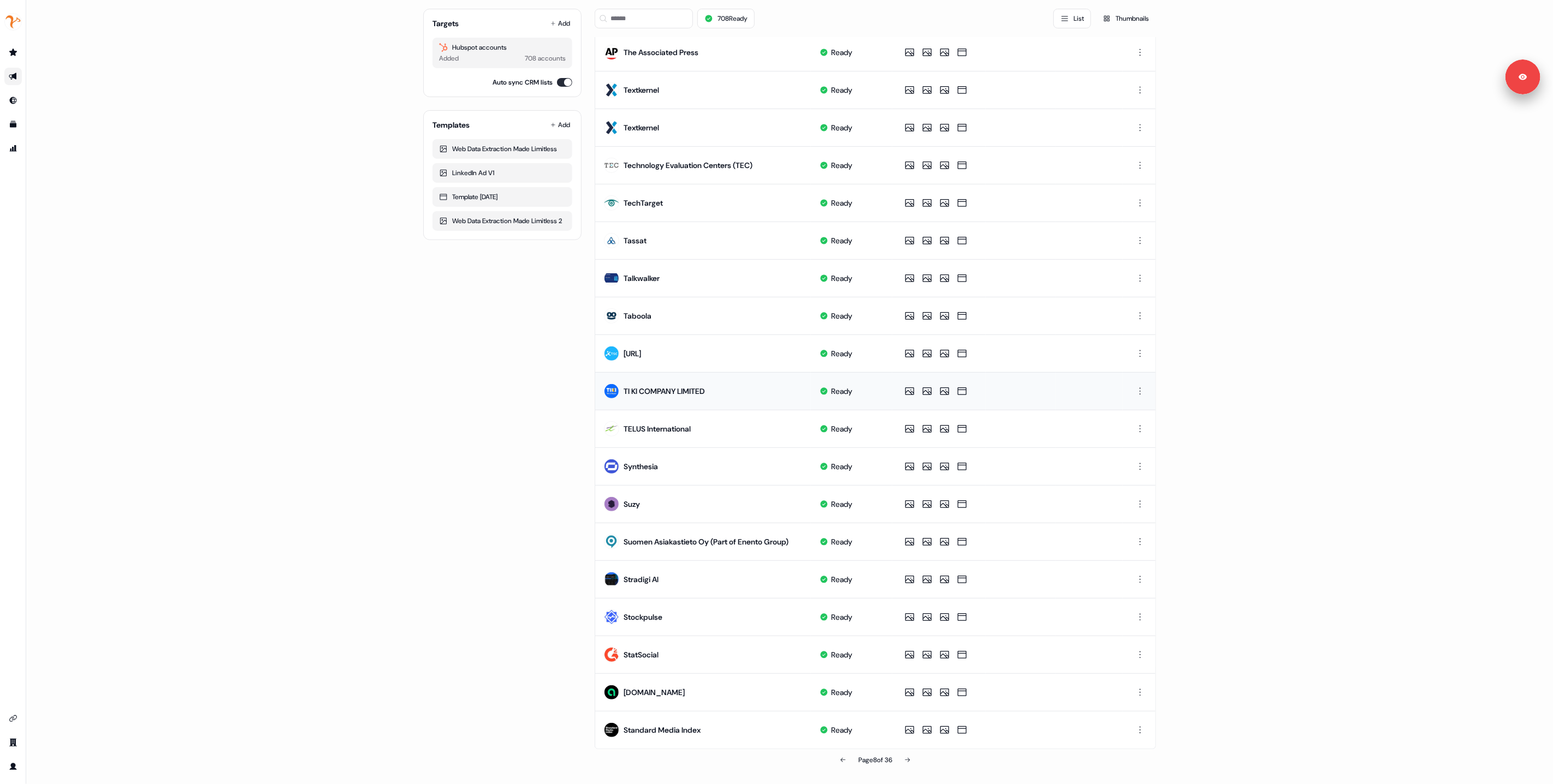
scroll to position [0, 0]
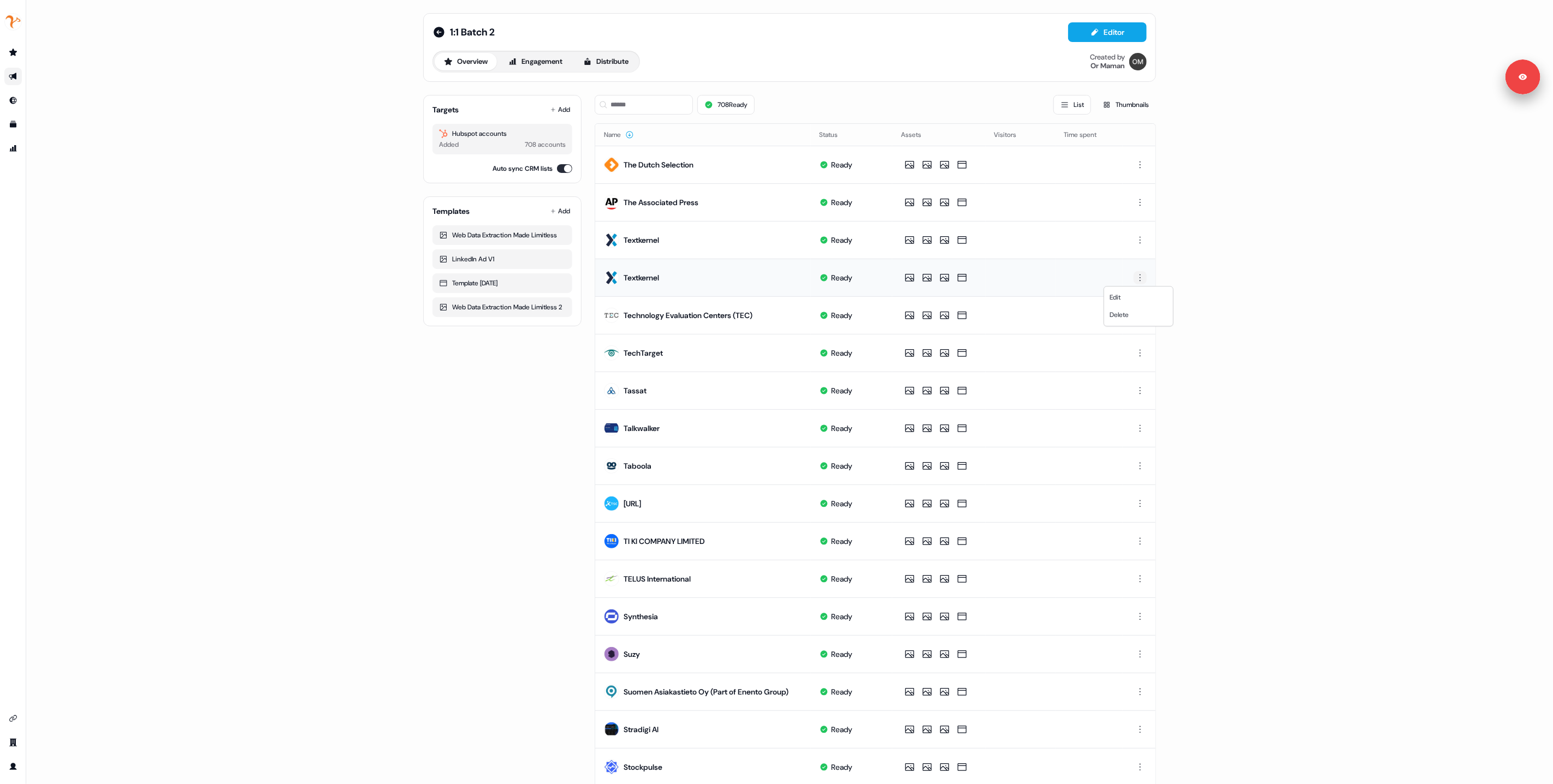
click at [1141, 280] on html "For the best experience switch devices to a bigger screen. Go to Userled.io 1:1…" at bounding box center [776, 392] width 1553 height 784
click at [1122, 317] on span "Delete" at bounding box center [1119, 315] width 19 height 9
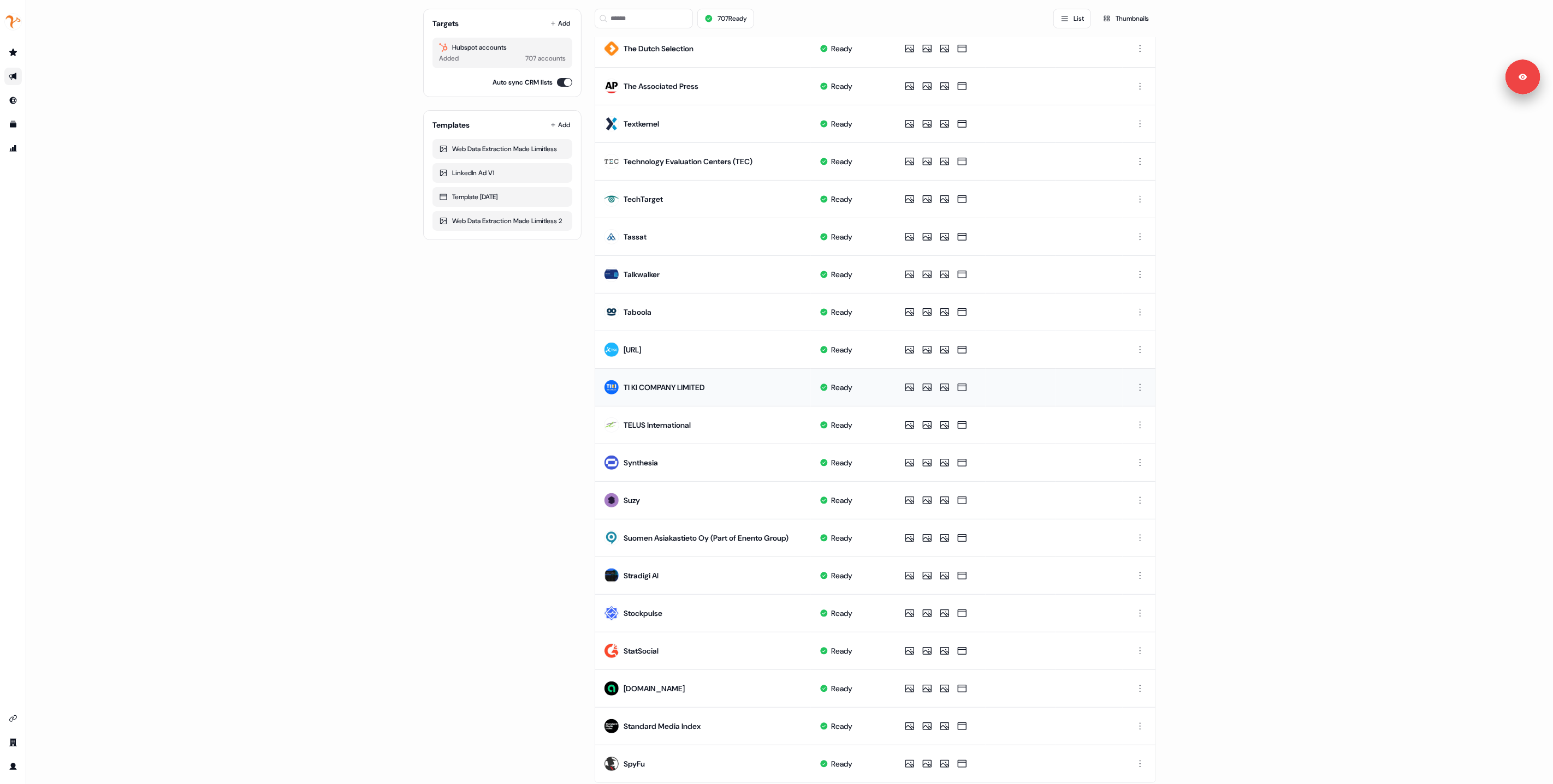
scroll to position [150, 0]
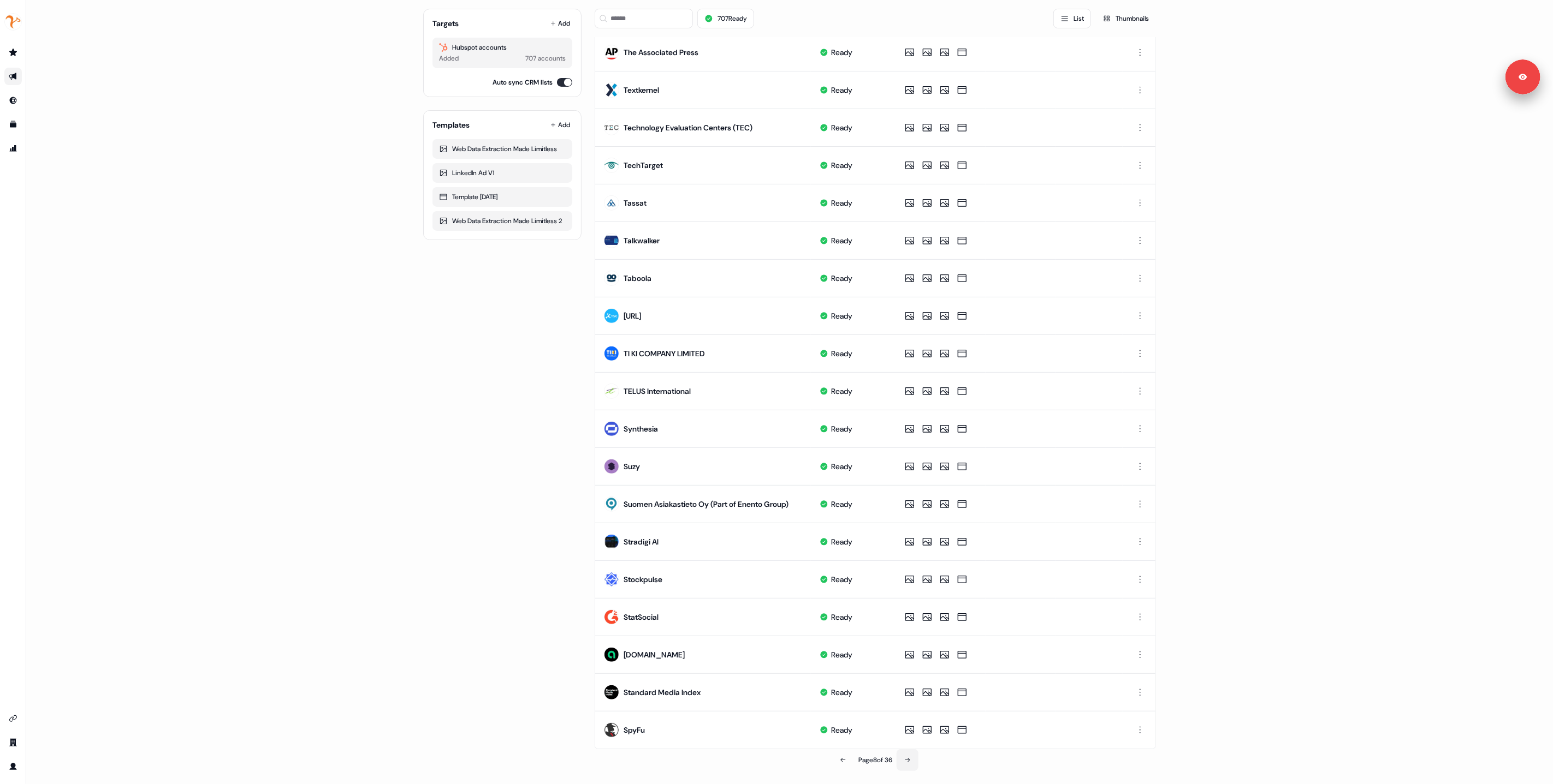
click at [906, 763] on icon at bounding box center [907, 760] width 6 height 6
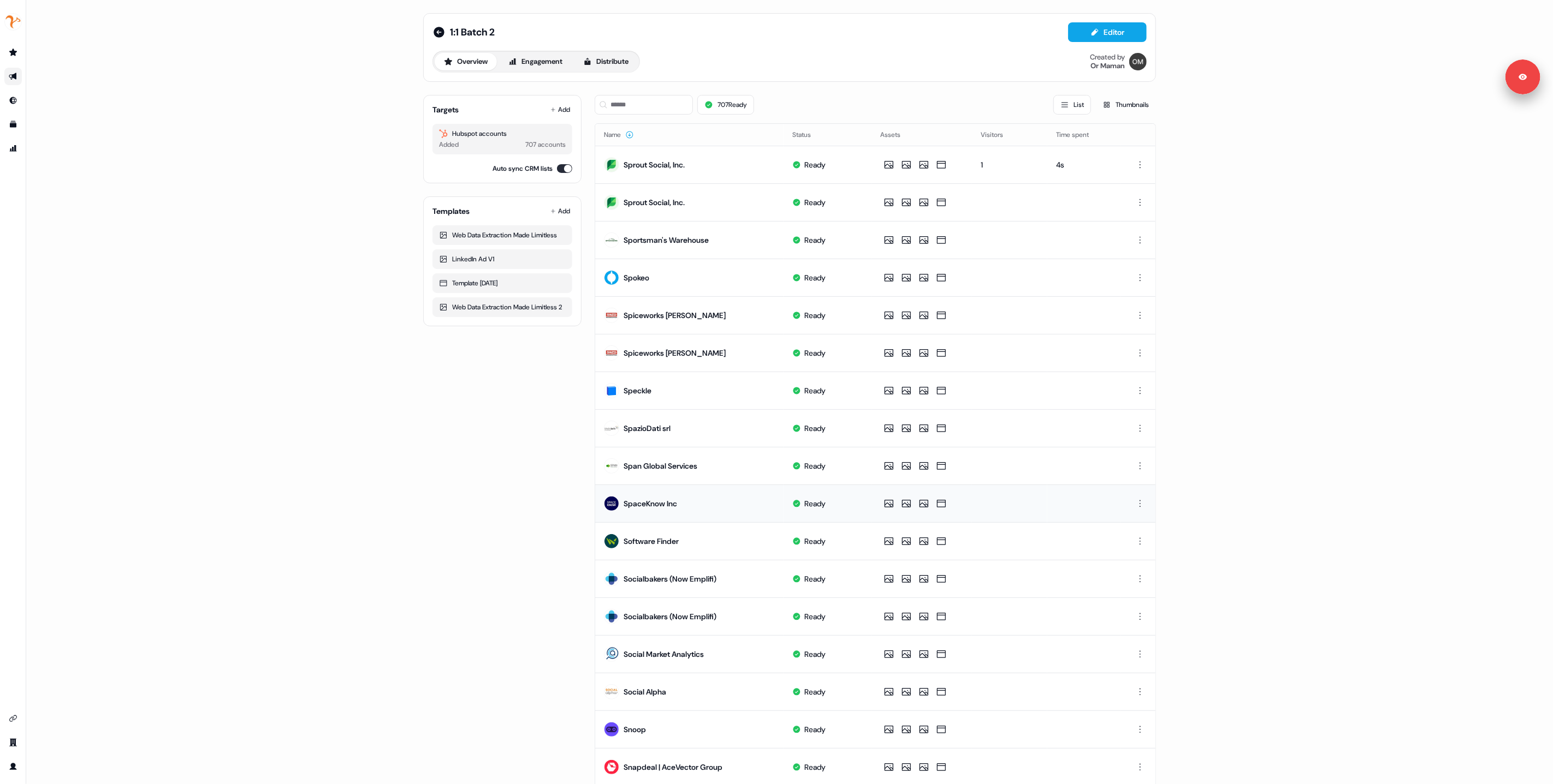
scroll to position [4, 0]
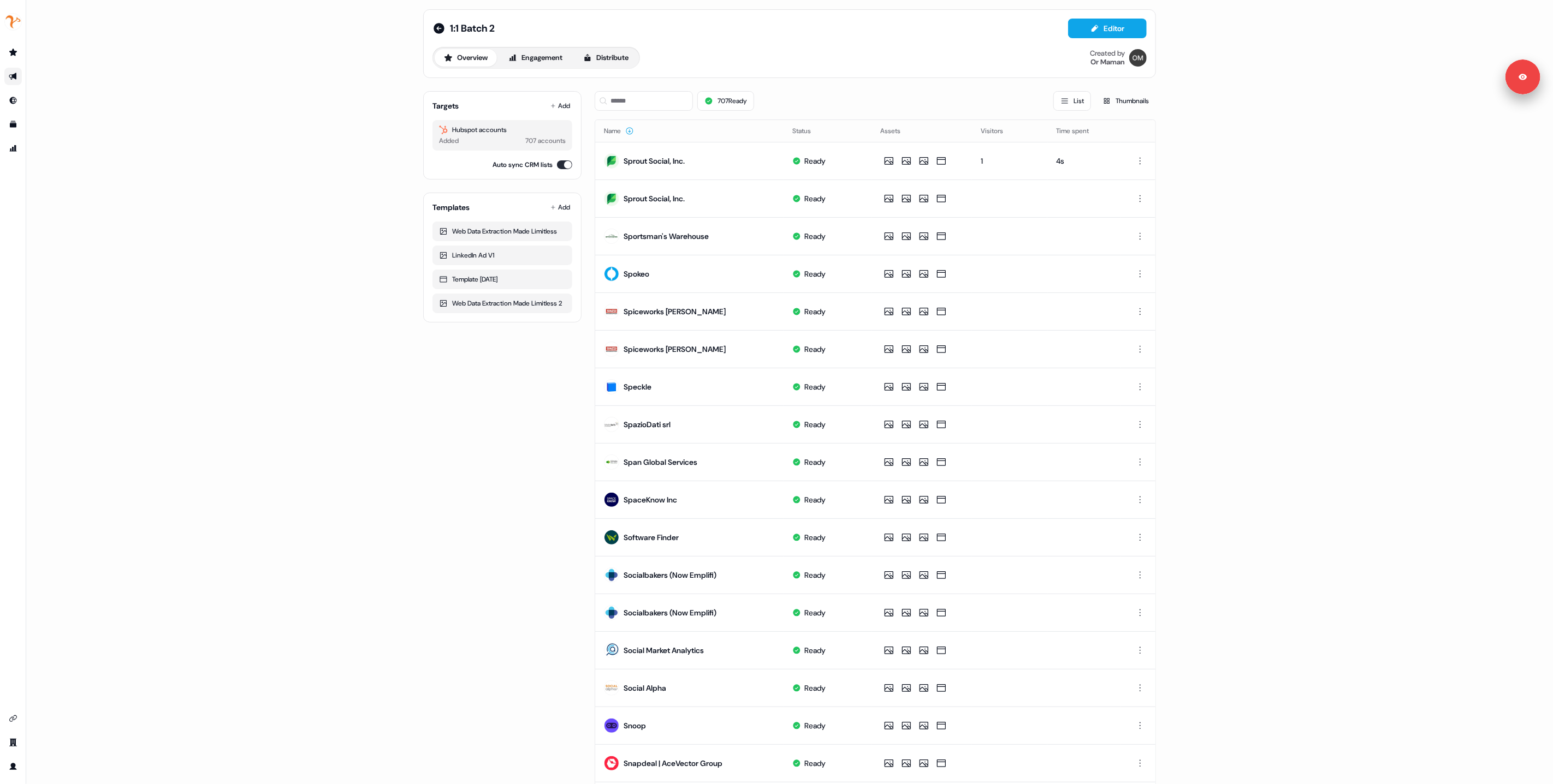
click at [1139, 196] on html "For the best experience switch devices to a bigger screen. Go to Userled.io 1:1…" at bounding box center [776, 392] width 1553 height 784
click at [1121, 239] on span "Delete" at bounding box center [1119, 236] width 19 height 9
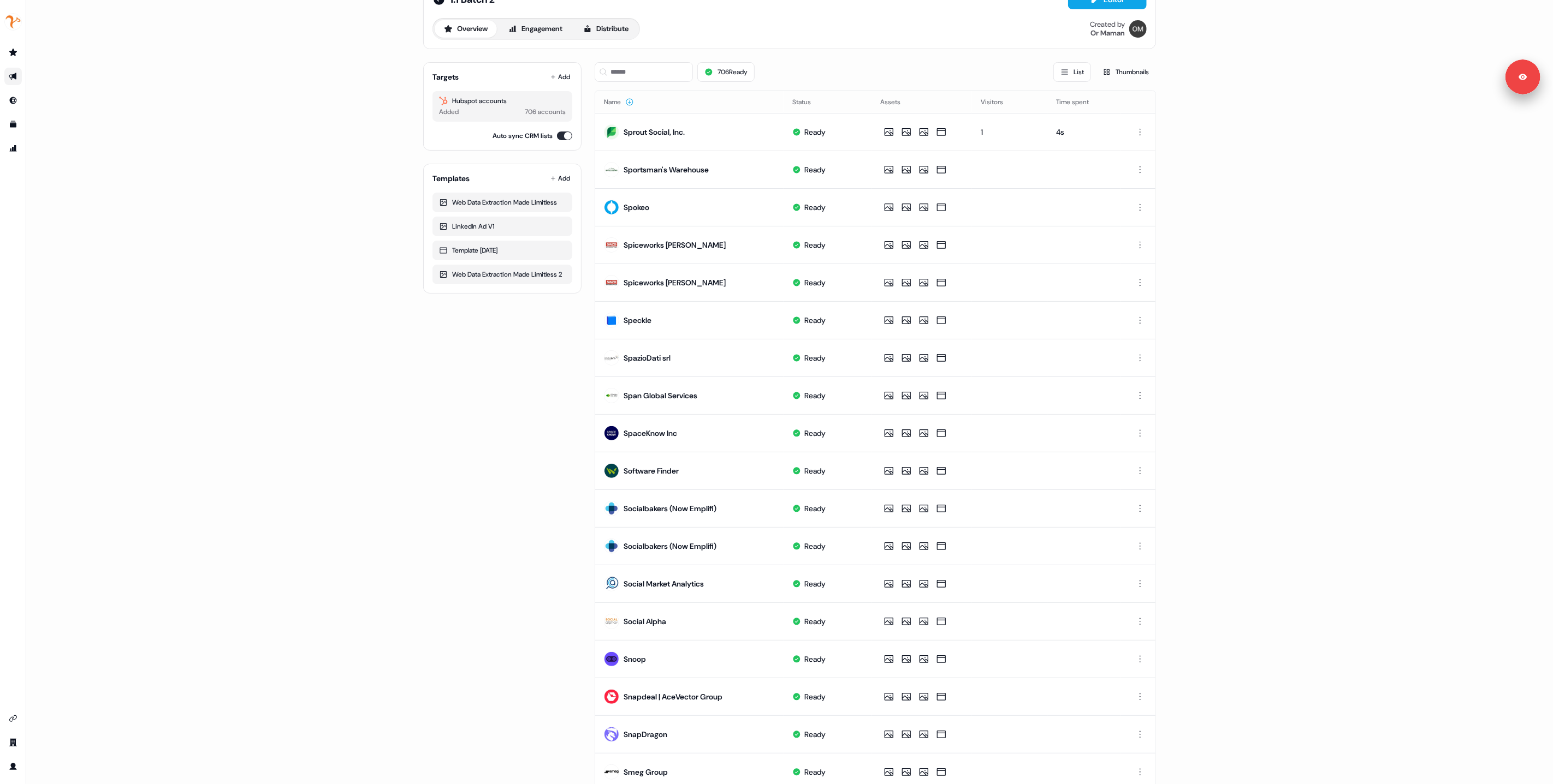
scroll to position [36, 0]
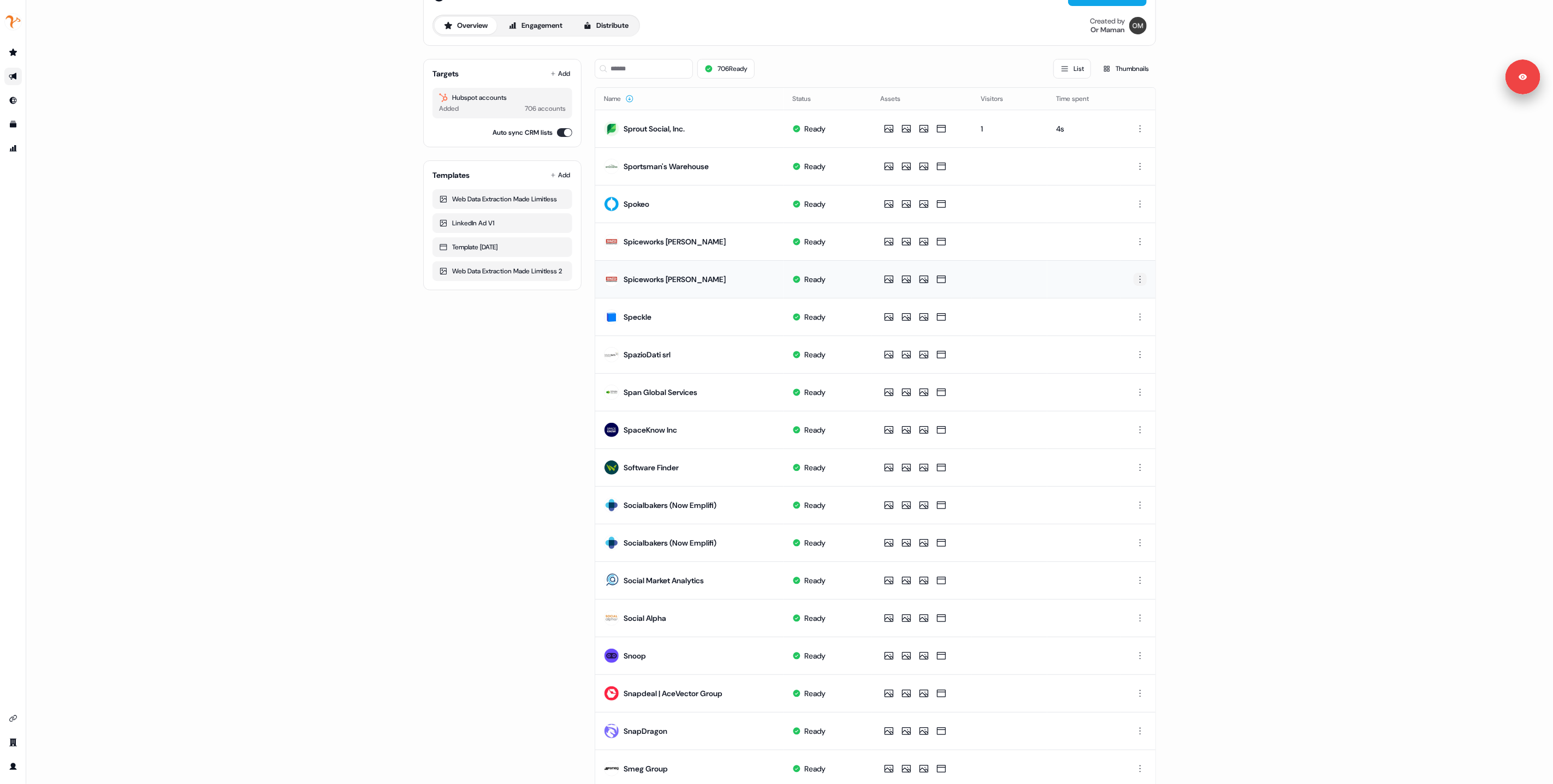
click at [1139, 279] on html "For the best experience switch devices to a bigger screen. Go to Userled.io 1:1…" at bounding box center [776, 392] width 1553 height 784
click at [1132, 317] on div "Delete" at bounding box center [1139, 317] width 65 height 17
click at [1139, 505] on html "For the best experience switch devices to a bigger screen. Go to Userled.io 1:1…" at bounding box center [776, 392] width 1553 height 784
click at [1123, 545] on span "Delete" at bounding box center [1119, 543] width 19 height 9
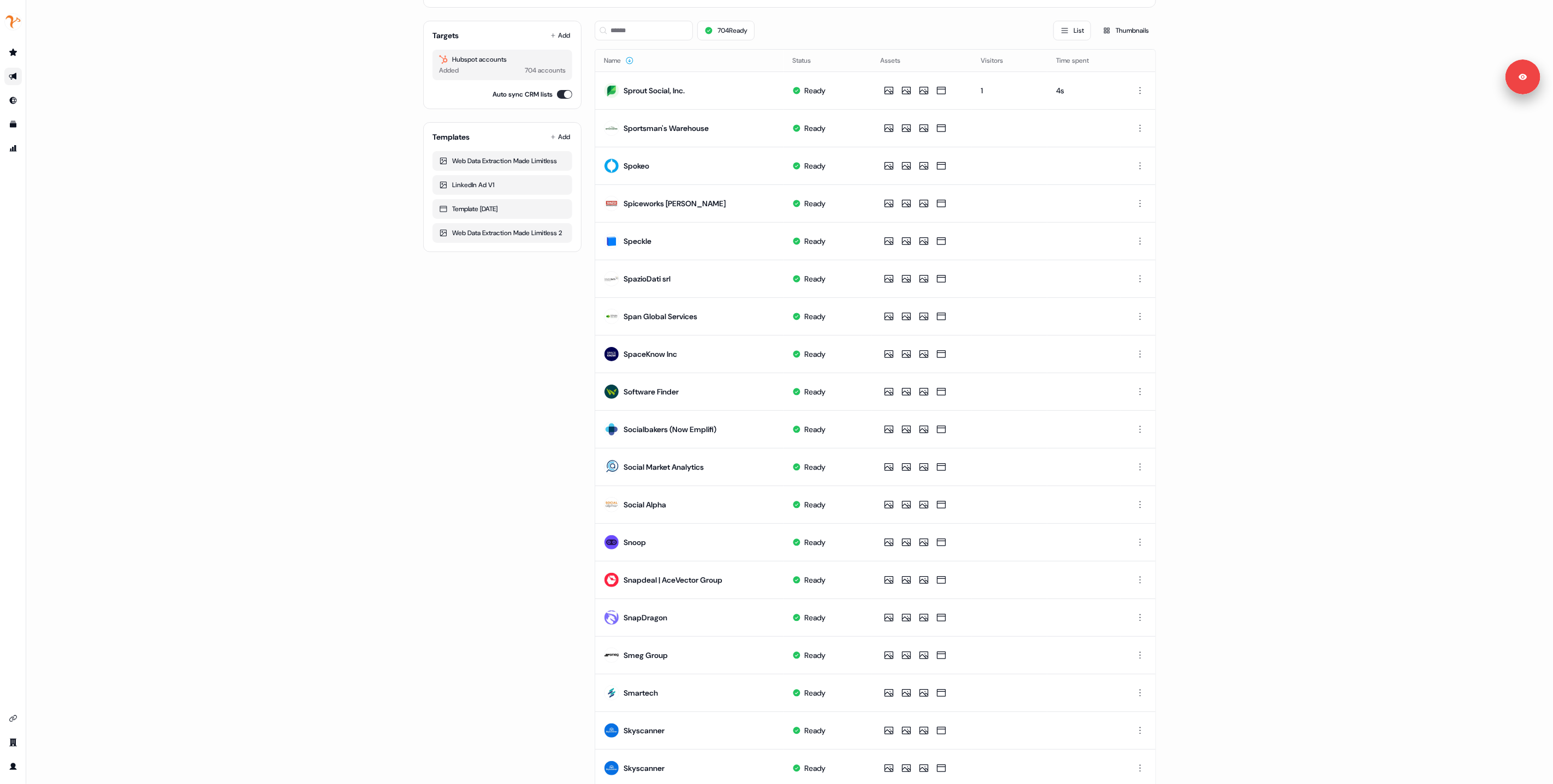
scroll to position [150, 0]
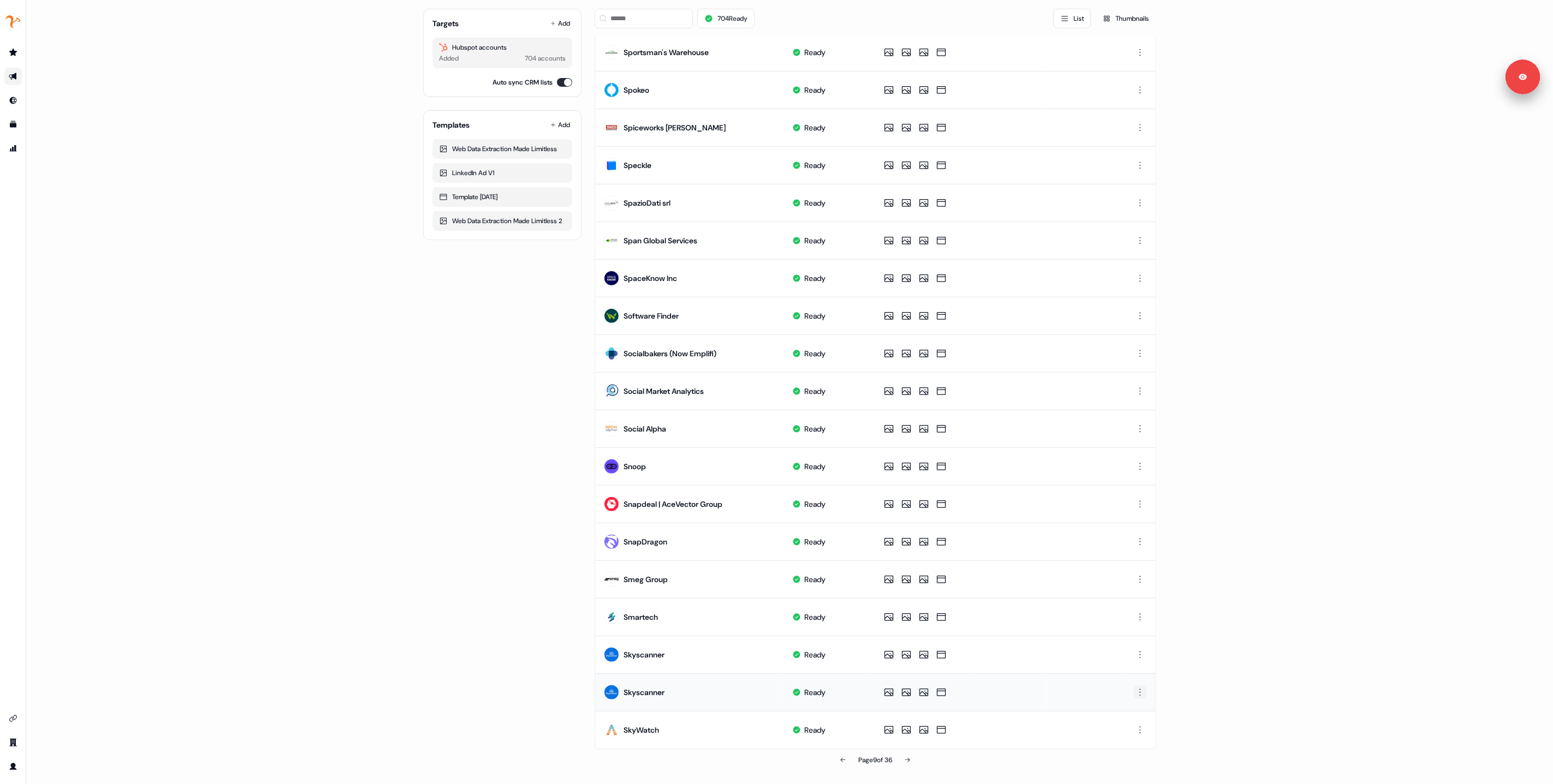
click at [1139, 693] on html "For the best experience switch devices to a bigger screen. Go to Userled.io 1:1…" at bounding box center [776, 392] width 1553 height 784
click at [1122, 732] on span "Delete" at bounding box center [1119, 731] width 19 height 9
click at [910, 759] on icon at bounding box center [907, 760] width 6 height 6
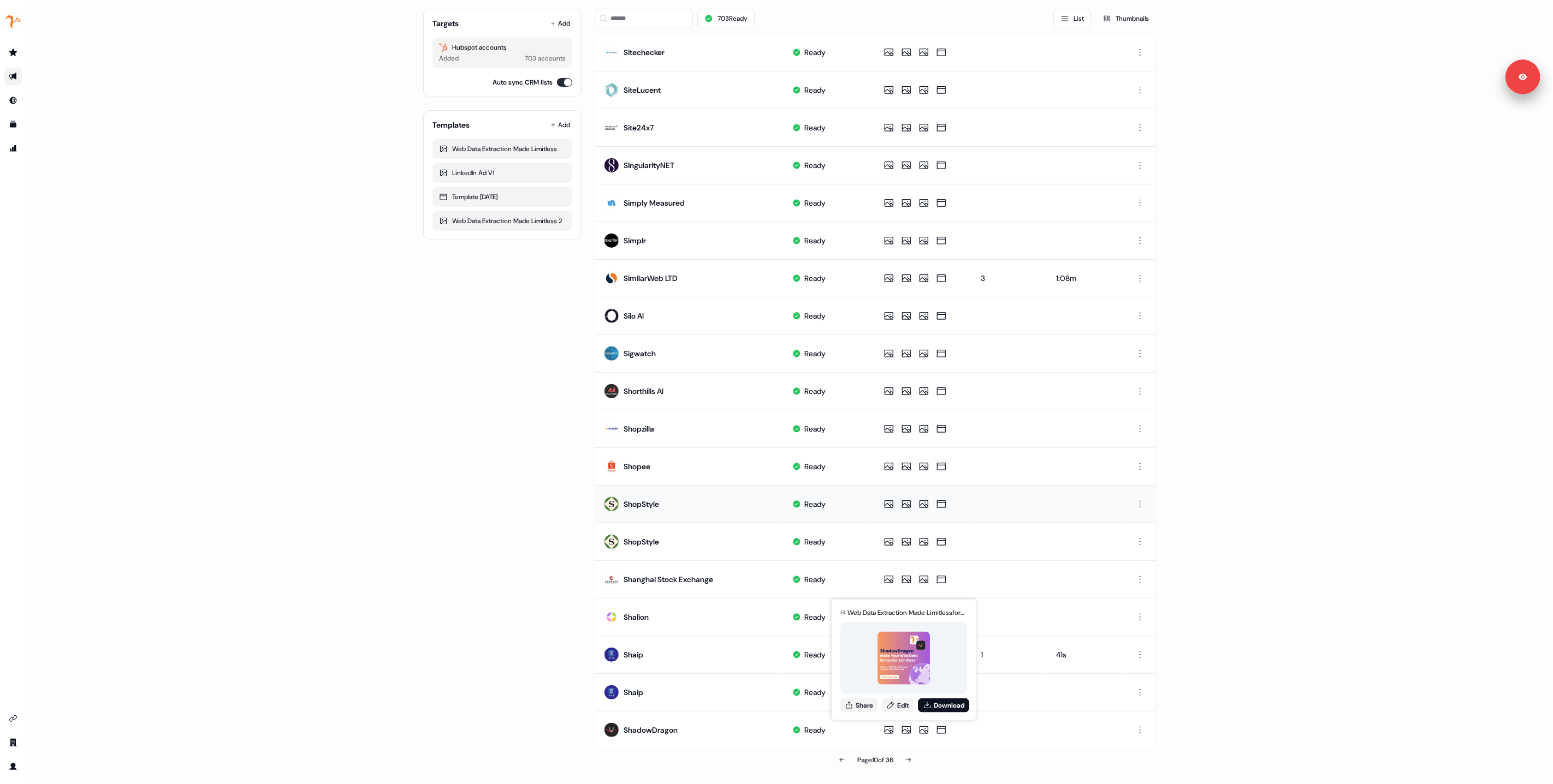
scroll to position [0, 0]
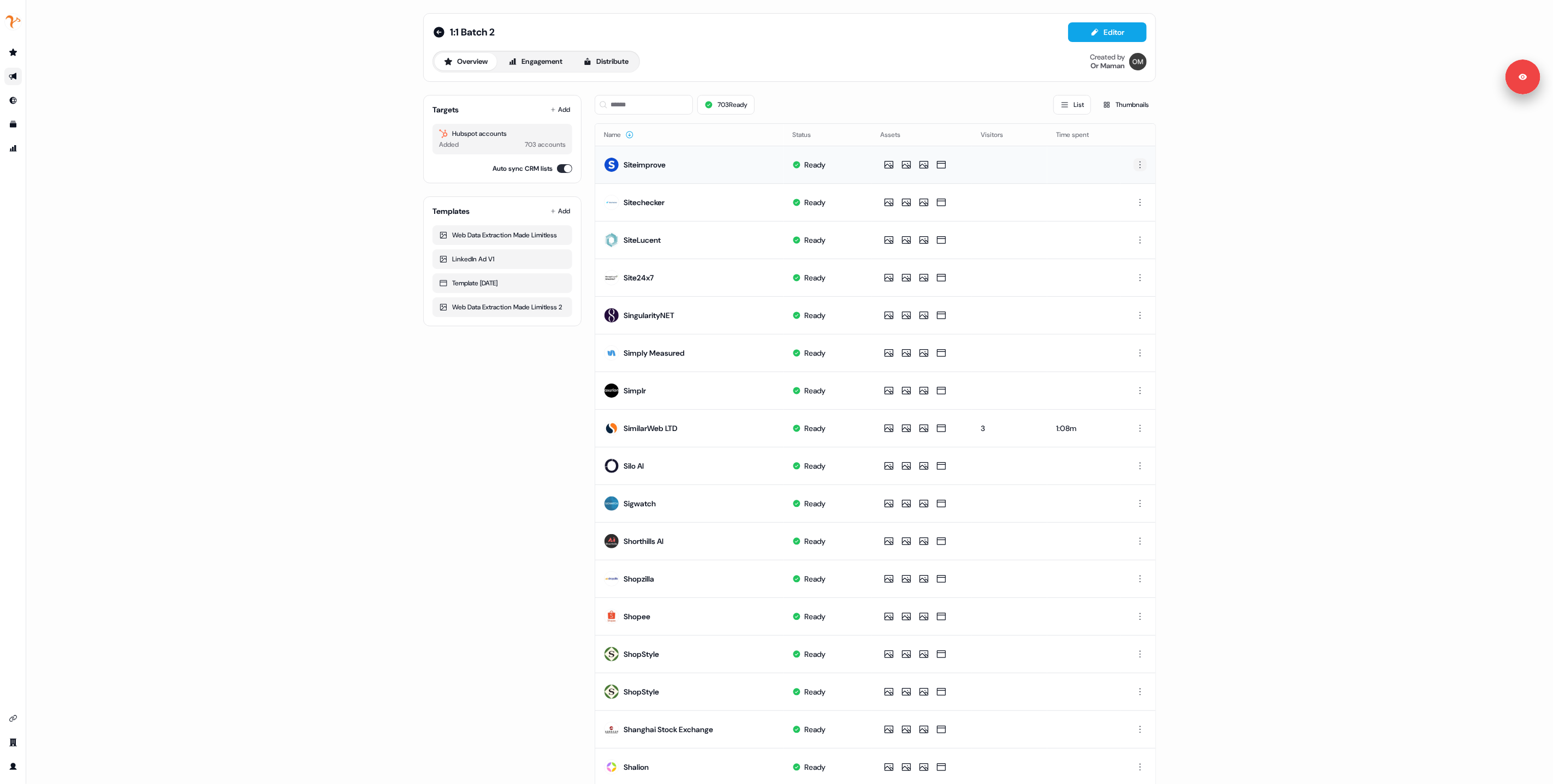
click at [1137, 169] on html "For the best experience switch devices to a bigger screen. Go to Userled.io 1:1…" at bounding box center [776, 392] width 1553 height 784
click at [1122, 206] on span "Delete" at bounding box center [1119, 203] width 19 height 9
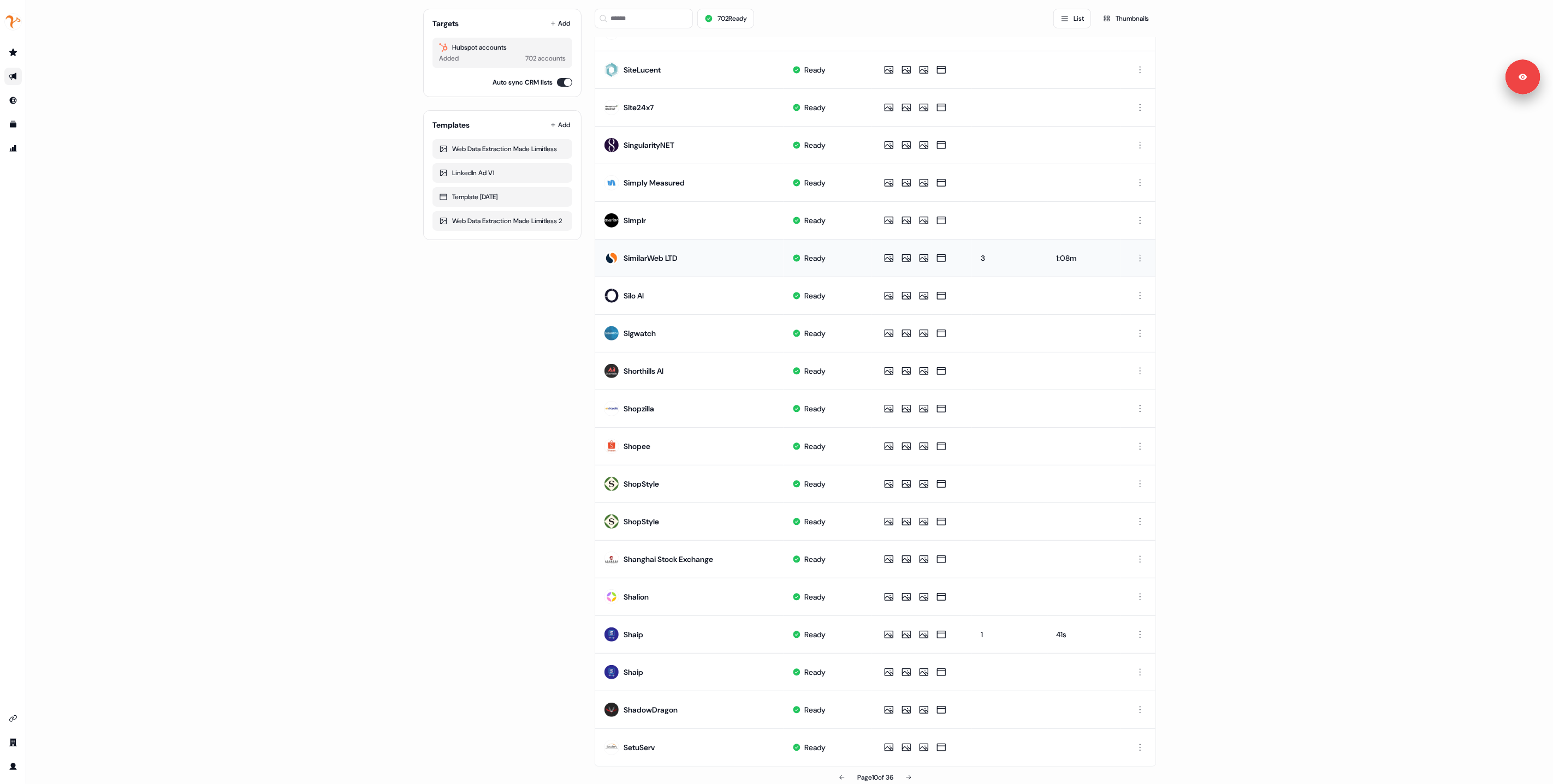
scroll to position [150, 0]
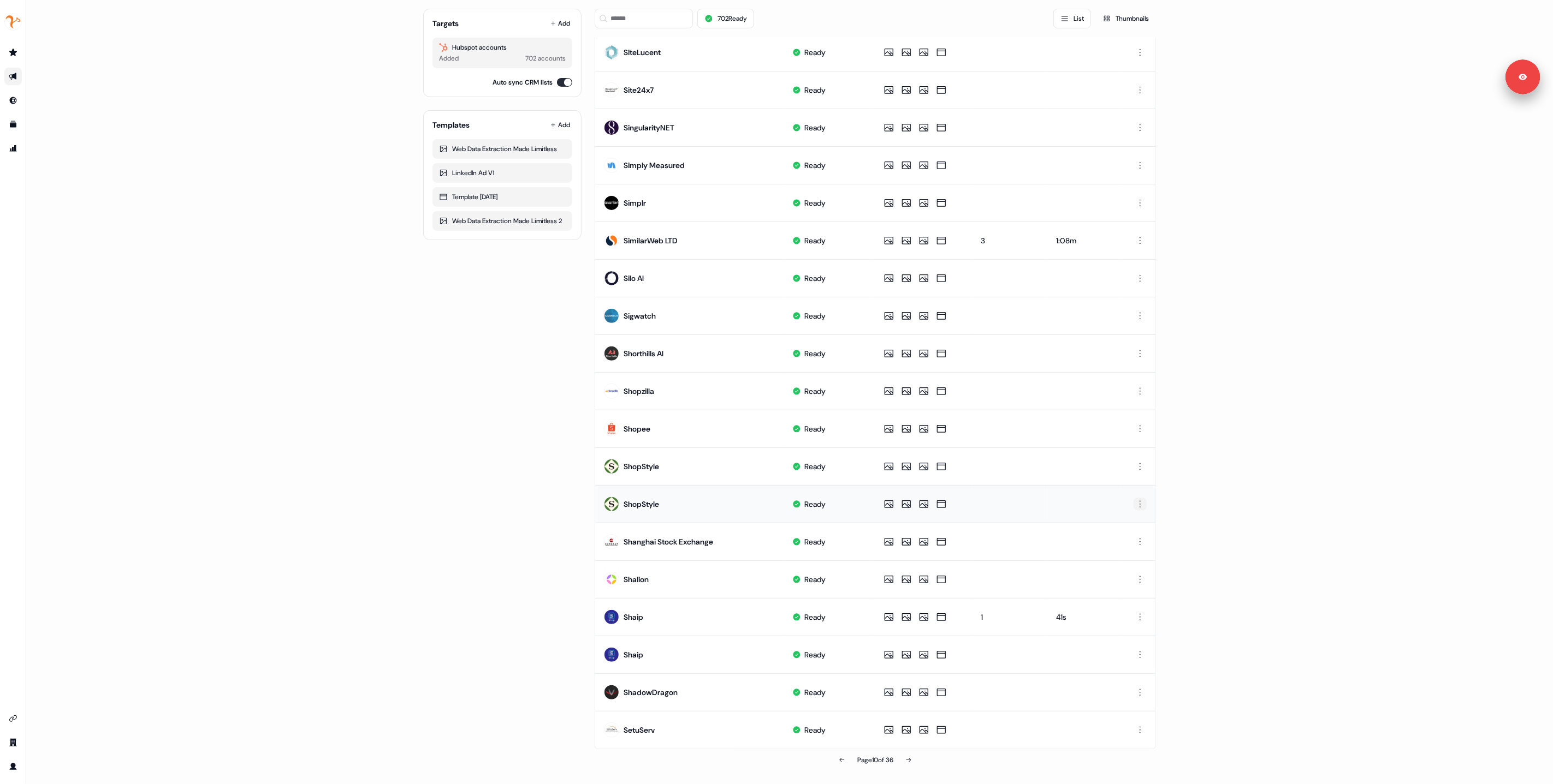
click at [1136, 505] on html "For the best experience switch devices to a bigger screen. Go to Userled.io 1:1…" at bounding box center [776, 392] width 1553 height 784
click at [1122, 544] on span "Delete" at bounding box center [1119, 542] width 19 height 9
click at [1139, 618] on html "For the best experience switch devices to a bigger screen. Go to Userled.io 1:1…" at bounding box center [776, 392] width 1553 height 784
click at [1130, 656] on div "Delete" at bounding box center [1139, 655] width 65 height 17
click at [913, 760] on button at bounding box center [909, 760] width 22 height 22
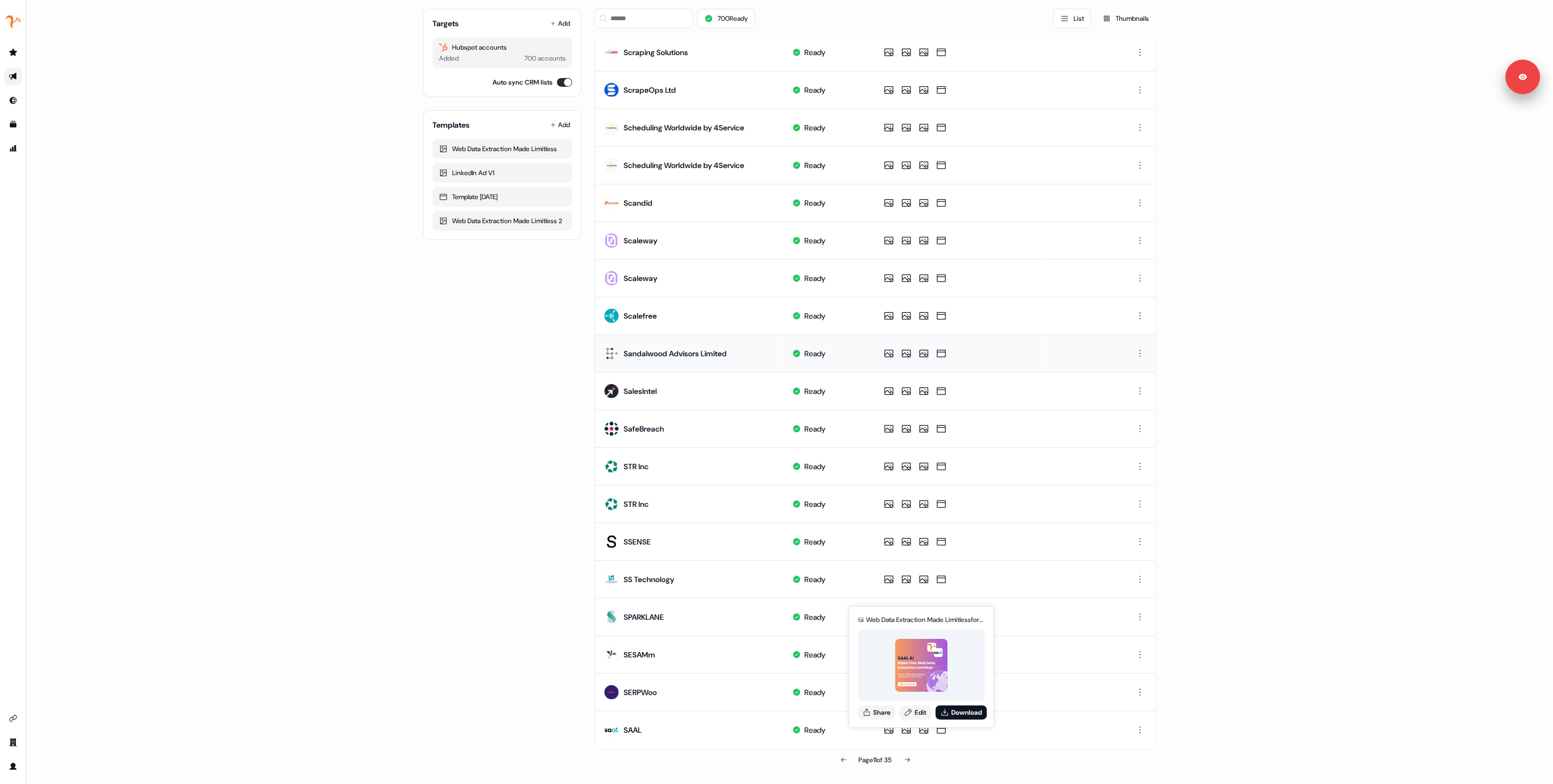
scroll to position [0, 0]
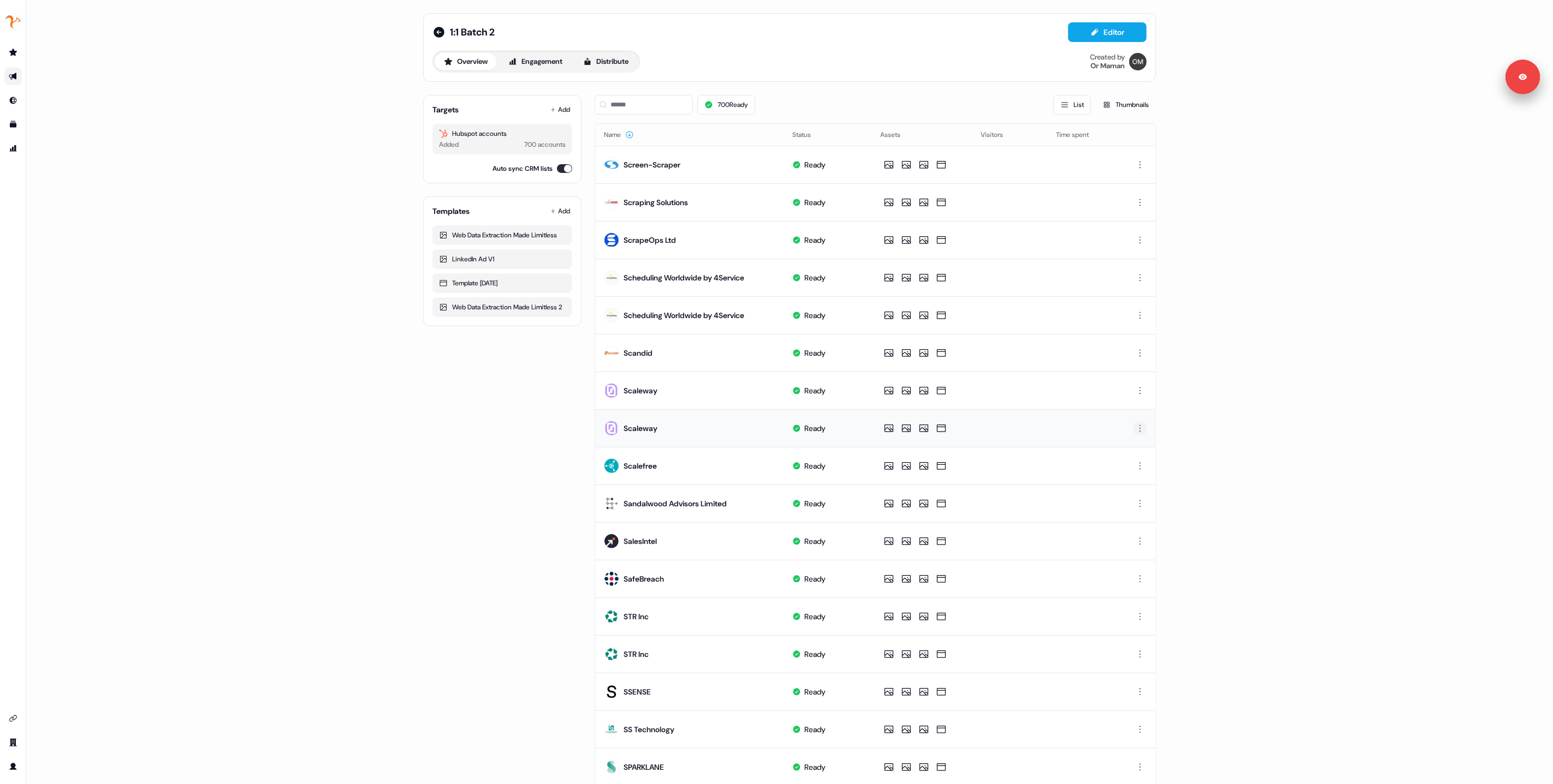
click at [1140, 430] on html "For the best experience switch devices to a bigger screen. Go to Userled.io 1:1…" at bounding box center [776, 392] width 1553 height 784
click at [1121, 465] on span "Delete" at bounding box center [1119, 466] width 19 height 9
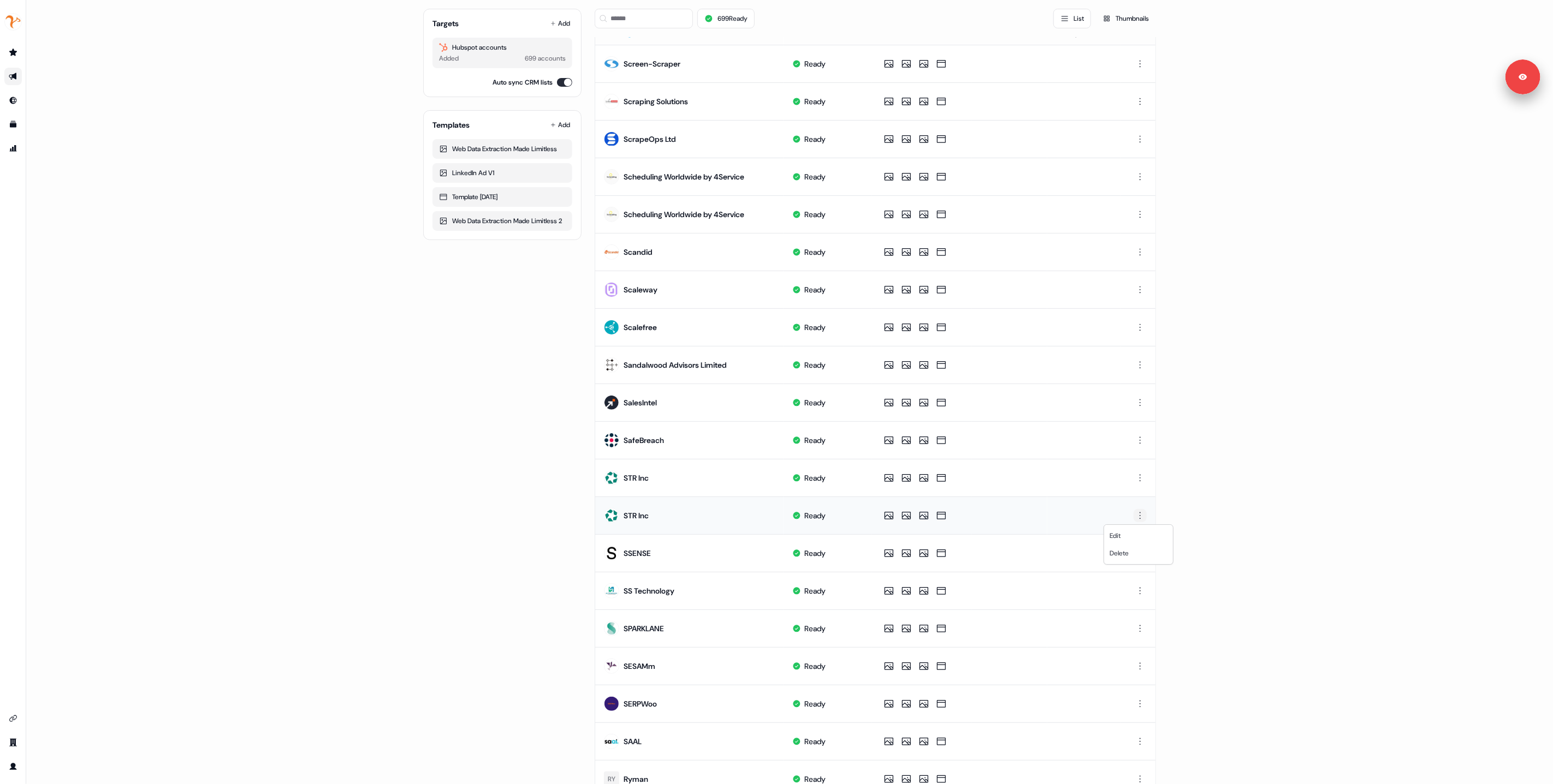
click at [1137, 516] on html "For the best experience switch devices to a bigger screen. Go to Userled.io 1:1…" at bounding box center [776, 392] width 1553 height 784
click at [1133, 555] on div "Delete" at bounding box center [1139, 553] width 65 height 17
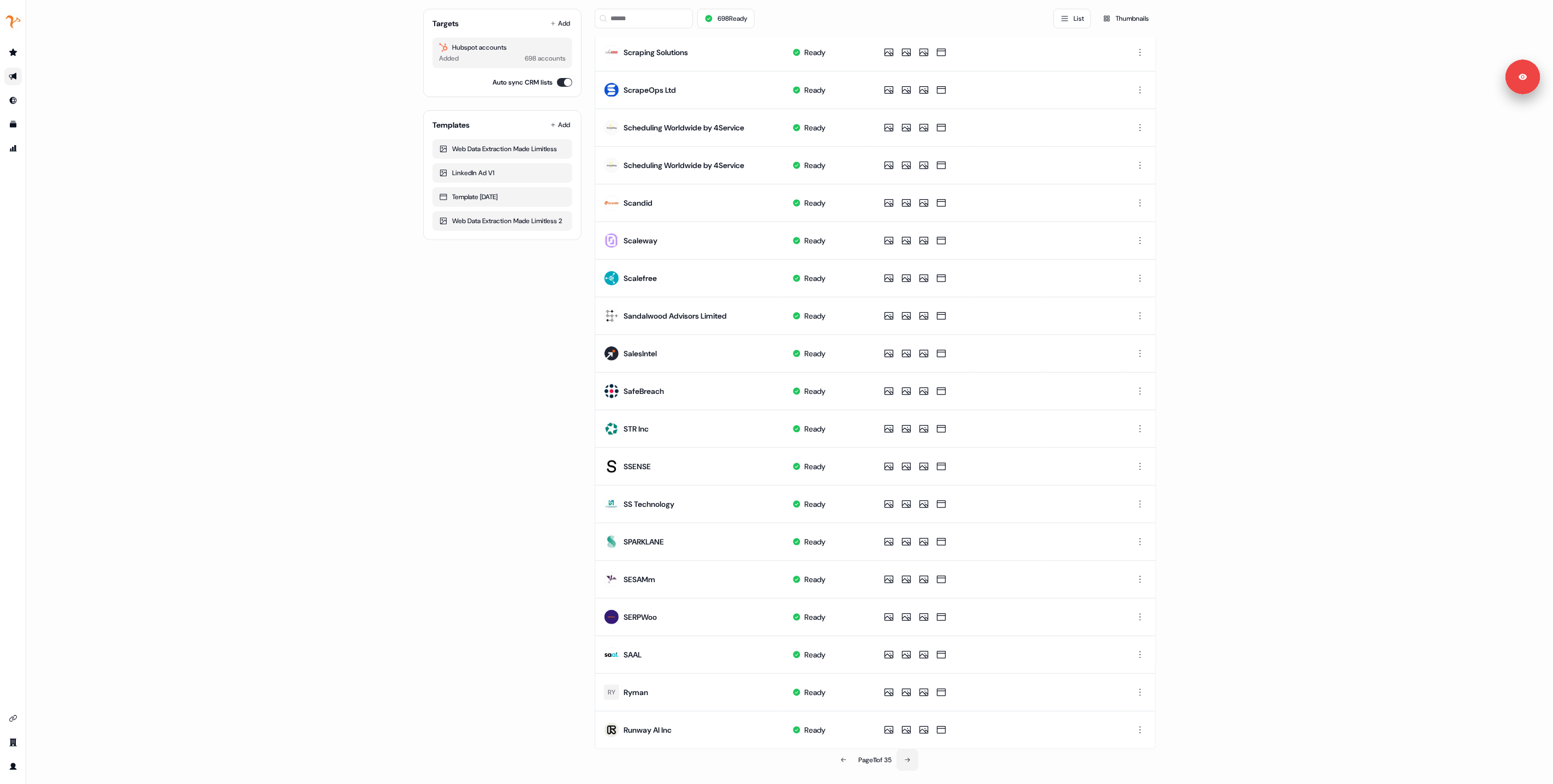
click at [910, 765] on button at bounding box center [907, 760] width 22 height 22
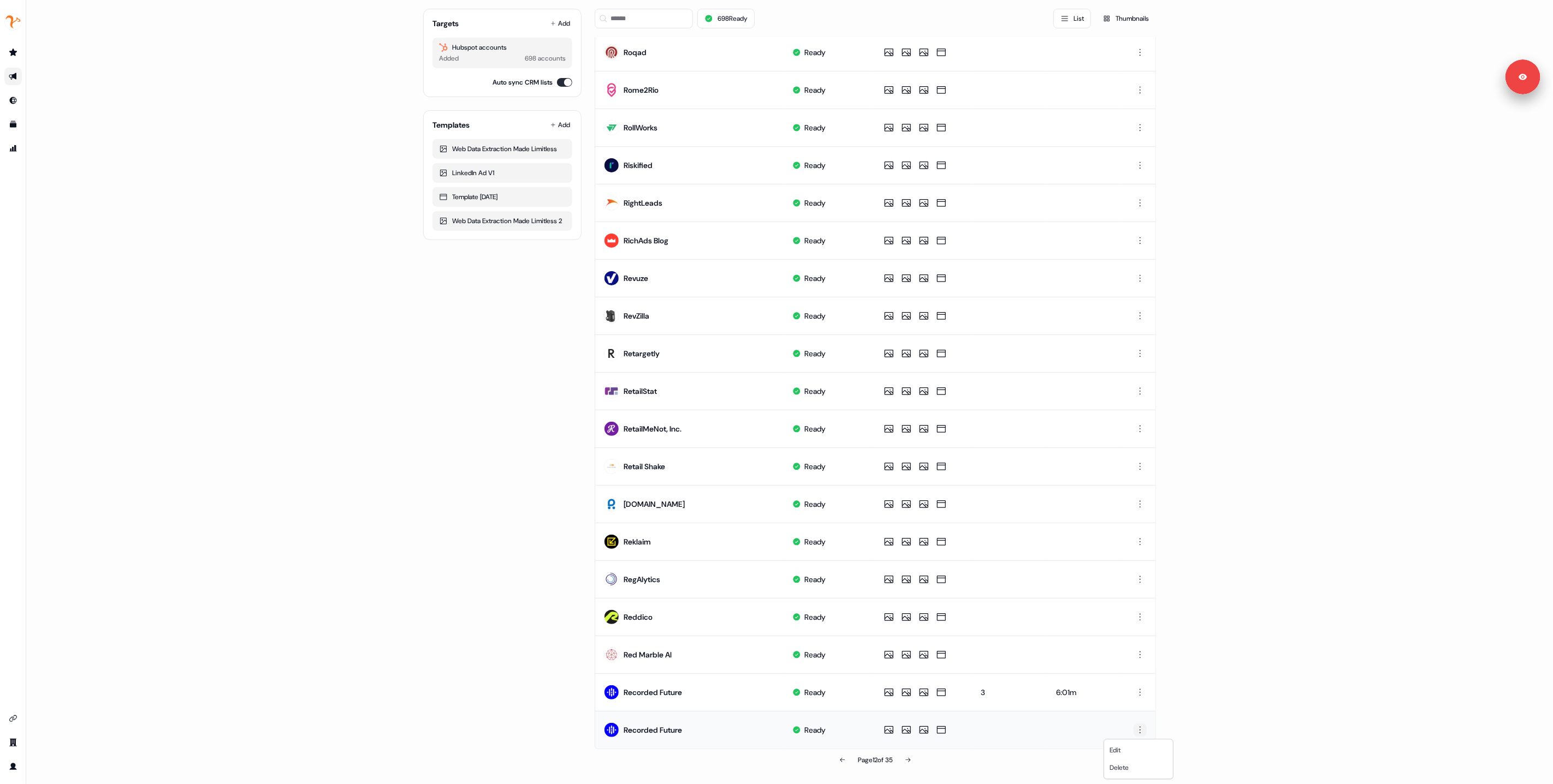
click at [1142, 730] on html "For the best experience switch devices to a bigger screen. Go to Userled.io 1:1…" at bounding box center [776, 392] width 1553 height 784
click at [1121, 773] on div "Delete" at bounding box center [1139, 768] width 65 height 17
click at [905, 762] on icon at bounding box center [908, 760] width 6 height 6
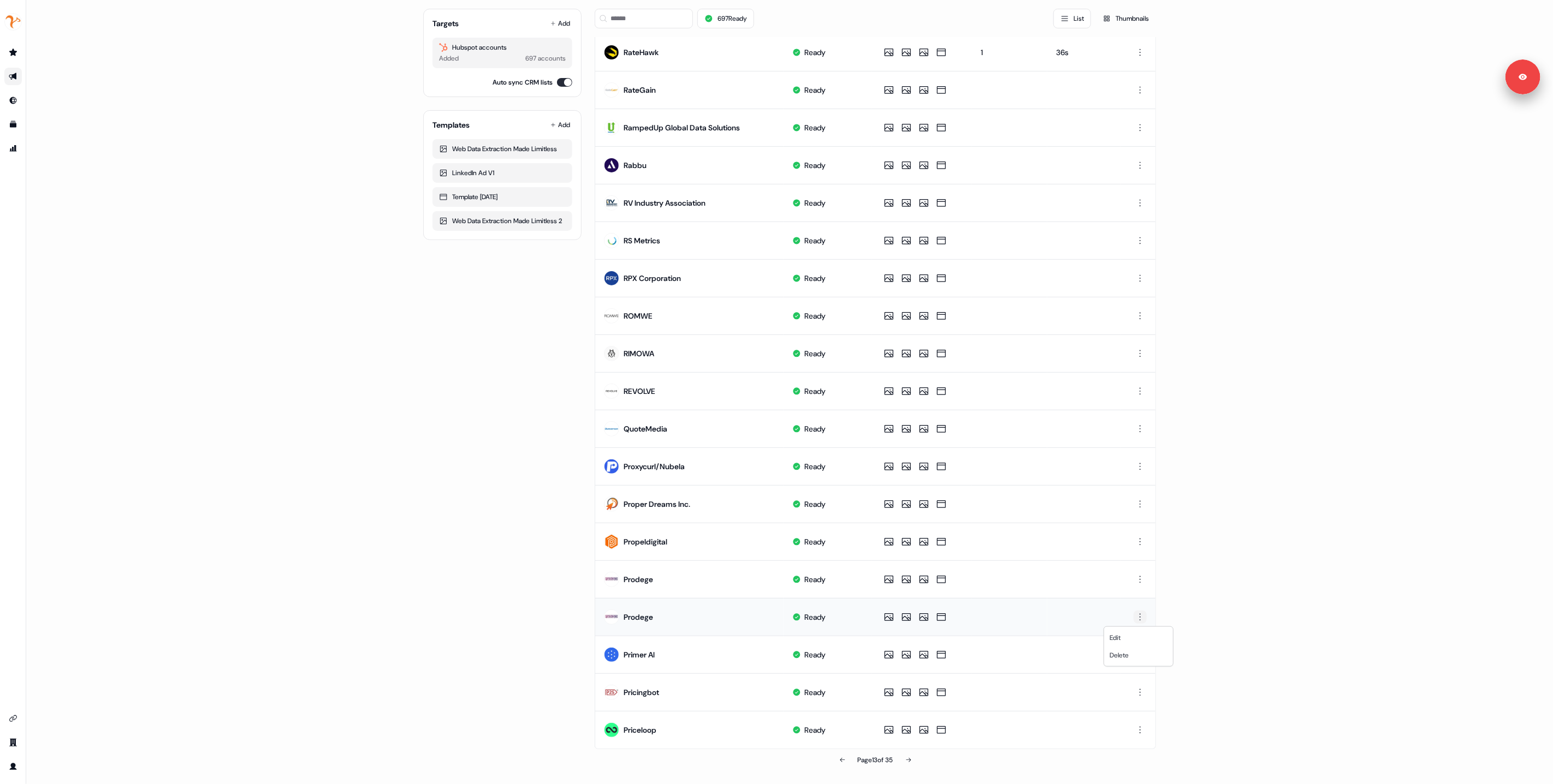
click at [1139, 620] on html "For the best experience switch devices to a bigger screen. Go to Userled.io 1:1…" at bounding box center [776, 392] width 1553 height 784
click at [1127, 658] on span "Delete" at bounding box center [1119, 655] width 19 height 9
click at [907, 765] on button at bounding box center [909, 760] width 22 height 22
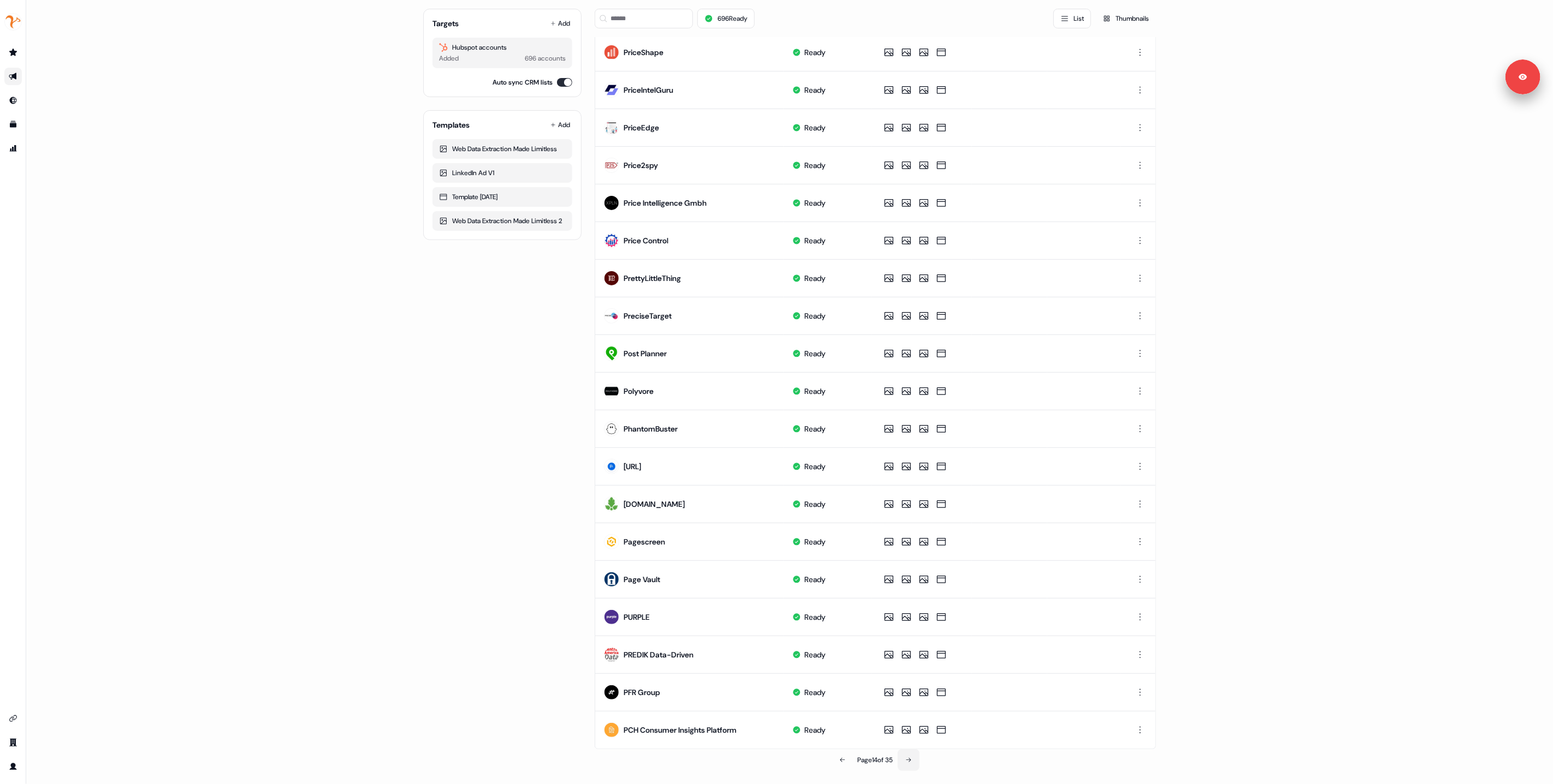
click at [912, 761] on button at bounding box center [909, 760] width 22 height 22
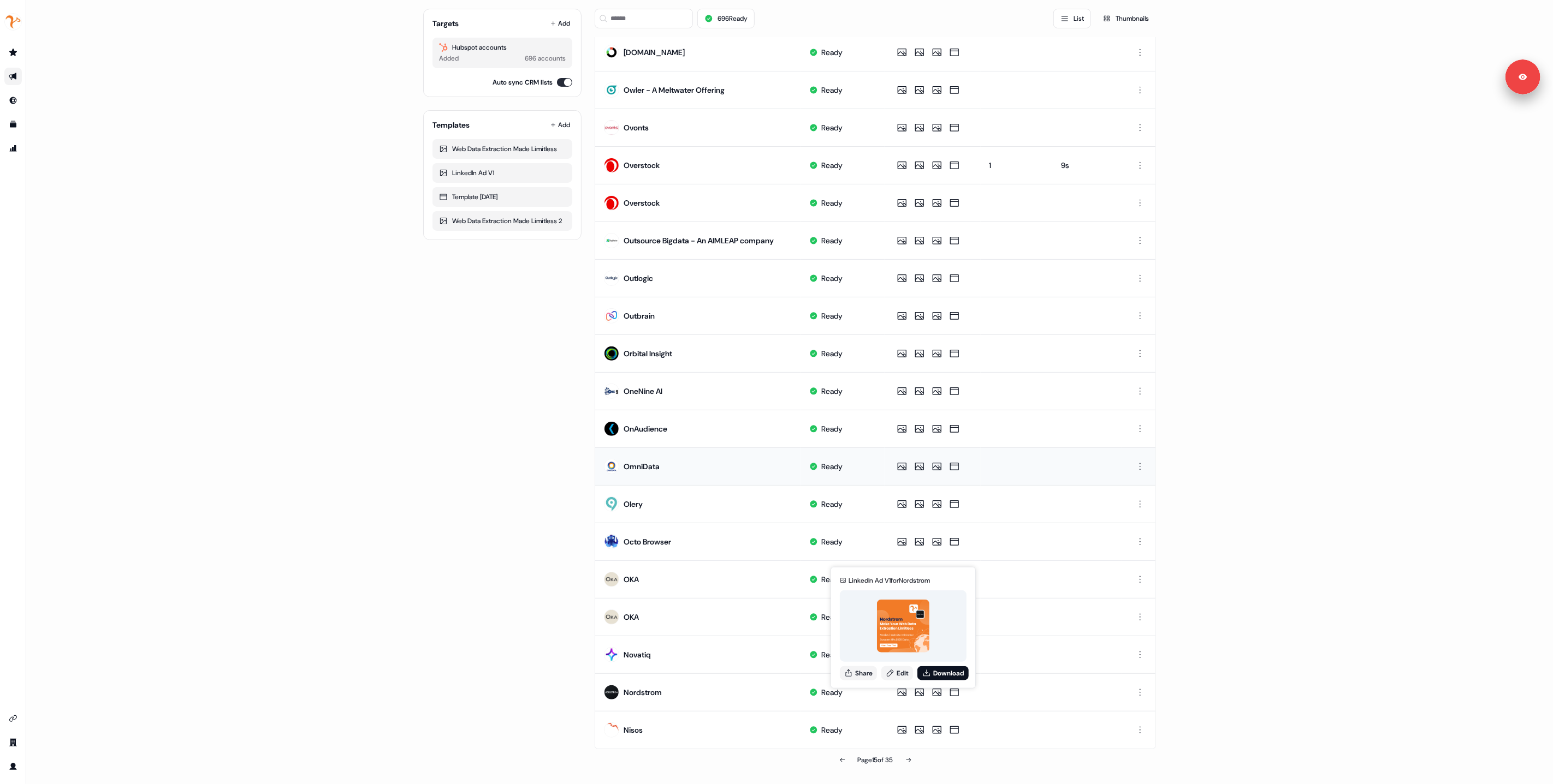
scroll to position [0, 0]
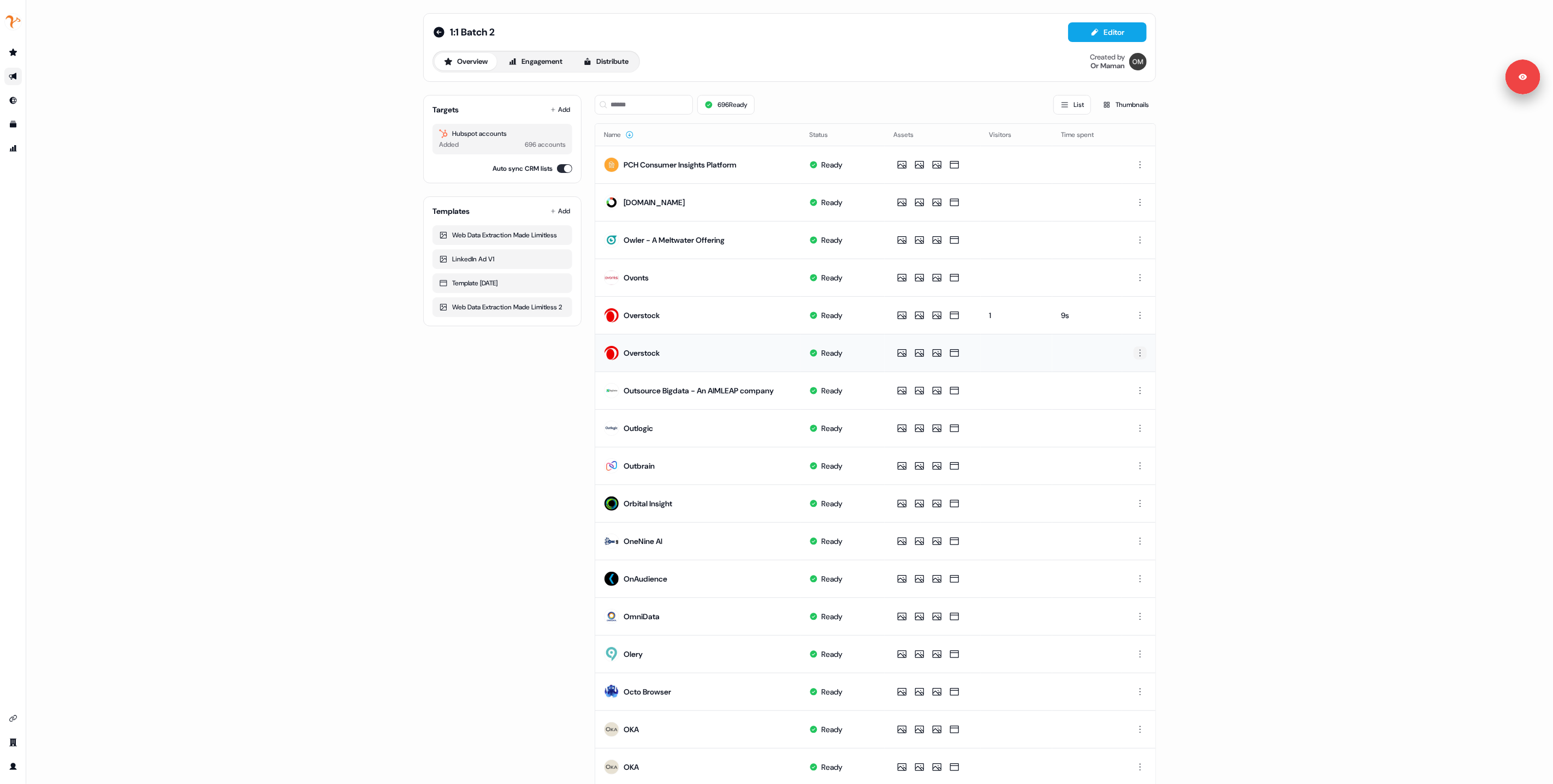
click at [1140, 356] on html "For the best experience switch devices to a bigger screen. Go to Userled.io 1:1…" at bounding box center [776, 392] width 1553 height 784
click at [1122, 393] on span "Delete" at bounding box center [1119, 391] width 19 height 9
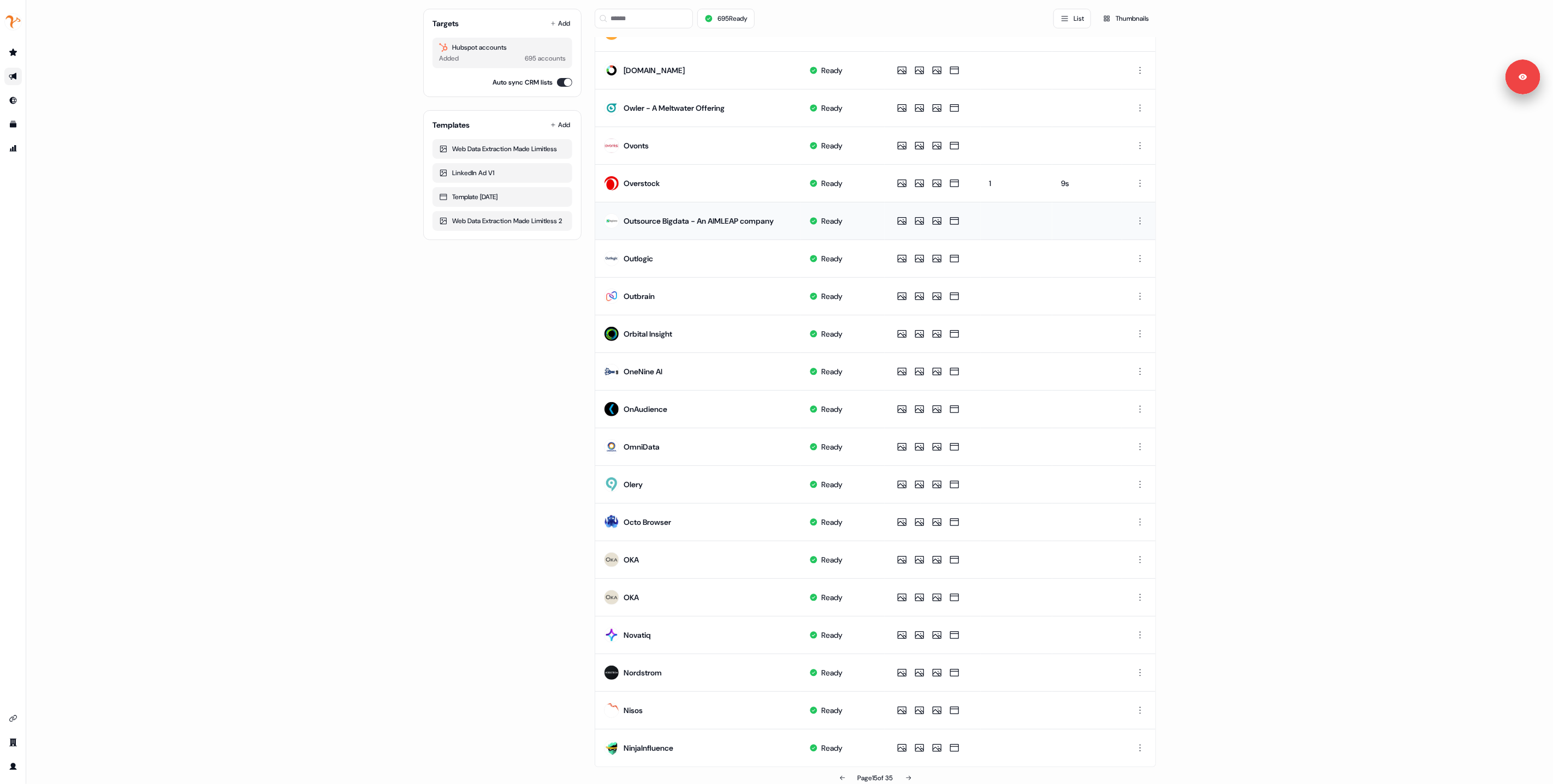
scroll to position [150, 0]
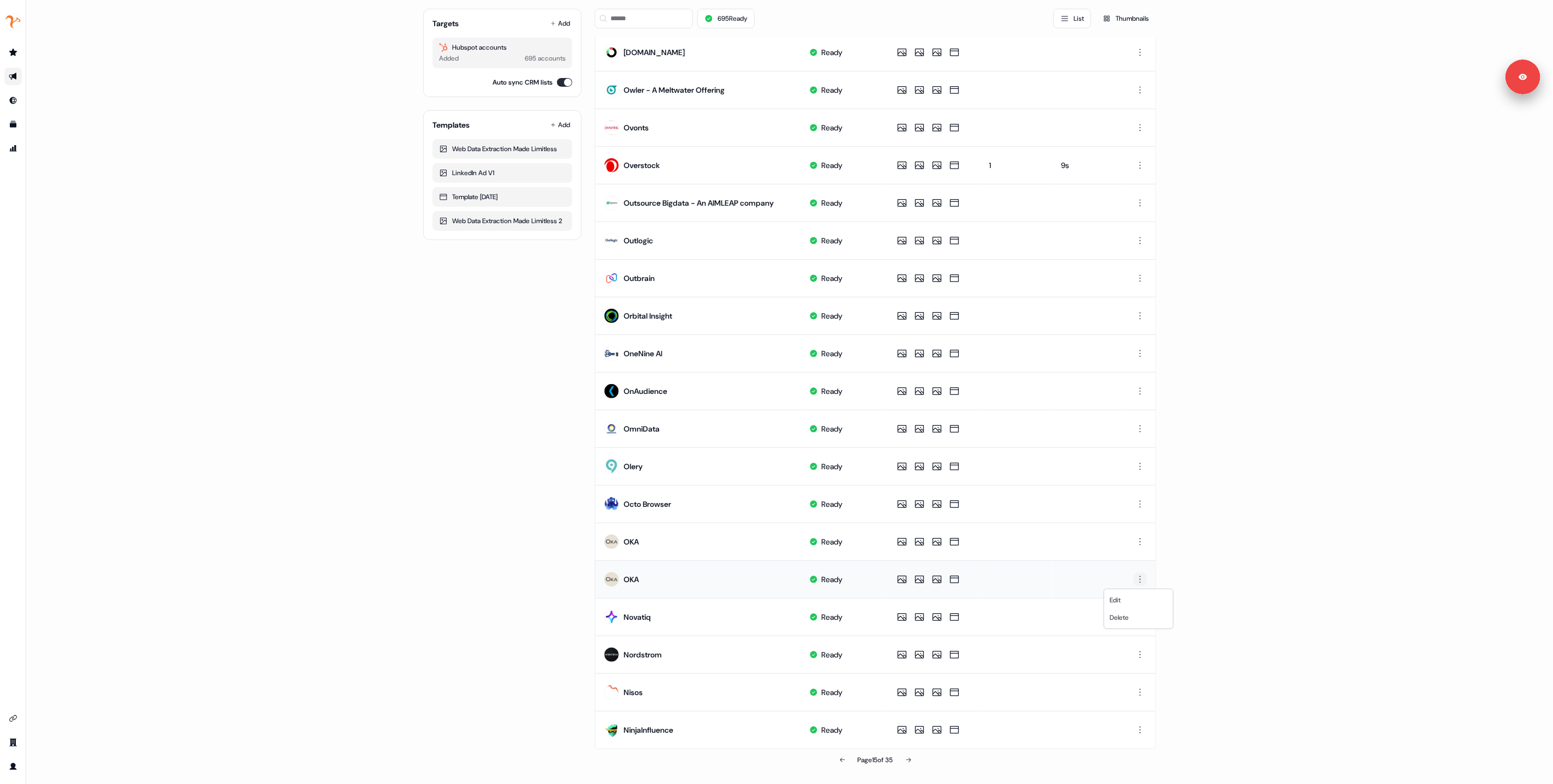
click at [1137, 578] on html "For the best experience switch devices to a bigger screen. Go to Userled.io 1:1…" at bounding box center [776, 392] width 1553 height 784
click at [1125, 617] on span "Delete" at bounding box center [1119, 618] width 19 height 9
click at [911, 757] on icon at bounding box center [908, 760] width 6 height 6
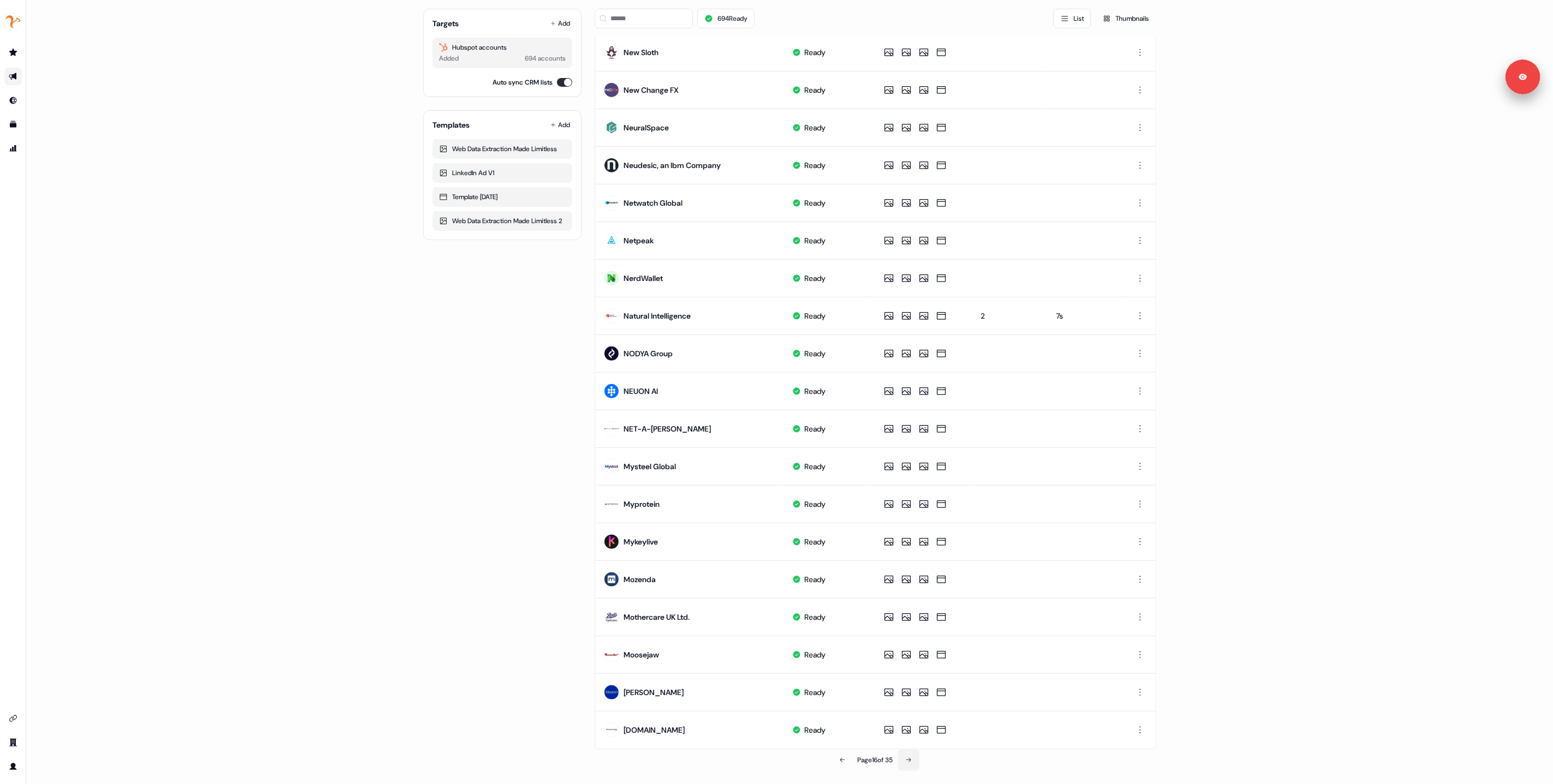
click at [907, 764] on button at bounding box center [909, 760] width 22 height 22
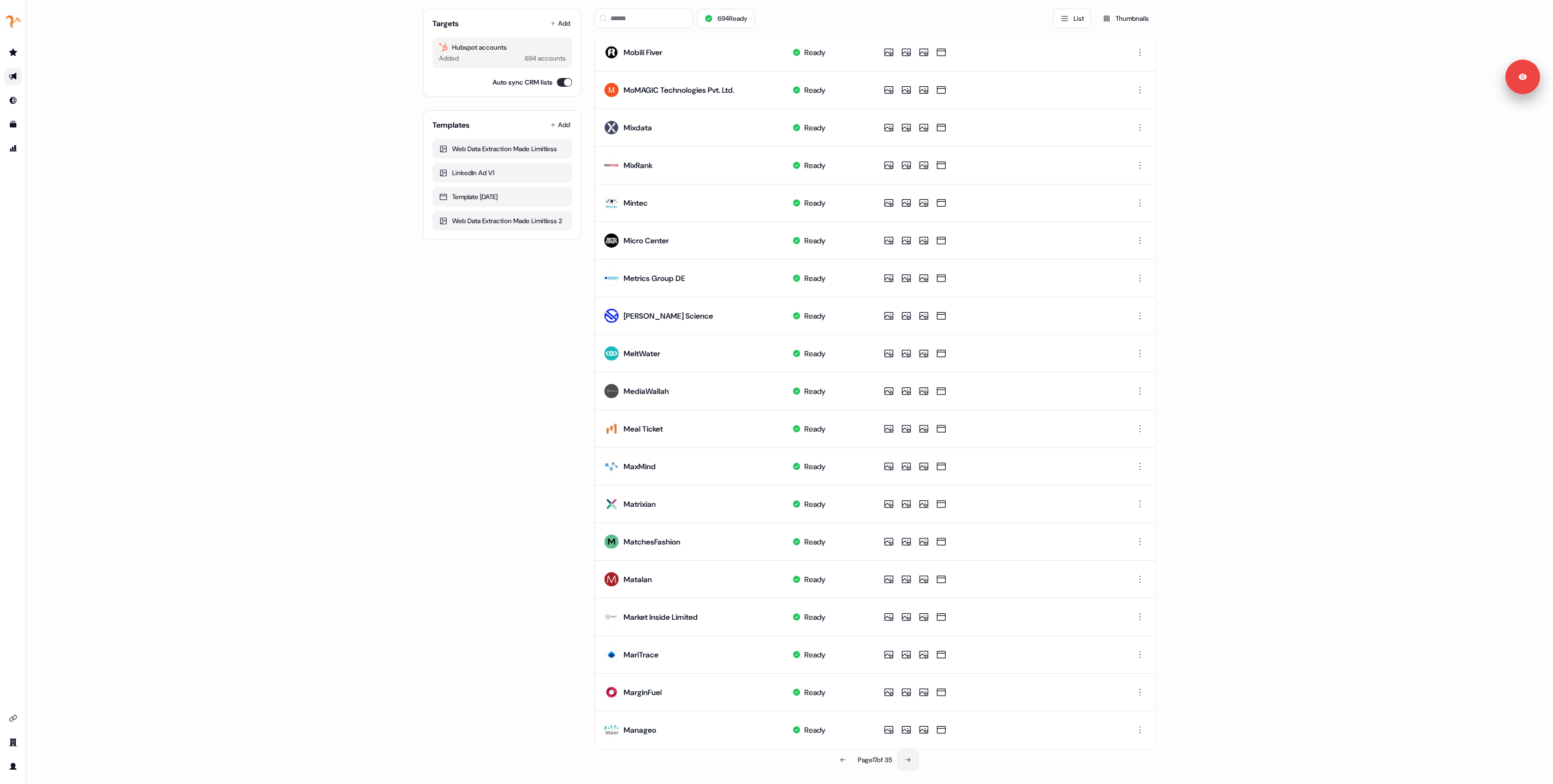
click at [912, 760] on button at bounding box center [908, 760] width 22 height 22
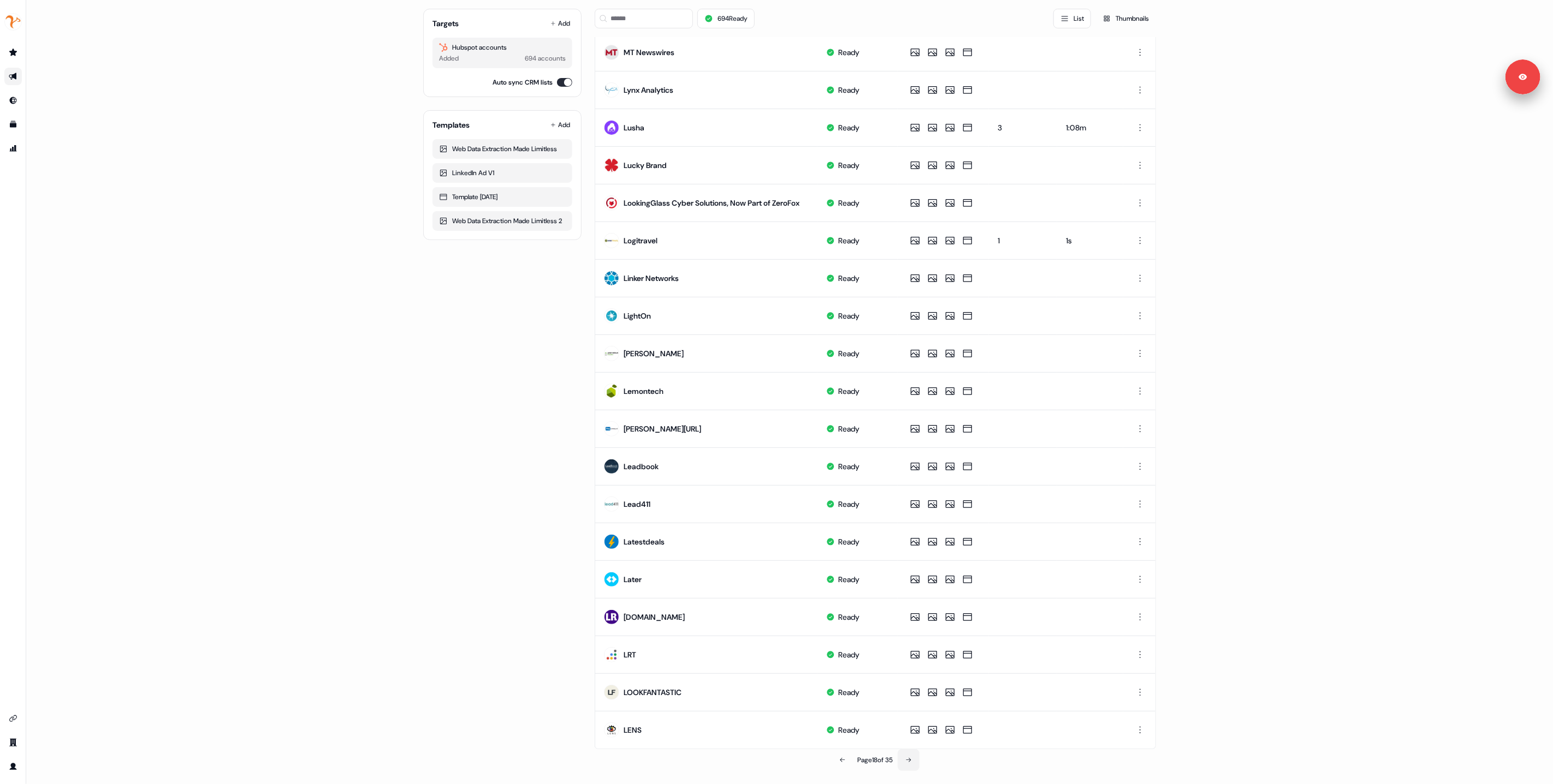
click at [912, 761] on icon at bounding box center [908, 760] width 6 height 6
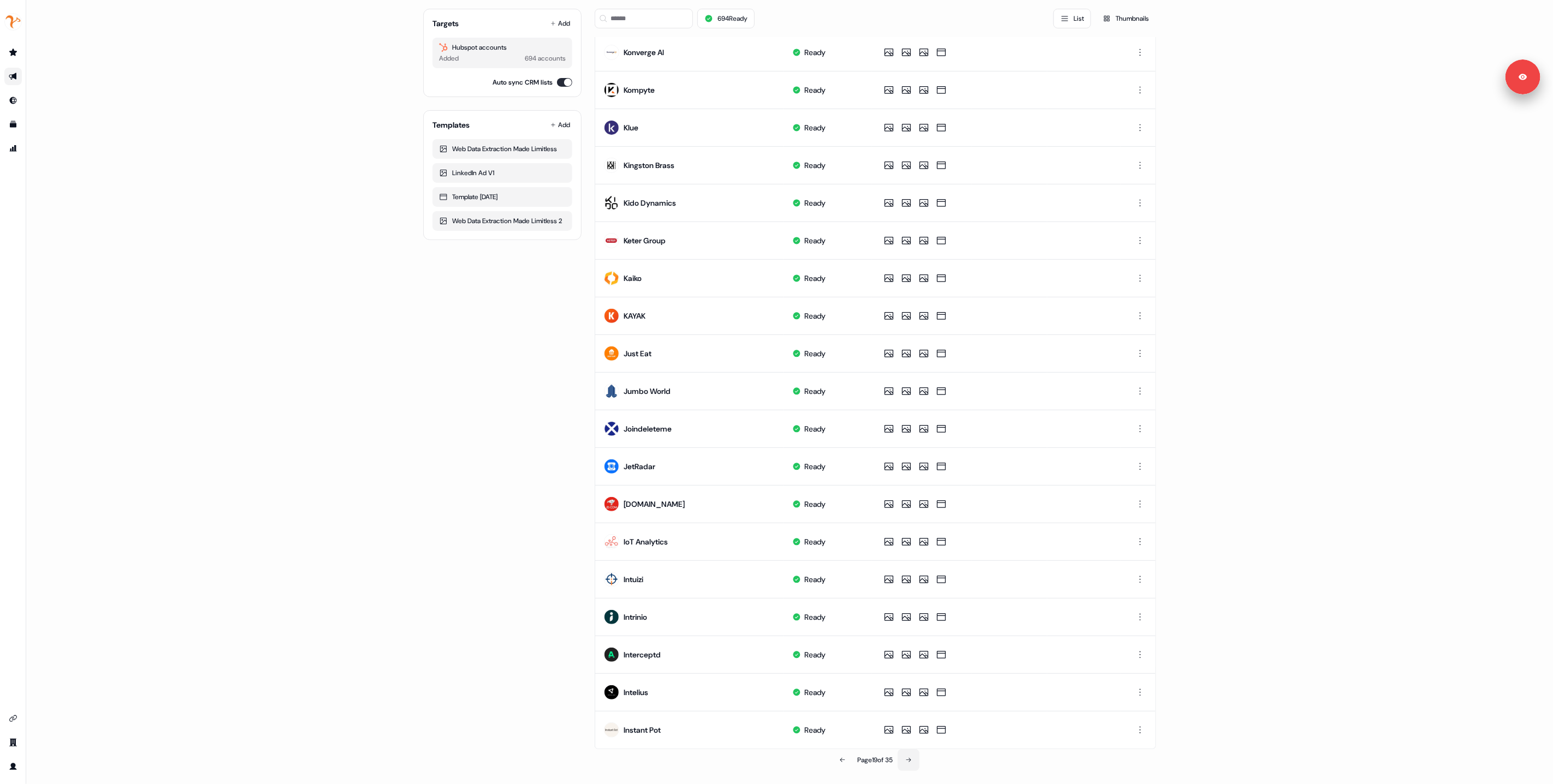
click at [909, 760] on icon at bounding box center [908, 760] width 6 height 6
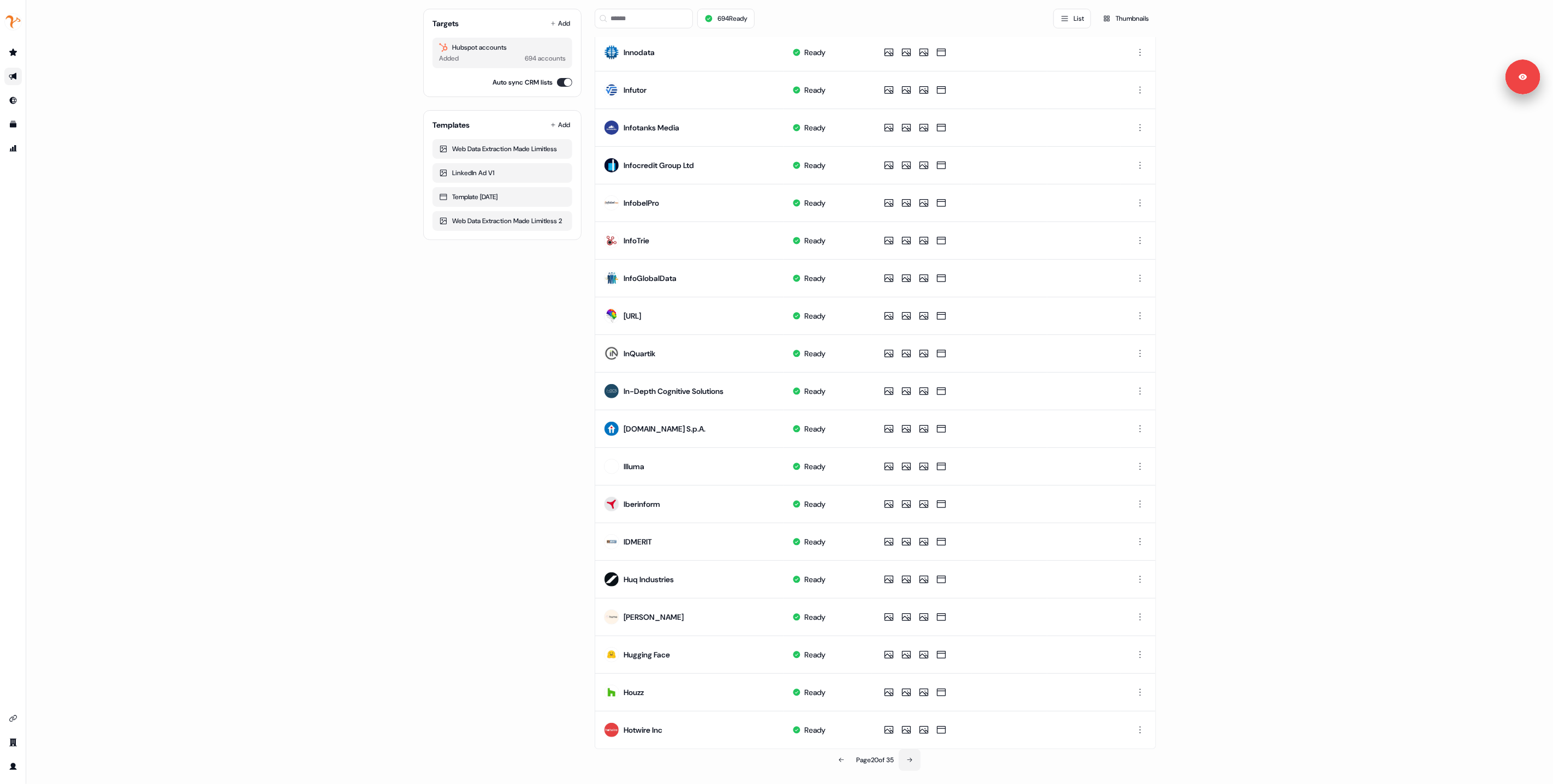
click at [912, 760] on icon at bounding box center [910, 760] width 5 height 4
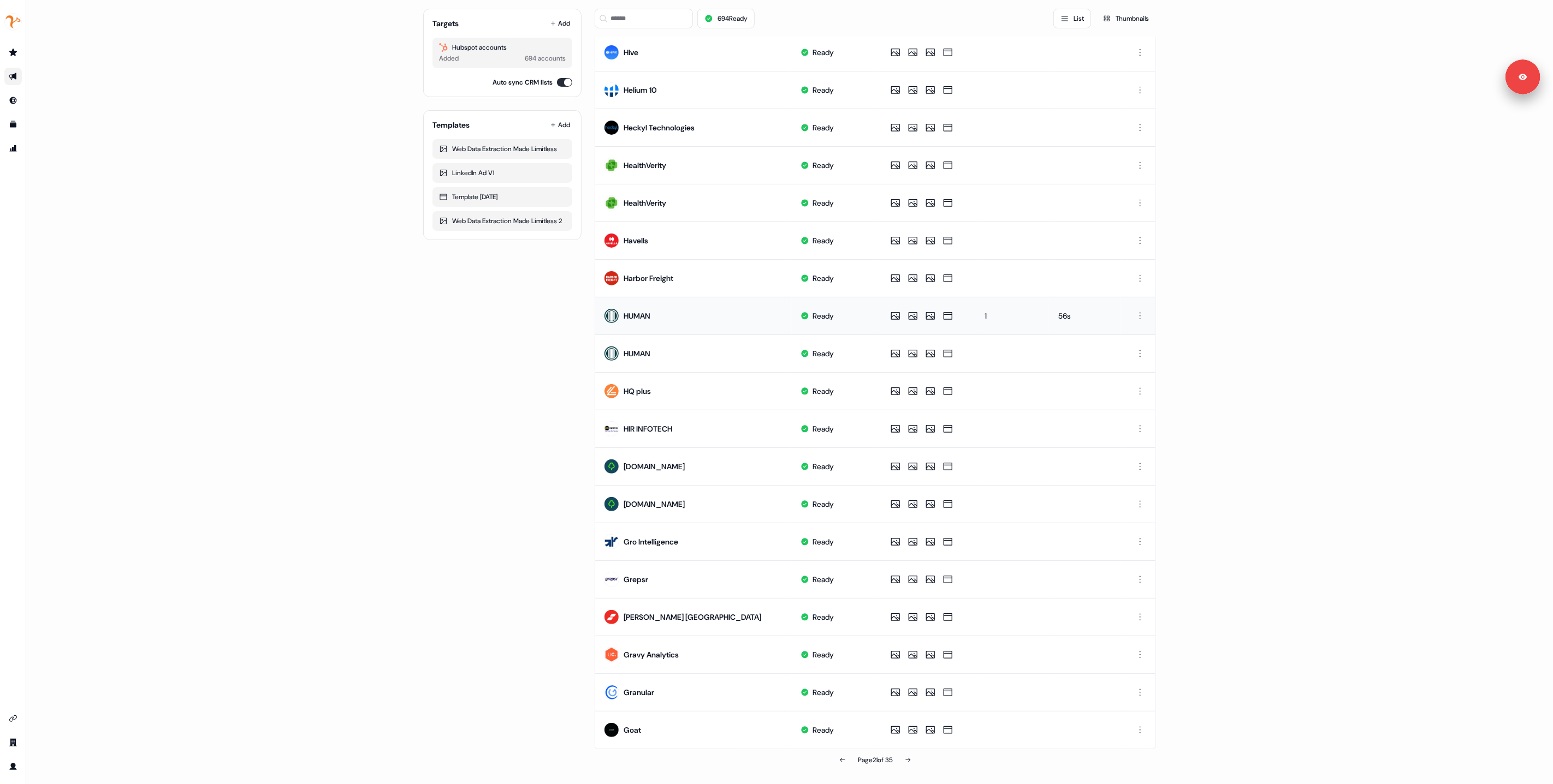
scroll to position [0, 0]
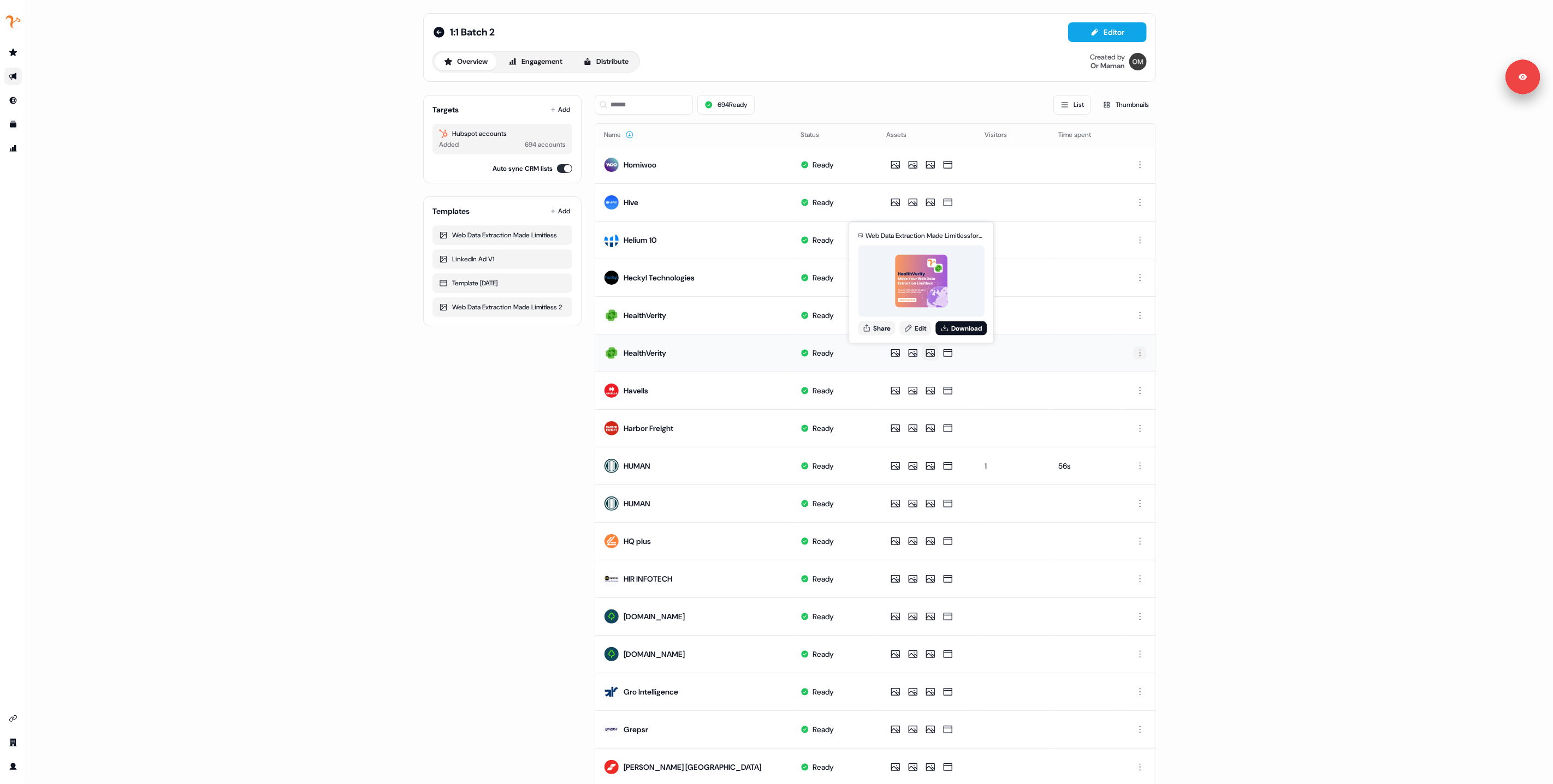
click at [1141, 356] on html "For the best experience switch devices to a bigger screen. Go to Userled.io 1:1…" at bounding box center [776, 392] width 1553 height 784
click at [1133, 392] on div "Delete" at bounding box center [1139, 391] width 65 height 17
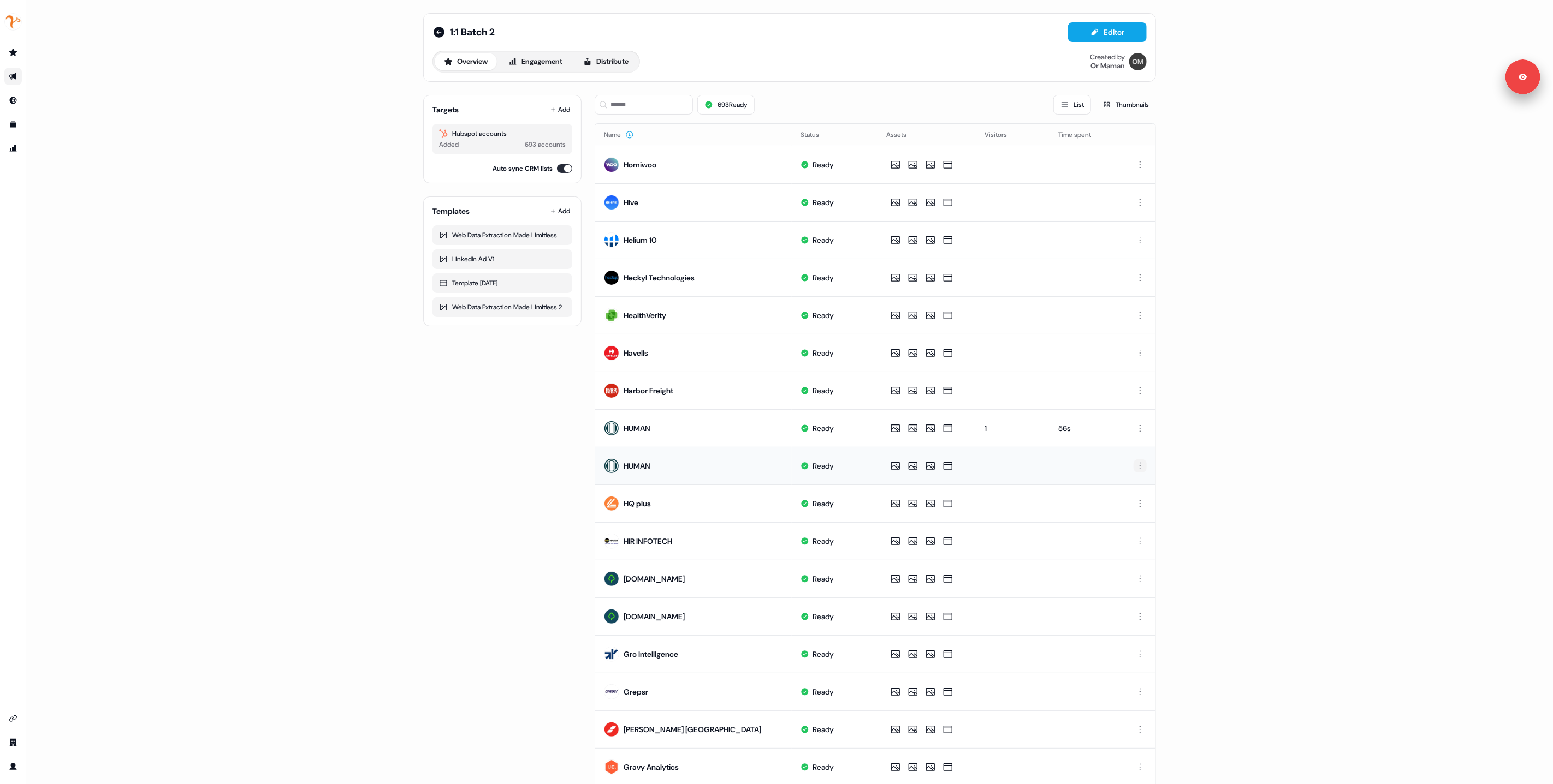
click at [1136, 469] on html "For the best experience switch devices to a bigger screen. Go to Userled.io 1:1…" at bounding box center [776, 392] width 1553 height 784
click at [1130, 506] on div "Delete" at bounding box center [1139, 504] width 65 height 17
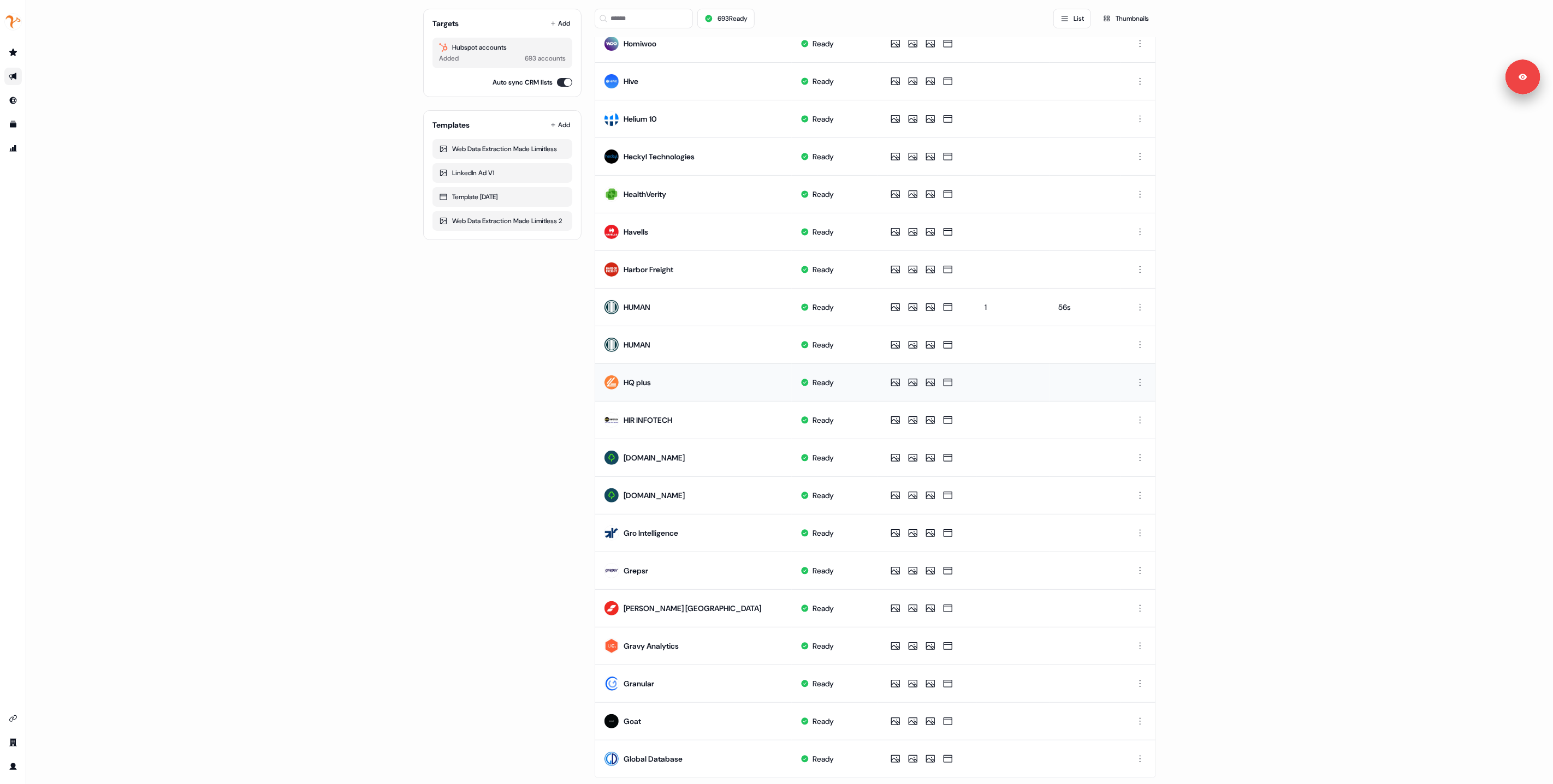
scroll to position [132, 0]
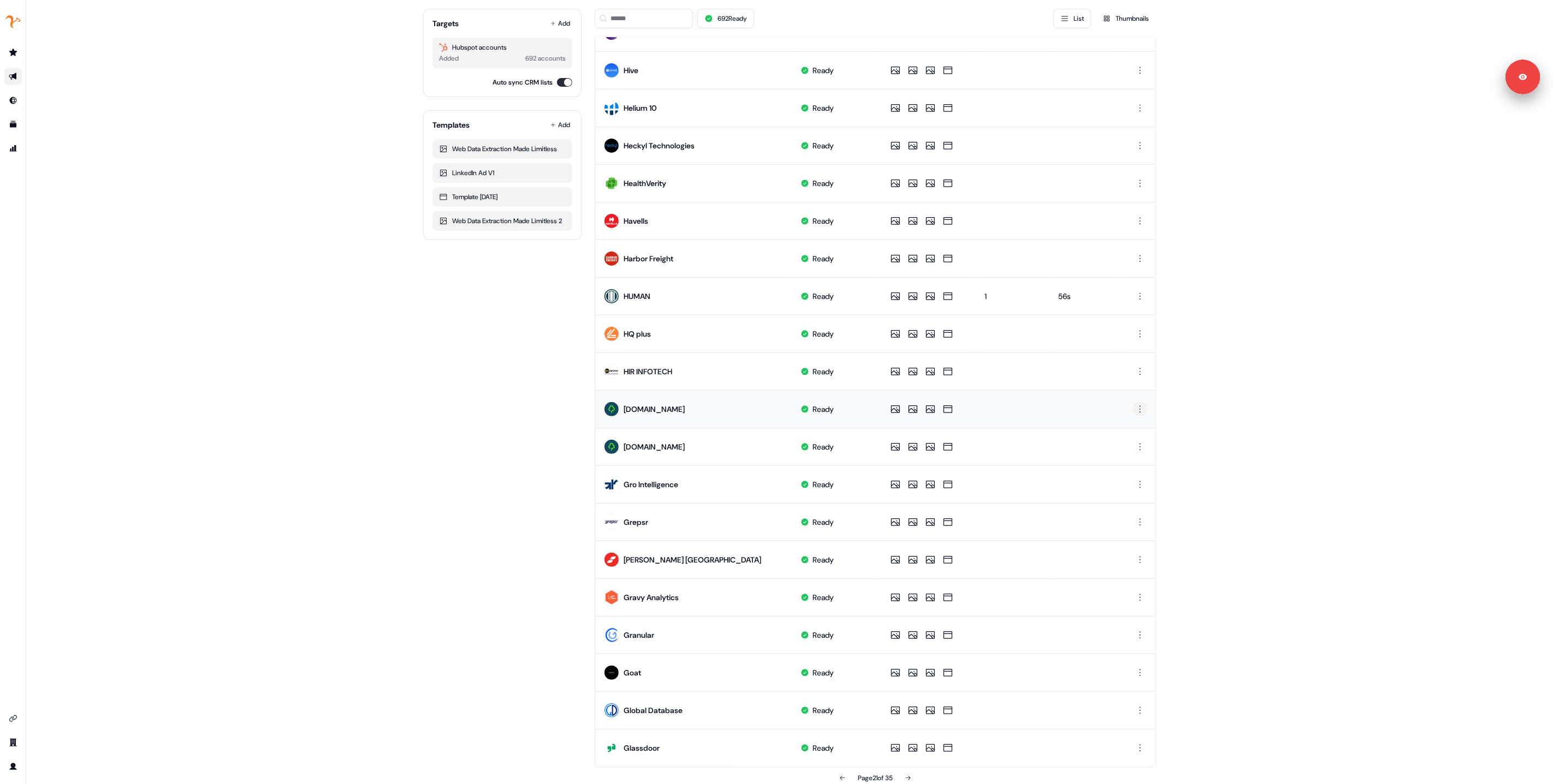
click at [1140, 448] on html "For the best experience switch devices to a bigger screen. Go to Userled.io 1:1…" at bounding box center [776, 392] width 1553 height 784
click at [1127, 484] on span "Delete" at bounding box center [1119, 485] width 19 height 9
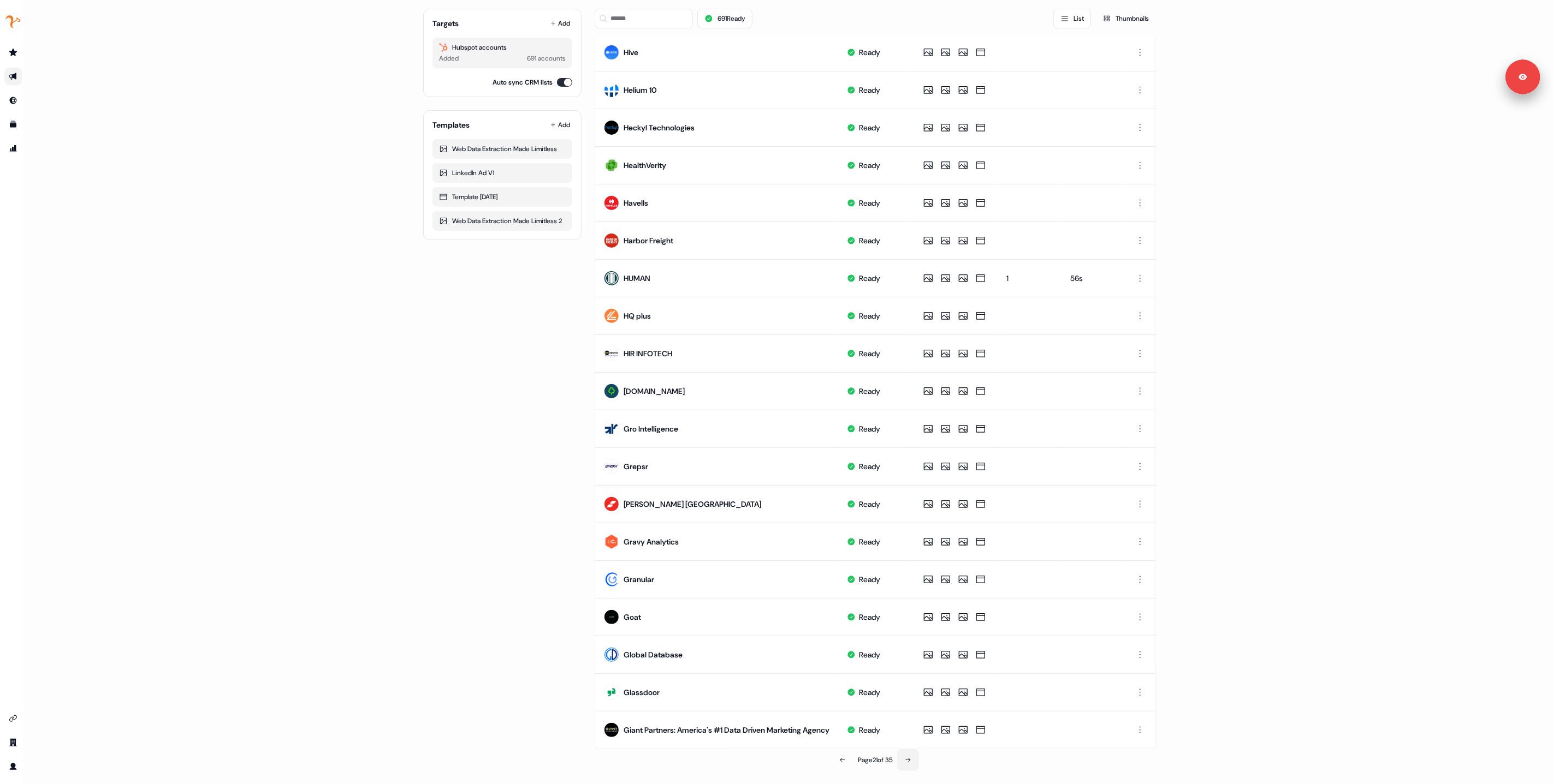
click at [910, 760] on icon at bounding box center [908, 760] width 6 height 6
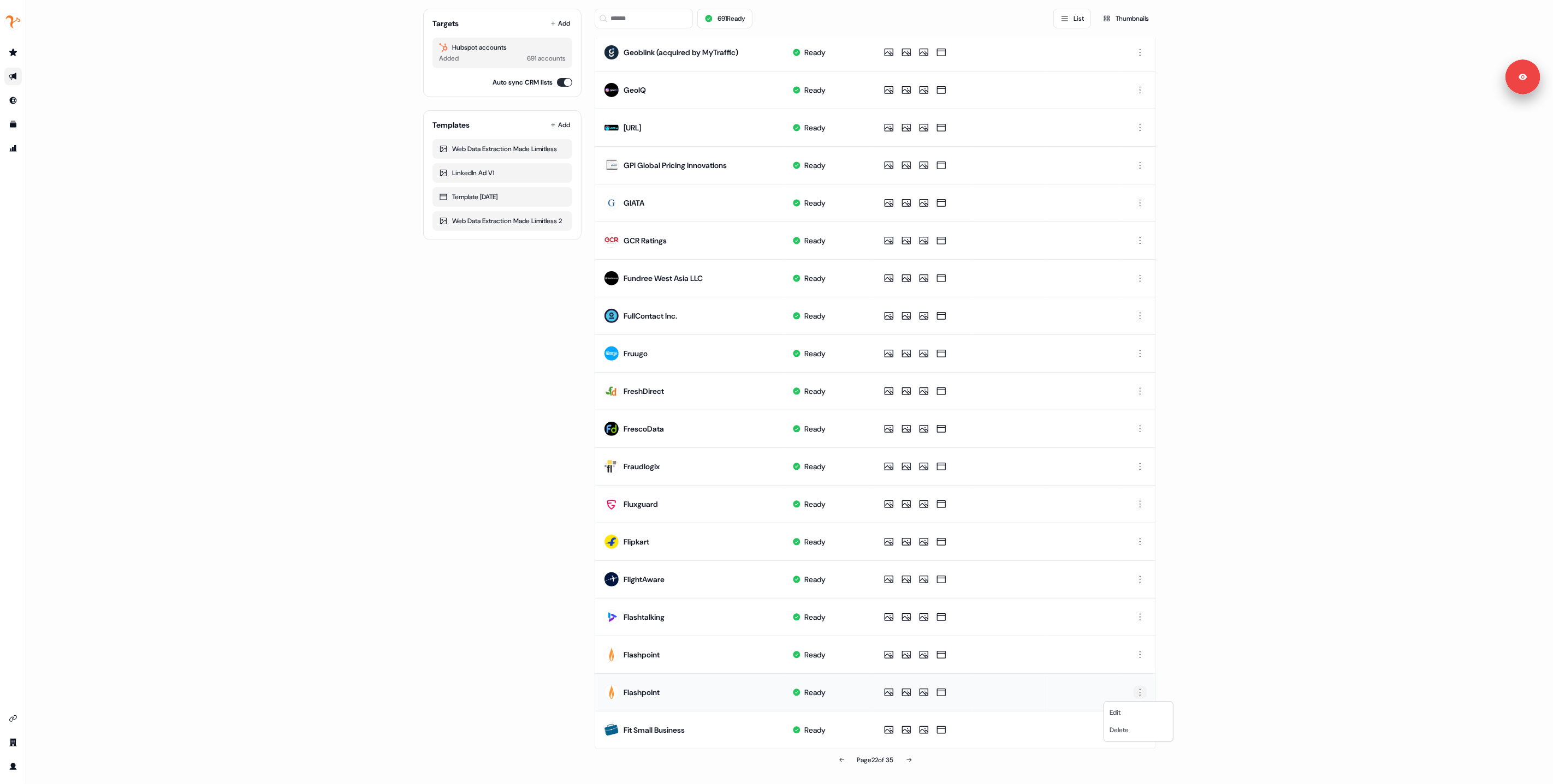
click at [1139, 688] on html "For the best experience switch devices to a bigger screen. Go to Userled.io 1:1…" at bounding box center [776, 392] width 1553 height 784
click at [1125, 730] on span "Delete" at bounding box center [1119, 731] width 19 height 9
click at [911, 757] on icon at bounding box center [909, 760] width 6 height 6
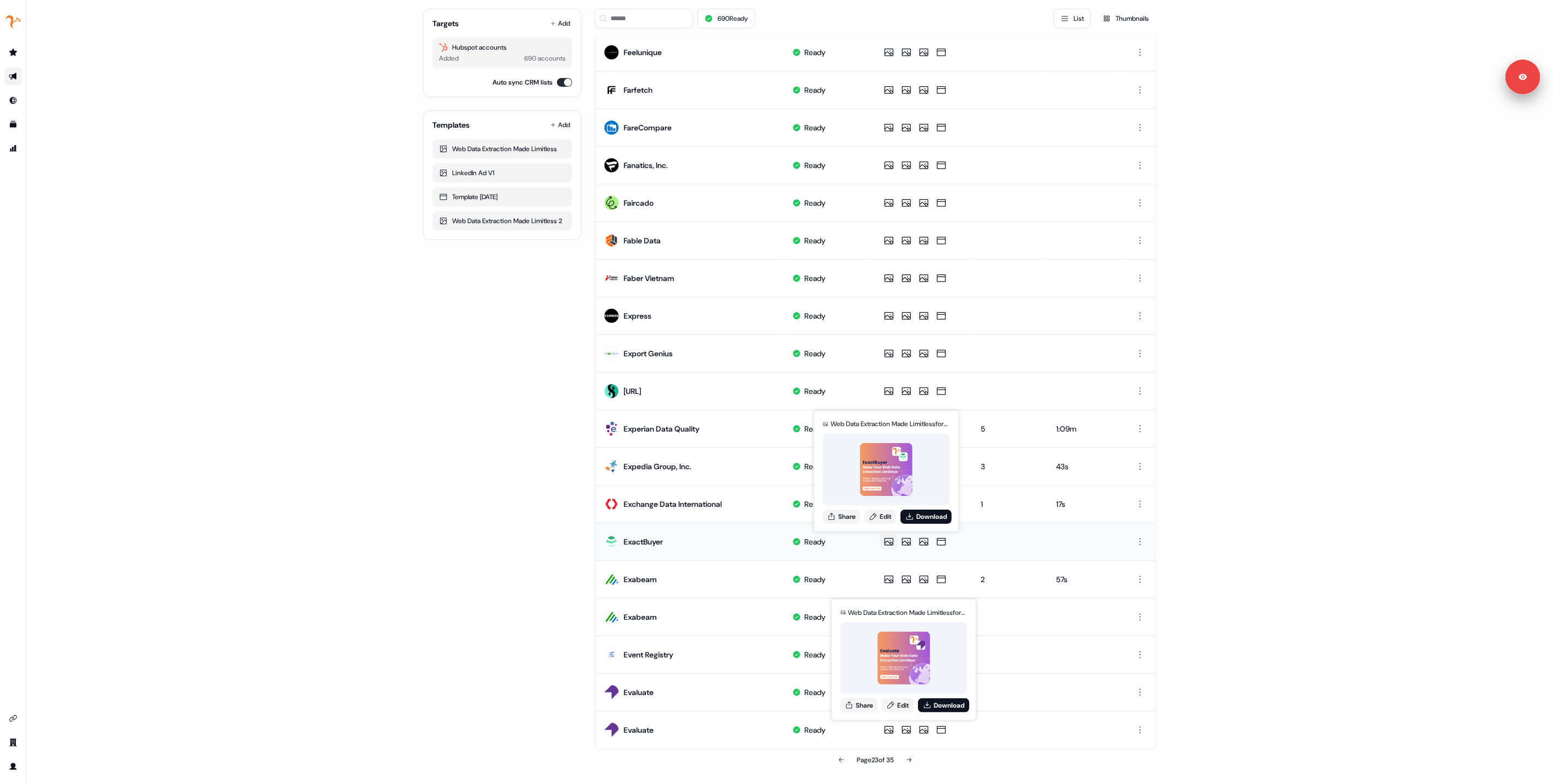
click at [884, 473] on img at bounding box center [887, 470] width 53 height 53
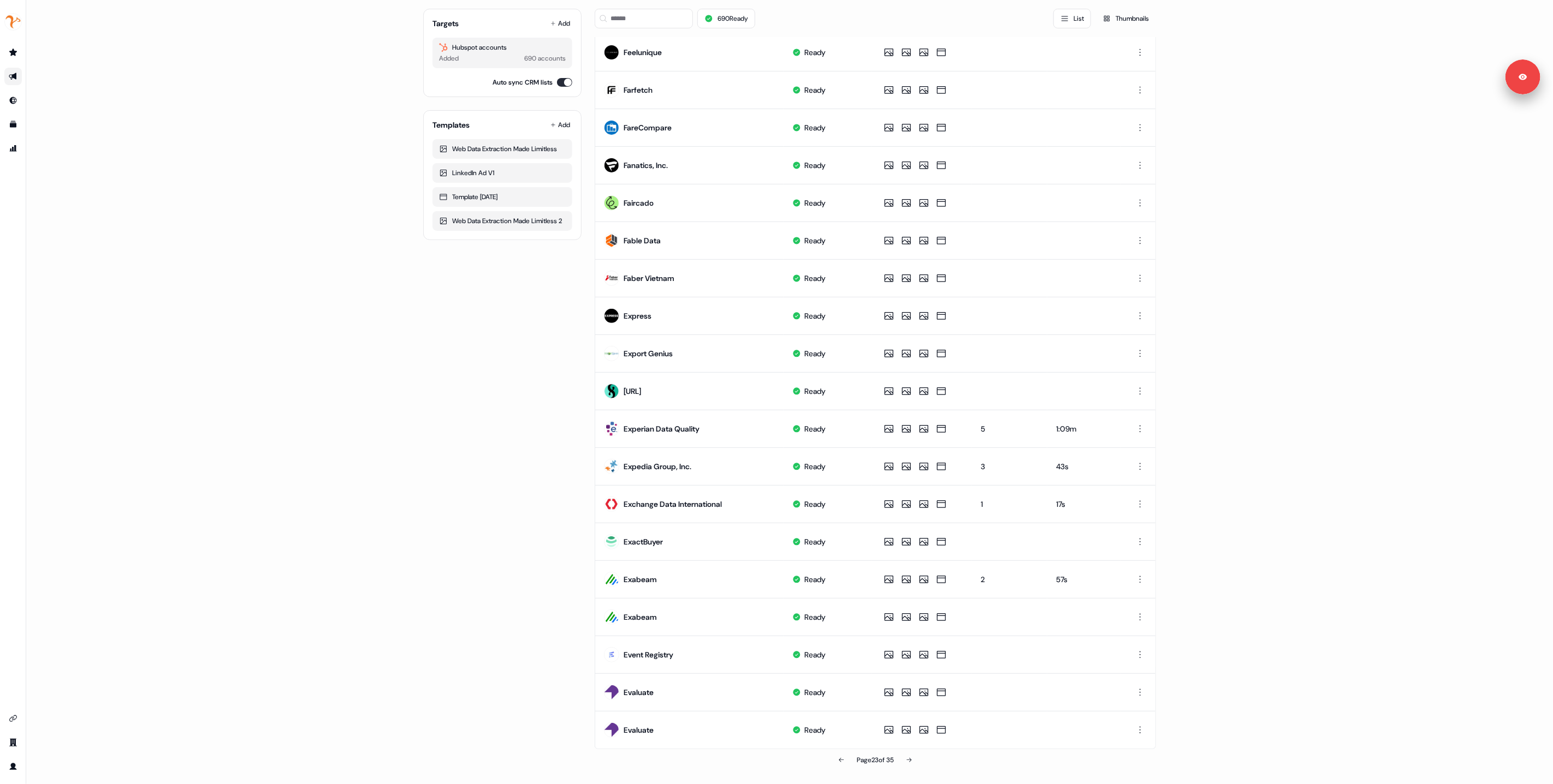
click at [1141, 619] on html "For the best experience switch devices to a bigger screen. Go to Userled.io 1:1…" at bounding box center [776, 392] width 1553 height 784
click at [1137, 619] on html "For the best experience switch devices to a bigger screen. Go to Userled.io 1:1…" at bounding box center [776, 392] width 1553 height 784
click at [1122, 657] on span "Delete" at bounding box center [1119, 655] width 19 height 9
click at [1140, 693] on html "For the best experience switch devices to a bigger screen. Go to Userled.io 1:1…" at bounding box center [776, 392] width 1553 height 784
click at [1119, 732] on span "Delete" at bounding box center [1119, 731] width 19 height 9
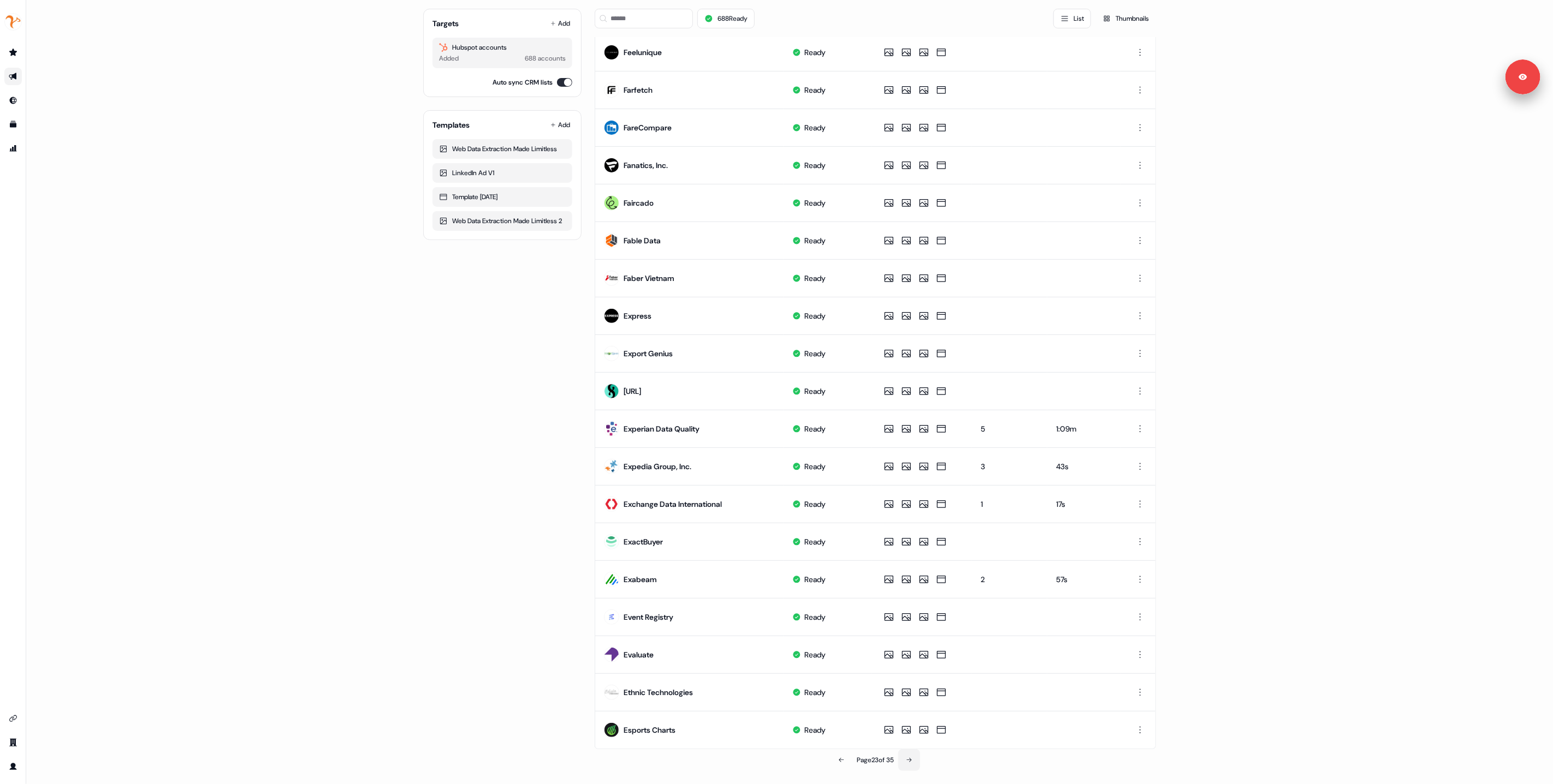
click at [906, 762] on icon at bounding box center [909, 760] width 6 height 6
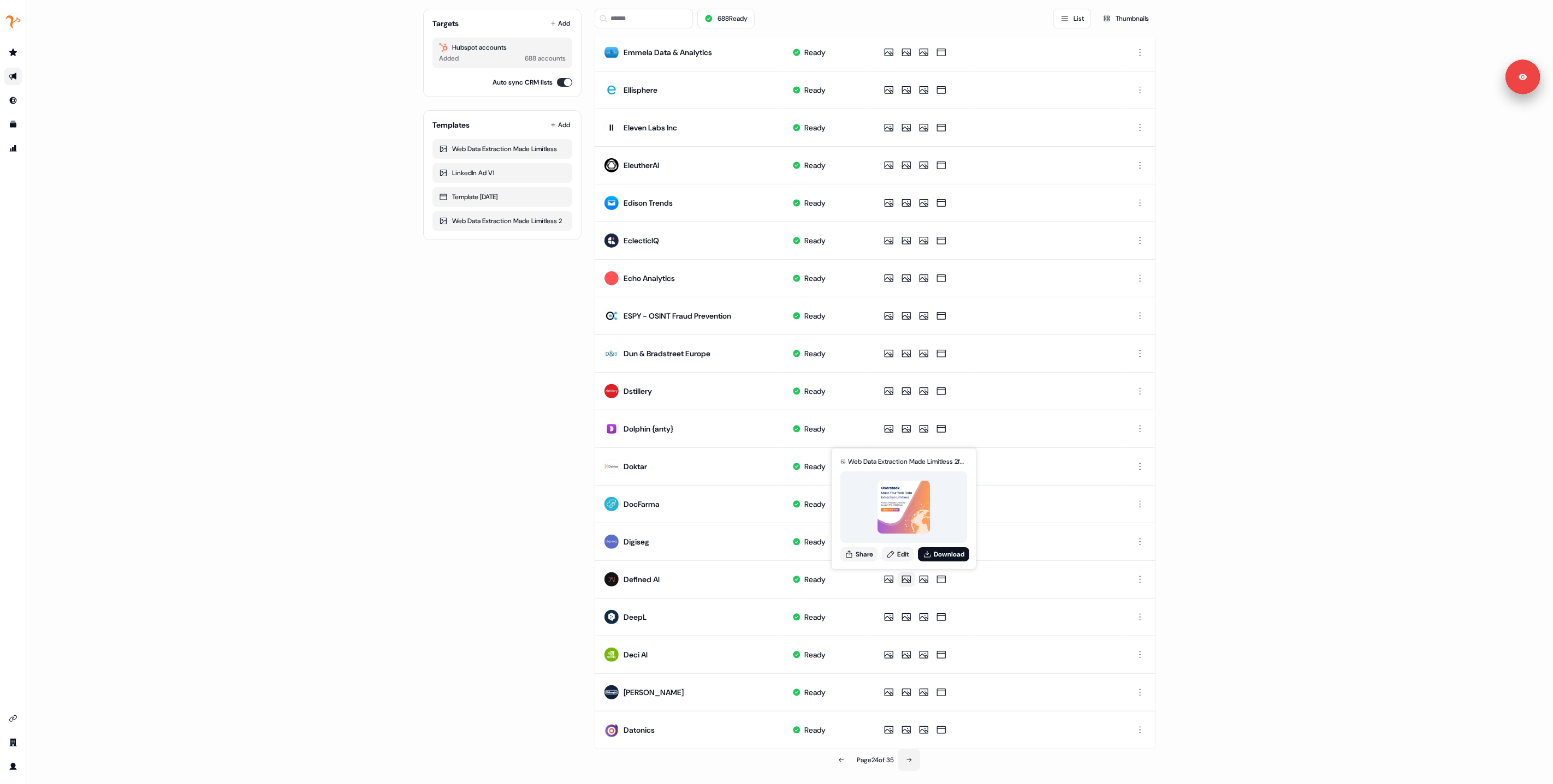
click at [910, 759] on icon at bounding box center [909, 760] width 6 height 6
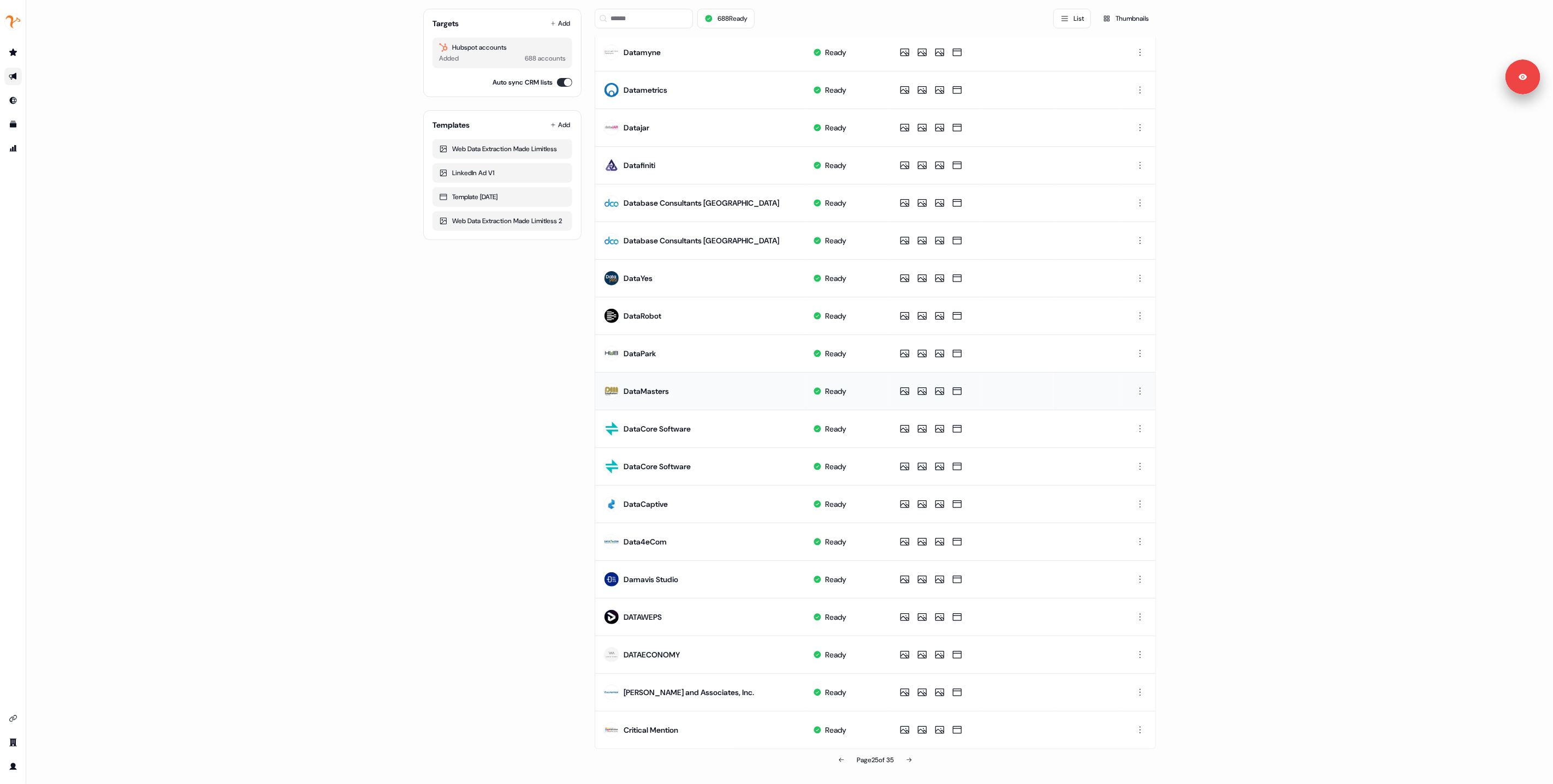
scroll to position [0, 0]
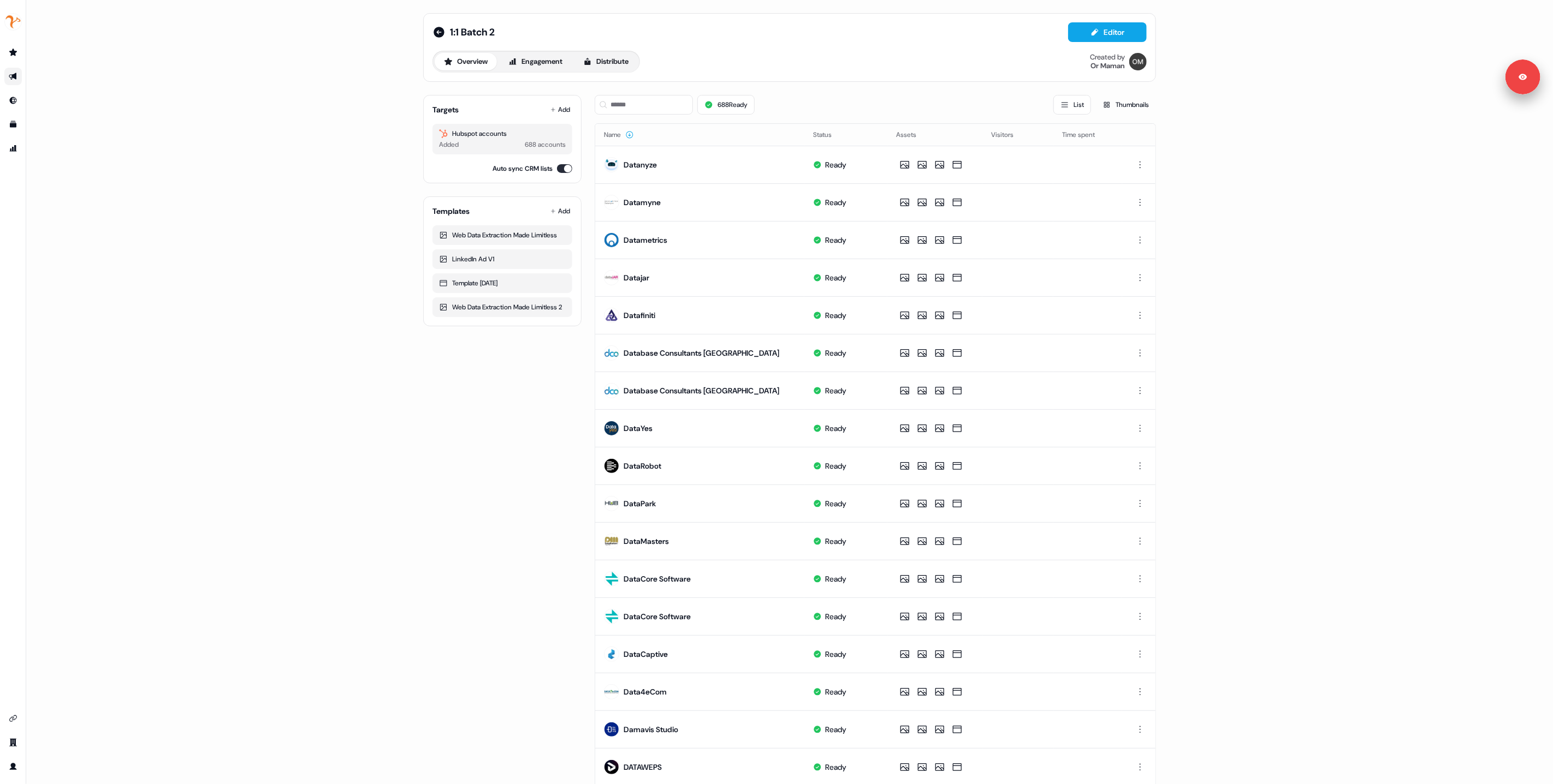
click at [1137, 392] on html "For the best experience switch devices to a bigger screen. Go to Userled.io 1:1…" at bounding box center [776, 392] width 1553 height 784
click at [1140, 389] on html "For the best experience switch devices to a bigger screen. Go to Userled.io 1:1…" at bounding box center [776, 392] width 1553 height 784
click at [1141, 389] on html "For the best experience switch devices to a bigger screen. Go to Userled.io 1:1…" at bounding box center [776, 392] width 1553 height 784
click at [1137, 432] on div "Delete" at bounding box center [1139, 428] width 65 height 17
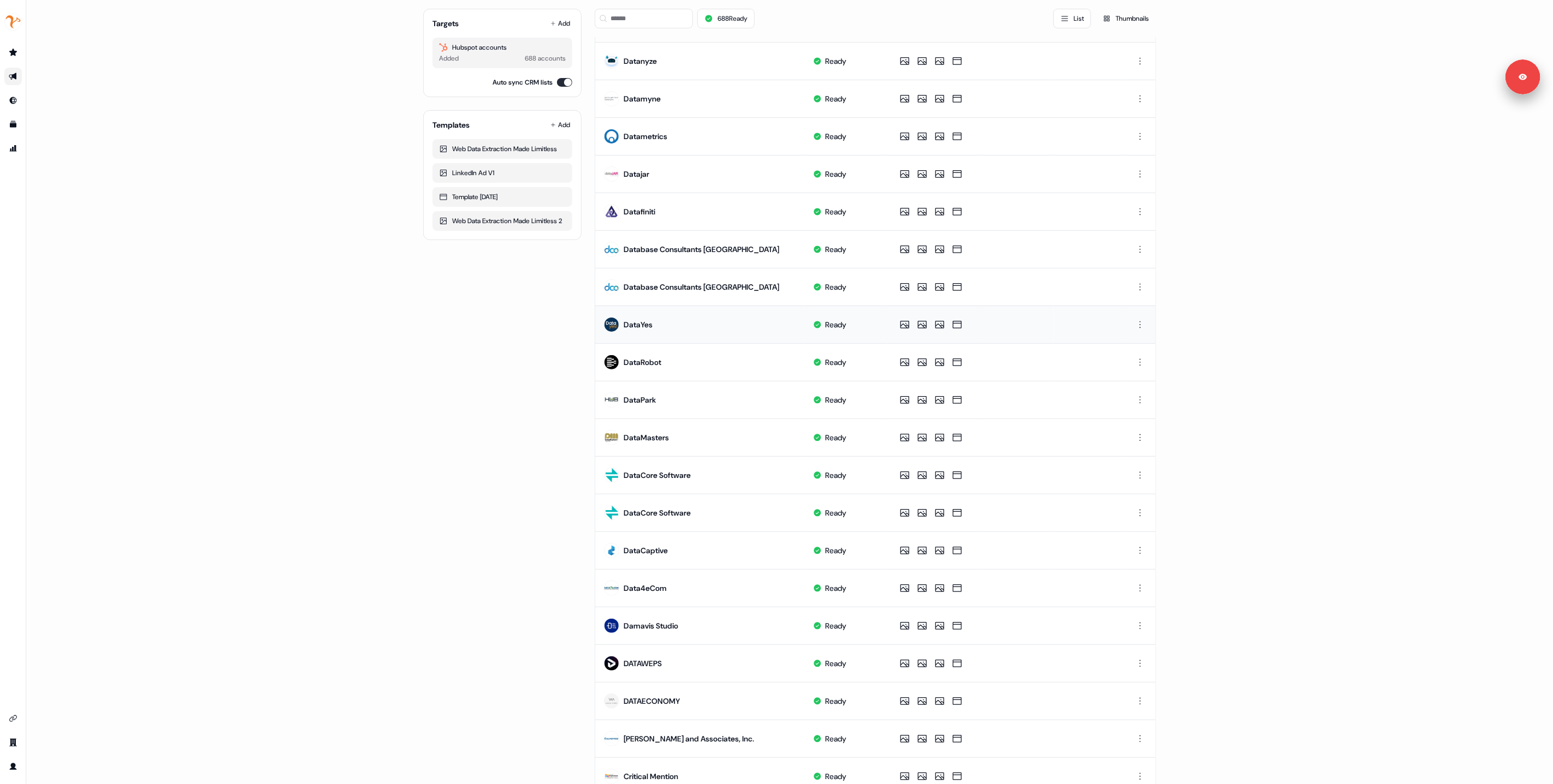
scroll to position [108, 0]
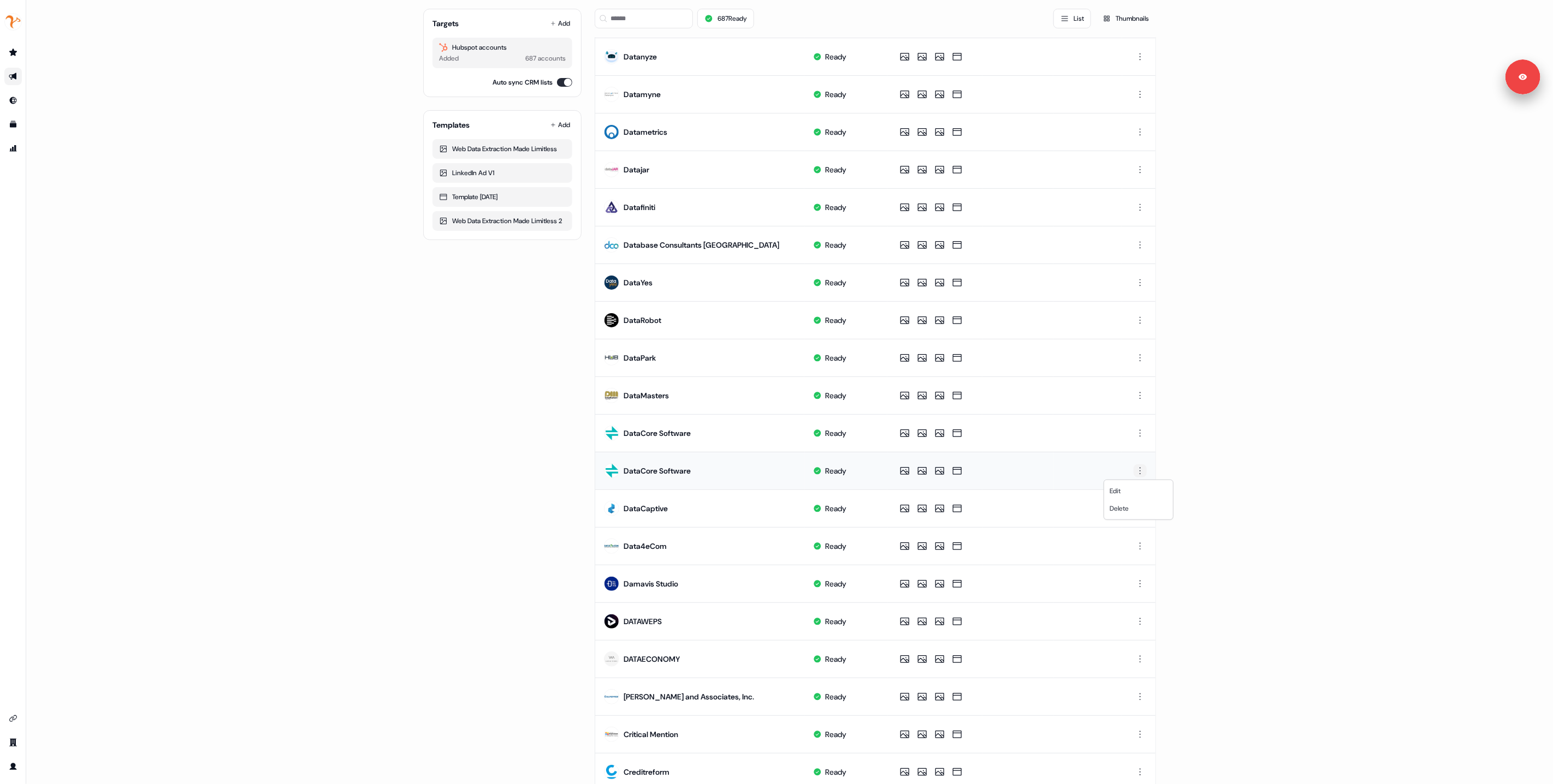
click at [1137, 475] on html "For the best experience switch devices to a bigger screen. Go to Userled.io 1:1…" at bounding box center [776, 392] width 1553 height 784
click at [1122, 511] on span "Delete" at bounding box center [1119, 509] width 19 height 9
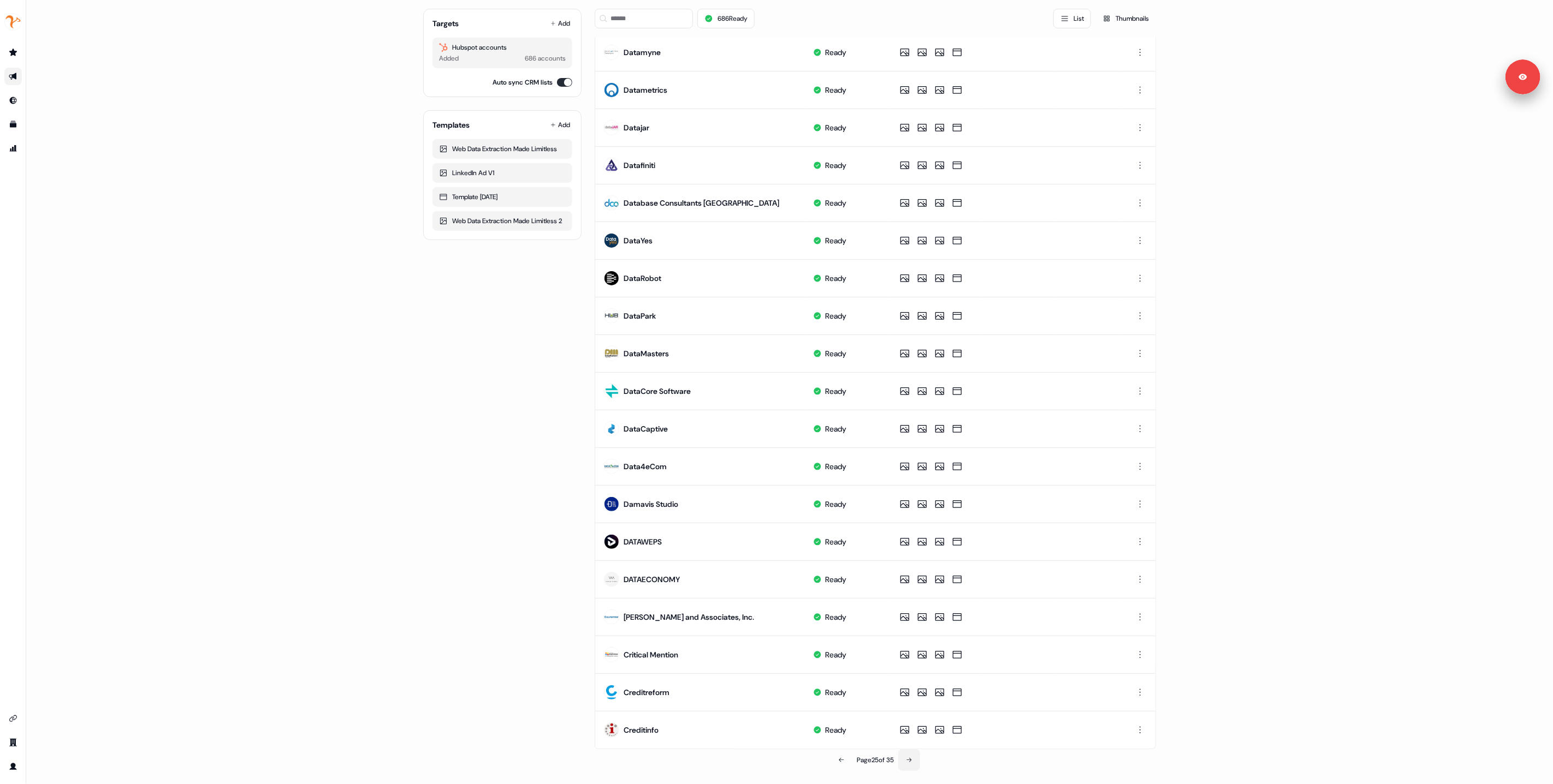
click at [912, 760] on icon at bounding box center [909, 760] width 6 height 6
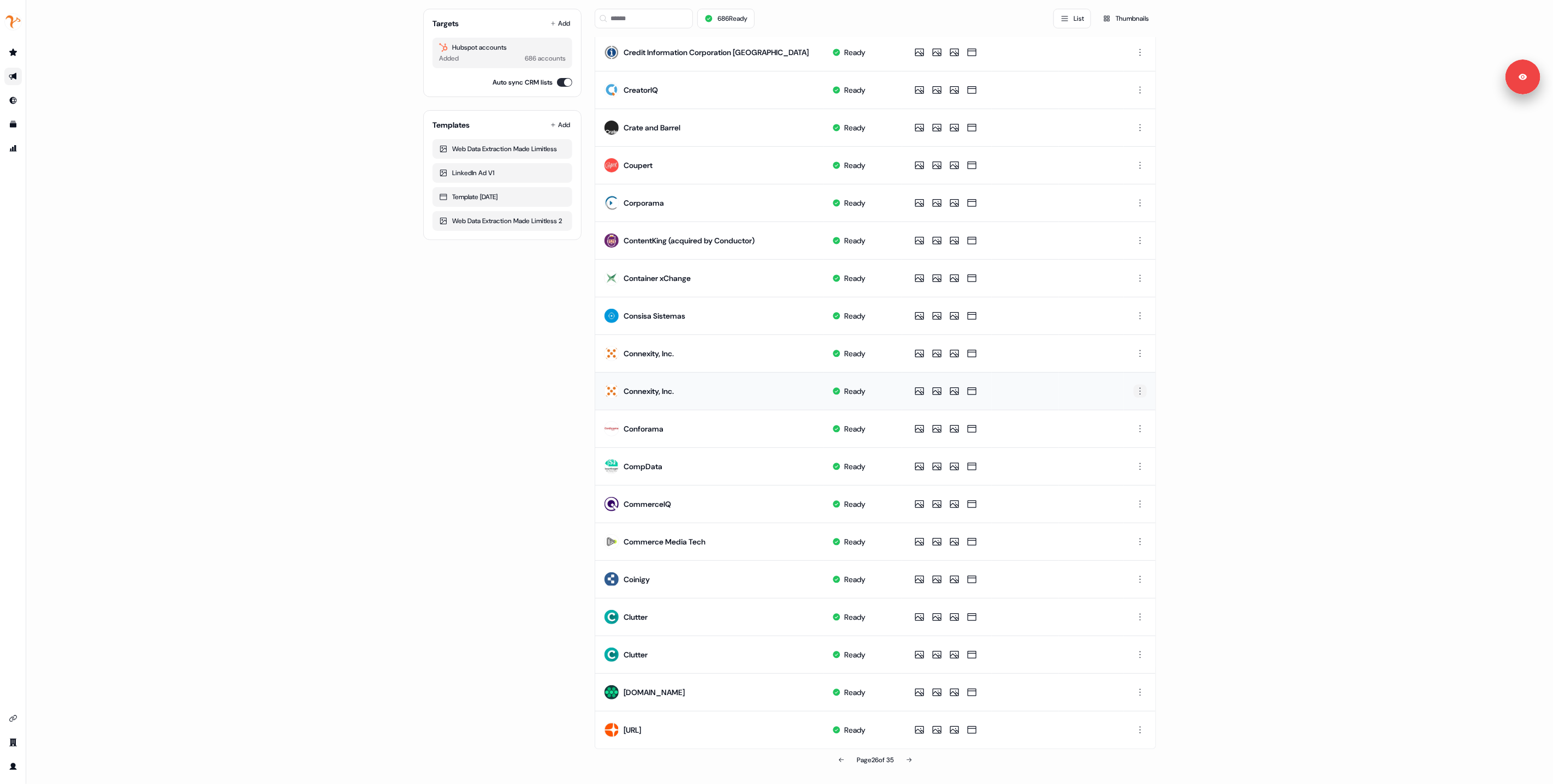
click at [1138, 392] on html "For the best experience switch devices to a bigger screen. Go to Userled.io 1:1…" at bounding box center [776, 392] width 1553 height 784
click at [1123, 434] on div "Delete" at bounding box center [1139, 429] width 65 height 17
click at [837, 764] on button at bounding box center [841, 760] width 22 height 22
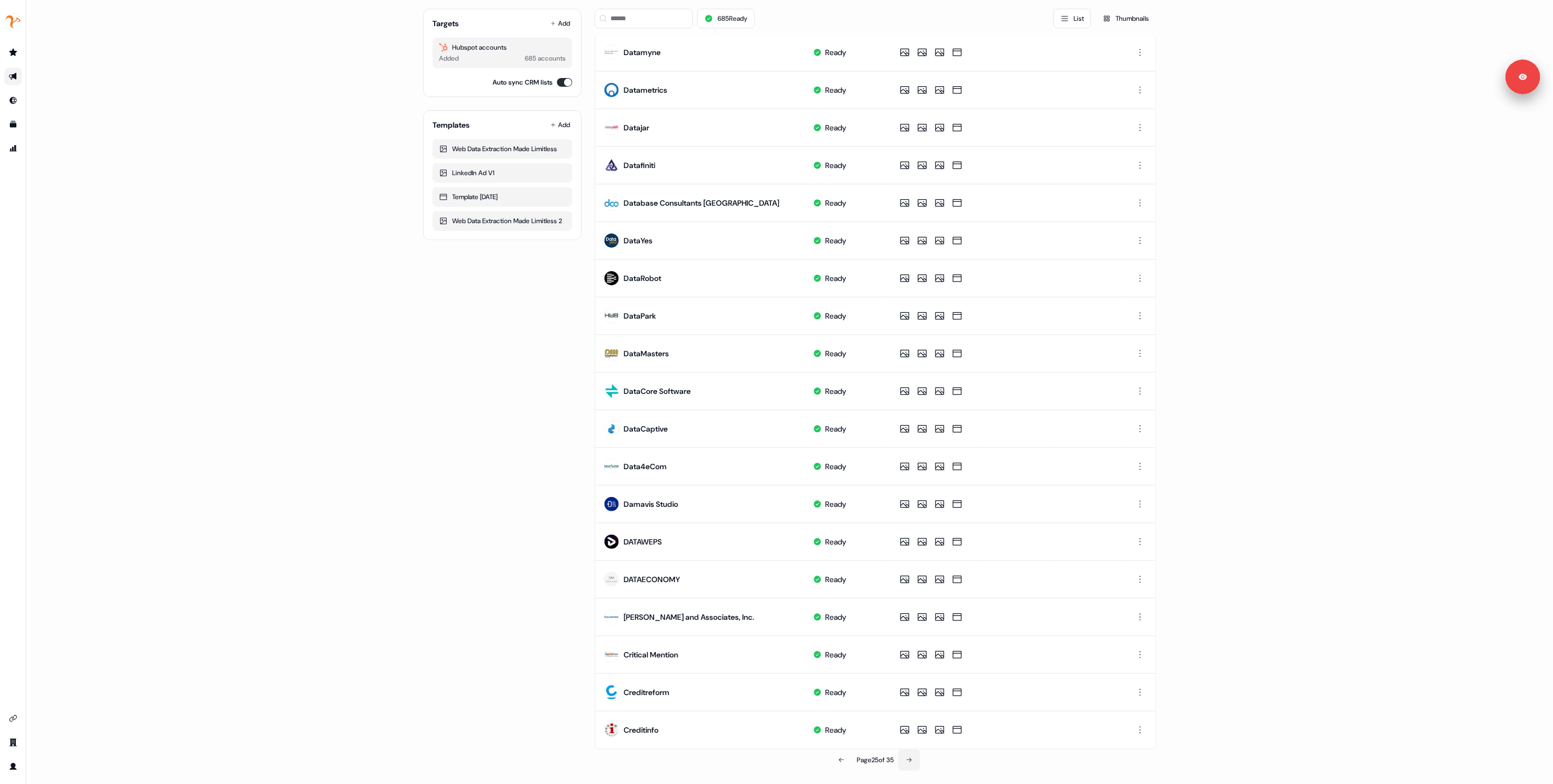
click at [912, 762] on icon at bounding box center [909, 760] width 6 height 6
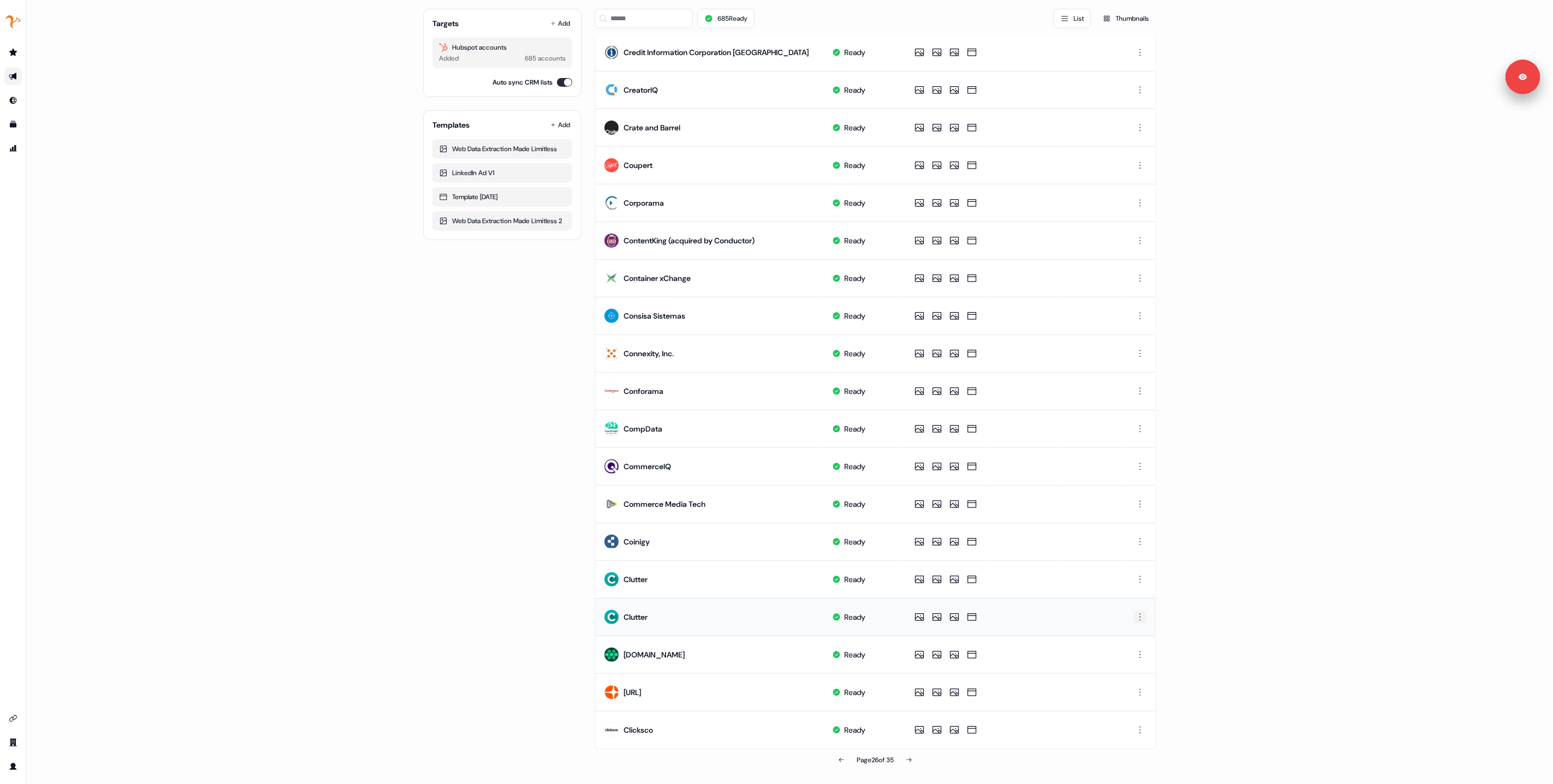
click at [1142, 618] on html "For the best experience switch devices to a bigger screen. Go to Userled.io 1:1…" at bounding box center [776, 392] width 1553 height 784
click at [1119, 657] on span "Delete" at bounding box center [1119, 655] width 19 height 9
click at [912, 762] on icon at bounding box center [909, 760] width 6 height 6
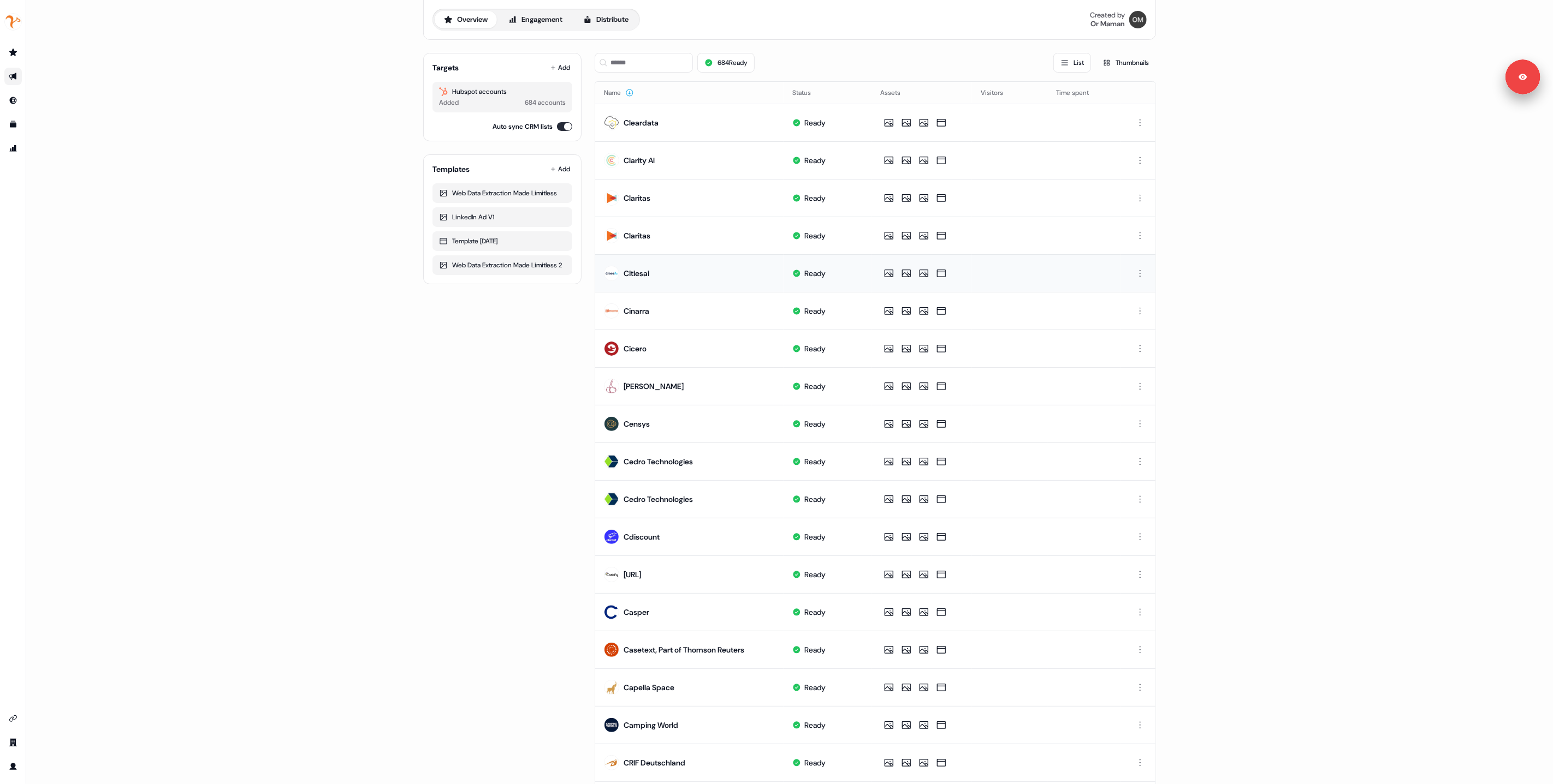
scroll to position [45, 0]
click at [1132, 227] on html "For the best experience switch devices to a bigger screen. Go to Userled.io 1:1…" at bounding box center [776, 392] width 1553 height 784
click at [1127, 269] on span "Delete" at bounding box center [1119, 270] width 19 height 9
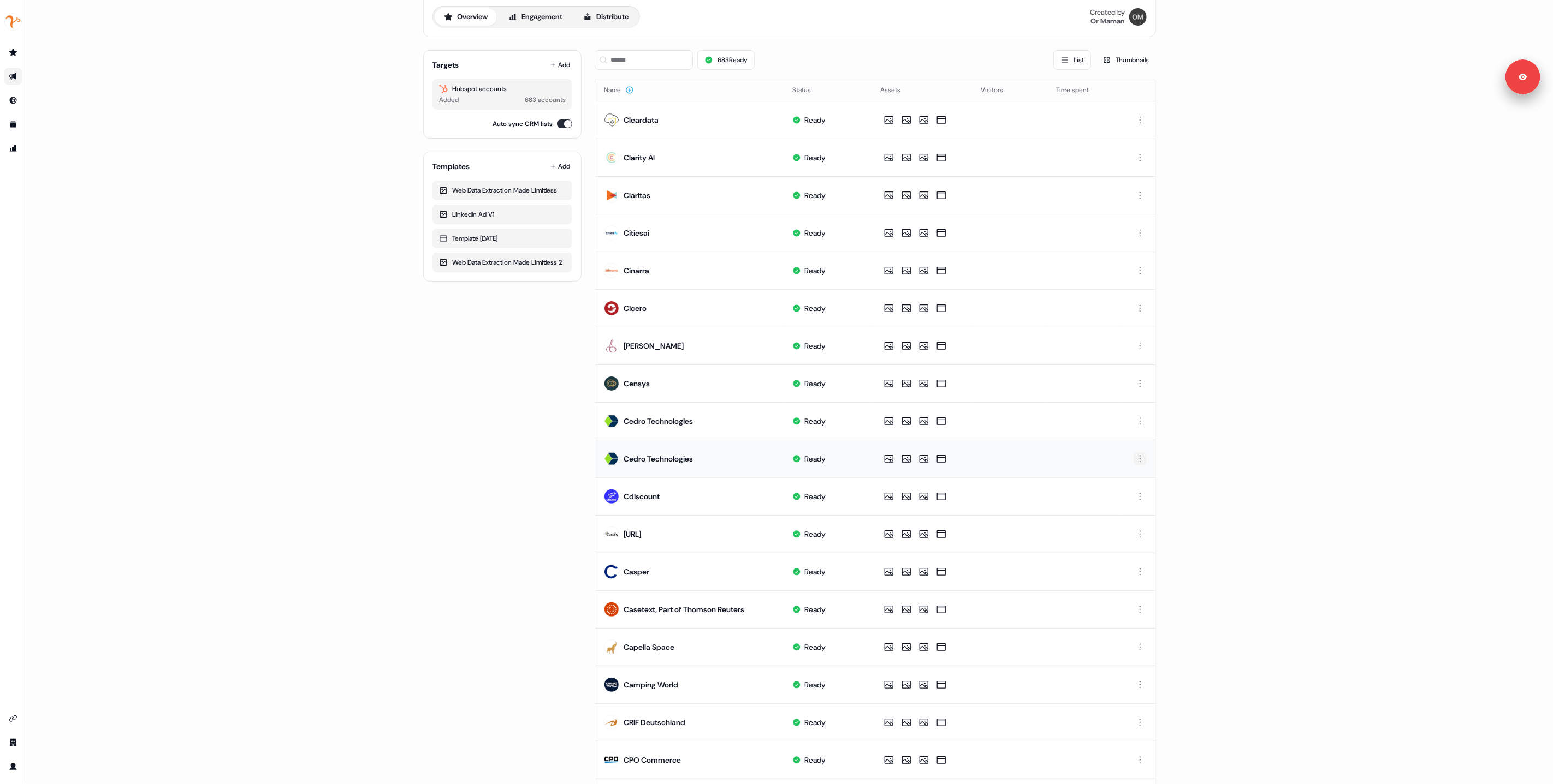
click at [1141, 460] on html "For the best experience switch devices to a bigger screen. Go to Userled.io 1:1…" at bounding box center [776, 392] width 1553 height 784
click at [1132, 495] on div "Delete" at bounding box center [1139, 497] width 65 height 17
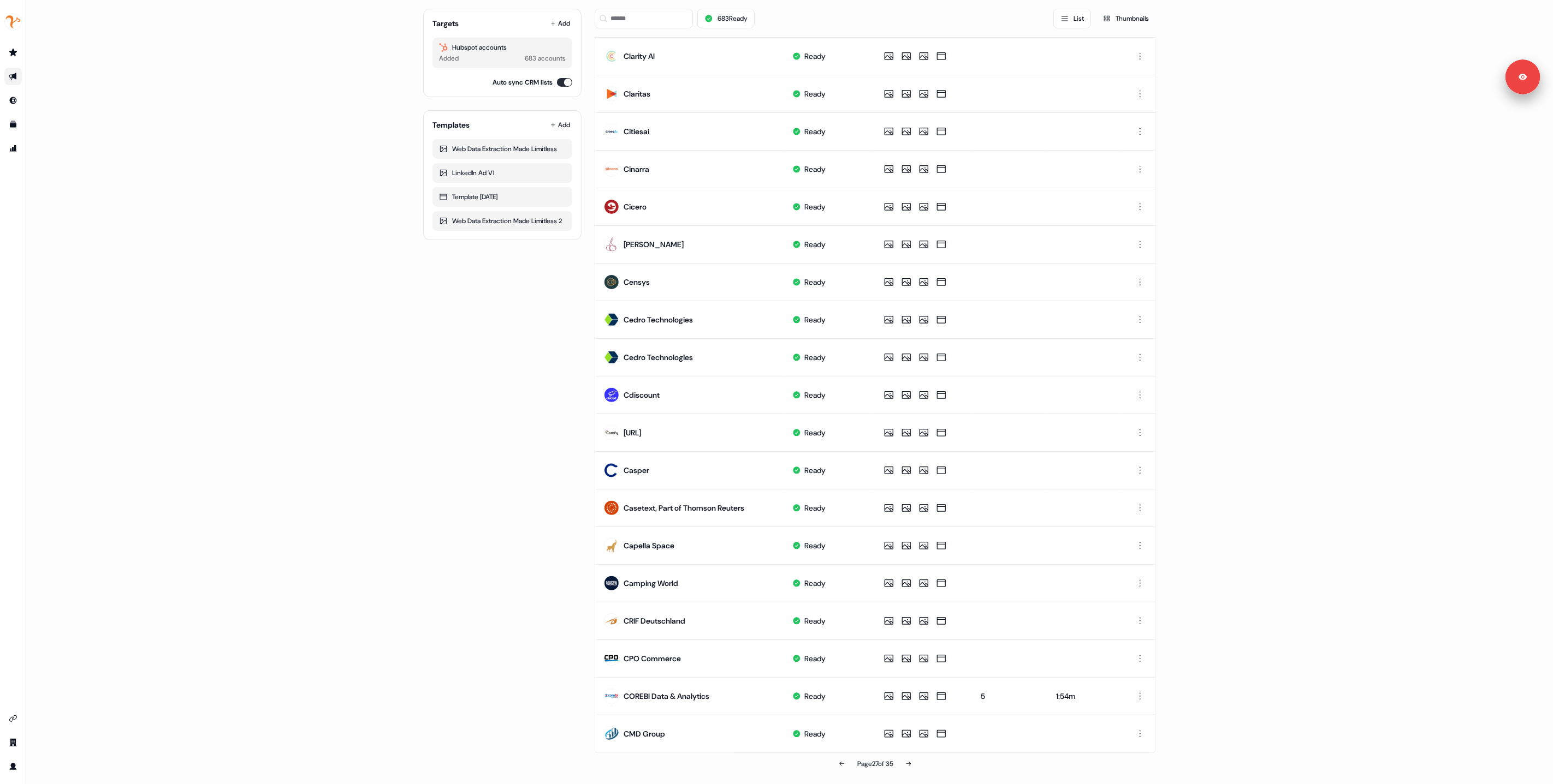
scroll to position [150, 0]
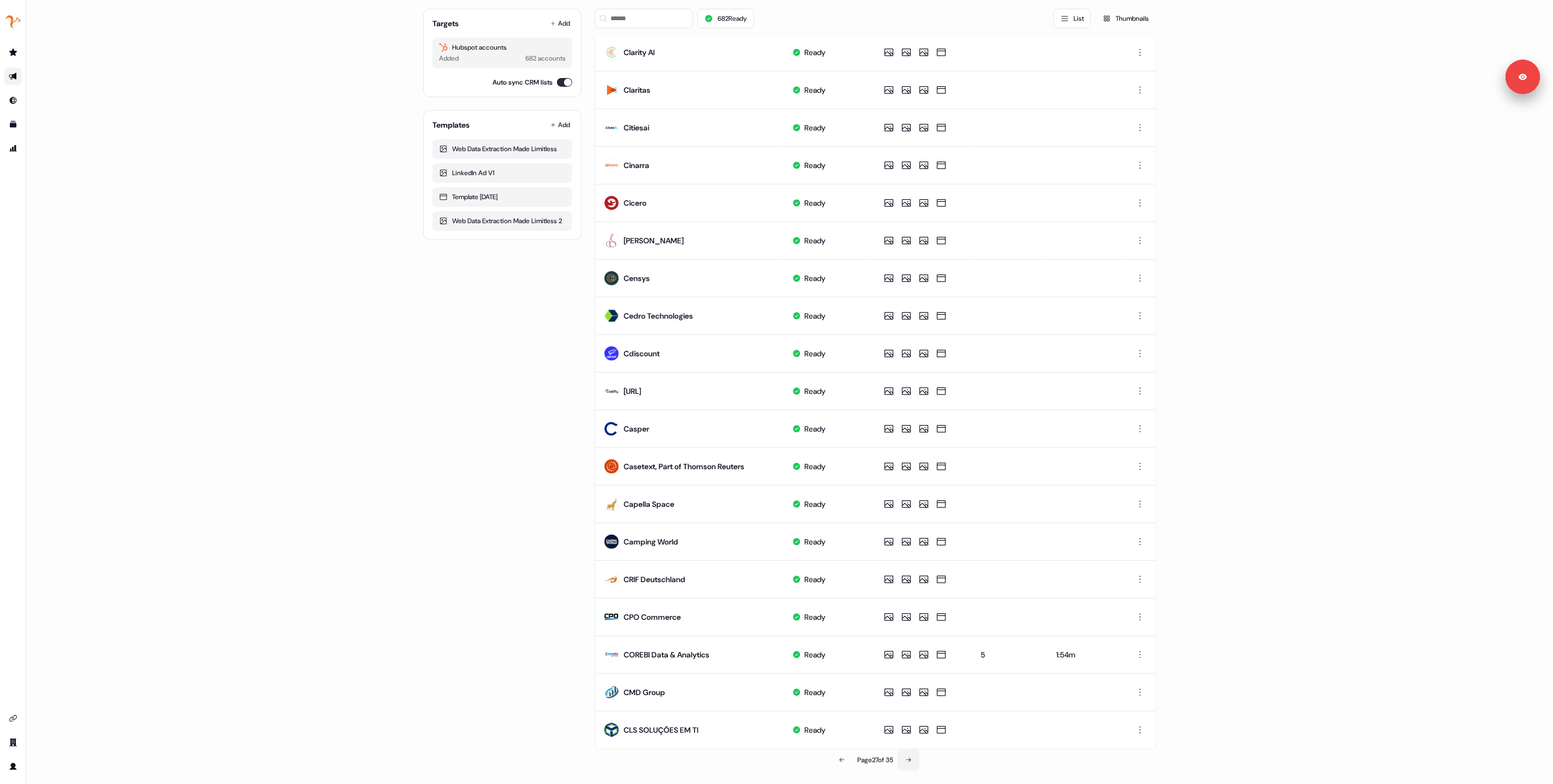
click at [911, 758] on icon at bounding box center [908, 760] width 6 height 6
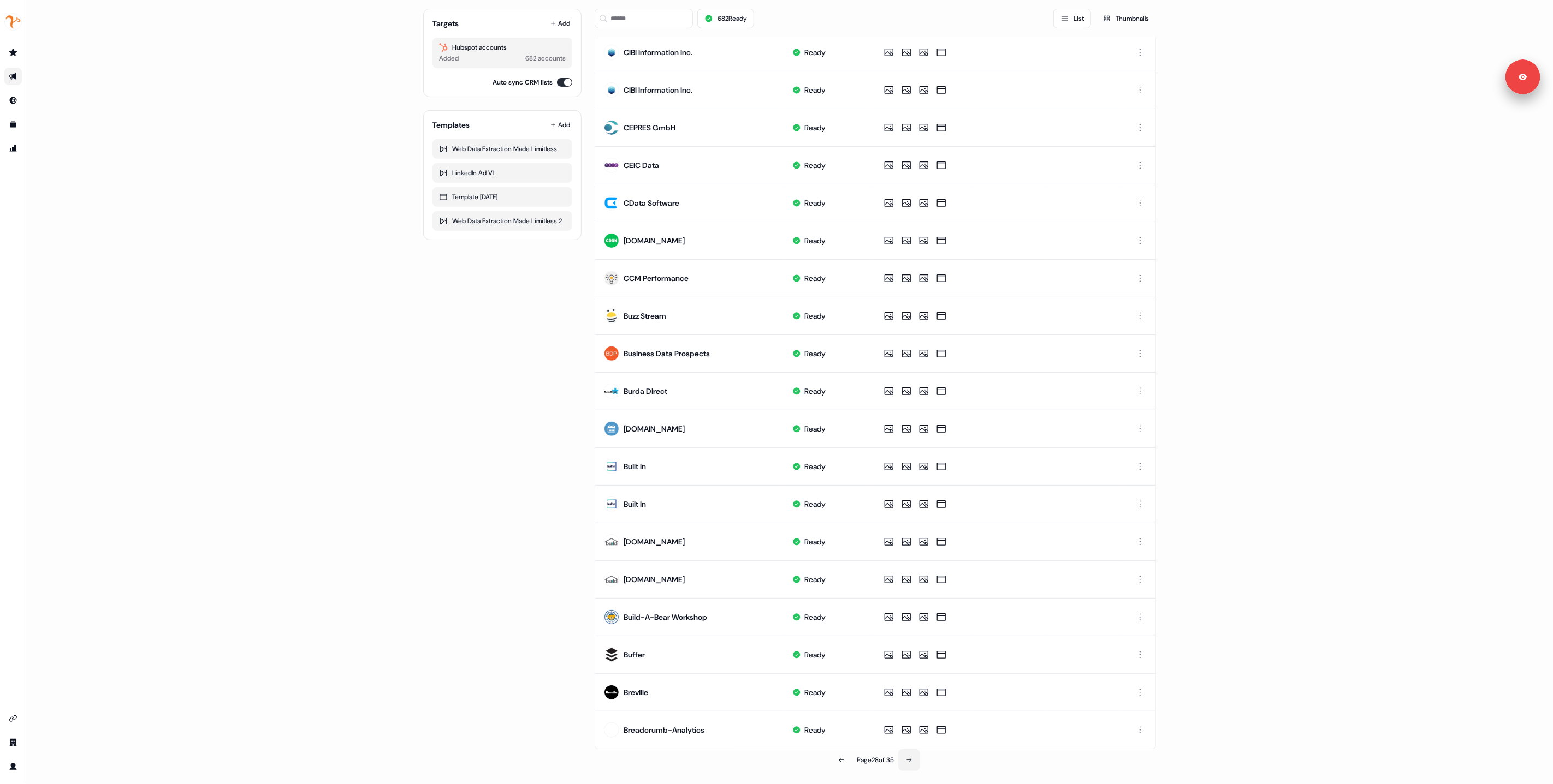
scroll to position [0, 0]
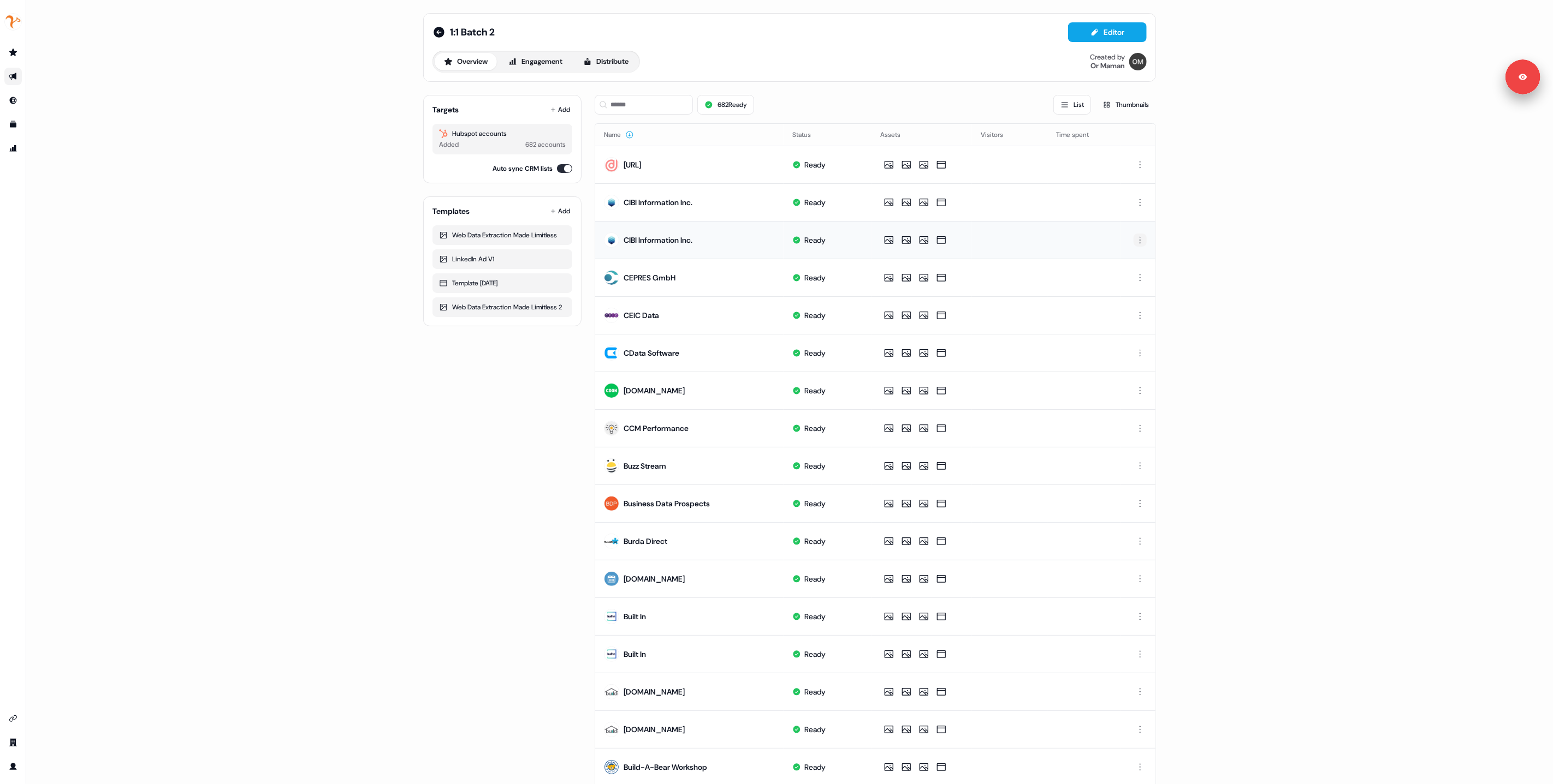
click at [1141, 237] on html "For the best experience switch devices to a bigger screen. Go to Userled.io 1:1…" at bounding box center [776, 392] width 1553 height 784
click at [1125, 277] on span "Delete" at bounding box center [1119, 278] width 19 height 9
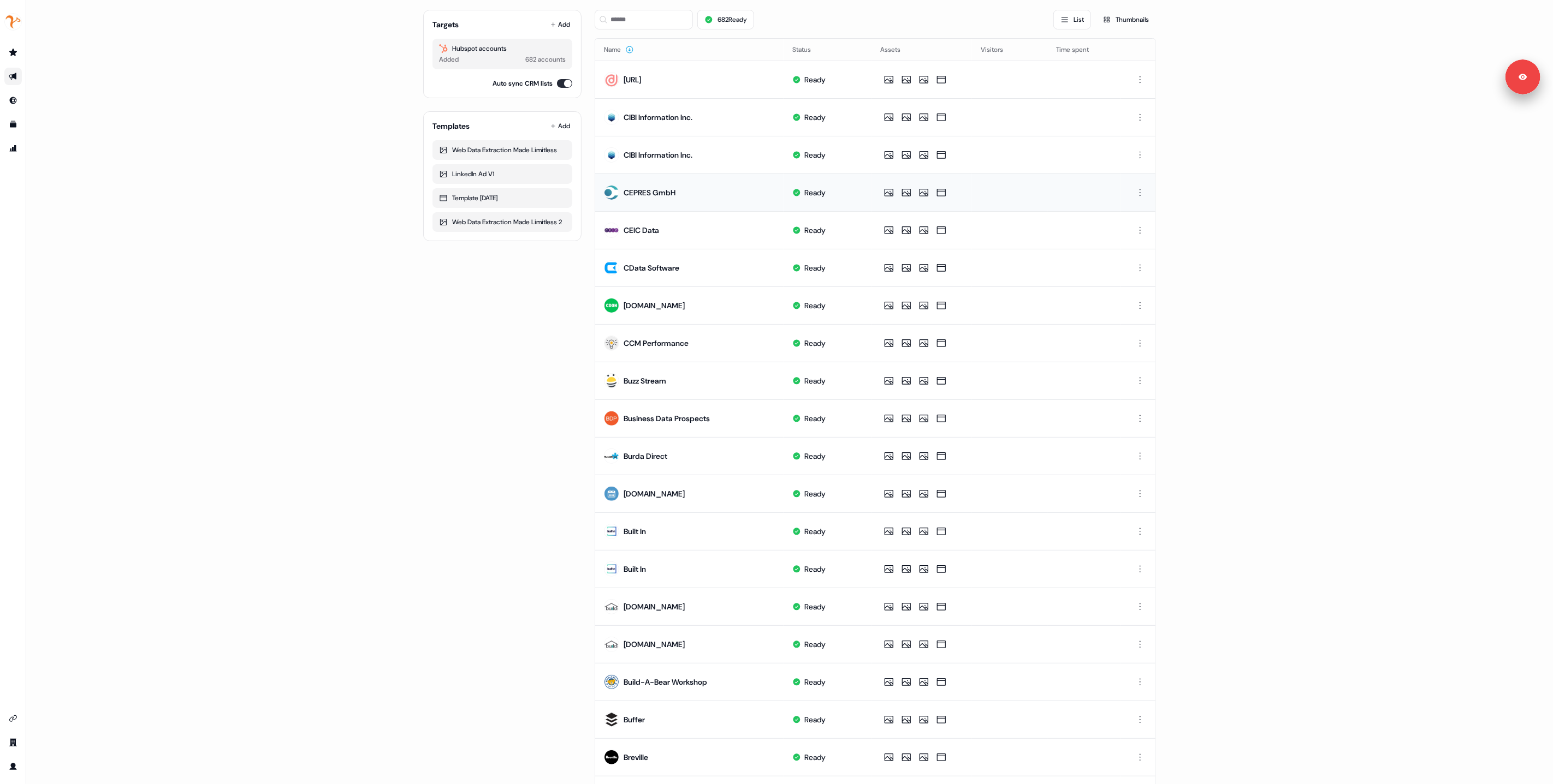
scroll to position [90, 0]
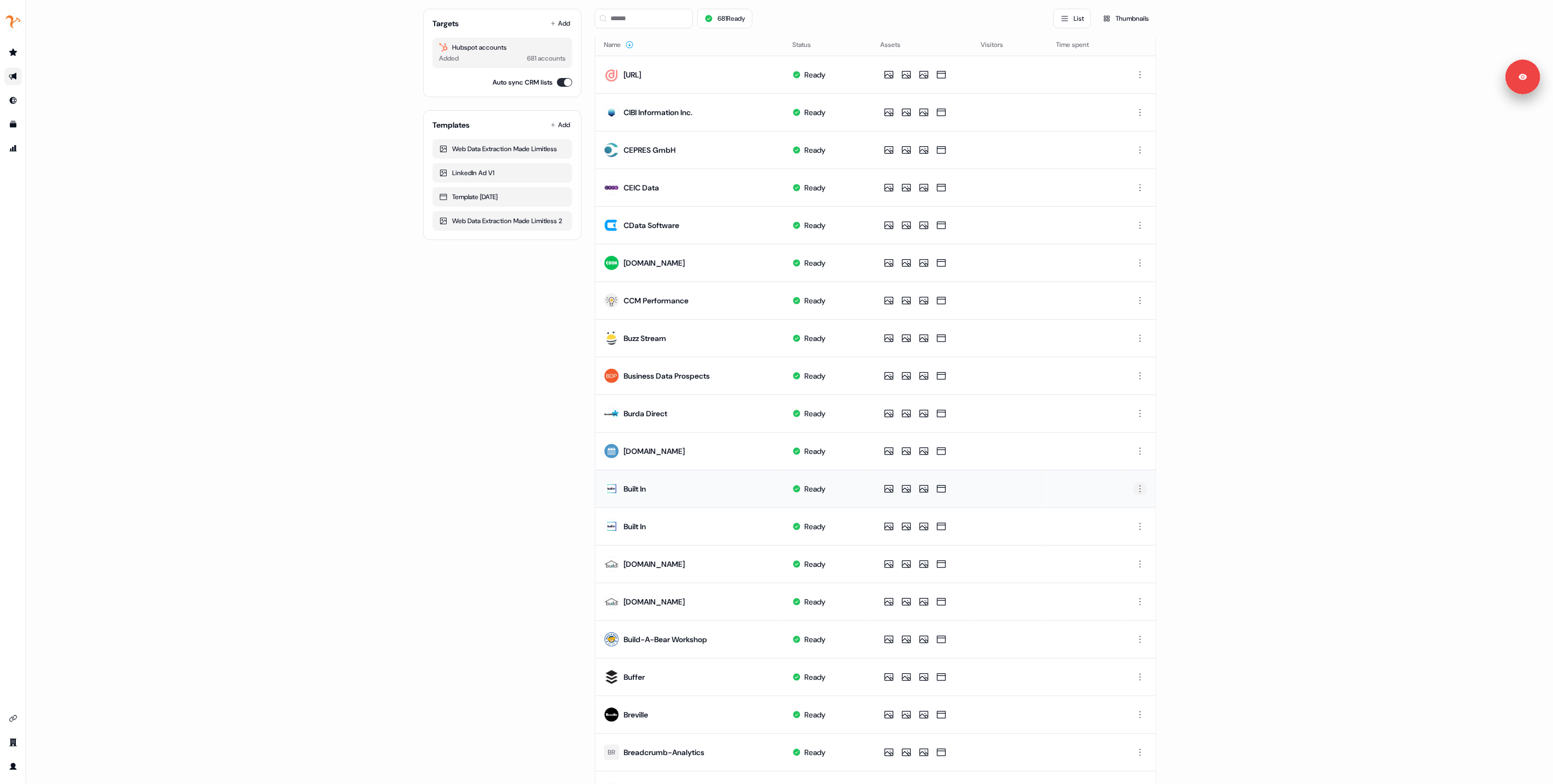
click at [1139, 525] on html "For the best experience switch devices to a bigger screen. Go to Userled.io 1:1…" at bounding box center [776, 392] width 1553 height 784
click at [1135, 568] on div "Delete" at bounding box center [1139, 564] width 65 height 17
click at [1141, 566] on html "For the best experience switch devices to a bigger screen. Go to Userled.io 1:1…" at bounding box center [776, 392] width 1553 height 784
click at [1124, 603] on span "Delete" at bounding box center [1119, 602] width 19 height 9
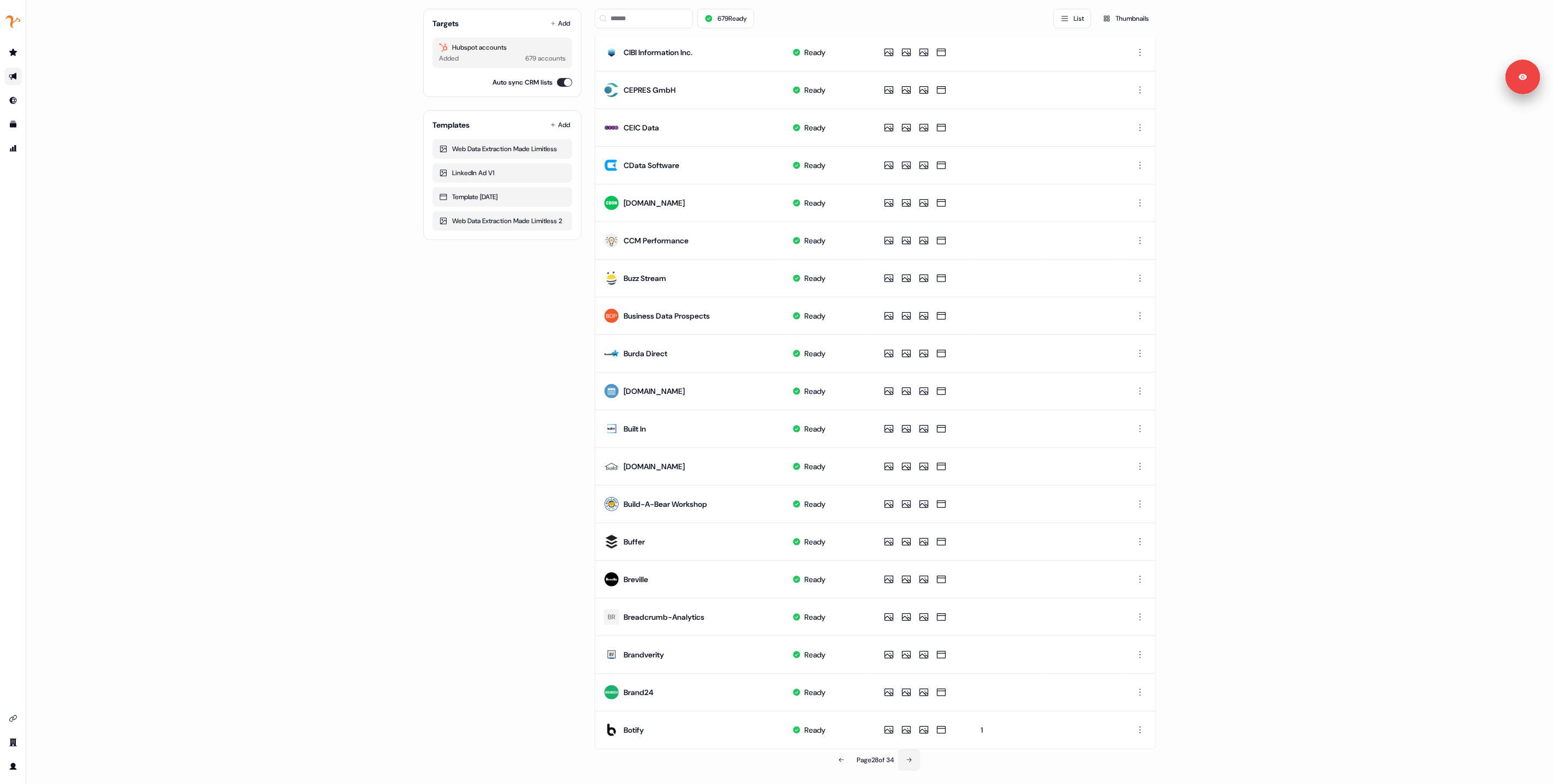
click at [906, 759] on icon at bounding box center [909, 760] width 6 height 6
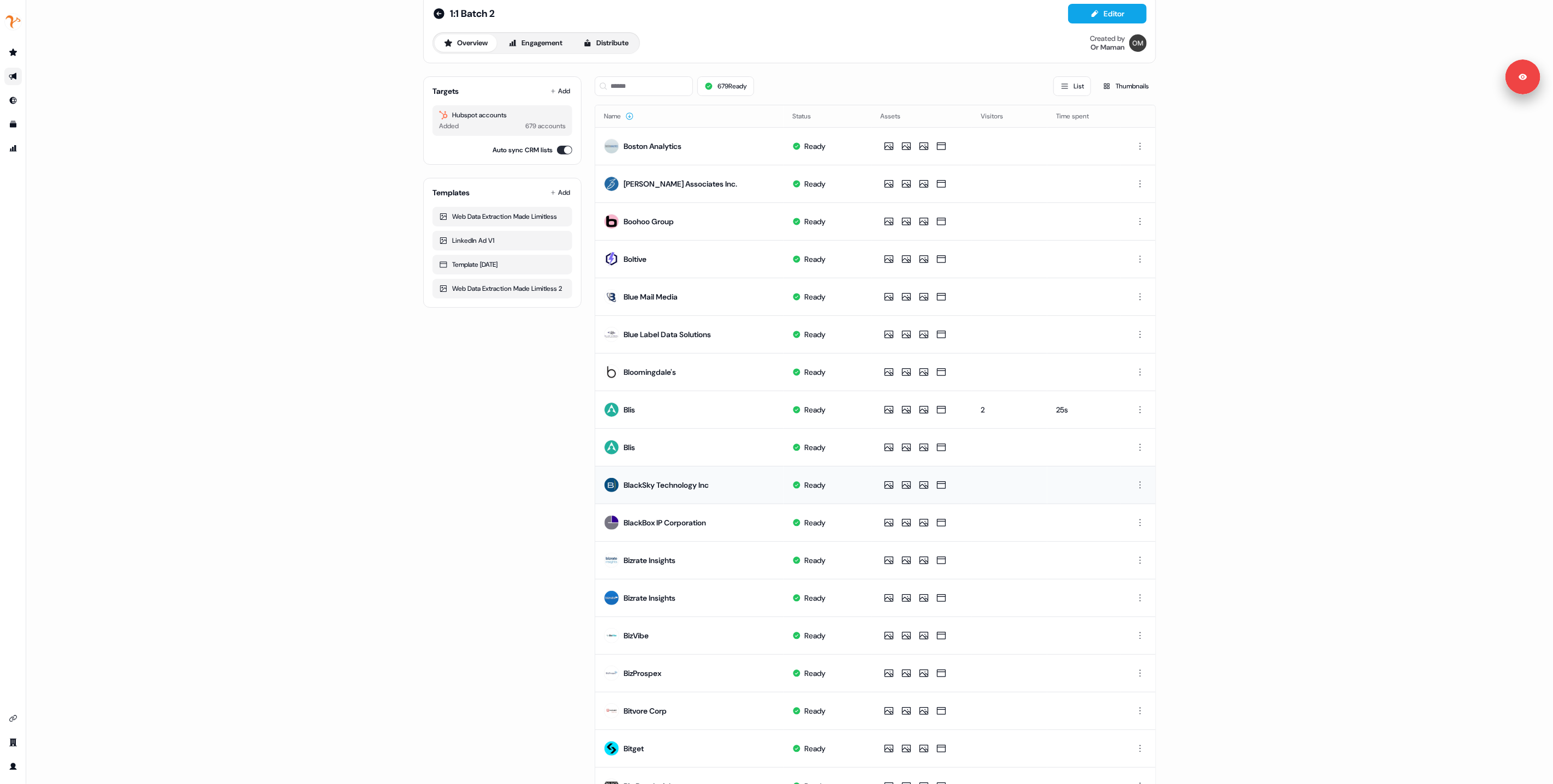
scroll to position [20, 0]
click at [1138, 443] on html "For the best experience switch devices to a bigger screen. Go to Userled.io 1:1…" at bounding box center [776, 392] width 1553 height 784
click at [1136, 446] on html "For the best experience switch devices to a bigger screen. Go to Userled.io 1:1…" at bounding box center [776, 392] width 1553 height 784
click at [1114, 482] on span "Delete" at bounding box center [1119, 483] width 19 height 9
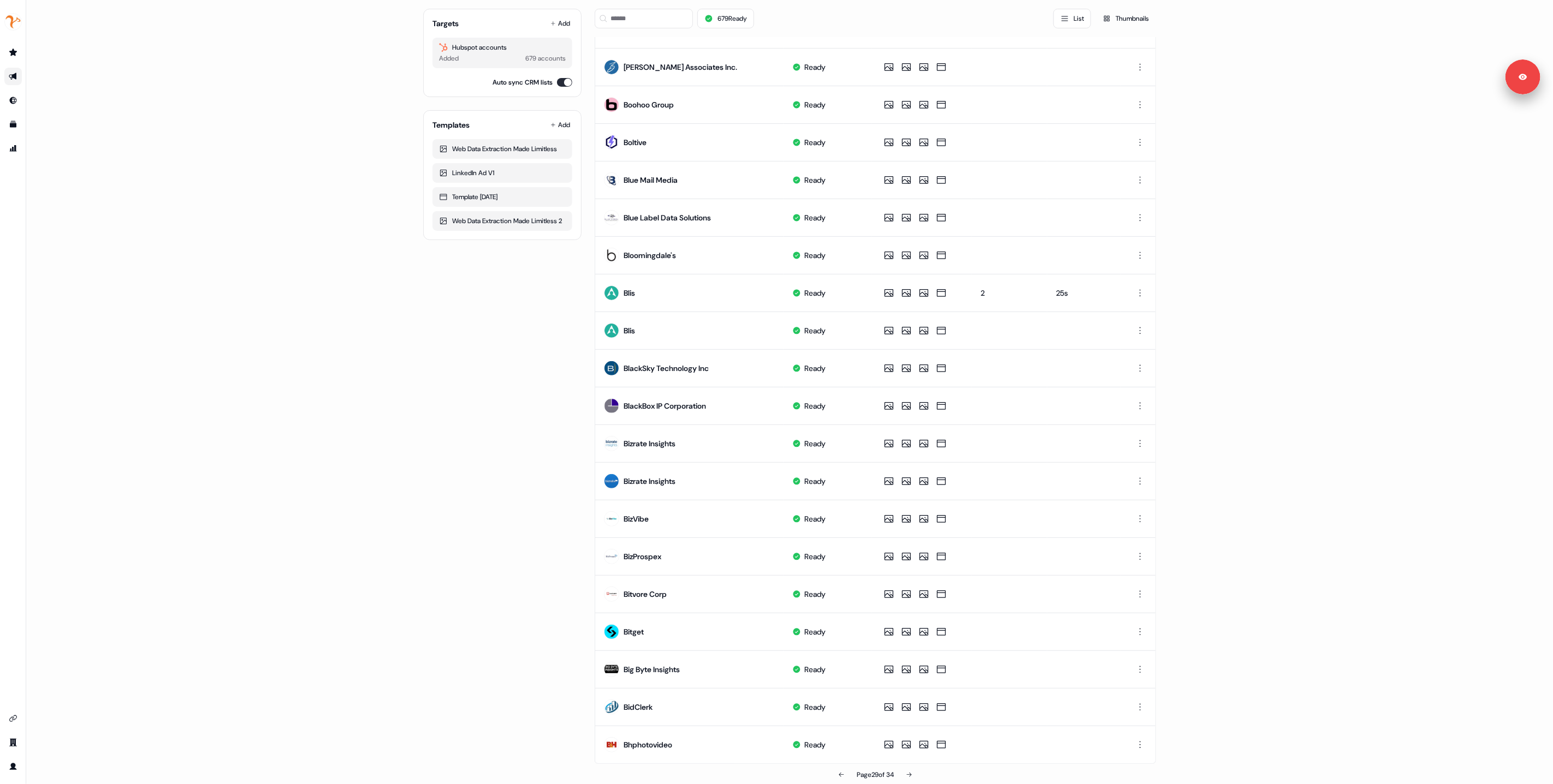
scroll to position [150, 0]
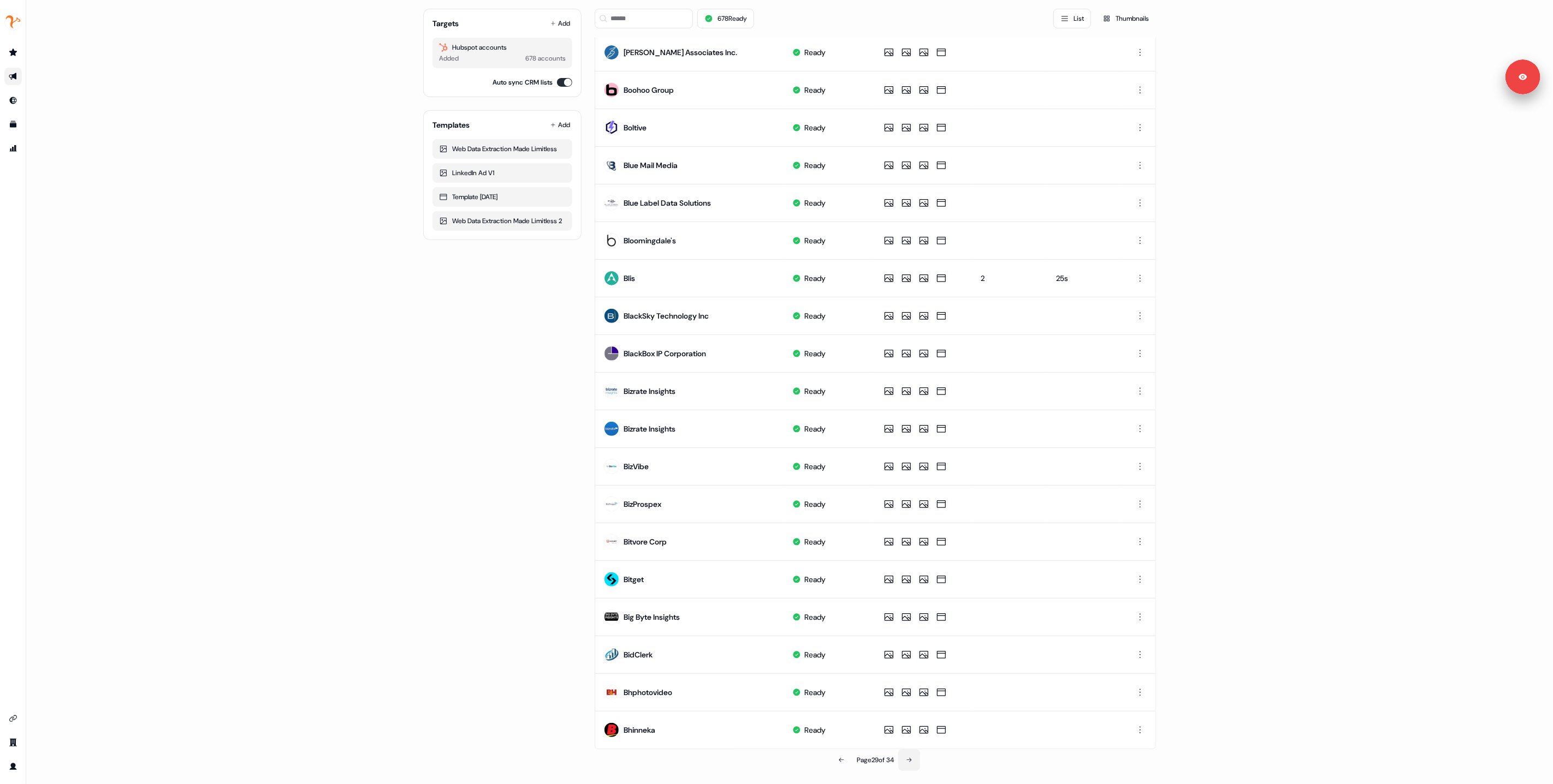
click at [915, 762] on button at bounding box center [909, 760] width 22 height 22
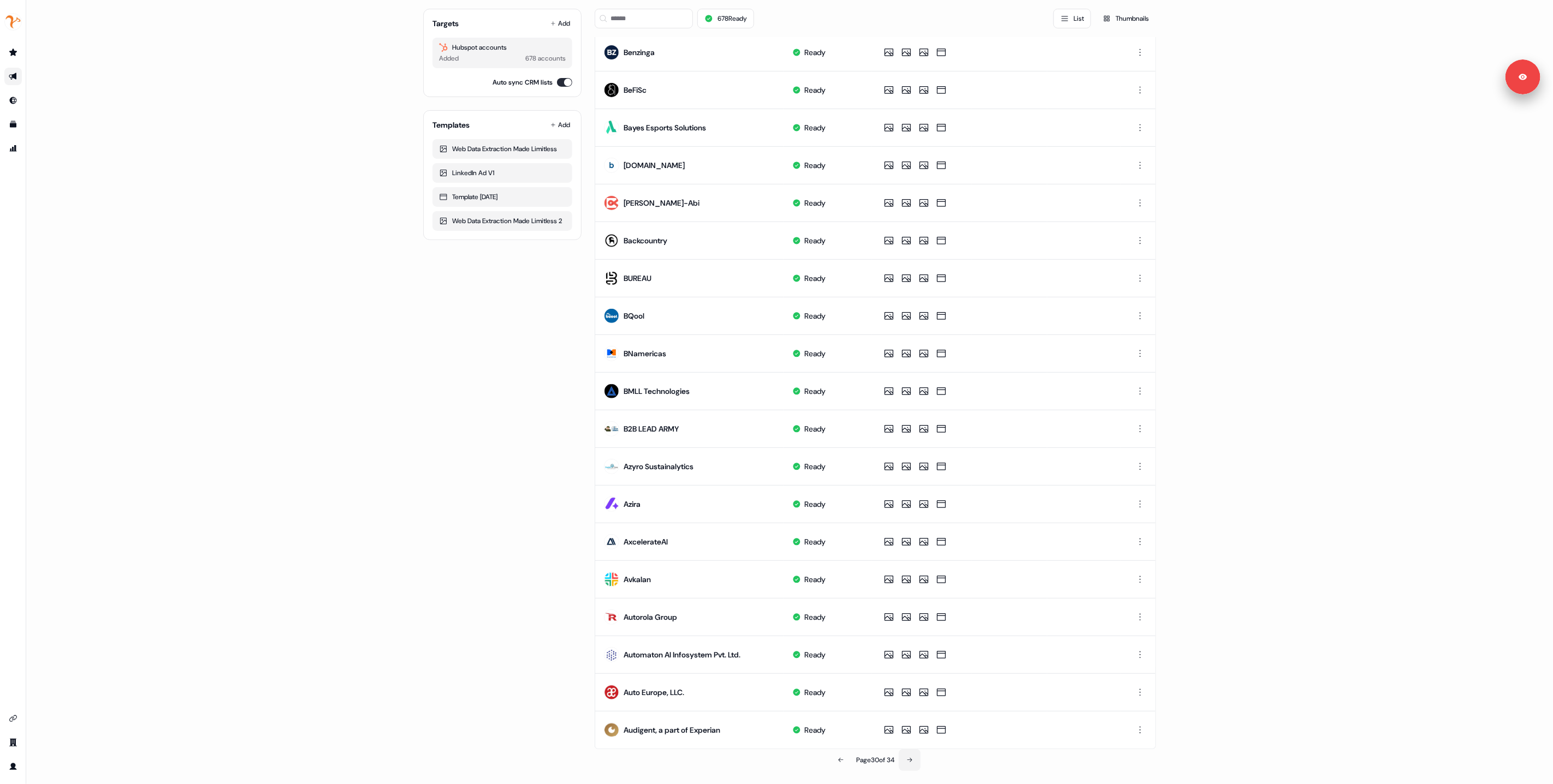
click at [914, 758] on button at bounding box center [910, 760] width 22 height 22
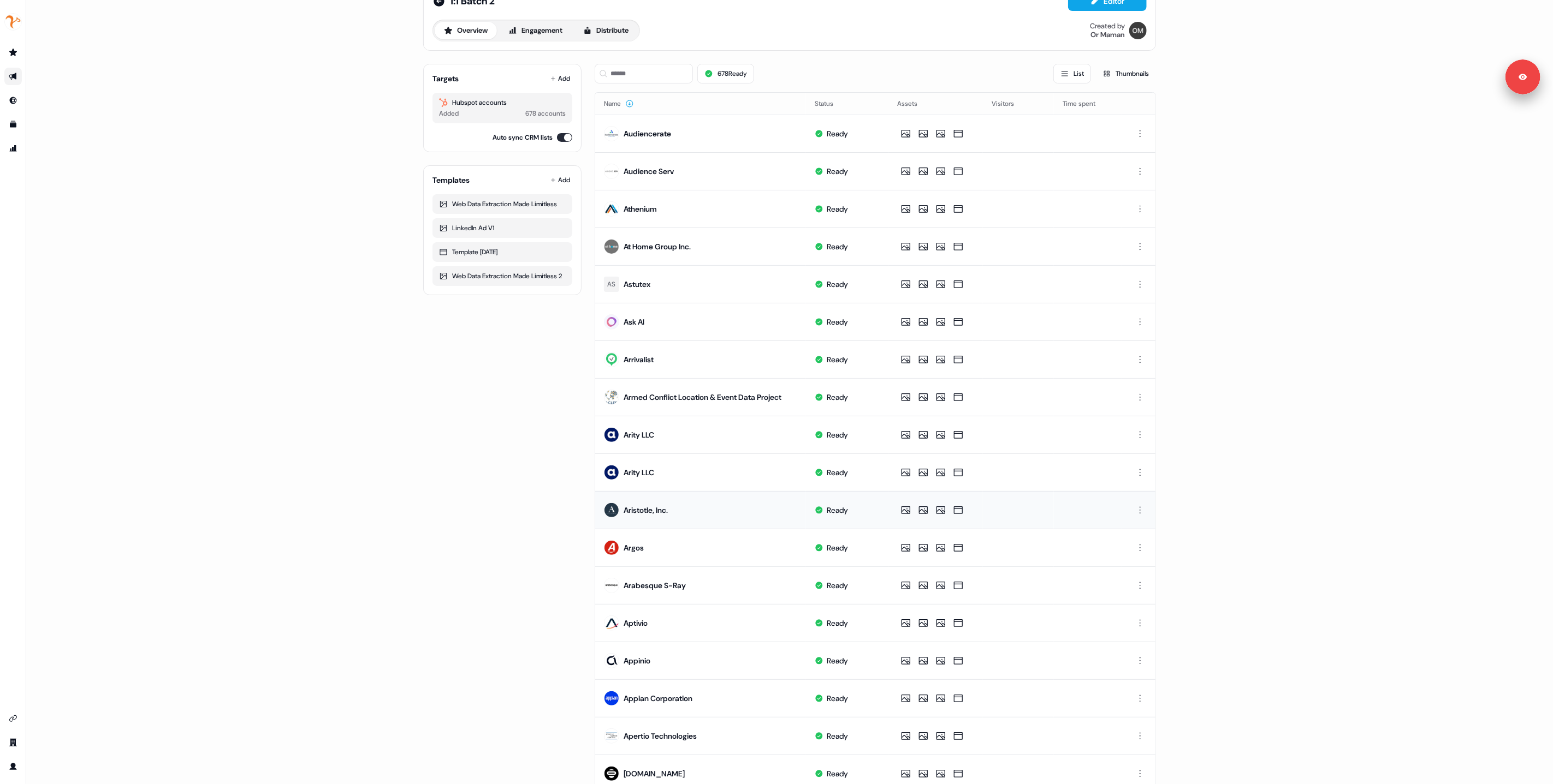
scroll to position [0, 0]
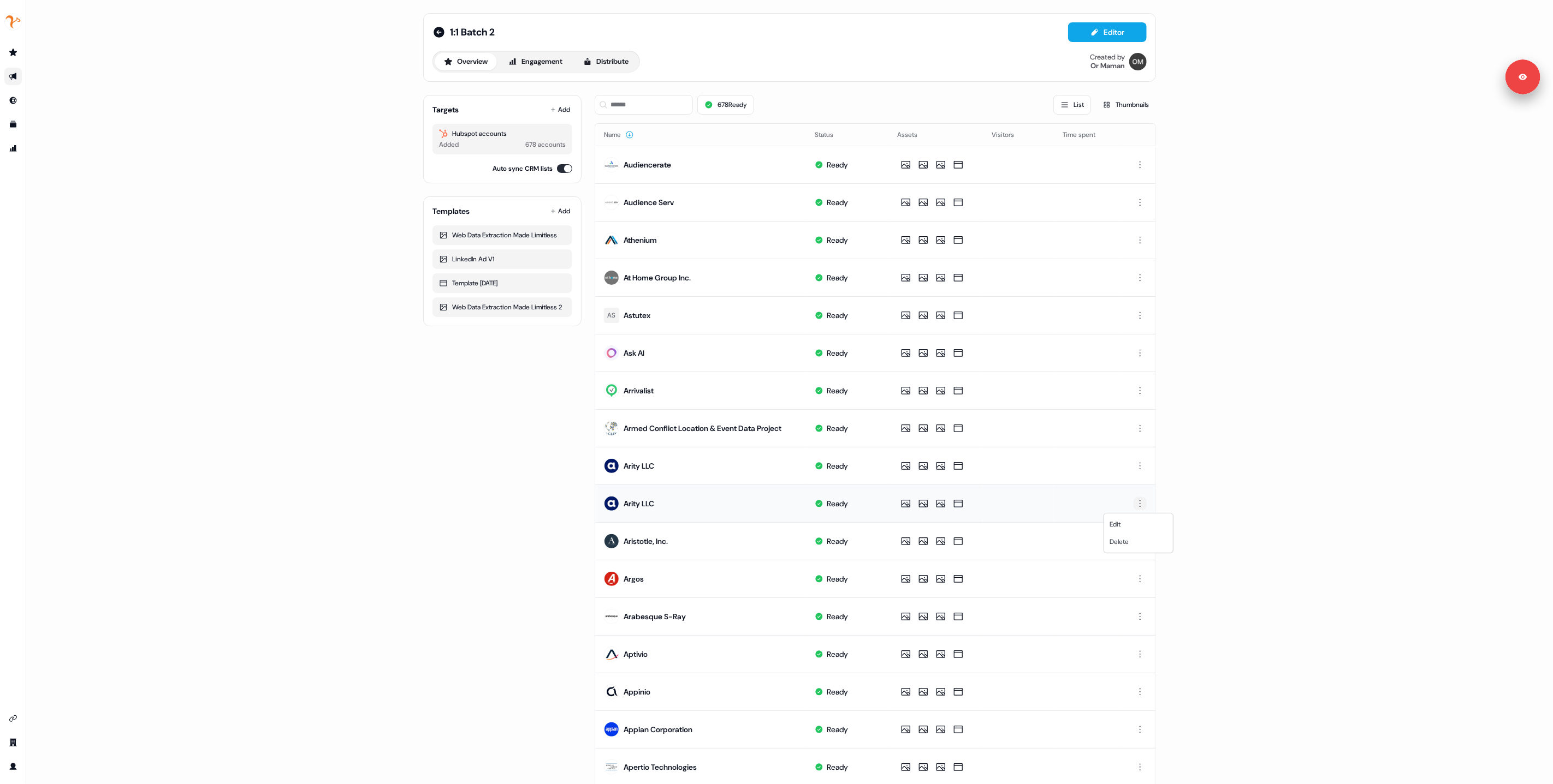
click at [1138, 507] on html "For the best experience switch devices to a bigger screen. Go to Userled.io 1:1…" at bounding box center [776, 392] width 1553 height 784
click at [1121, 547] on div "Delete" at bounding box center [1139, 542] width 65 height 17
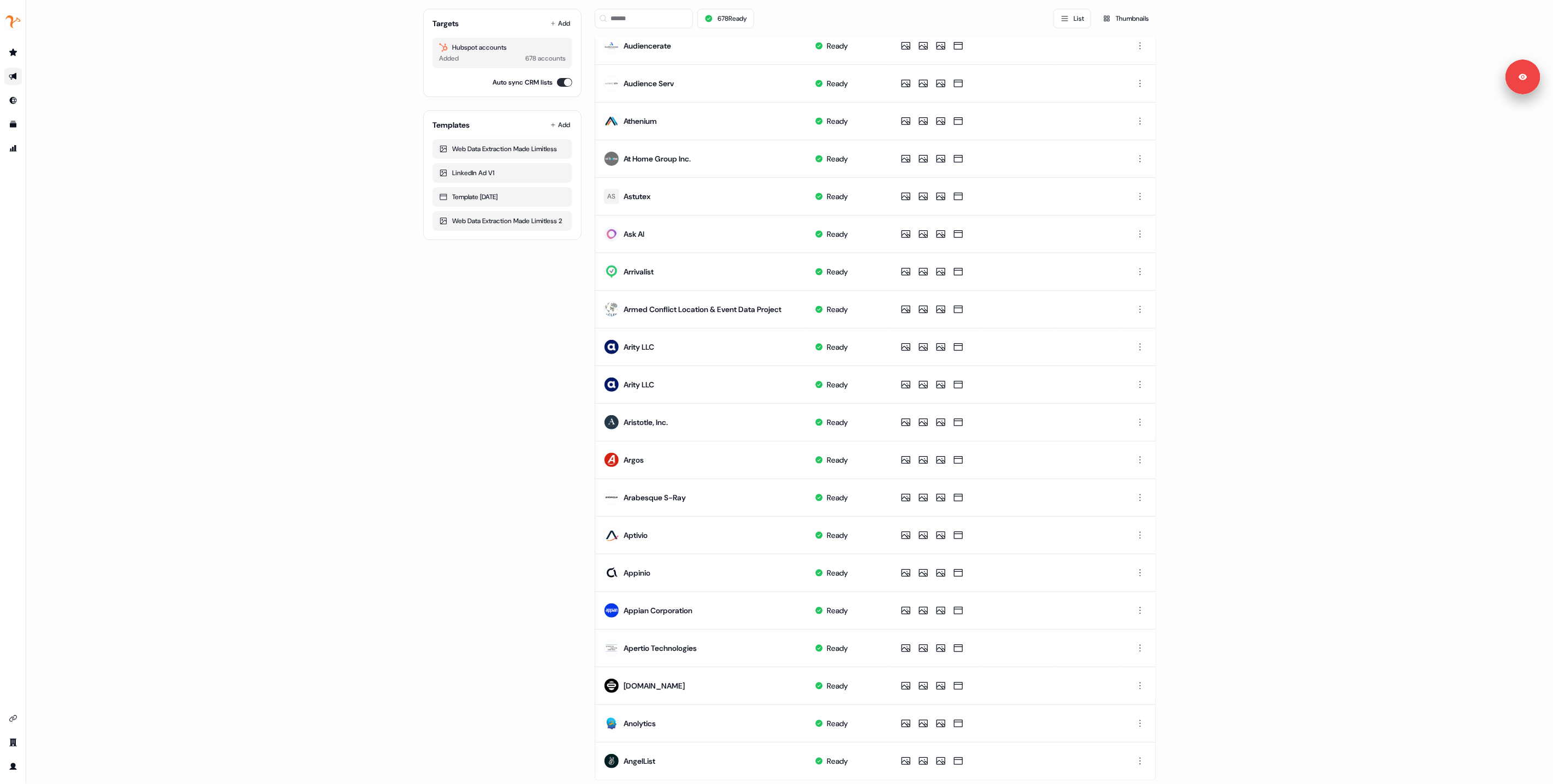
scroll to position [150, 0]
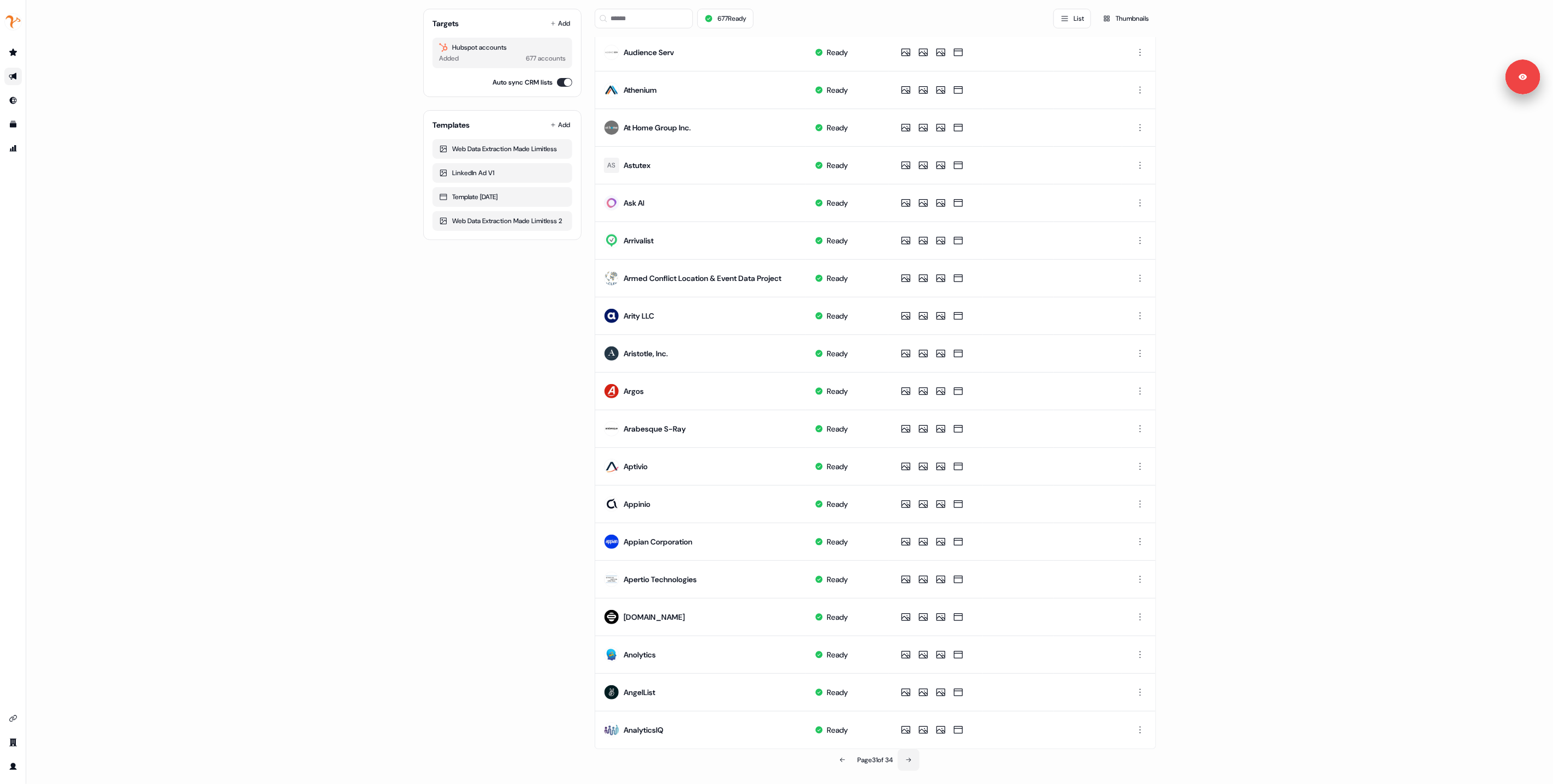
click at [917, 763] on button at bounding box center [909, 760] width 22 height 22
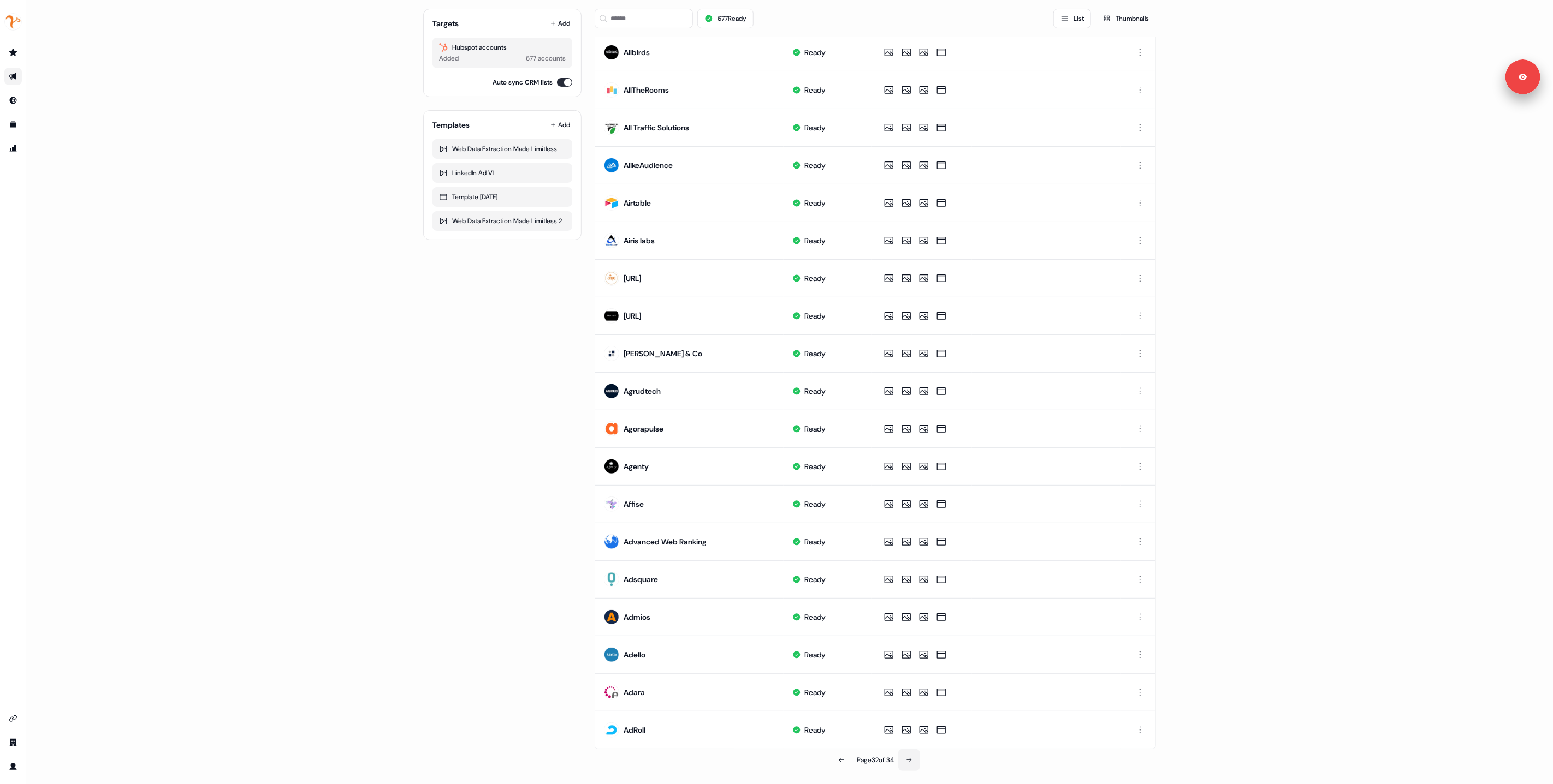
click at [915, 764] on button at bounding box center [909, 760] width 22 height 22
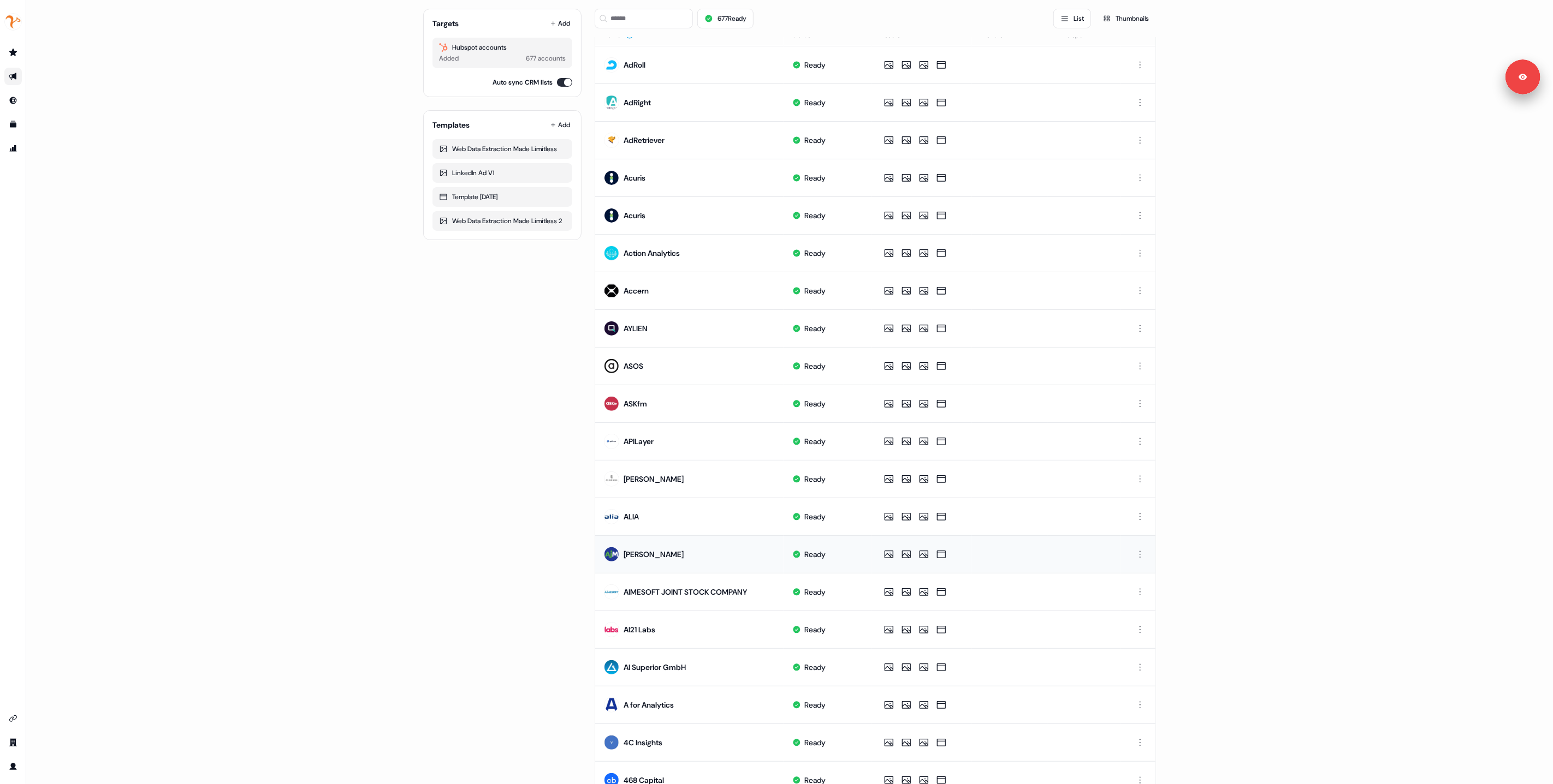
scroll to position [0, 0]
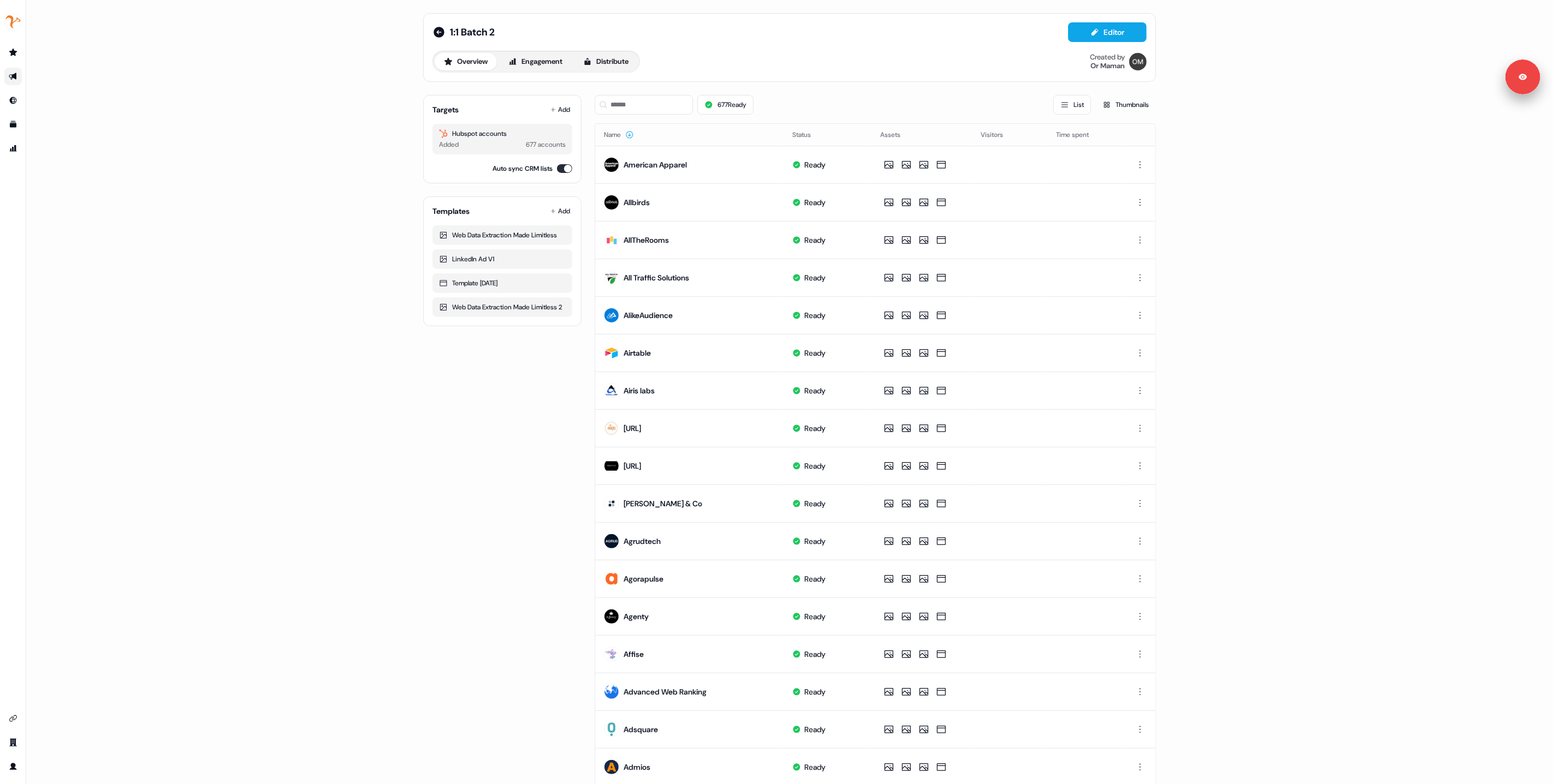
scroll to position [150, 0]
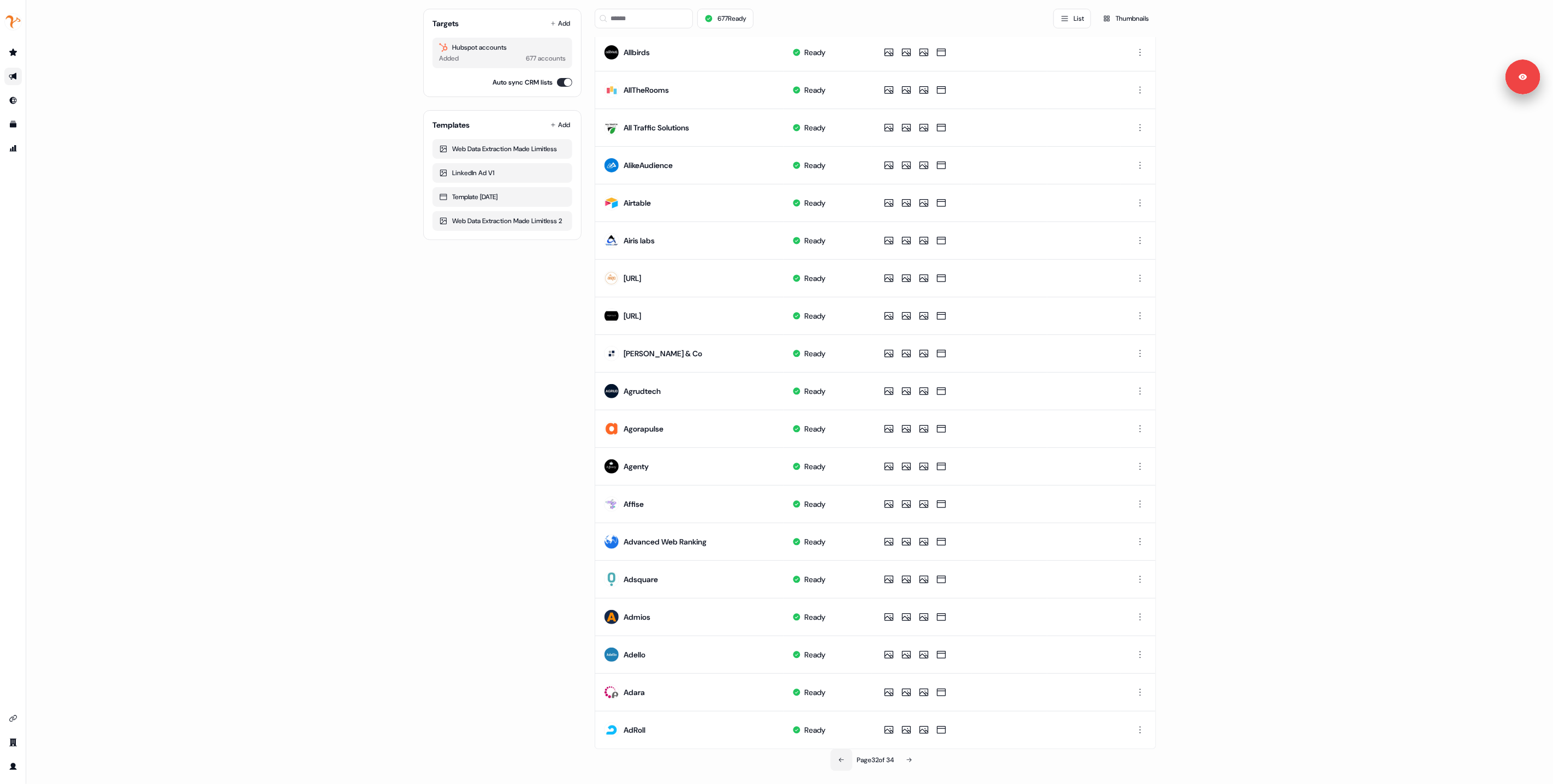
click at [838, 757] on icon at bounding box center [841, 760] width 6 height 6
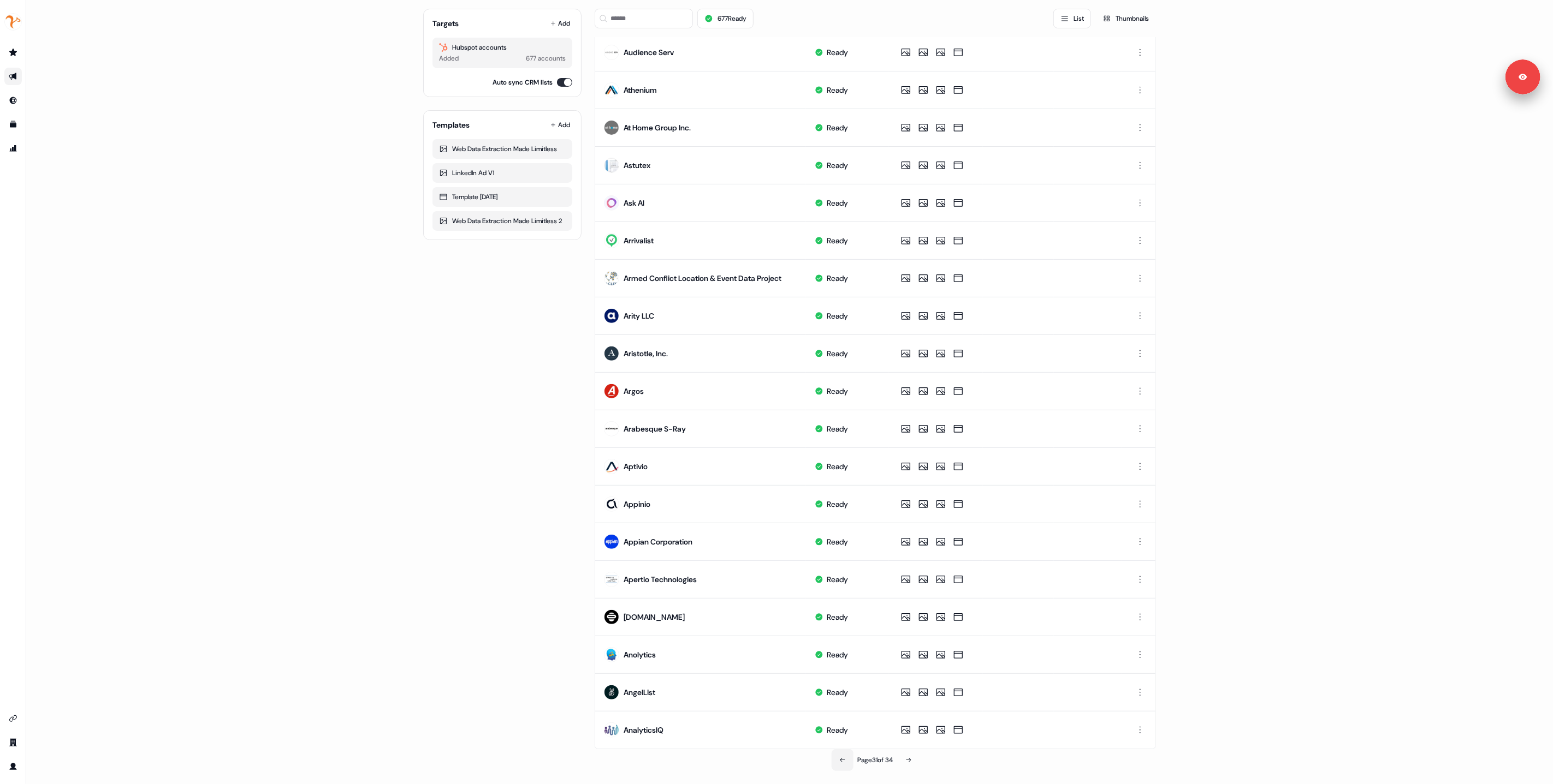
click at [834, 757] on button at bounding box center [843, 760] width 22 height 22
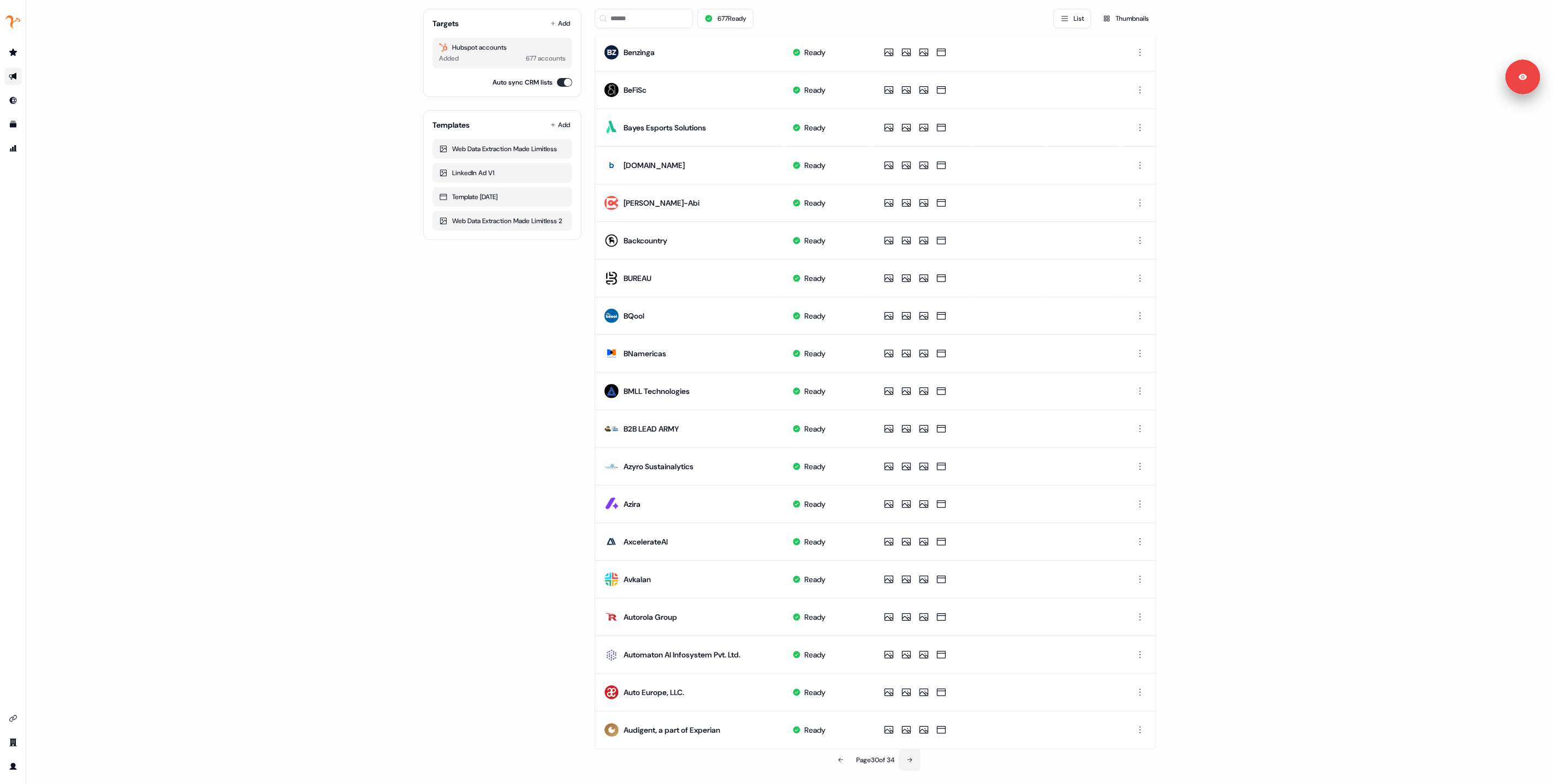
click at [907, 757] on icon at bounding box center [910, 760] width 6 height 6
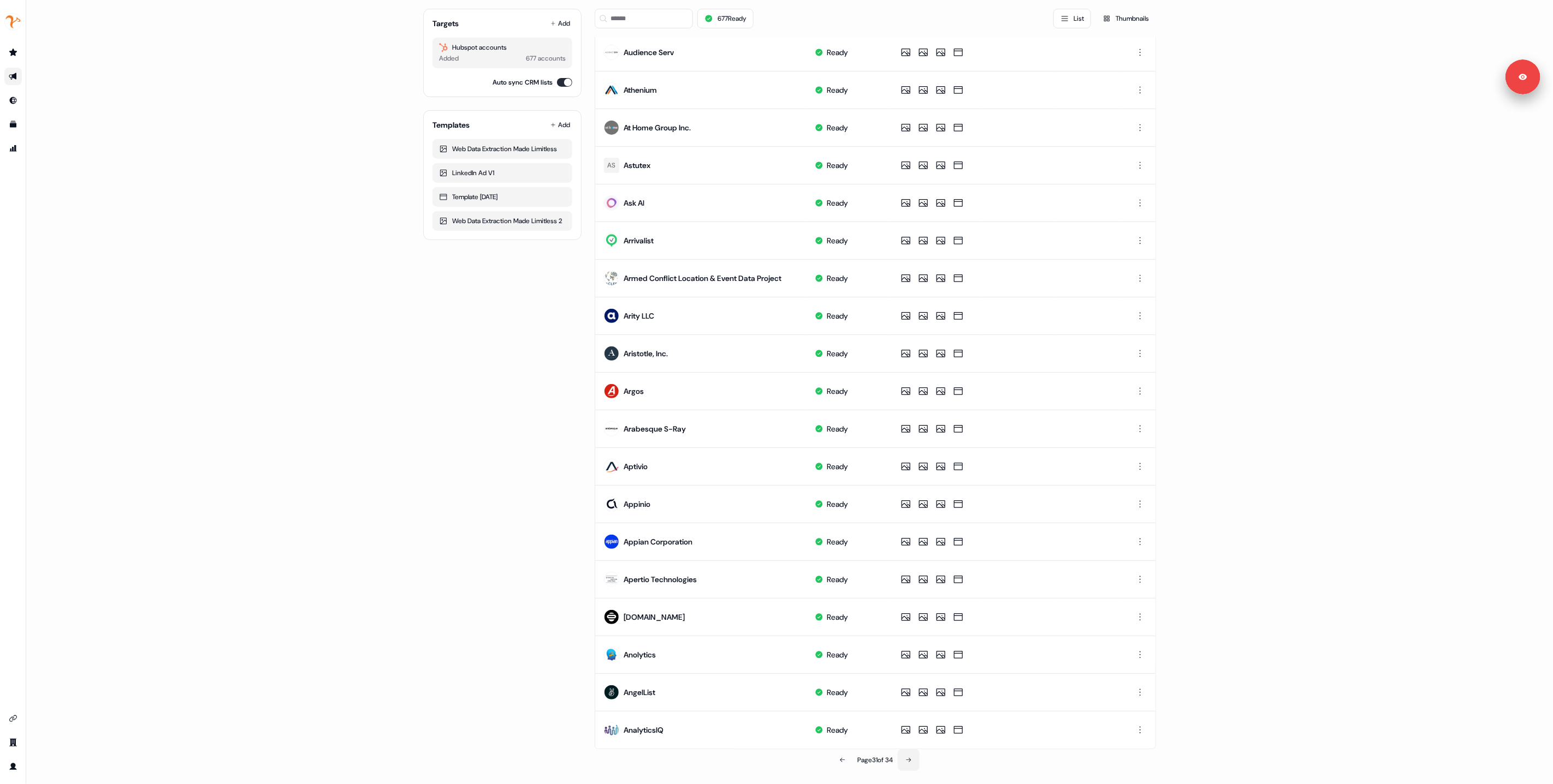
click at [912, 758] on icon at bounding box center [908, 760] width 6 height 6
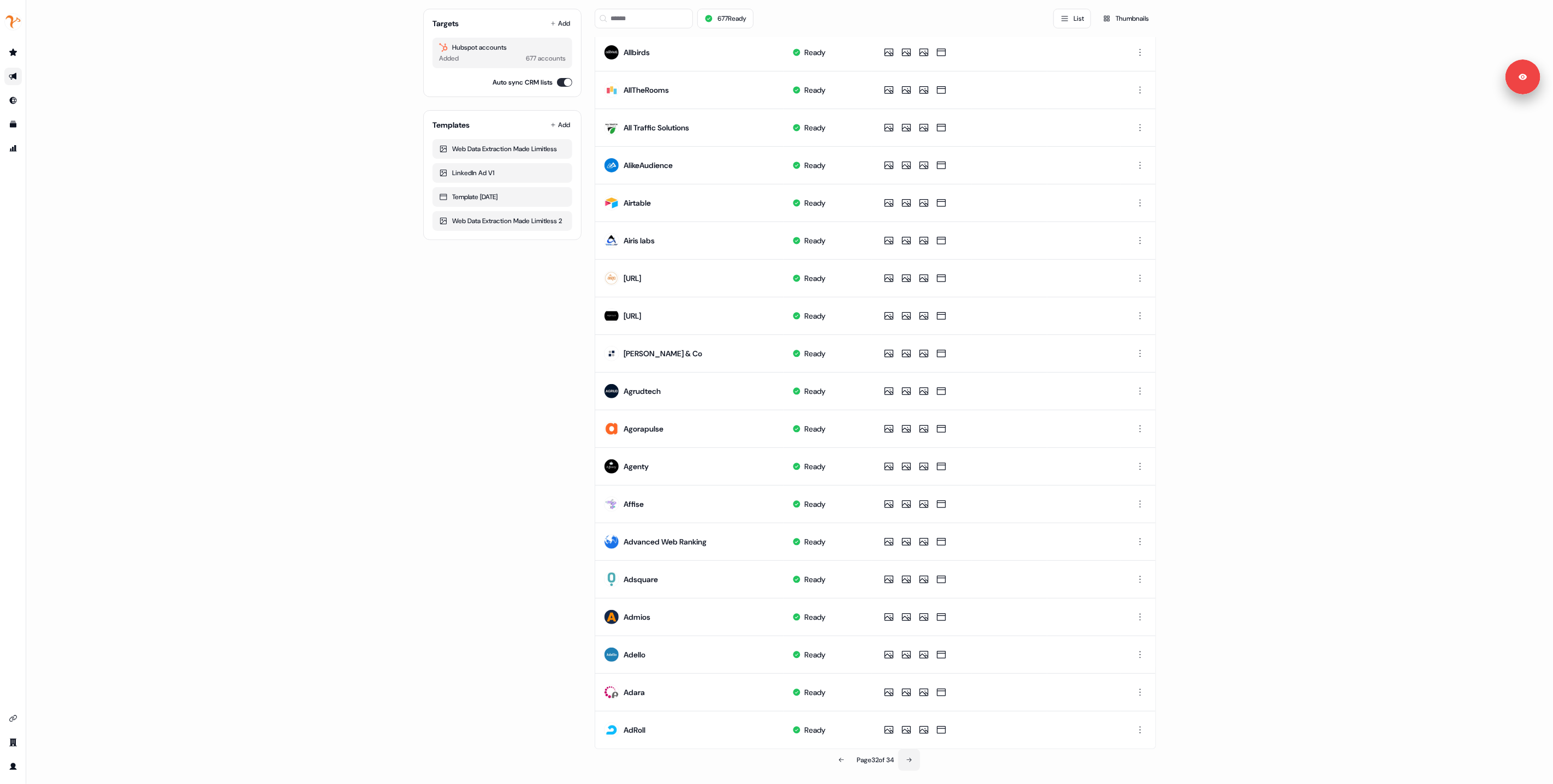
click at [911, 760] on icon at bounding box center [910, 760] width 5 height 4
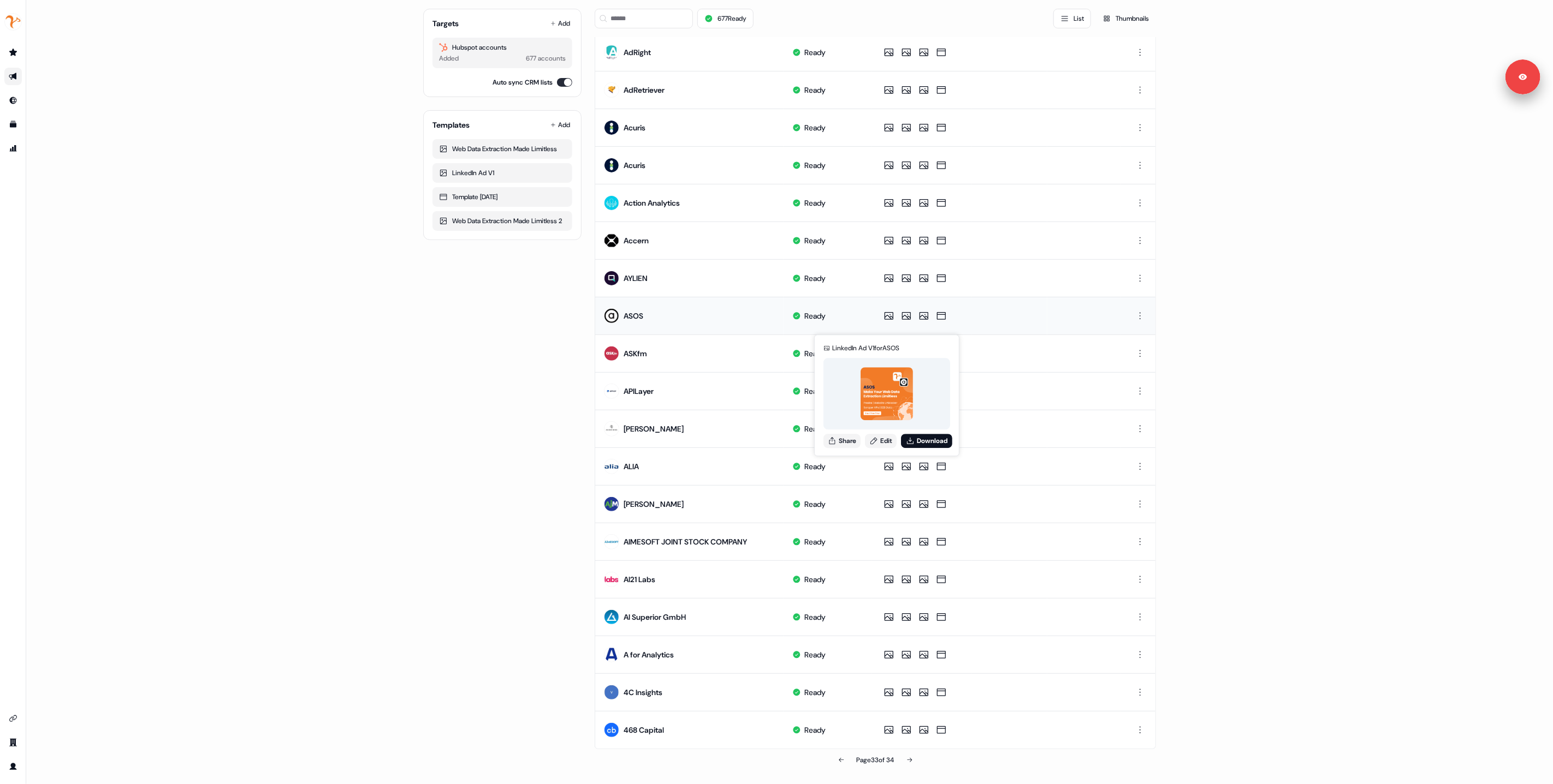
scroll to position [0, 0]
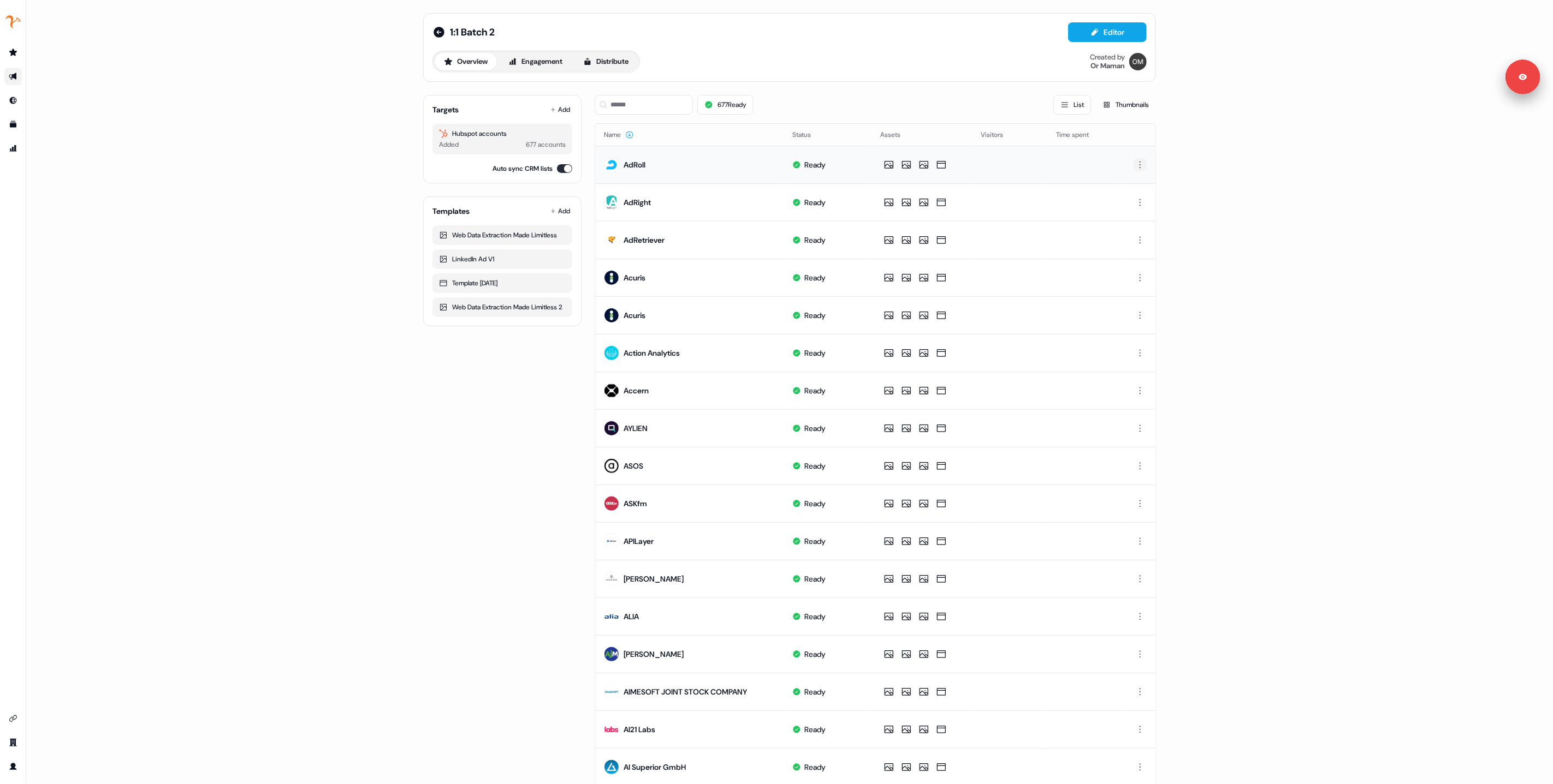
click at [1138, 166] on html "For the best experience switch devices to a bigger screen. Go to Userled.io 1:1…" at bounding box center [776, 392] width 1553 height 784
click at [1121, 198] on span "Delete" at bounding box center [1119, 203] width 19 height 9
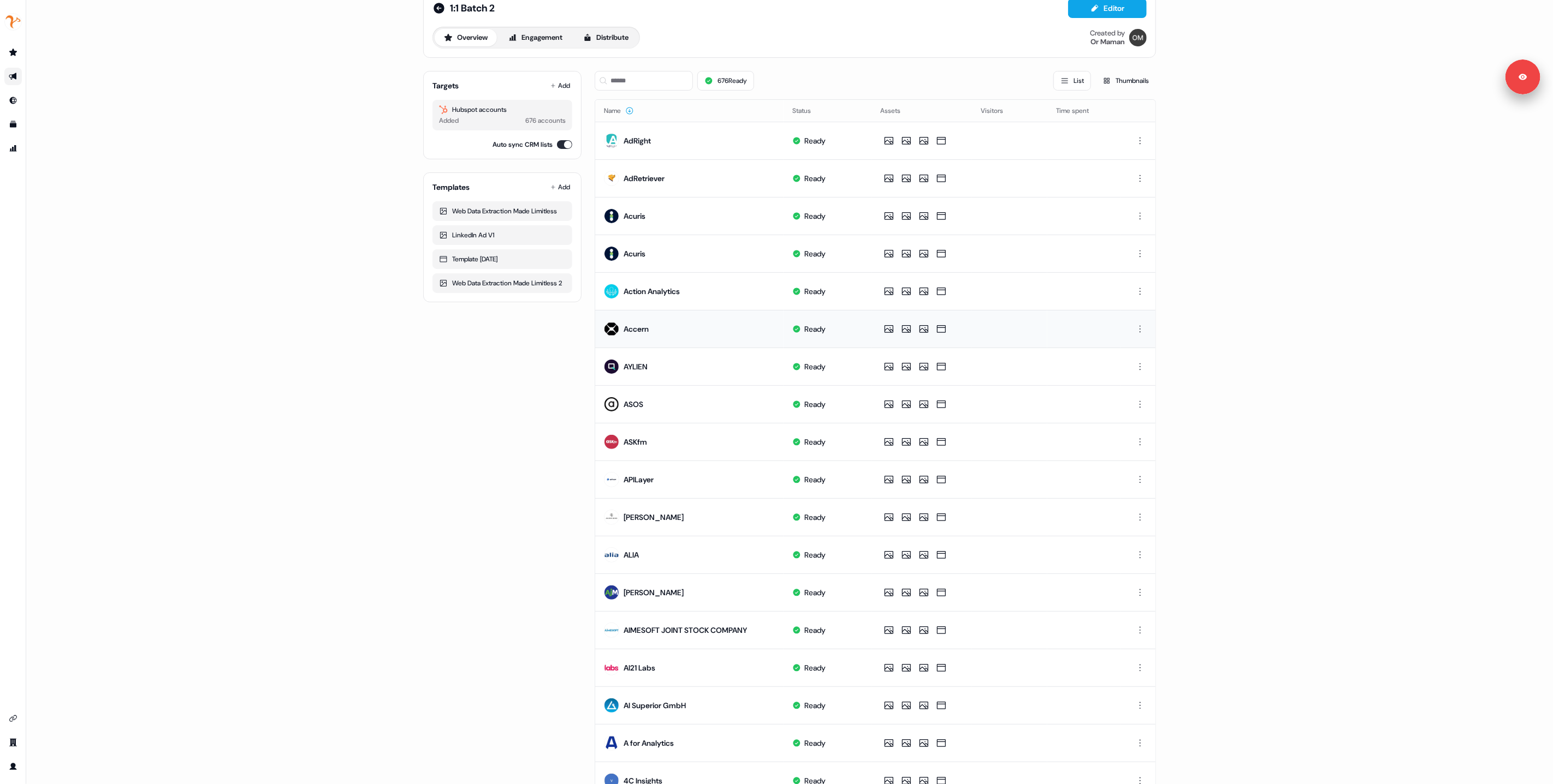
scroll to position [37, 0]
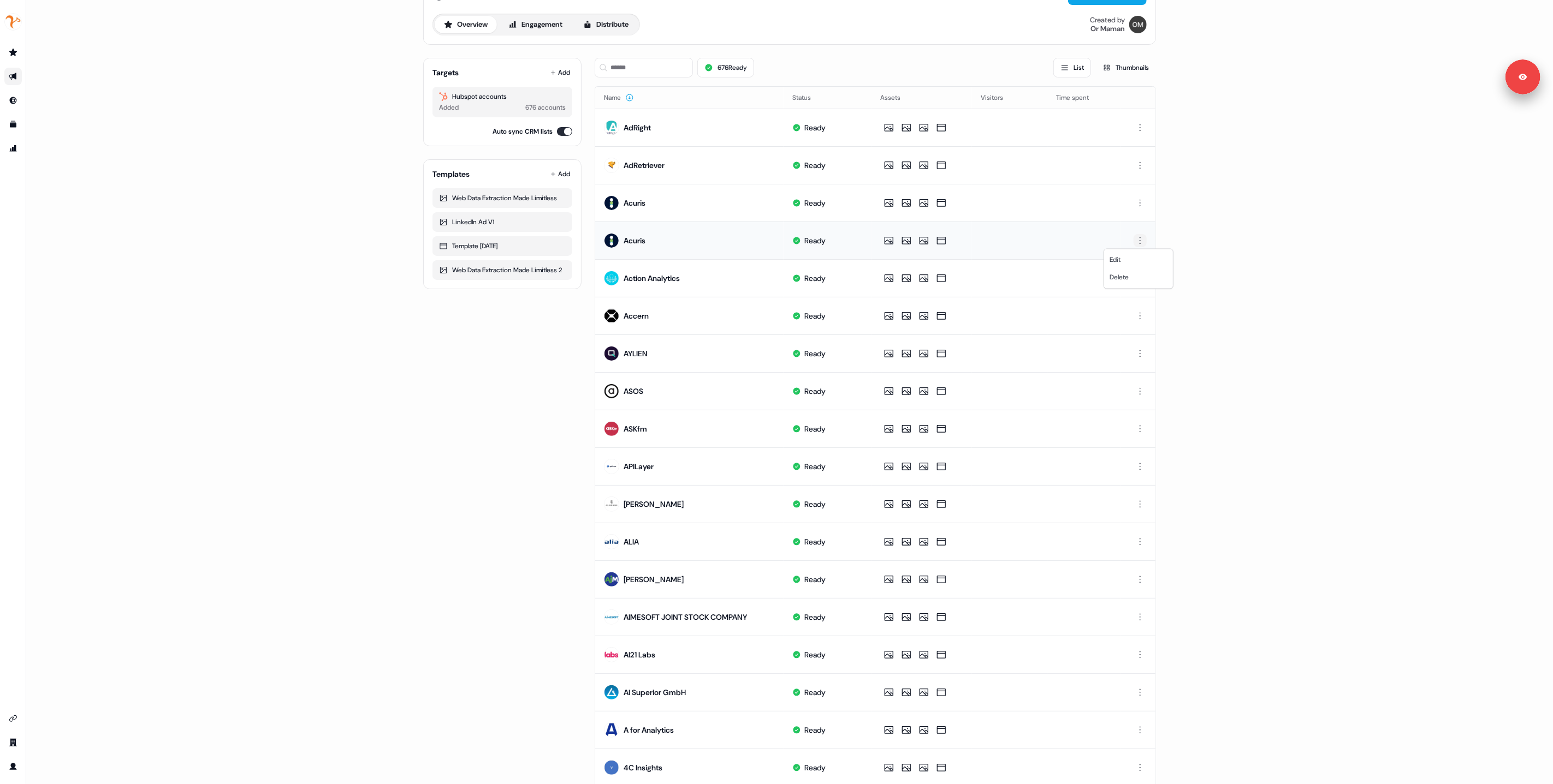
click at [1142, 244] on html "For the best experience switch devices to a bigger screen. Go to Userled.io 1:1…" at bounding box center [776, 392] width 1553 height 784
click at [1124, 282] on div "Delete" at bounding box center [1139, 277] width 65 height 17
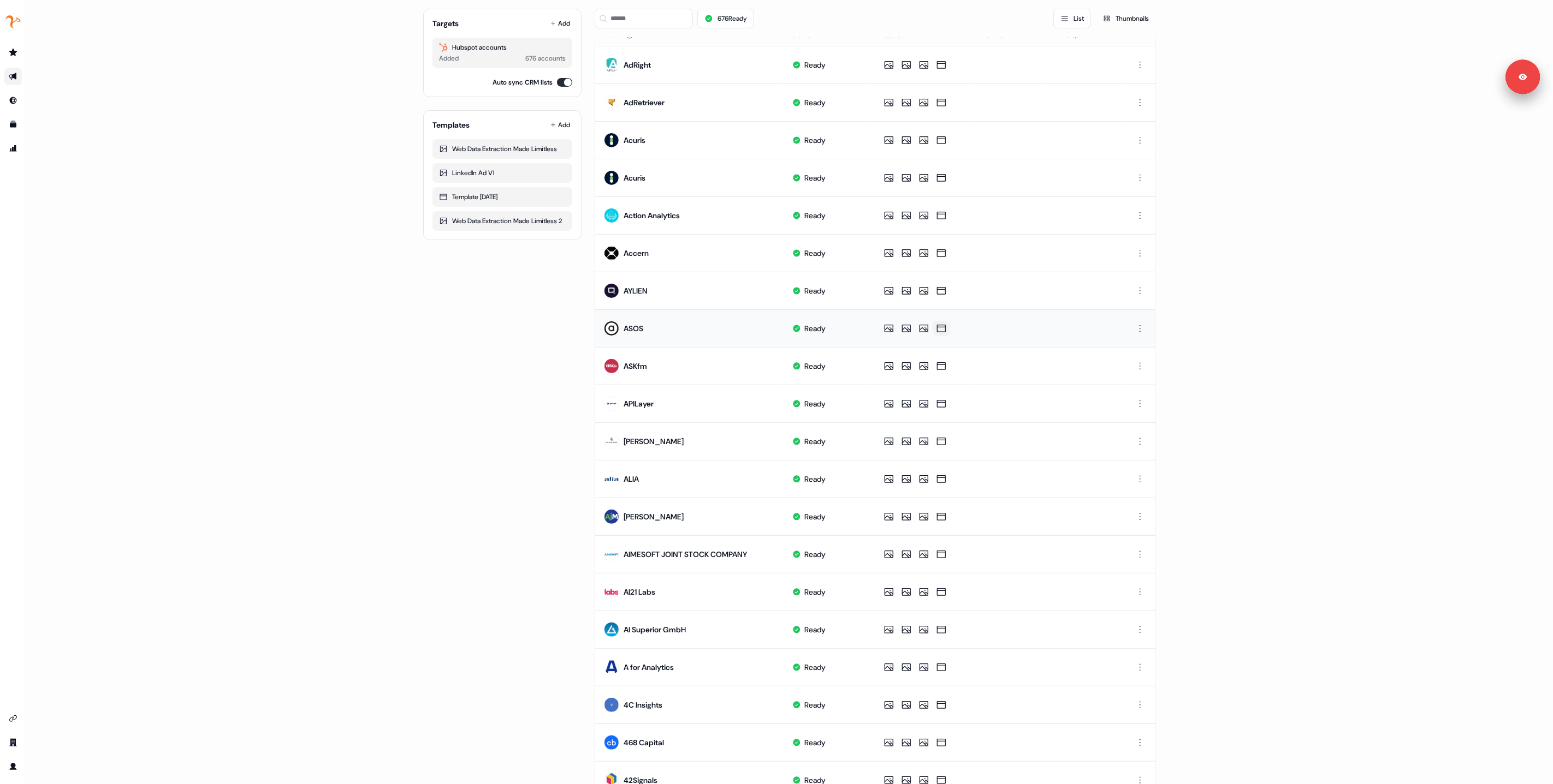
scroll to position [150, 0]
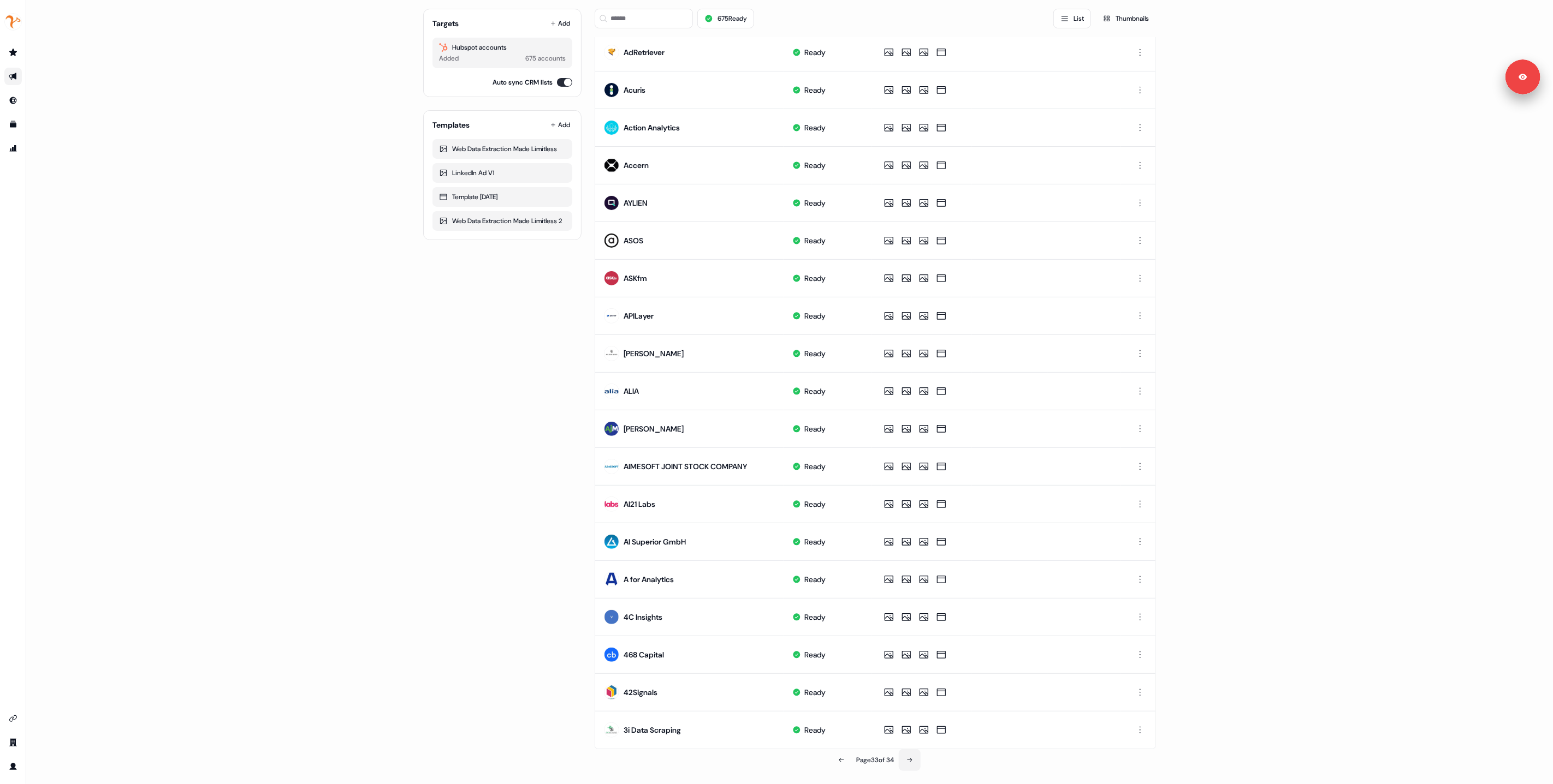
click at [910, 762] on icon at bounding box center [910, 760] width 6 height 6
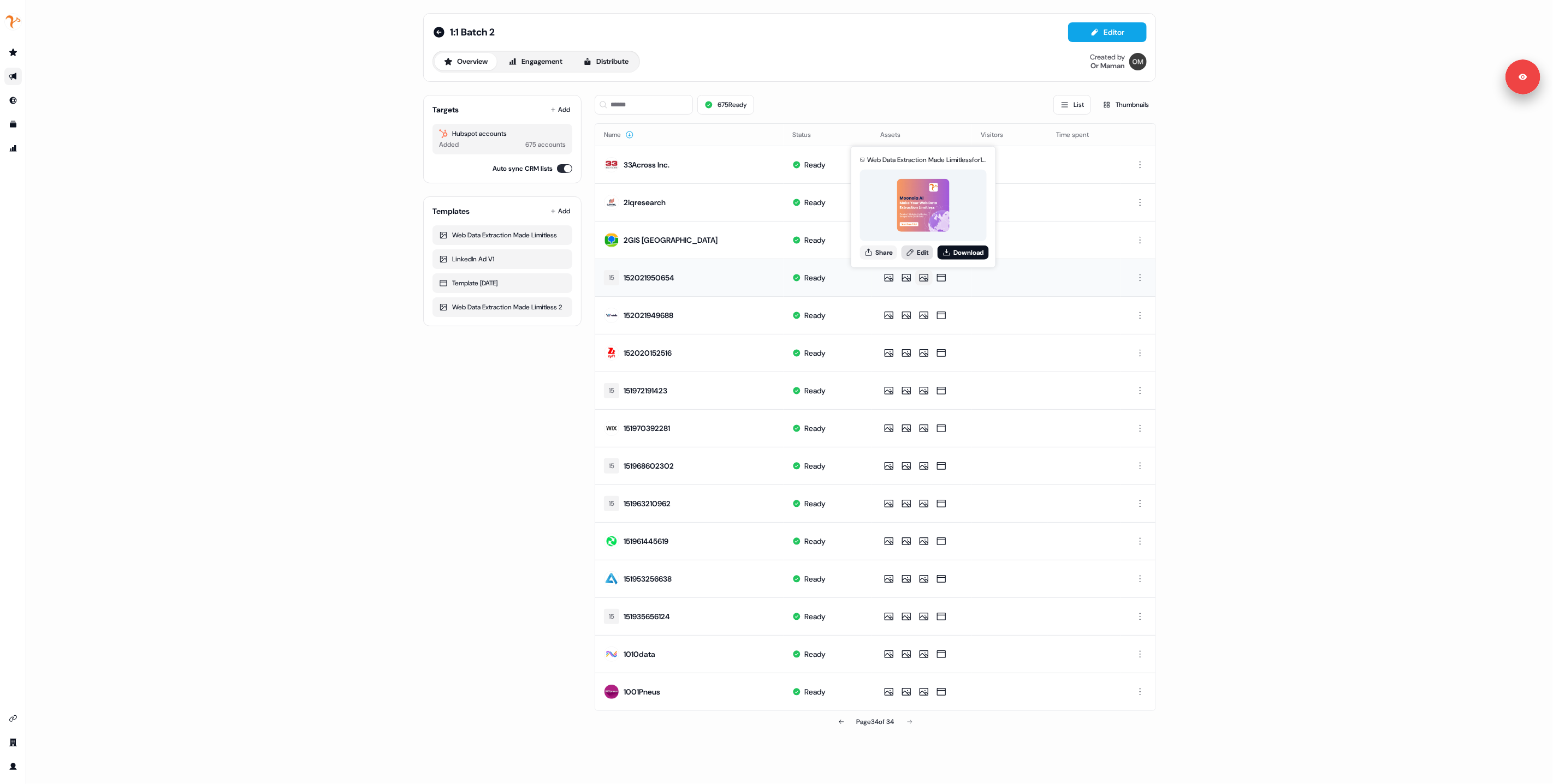
click at [915, 253] on icon at bounding box center [910, 252] width 9 height 9
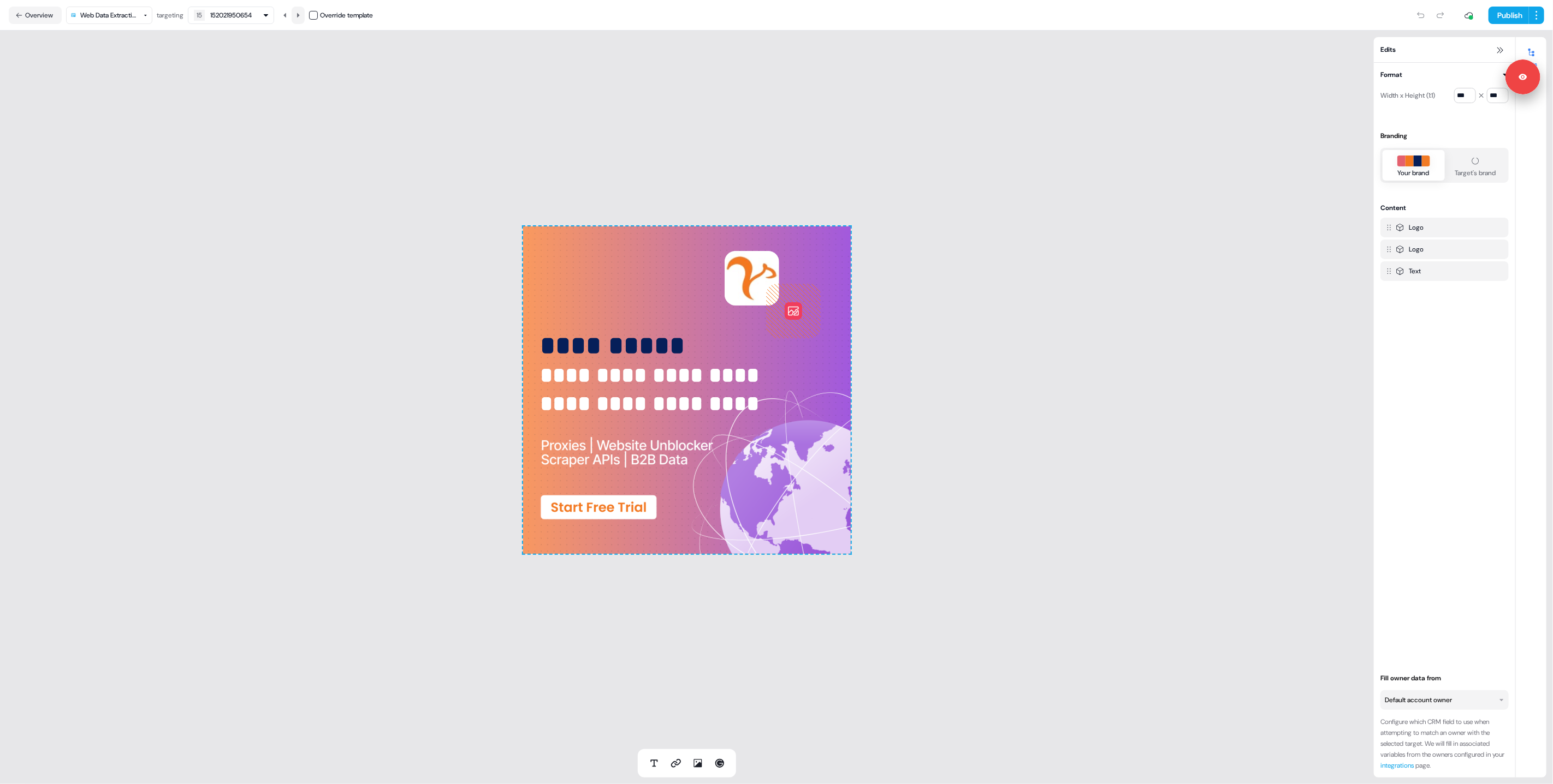
click at [301, 19] on button at bounding box center [298, 15] width 13 height 17
click at [37, 15] on button "Overview" at bounding box center [35, 15] width 53 height 17
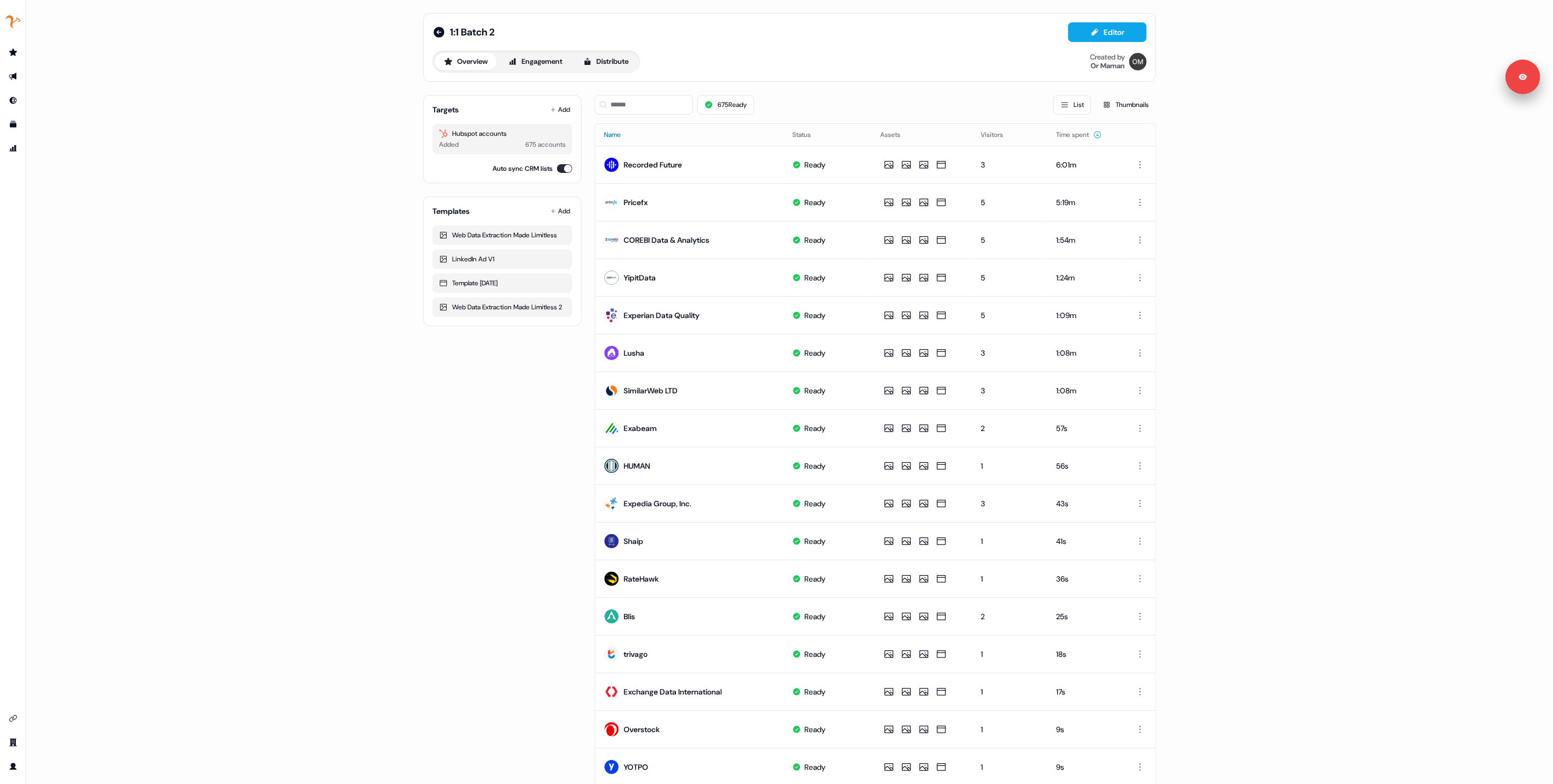
click at [612, 135] on button "Name" at bounding box center [619, 134] width 30 height 19
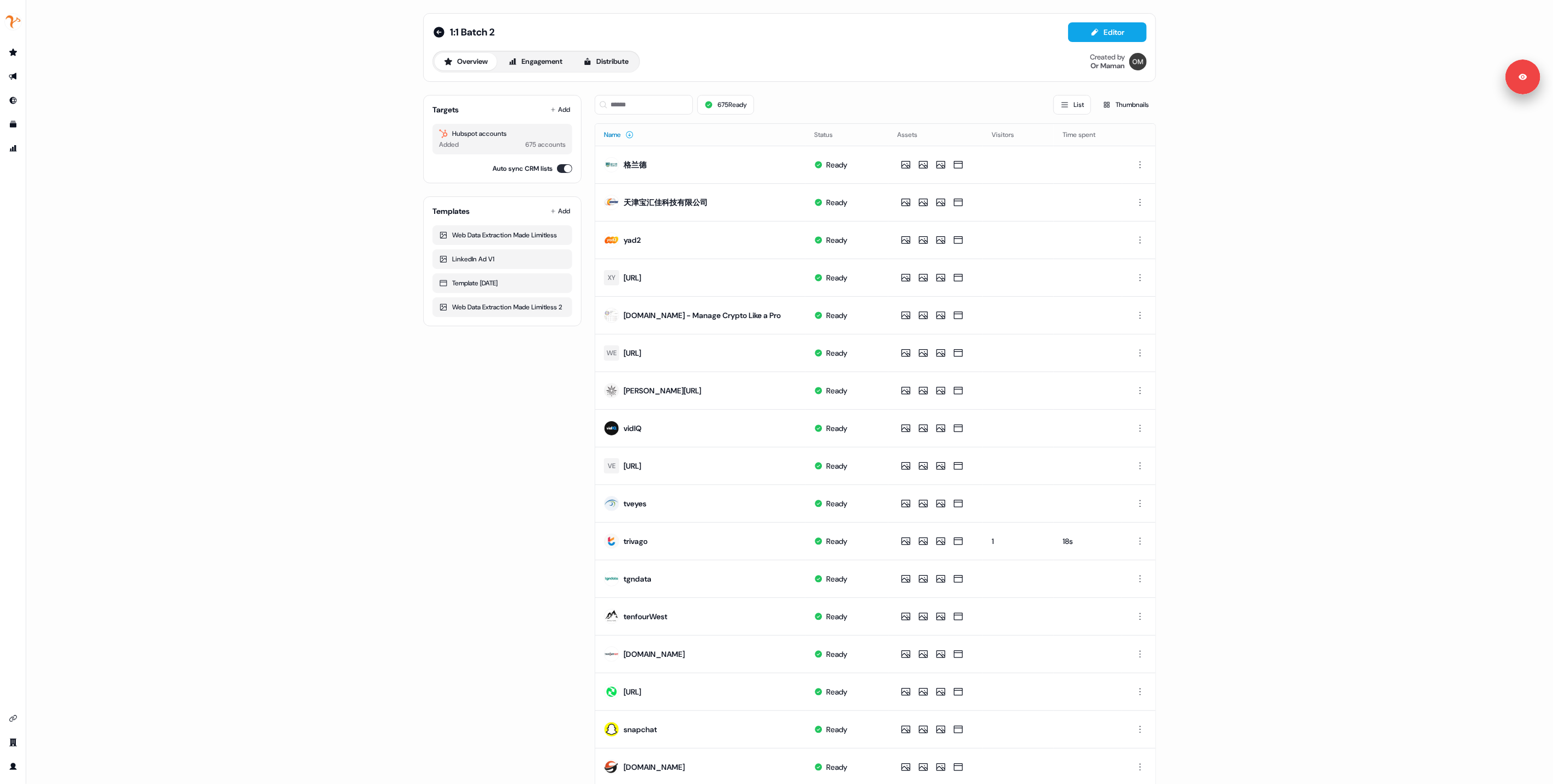
click at [612, 135] on button "Name" at bounding box center [619, 134] width 30 height 19
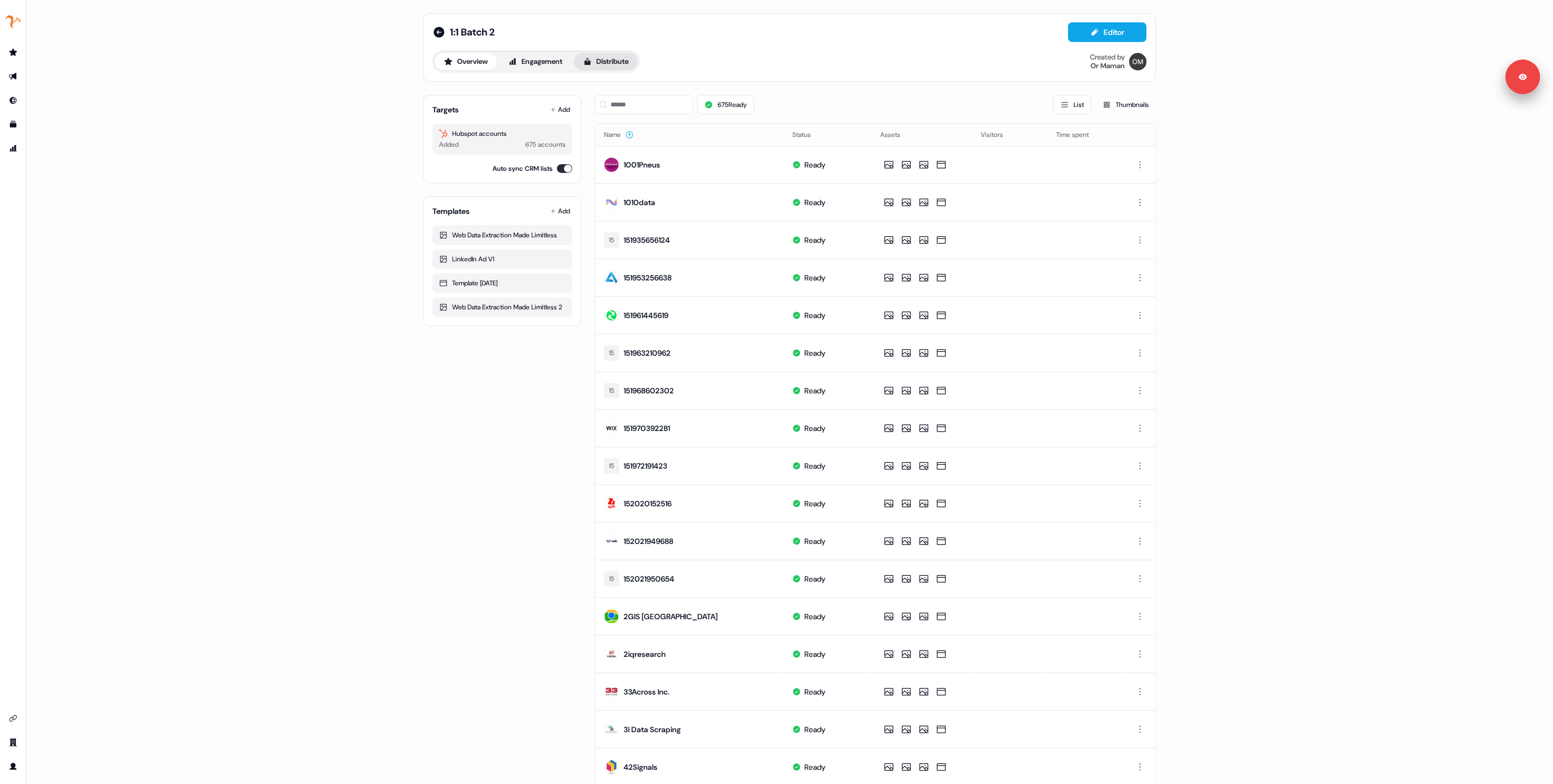
click at [610, 67] on button "Distribute" at bounding box center [605, 62] width 64 height 17
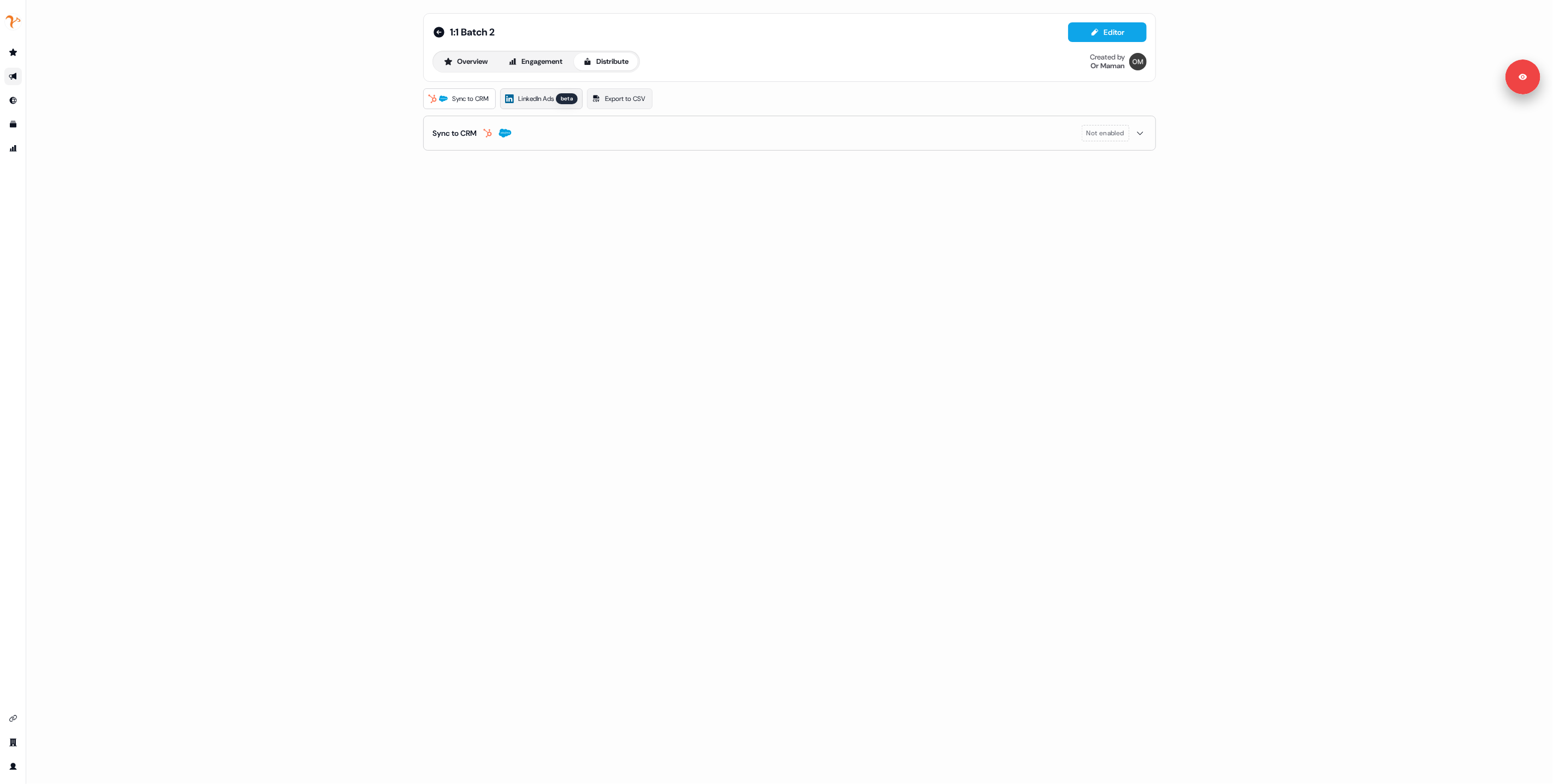
click at [525, 98] on span "LinkedIn Ads" at bounding box center [536, 98] width 35 height 11
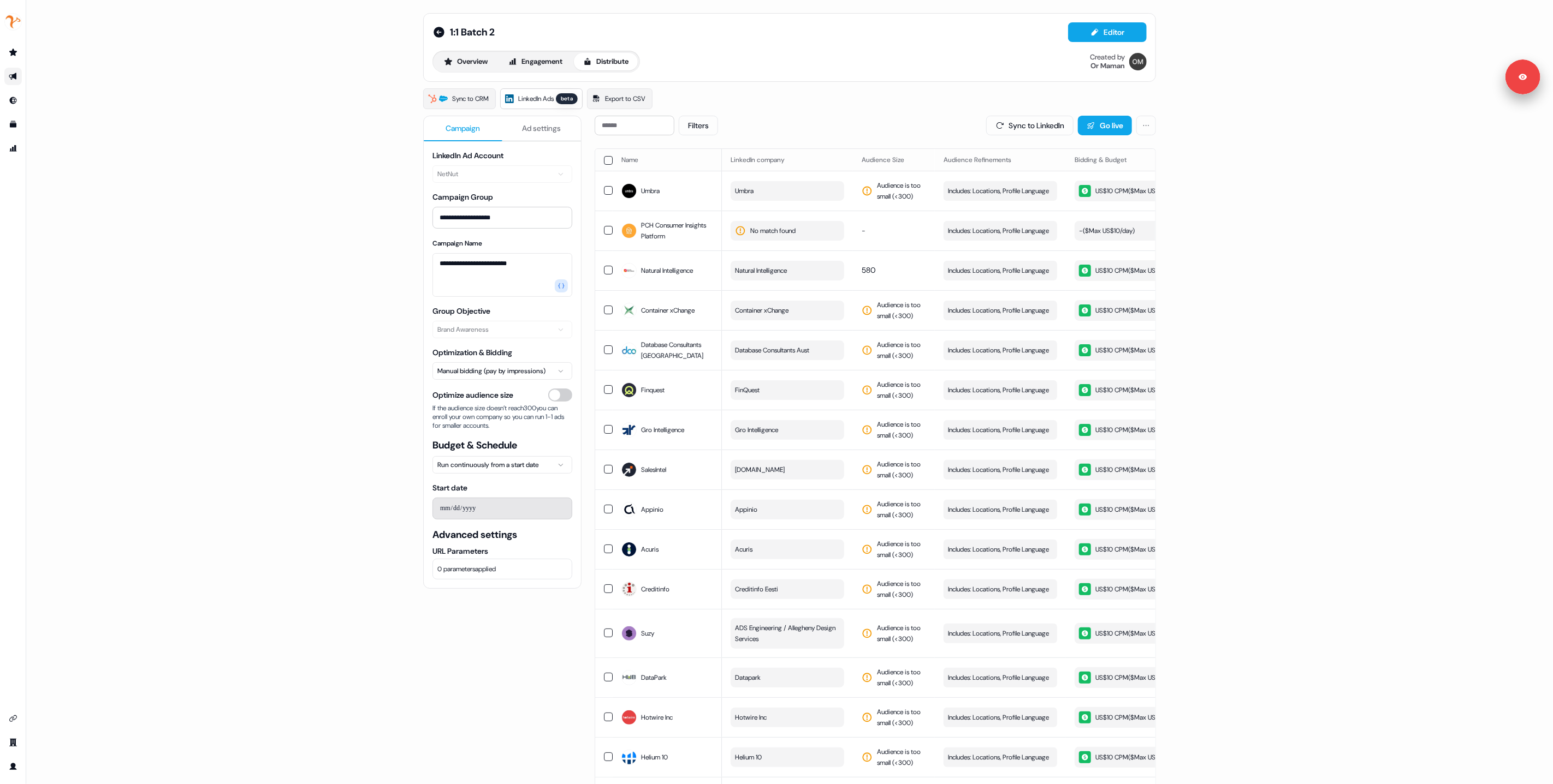
click at [608, 163] on button "button" at bounding box center [608, 160] width 9 height 9
click at [468, 61] on button "Overview" at bounding box center [466, 62] width 63 height 17
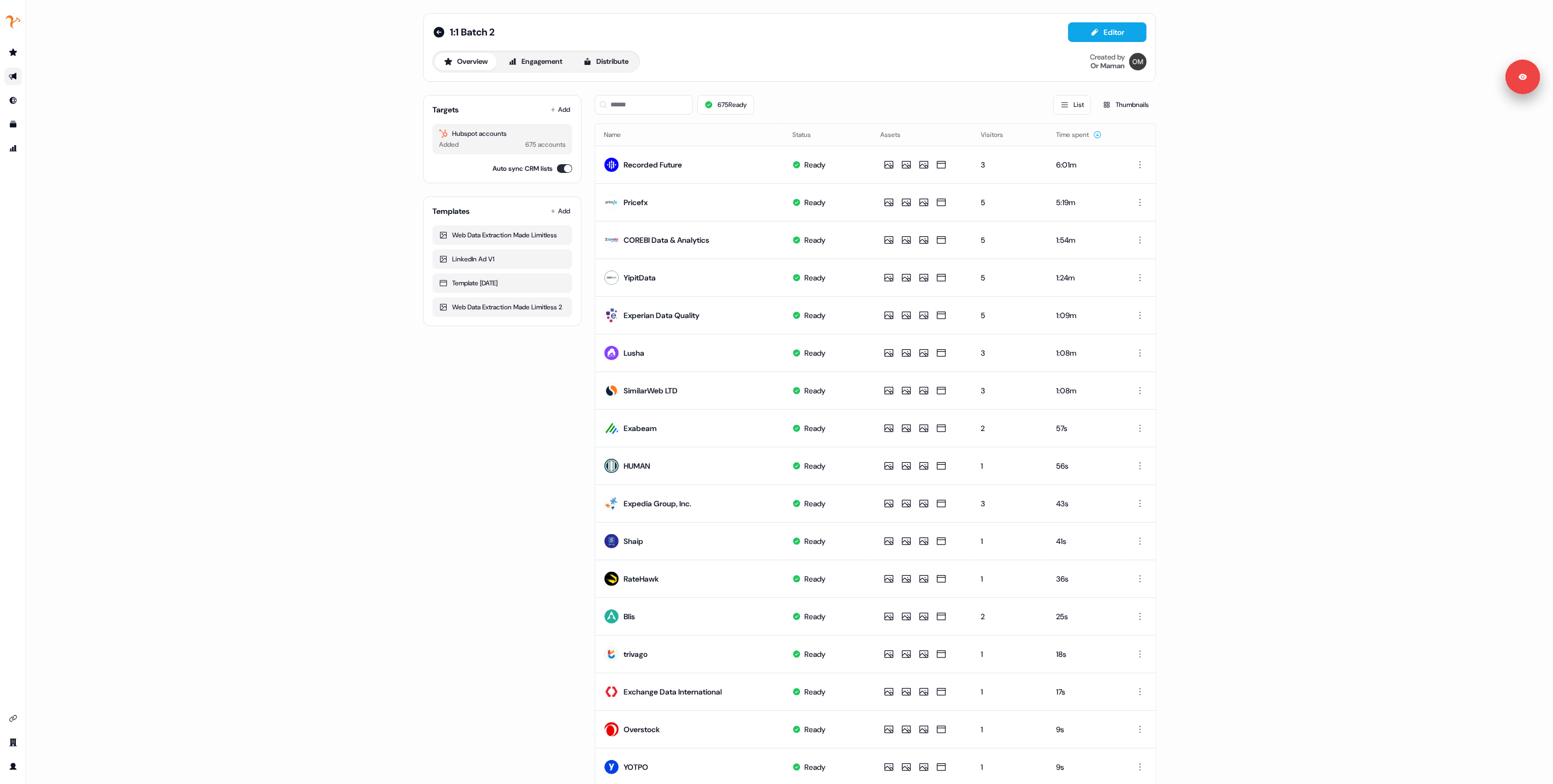
click at [335, 98] on div "1:1 Batch 2 Editor Overview Engagement Distribute Created by Or Maman Targets A…" at bounding box center [789, 392] width 1527 height 784
click at [167, 464] on div "1:1 Batch 2 Editor Overview Engagement Distribute Created by Or Maman Targets A…" at bounding box center [789, 392] width 1527 height 784
click at [608, 137] on button "Name" at bounding box center [619, 134] width 30 height 19
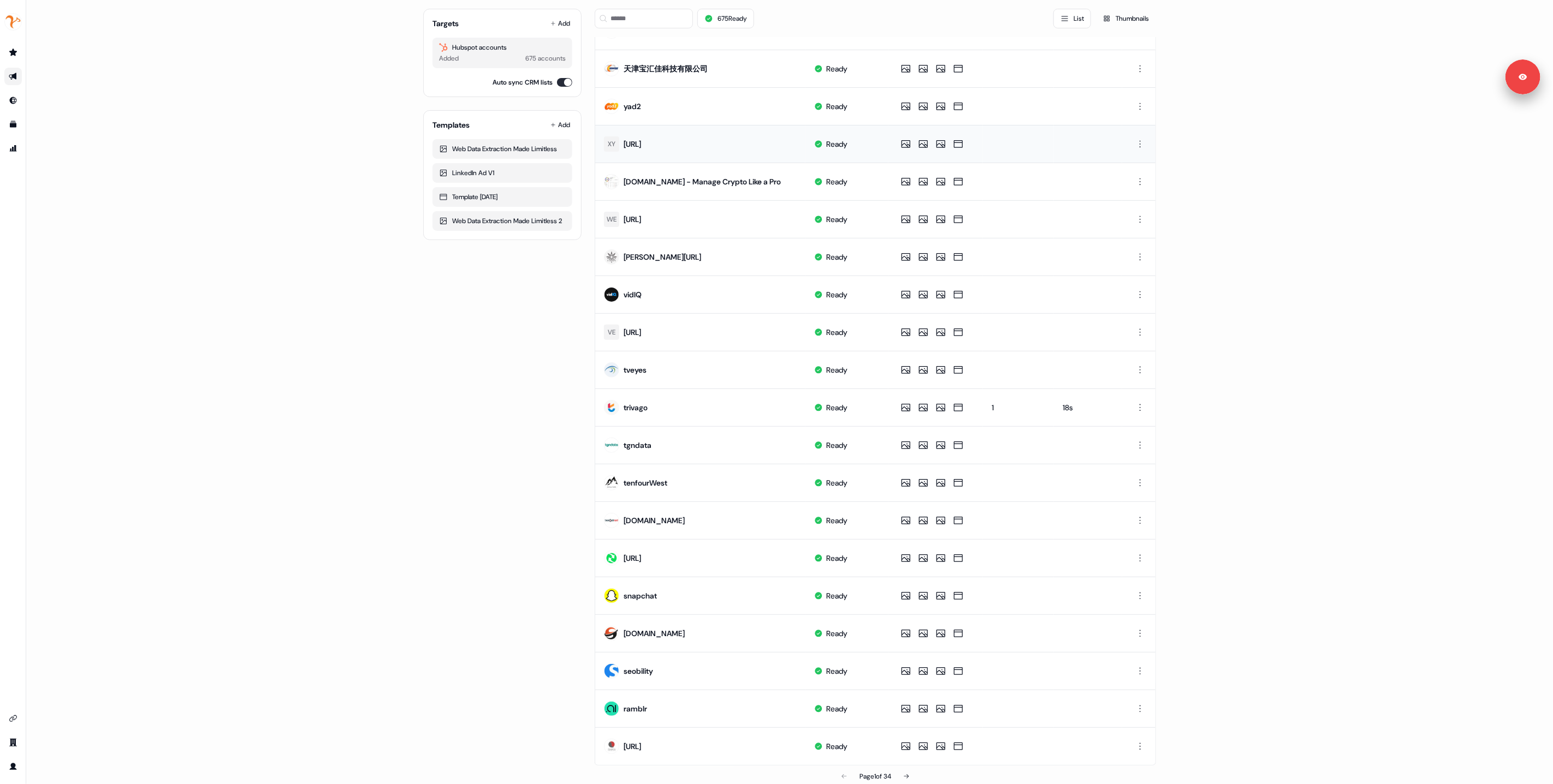
scroll to position [150, 0]
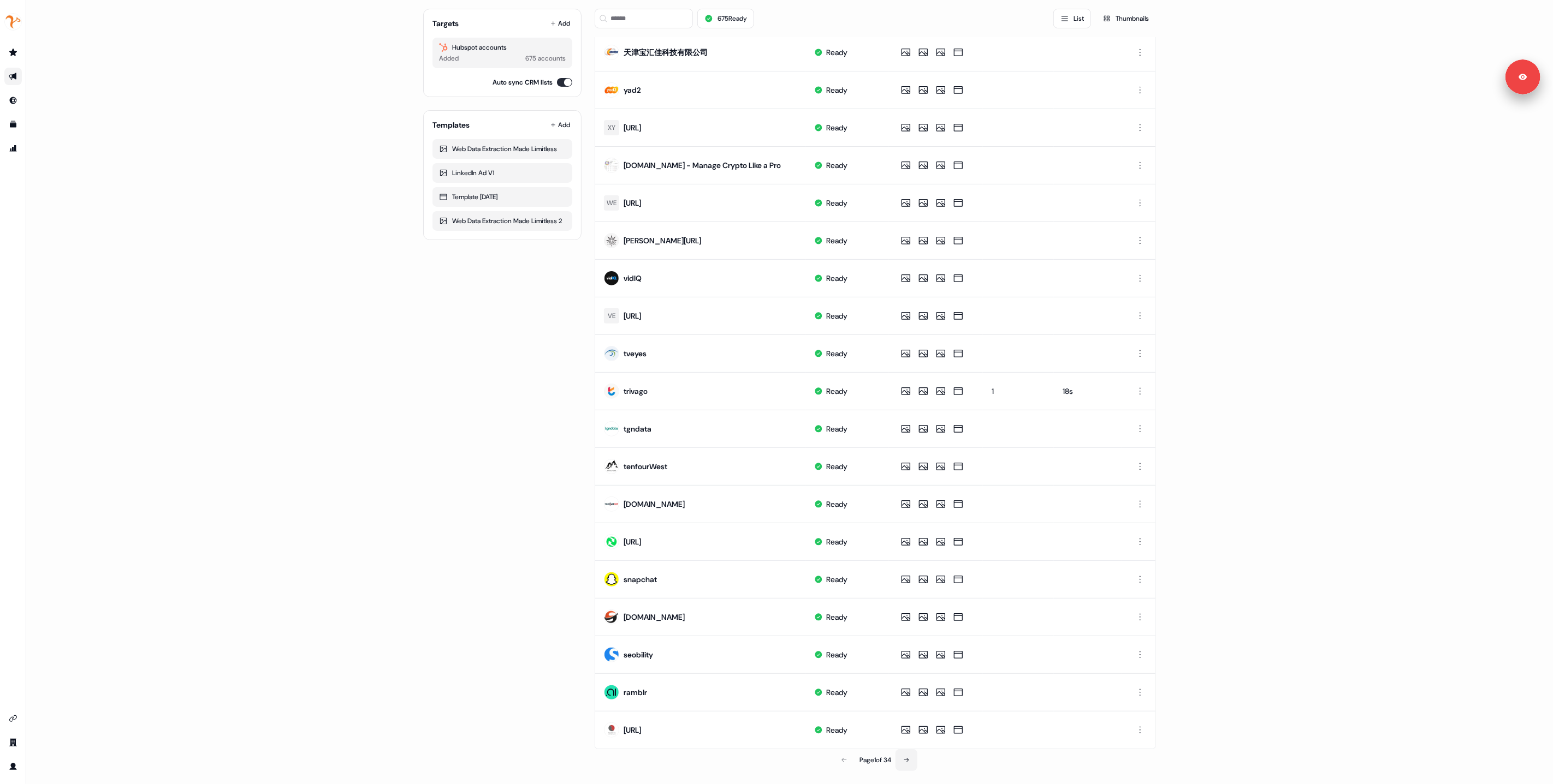
click at [908, 762] on icon at bounding box center [907, 760] width 5 height 4
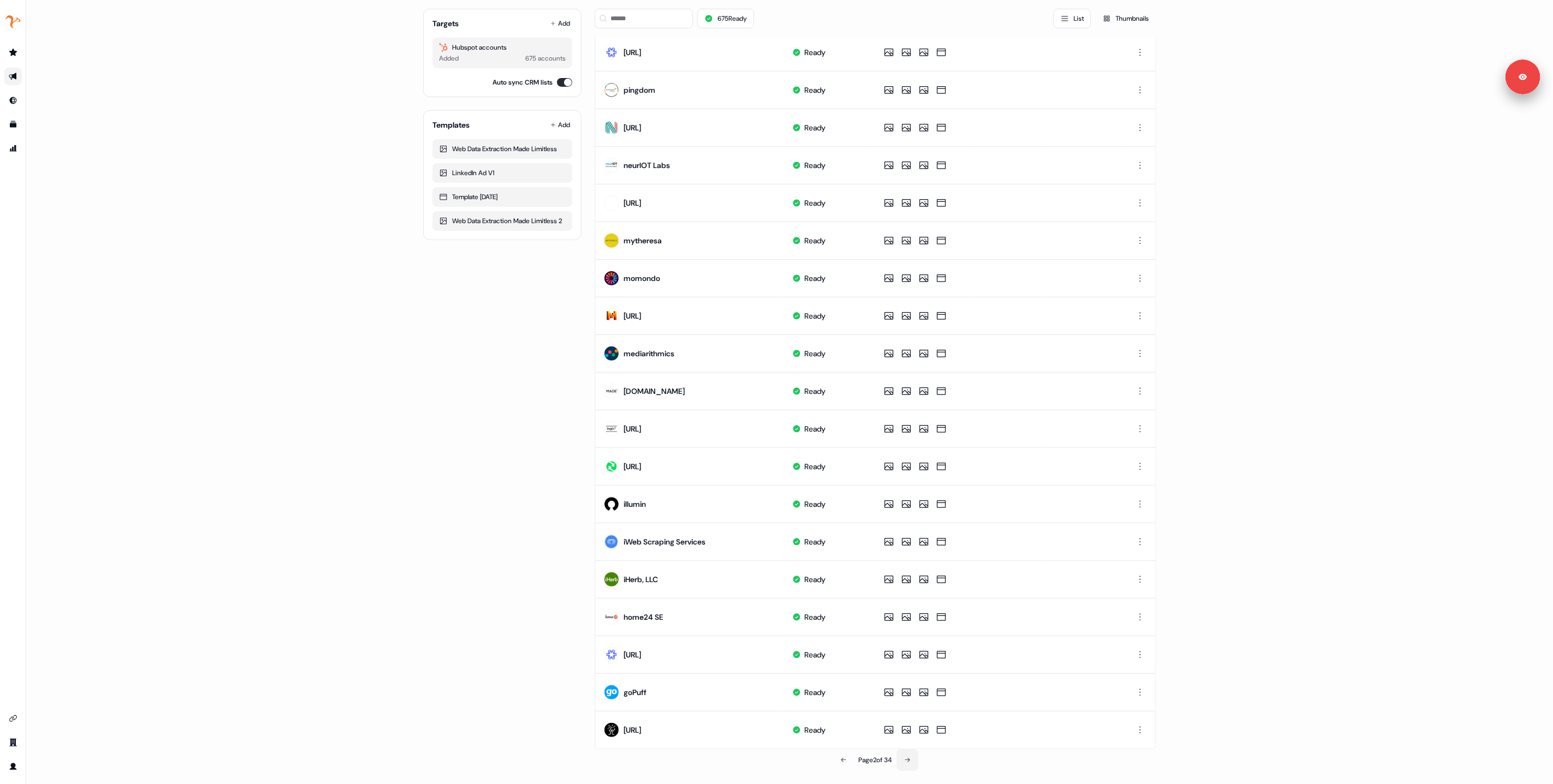
click at [908, 762] on icon at bounding box center [907, 760] width 6 height 6
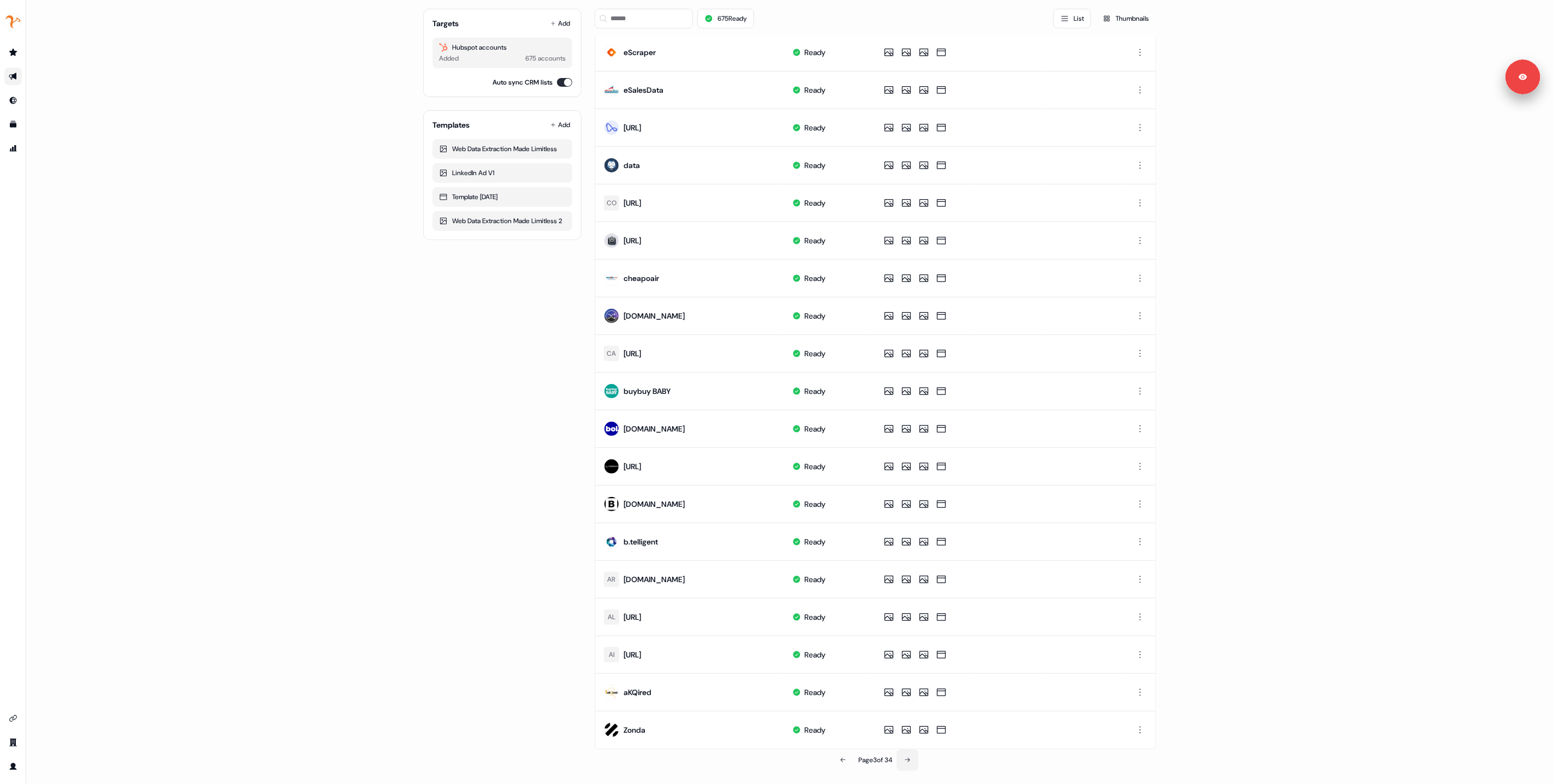
click at [909, 760] on icon at bounding box center [907, 760] width 5 height 4
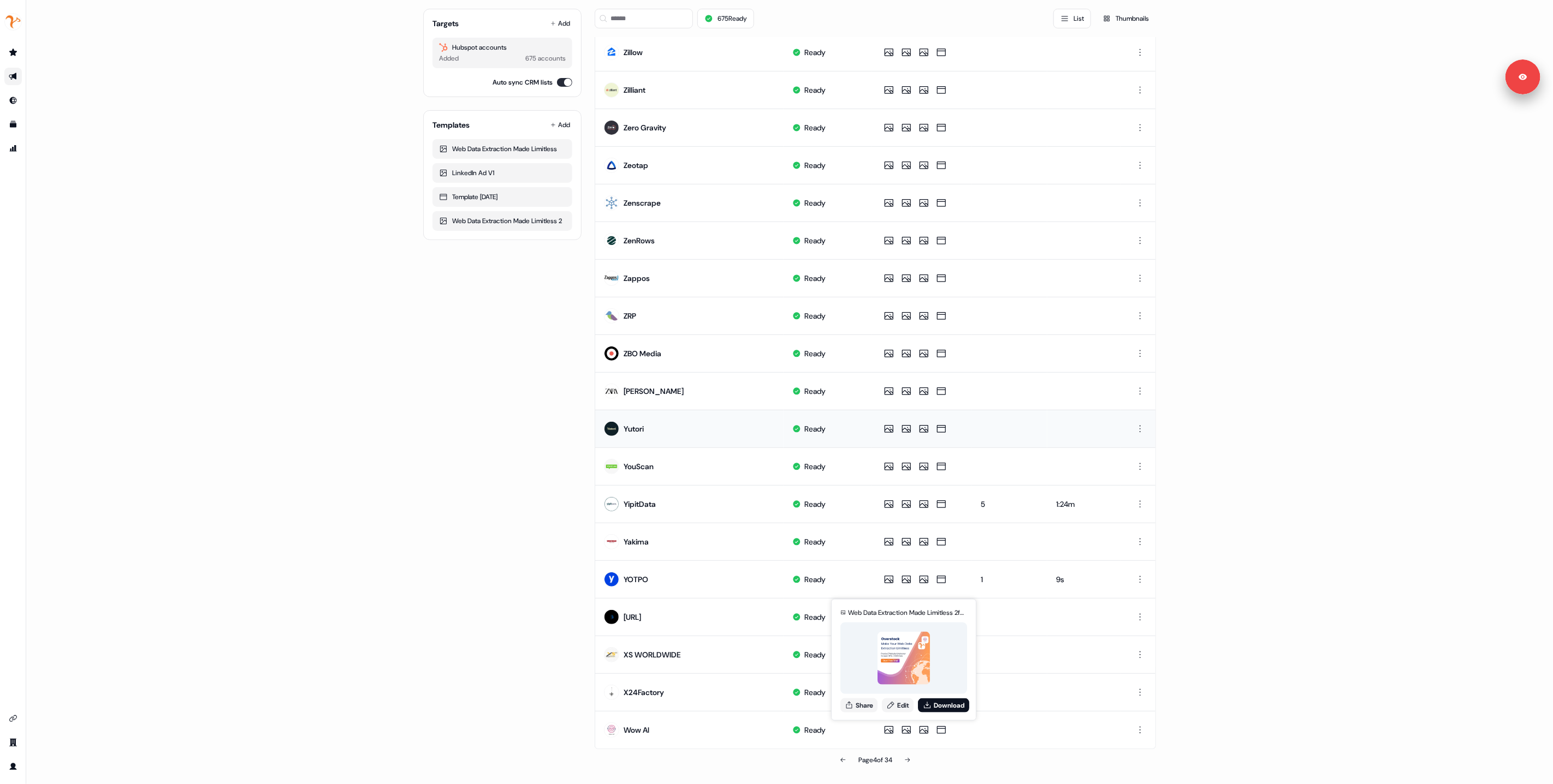
scroll to position [0, 0]
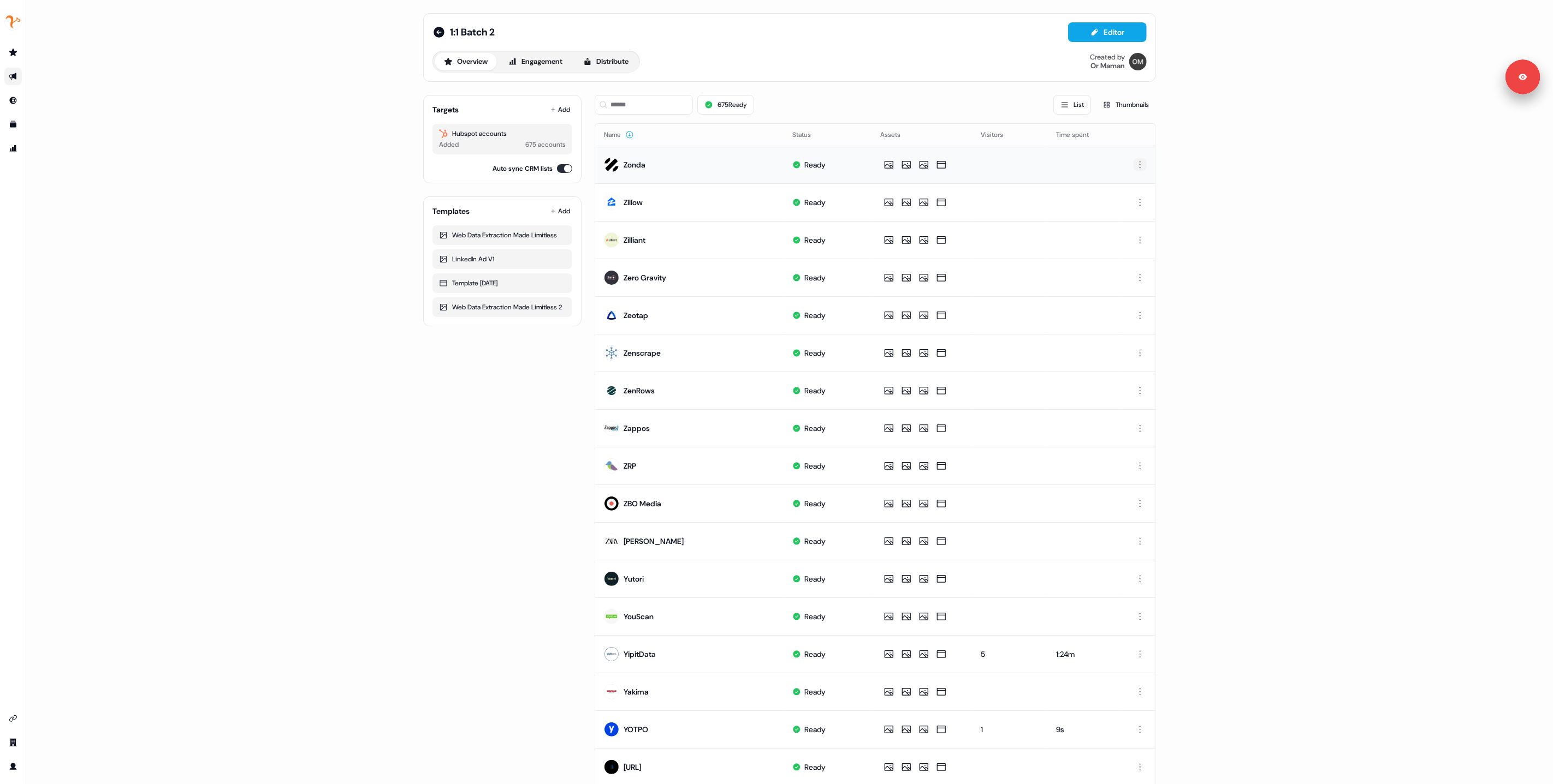
click at [1139, 162] on html "For the best experience switch devices to a bigger screen. Go to Userled.io 1:1…" at bounding box center [776, 392] width 1553 height 784
click at [1125, 205] on span "Delete" at bounding box center [1119, 203] width 19 height 9
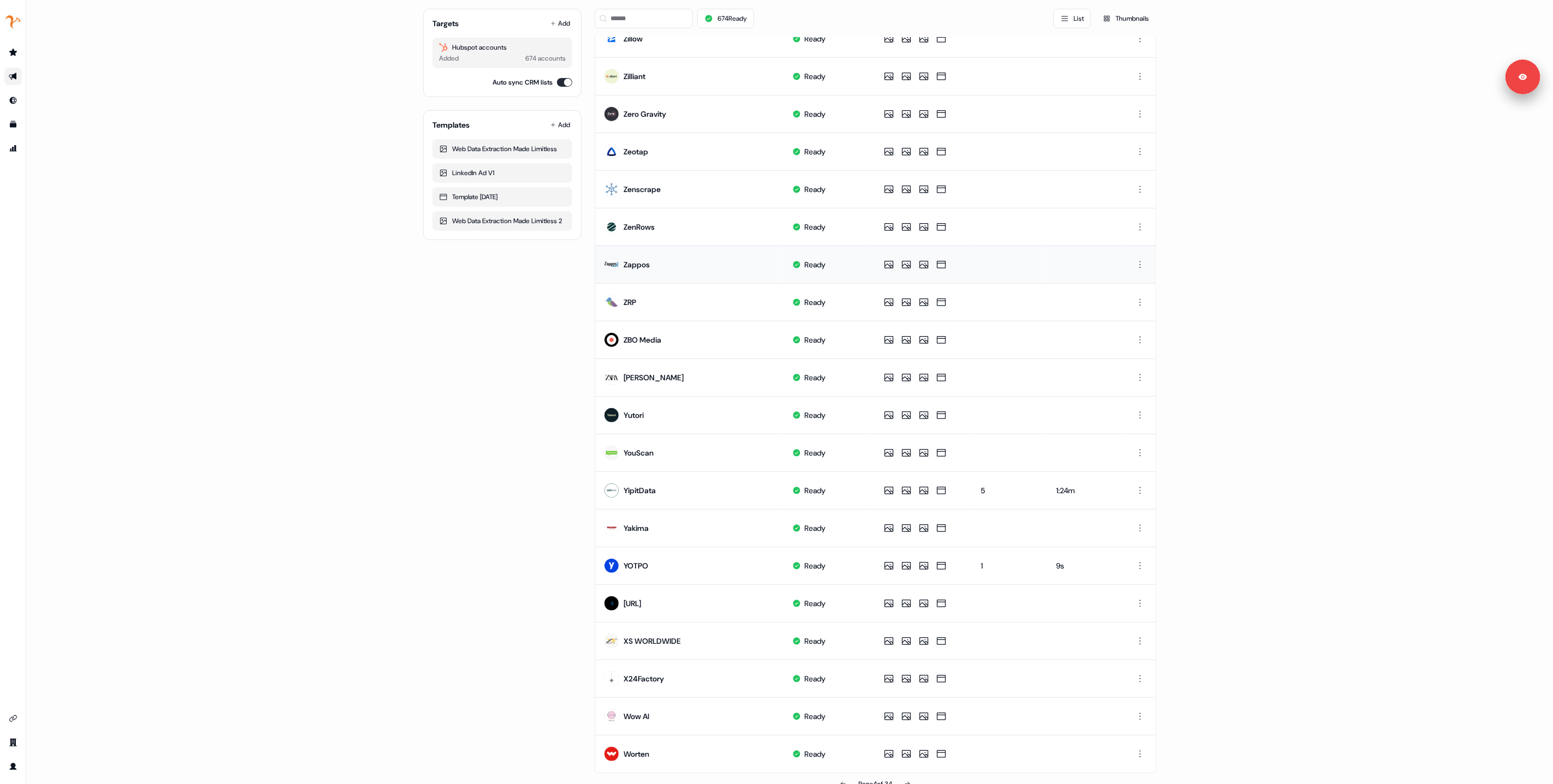
scroll to position [150, 0]
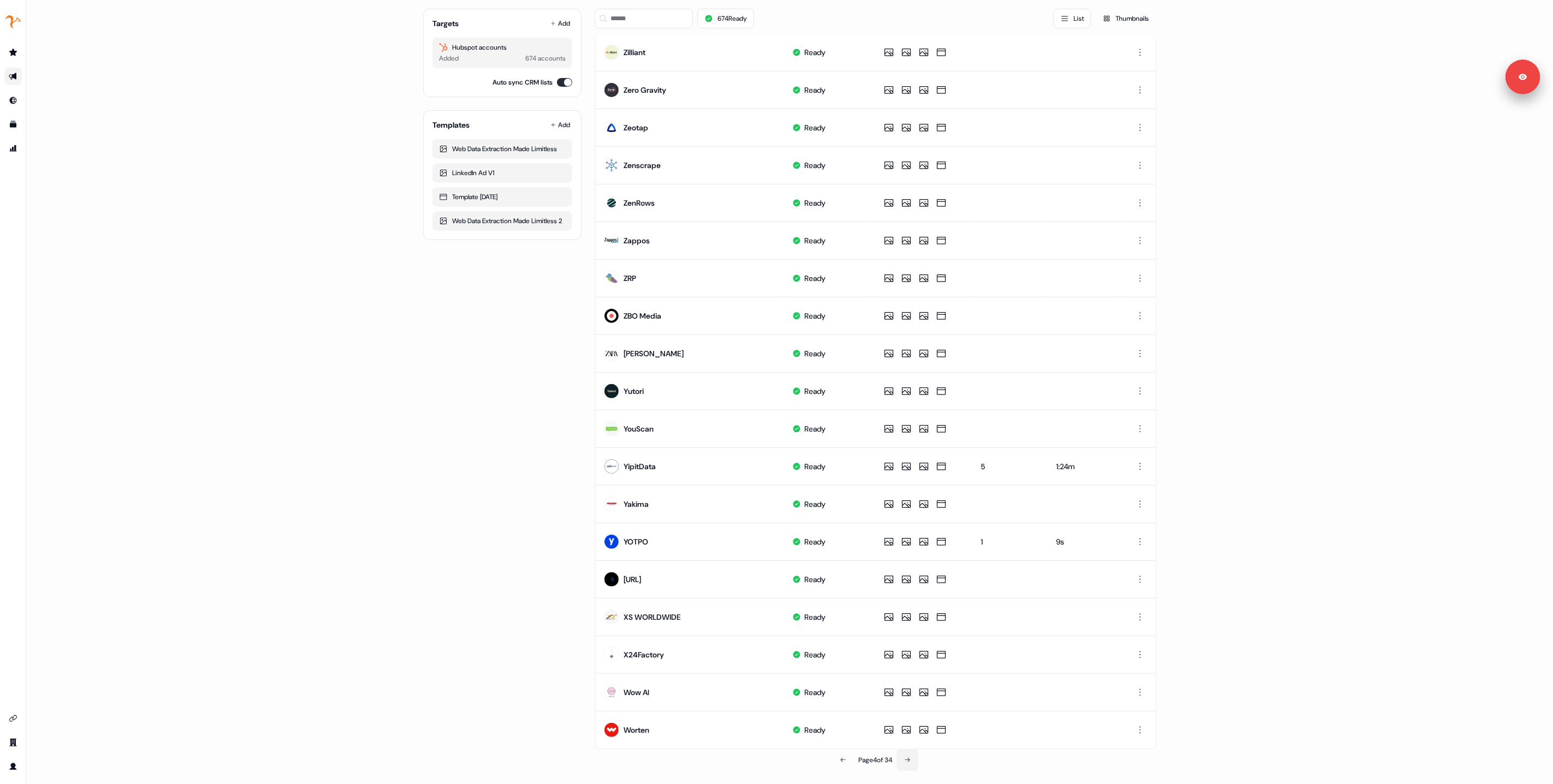
click at [912, 763] on button at bounding box center [907, 760] width 22 height 22
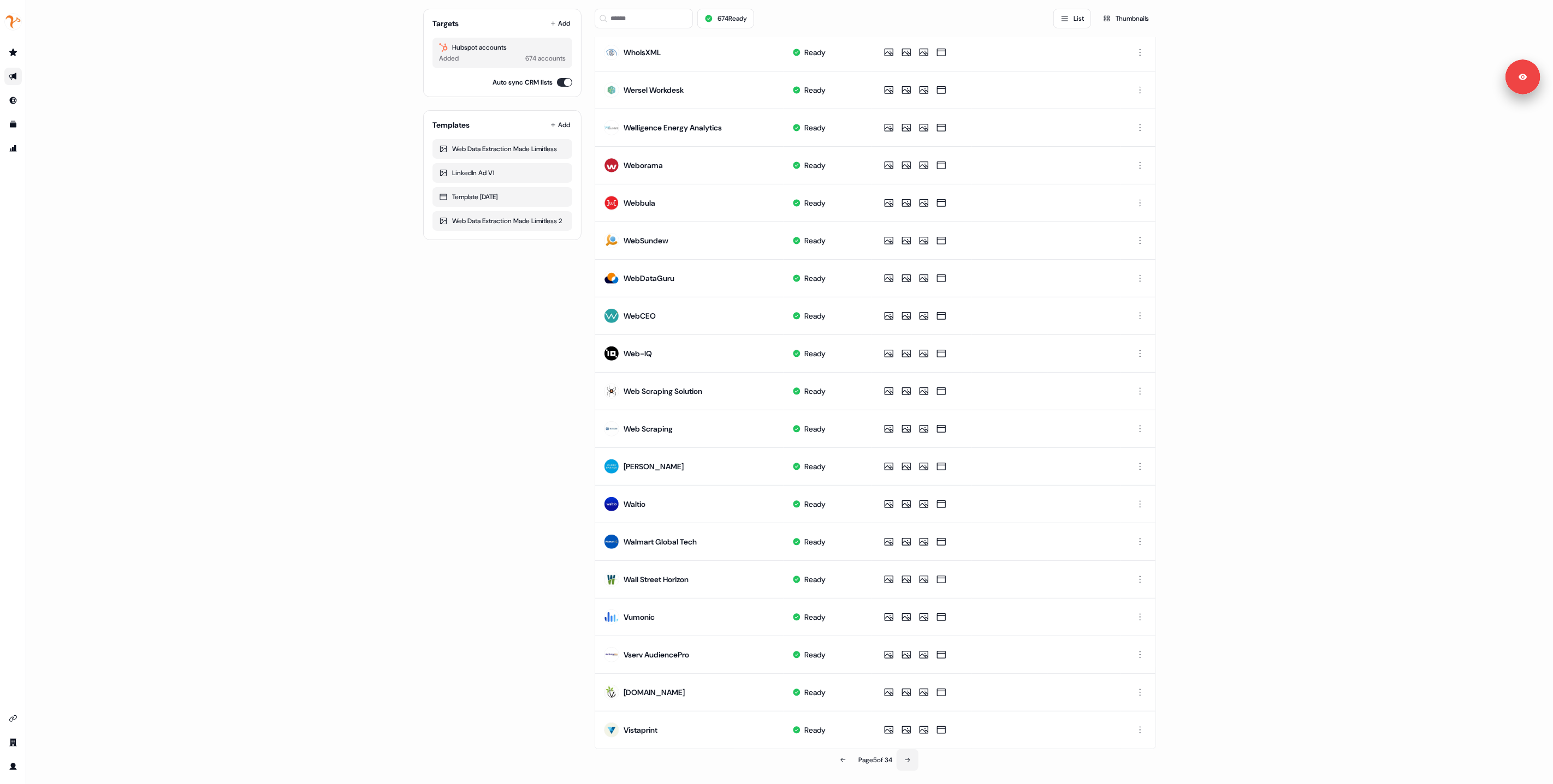
click at [911, 760] on icon at bounding box center [907, 760] width 6 height 6
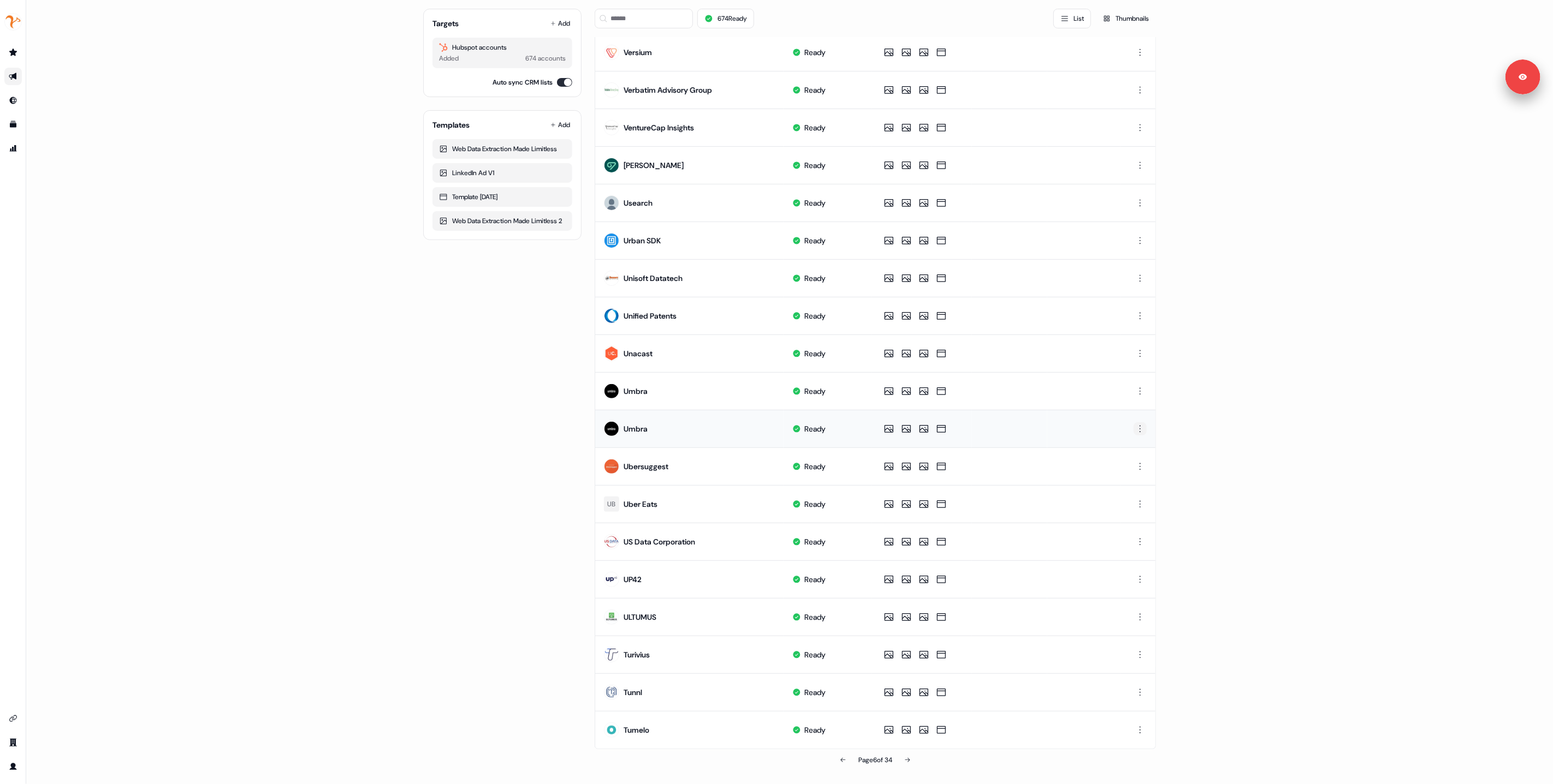
click at [1144, 429] on html "For the best experience switch devices to a bigger screen. Go to Userled.io 1:1…" at bounding box center [776, 392] width 1553 height 784
click at [1130, 466] on div "Delete" at bounding box center [1139, 466] width 65 height 17
click at [907, 759] on icon at bounding box center [907, 760] width 6 height 6
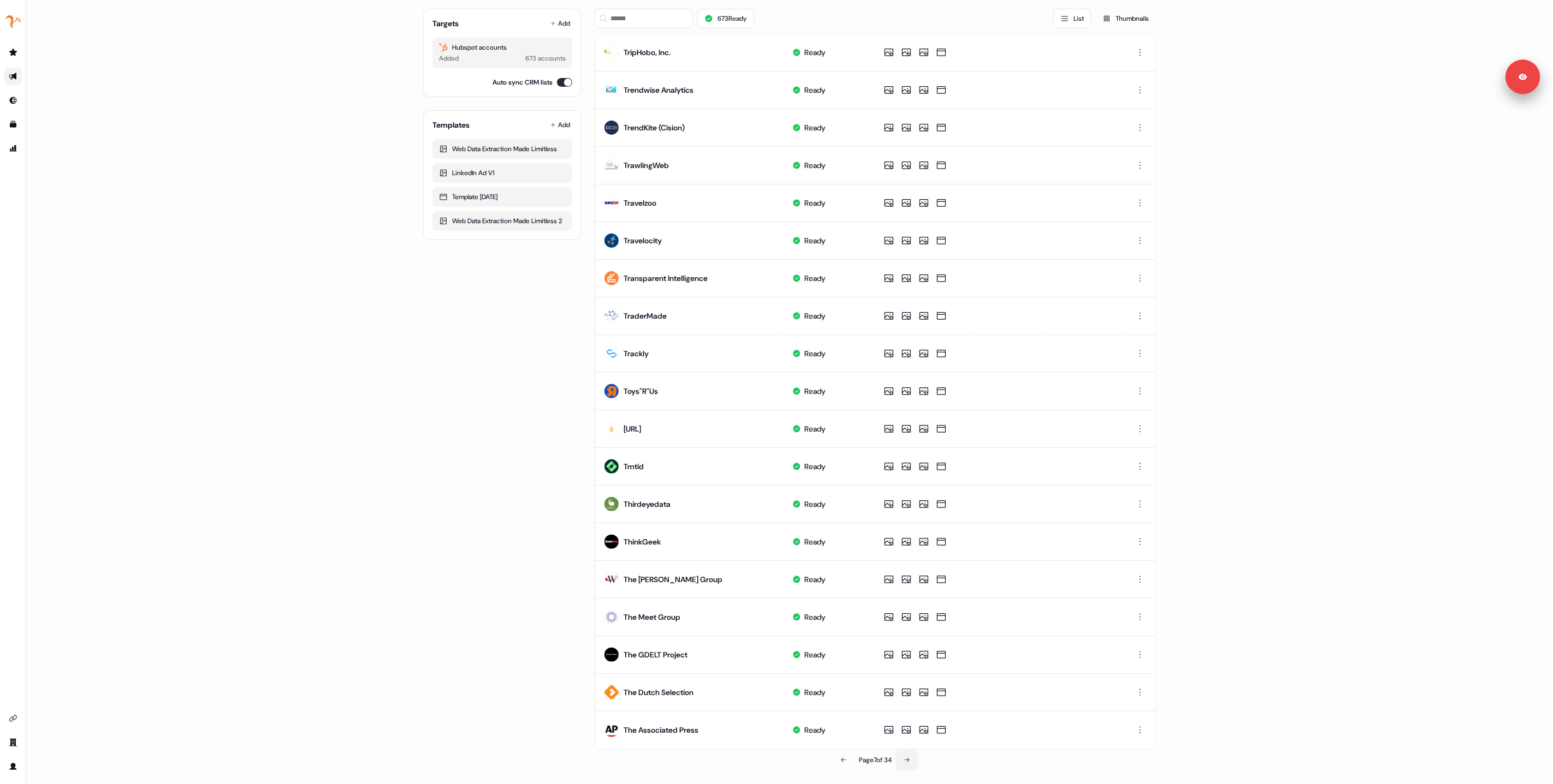
click at [907, 765] on button at bounding box center [907, 760] width 22 height 22
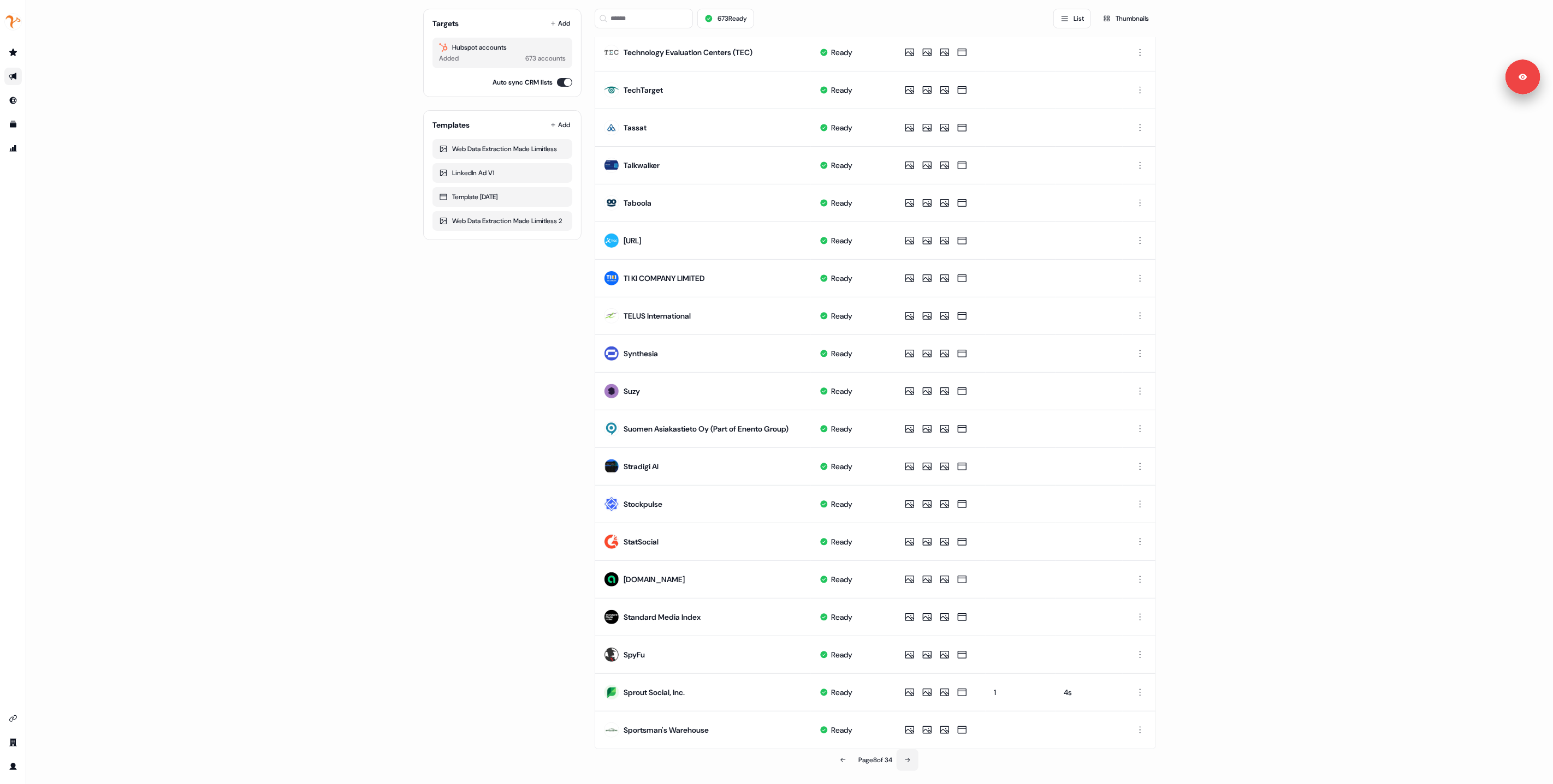
click at [909, 755] on button at bounding box center [907, 760] width 22 height 22
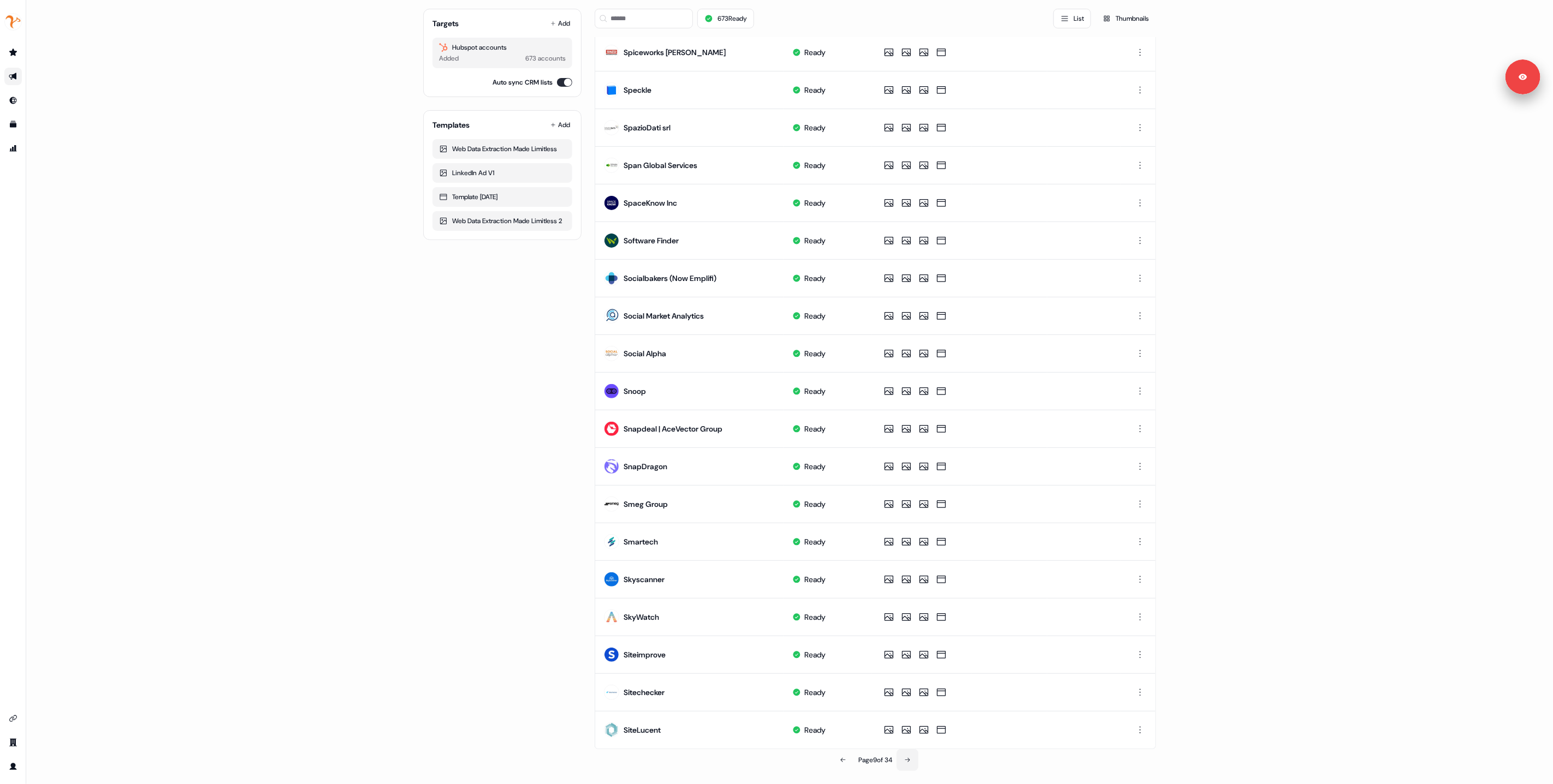
click at [910, 764] on icon at bounding box center [907, 760] width 6 height 6
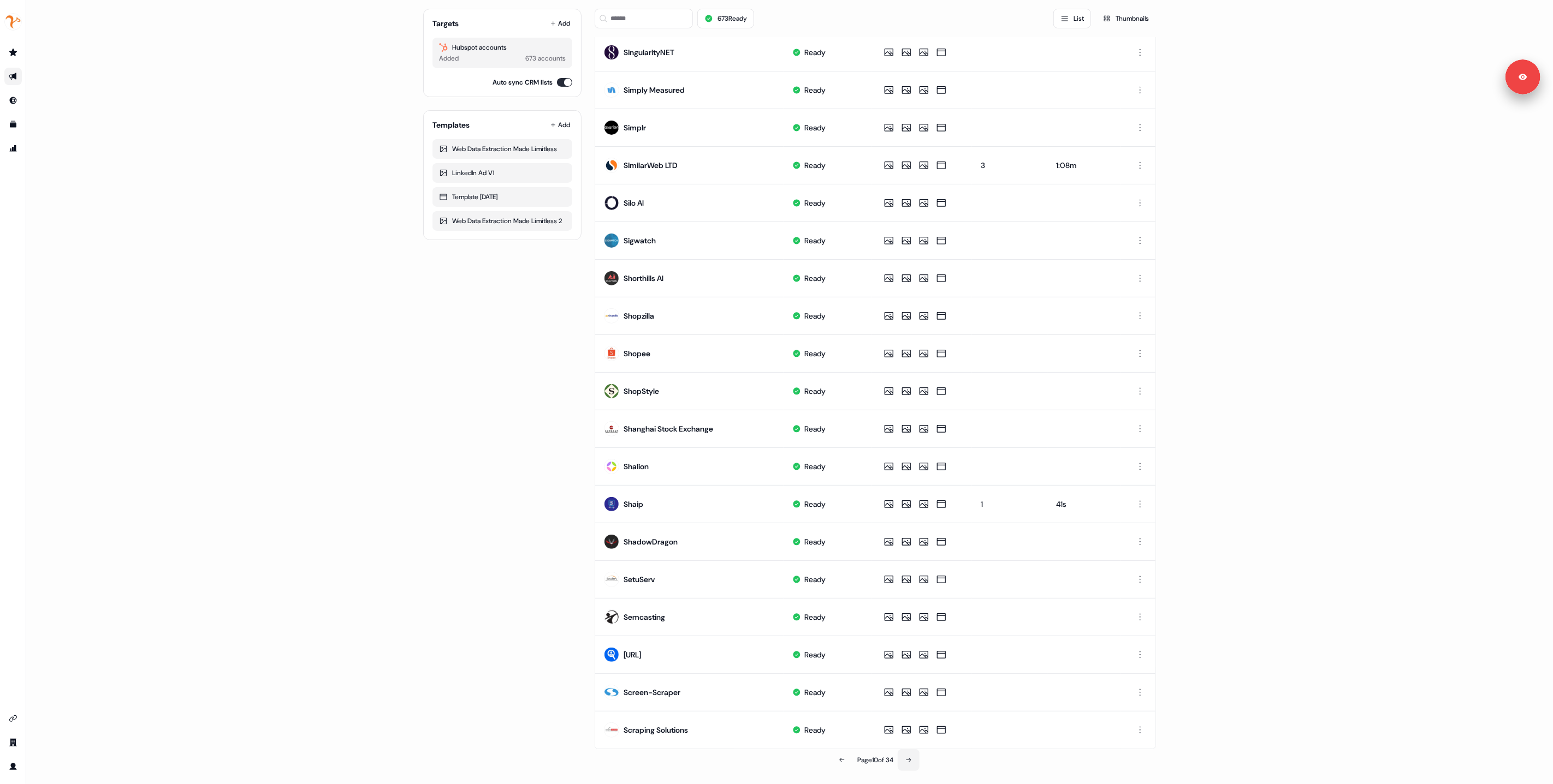
click at [907, 760] on icon at bounding box center [908, 760] width 6 height 6
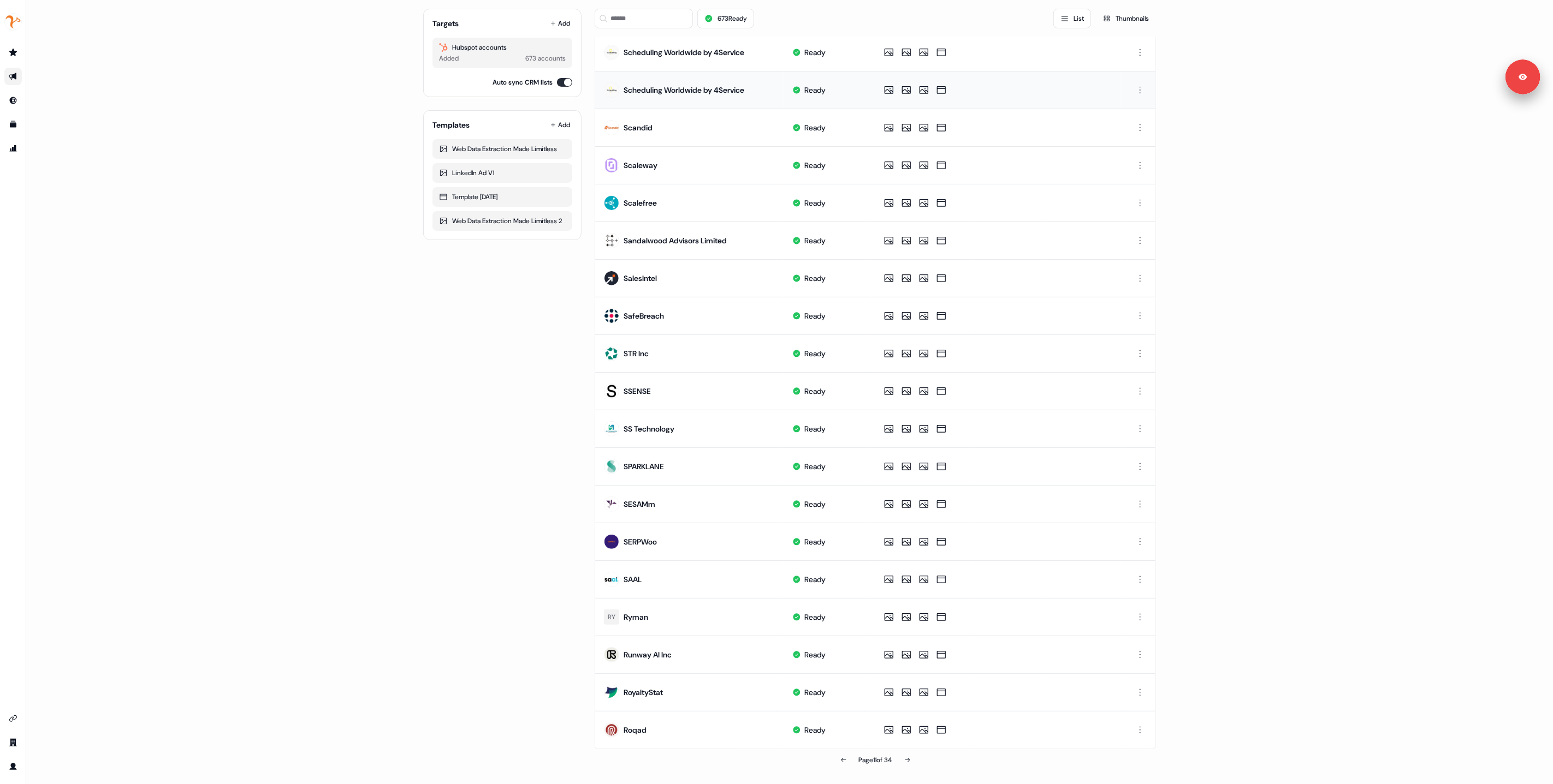
scroll to position [0, 0]
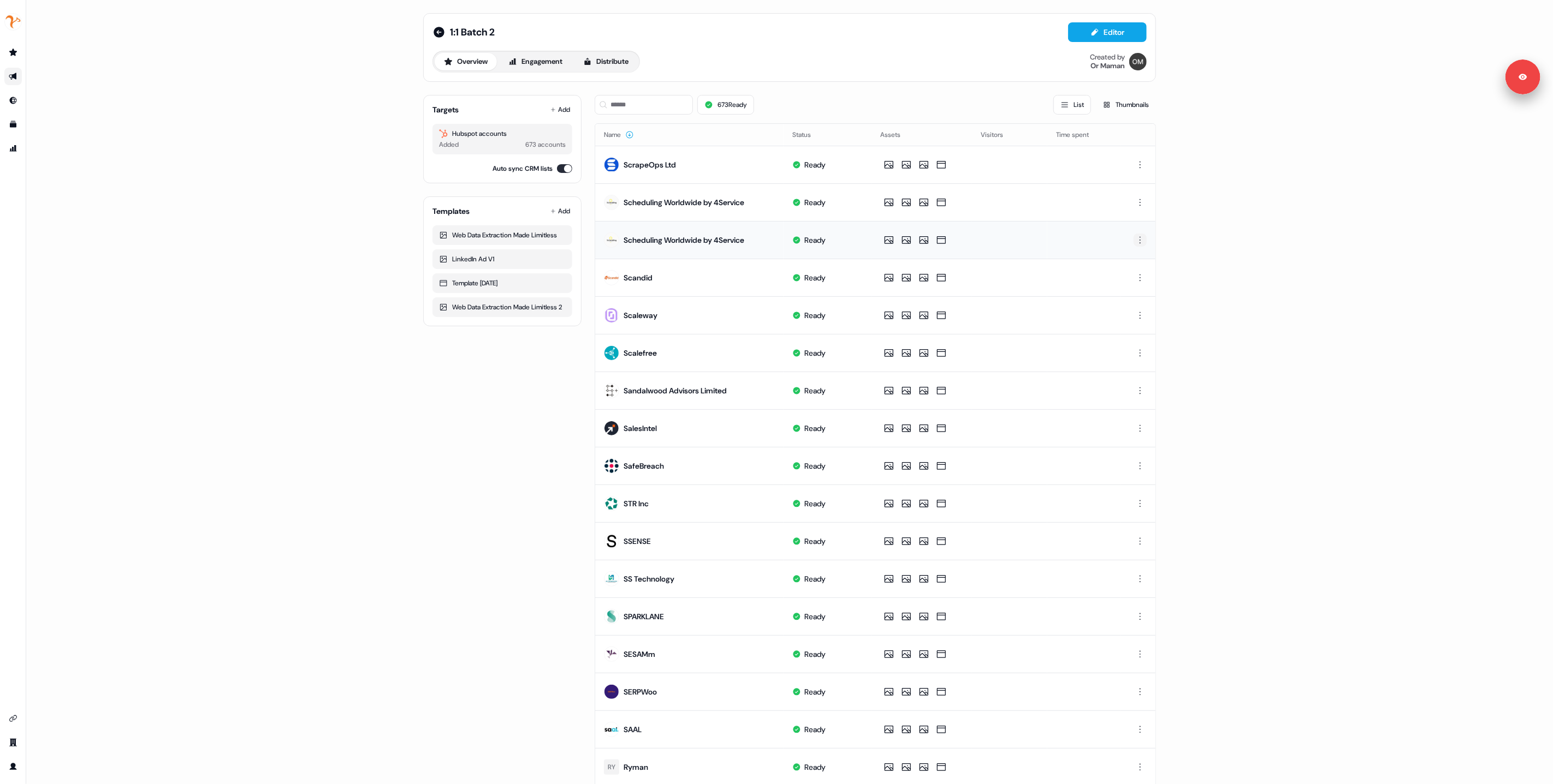
click at [1139, 242] on html "For the best experience switch devices to a bigger screen. Go to Userled.io 1:1…" at bounding box center [776, 392] width 1553 height 784
click at [1121, 280] on span "Delete" at bounding box center [1119, 278] width 19 height 9
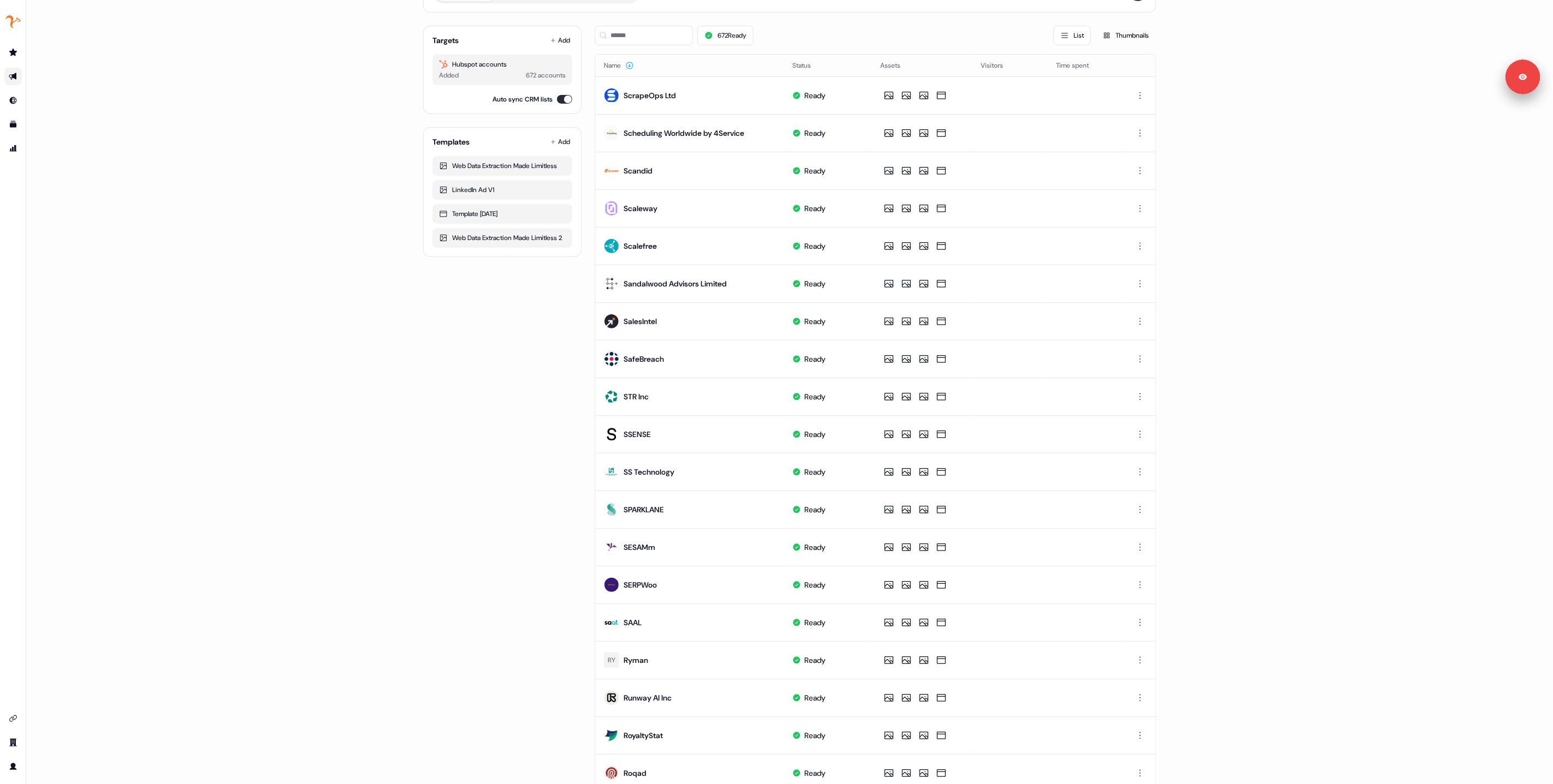
scroll to position [150, 0]
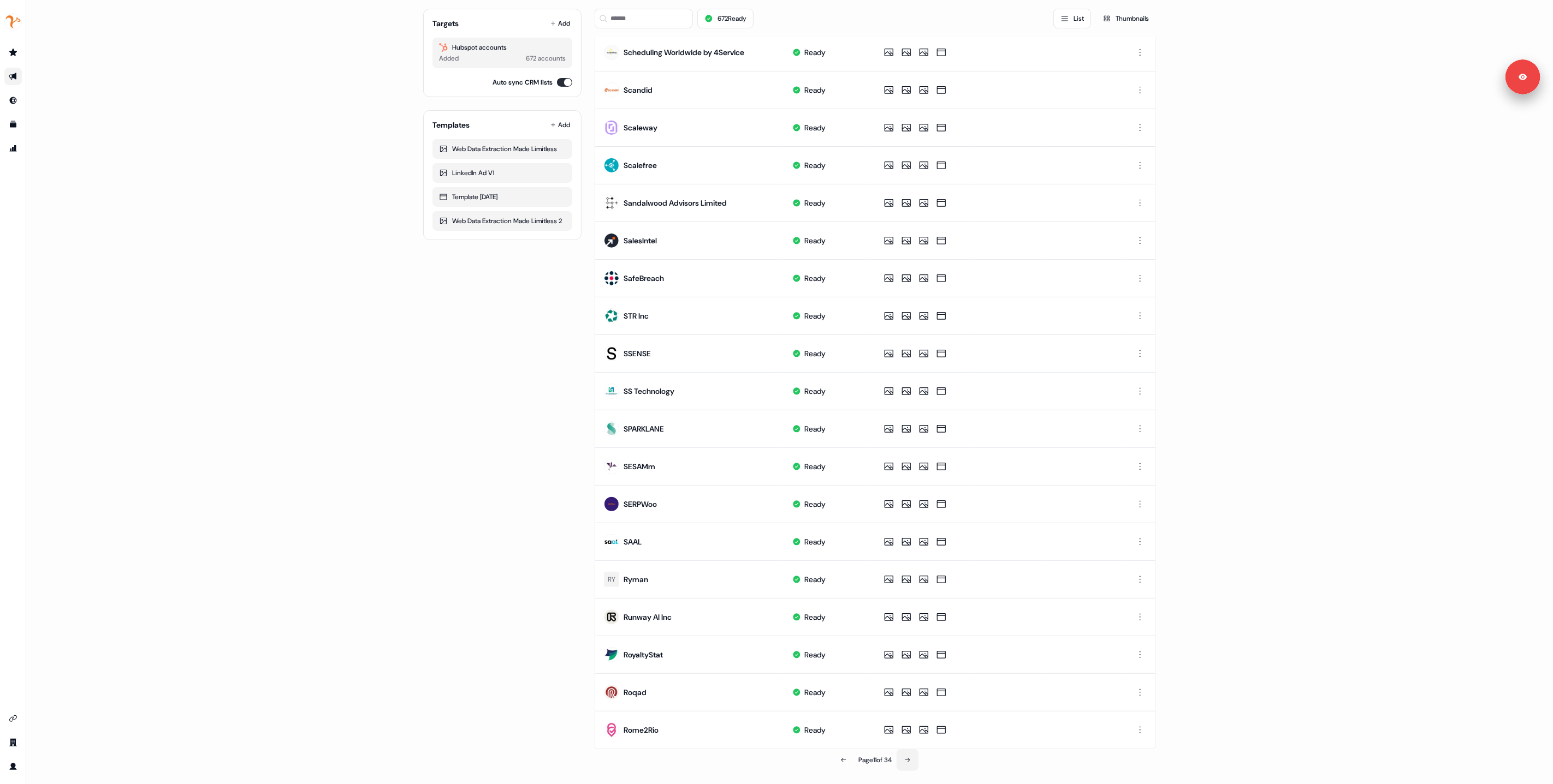
click at [910, 759] on icon at bounding box center [907, 760] width 6 height 6
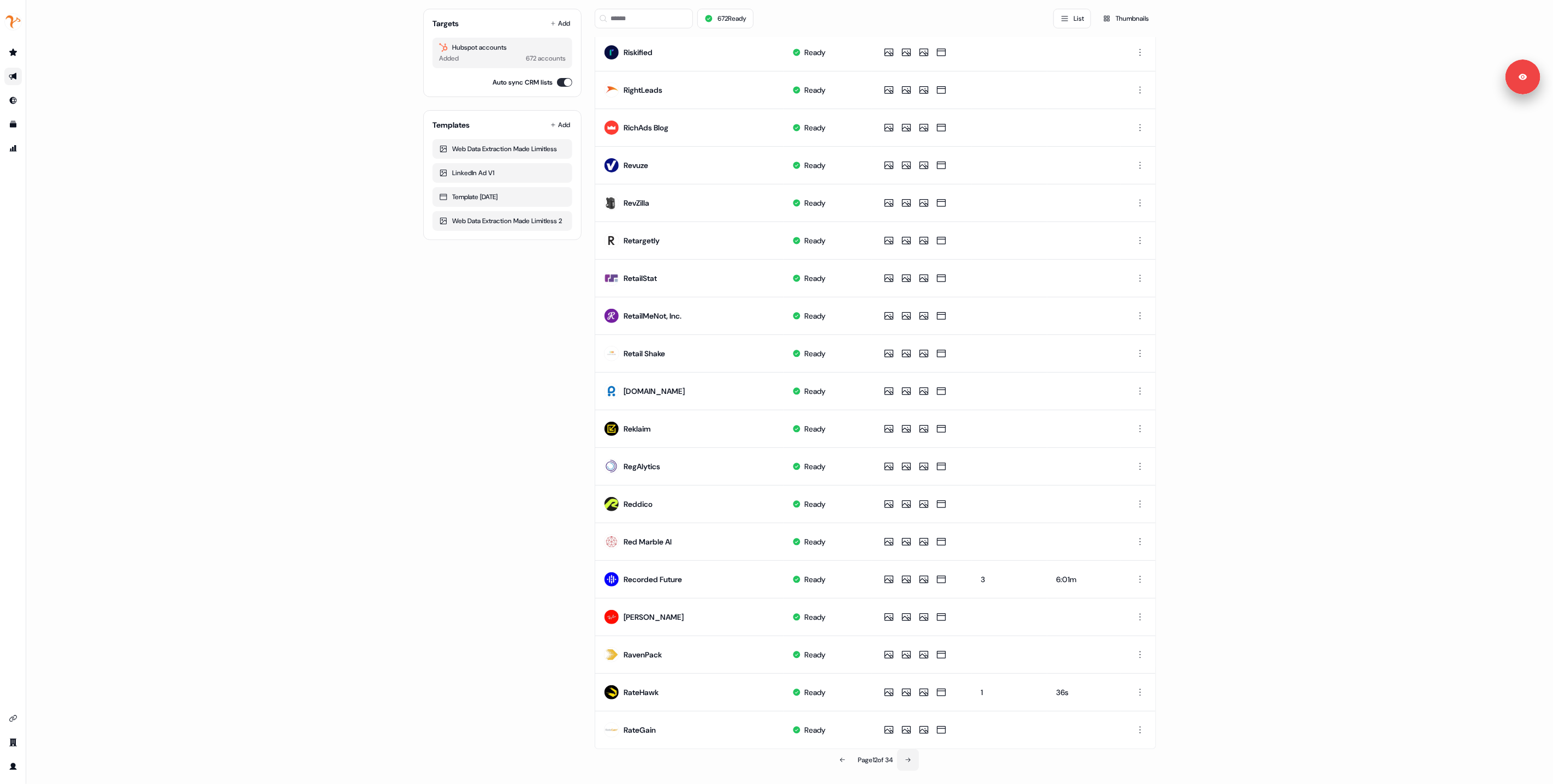
click at [912, 758] on icon at bounding box center [908, 760] width 6 height 6
click at [907, 762] on icon at bounding box center [908, 760] width 6 height 6
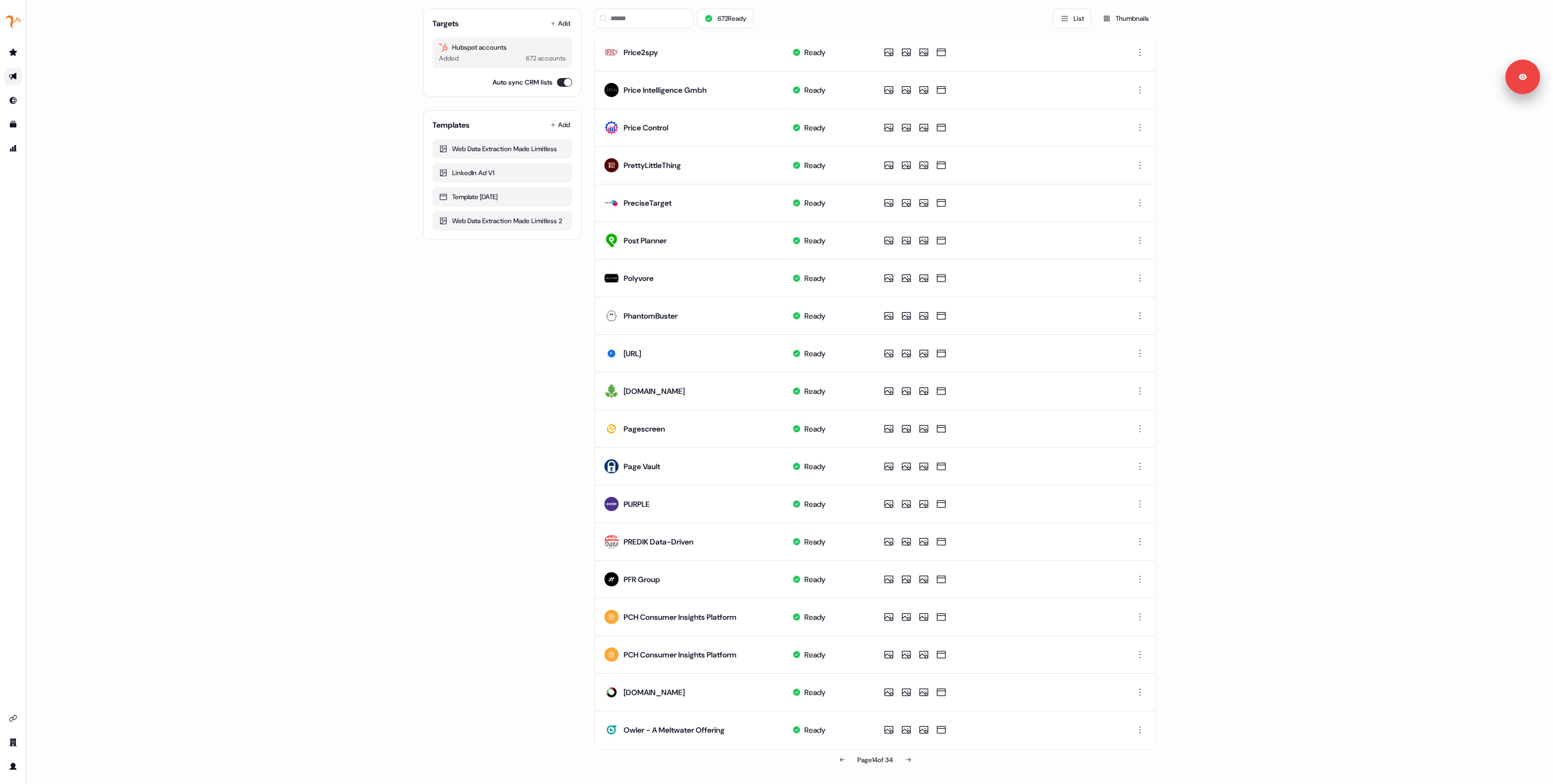
click at [933, 760] on div "Page 14 of 34" at bounding box center [875, 760] width 562 height 22
click at [1168, 405] on div "1:1 Batch 2 Editor Overview Engagement Distribute Created by Or Maman Targets A…" at bounding box center [789, 392] width 1527 height 784
click at [909, 760] on icon at bounding box center [908, 760] width 6 height 6
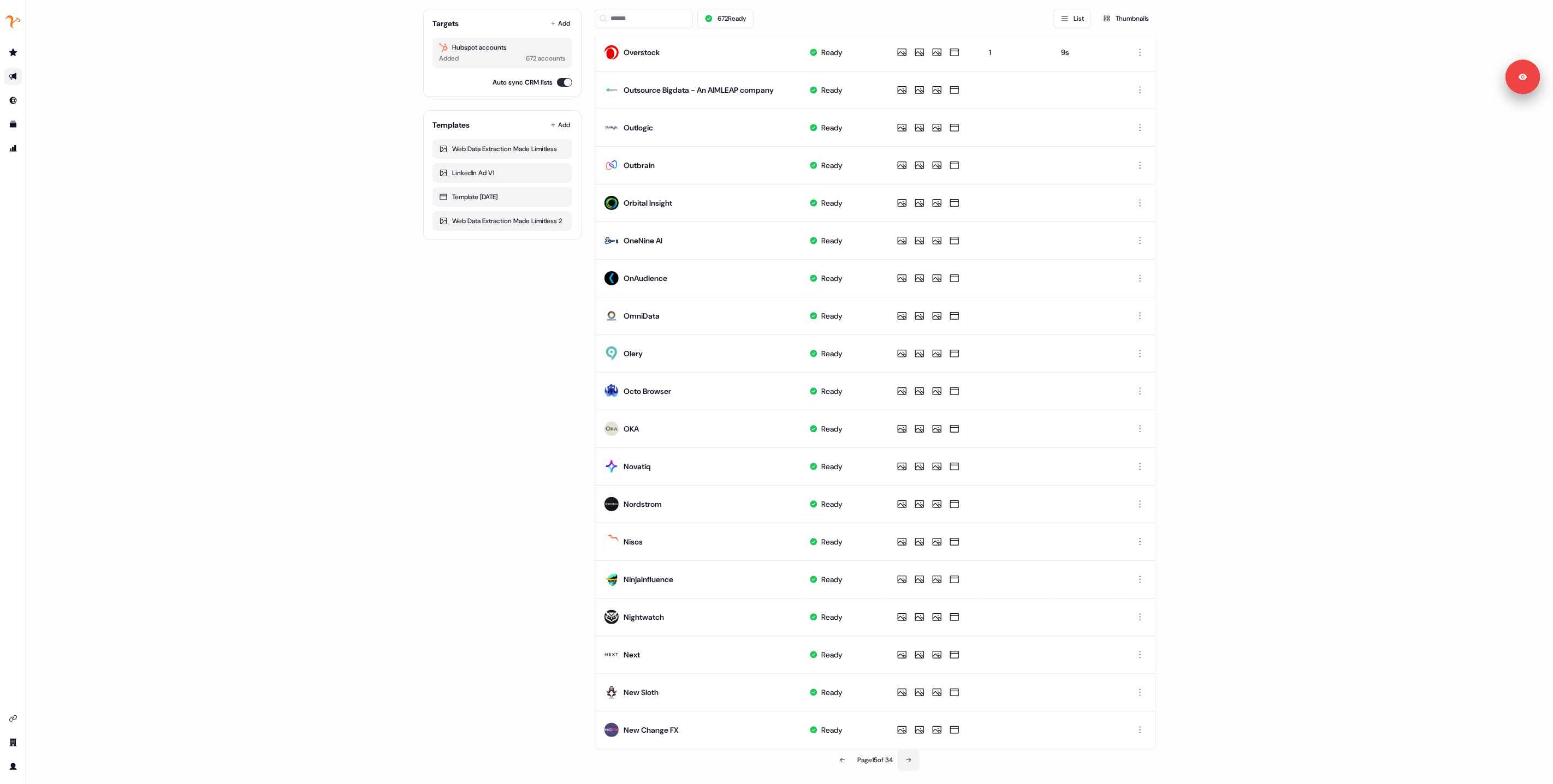
click at [912, 762] on button at bounding box center [909, 760] width 22 height 22
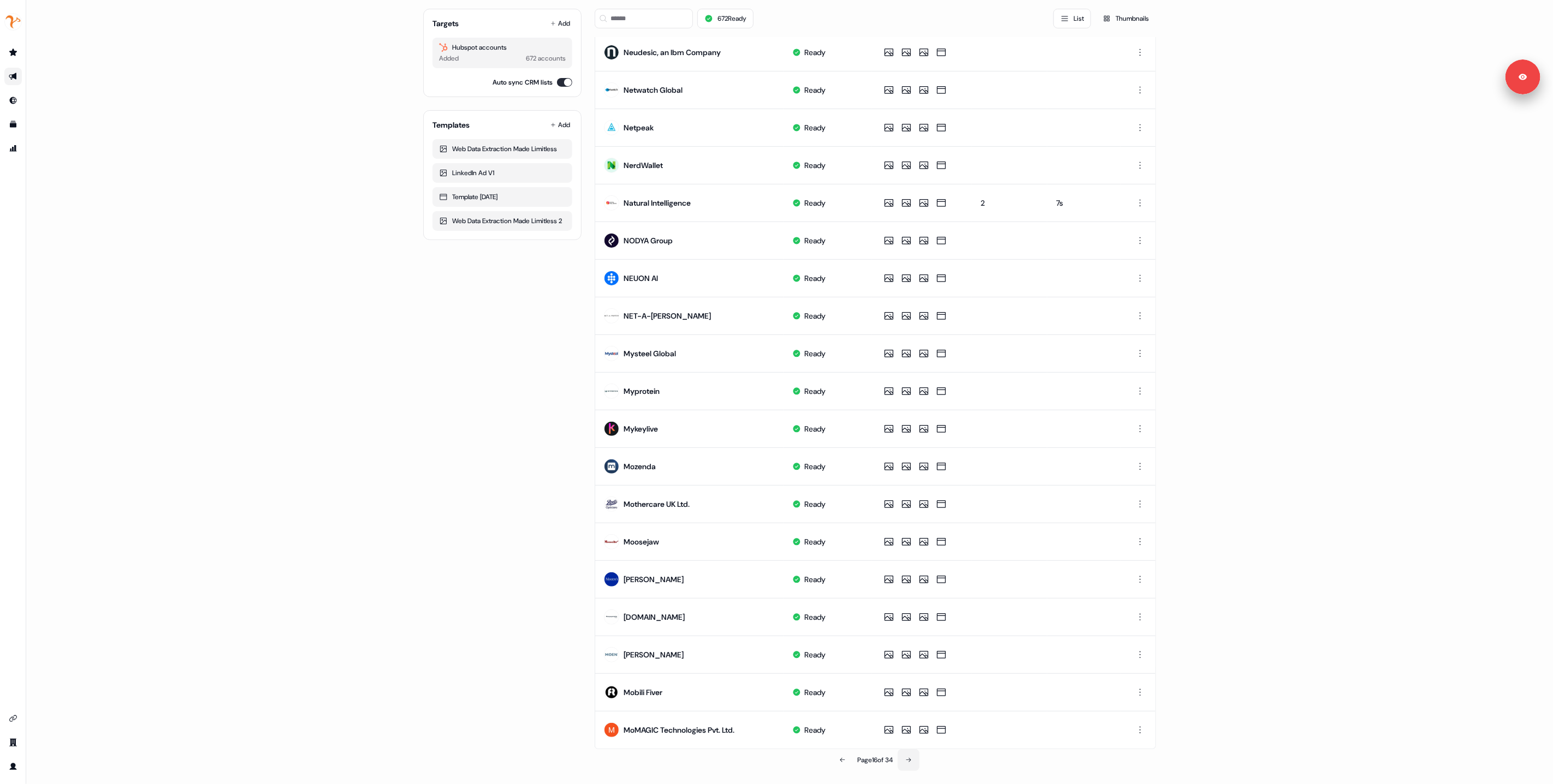
click at [909, 763] on icon at bounding box center [908, 760] width 6 height 6
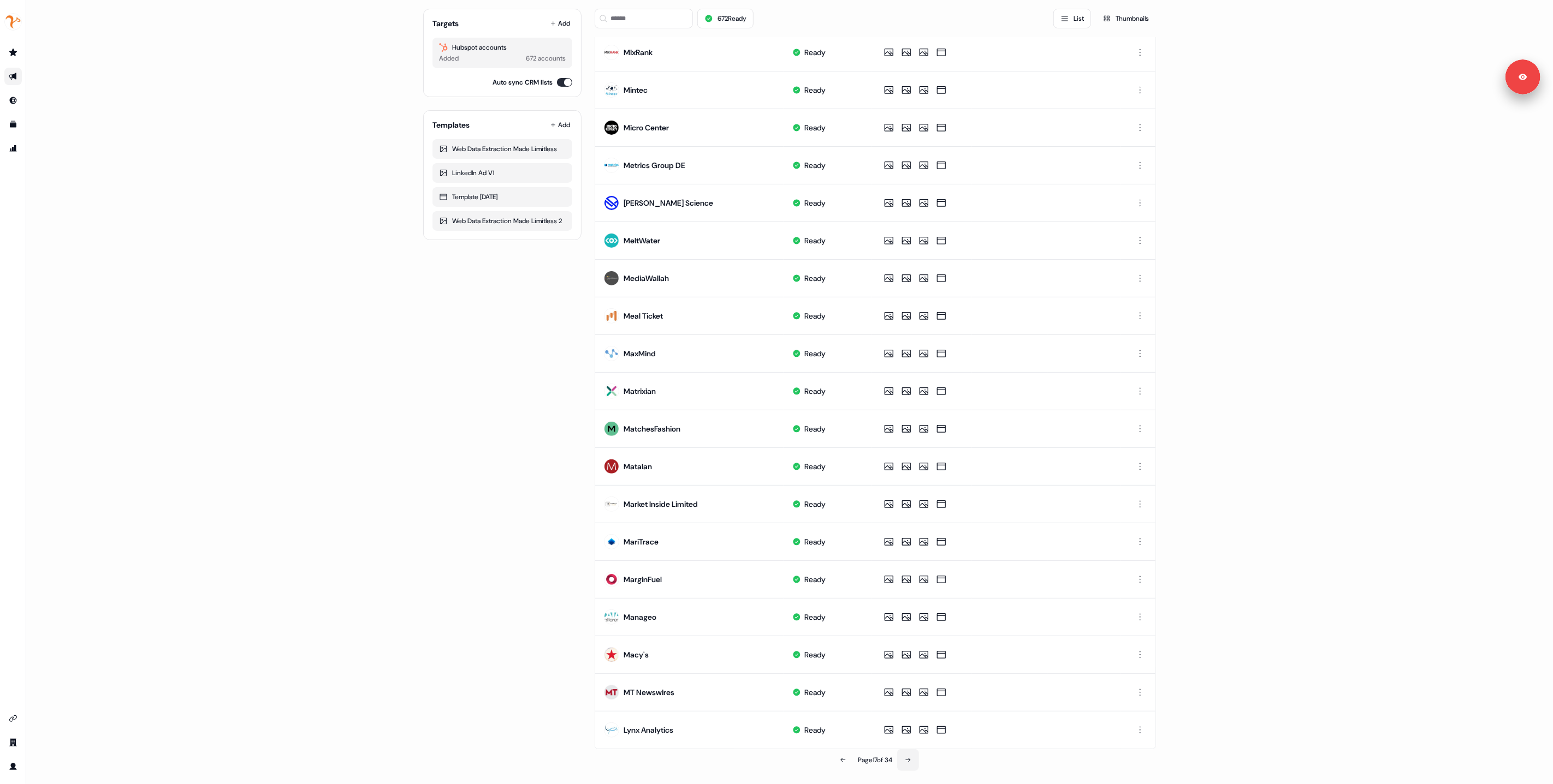
click at [905, 761] on icon at bounding box center [908, 760] width 6 height 6
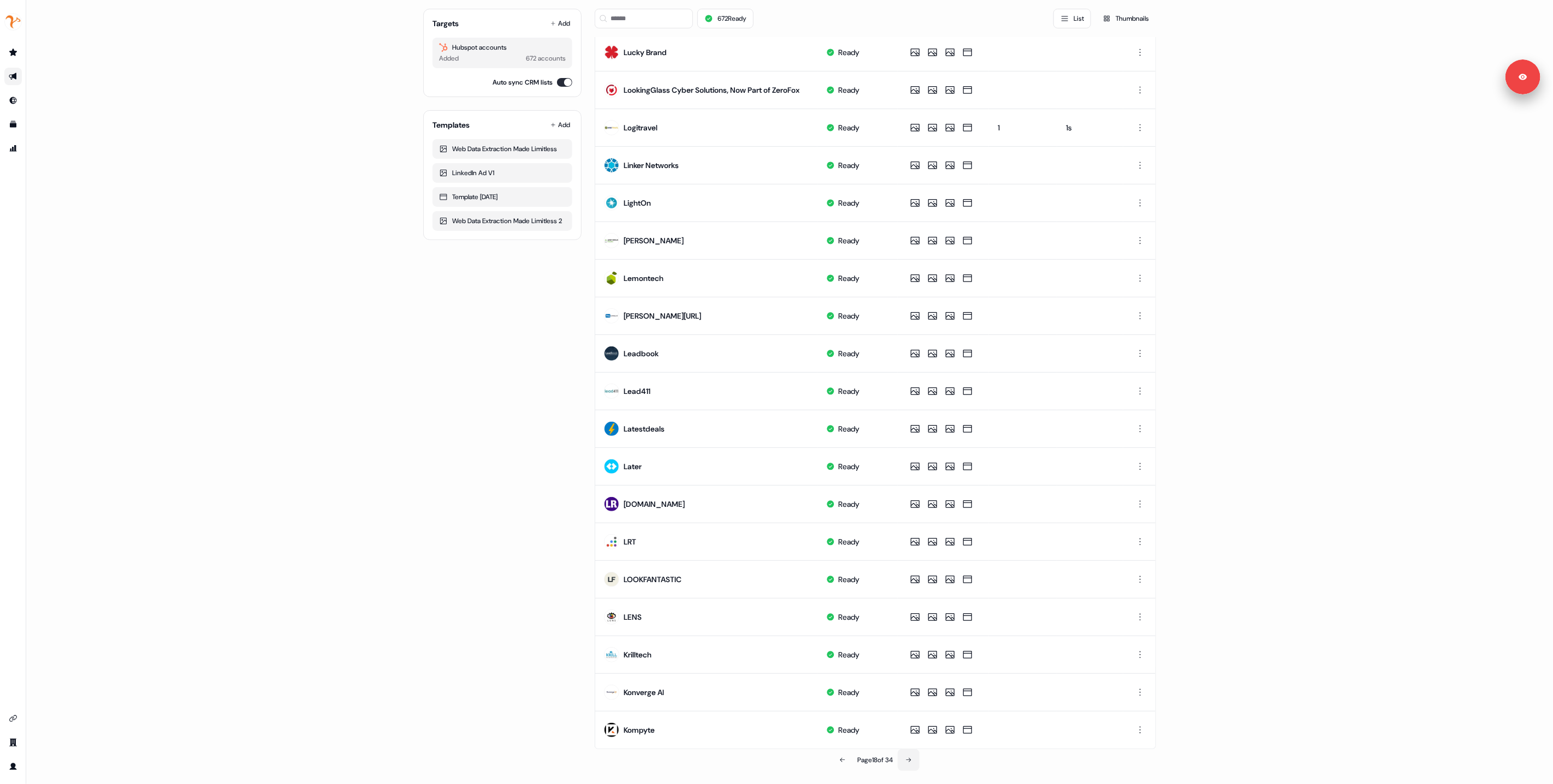
click at [905, 761] on icon at bounding box center [908, 760] width 6 height 6
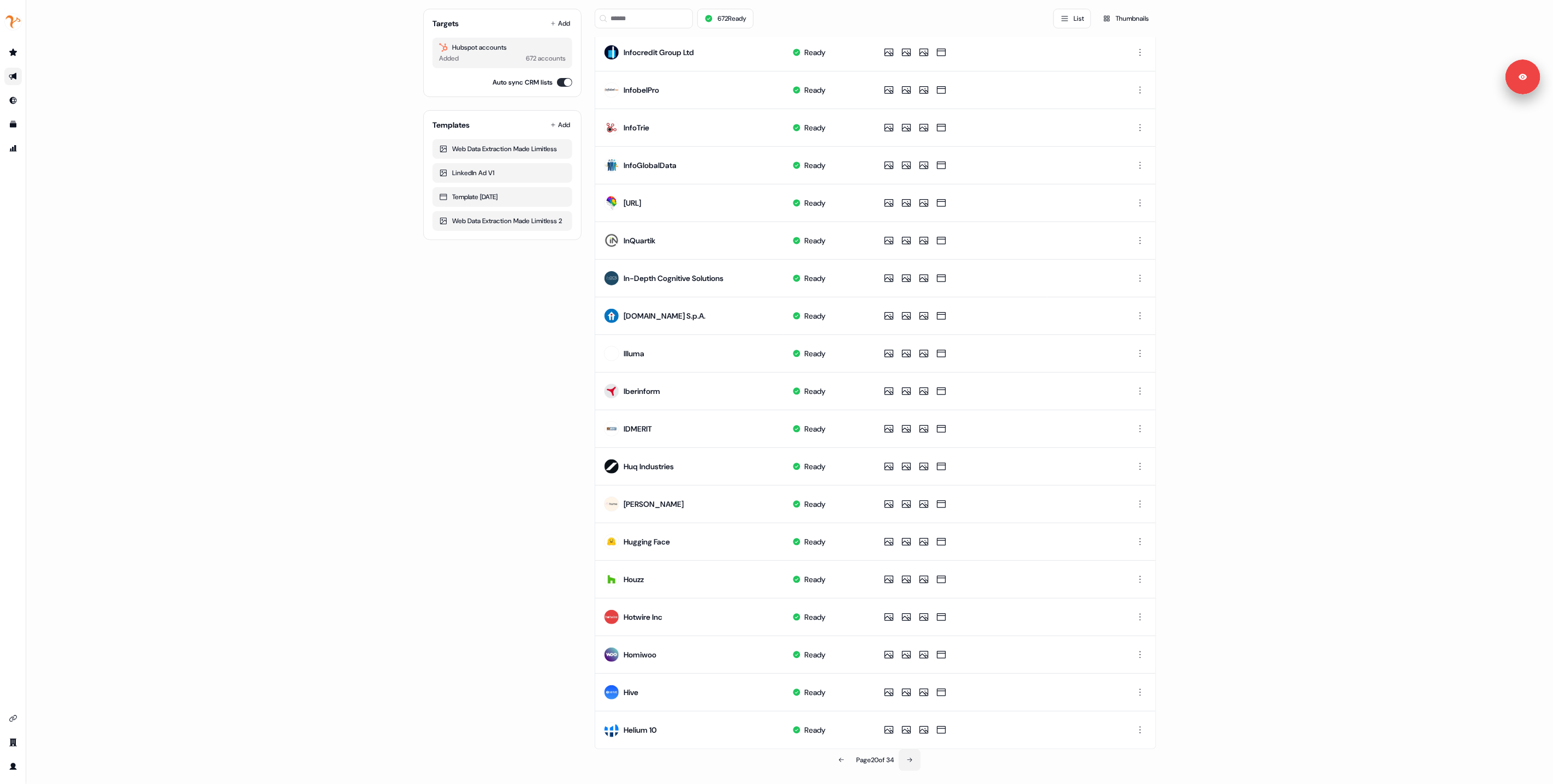
click at [905, 761] on button at bounding box center [910, 760] width 22 height 22
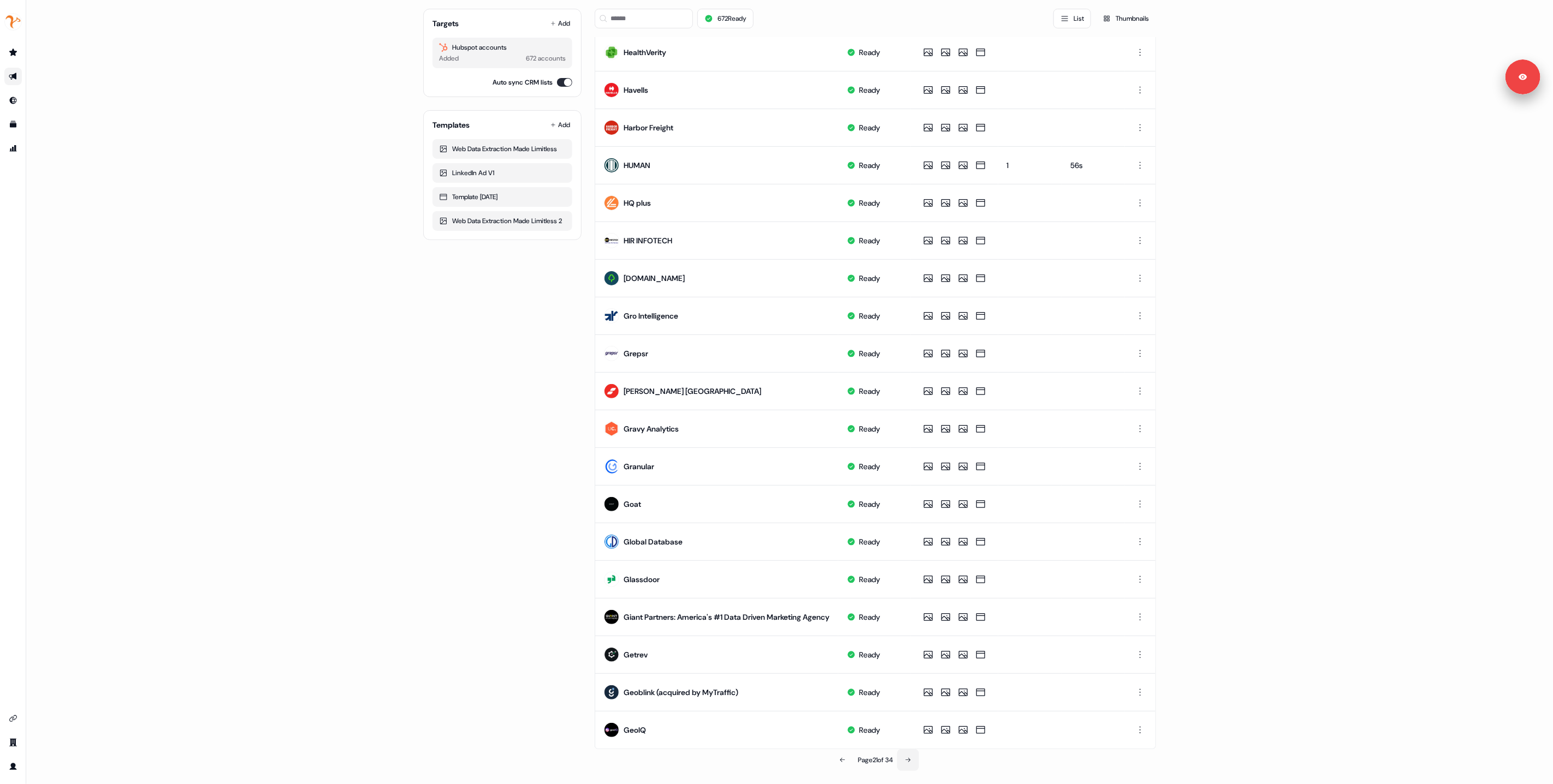
click at [906, 762] on icon at bounding box center [908, 760] width 6 height 6
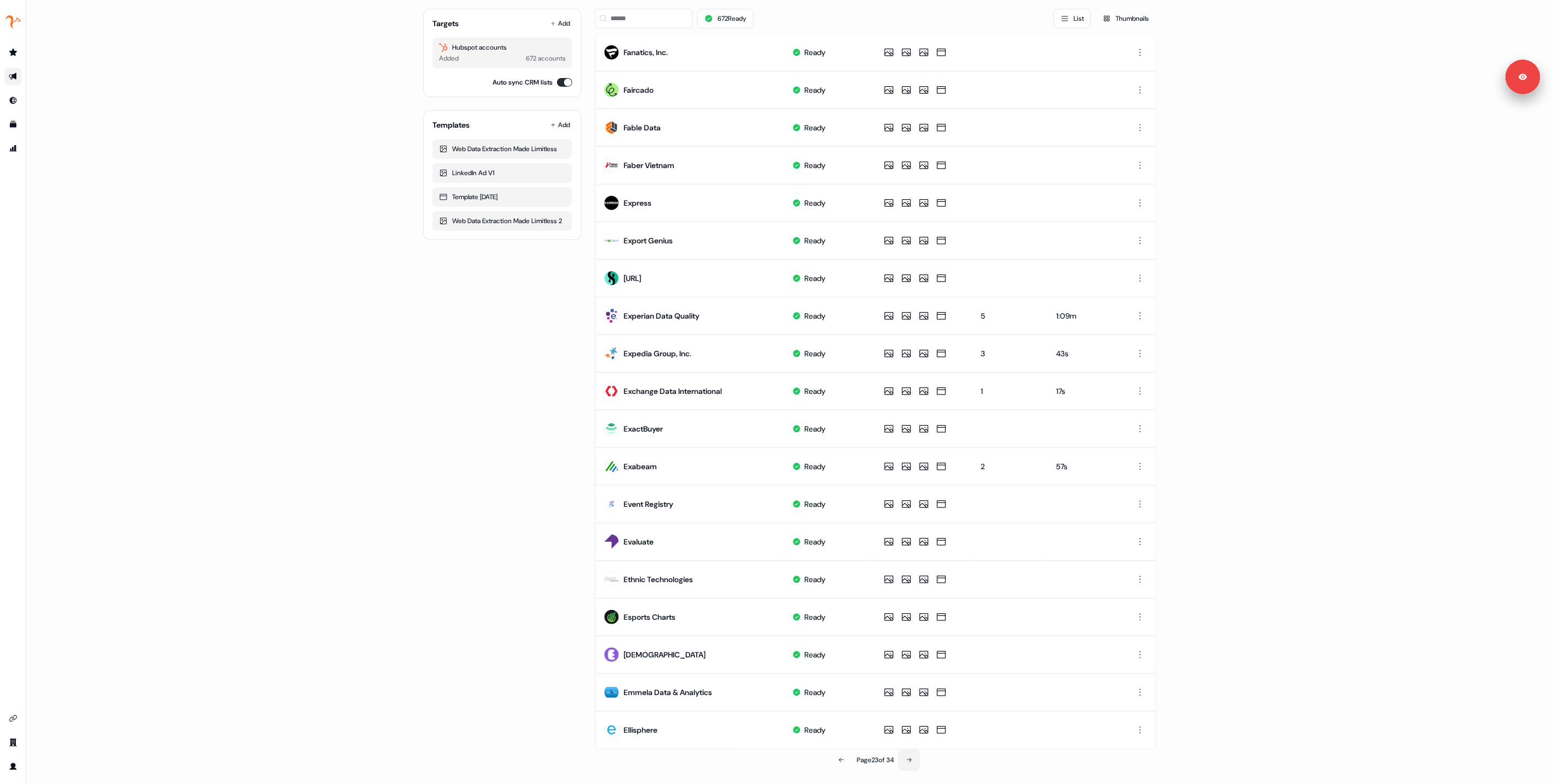
click at [906, 762] on icon at bounding box center [909, 760] width 6 height 6
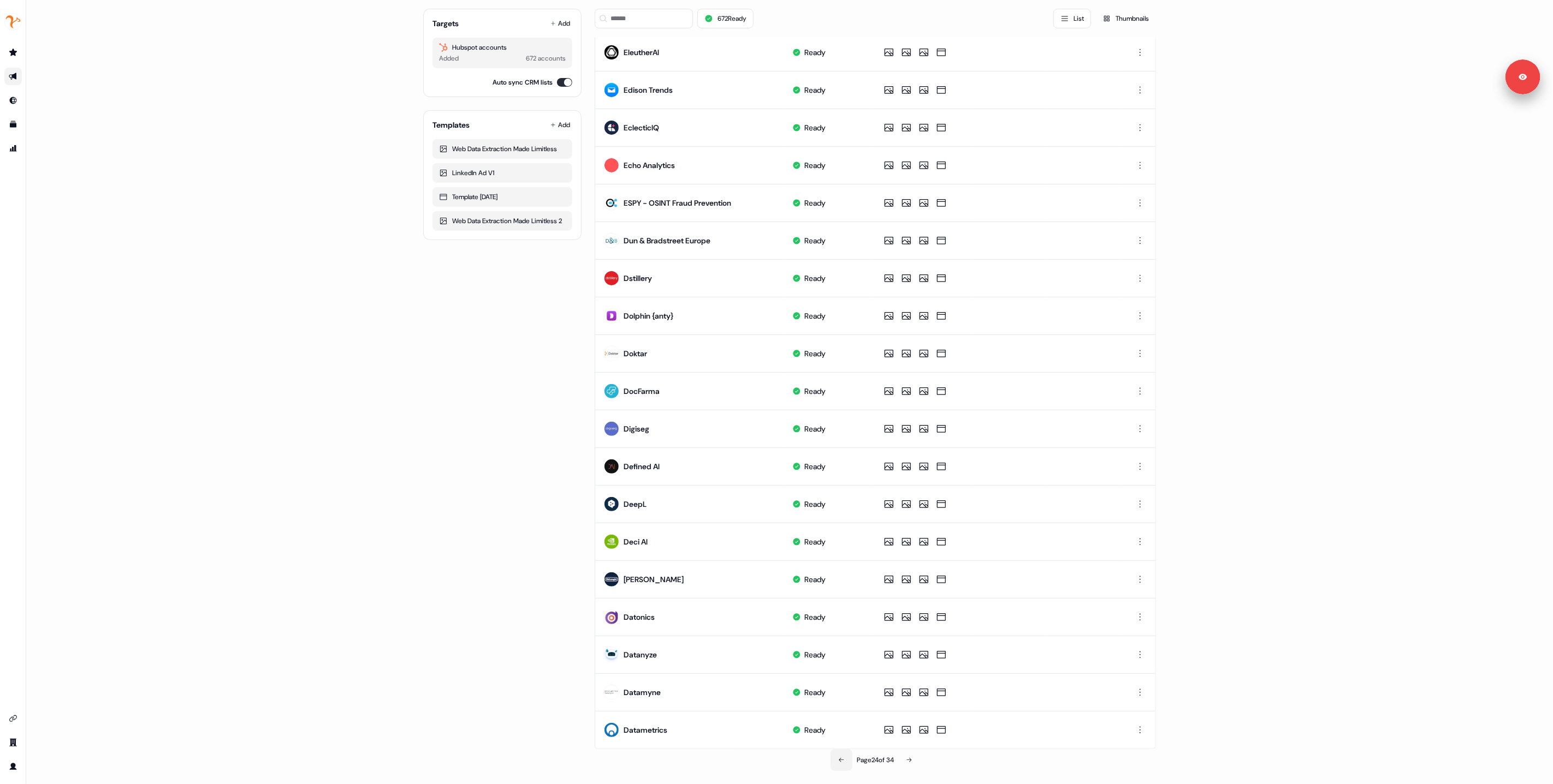
click at [839, 760] on icon at bounding box center [841, 760] width 6 height 6
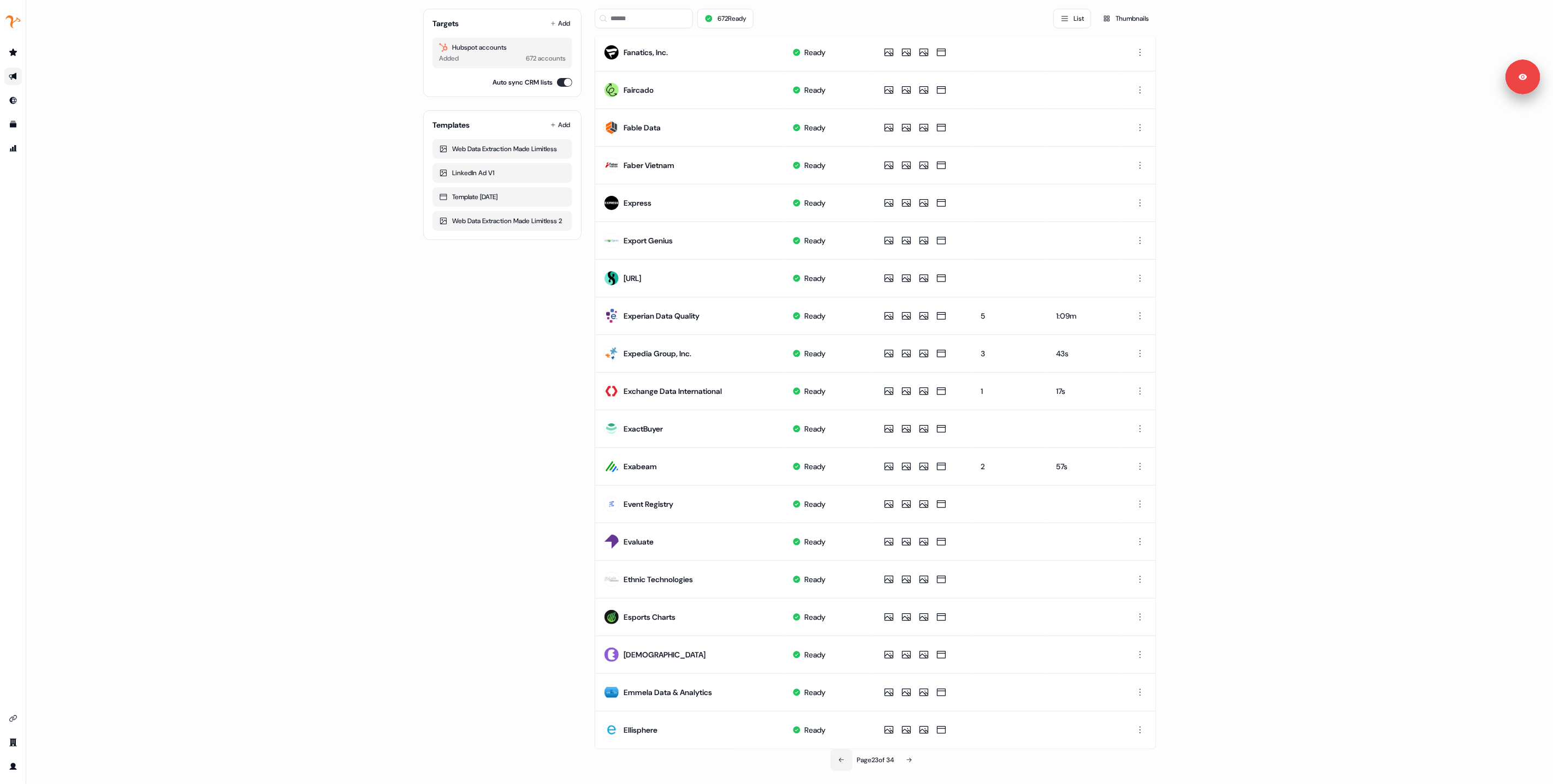
click at [839, 760] on icon at bounding box center [841, 760] width 6 height 6
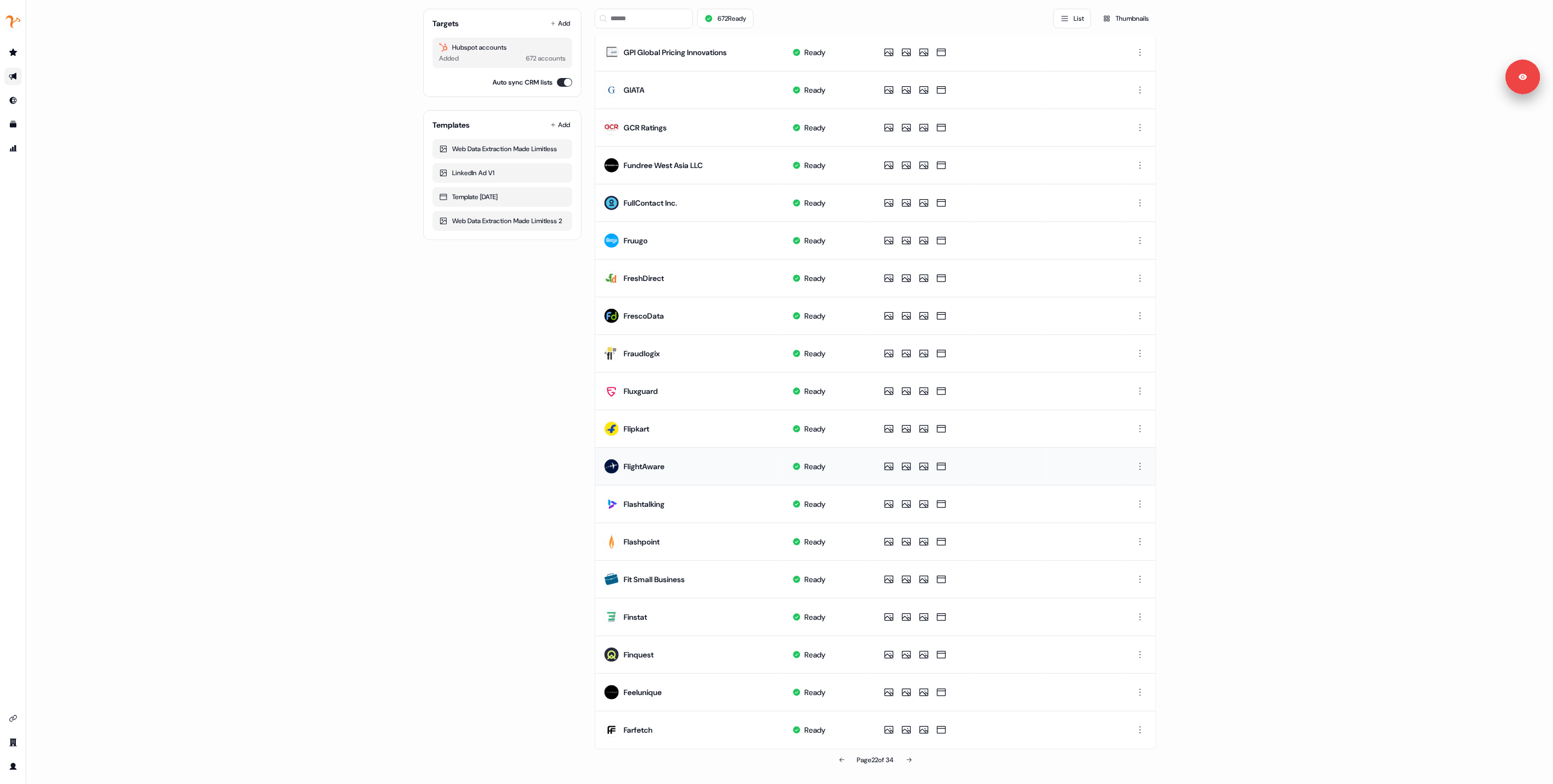
scroll to position [0, 0]
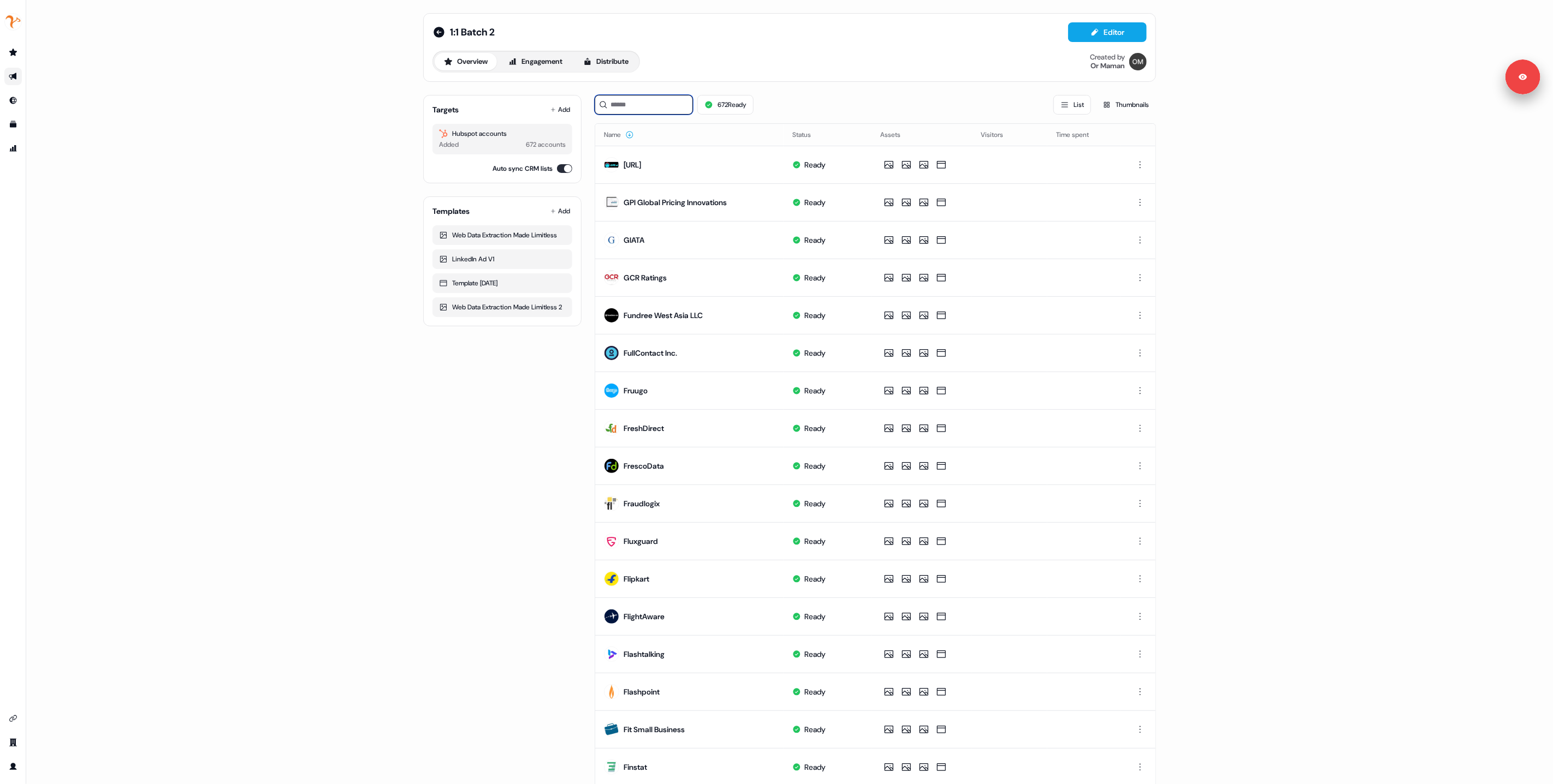
click at [644, 110] on input at bounding box center [643, 104] width 99 height 19
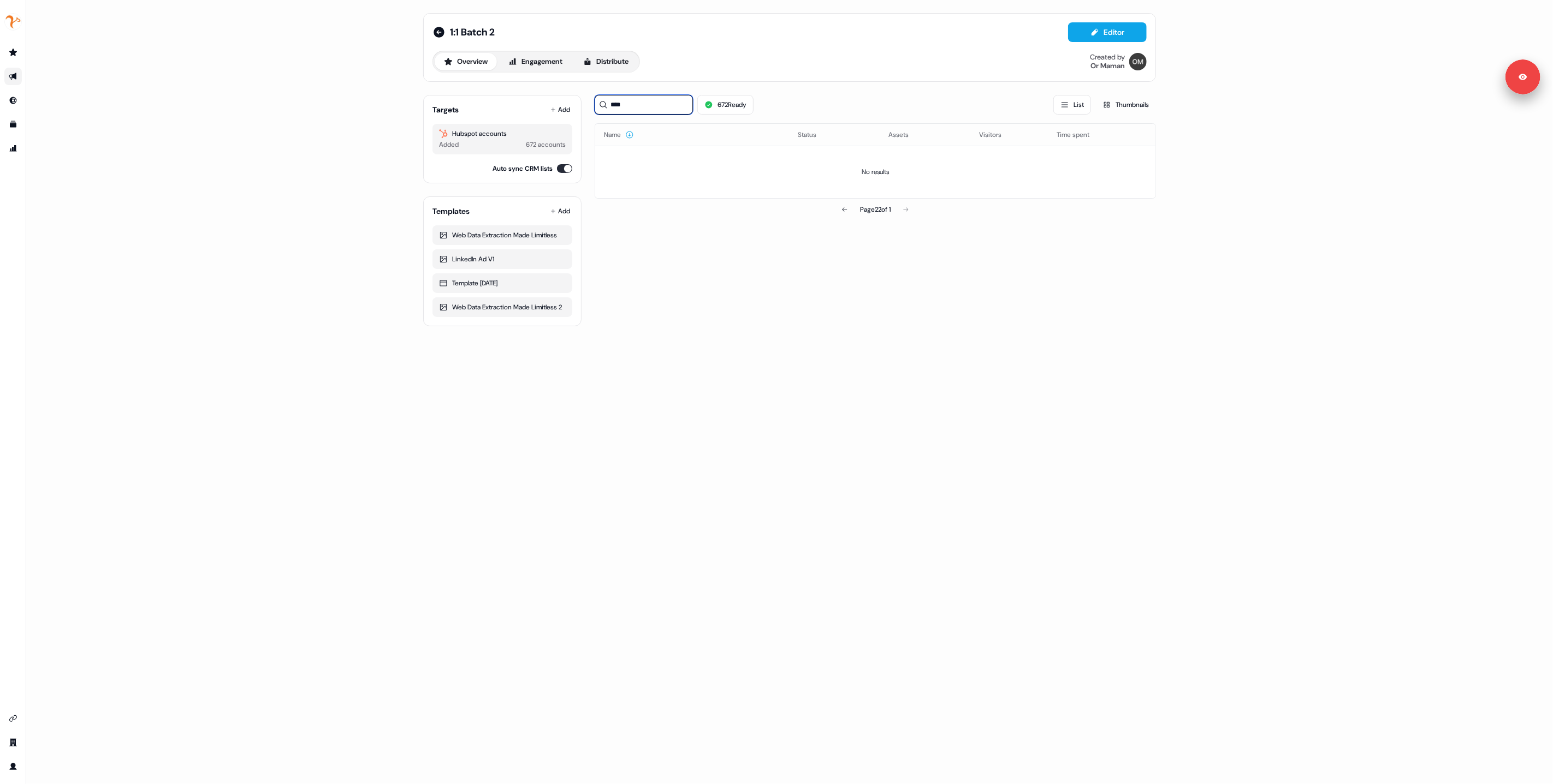
type input "*****"
type input "*******"
type input "*****"
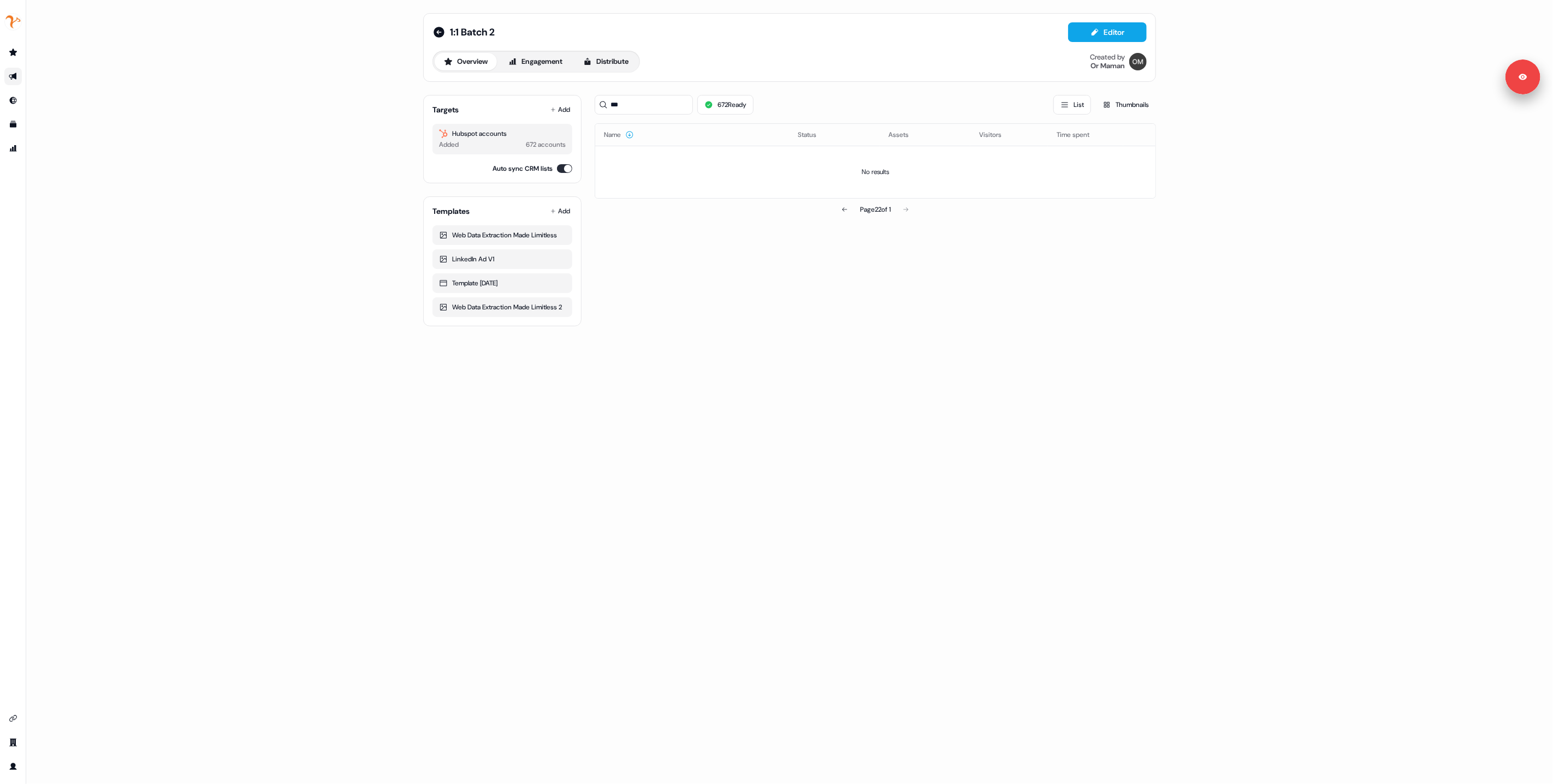
type input "***"
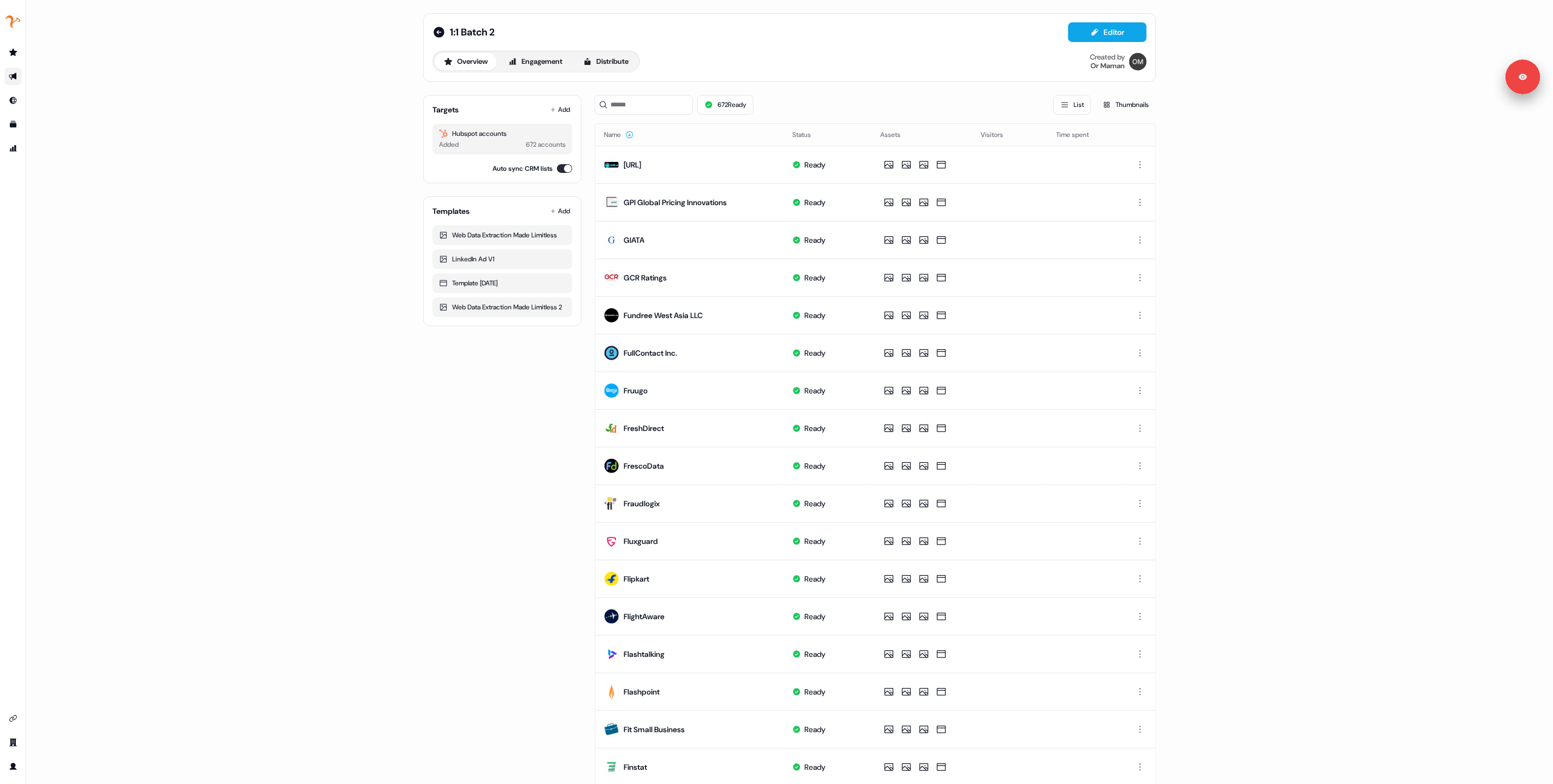
click at [637, 106] on input at bounding box center [643, 104] width 99 height 19
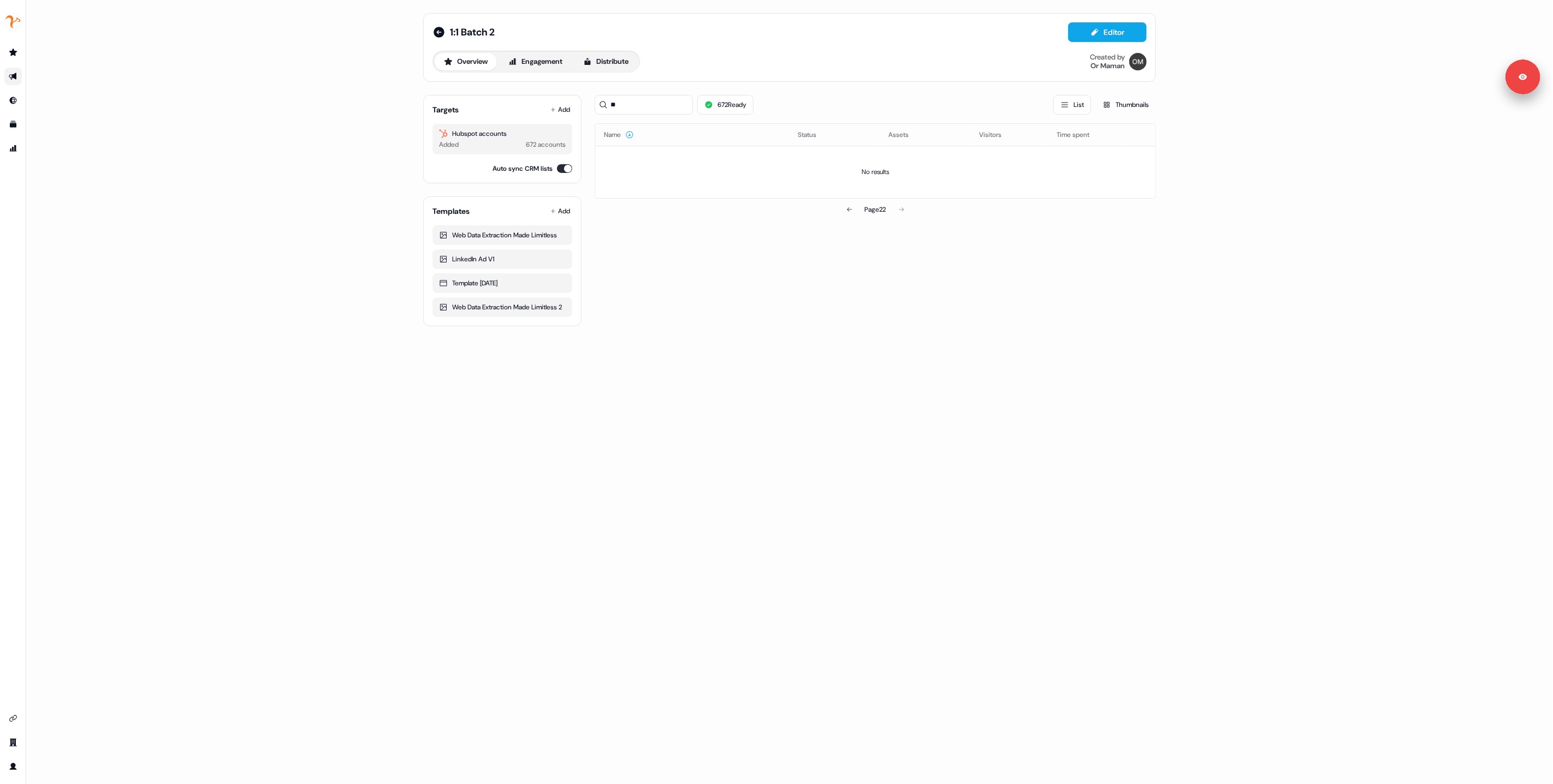
type input "*"
type input "***"
click at [746, 288] on div "*** 672 Ready List Thumbnails Name Status Assets Visitors Time spent No results…" at bounding box center [875, 206] width 562 height 240
click at [631, 98] on input "***" at bounding box center [643, 104] width 99 height 19
click at [633, 110] on input "***" at bounding box center [643, 104] width 99 height 19
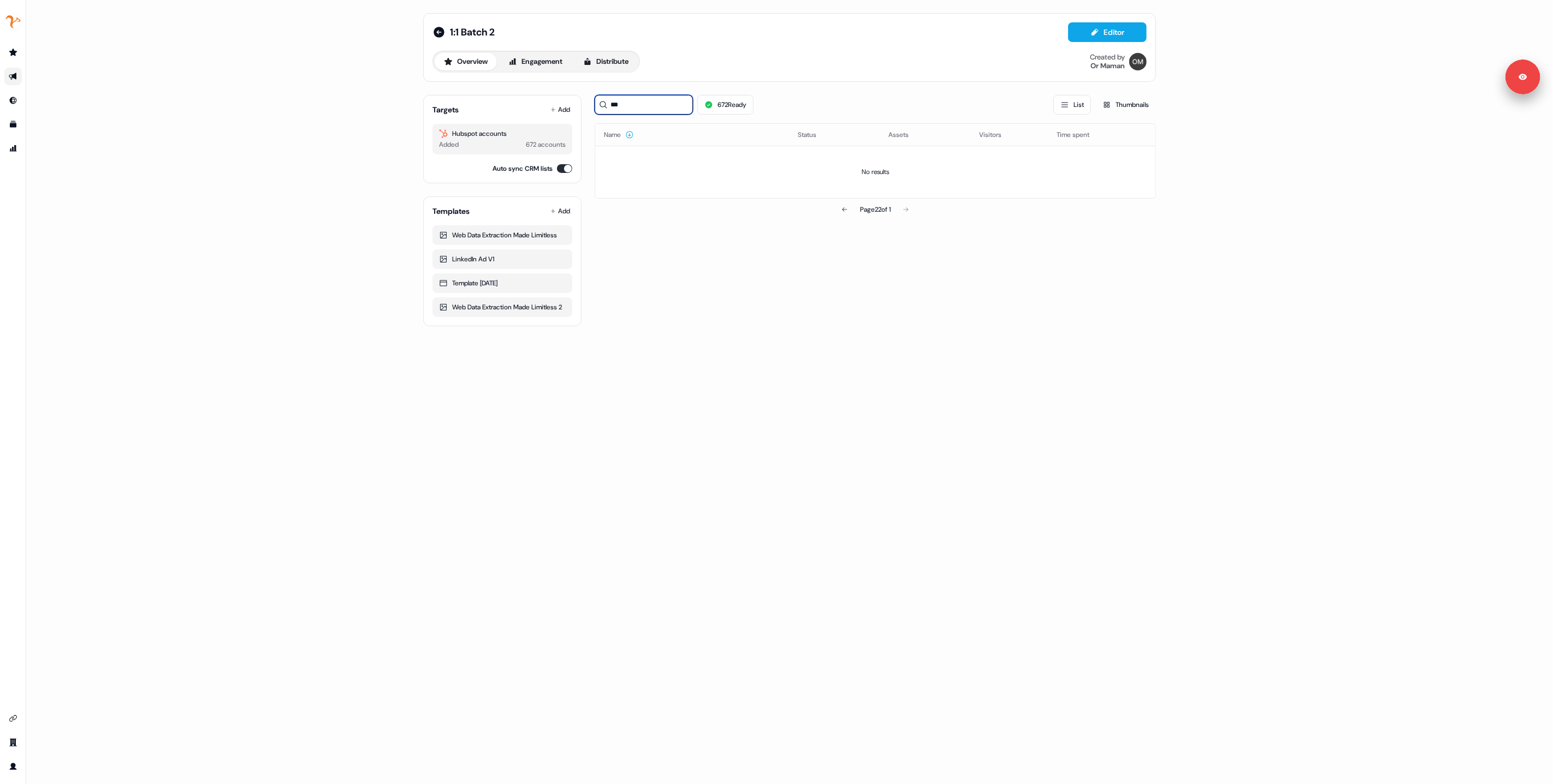
click at [633, 110] on input "***" at bounding box center [643, 104] width 99 height 19
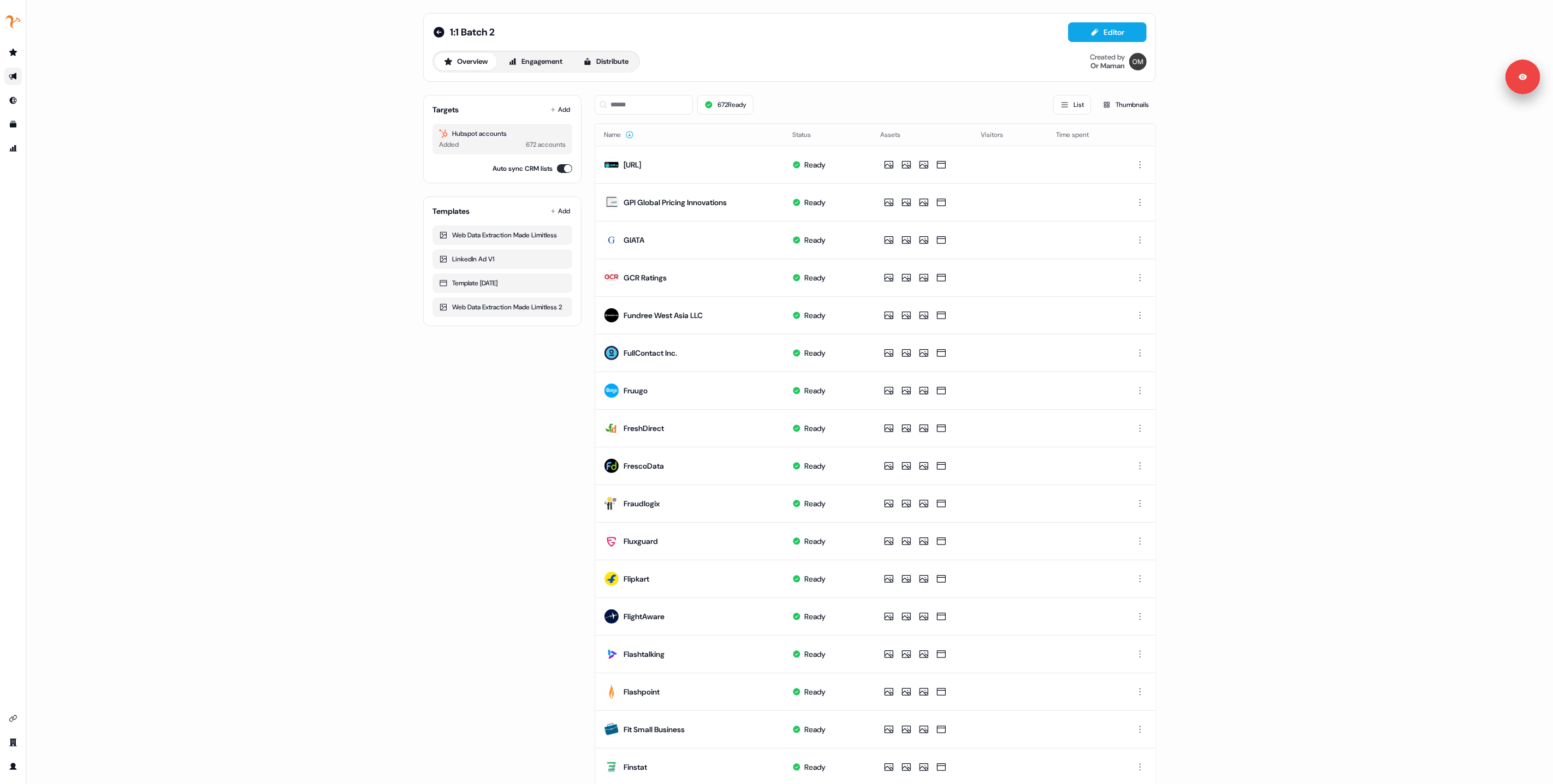
click at [565, 376] on div "Targets Add Hubspot accounts Added 672 accounts Auto sync CRM lists Templates A…" at bounding box center [503, 504] width 158 height 835
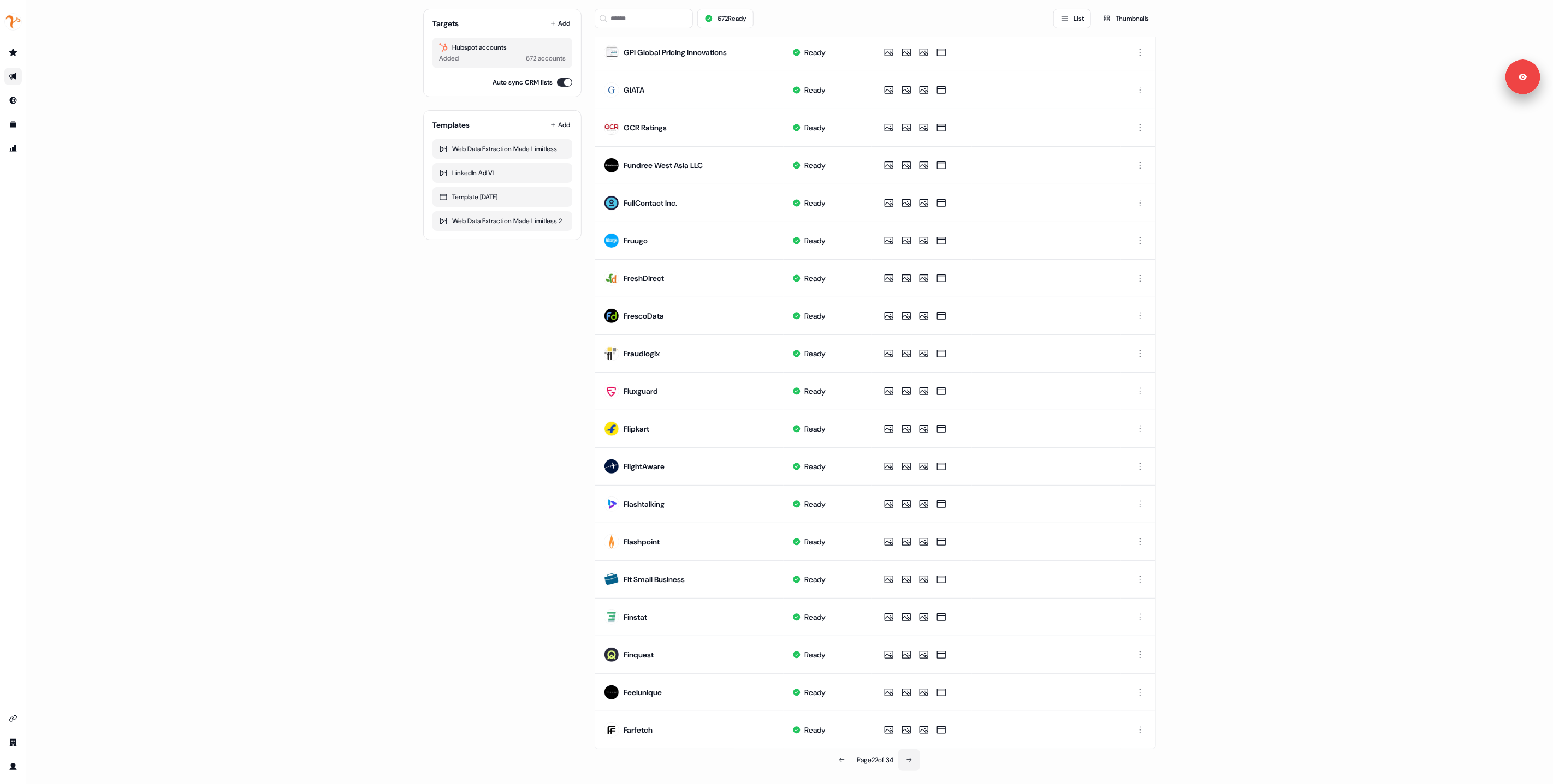
click at [909, 762] on icon at bounding box center [909, 760] width 6 height 6
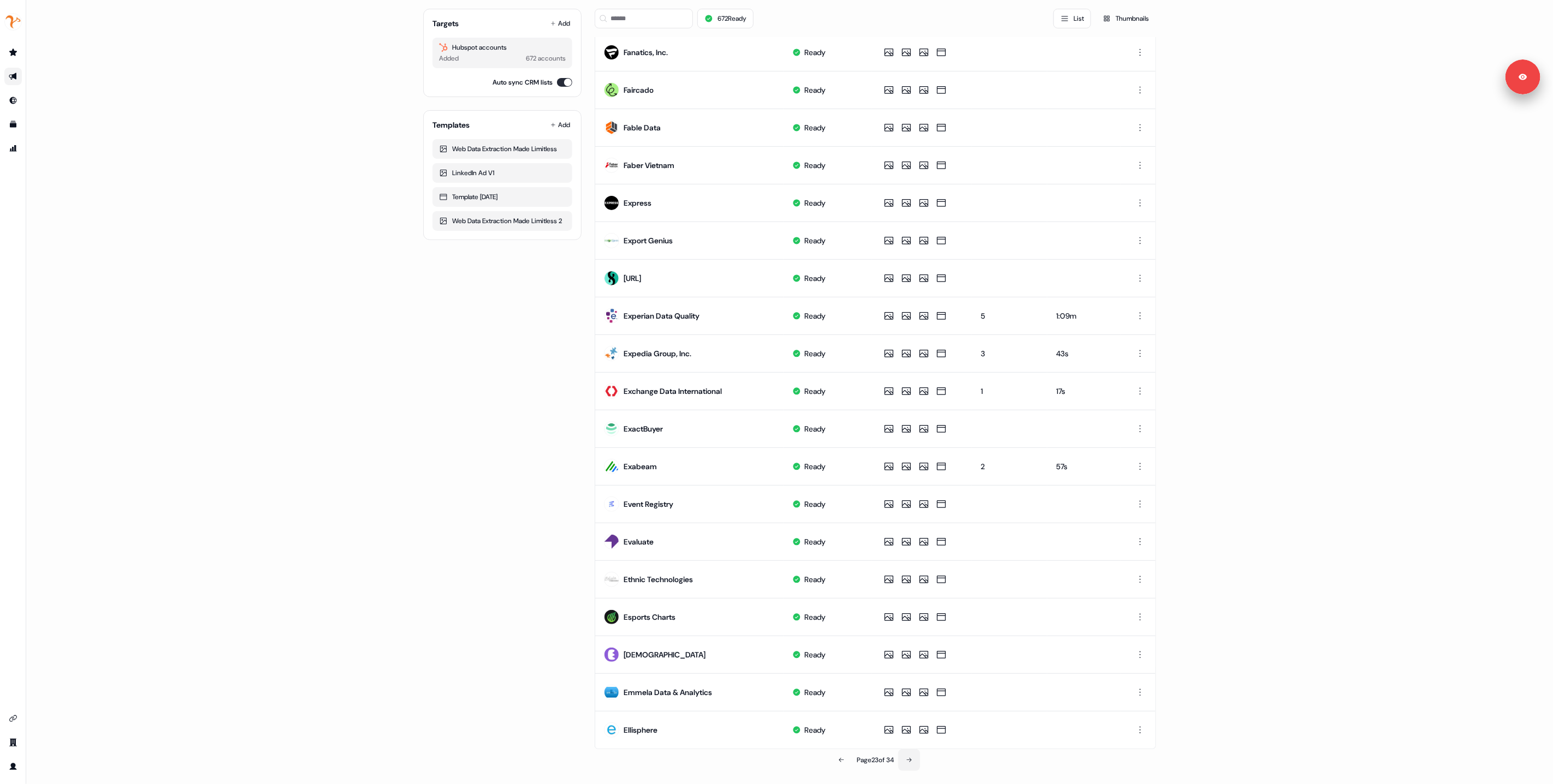
click at [909, 762] on icon at bounding box center [909, 760] width 6 height 6
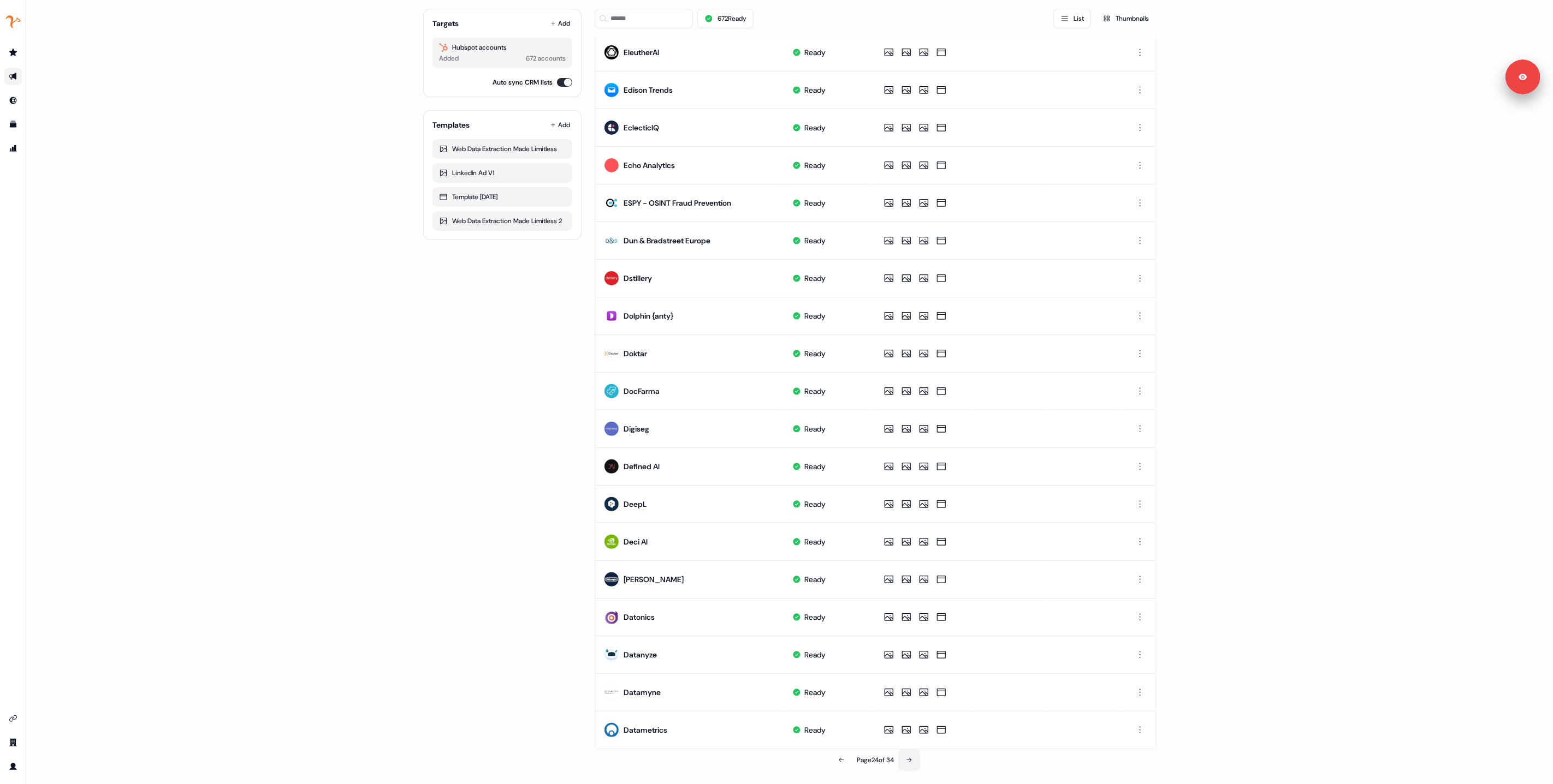
click at [909, 762] on icon at bounding box center [909, 760] width 6 height 6
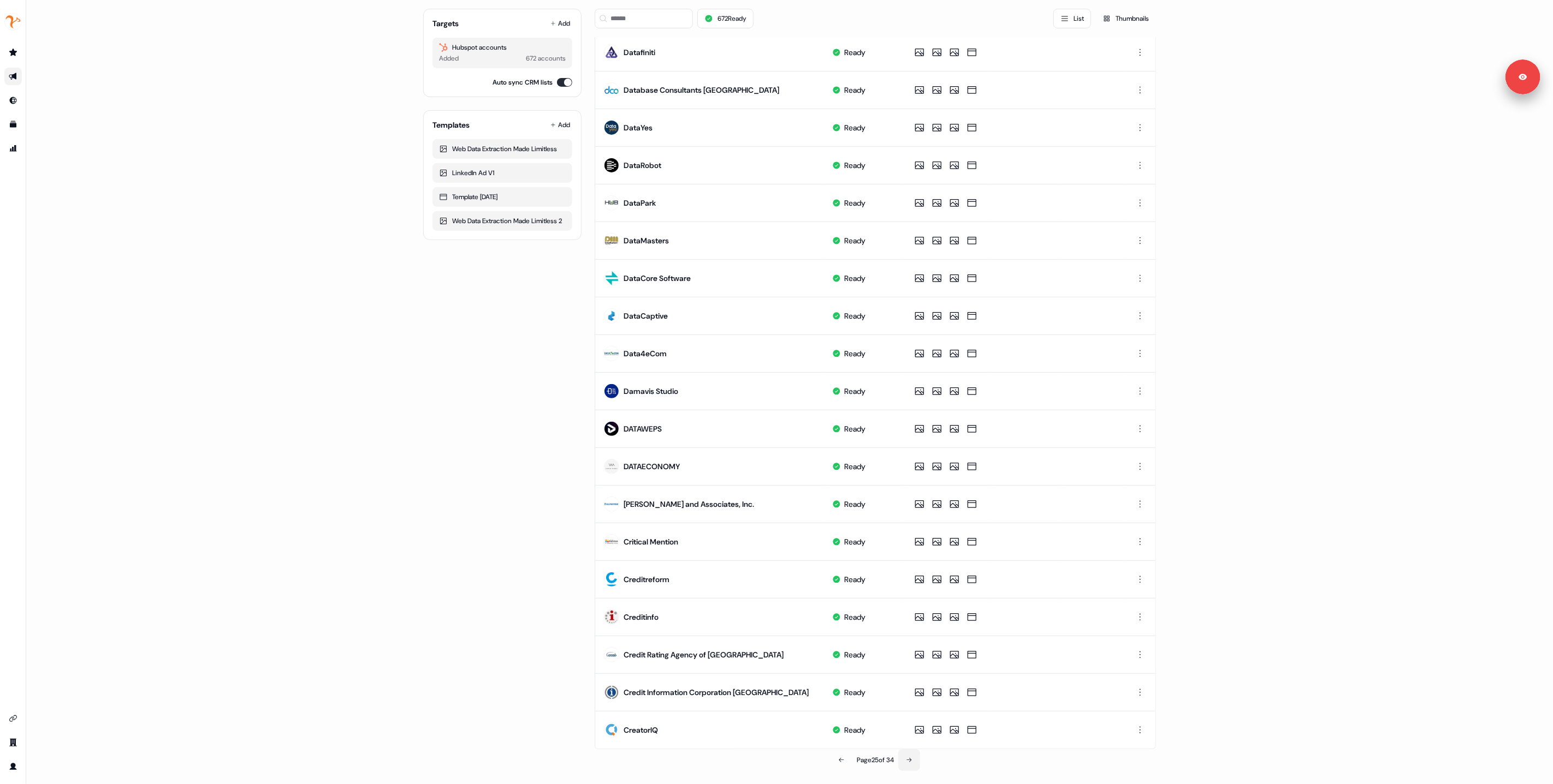
click at [909, 762] on icon at bounding box center [909, 760] width 6 height 6
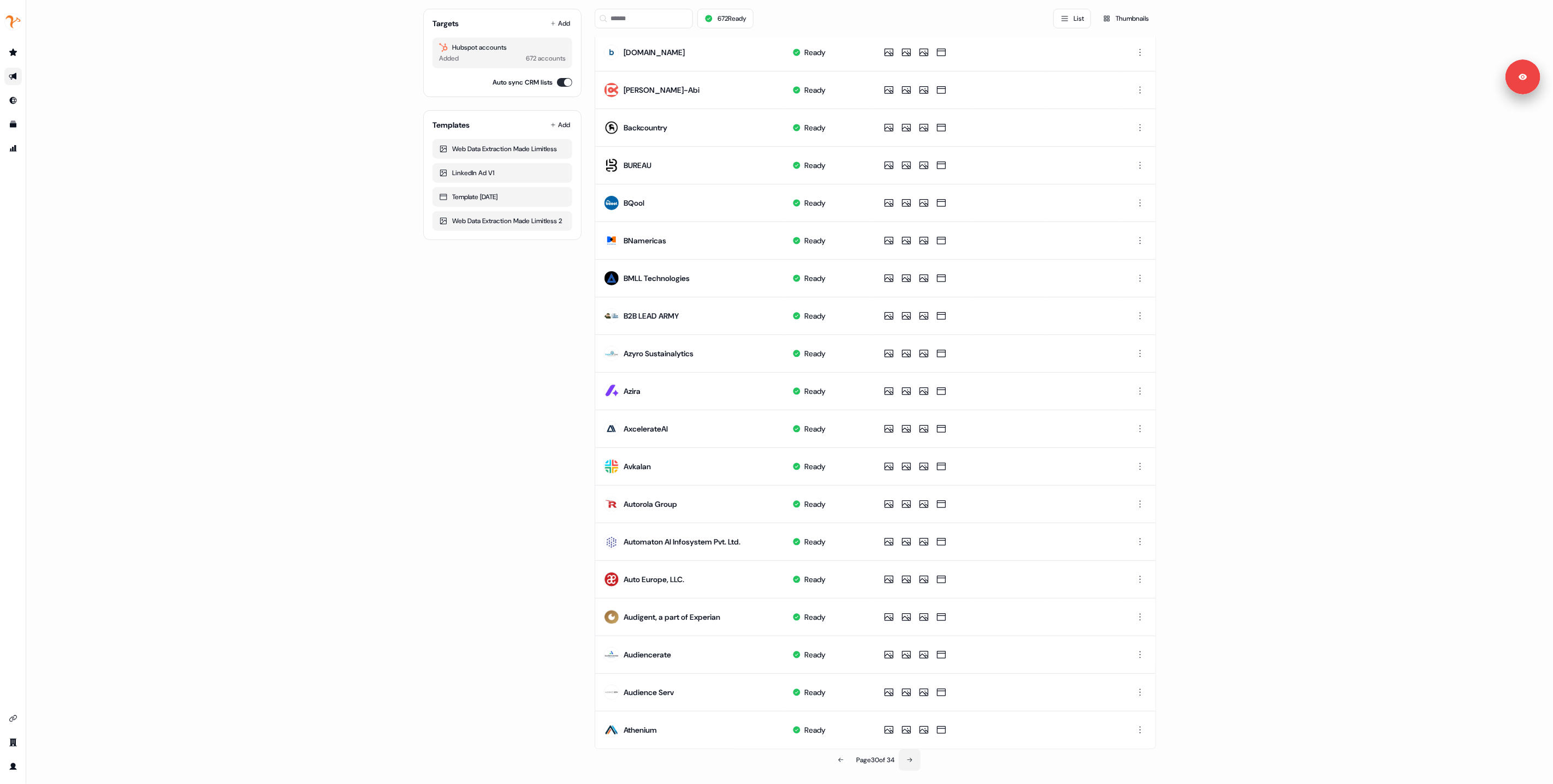
click at [908, 762] on icon at bounding box center [910, 760] width 6 height 6
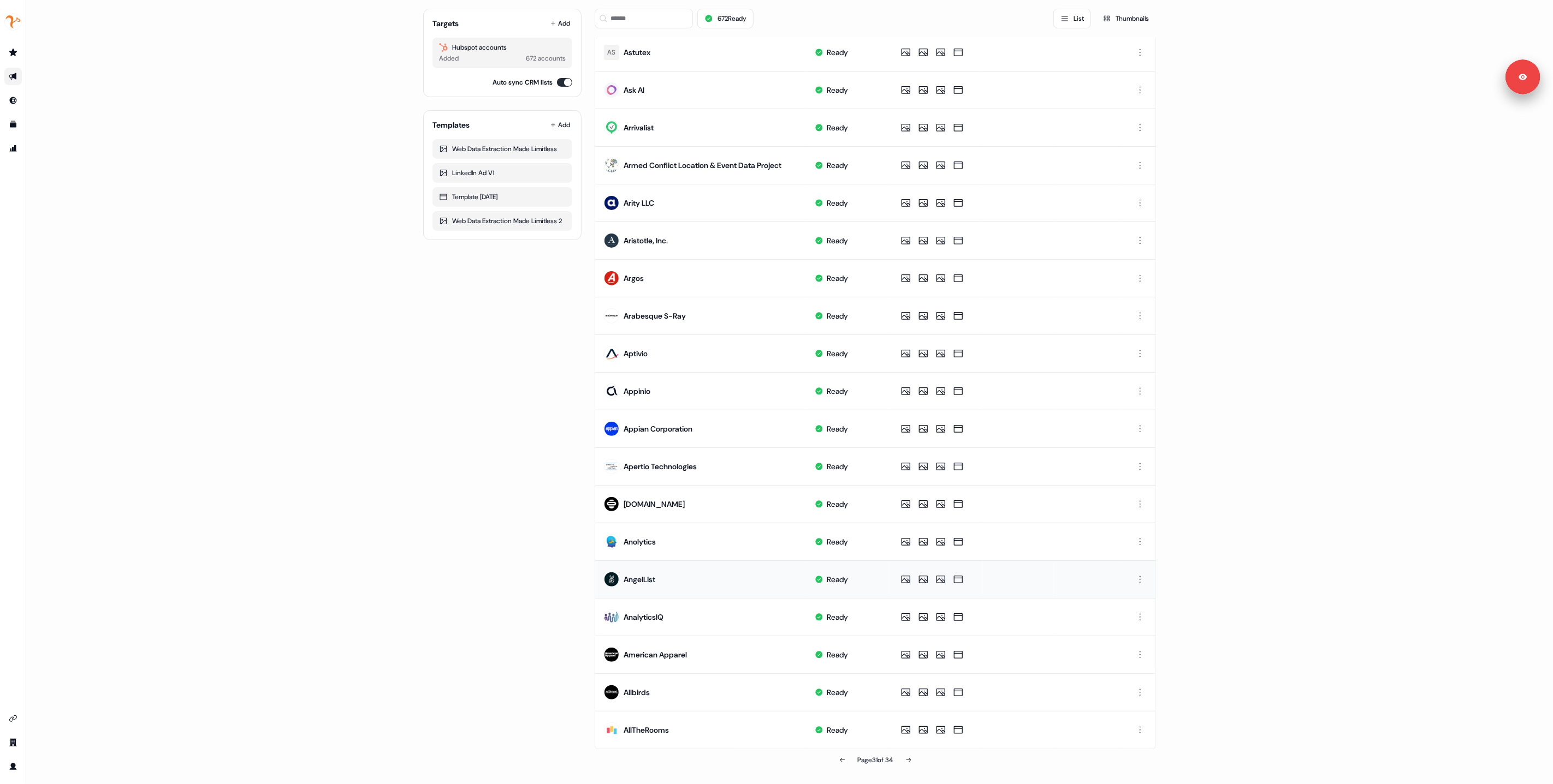
scroll to position [0, 0]
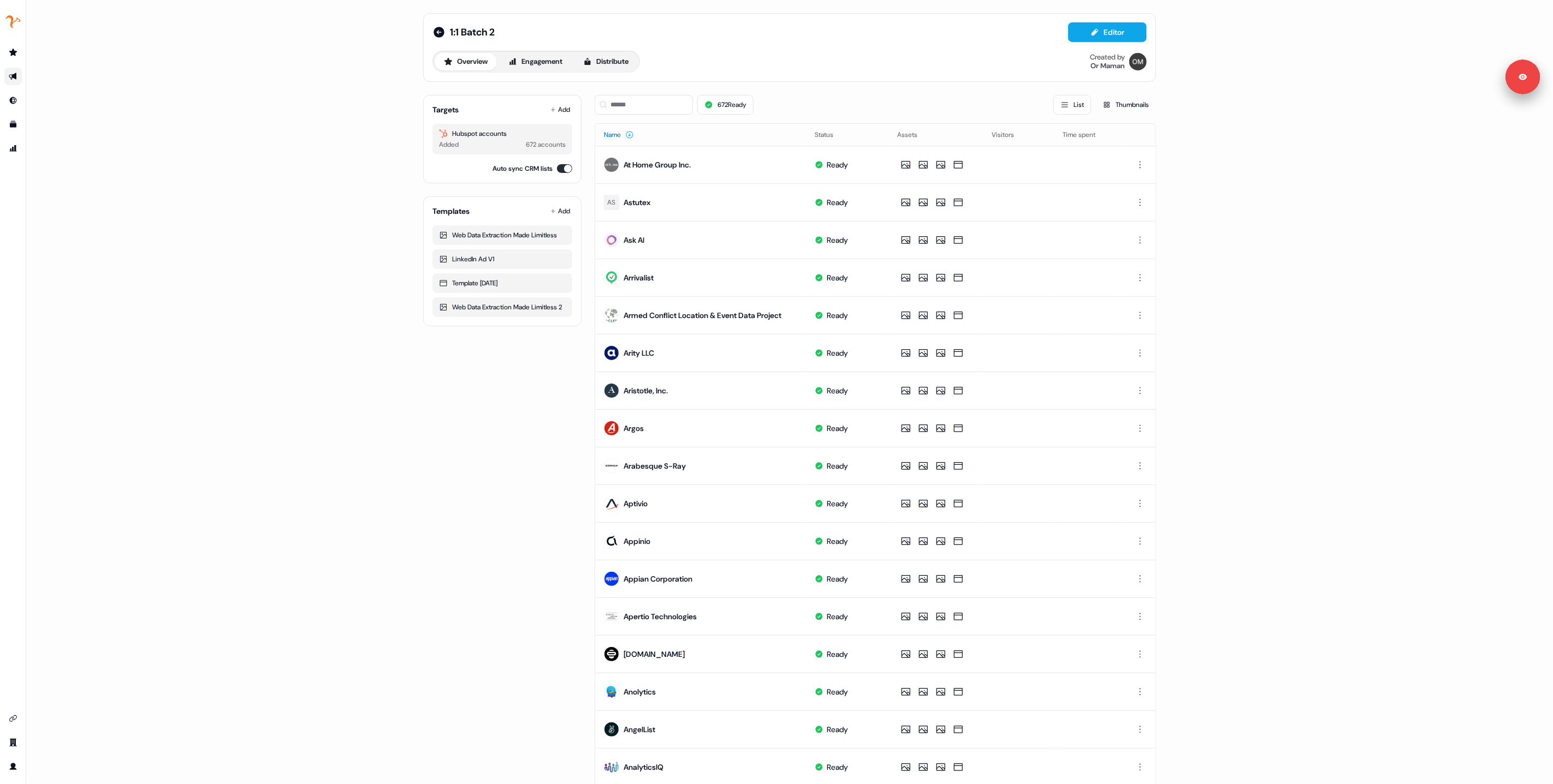
click at [612, 139] on button "Name" at bounding box center [619, 134] width 30 height 19
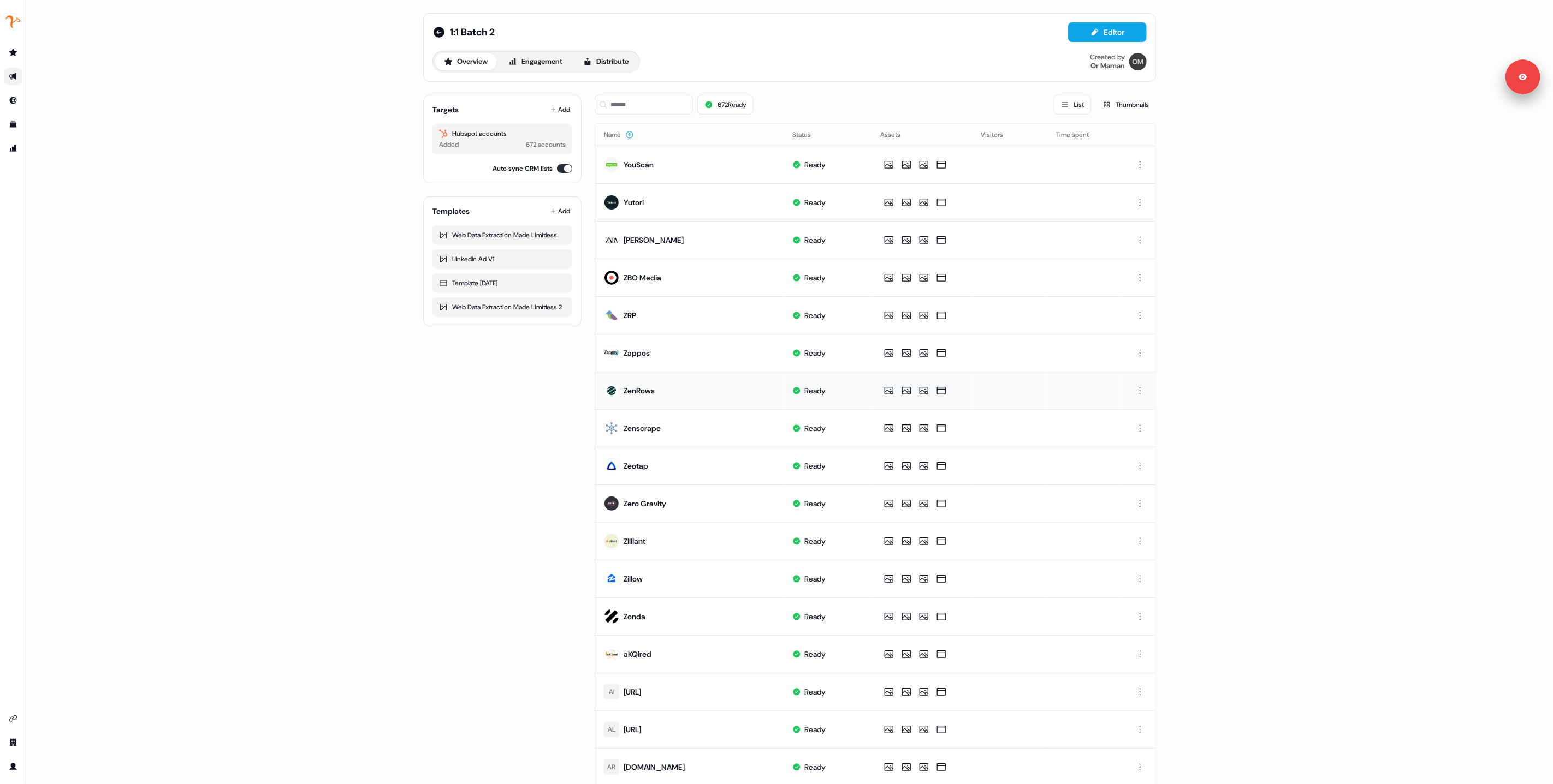
scroll to position [150, 0]
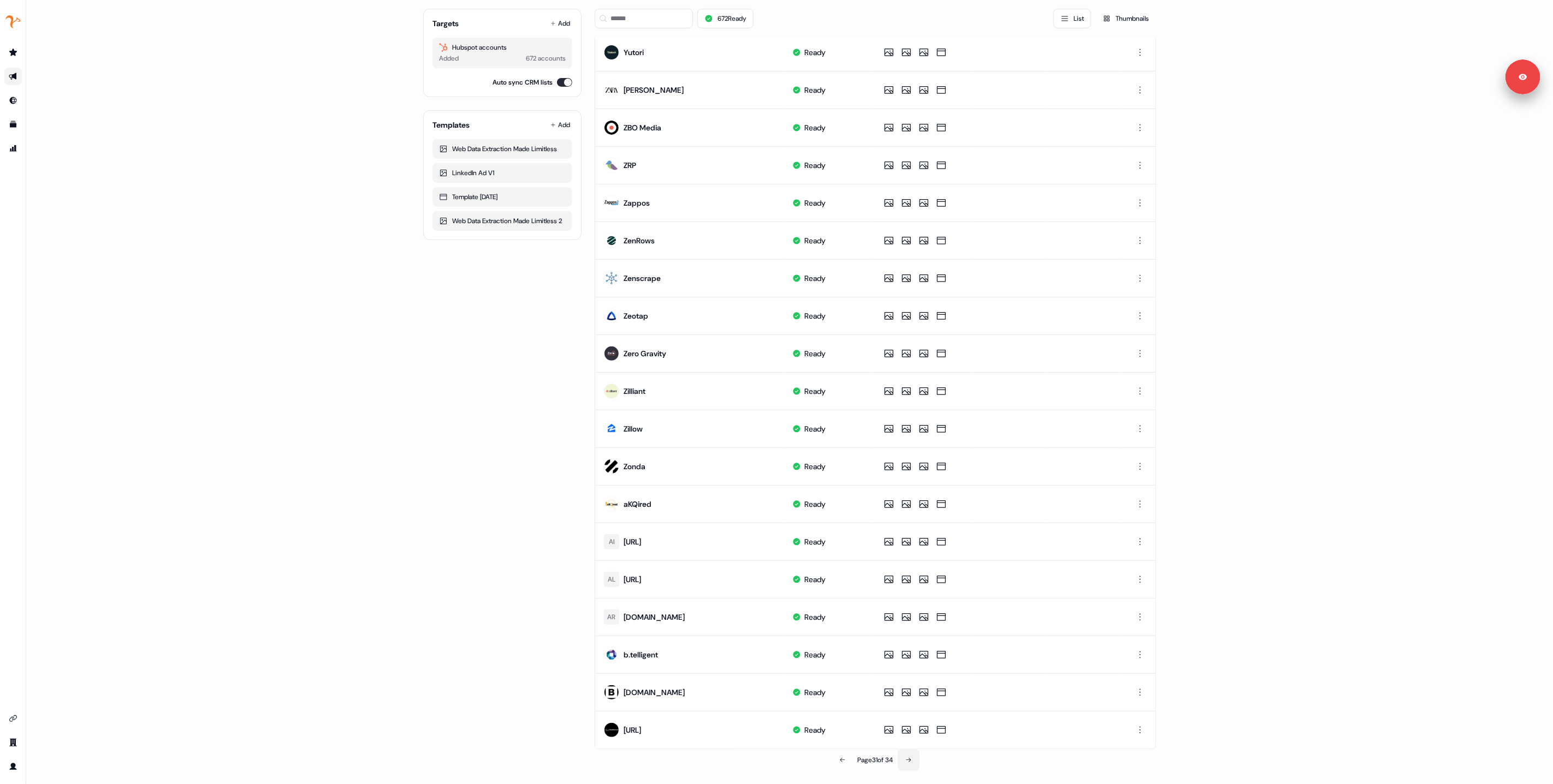
click at [911, 764] on icon at bounding box center [908, 760] width 6 height 6
click at [911, 764] on icon at bounding box center [909, 760] width 6 height 6
click at [911, 764] on div "1:1 Batch 2 Editor Overview Engagement Distribute Created by Or Maman Targets A…" at bounding box center [789, 392] width 1527 height 784
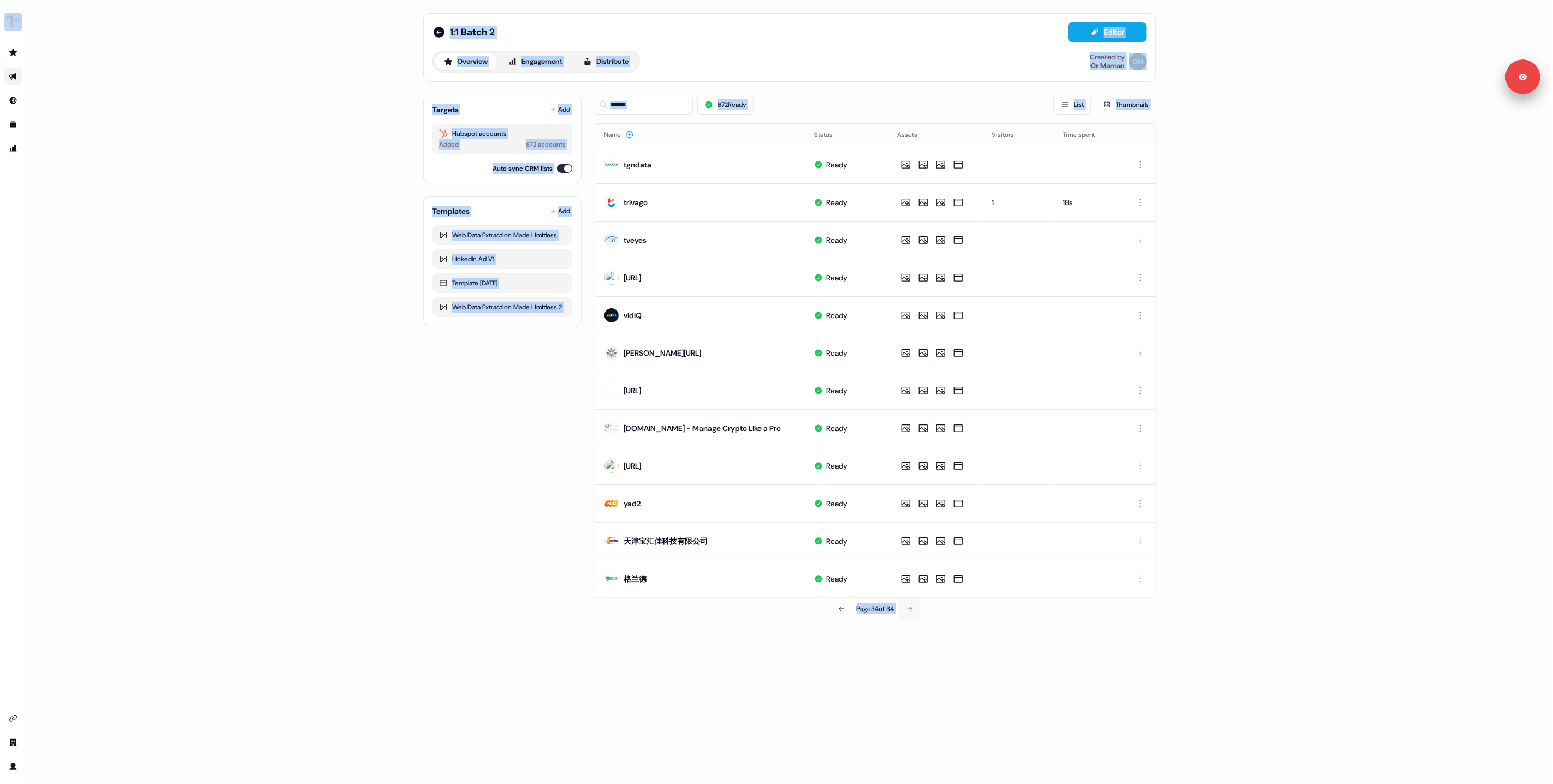
scroll to position [0, 0]
click at [614, 133] on button "Name" at bounding box center [619, 134] width 30 height 19
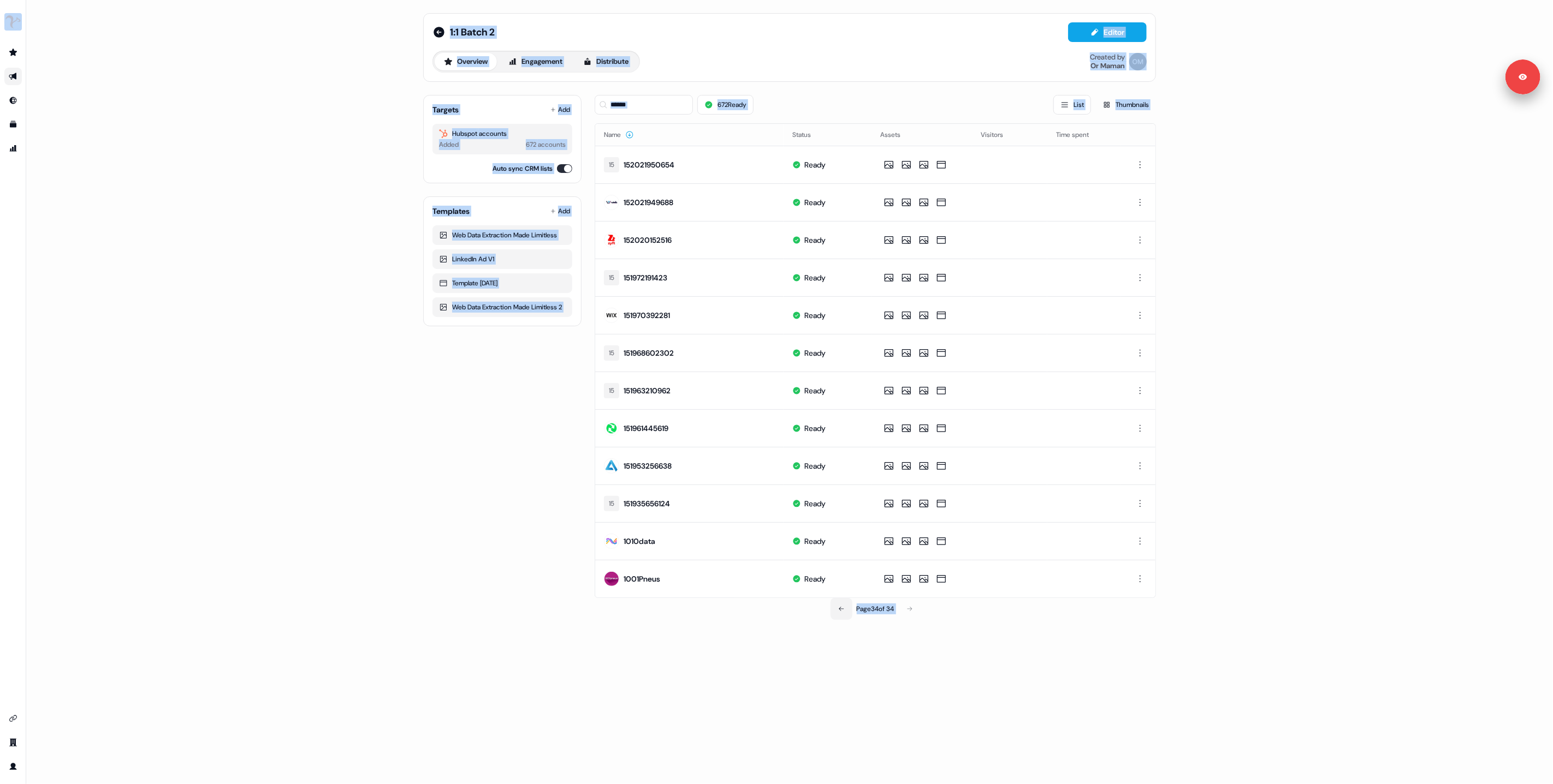
click at [839, 614] on button at bounding box center [841, 609] width 22 height 22
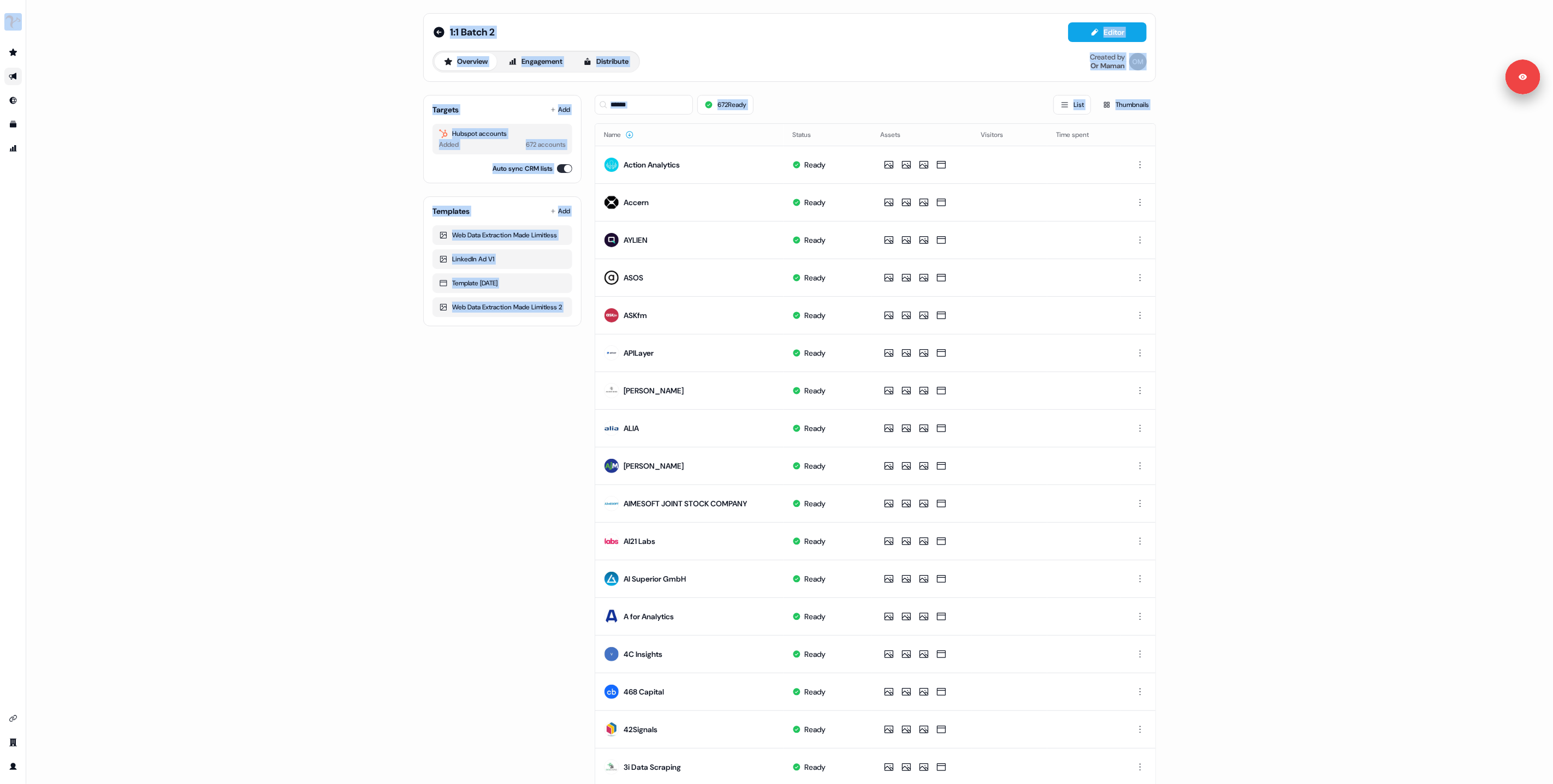
scroll to position [150, 0]
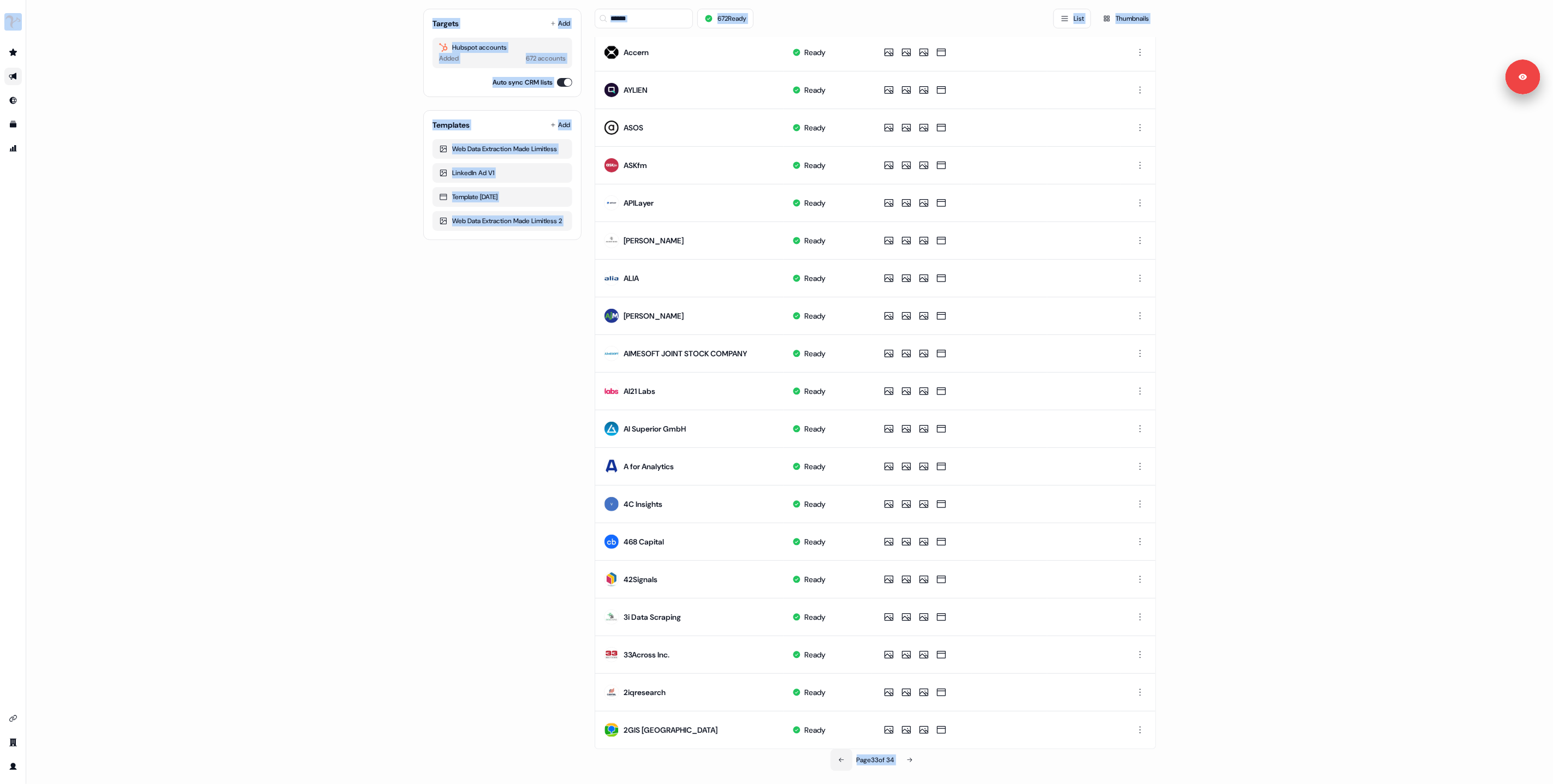
click at [839, 757] on icon at bounding box center [841, 760] width 6 height 6
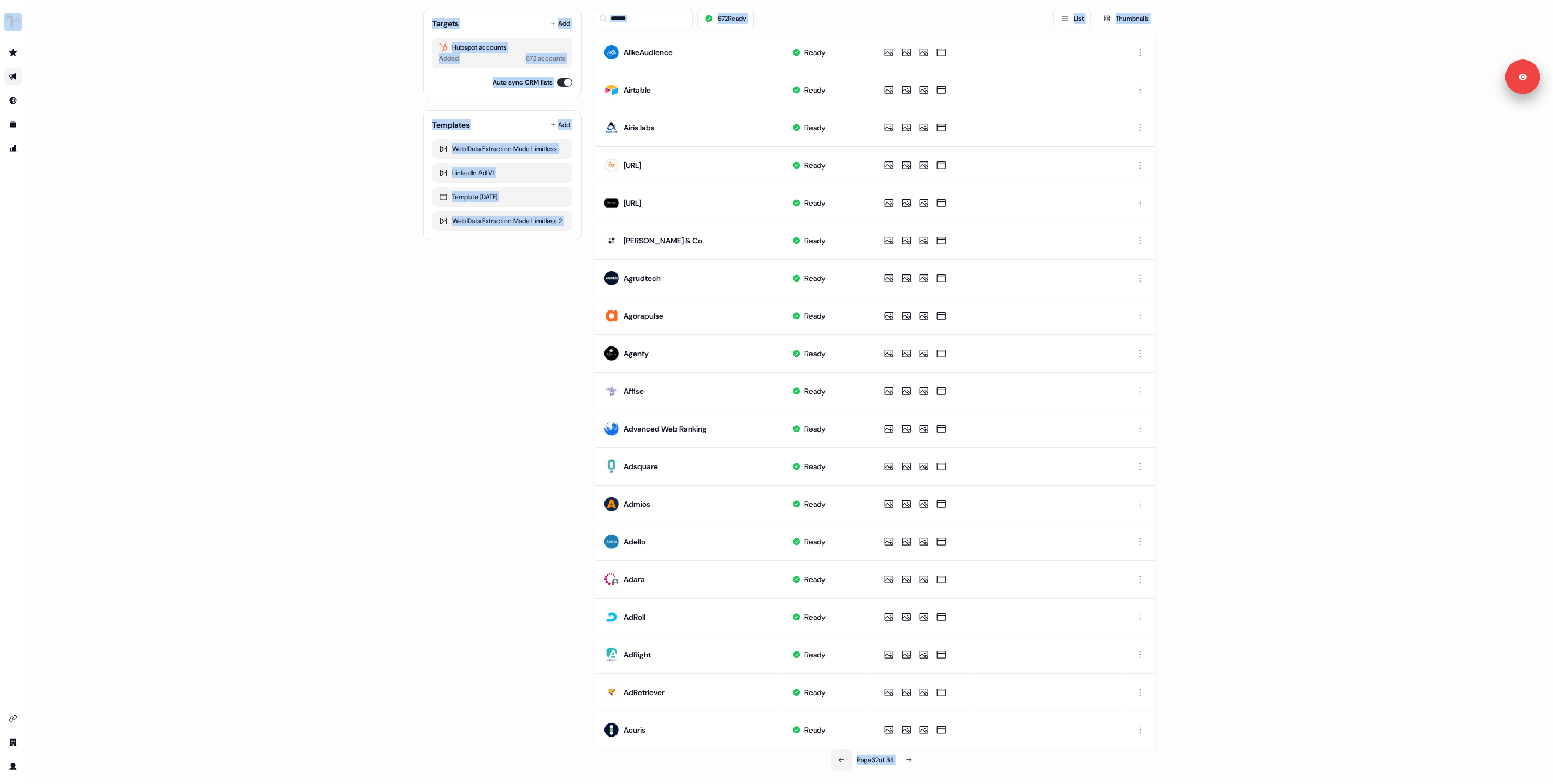
click at [838, 762] on icon at bounding box center [841, 760] width 6 height 6
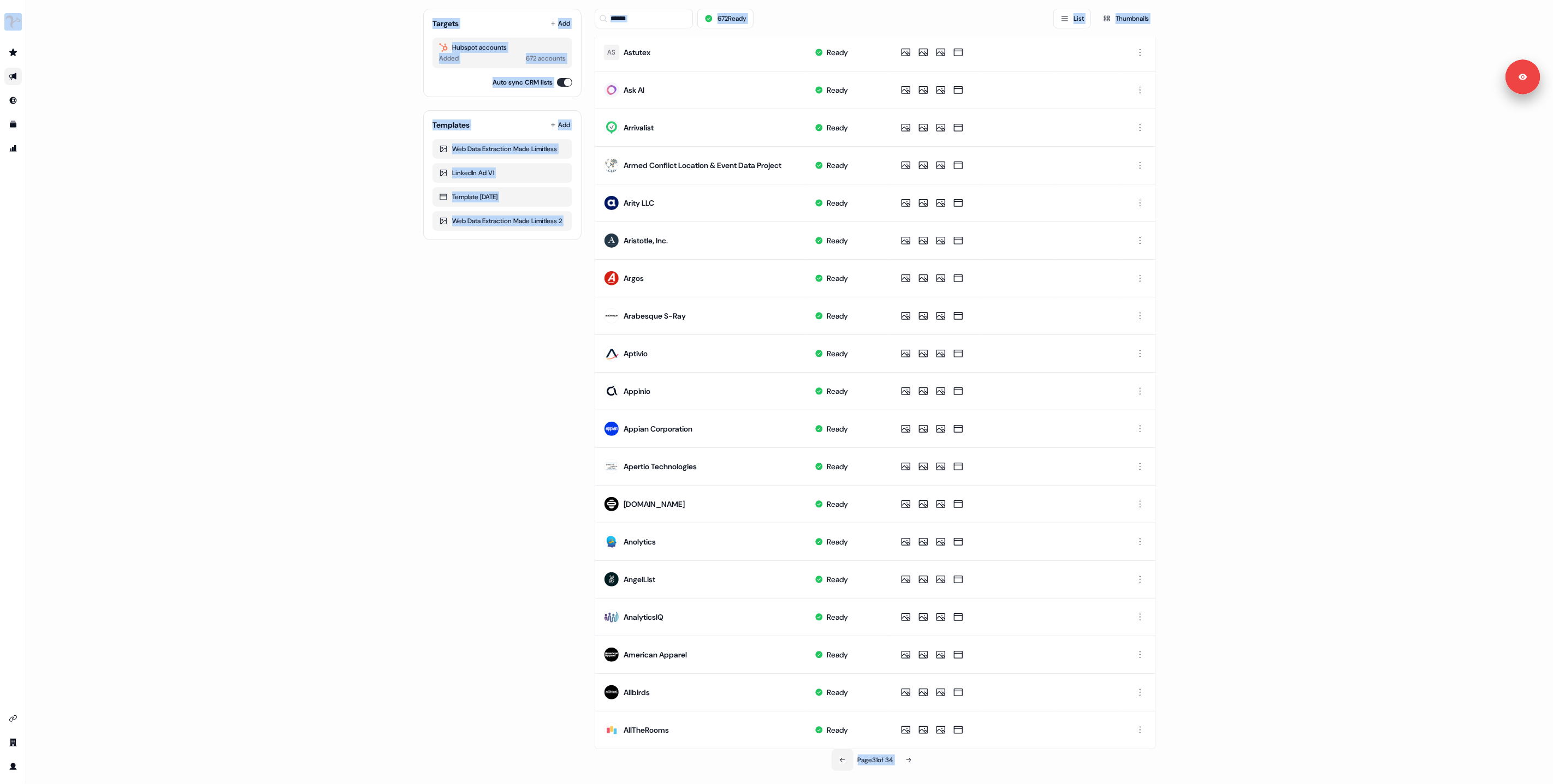
click at [839, 762] on icon at bounding box center [842, 760] width 6 height 6
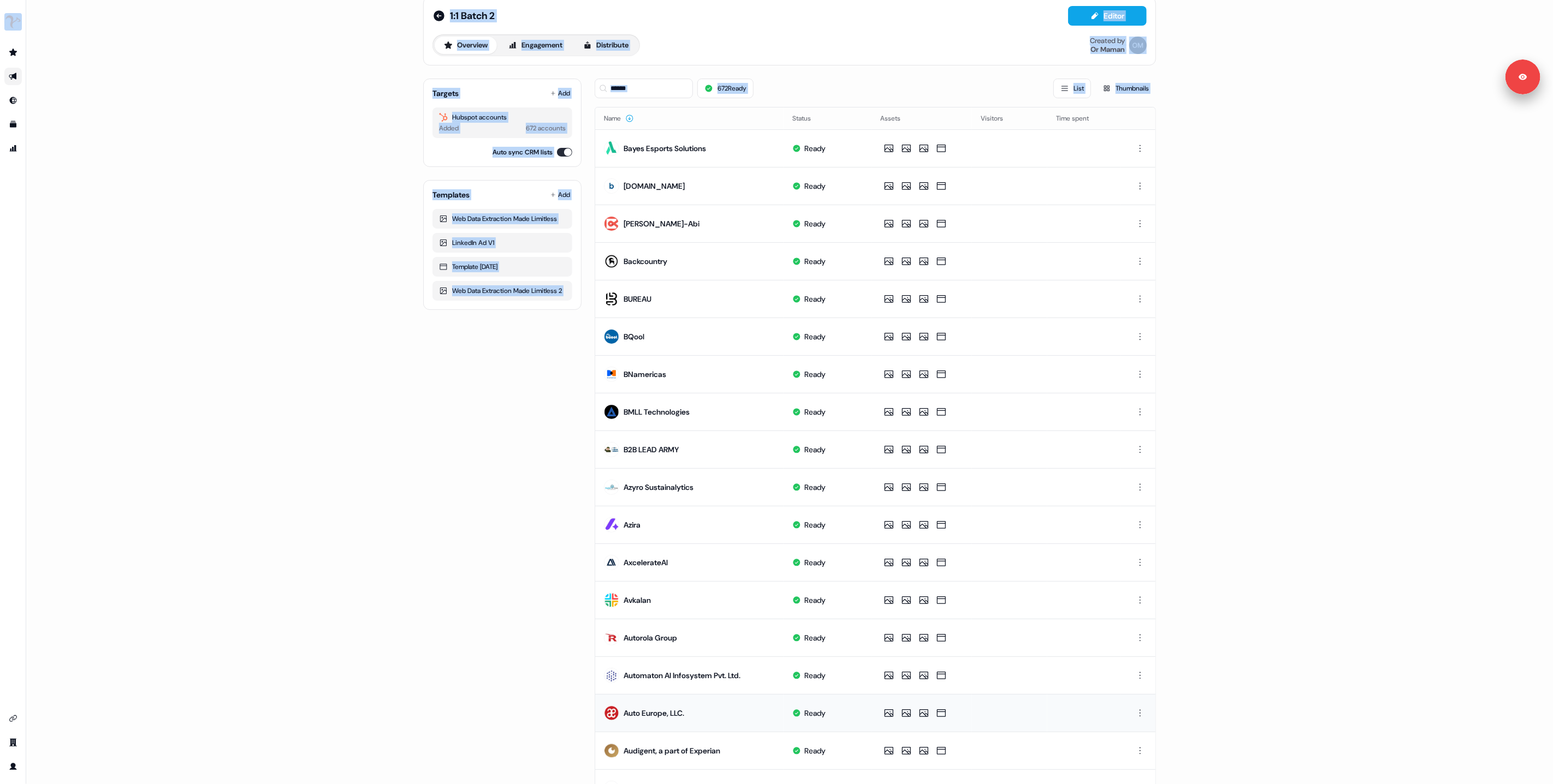
scroll to position [0, 0]
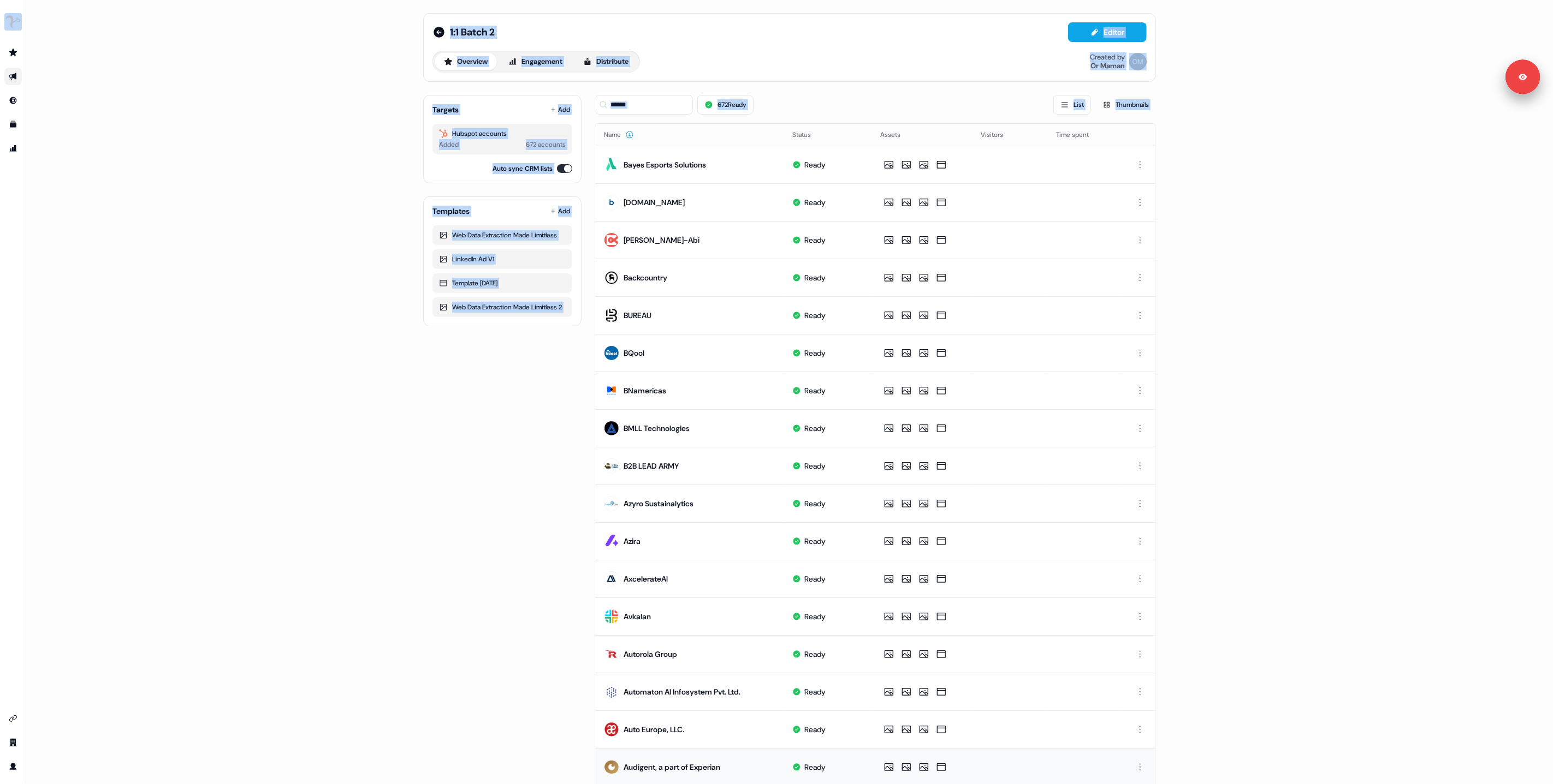
click at [838, 762] on td "Ready" at bounding box center [828, 767] width 88 height 37
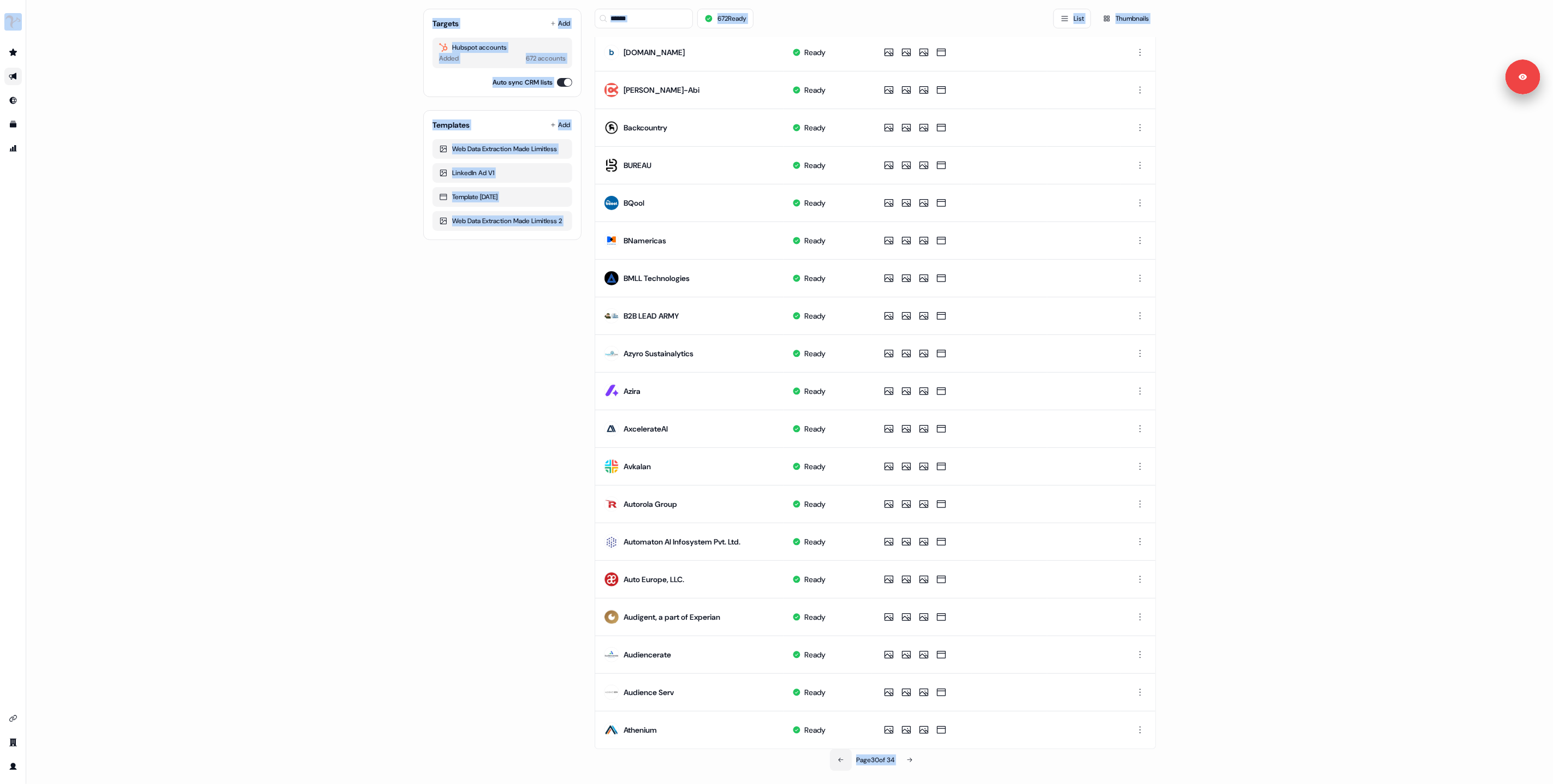
click at [838, 760] on icon at bounding box center [840, 760] width 6 height 6
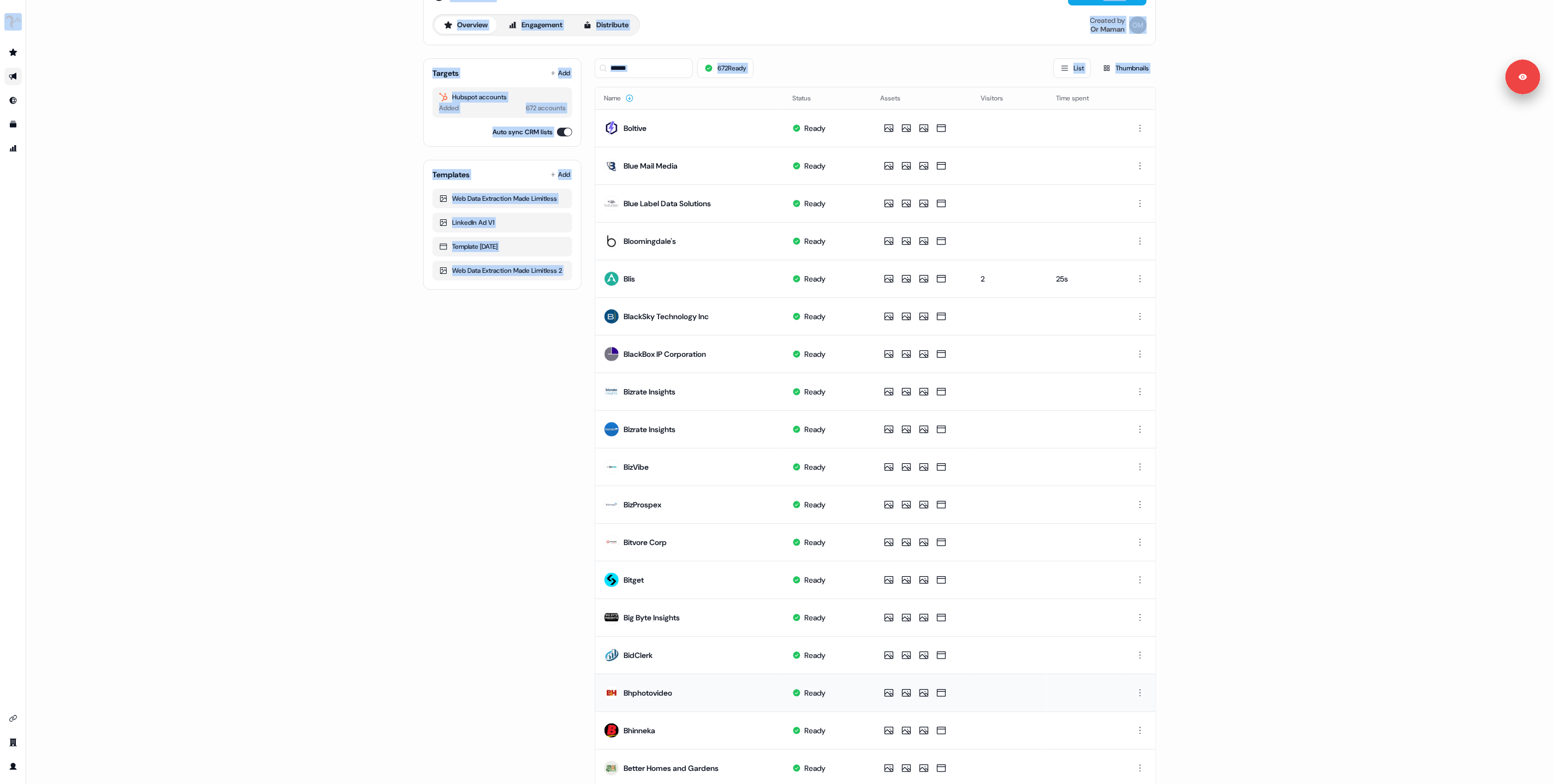
scroll to position [0, 0]
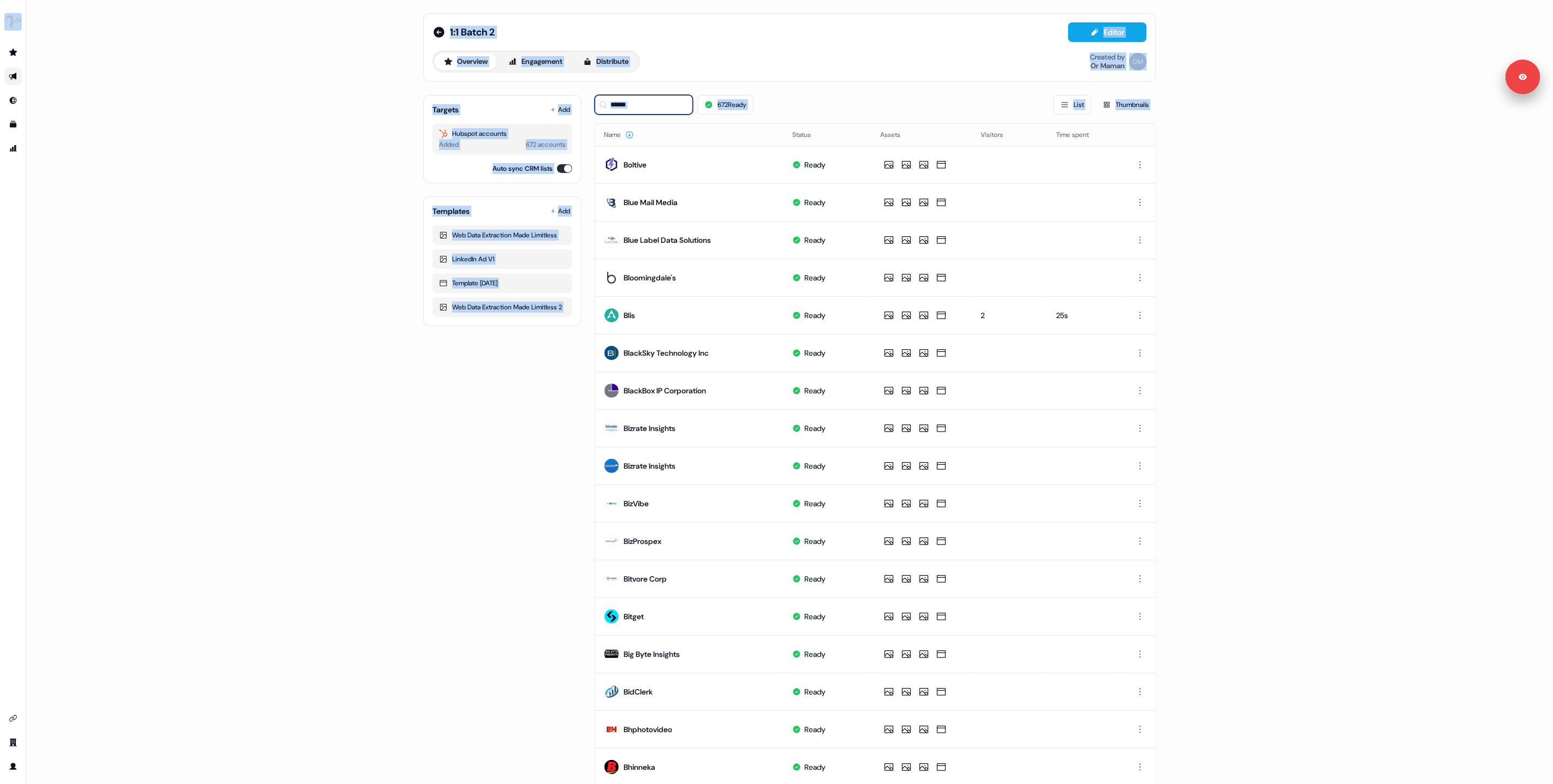
click at [633, 104] on input at bounding box center [643, 104] width 99 height 19
click at [623, 103] on input at bounding box center [643, 104] width 99 height 19
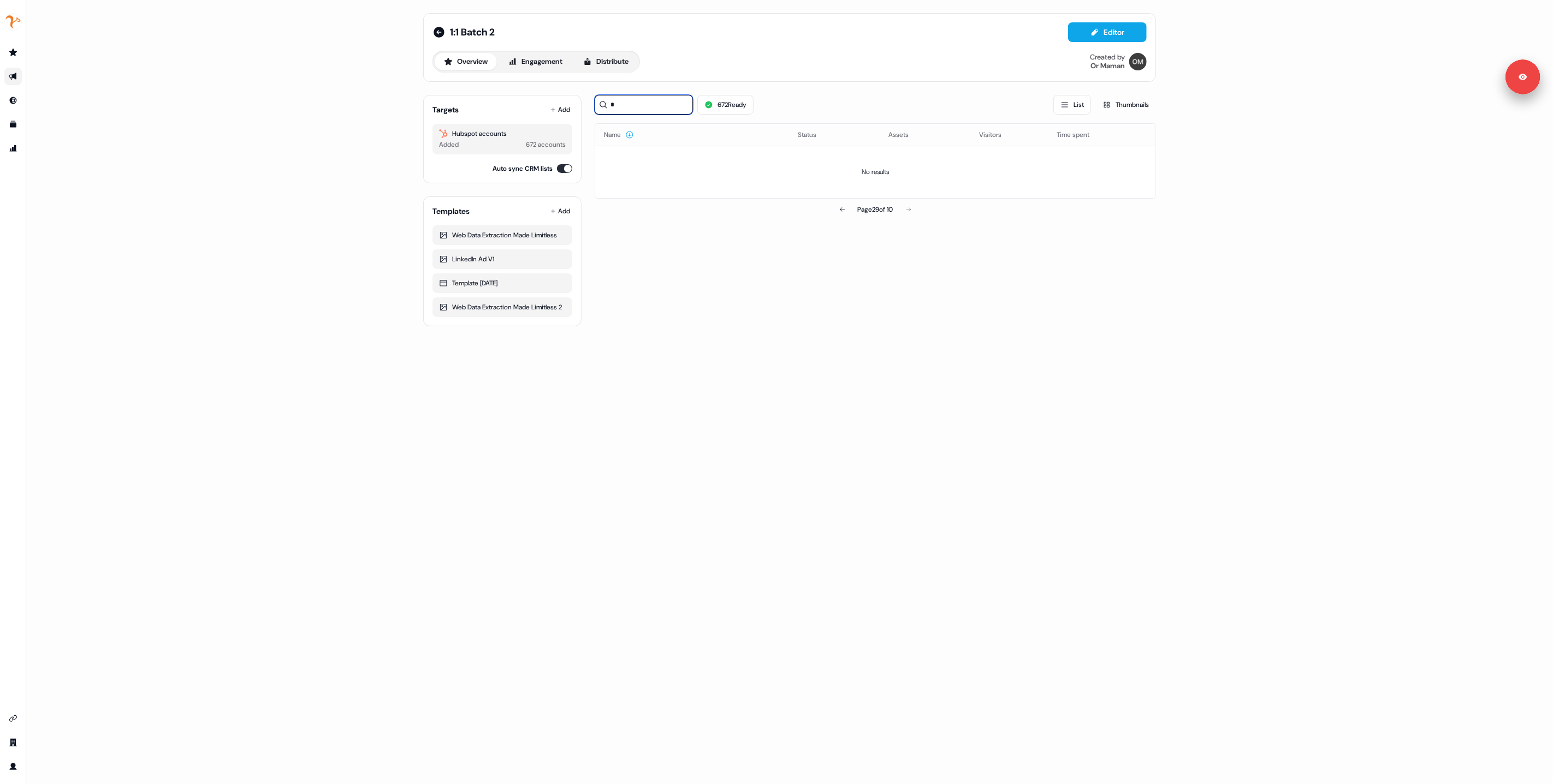
type input "**"
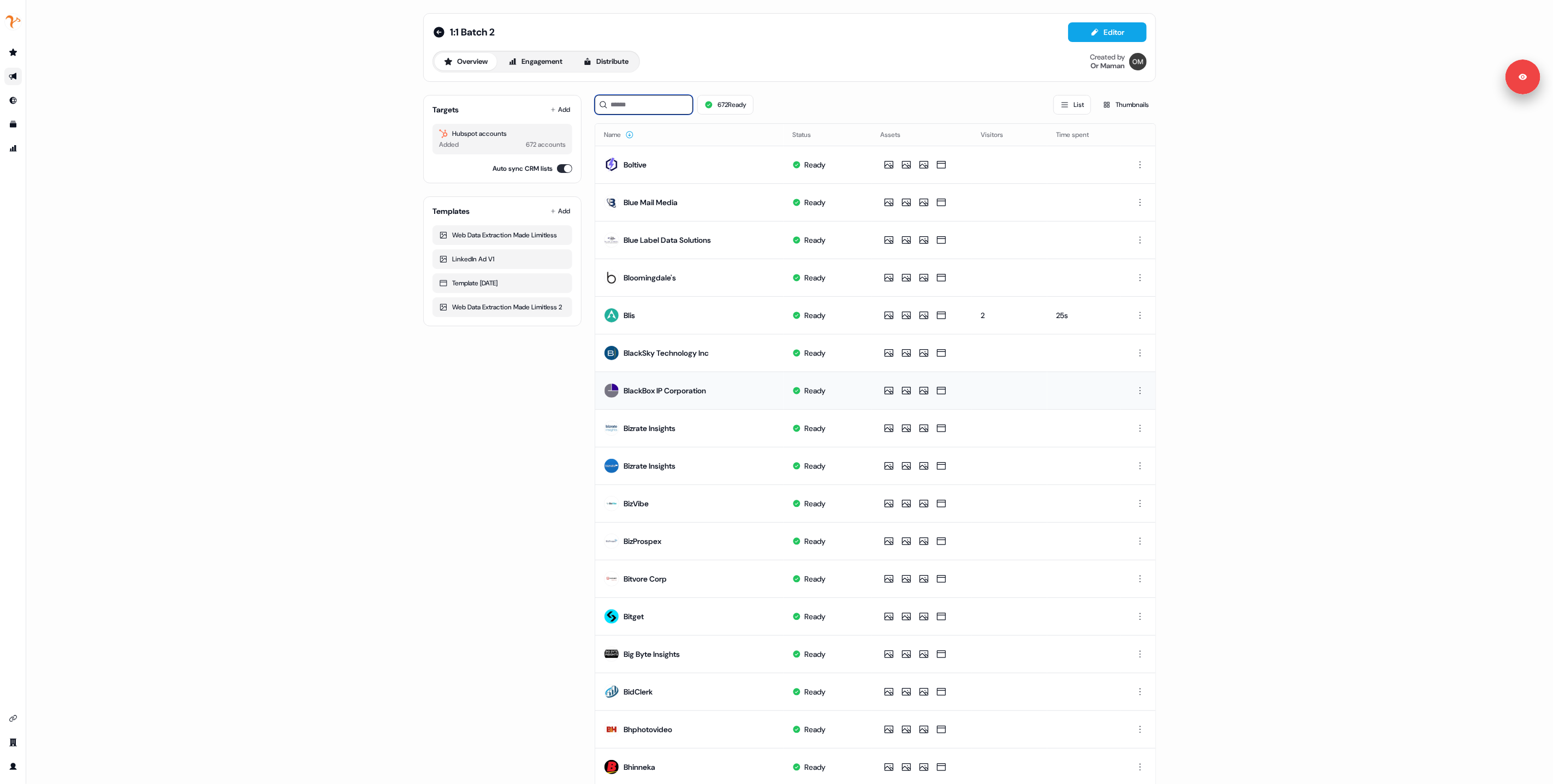
scroll to position [150, 0]
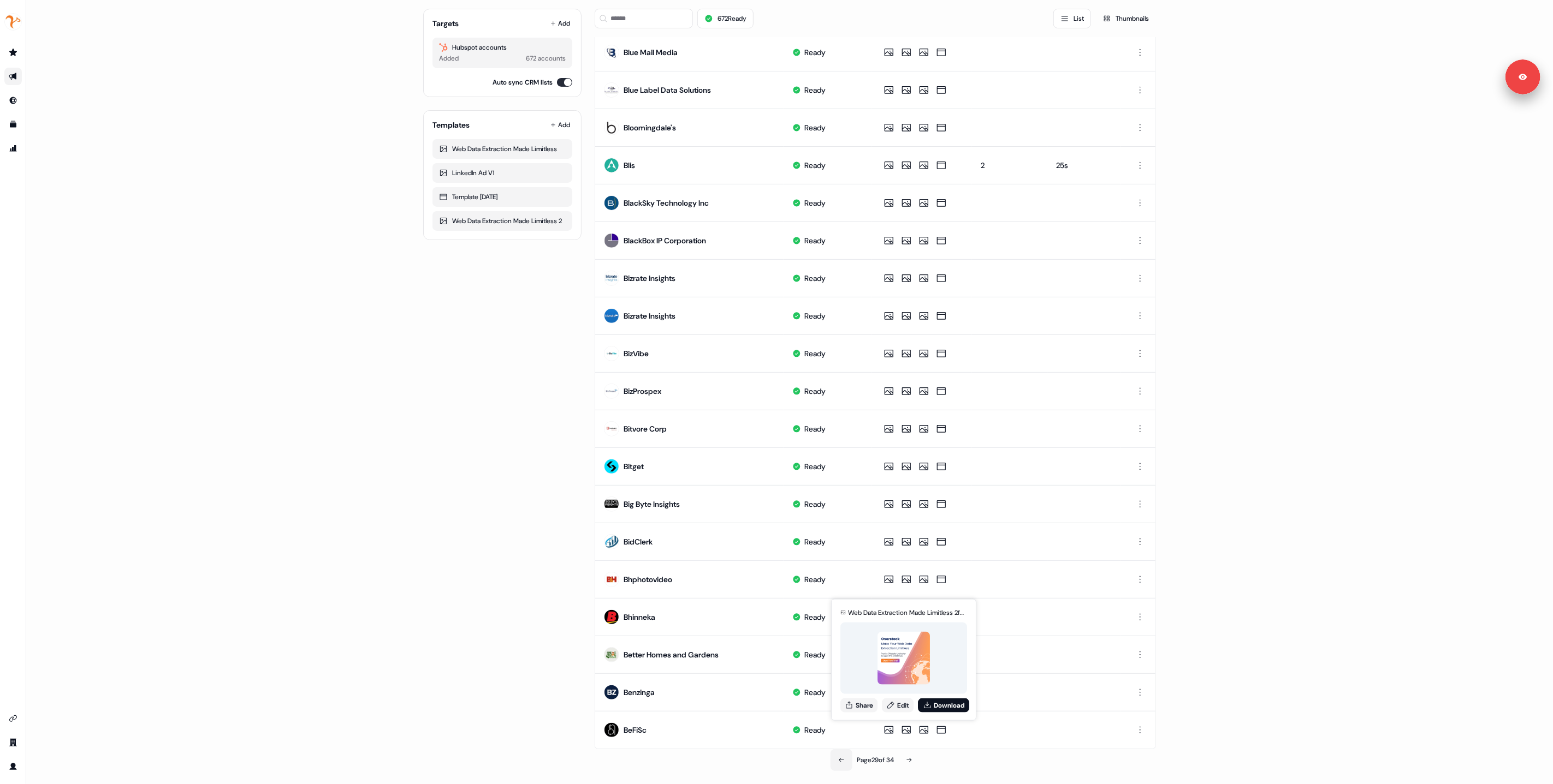
click at [838, 759] on icon at bounding box center [841, 760] width 6 height 6
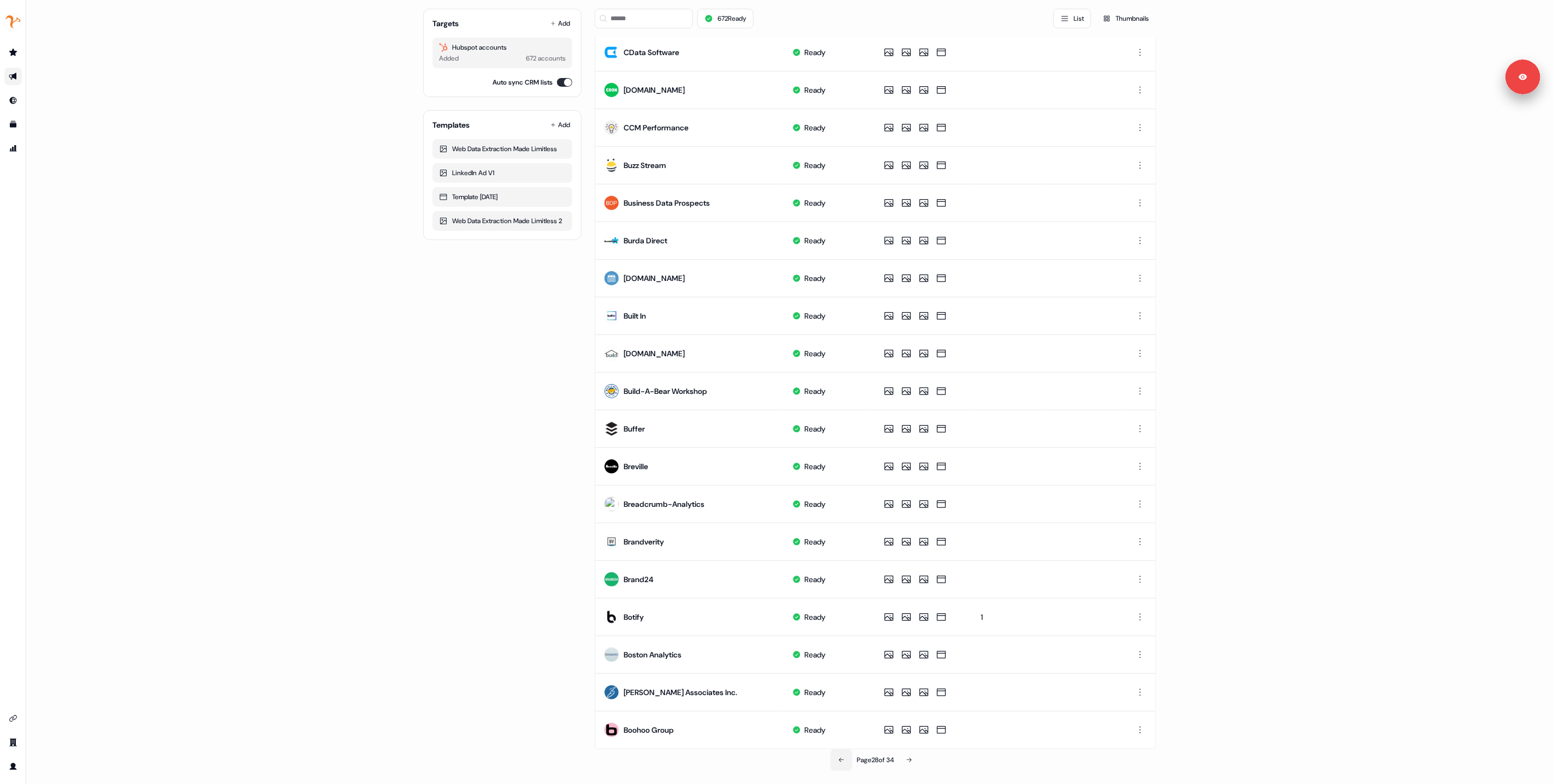
click at [838, 759] on icon at bounding box center [841, 760] width 6 height 6
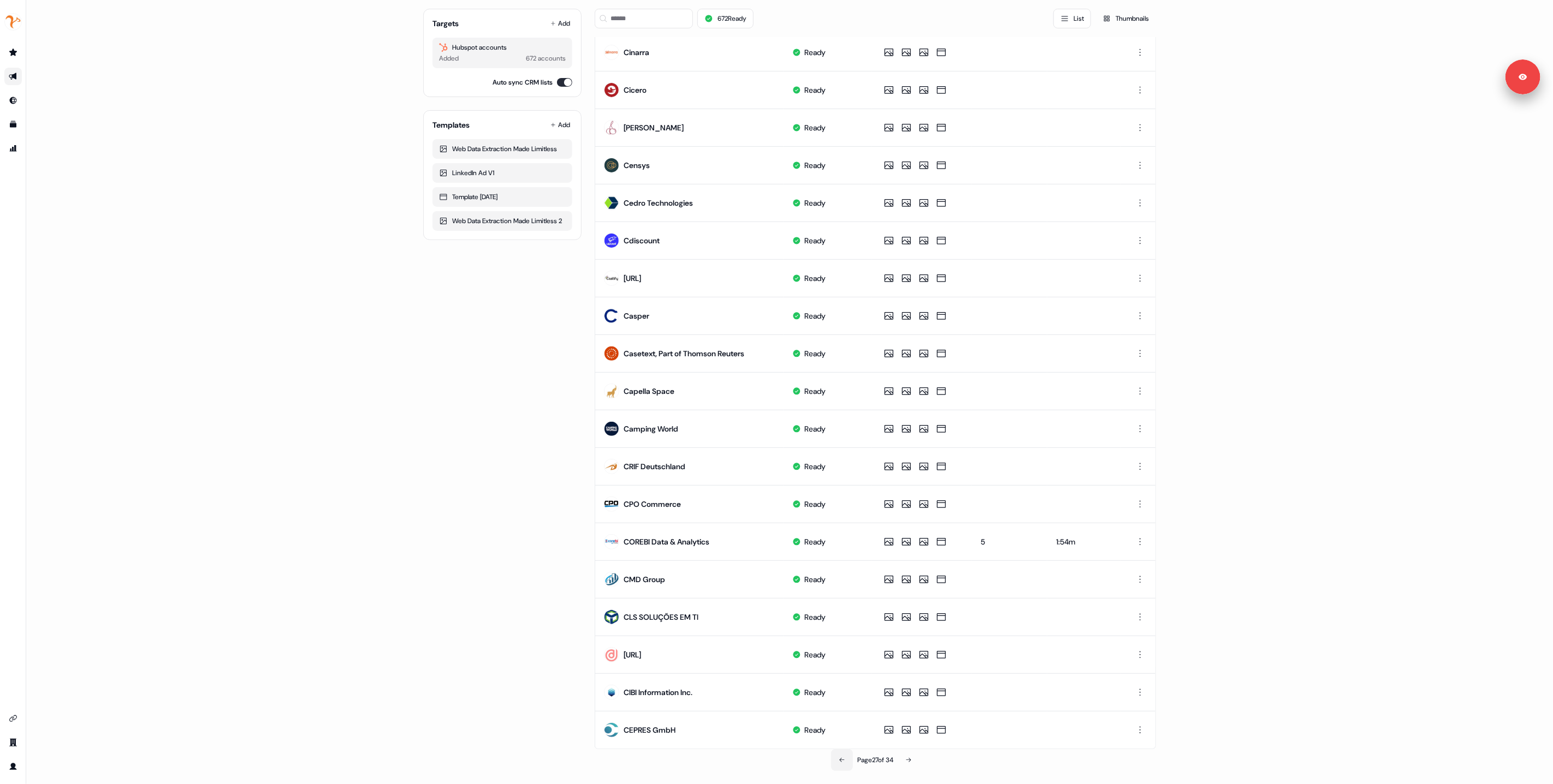
click at [839, 759] on icon at bounding box center [842, 760] width 6 height 6
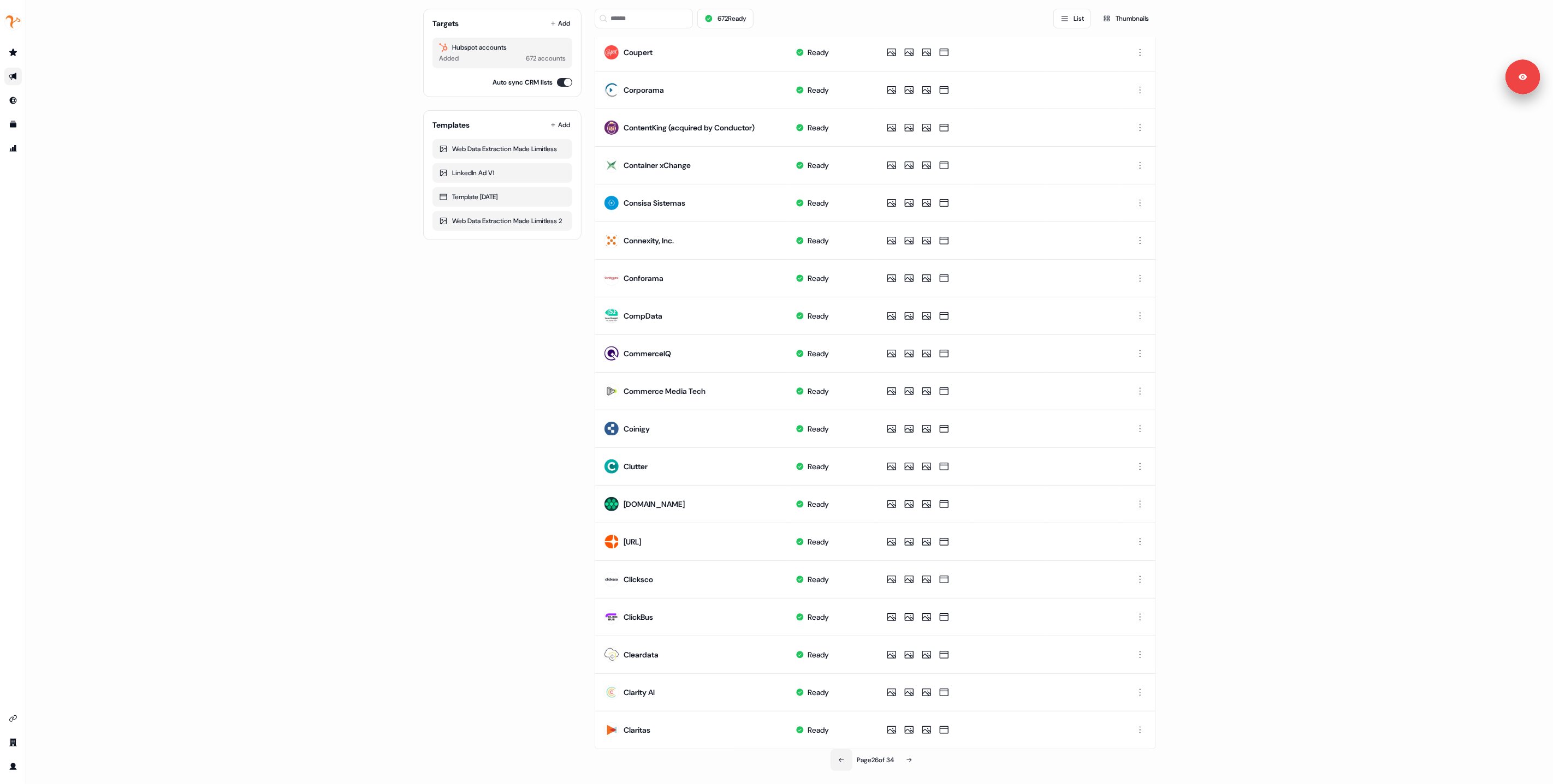
click at [838, 759] on icon at bounding box center [841, 760] width 6 height 6
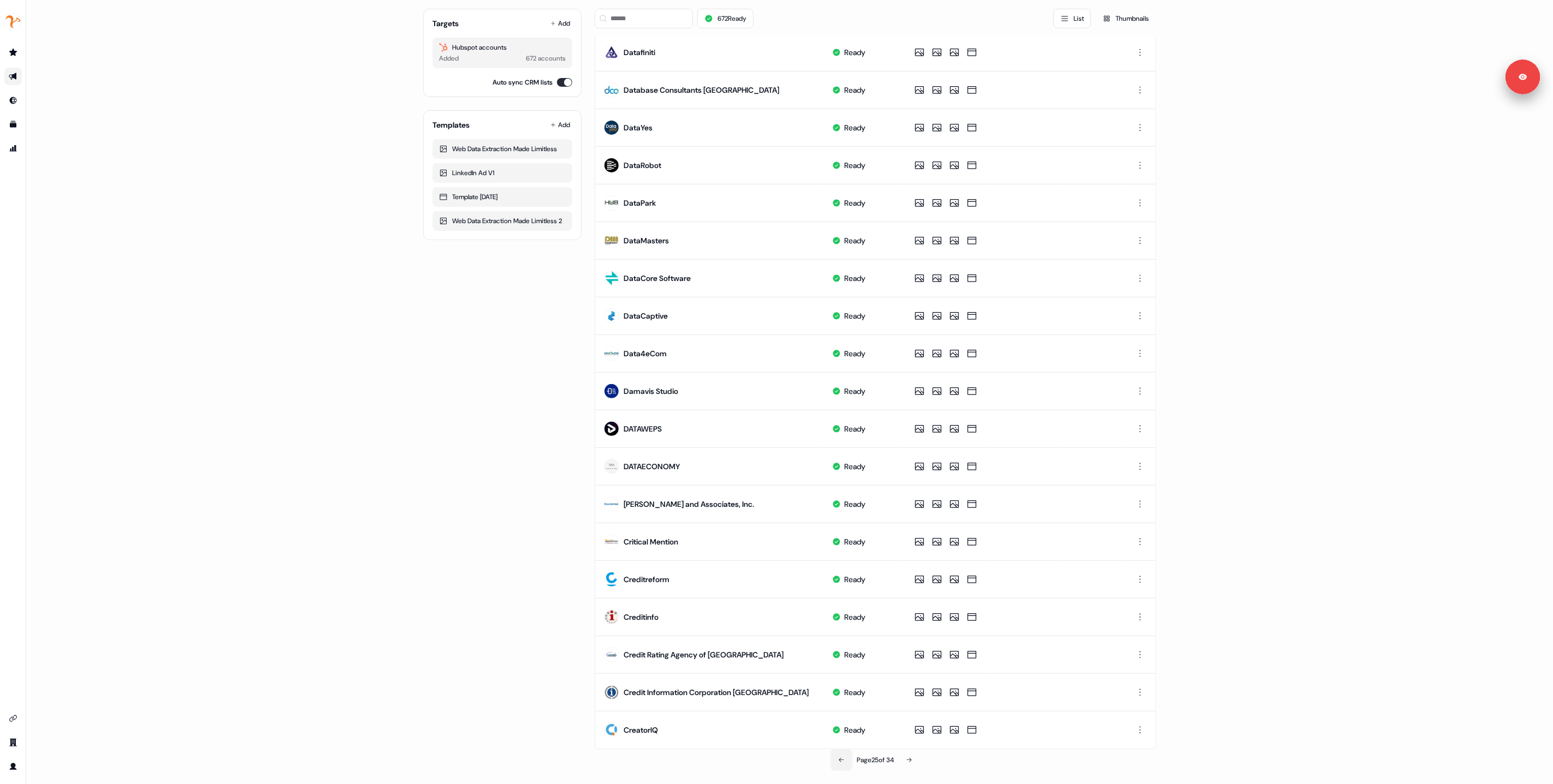
click at [838, 759] on icon at bounding box center [841, 760] width 6 height 6
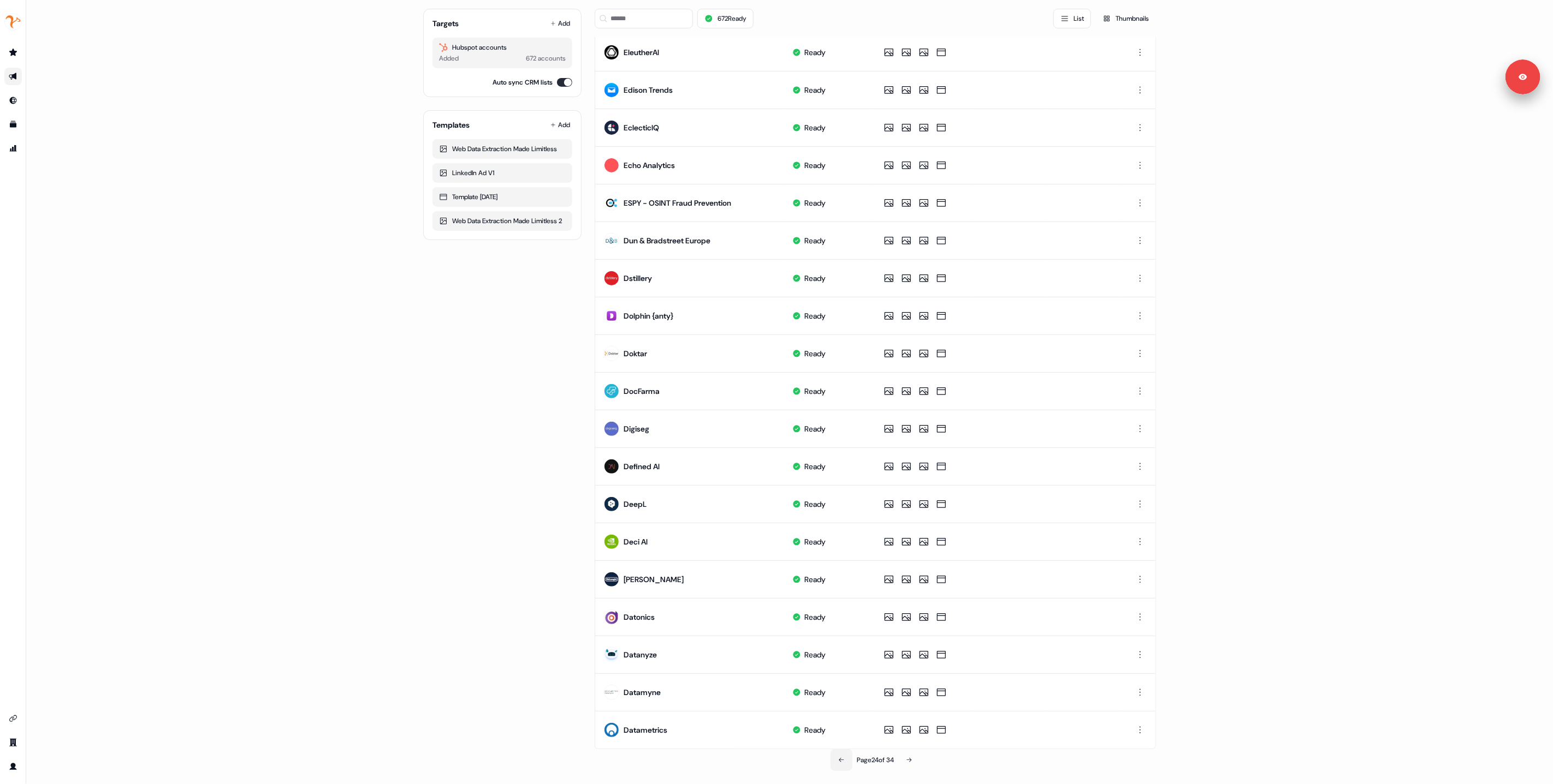
click at [838, 759] on icon at bounding box center [841, 760] width 6 height 6
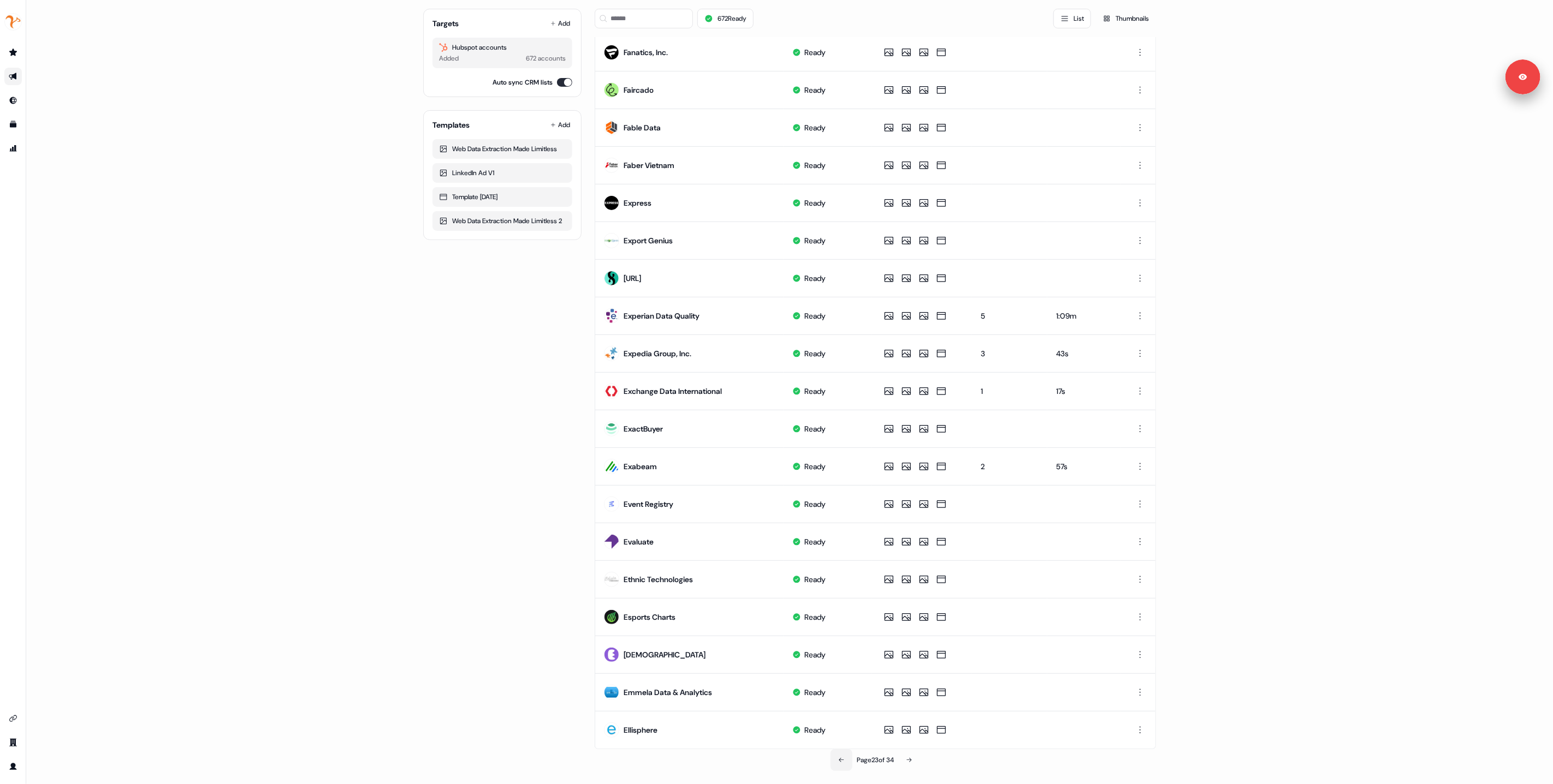
click at [838, 759] on icon at bounding box center [841, 760] width 6 height 6
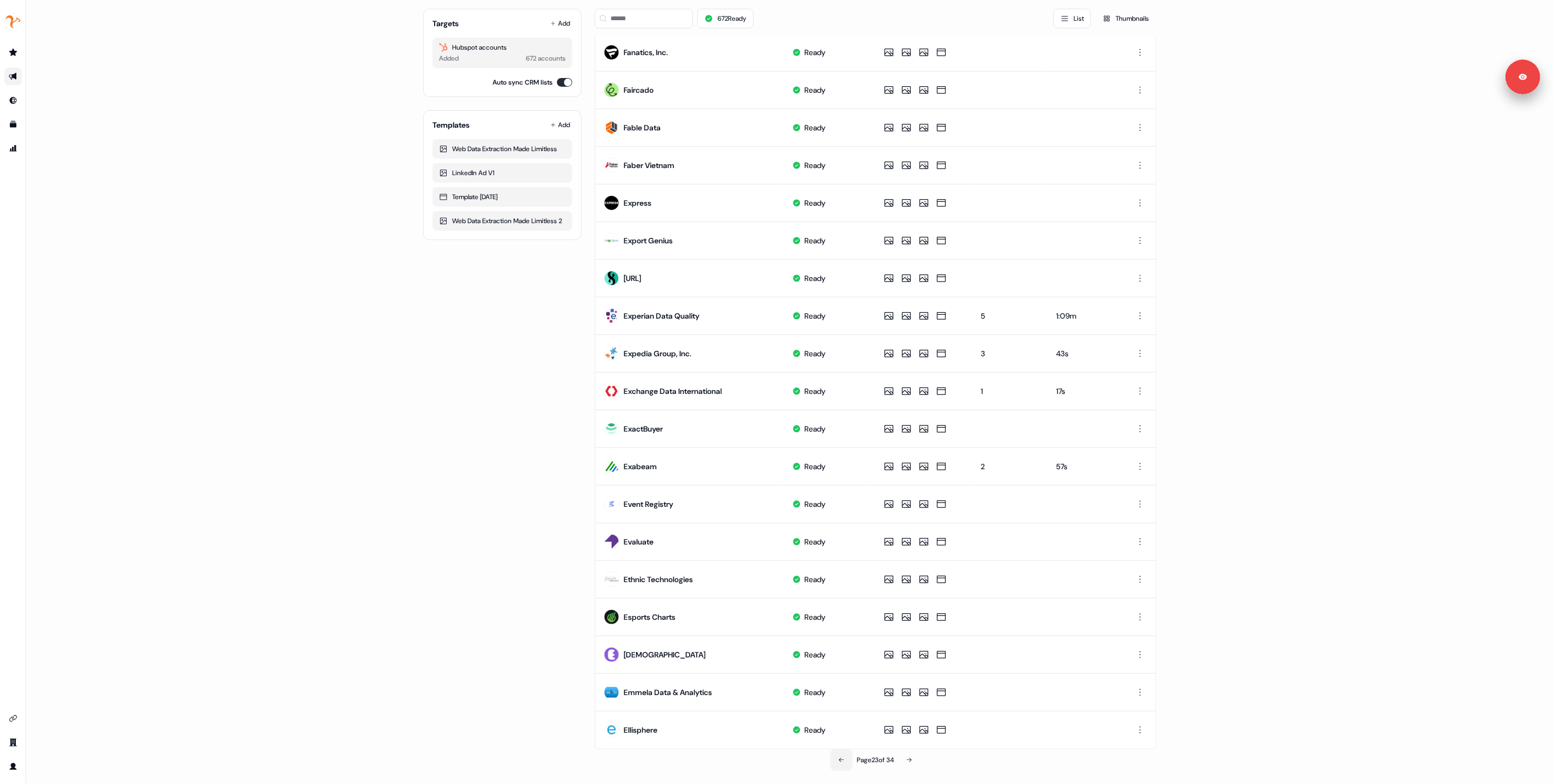
click at [838, 759] on icon at bounding box center [841, 760] width 6 height 6
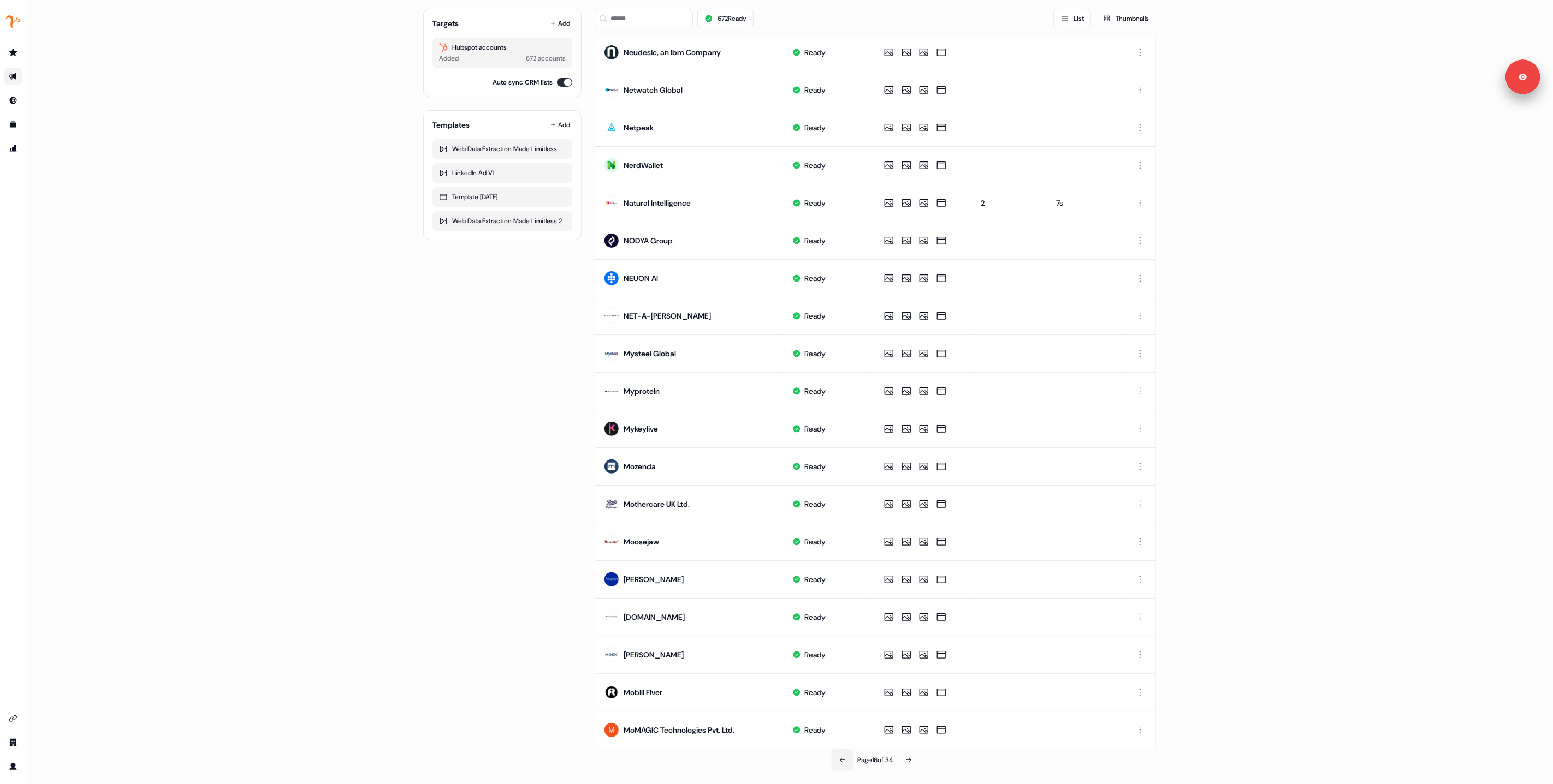
click at [839, 760] on icon at bounding box center [842, 760] width 6 height 6
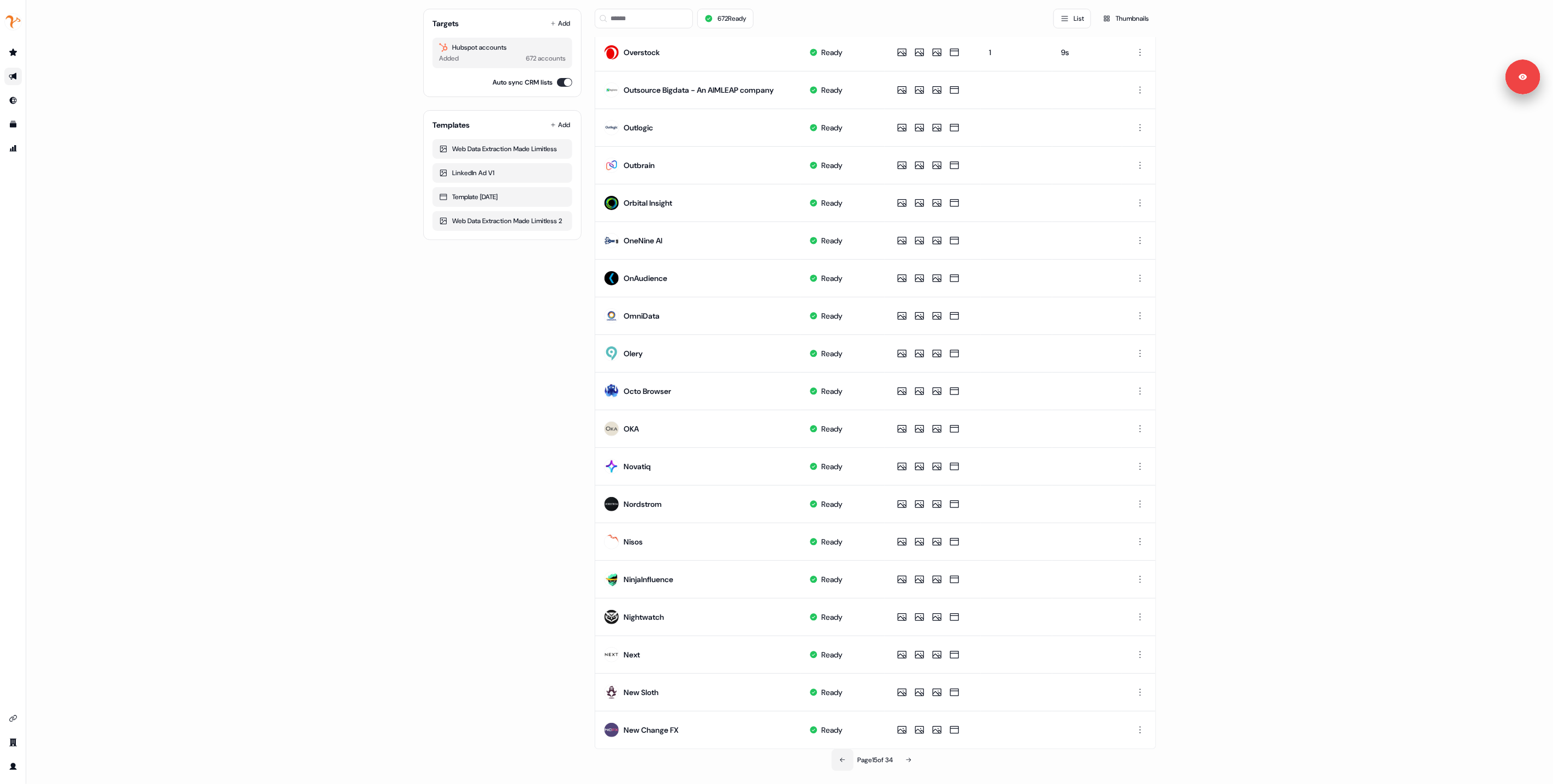
click at [839, 760] on icon at bounding box center [842, 760] width 6 height 6
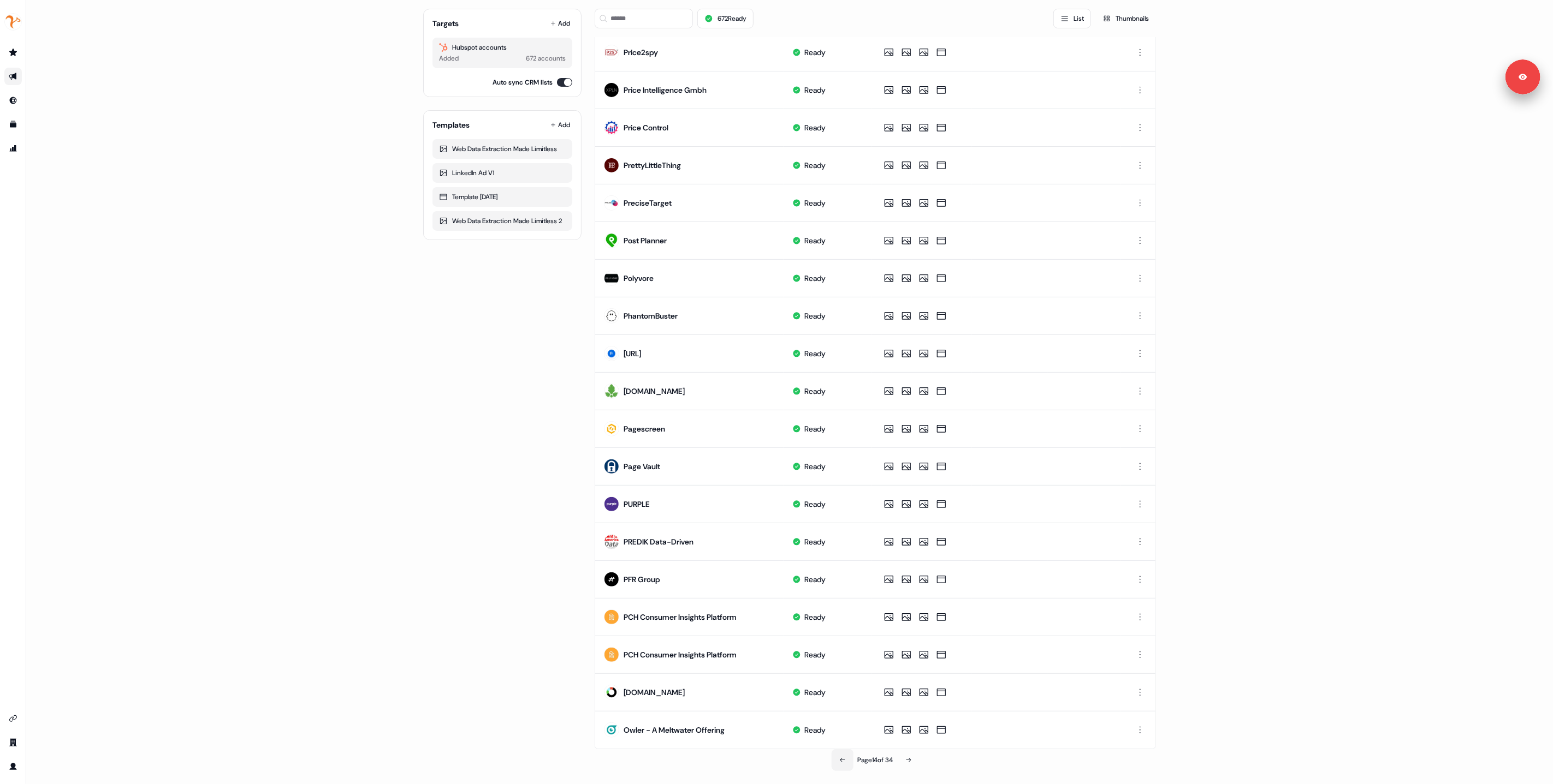
click at [839, 760] on icon at bounding box center [842, 760] width 6 height 6
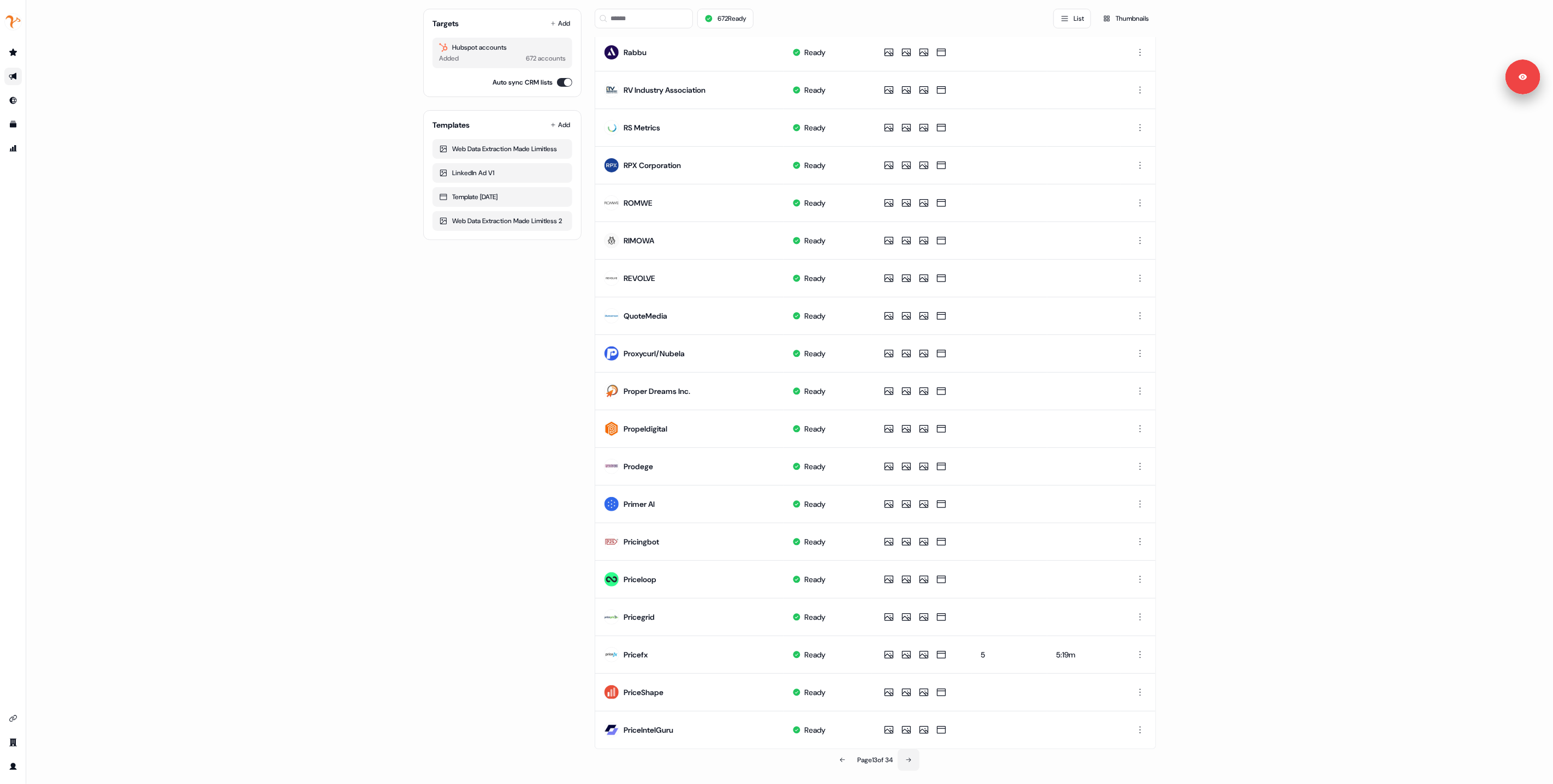
click at [917, 764] on button at bounding box center [909, 760] width 22 height 22
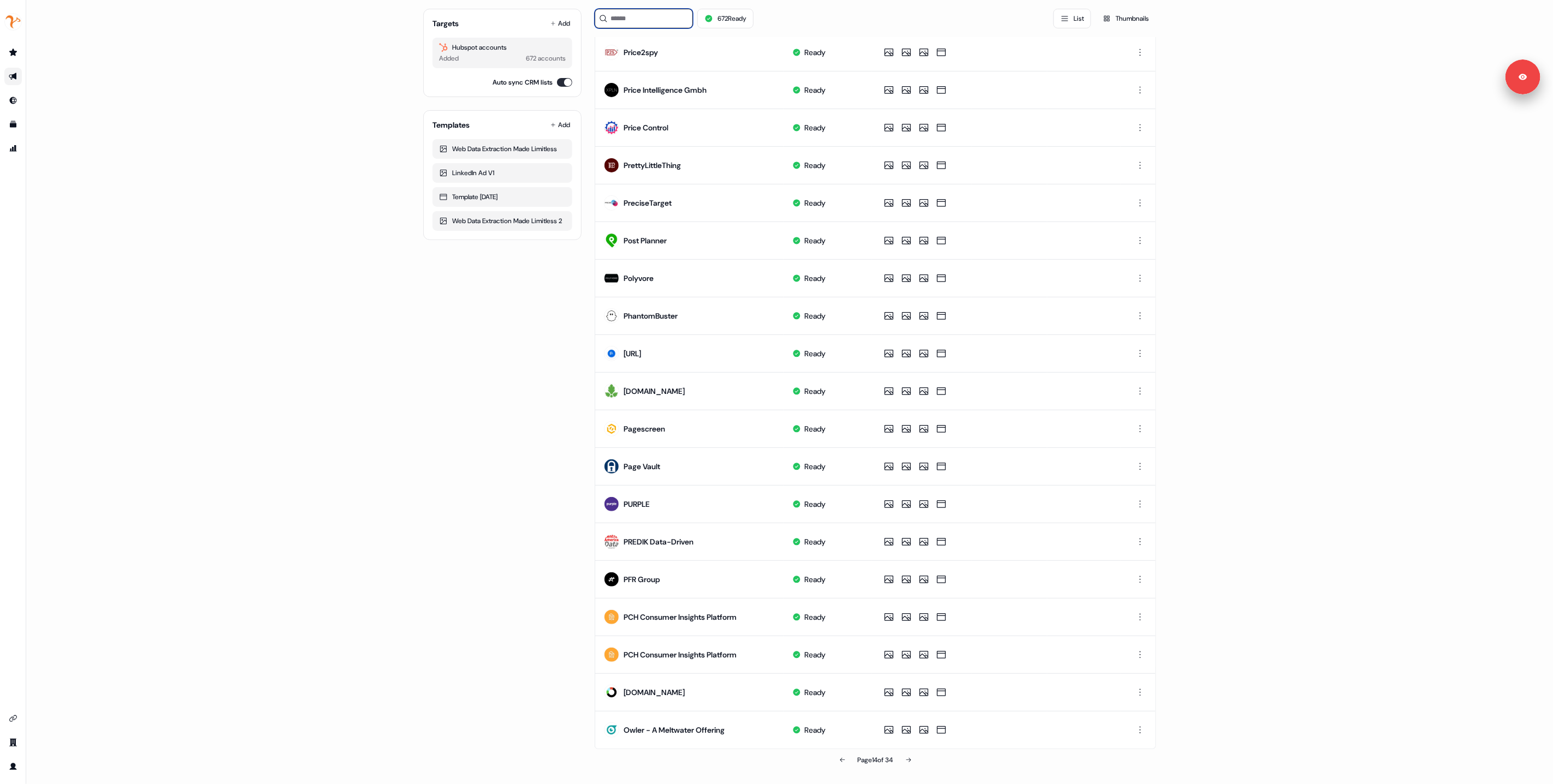
click at [613, 13] on input at bounding box center [643, 18] width 99 height 19
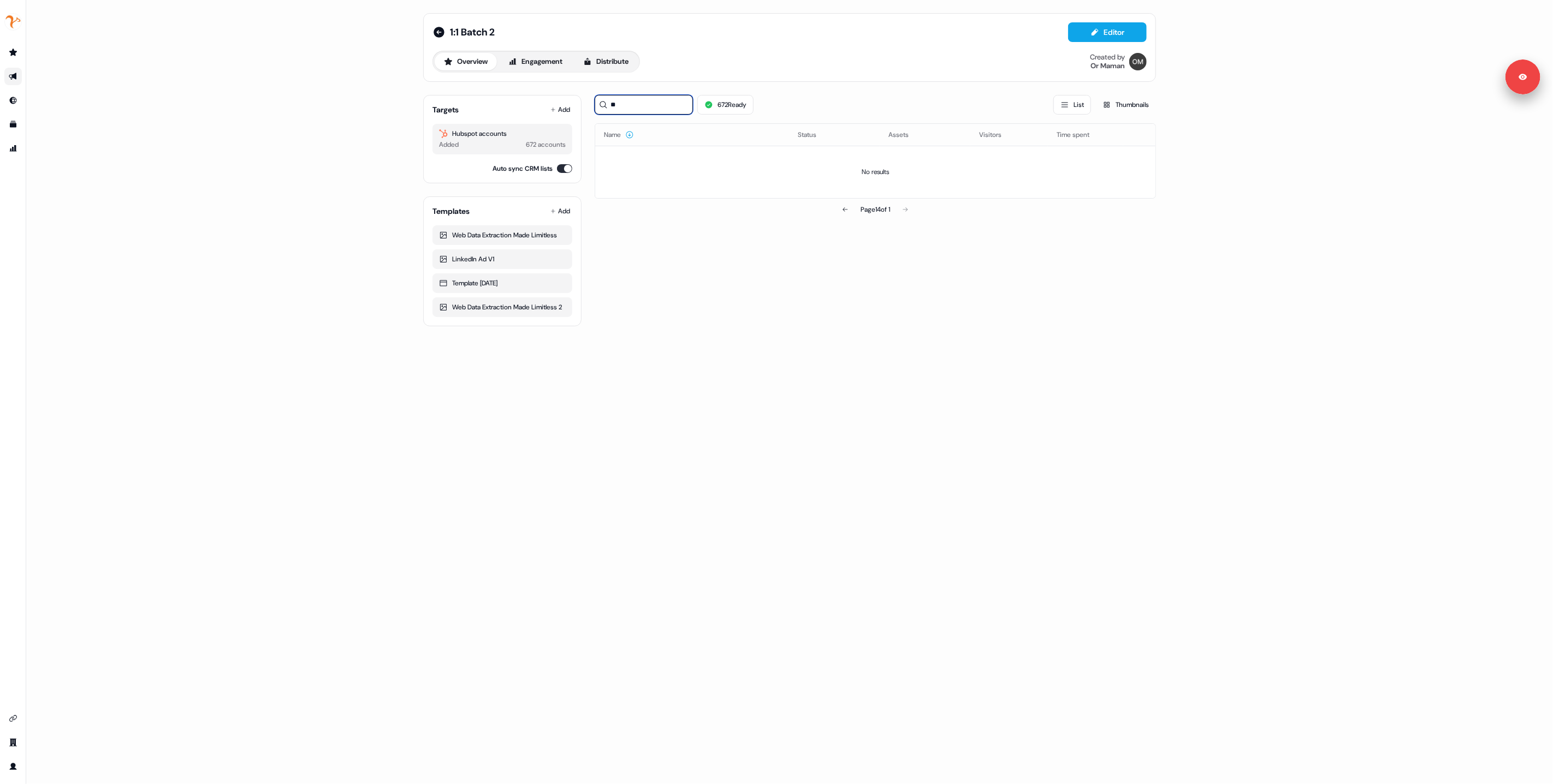
type input "*"
type input "****"
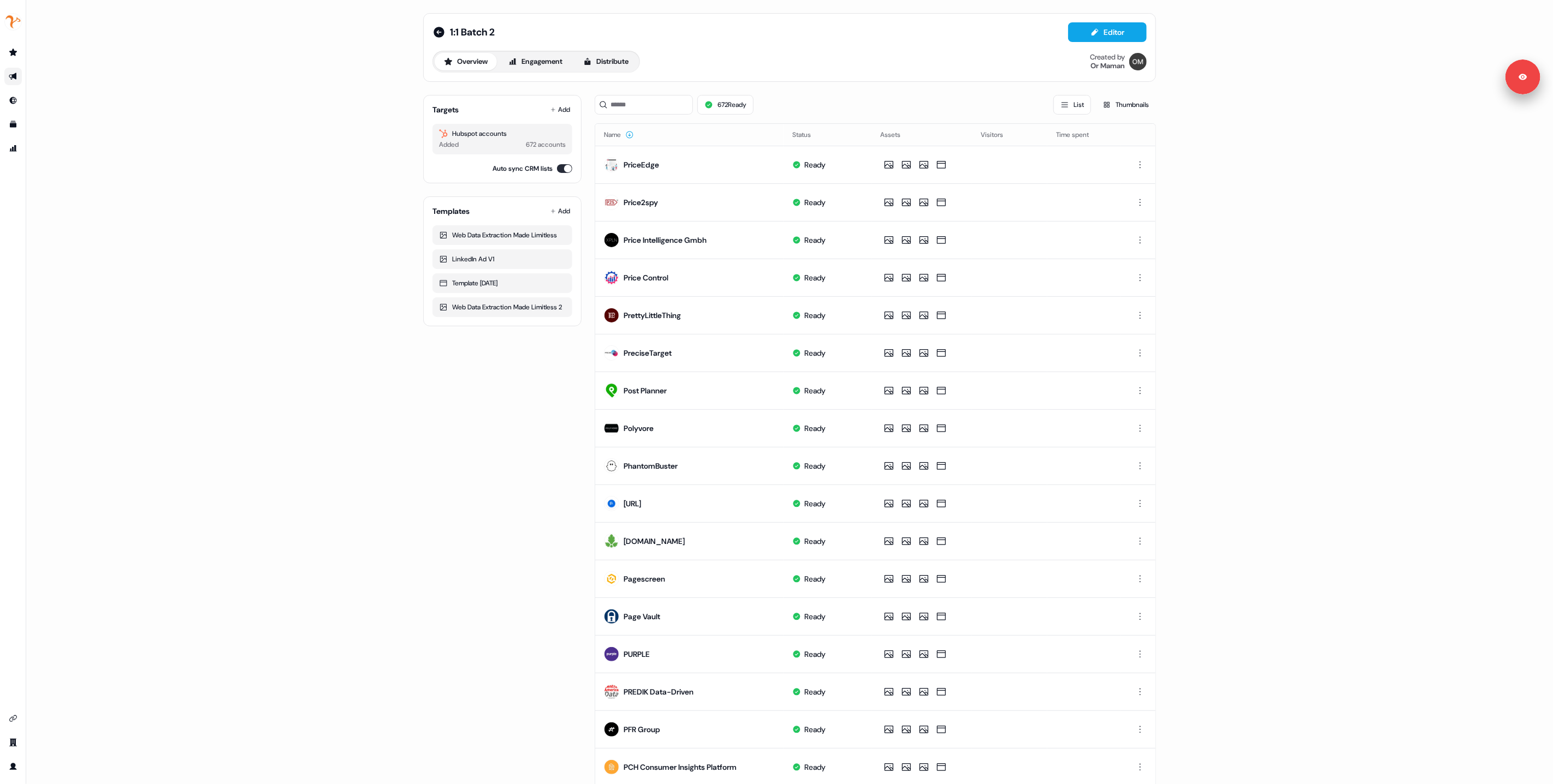
click at [610, 24] on div "1:1 Batch 2 Editor" at bounding box center [790, 32] width 715 height 19
click at [611, 103] on input at bounding box center [643, 104] width 99 height 19
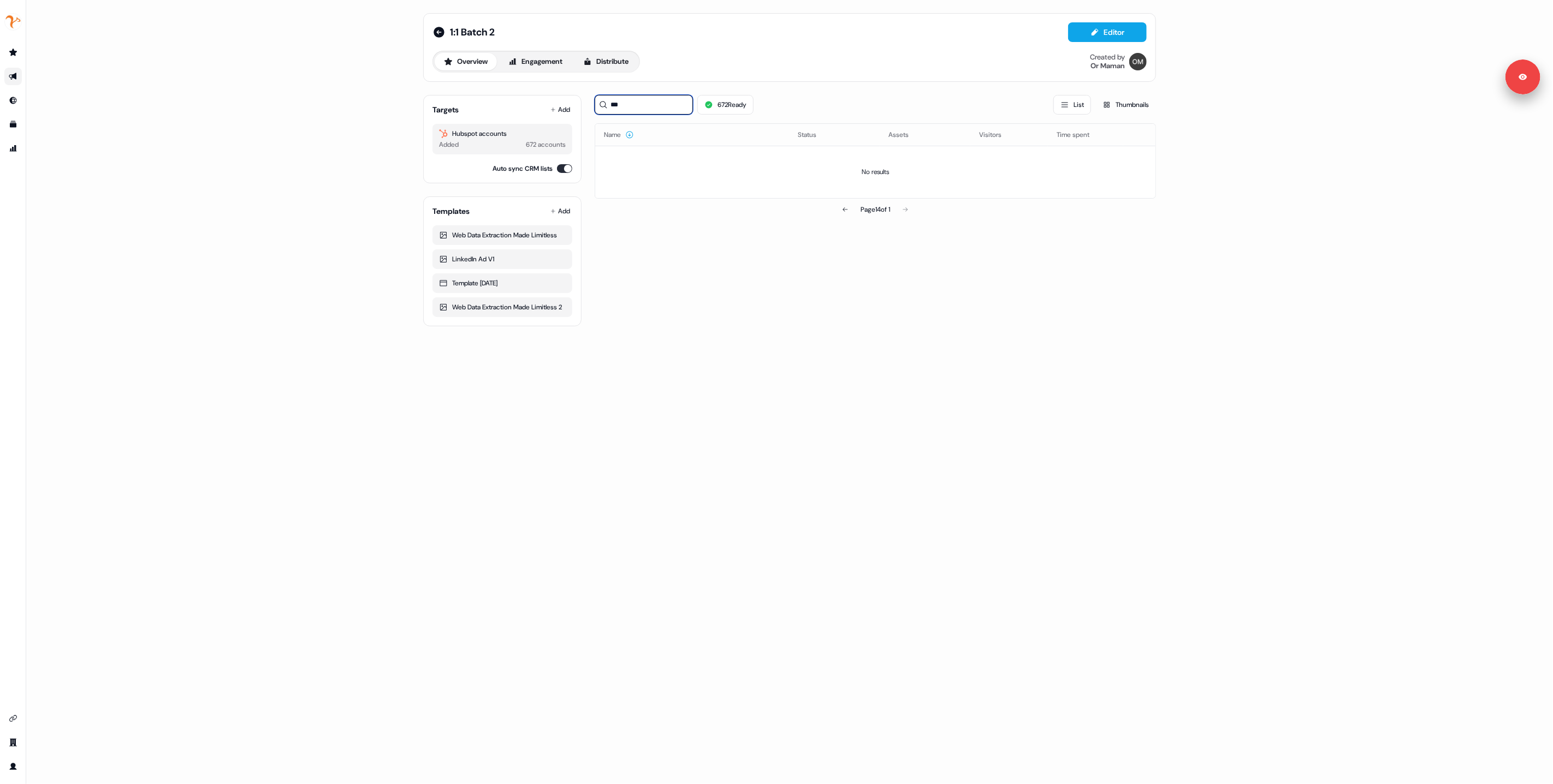
type input "****"
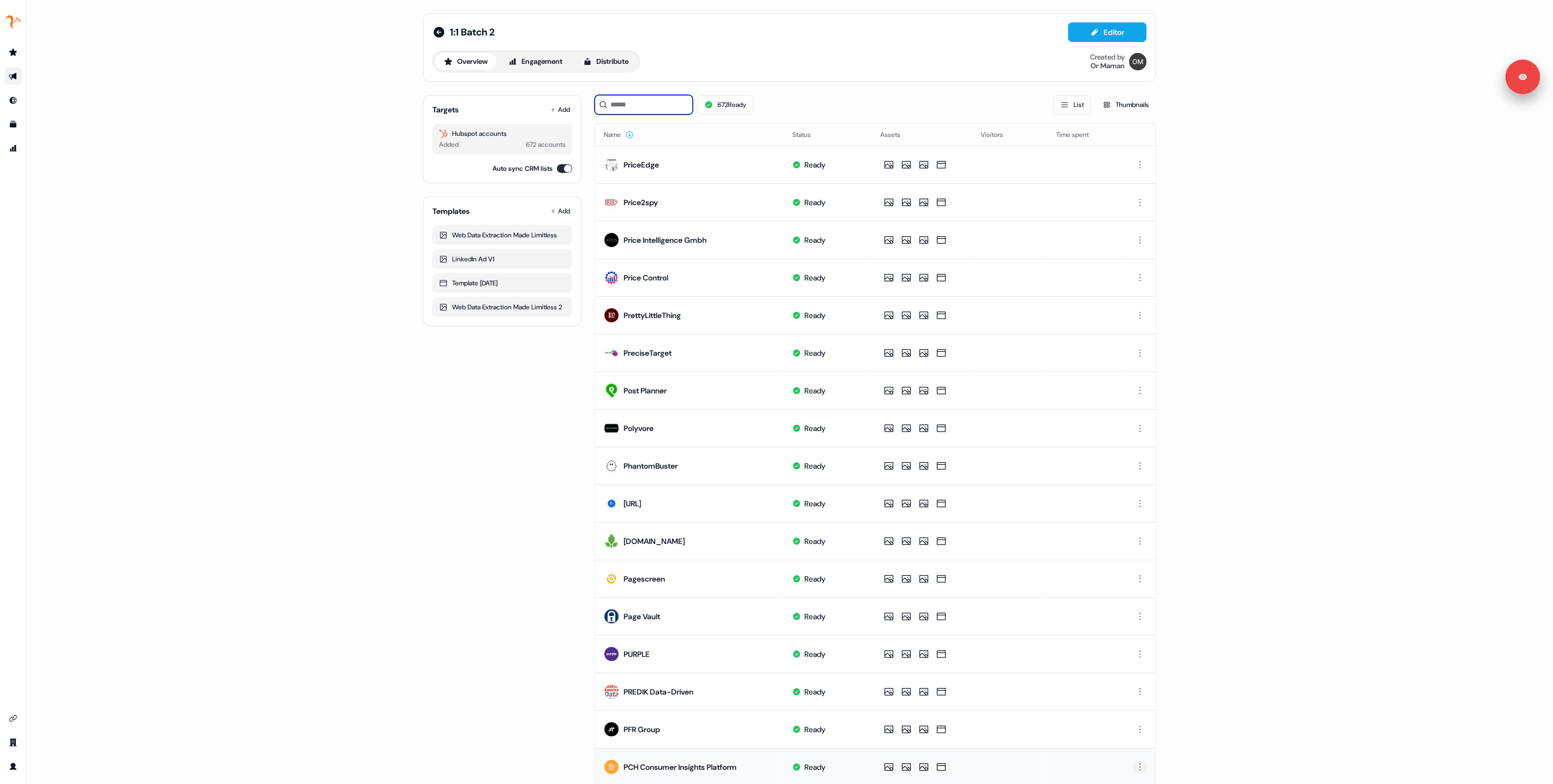
scroll to position [117, 0]
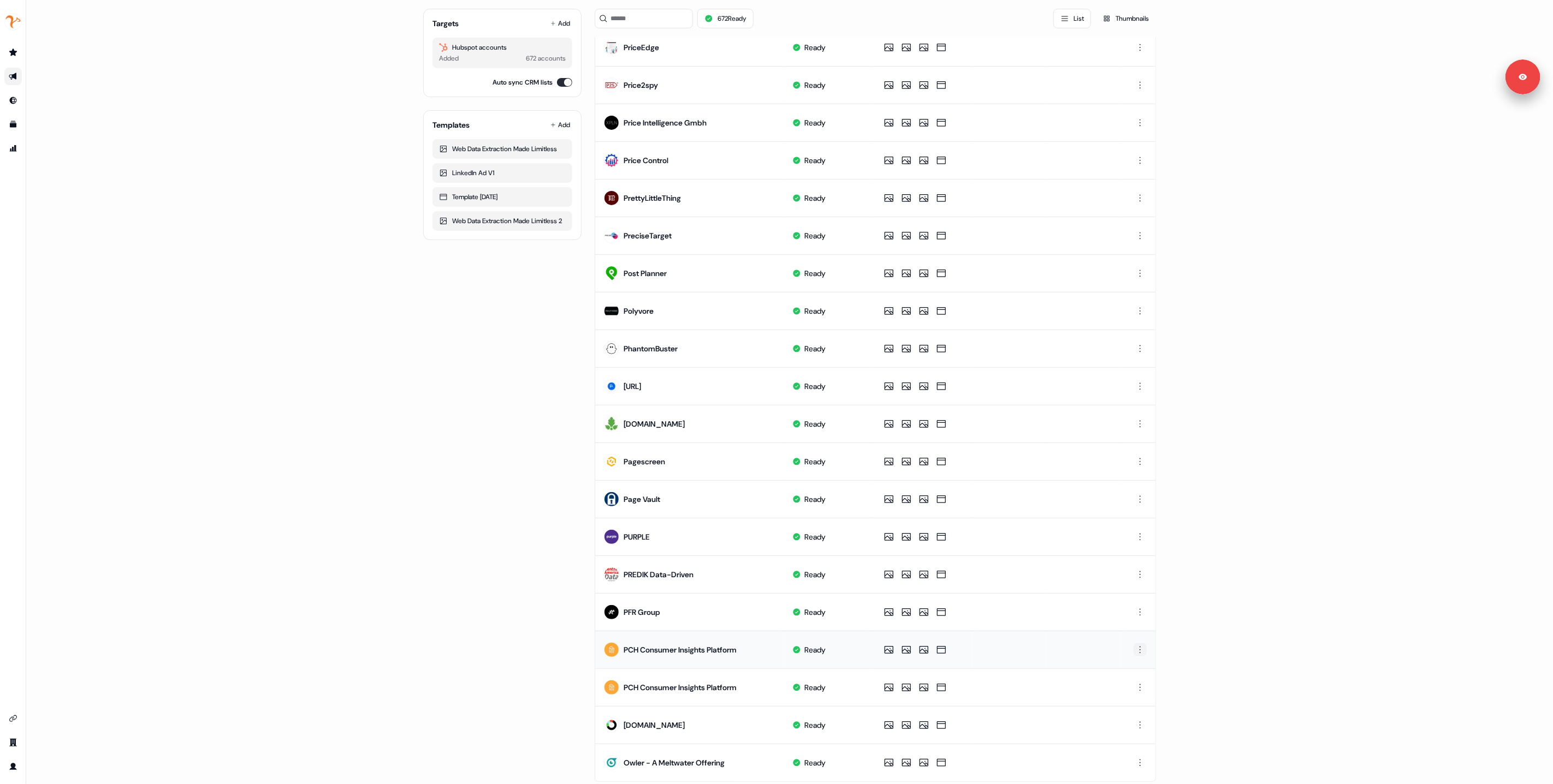
click at [1139, 650] on html "For the best experience switch devices to a bigger screen. Go to Userled.io 1:1…" at bounding box center [776, 392] width 1553 height 784
click at [1044, 673] on html "For the best experience switch devices to a bigger screen. Go to Userled.io 1:1…" at bounding box center [776, 392] width 1553 height 784
click at [1139, 690] on html "For the best experience switch devices to a bigger screen. Go to Userled.io 1:1…" at bounding box center [776, 392] width 1553 height 784
click at [1119, 724] on span "Delete" at bounding box center [1119, 726] width 19 height 9
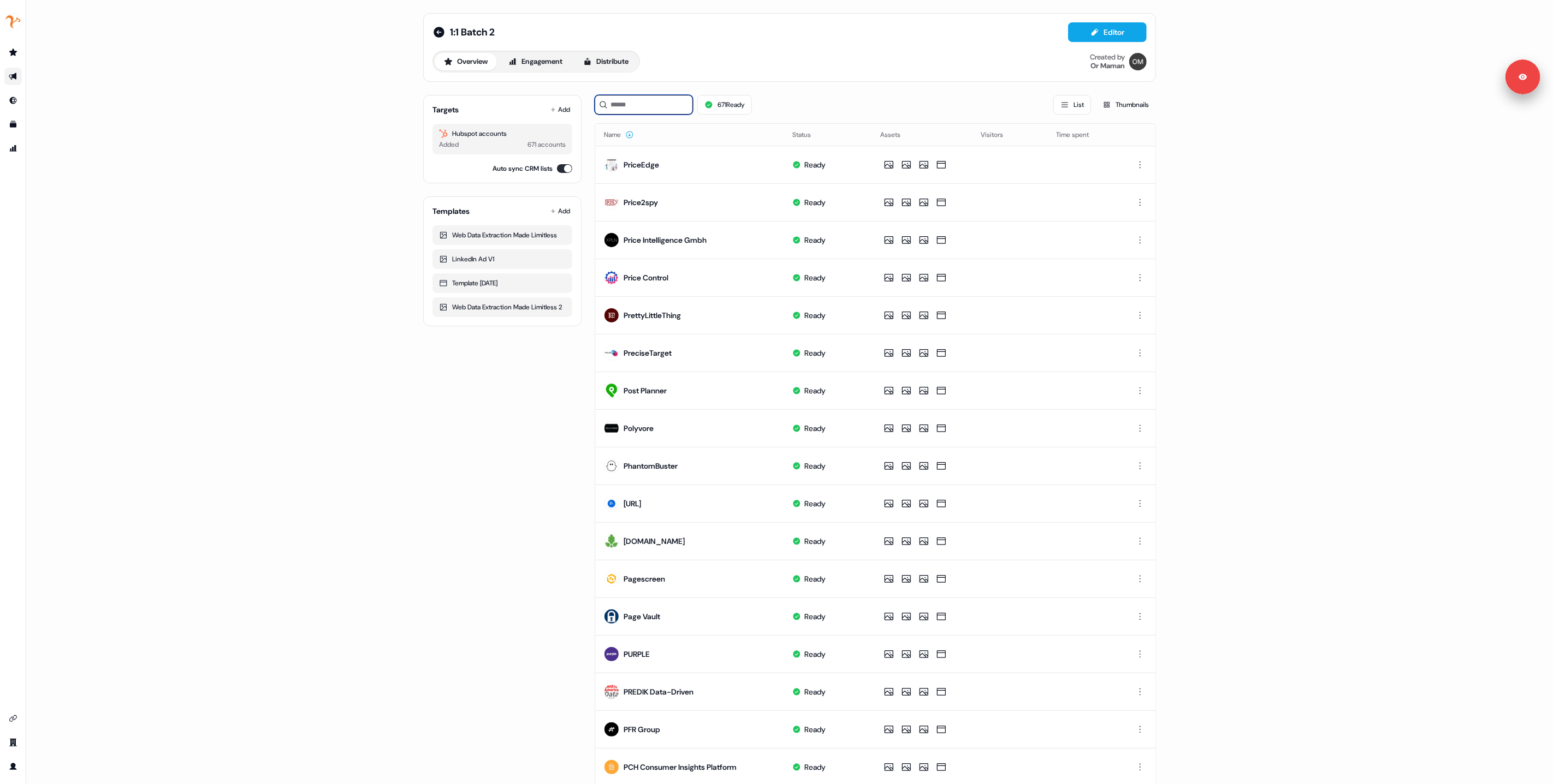
click at [621, 103] on input at bounding box center [643, 104] width 99 height 19
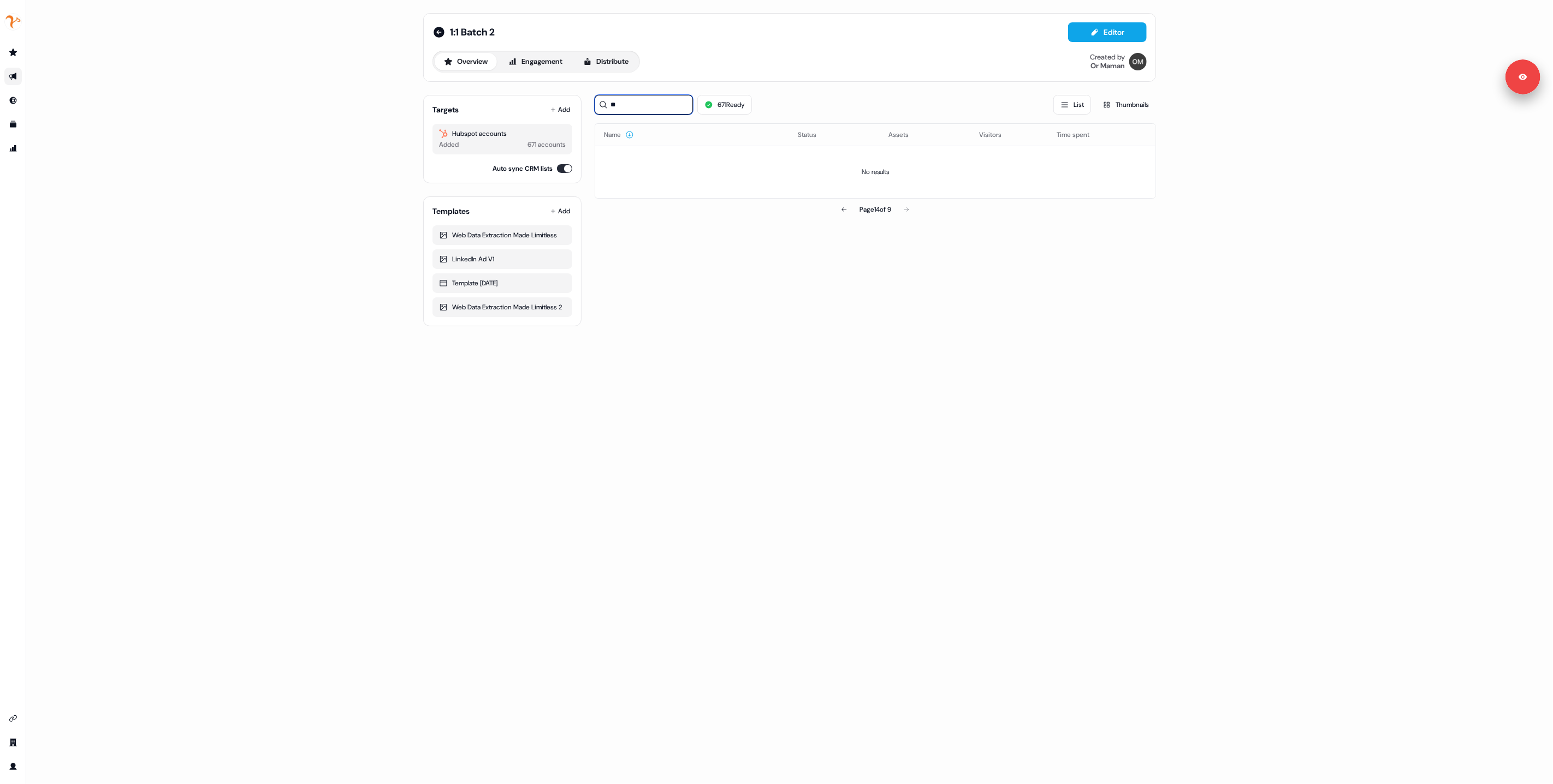
type input "***"
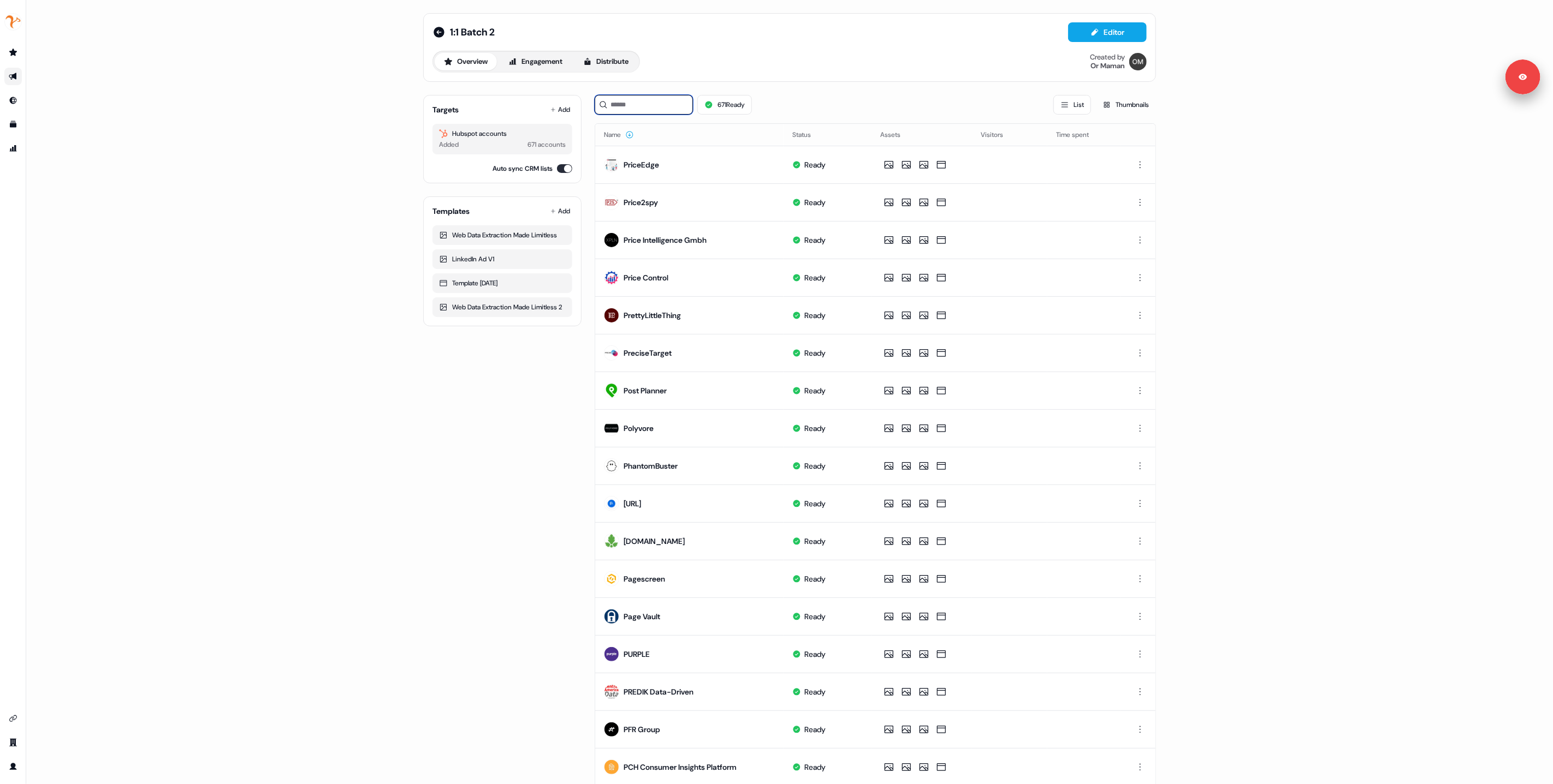
click at [642, 105] on input at bounding box center [643, 104] width 99 height 19
click at [622, 106] on input at bounding box center [643, 104] width 99 height 19
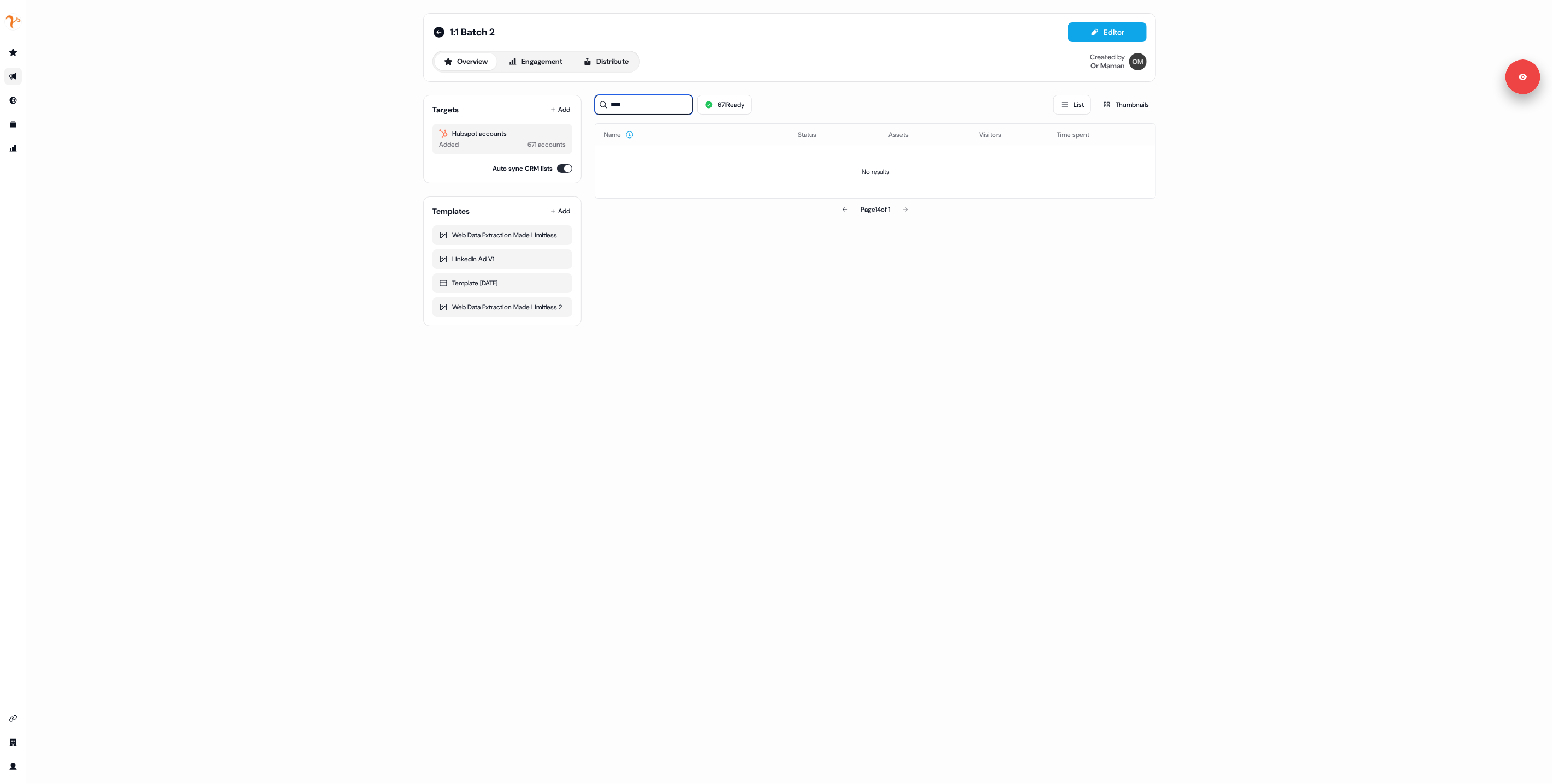
type input "*****"
click at [661, 107] on input "******" at bounding box center [643, 104] width 99 height 19
type input "********"
click at [437, 31] on icon at bounding box center [439, 32] width 13 height 13
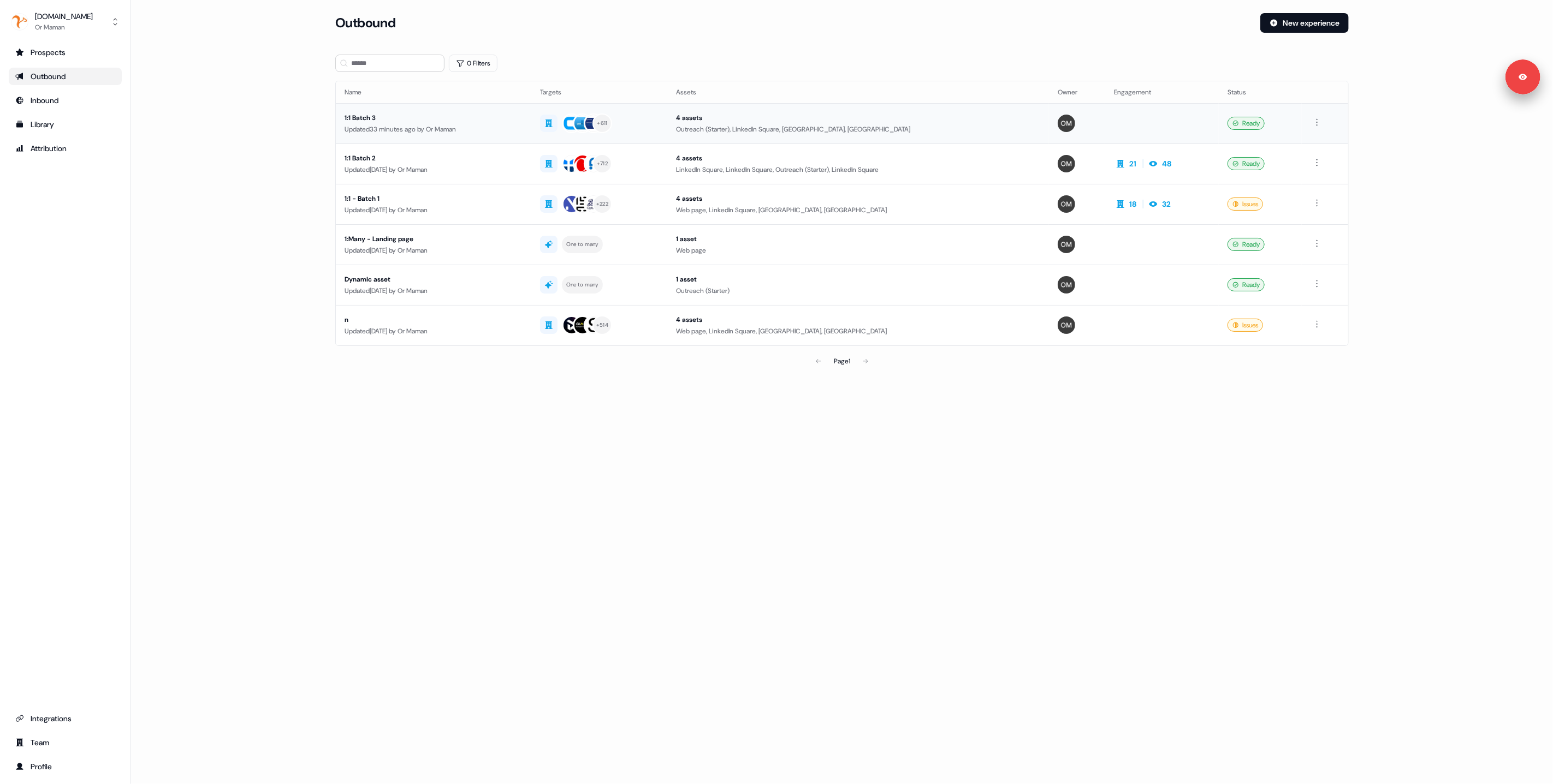
click at [659, 129] on div "+ 611" at bounding box center [599, 123] width 119 height 19
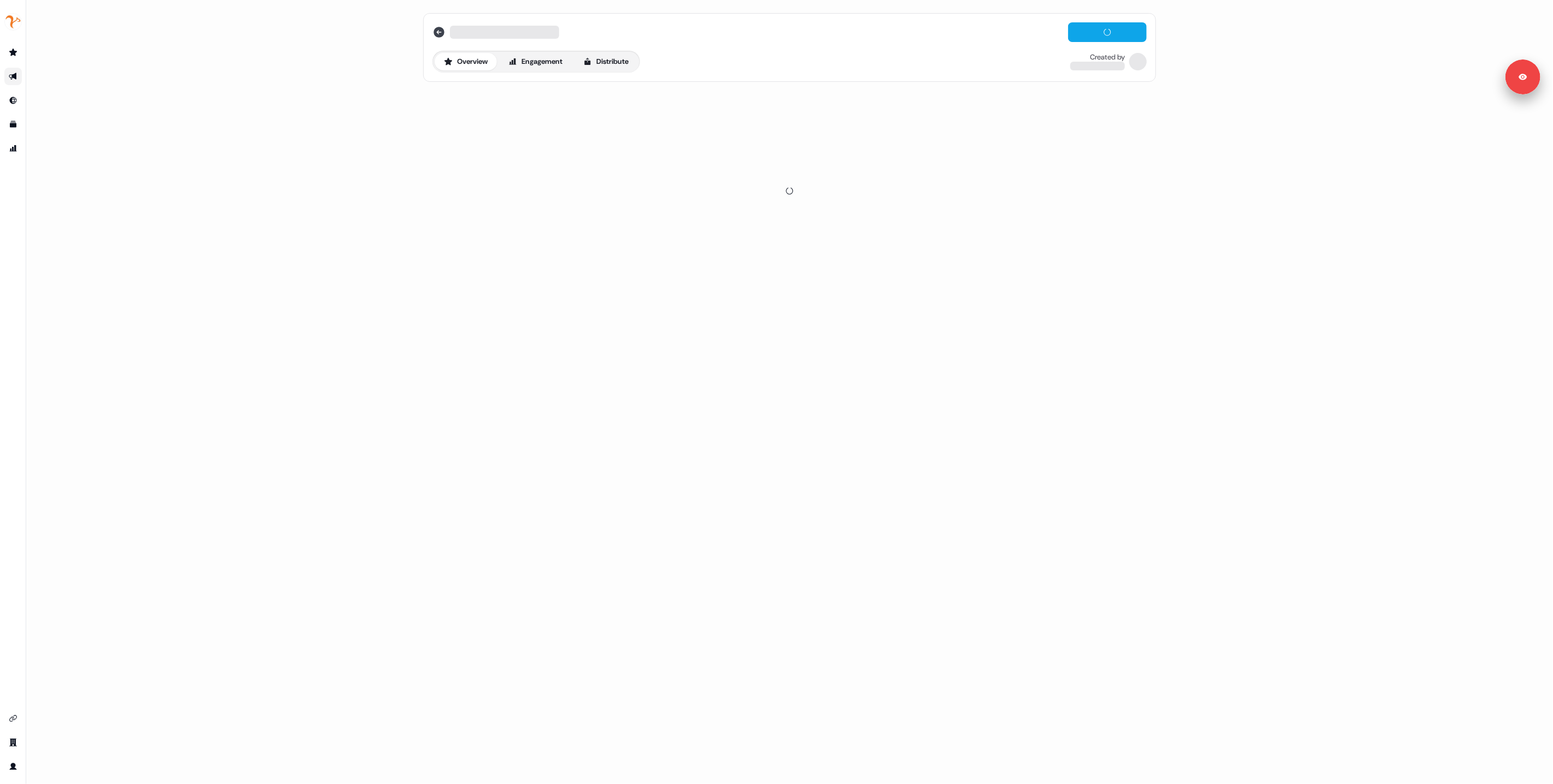
click at [441, 31] on icon at bounding box center [439, 32] width 11 height 11
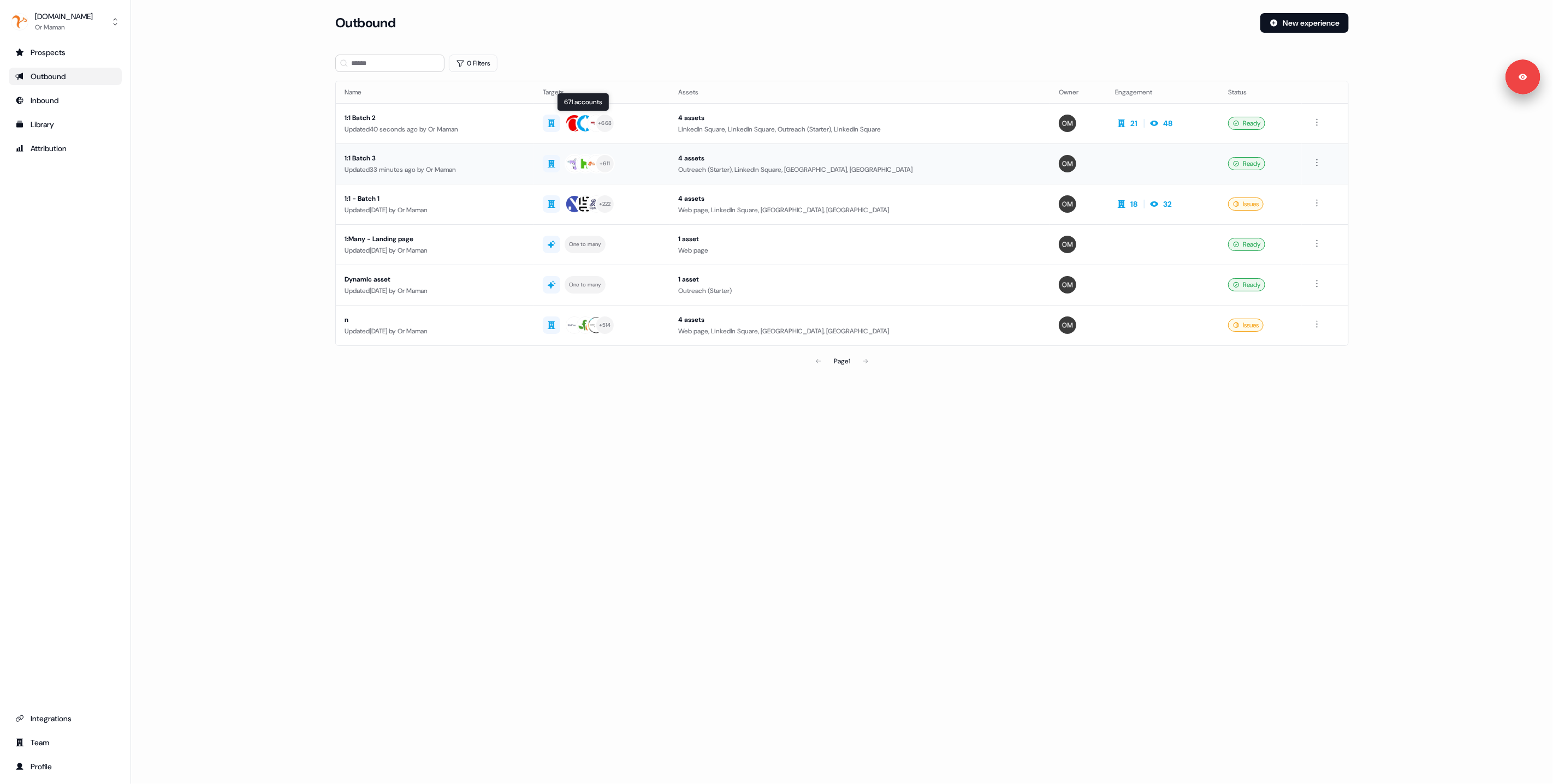
click at [661, 155] on div "+ 611" at bounding box center [602, 163] width 118 height 19
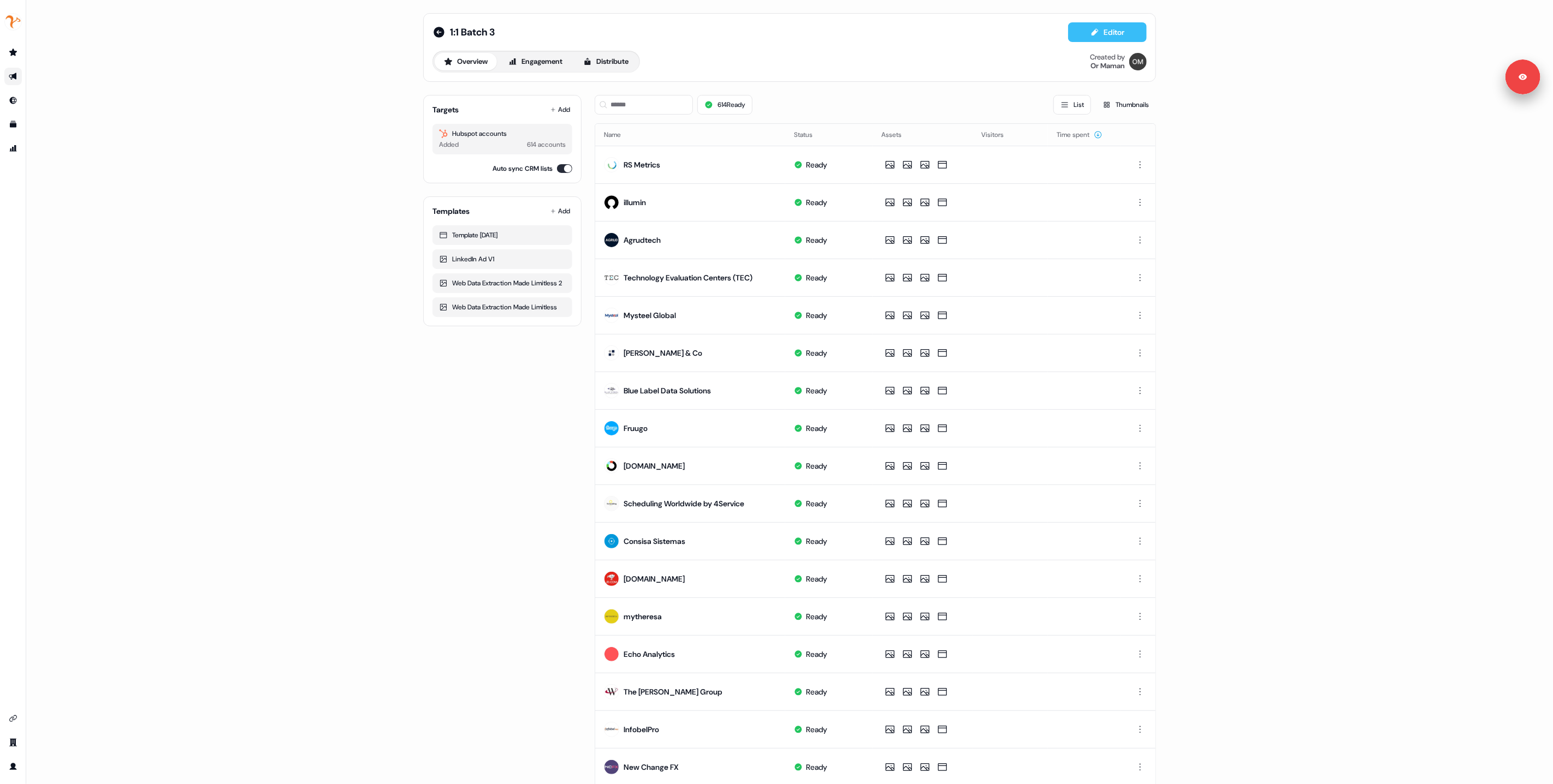
click at [1099, 32] on button "Editor" at bounding box center [1107, 32] width 78 height 19
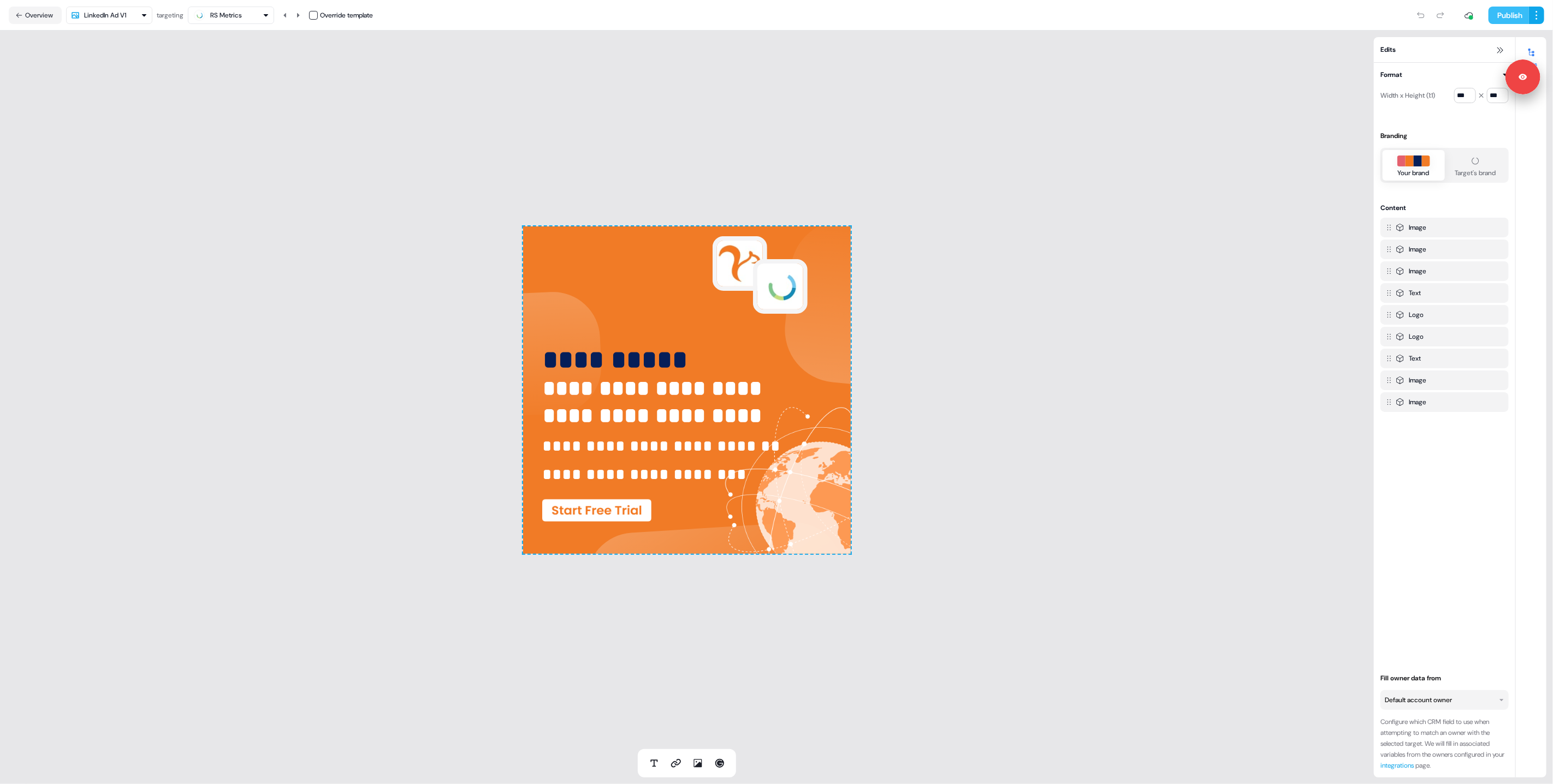
click at [1503, 13] on button "Publish" at bounding box center [1509, 15] width 40 height 17
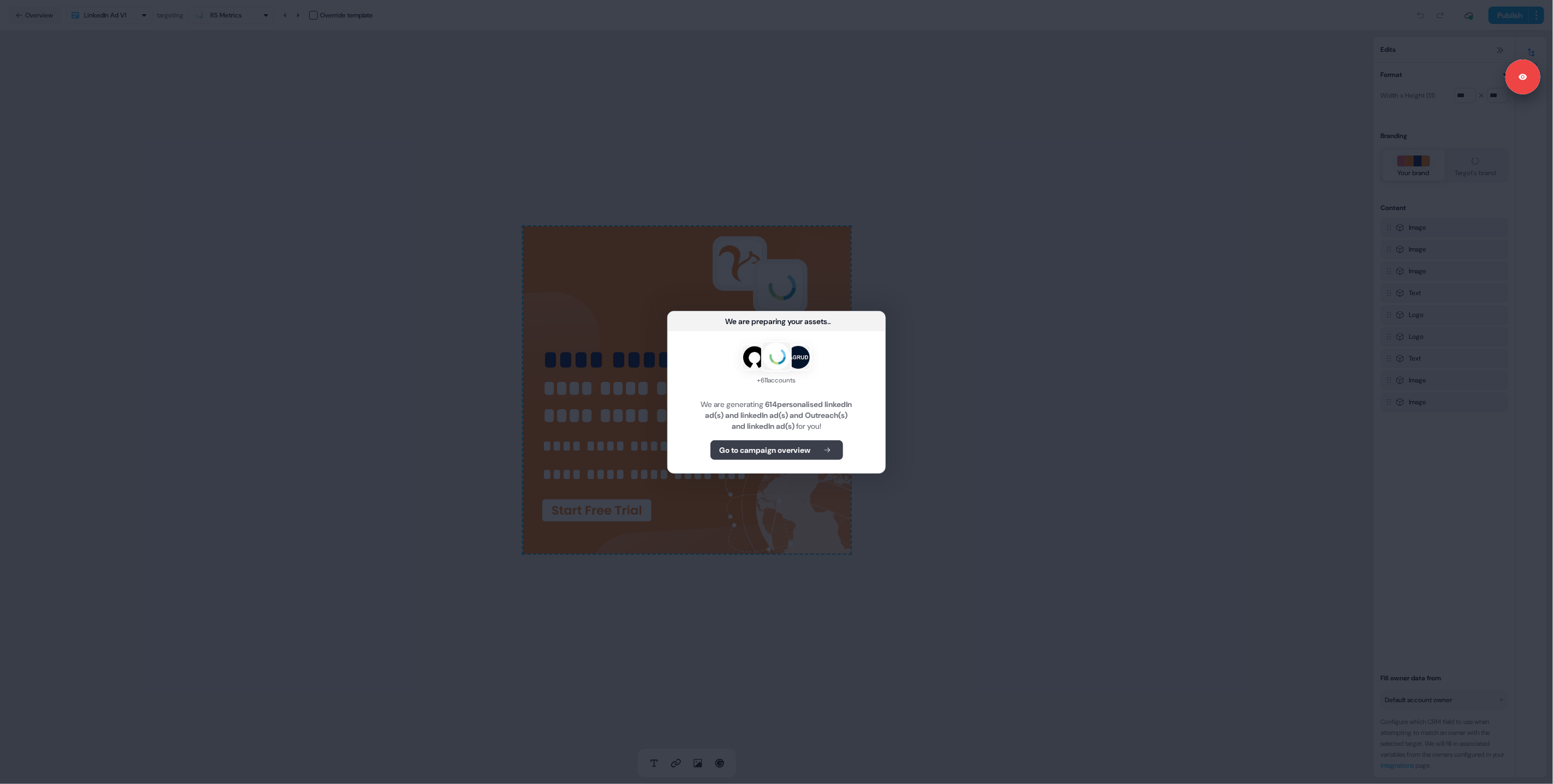
click at [765, 451] on b "Go to campaign overview" at bounding box center [765, 450] width 91 height 11
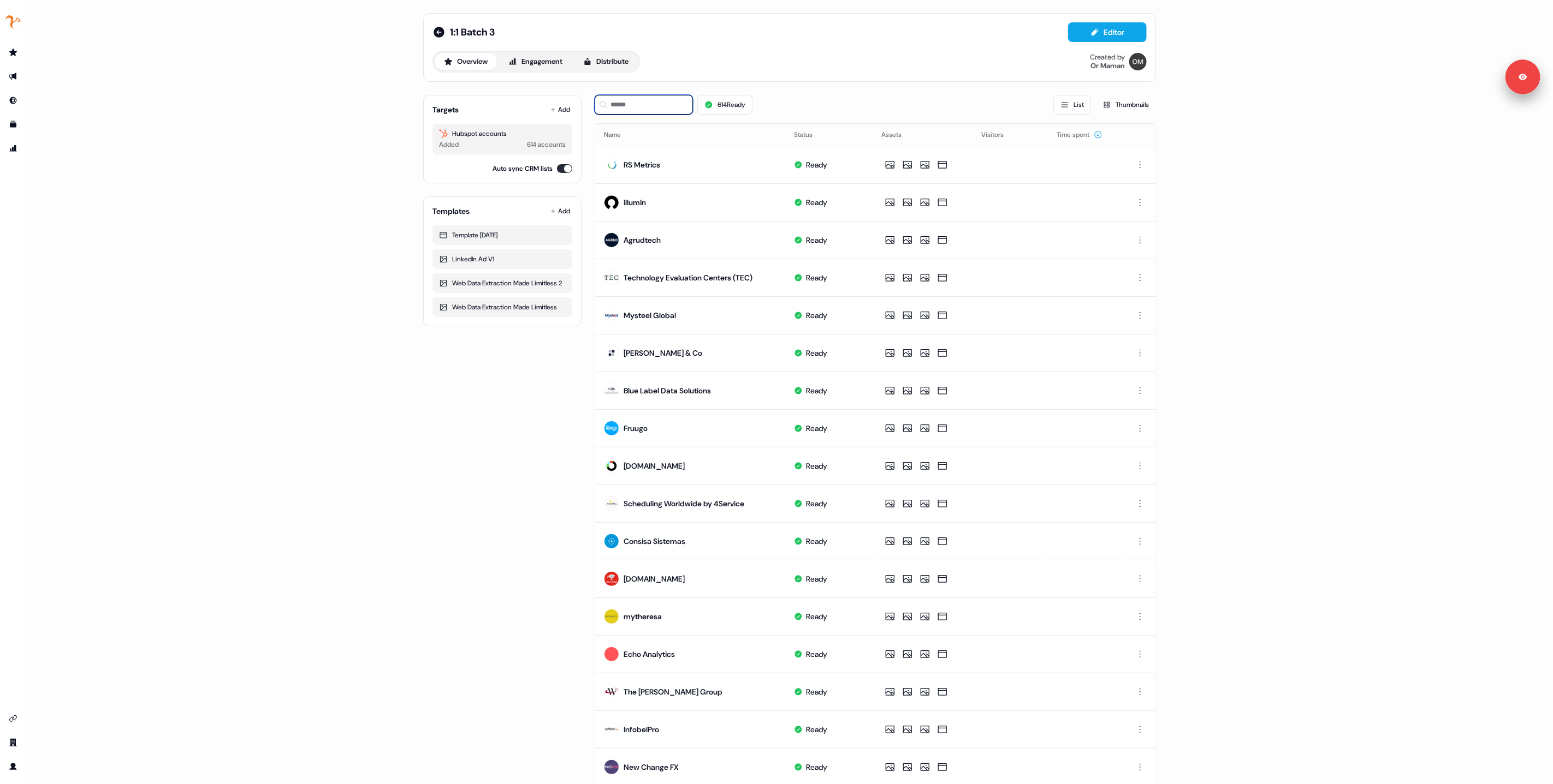
click at [626, 110] on input at bounding box center [643, 104] width 99 height 19
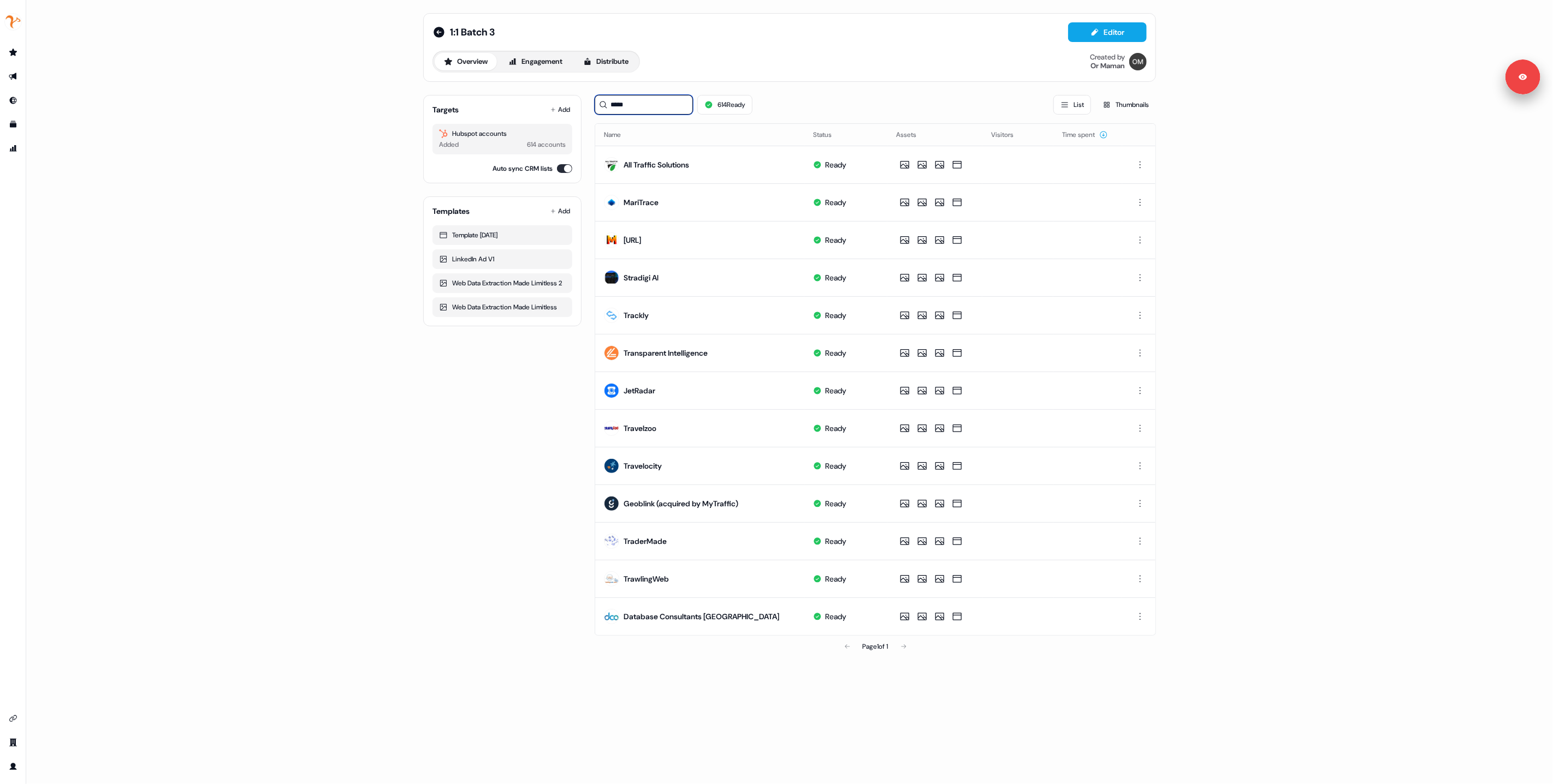
type input "******"
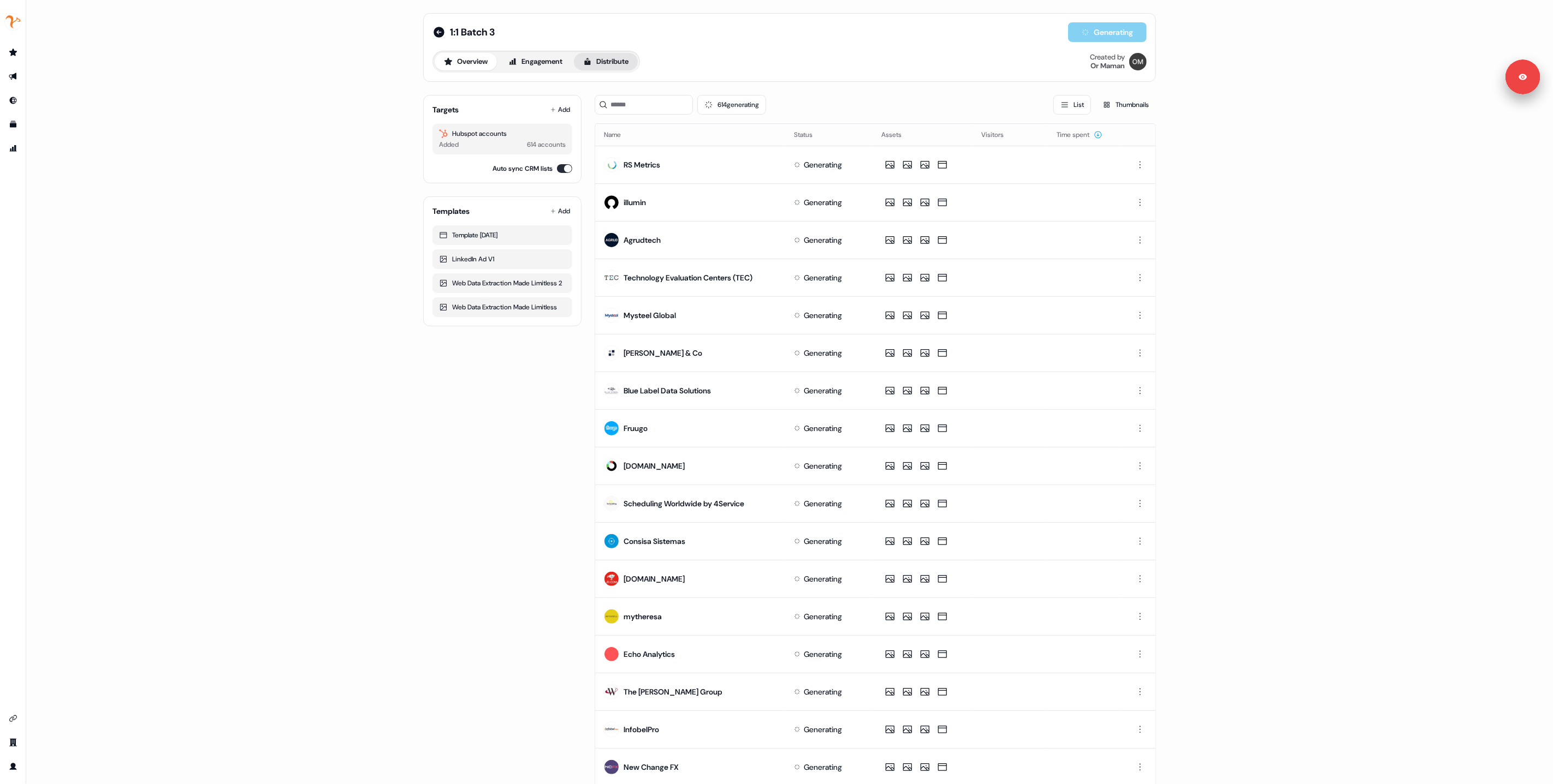
click at [613, 60] on button "Distribute" at bounding box center [605, 62] width 64 height 17
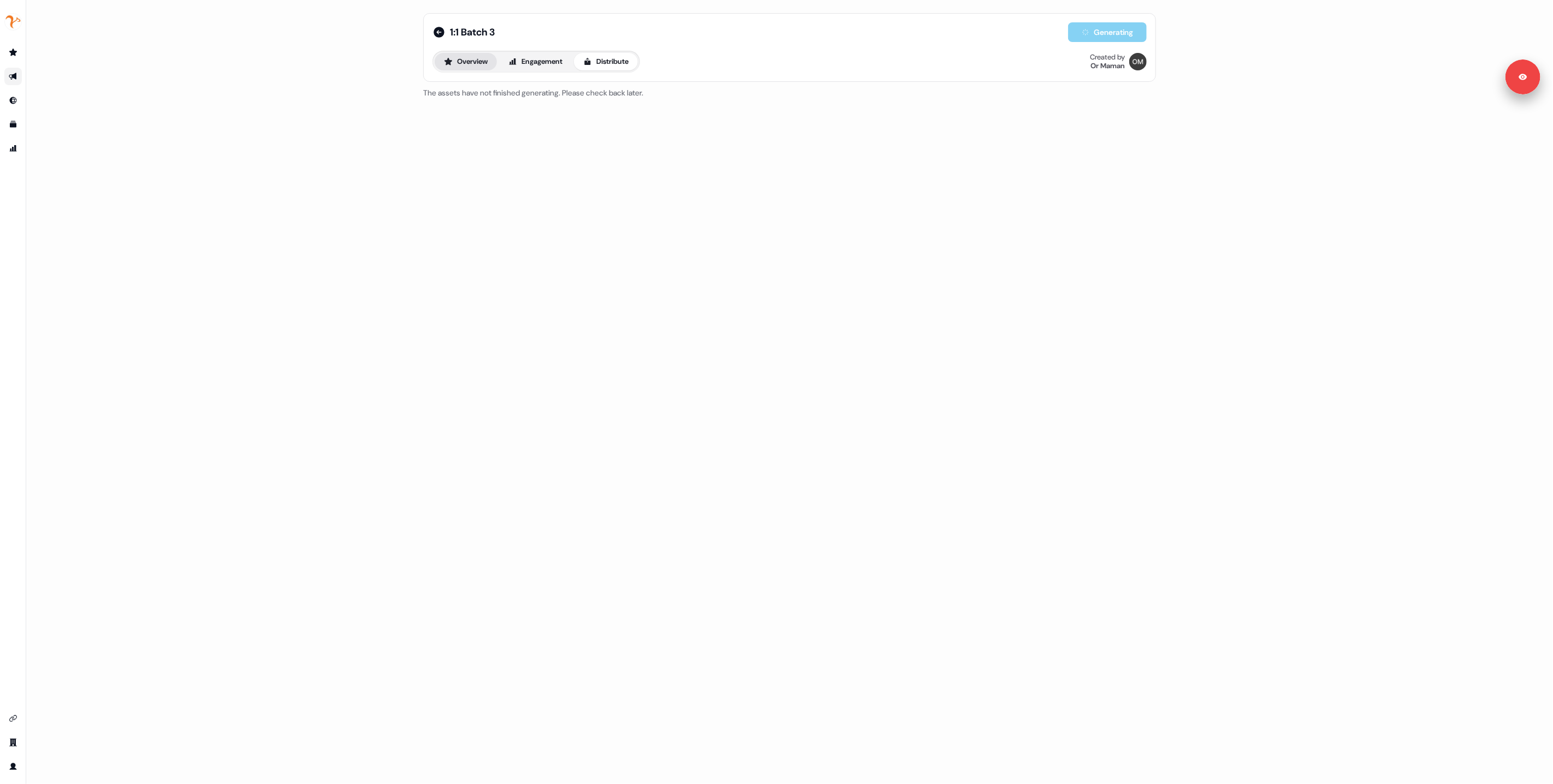
click at [456, 65] on button "Overview" at bounding box center [466, 62] width 63 height 17
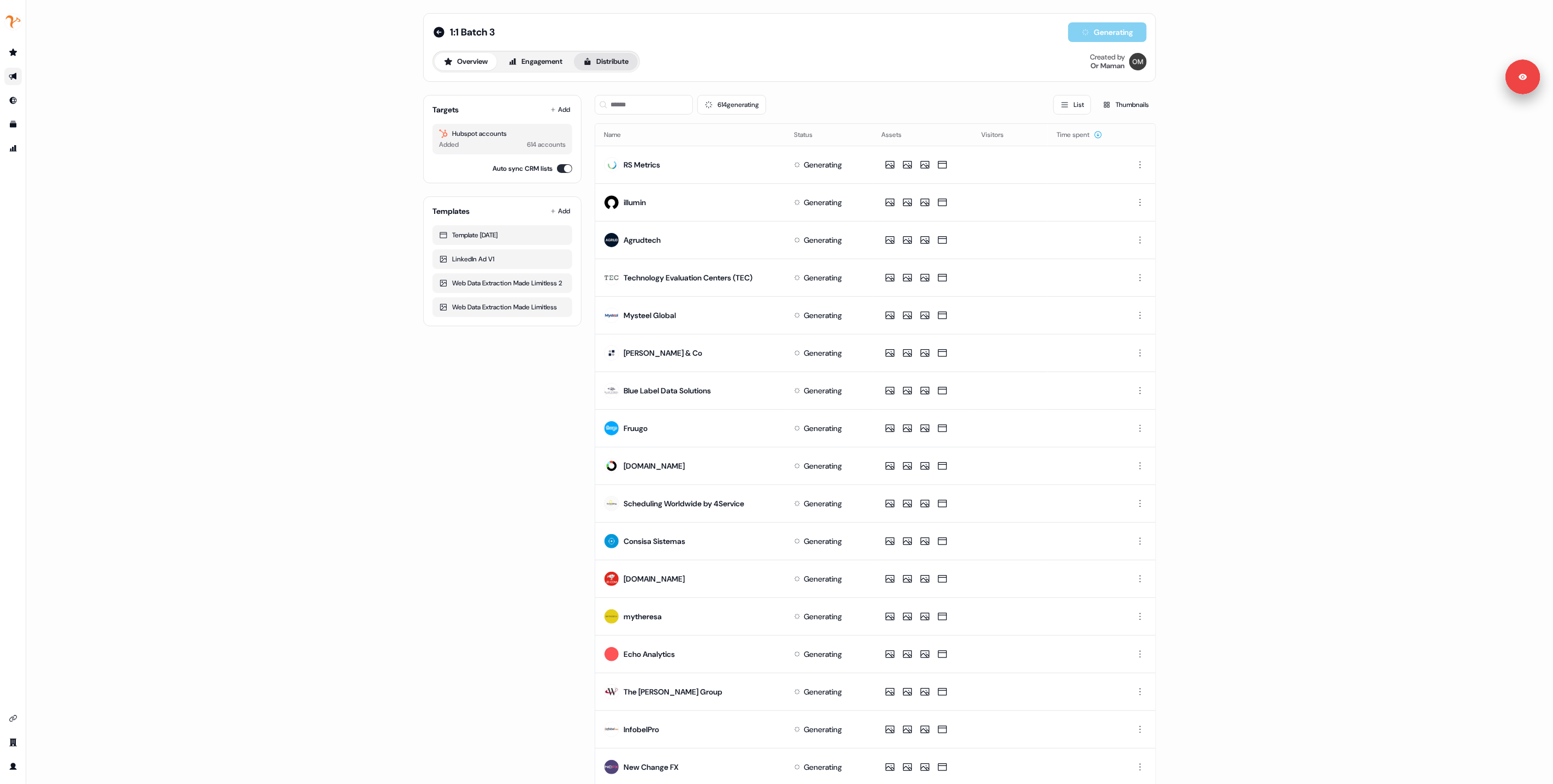
click at [600, 61] on button "Distribute" at bounding box center [605, 62] width 64 height 17
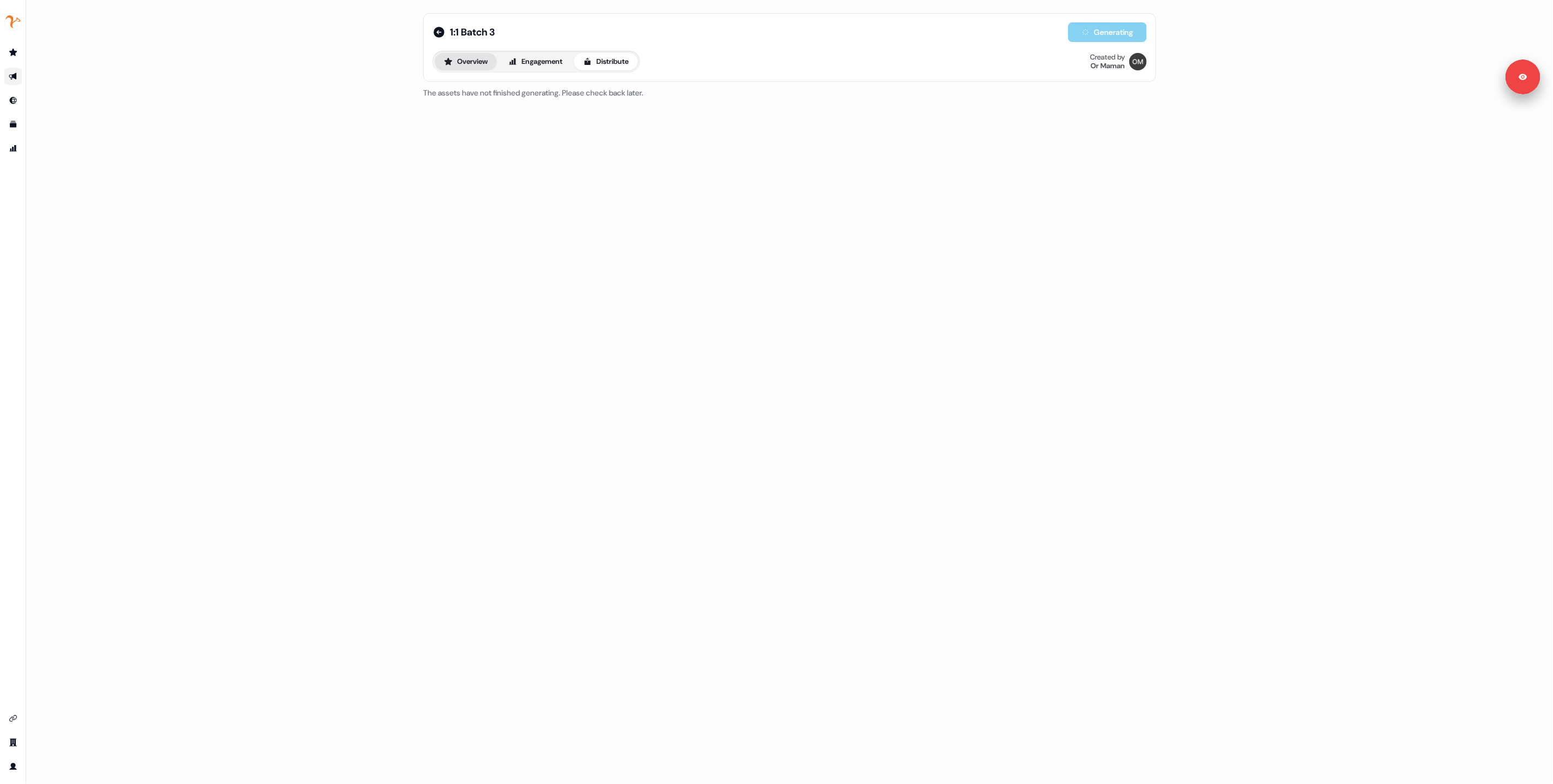
click at [475, 65] on button "Overview" at bounding box center [466, 62] width 63 height 17
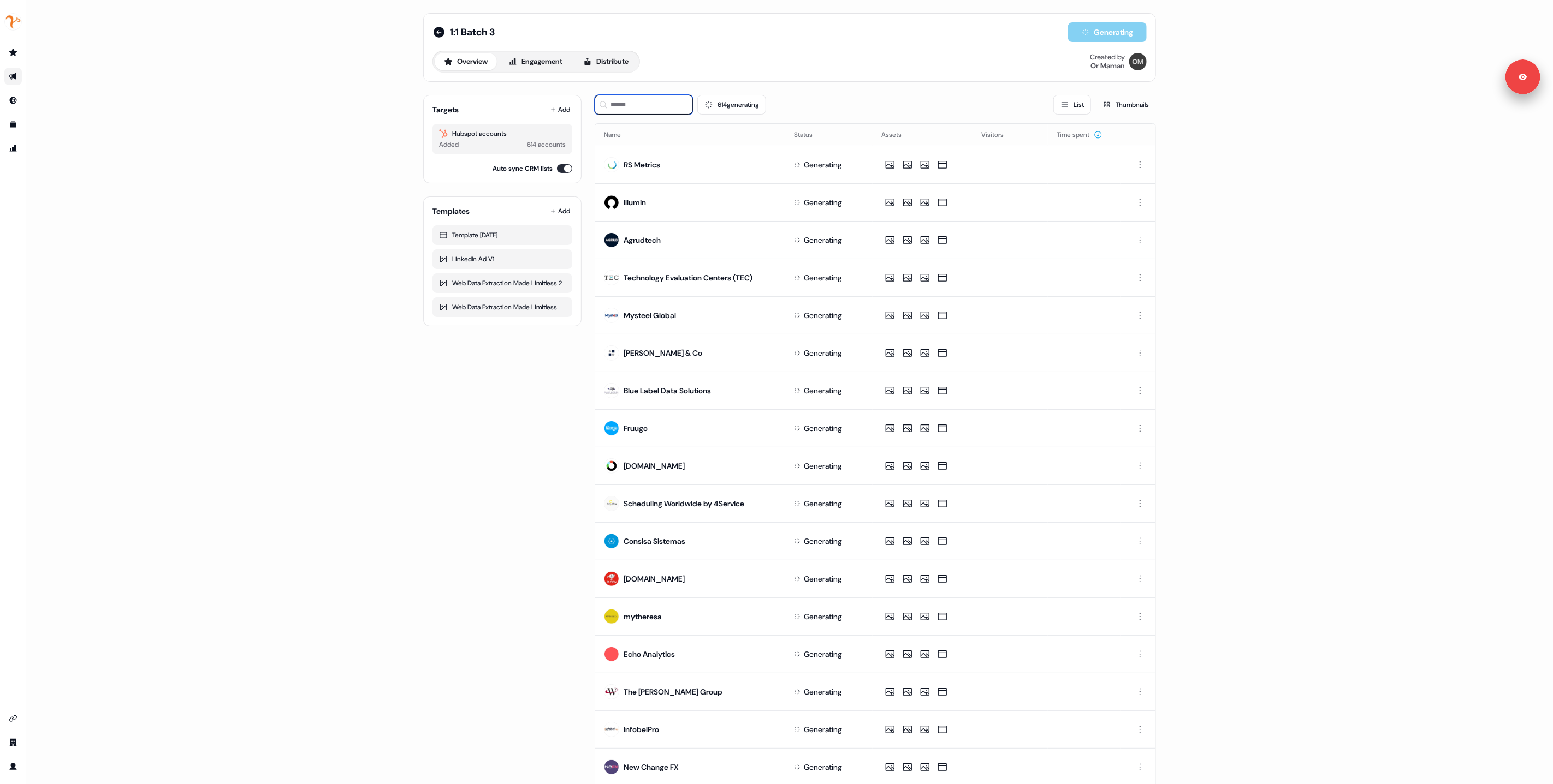
click at [618, 107] on input at bounding box center [643, 104] width 99 height 19
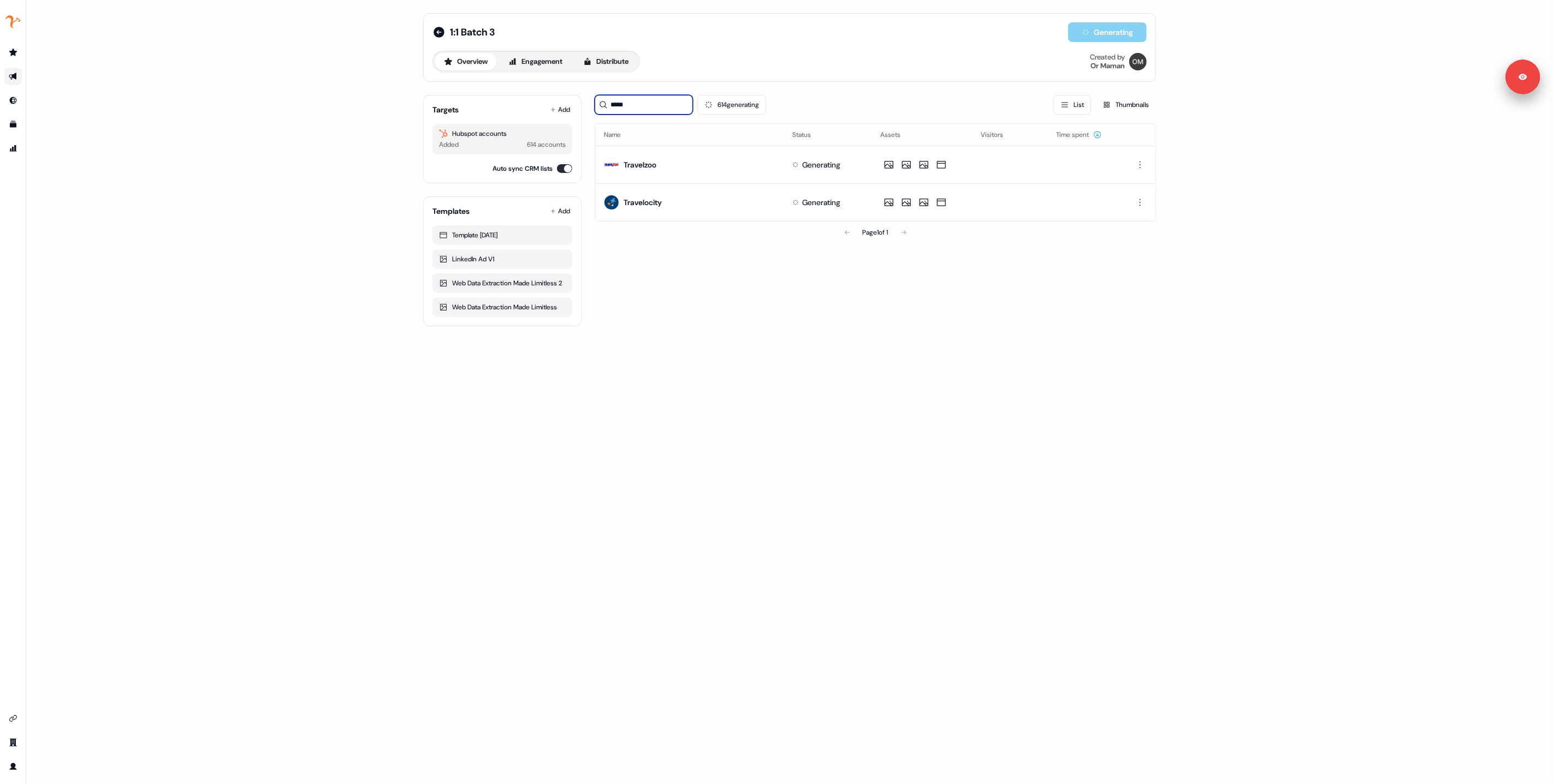
type input "******"
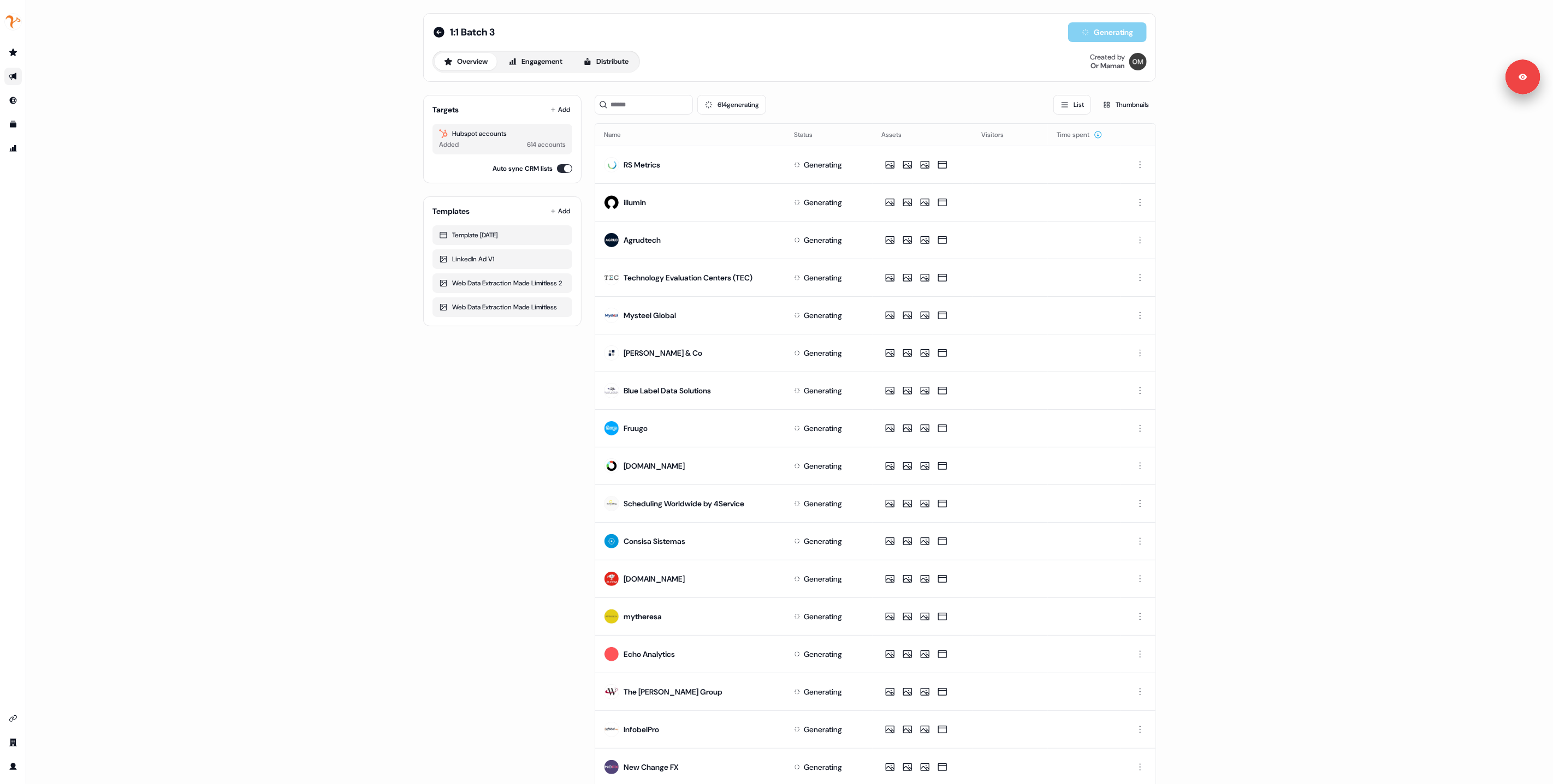
click at [790, 103] on div "614 generating List Thumbnails" at bounding box center [875, 104] width 562 height 19
click at [639, 106] on input at bounding box center [643, 104] width 99 height 19
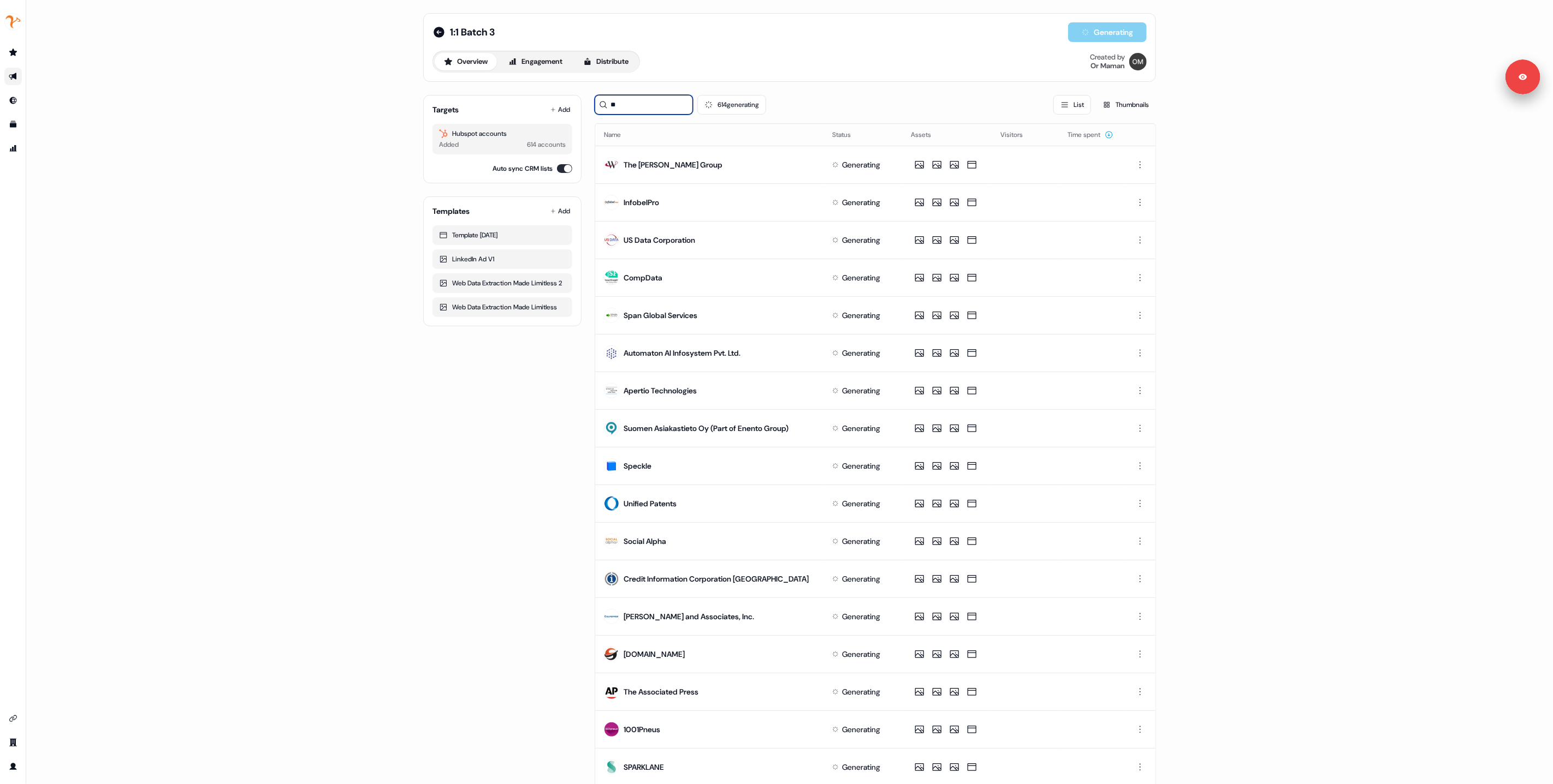
type input "***"
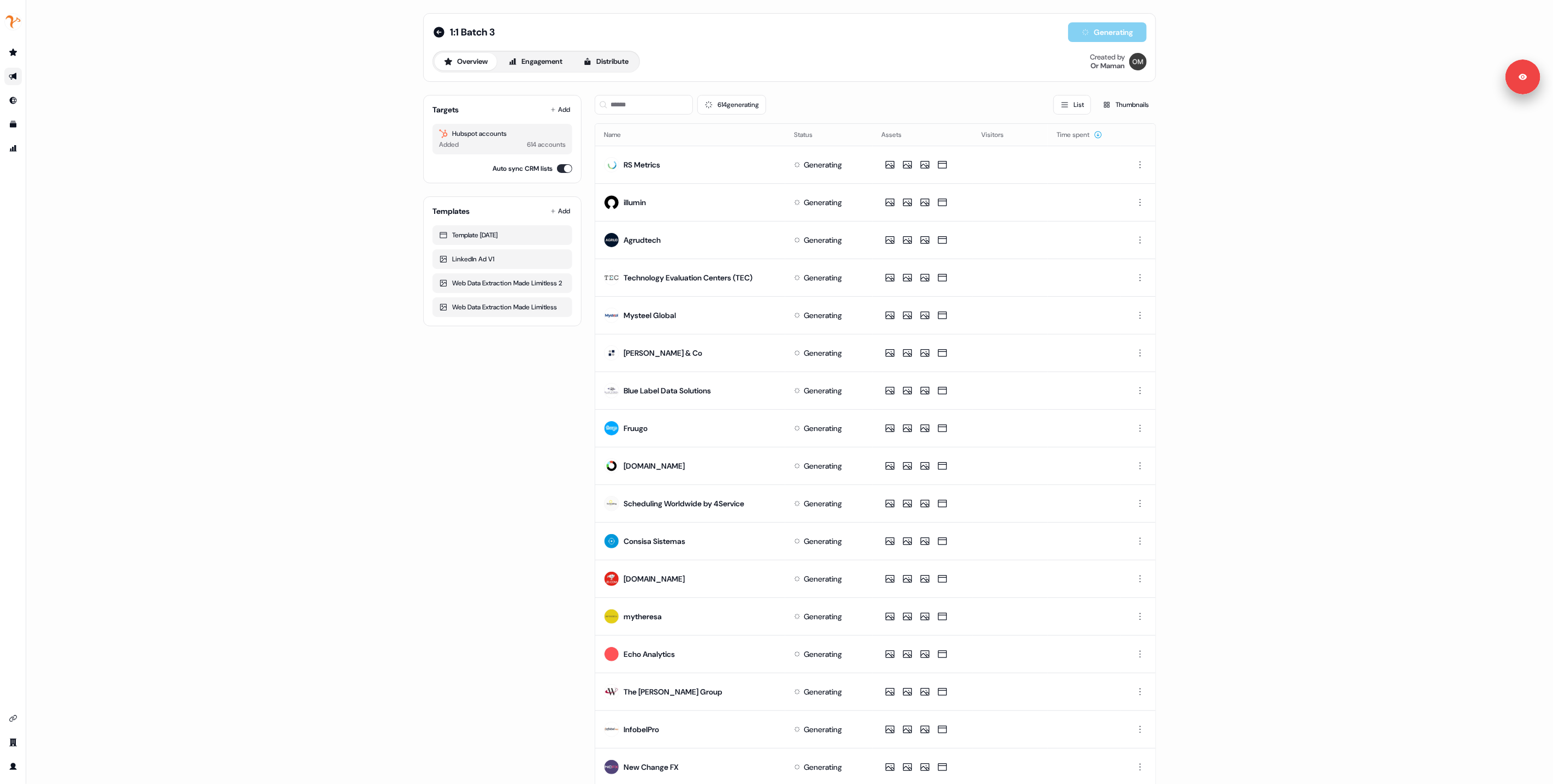
click at [229, 177] on div "1:1 Batch 3 Generating Overview Engagement Distribute Created by Or Maman Targe…" at bounding box center [789, 392] width 1527 height 784
click at [378, 309] on div "1:1 Batch 3 Generating Overview Engagement Distribute Created by Or Maman Targe…" at bounding box center [789, 392] width 1527 height 784
click at [436, 33] on icon at bounding box center [439, 32] width 13 height 13
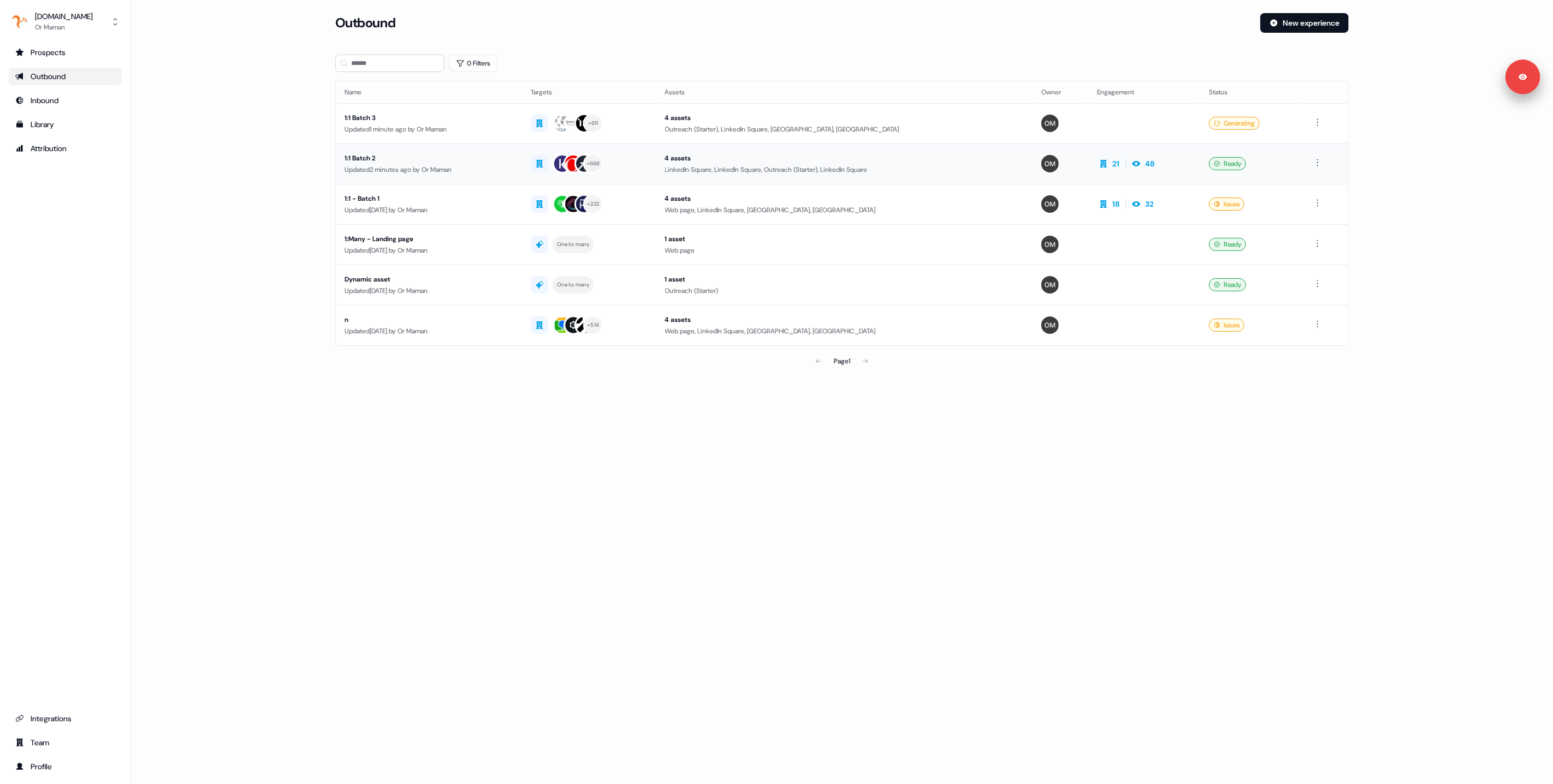
click at [423, 175] on td "1:1 Batch 2 Updated 2 minutes ago by Or Maman" at bounding box center [429, 164] width 186 height 40
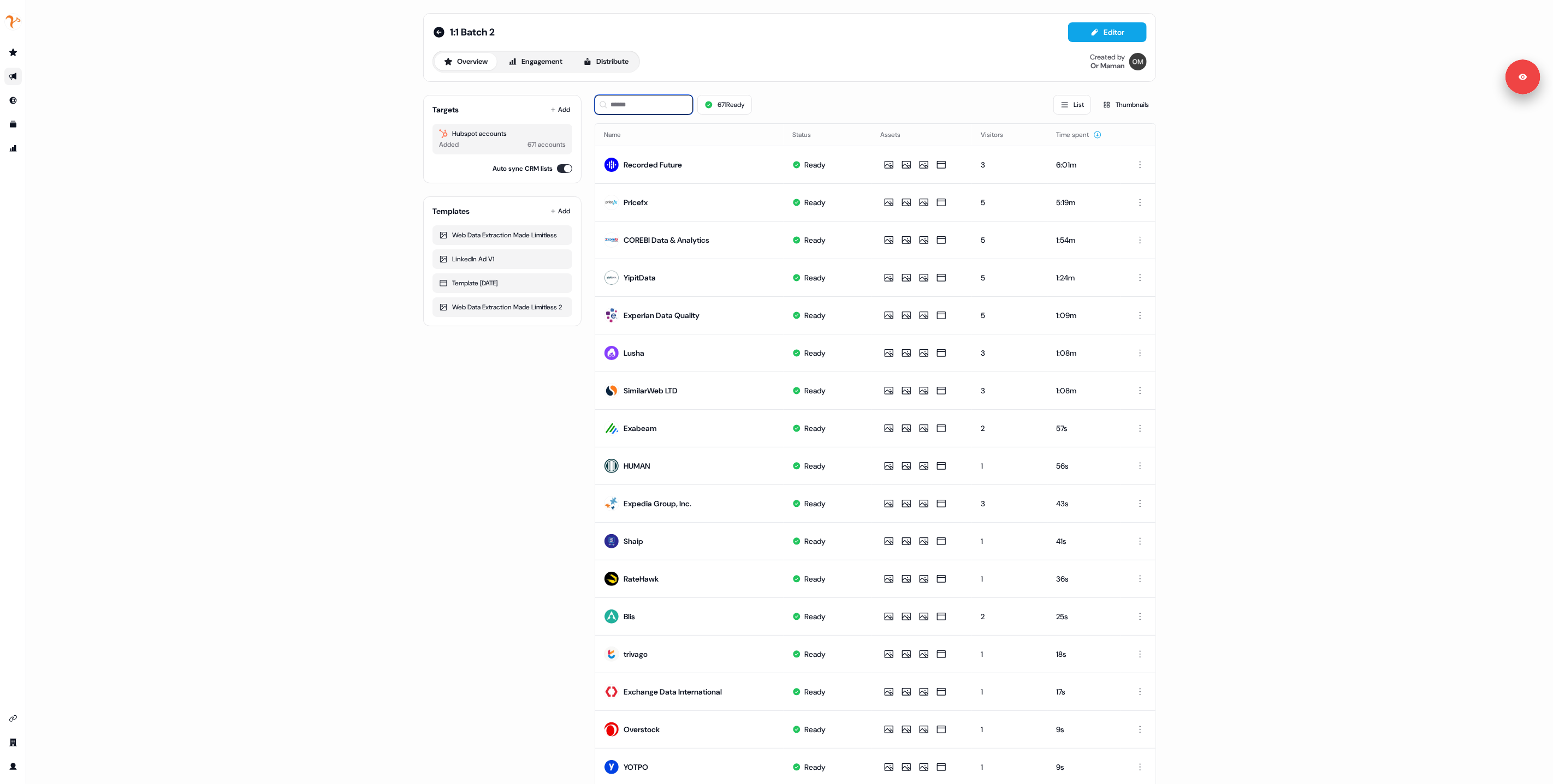
click at [639, 107] on input at bounding box center [643, 104] width 99 height 19
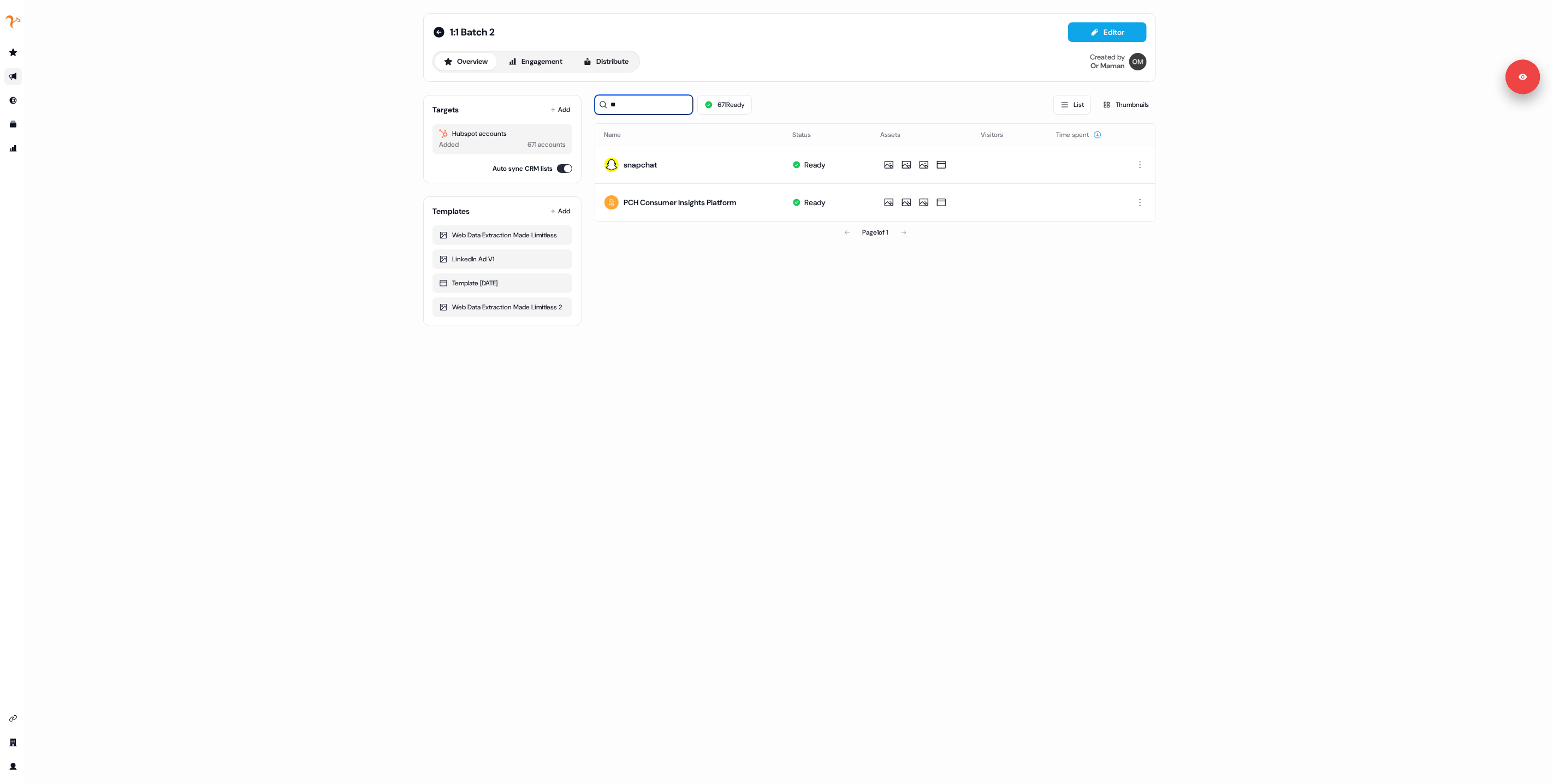
type input "***"
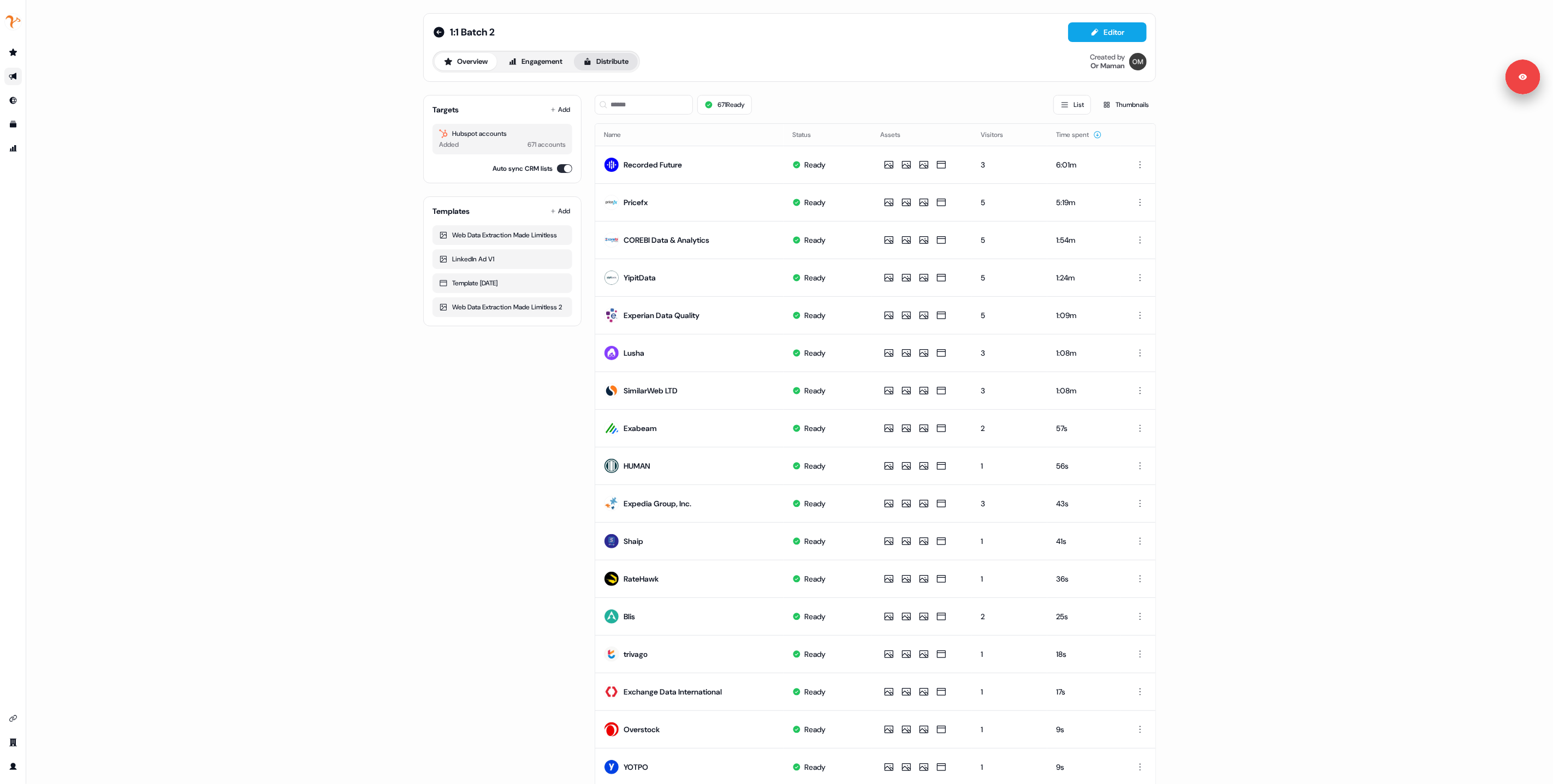
click at [626, 62] on button "Distribute" at bounding box center [605, 62] width 64 height 17
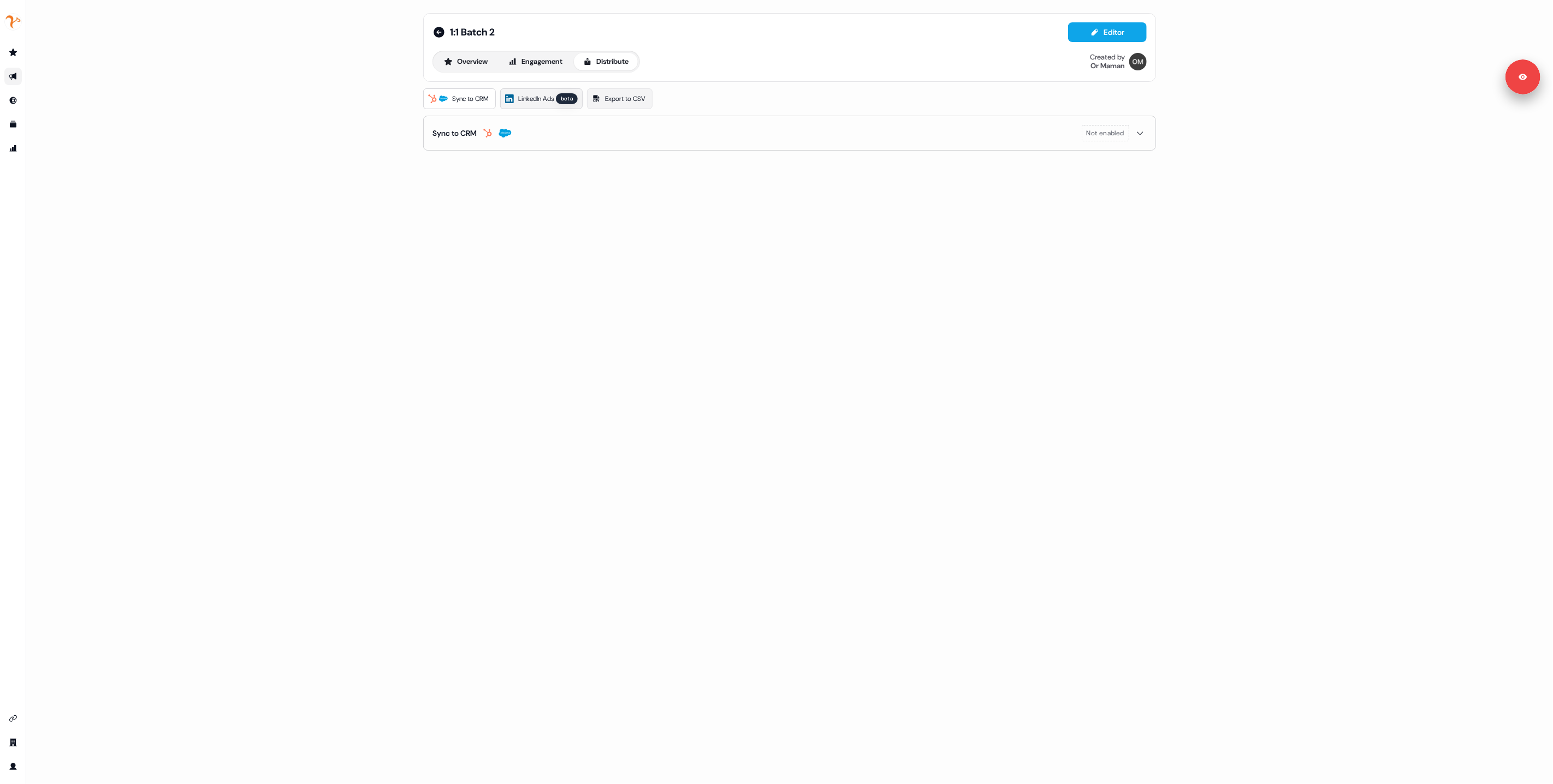
click at [512, 98] on icon at bounding box center [509, 99] width 6 height 6
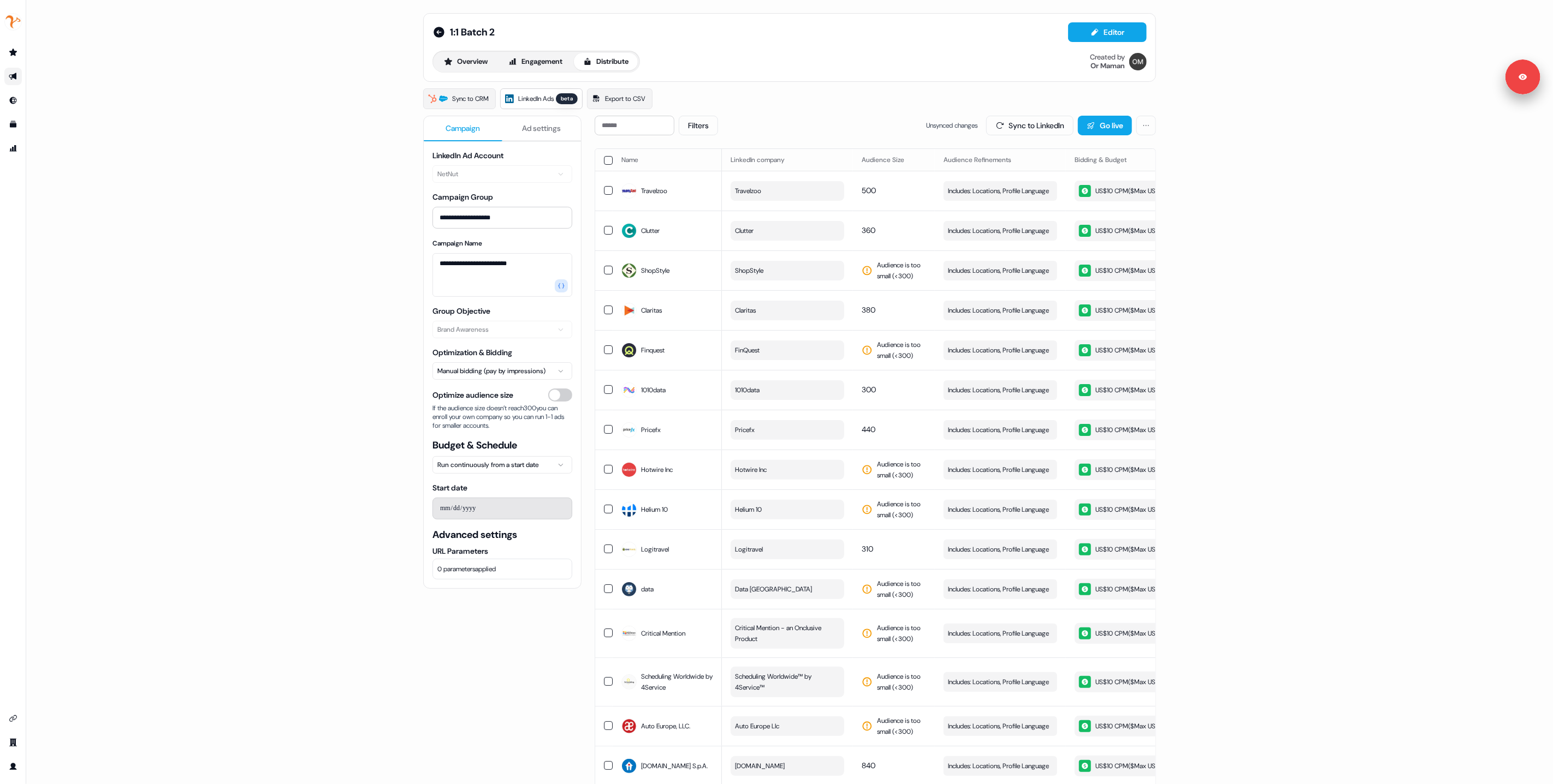
click at [607, 160] on button "button" at bounding box center [608, 160] width 9 height 9
drag, startPoint x: 896, startPoint y: 126, endPoint x: 906, endPoint y: 125, distance: 10.0
click at [906, 125] on span "Update selected row ( 671 ):" at bounding box center [884, 125] width 73 height 11
click at [772, 92] on div "Sync to CRM LinkedIn Ads beta Export to CSV" at bounding box center [789, 98] width 733 height 21
click at [733, 76] on div "1:1 Batch 2 Editor Overview Engagement Distribute Created by Or Maman" at bounding box center [789, 47] width 733 height 69
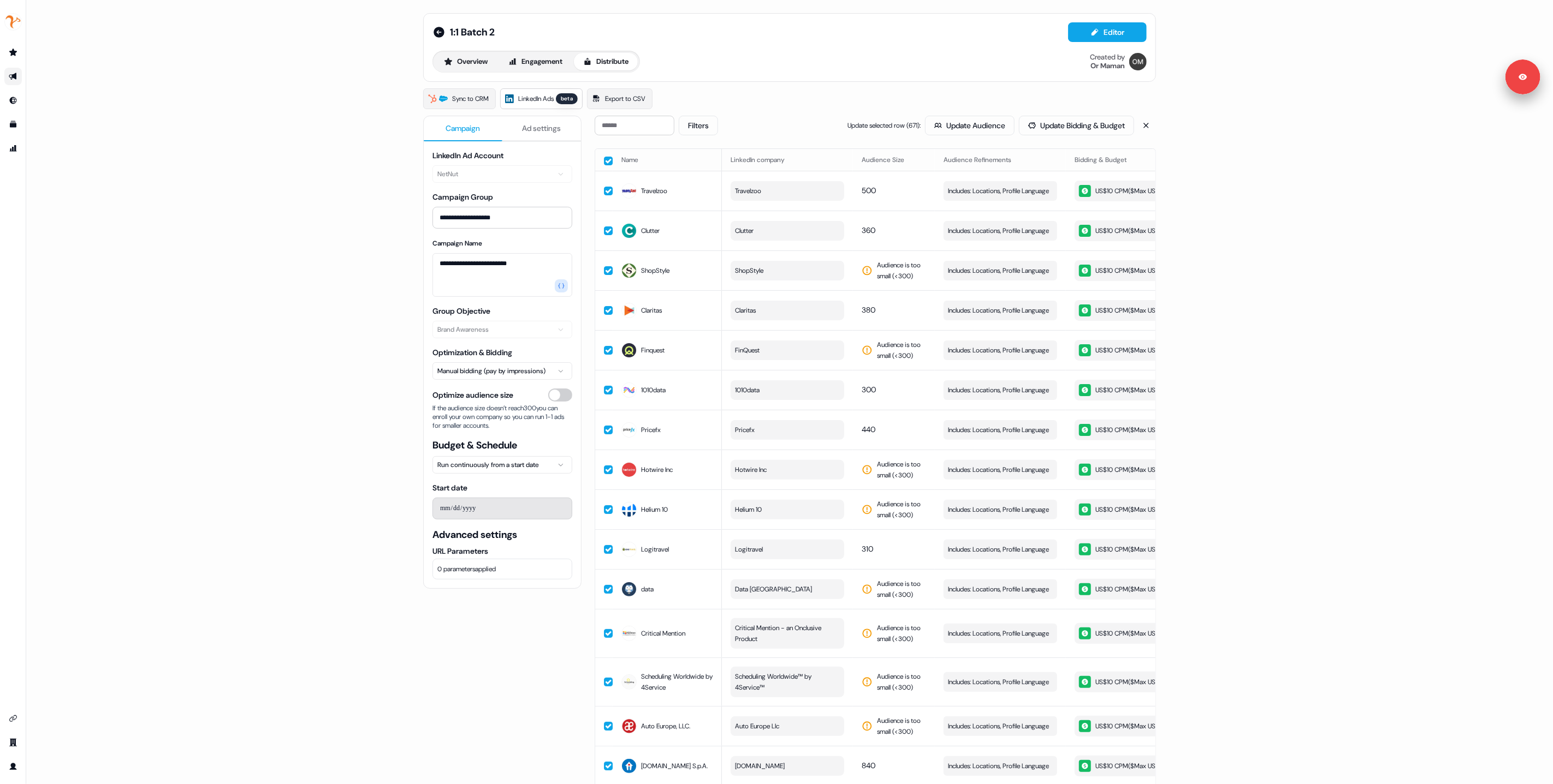
click at [608, 162] on button "button" at bounding box center [608, 161] width 9 height 9
click at [762, 276] on span "ShopStyle" at bounding box center [748, 270] width 28 height 11
type input "*"
type input "*********"
click at [737, 355] on button "Suggestions" at bounding box center [740, 355] width 9 height 9
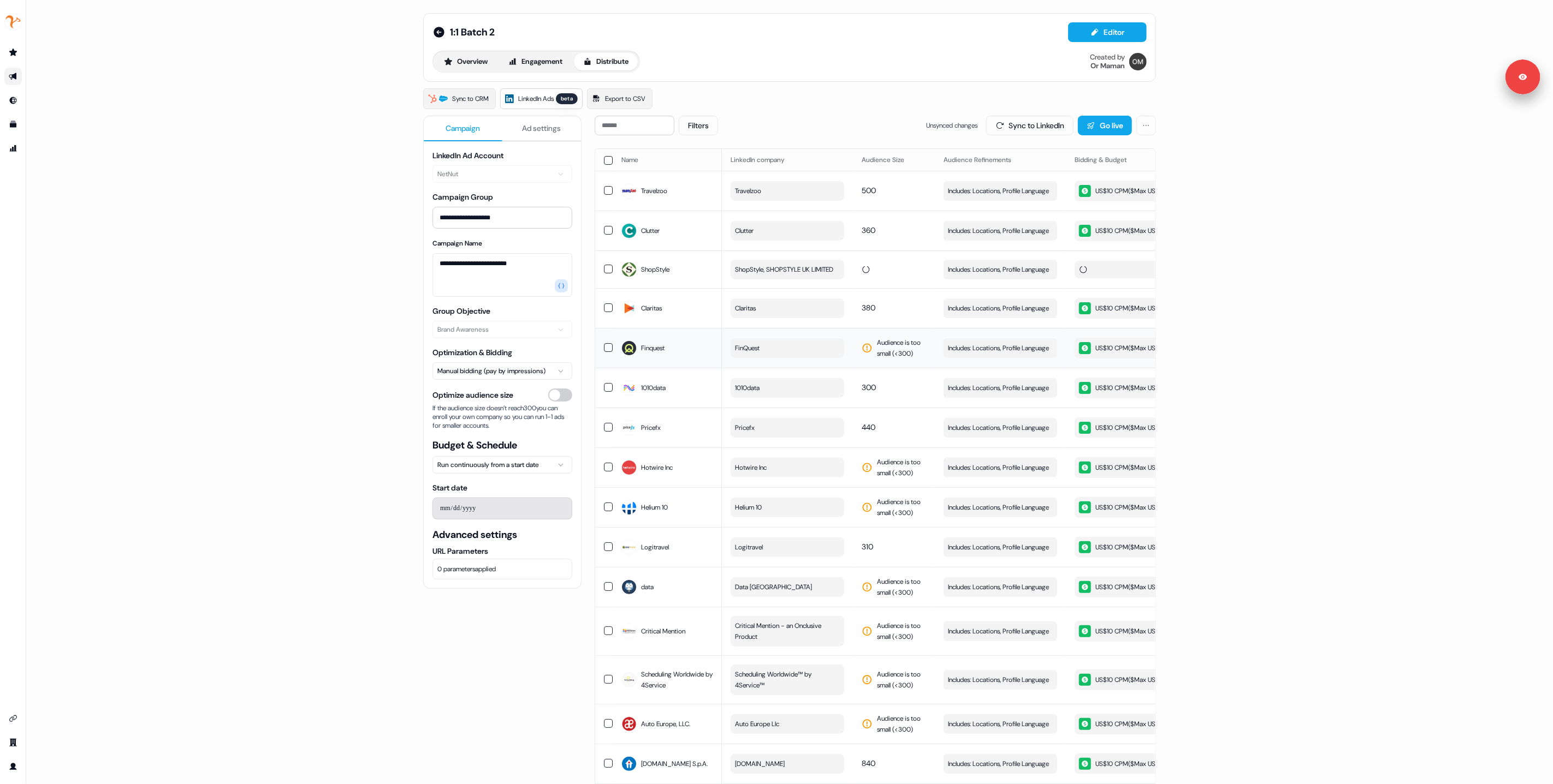
click at [650, 354] on span "Finquest" at bounding box center [653, 348] width 24 height 11
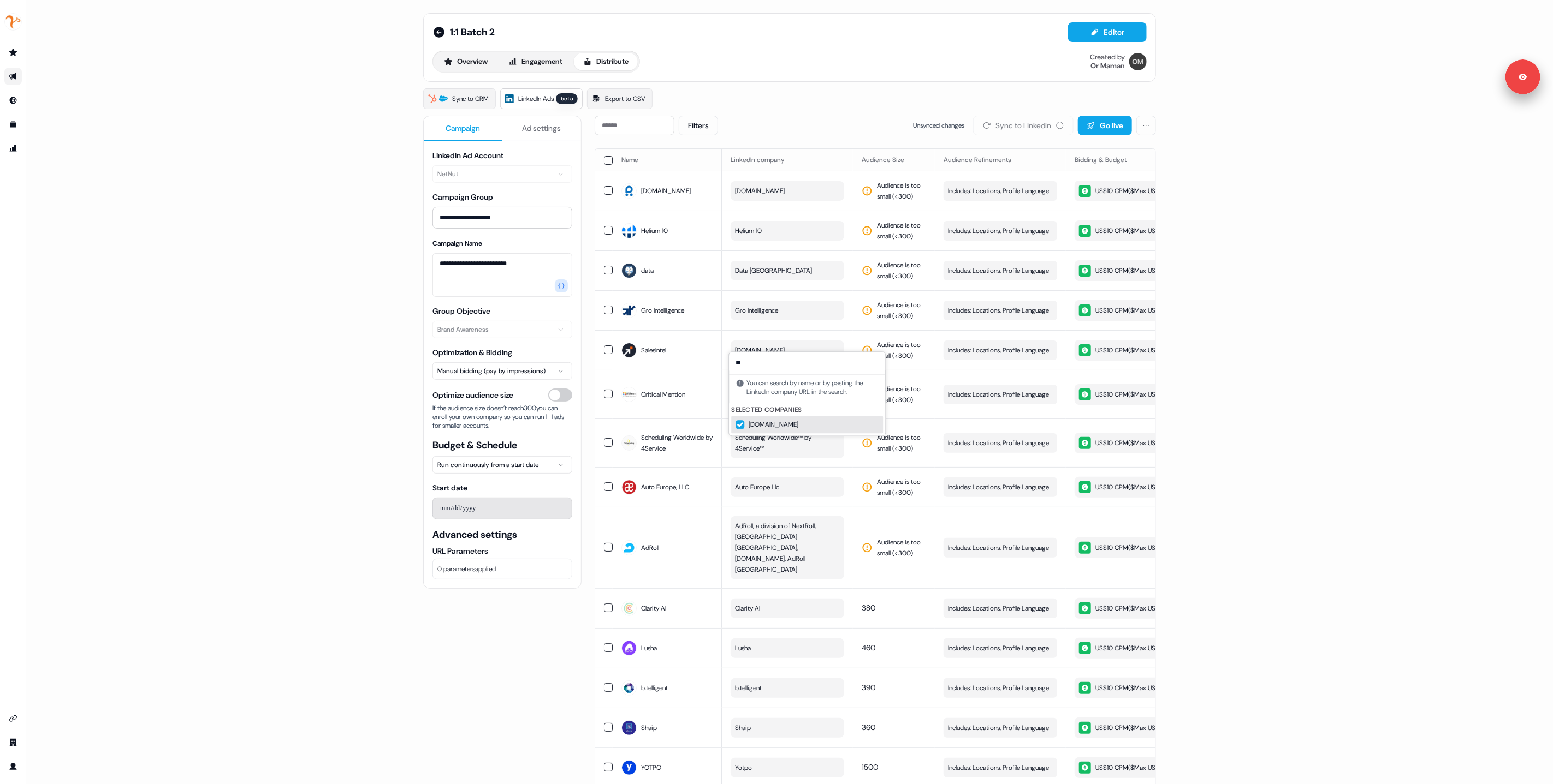
scroll to position [2540, 0]
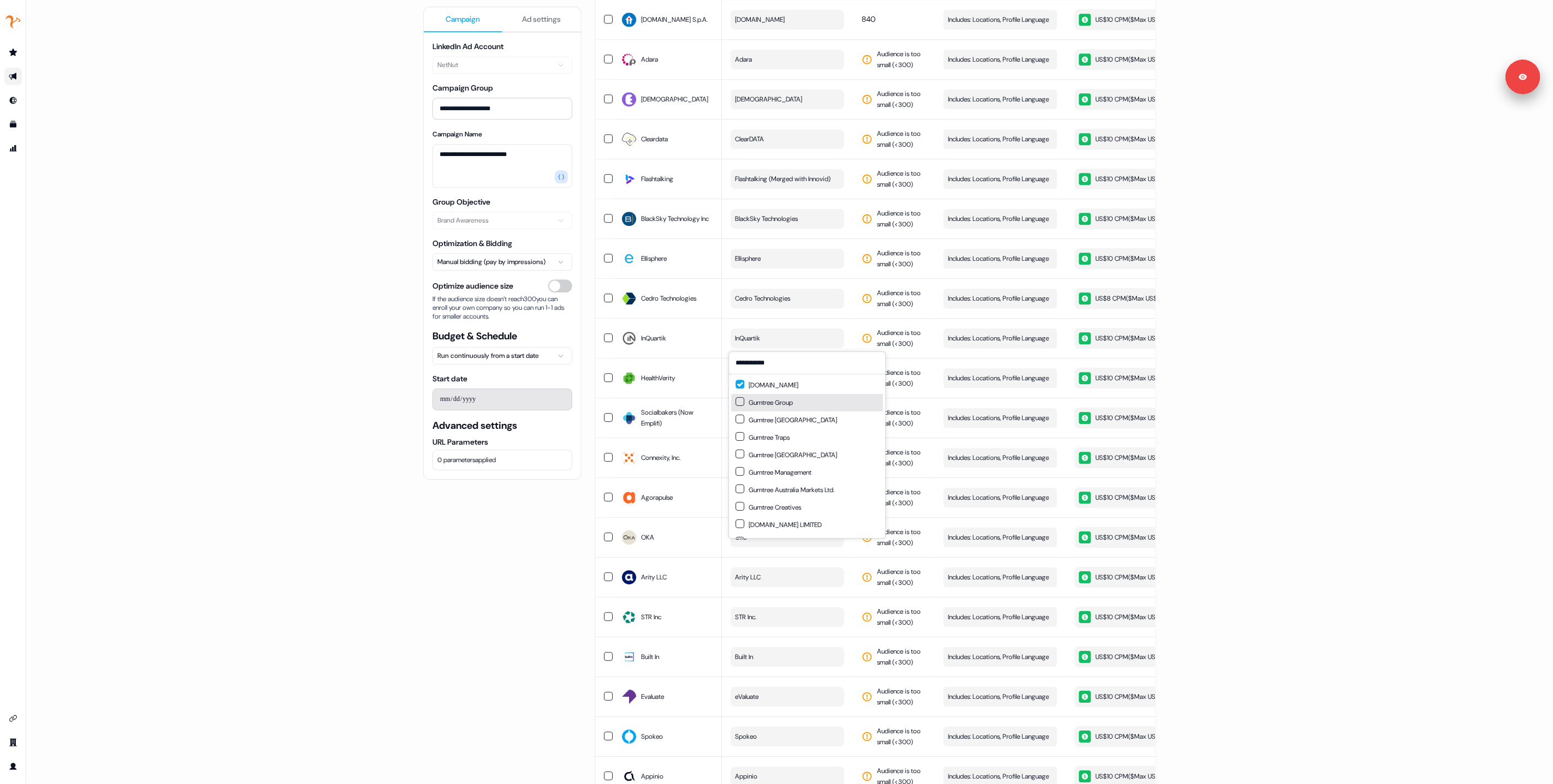
type input "**********"
click at [741, 403] on button "Suggestions" at bounding box center [740, 402] width 9 height 9
click at [405, 598] on div "**********" at bounding box center [789, 392] width 1527 height 784
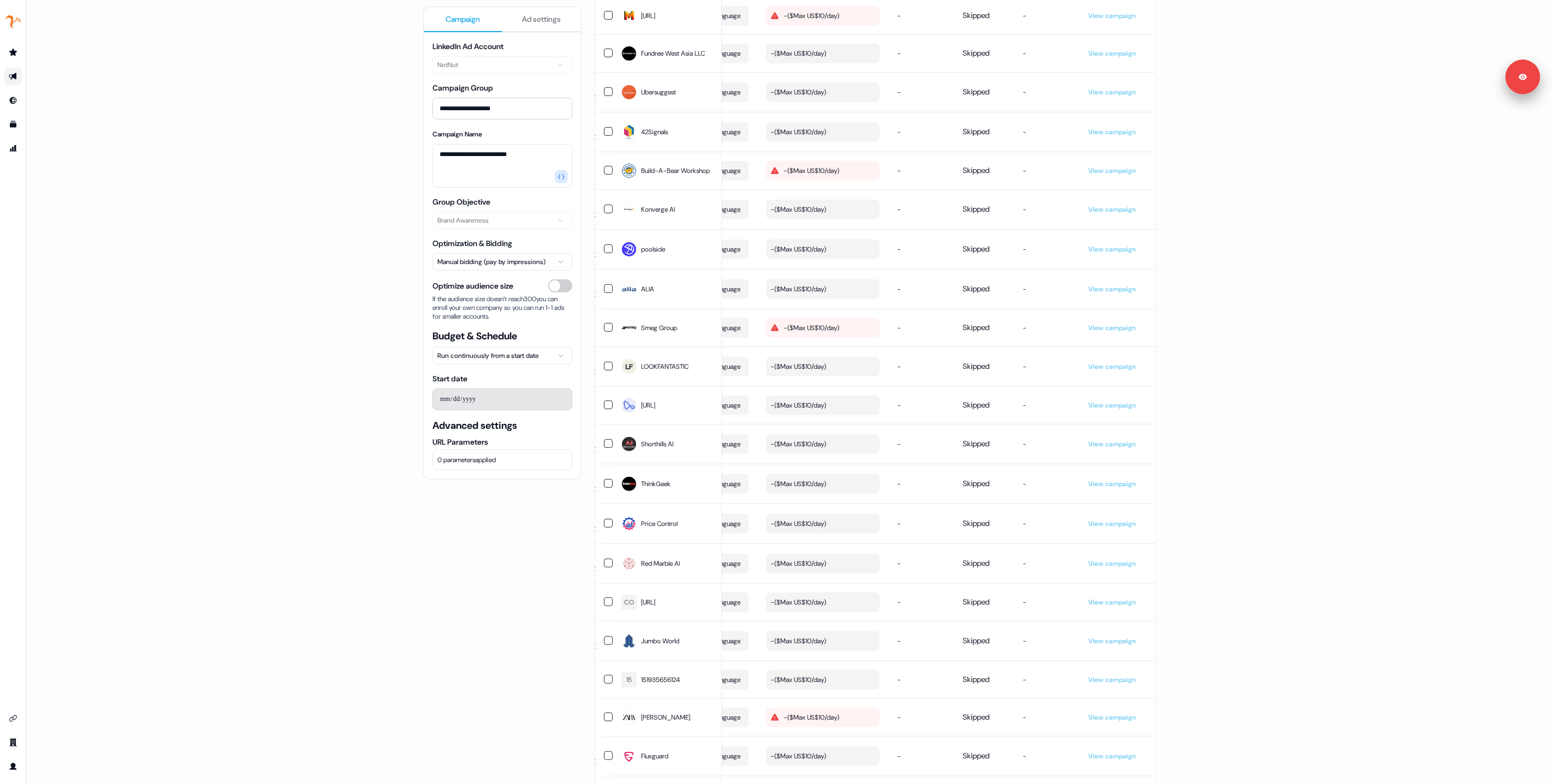
scroll to position [7364, 0]
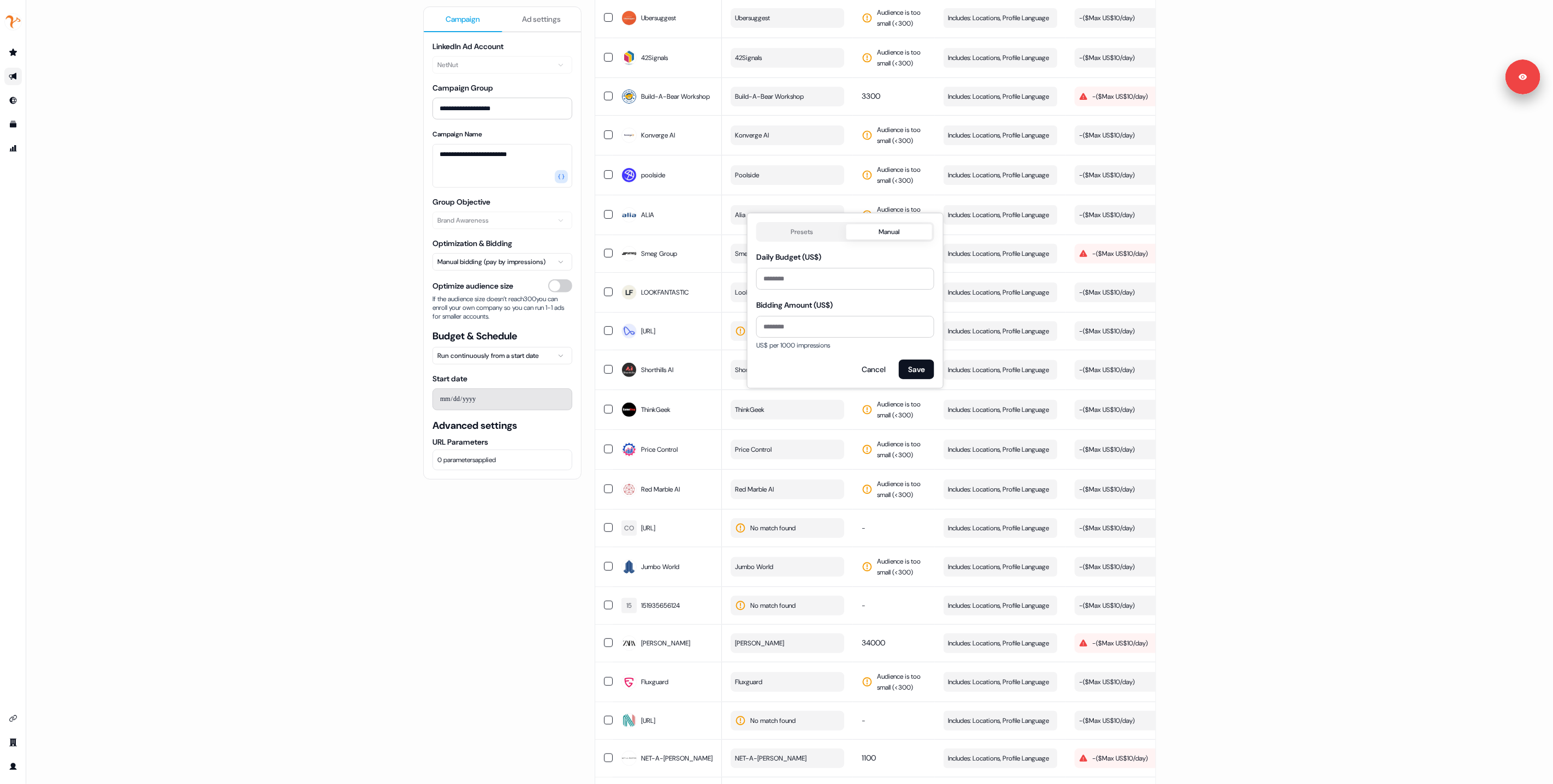
scroll to position [0, 308]
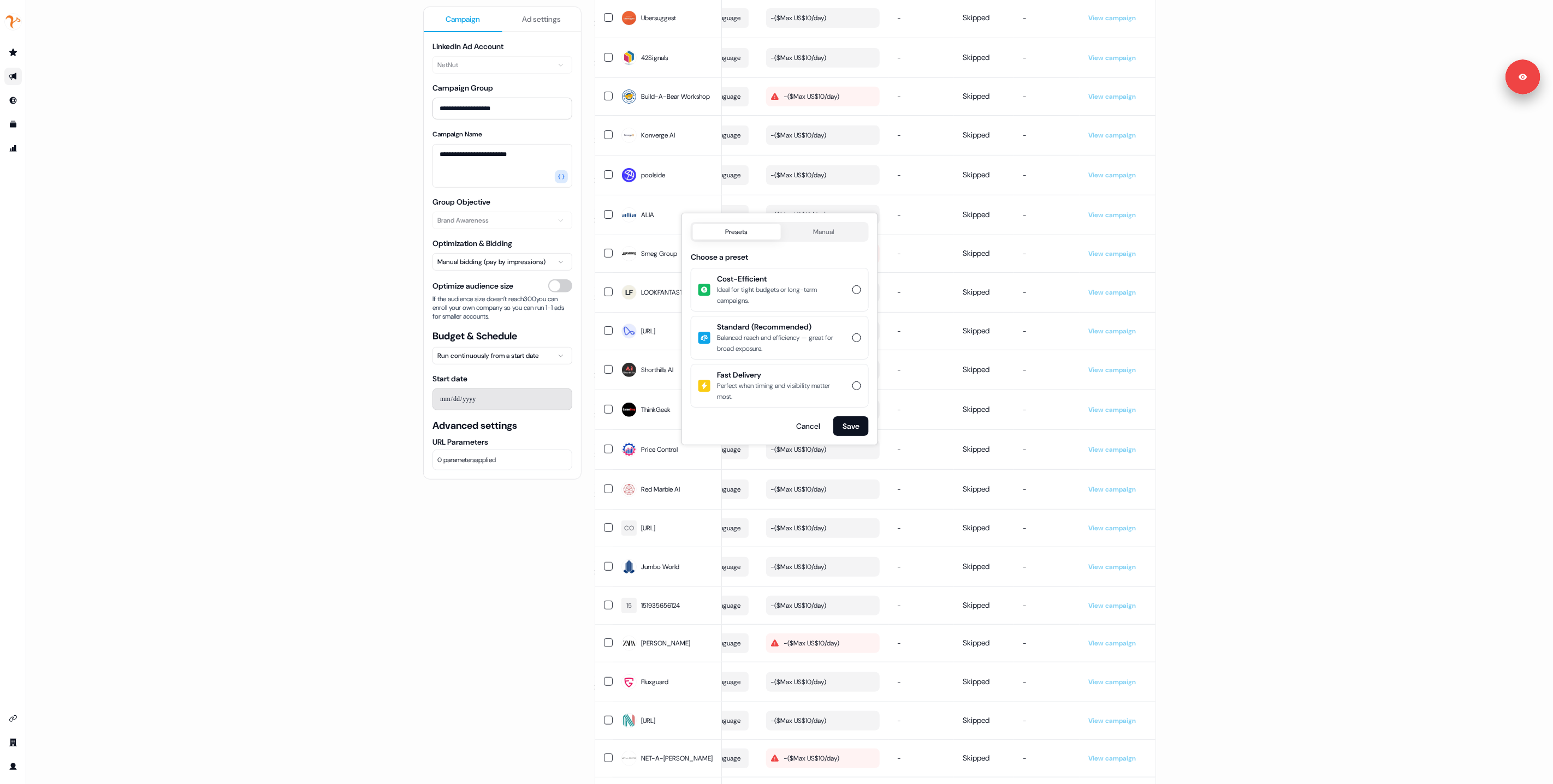
click at [758, 232] on button "Presets" at bounding box center [737, 231] width 88 height 15
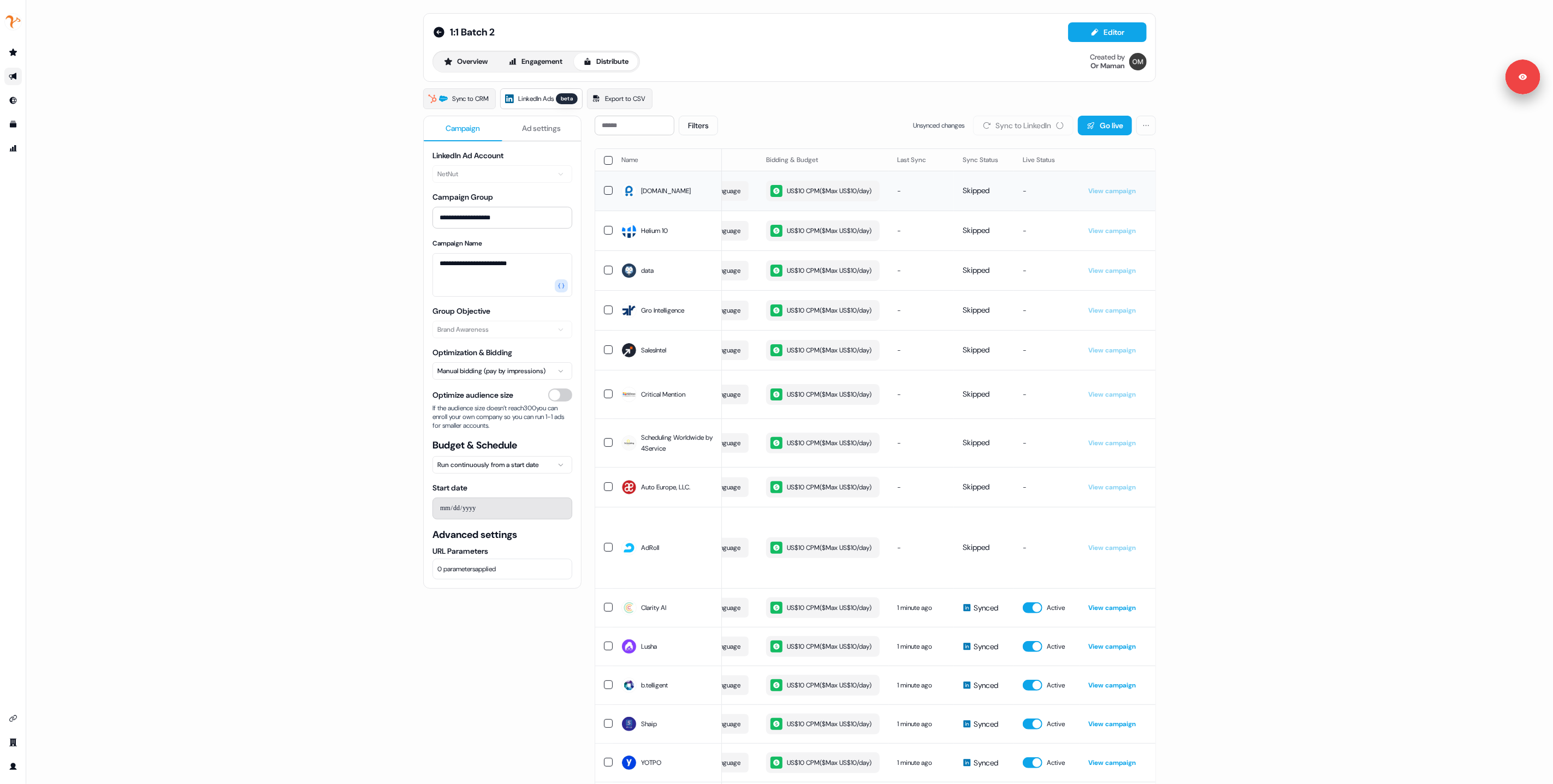
scroll to position [0, 0]
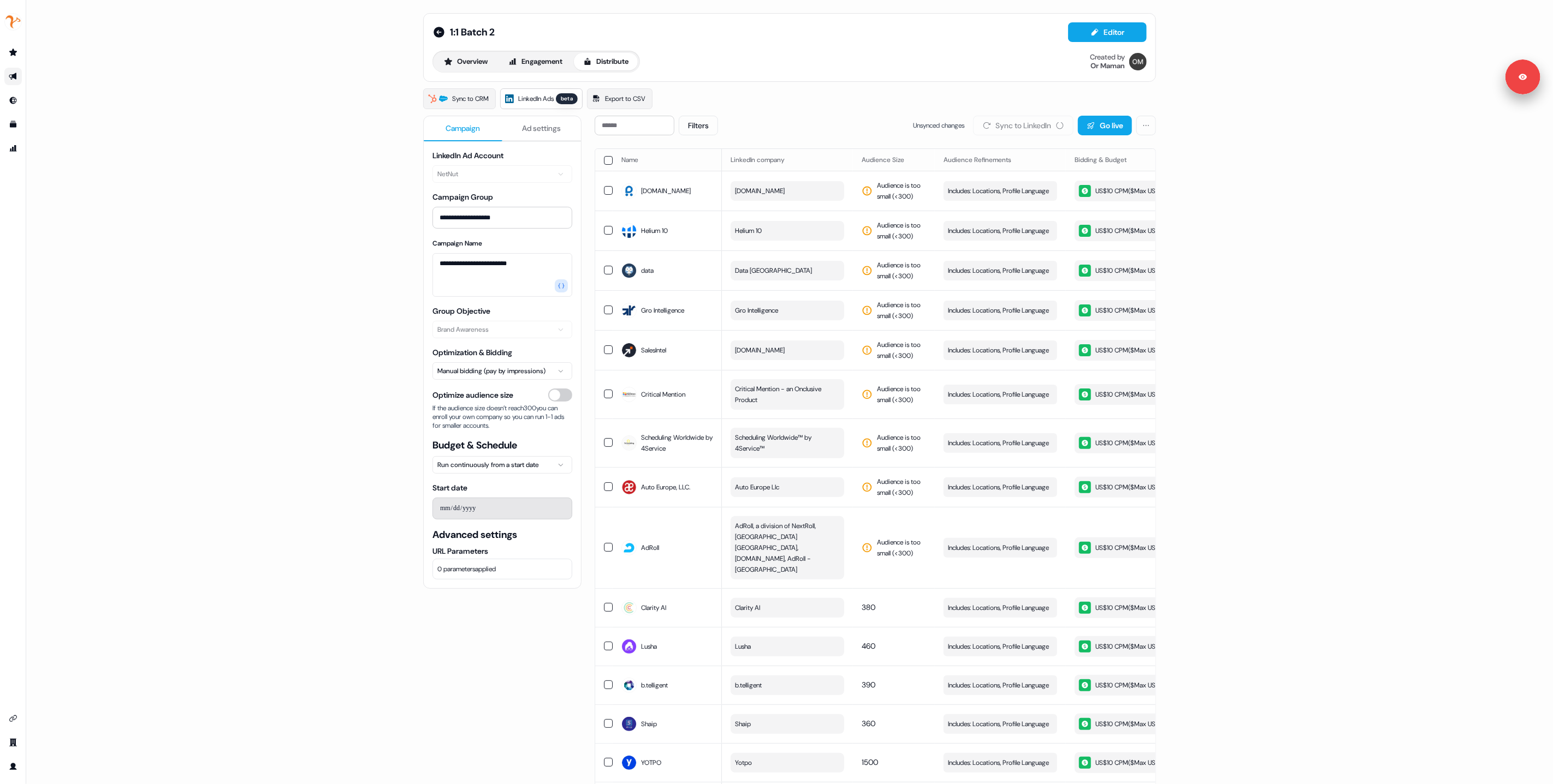
click at [605, 155] on th at bounding box center [604, 160] width 17 height 22
click at [610, 160] on button "button" at bounding box center [608, 160] width 9 height 9
click at [1145, 126] on icon at bounding box center [1146, 125] width 5 height 5
click at [608, 165] on button "button" at bounding box center [608, 160] width 9 height 9
click at [991, 66] on div "Overview Engagement Distribute Created by Or Maman" at bounding box center [790, 62] width 715 height 22
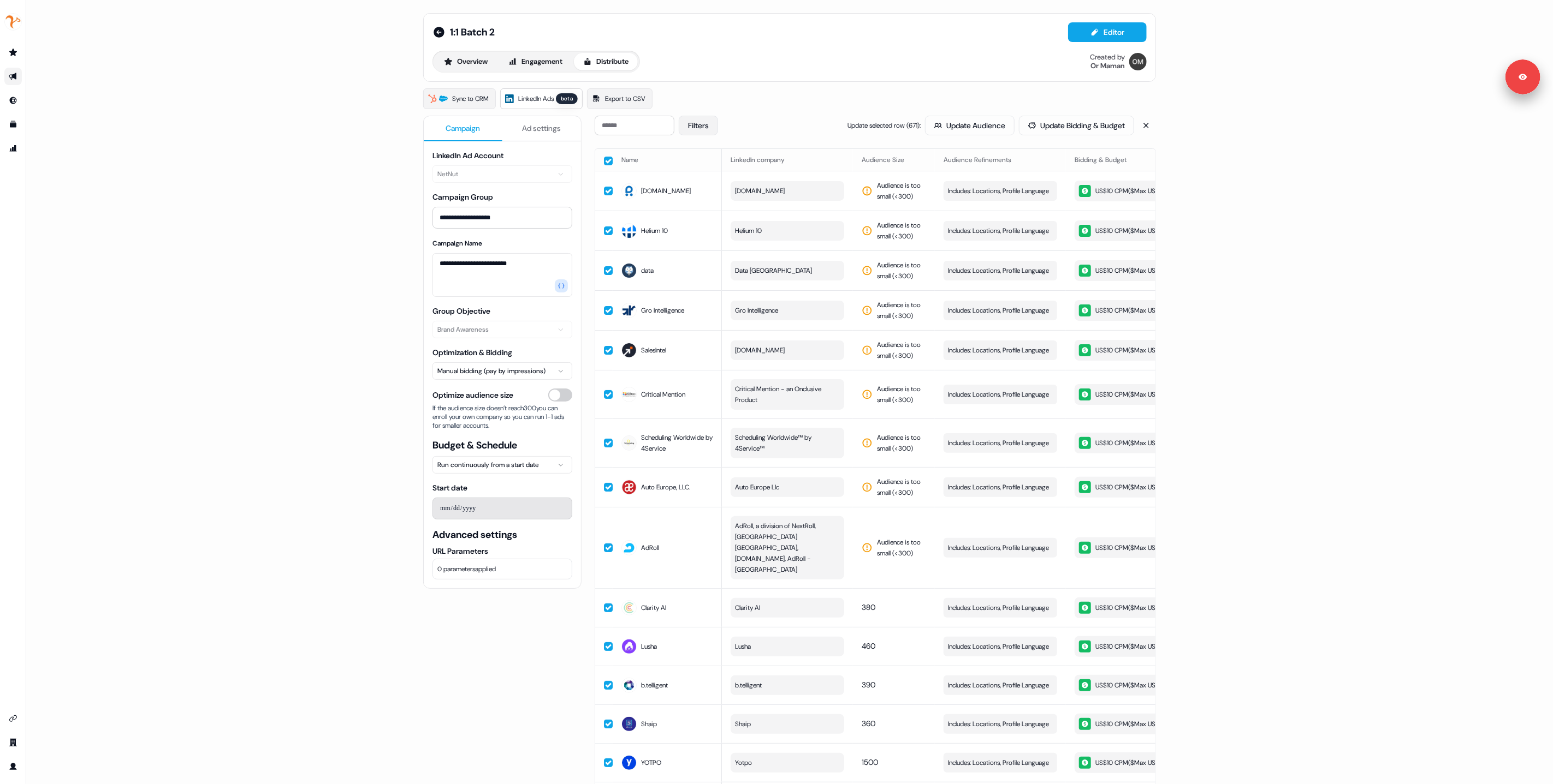
click at [697, 126] on button "Filters" at bounding box center [698, 125] width 40 height 19
click at [774, 121] on div "Filters Update selected row ( 671 ): Update Audience Update Bidding & Budget" at bounding box center [875, 125] width 562 height 19
click at [605, 161] on button "button" at bounding box center [608, 161] width 9 height 9
click at [608, 160] on button "button" at bounding box center [608, 160] width 9 height 9
click at [1040, 128] on button "Update Bidding & Budget" at bounding box center [1076, 125] width 115 height 19
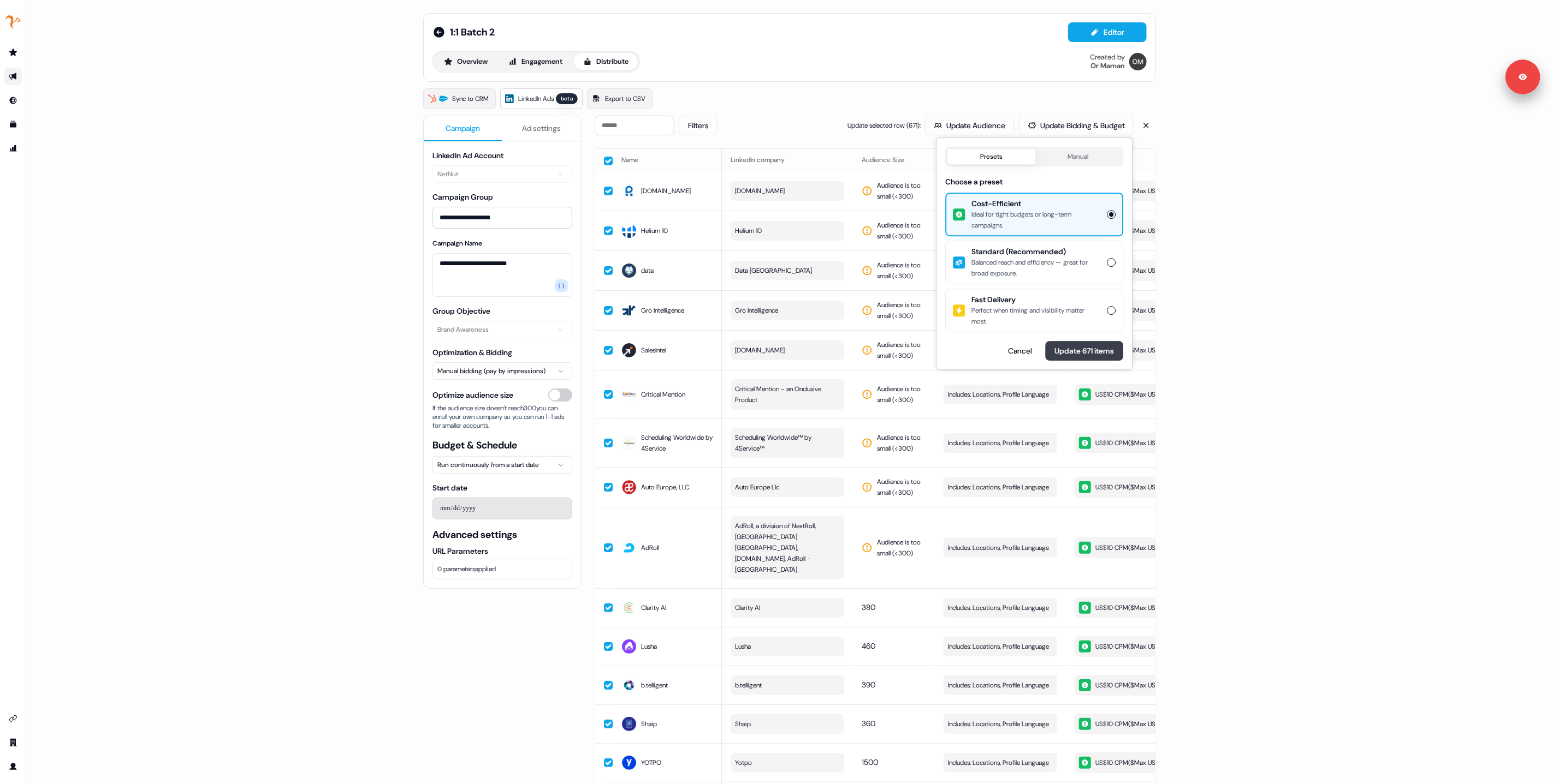
click at [1079, 351] on button "Update 671 items" at bounding box center [1084, 351] width 78 height 19
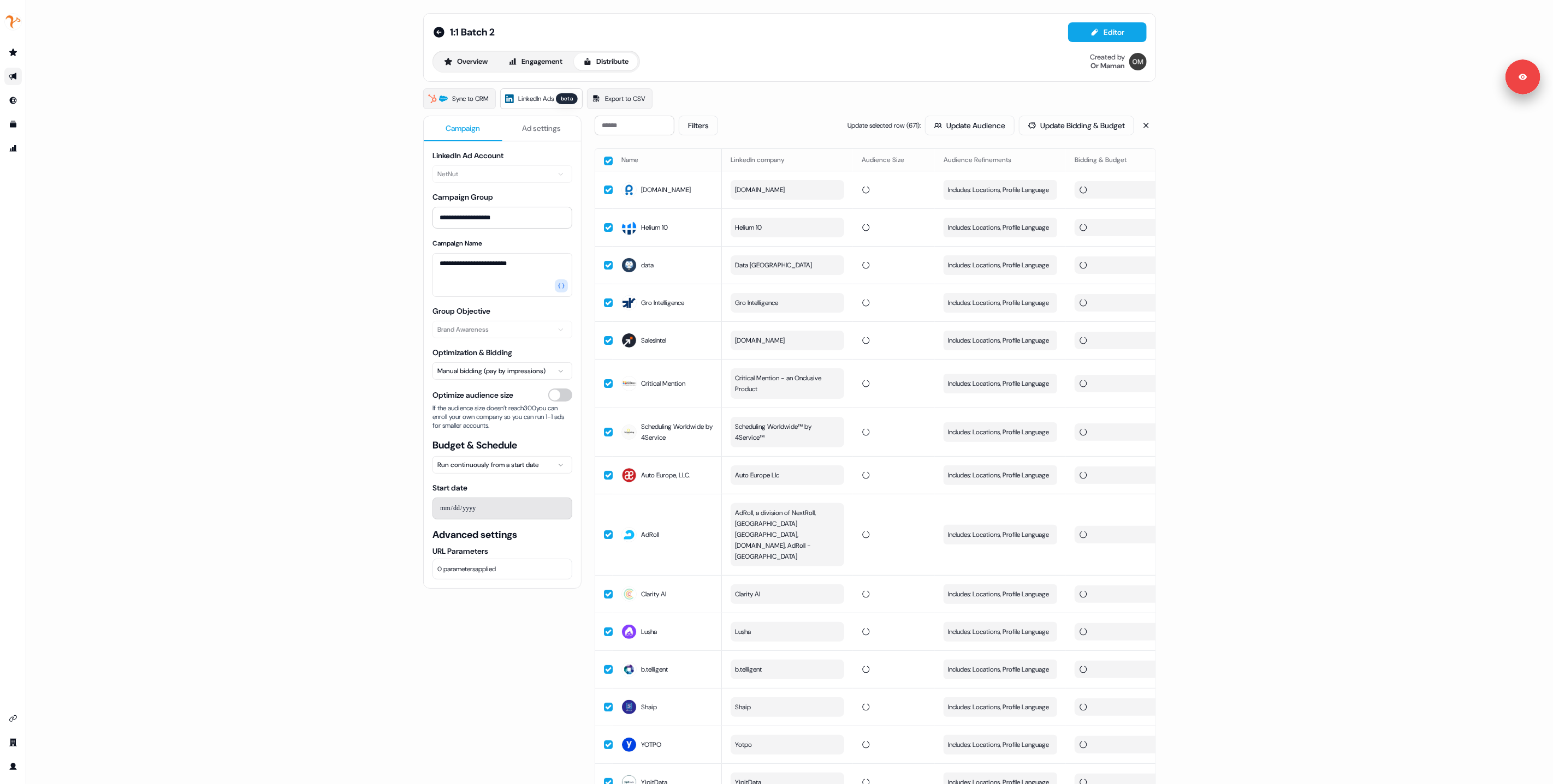
click at [298, 192] on div "**********" at bounding box center [789, 392] width 1527 height 784
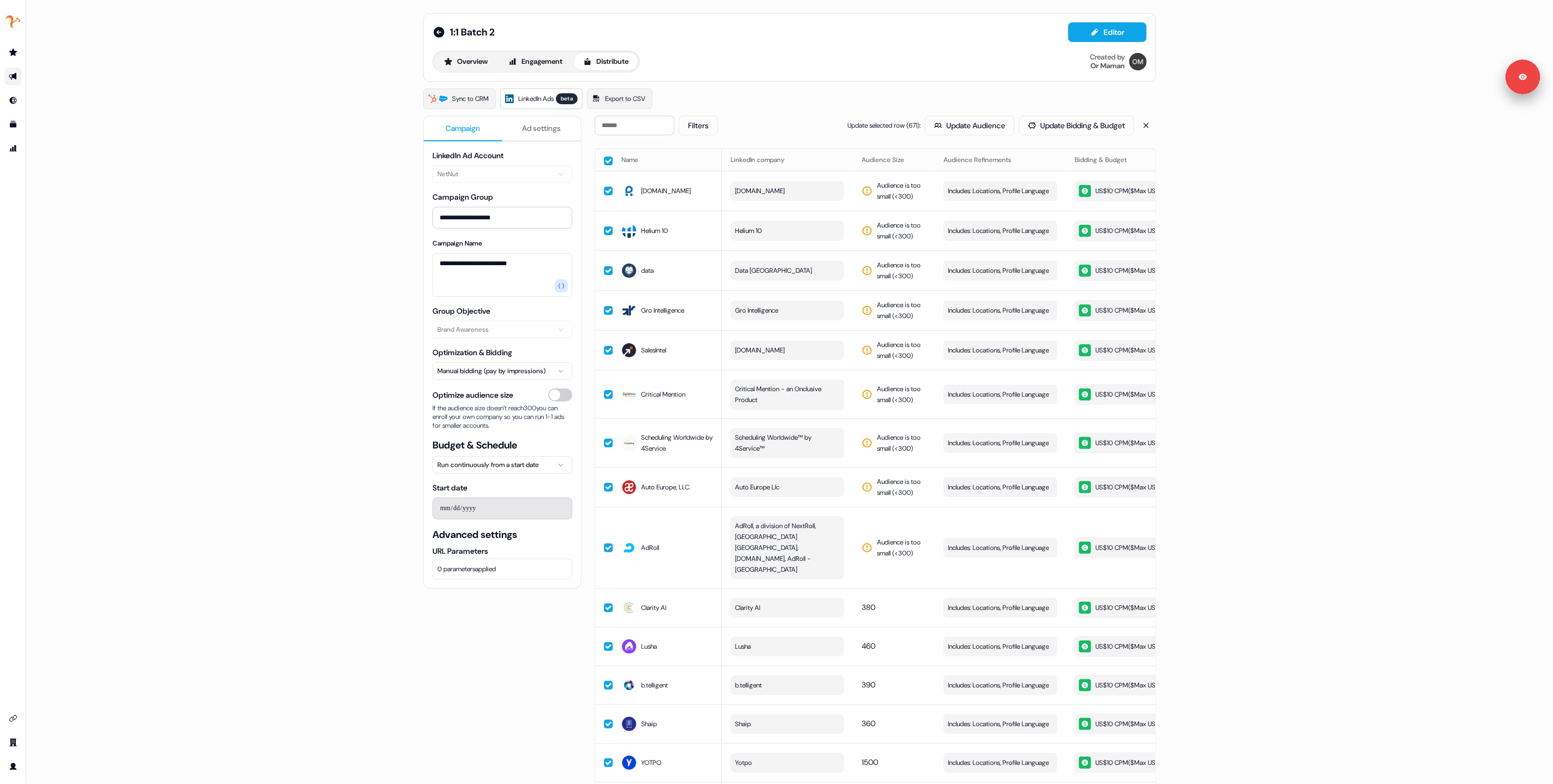
click at [604, 158] on button "button" at bounding box center [608, 161] width 9 height 9
click at [705, 128] on button "Filters" at bounding box center [698, 125] width 40 height 19
click at [703, 163] on button "Failed" at bounding box center [701, 167] width 9 height 9
click at [801, 195] on button "Apply" at bounding box center [815, 202] width 40 height 19
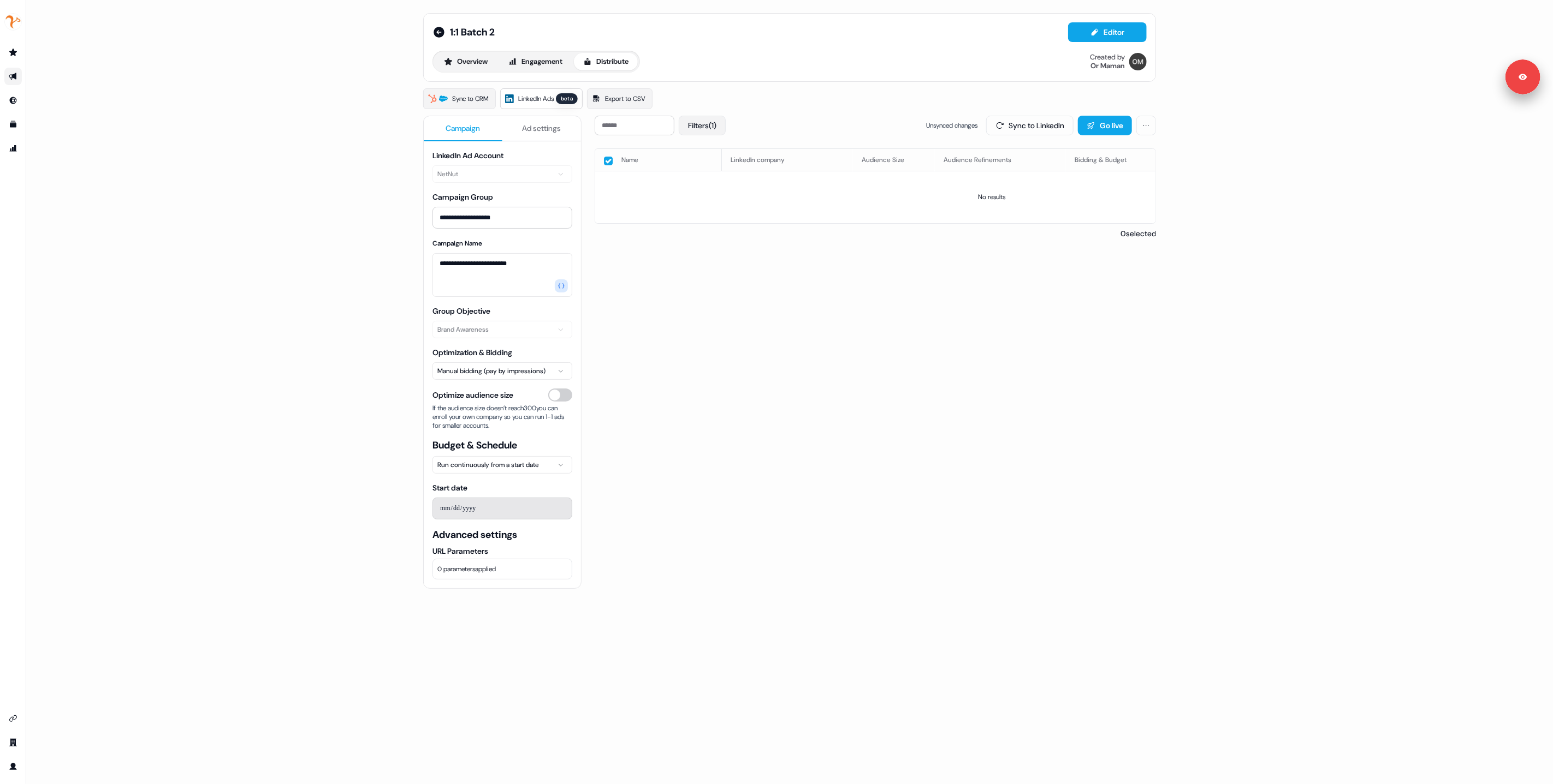
click at [710, 121] on button "Filters (1)" at bounding box center [702, 125] width 47 height 19
click at [701, 153] on button "Action needed" at bounding box center [701, 151] width 9 height 9
click at [802, 208] on button "Apply" at bounding box center [815, 202] width 40 height 19
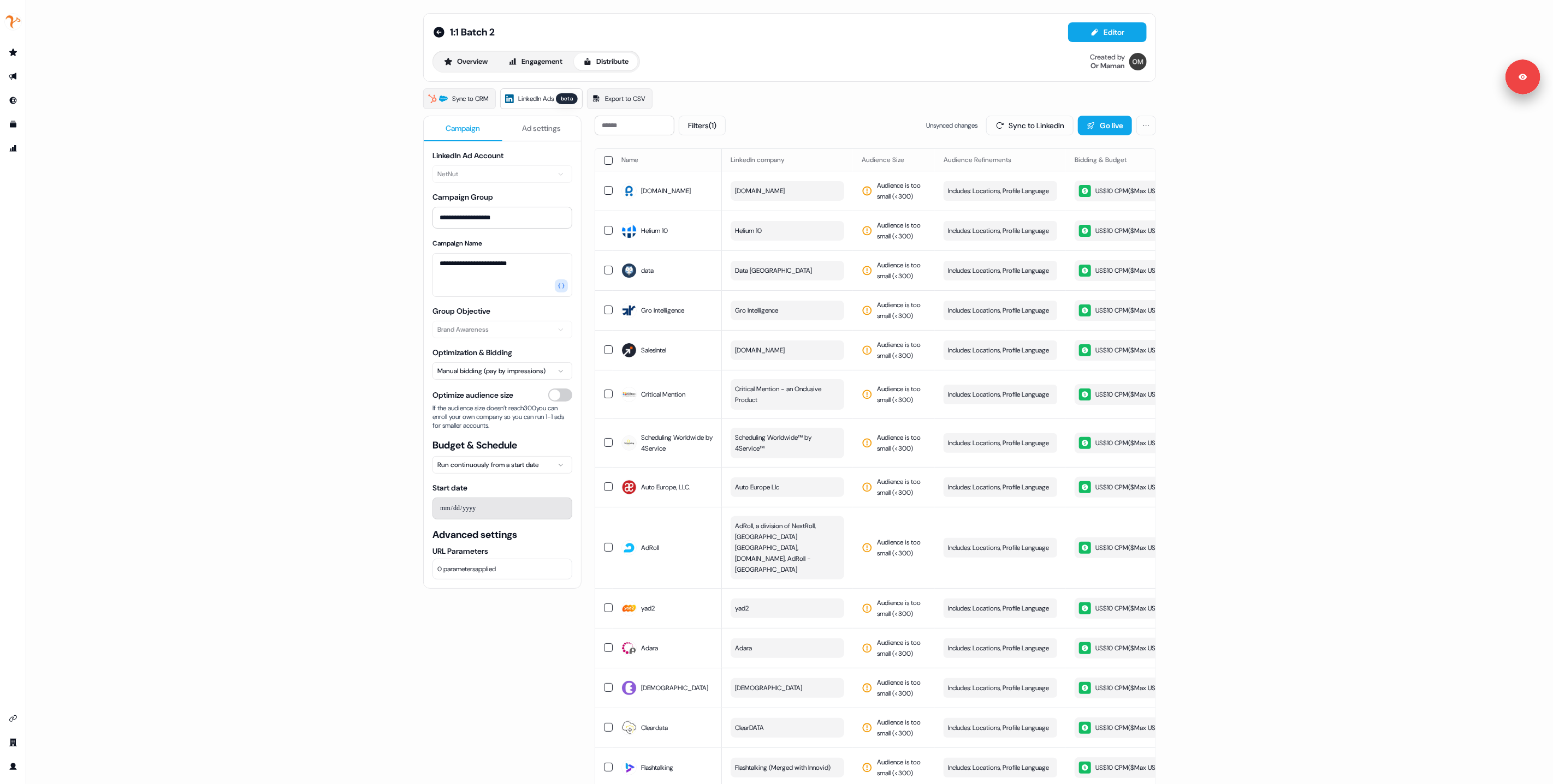
click at [605, 167] on th at bounding box center [604, 160] width 17 height 22
click at [609, 160] on button "button" at bounding box center [608, 160] width 9 height 9
click at [609, 160] on button "button" at bounding box center [608, 161] width 9 height 9
click at [751, 196] on span "Rentalcars.com" at bounding box center [759, 190] width 50 height 11
click at [702, 194] on div "Rentalcars.com" at bounding box center [667, 190] width 92 height 19
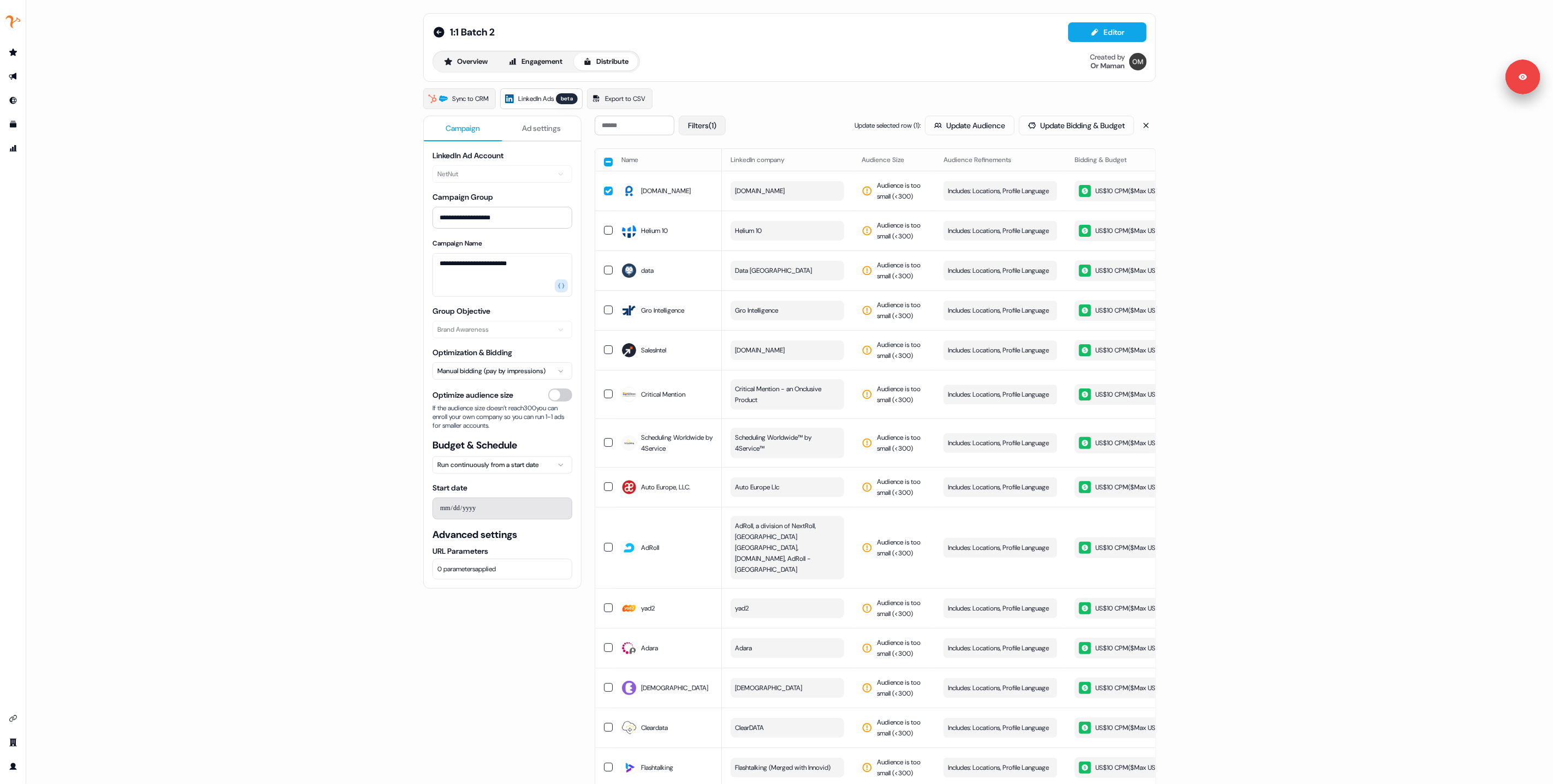
click at [714, 128] on button "Filters (1)" at bounding box center [702, 125] width 47 height 19
click at [700, 169] on button "Failed" at bounding box center [701, 167] width 9 height 9
click at [776, 203] on button "Clear" at bounding box center [776, 202] width 35 height 19
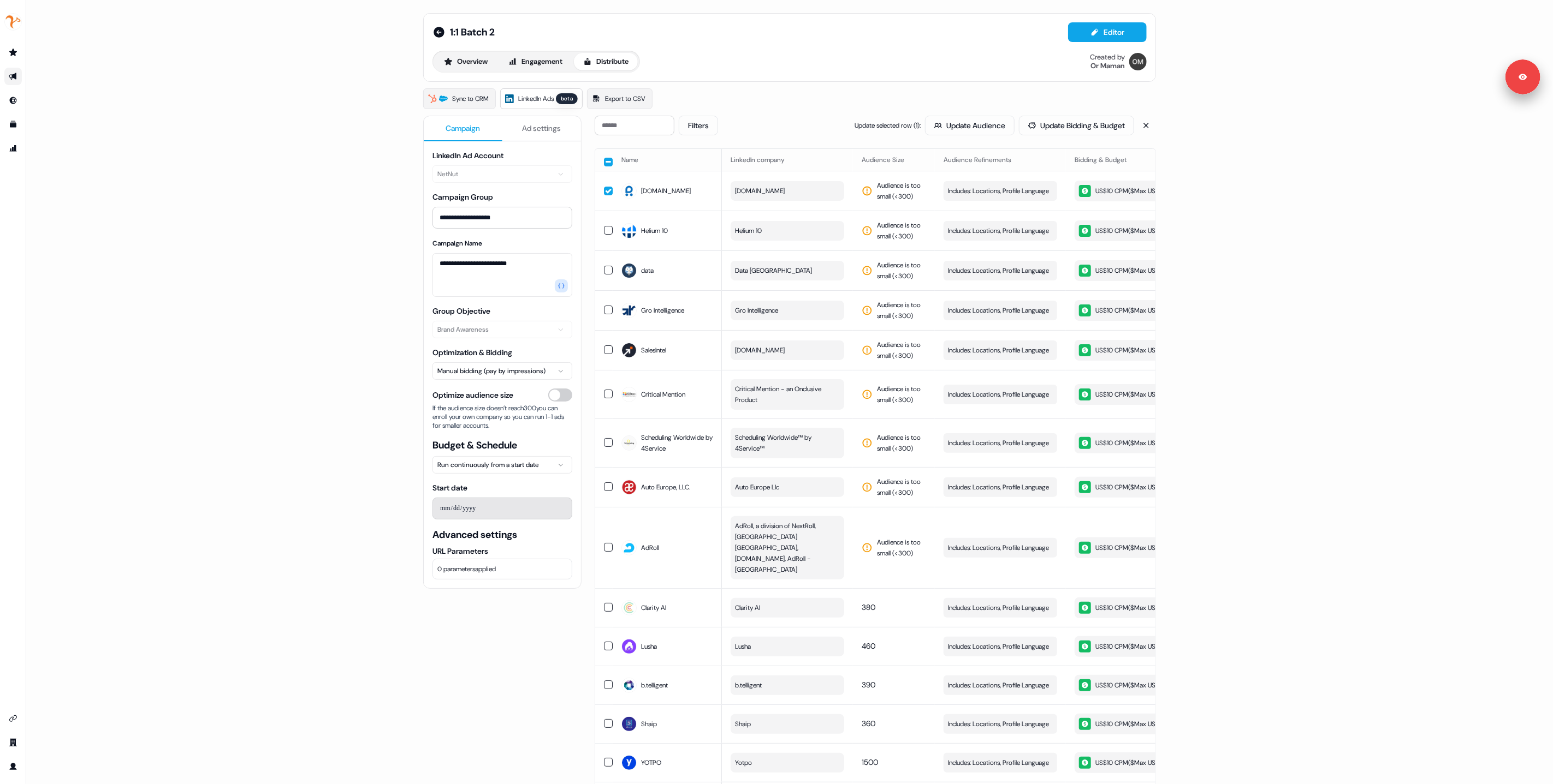
click at [605, 160] on button "button" at bounding box center [608, 162] width 9 height 9
click at [608, 160] on button "button" at bounding box center [608, 161] width 9 height 9
click at [702, 127] on button "Filters" at bounding box center [698, 125] width 40 height 19
click at [702, 180] on button "No issues" at bounding box center [701, 182] width 9 height 9
click at [823, 206] on button "Apply" at bounding box center [815, 202] width 40 height 19
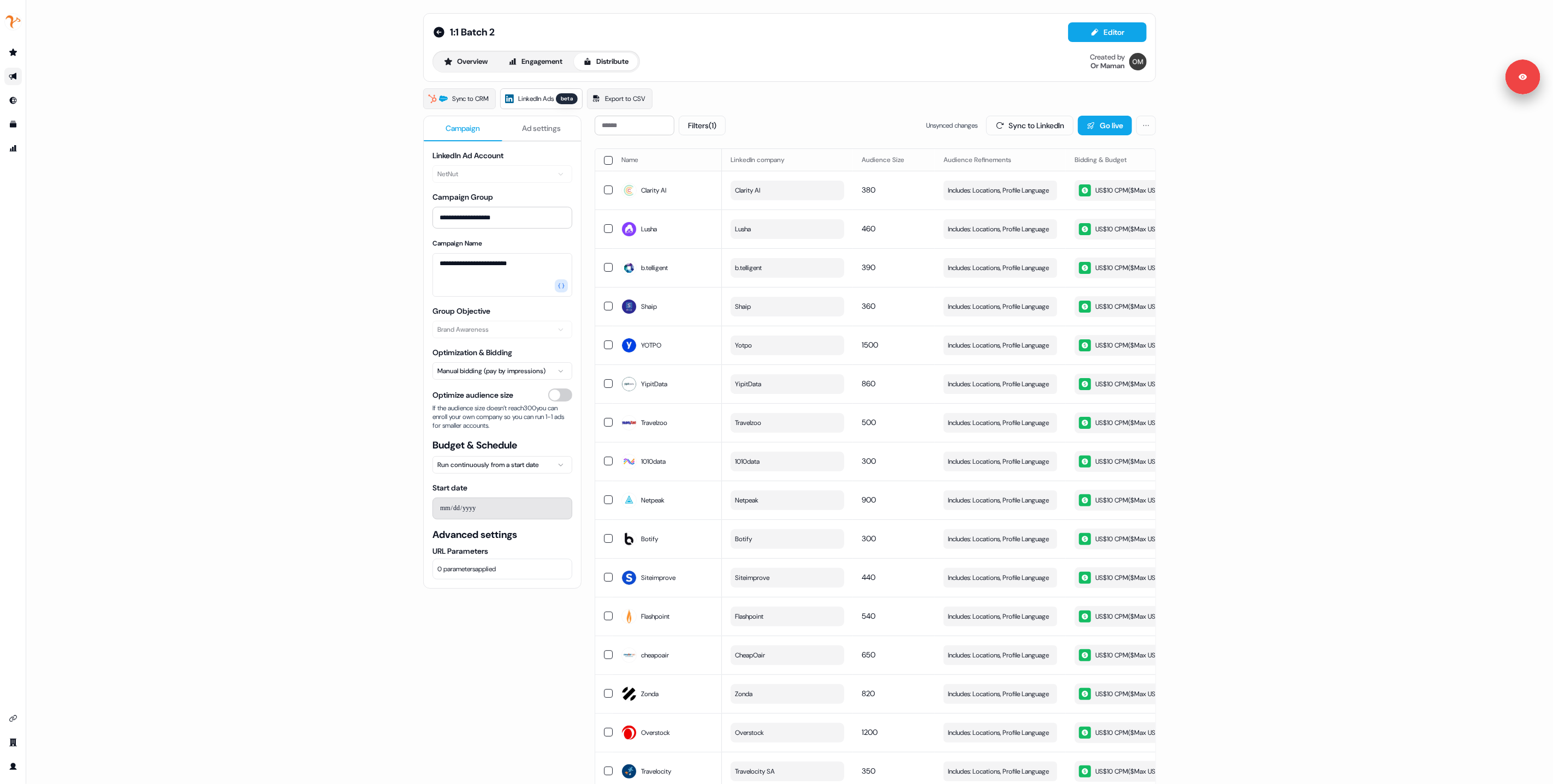
click at [607, 160] on button "button" at bounding box center [608, 160] width 9 height 9
click at [716, 128] on button "Filters (1)" at bounding box center [702, 125] width 47 height 19
click at [699, 153] on button "Action needed" at bounding box center [701, 151] width 9 height 9
click at [805, 201] on button "Apply" at bounding box center [815, 202] width 40 height 19
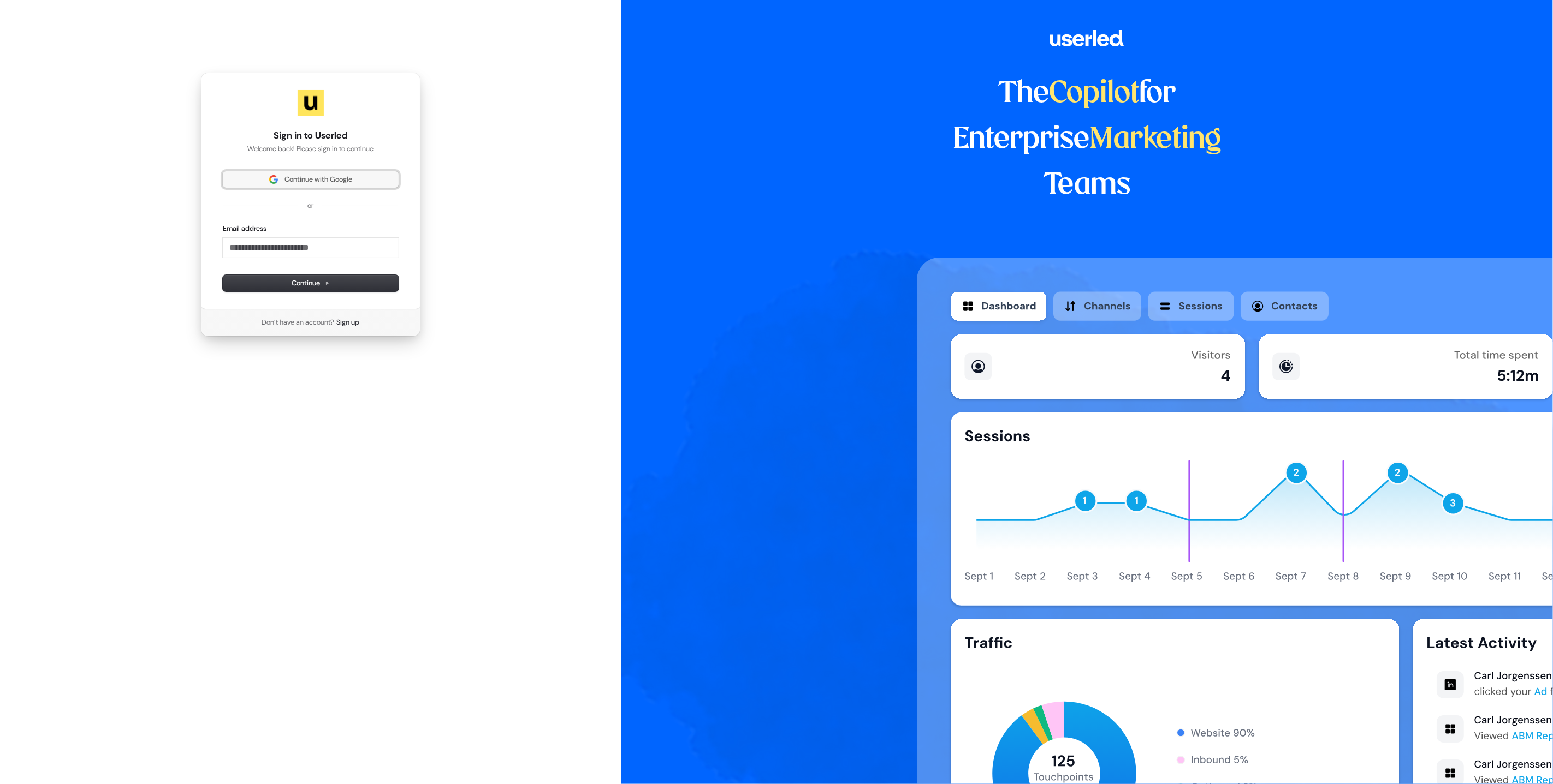
click at [336, 181] on span "Continue with Google" at bounding box center [319, 180] width 68 height 10
